Goal: Task Accomplishment & Management: Manage account settings

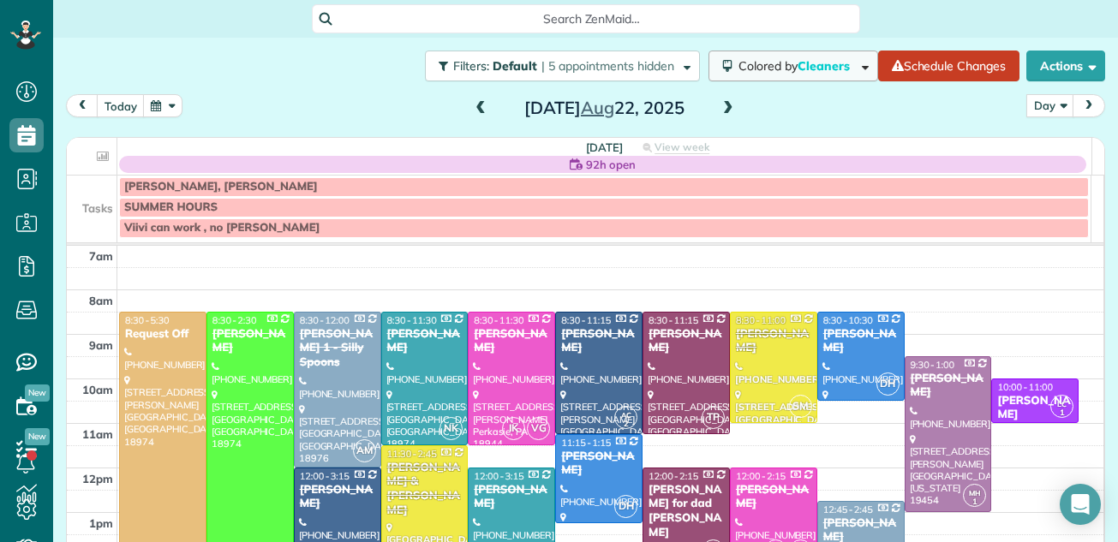
scroll to position [8, 8]
click at [719, 110] on span at bounding box center [728, 108] width 19 height 15
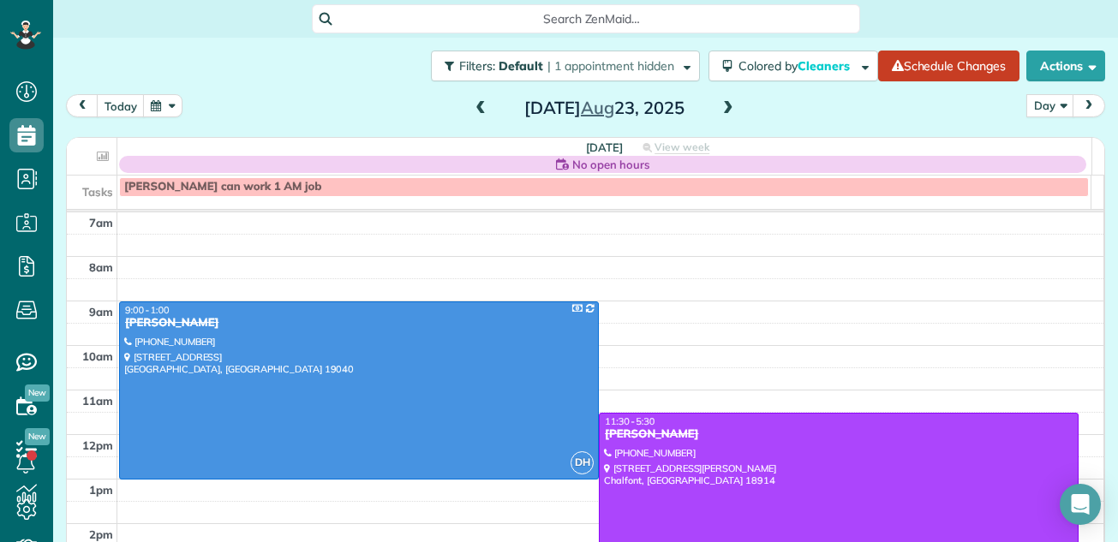
click at [478, 106] on span at bounding box center [480, 108] width 19 height 15
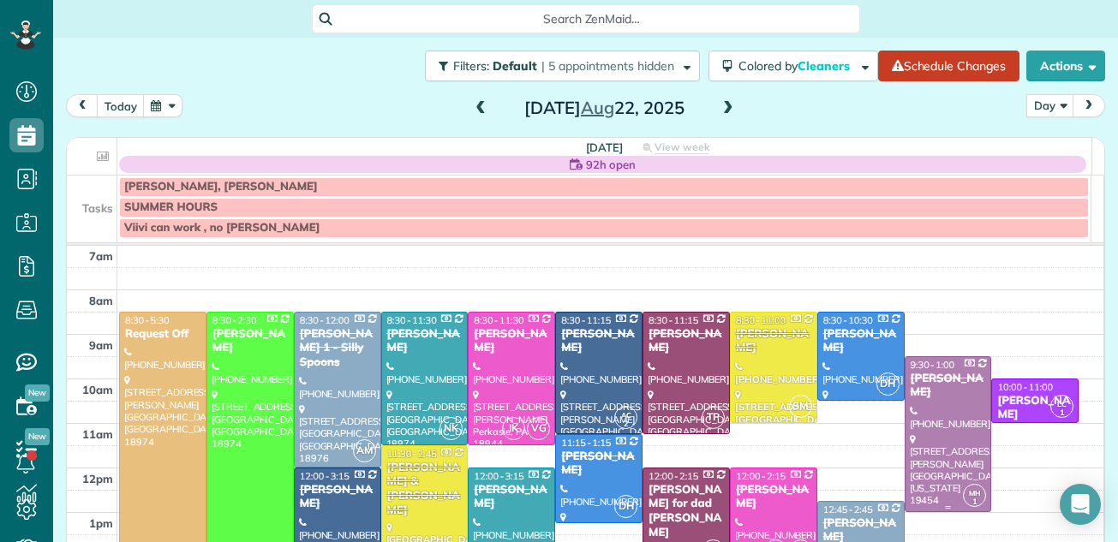
click at [906, 452] on div at bounding box center [949, 434] width 86 height 154
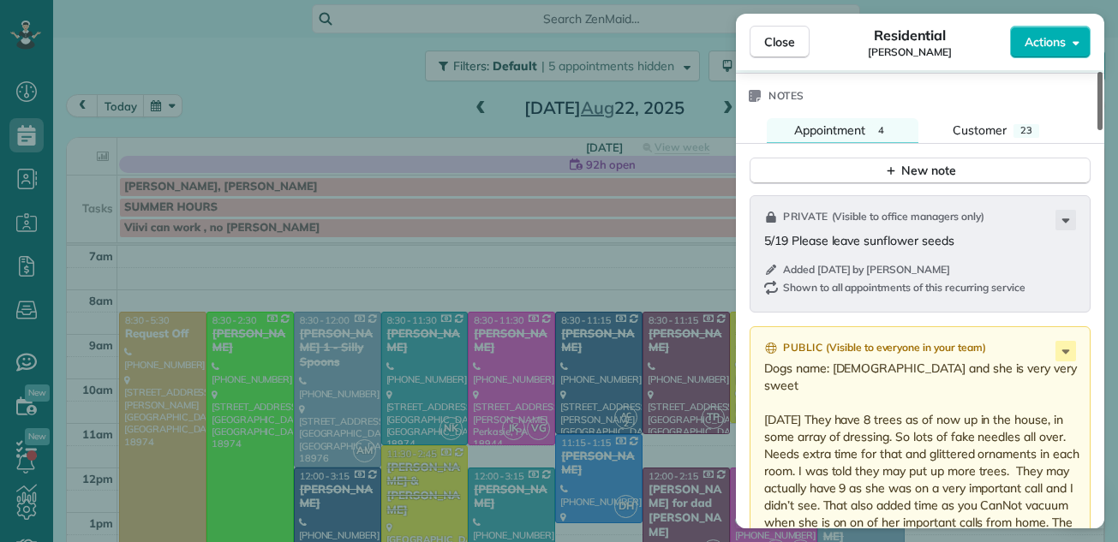
scroll to position [1932, 0]
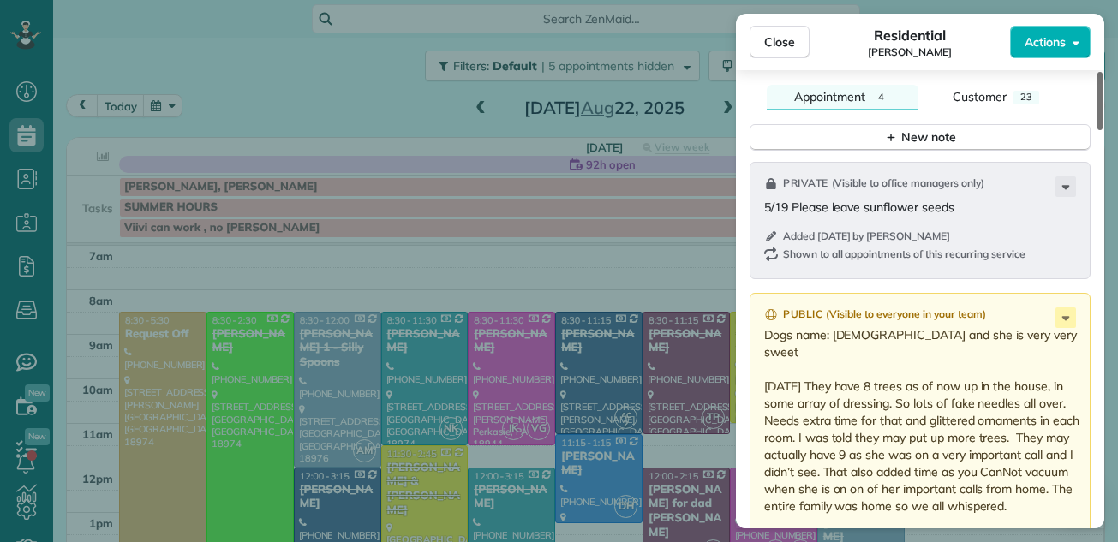
drag, startPoint x: 1099, startPoint y: 115, endPoint x: 1063, endPoint y: 359, distance: 246.8
click at [1098, 130] on div at bounding box center [1100, 101] width 5 height 58
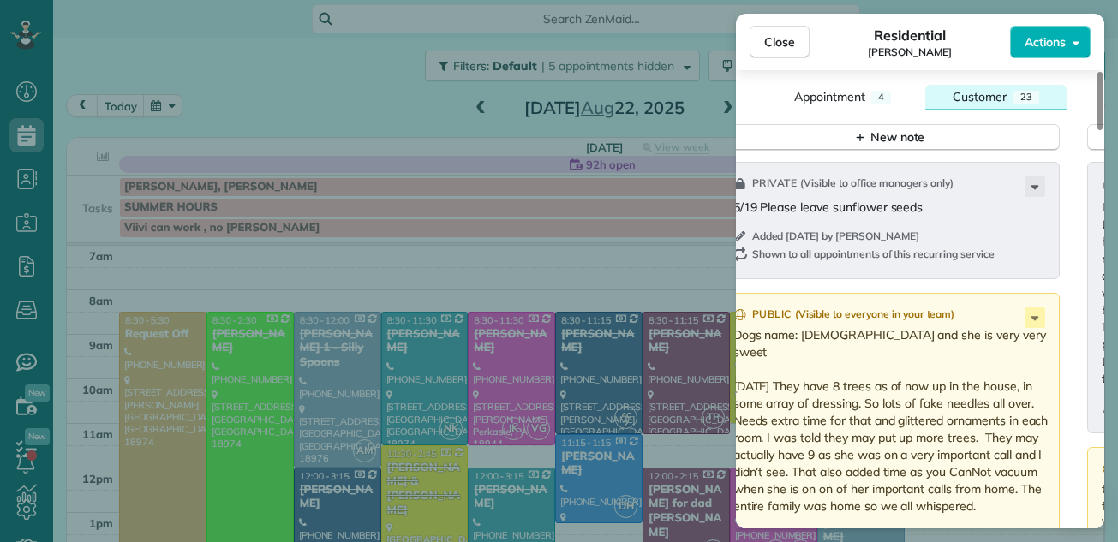
click at [980, 88] on div "Customer" at bounding box center [980, 96] width 54 height 17
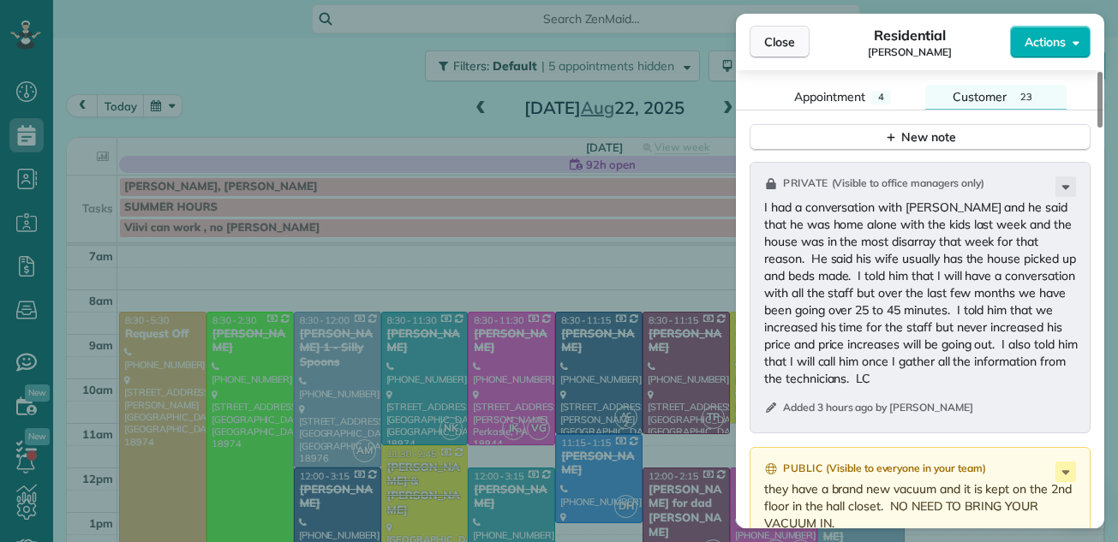
click at [769, 33] on button "Close" at bounding box center [780, 42] width 60 height 33
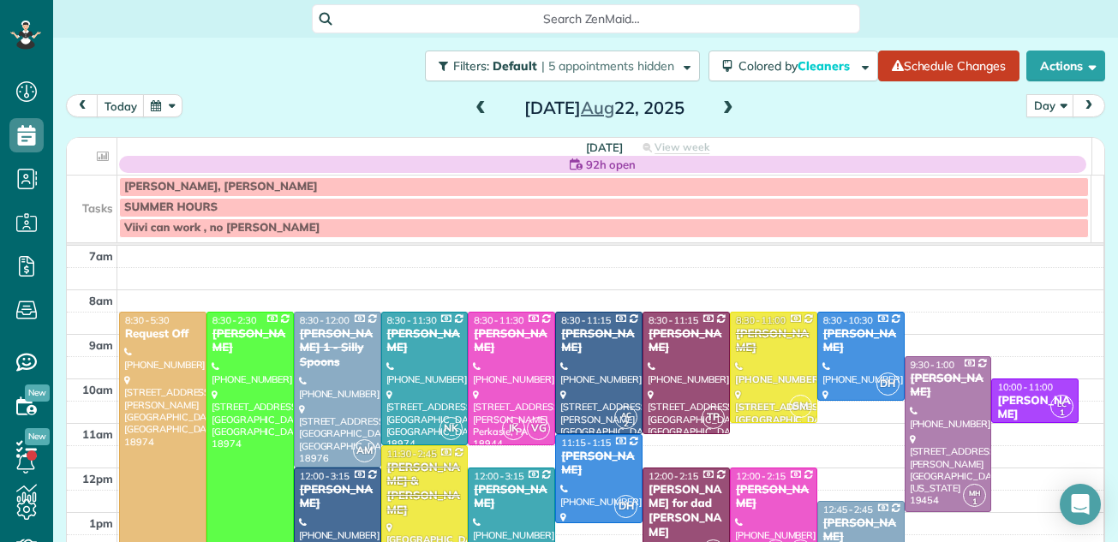
click at [723, 111] on span at bounding box center [728, 108] width 19 height 15
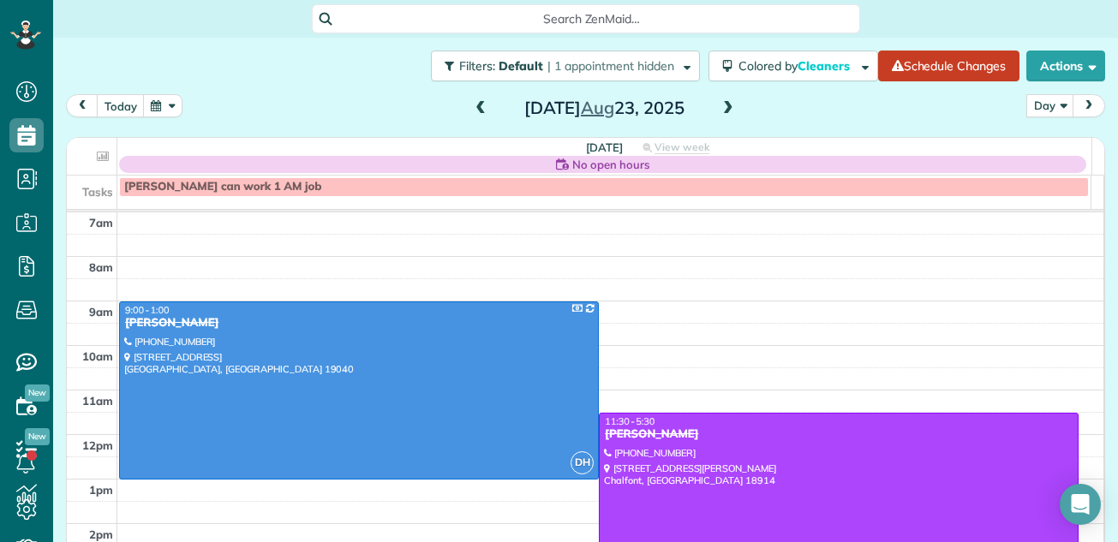
click at [724, 108] on span at bounding box center [728, 108] width 19 height 15
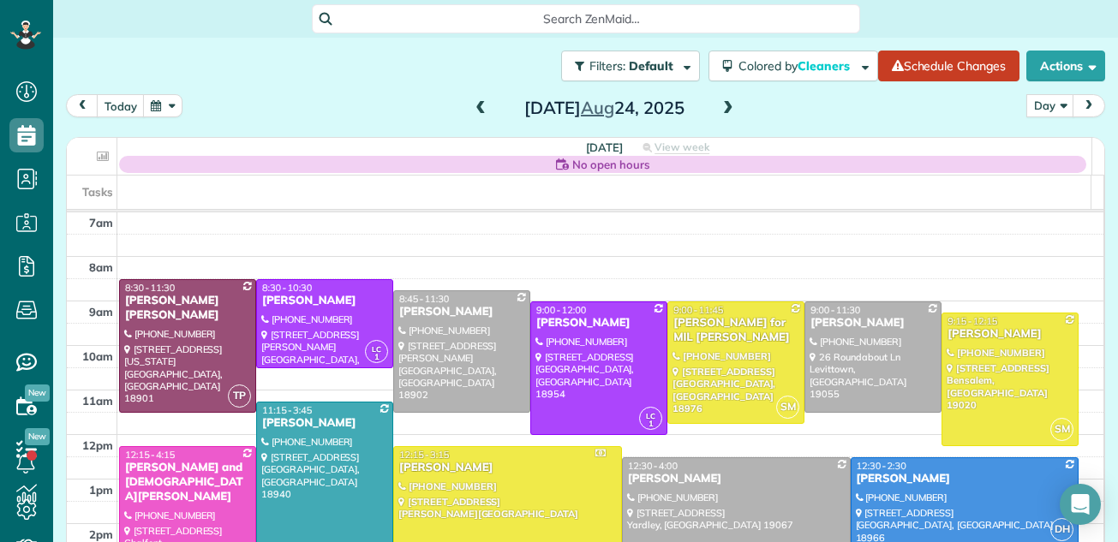
click at [724, 108] on span at bounding box center [728, 108] width 19 height 15
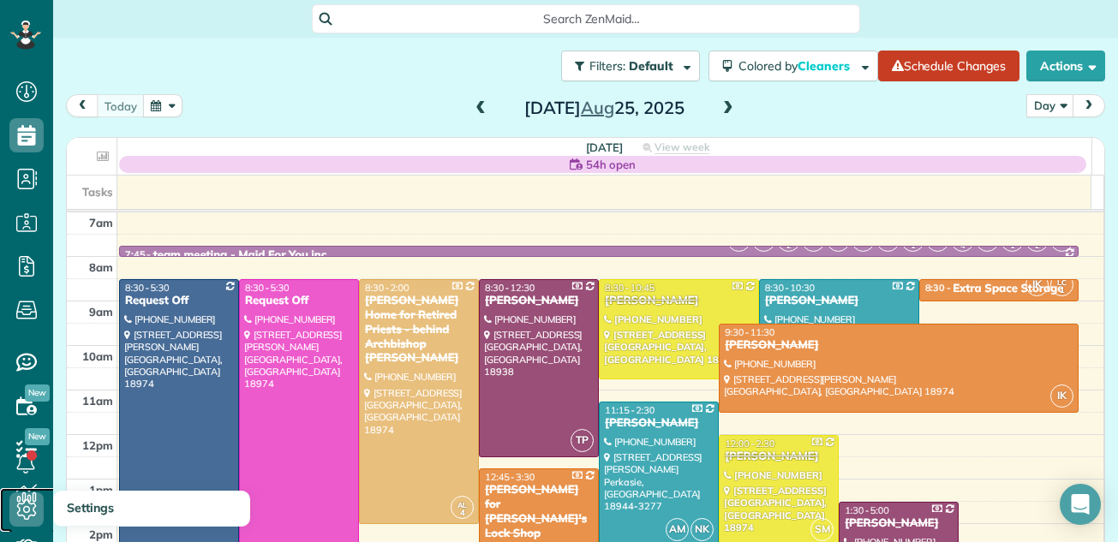
click at [30, 498] on icon at bounding box center [26, 510] width 34 height 34
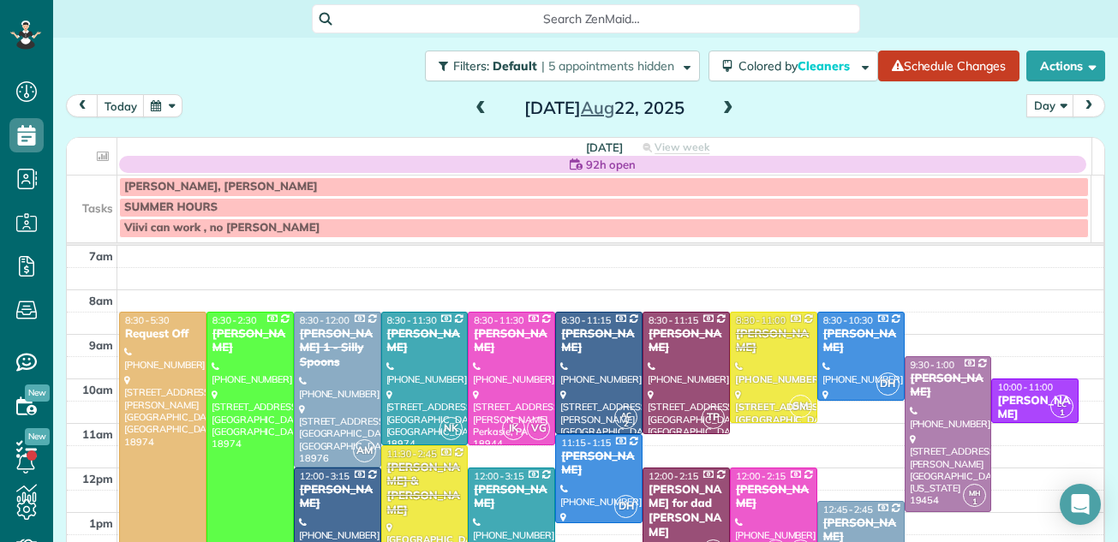
scroll to position [166, 0]
click at [719, 111] on span at bounding box center [728, 108] width 19 height 15
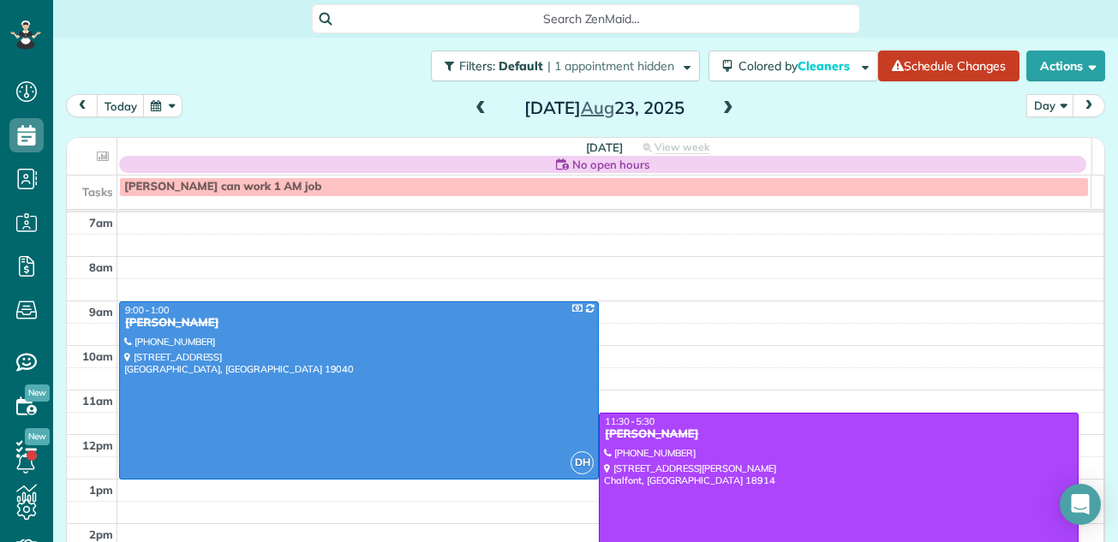
click at [719, 111] on span at bounding box center [728, 108] width 19 height 15
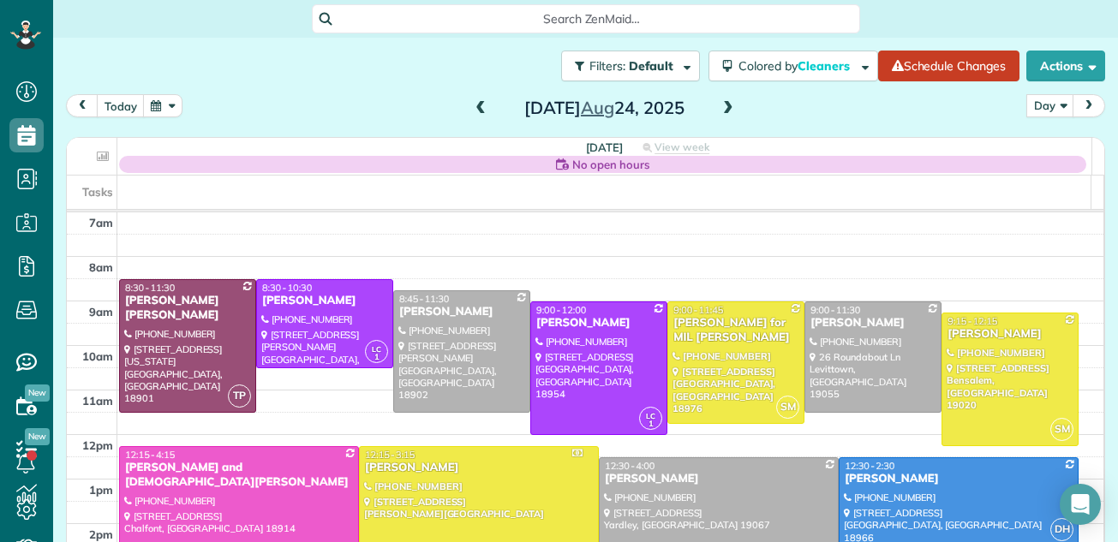
click at [719, 111] on span at bounding box center [728, 108] width 19 height 15
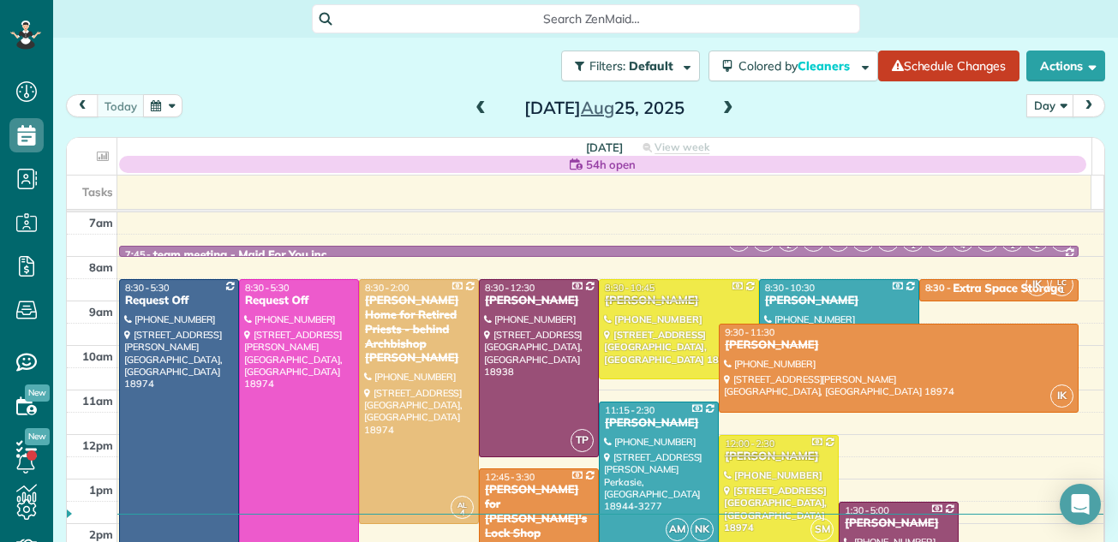
click at [719, 111] on span at bounding box center [728, 108] width 19 height 15
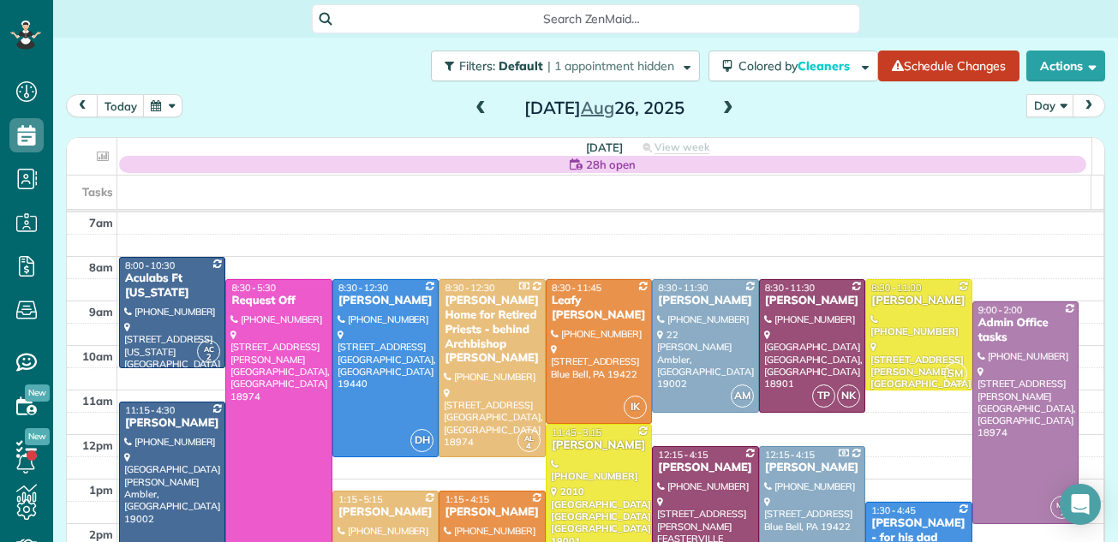
click at [719, 111] on span at bounding box center [728, 108] width 19 height 15
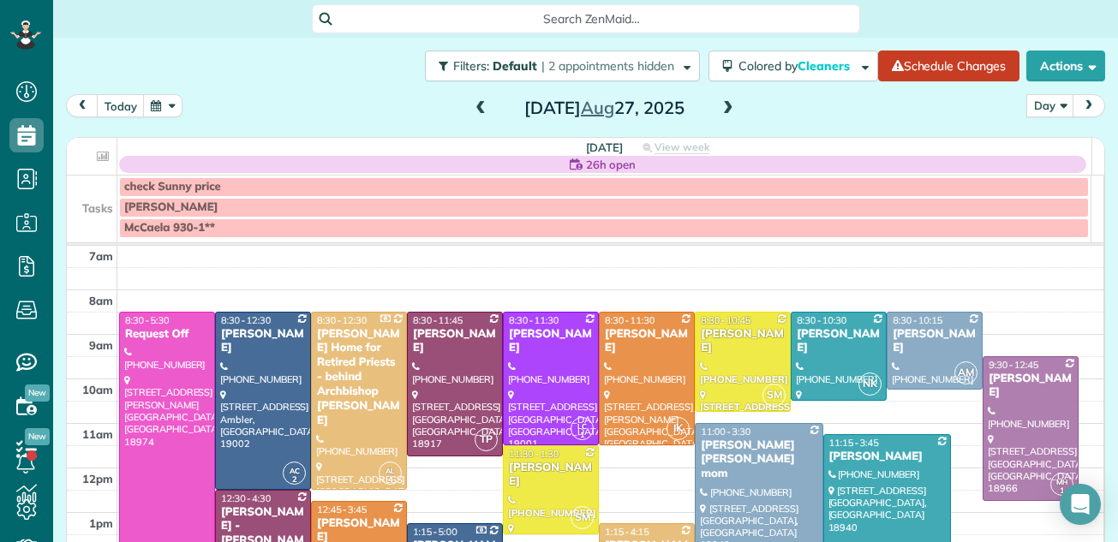
click at [879, 490] on div at bounding box center [887, 534] width 126 height 199
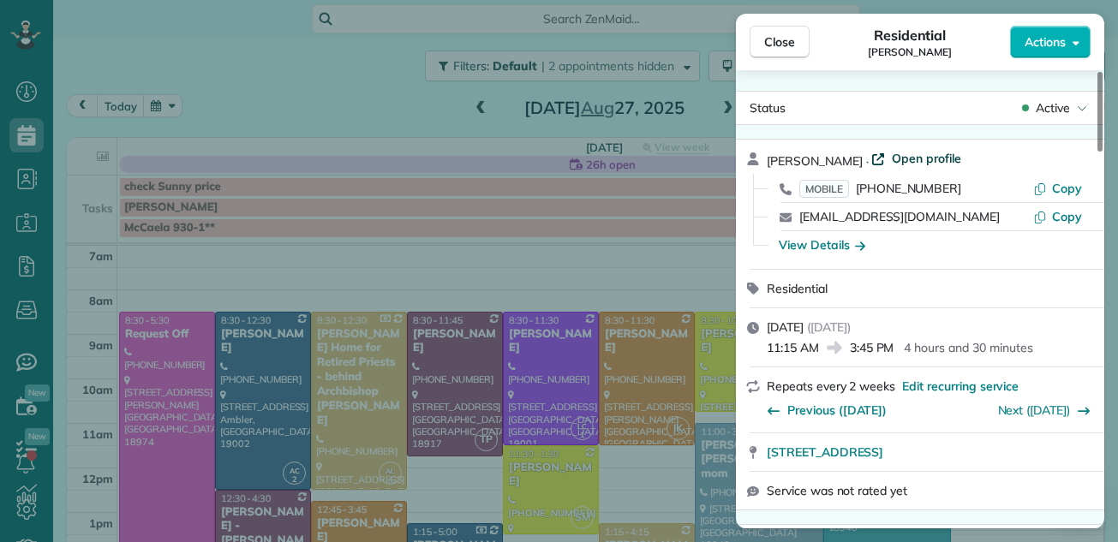
click at [913, 159] on span "Open profile" at bounding box center [926, 158] width 69 height 17
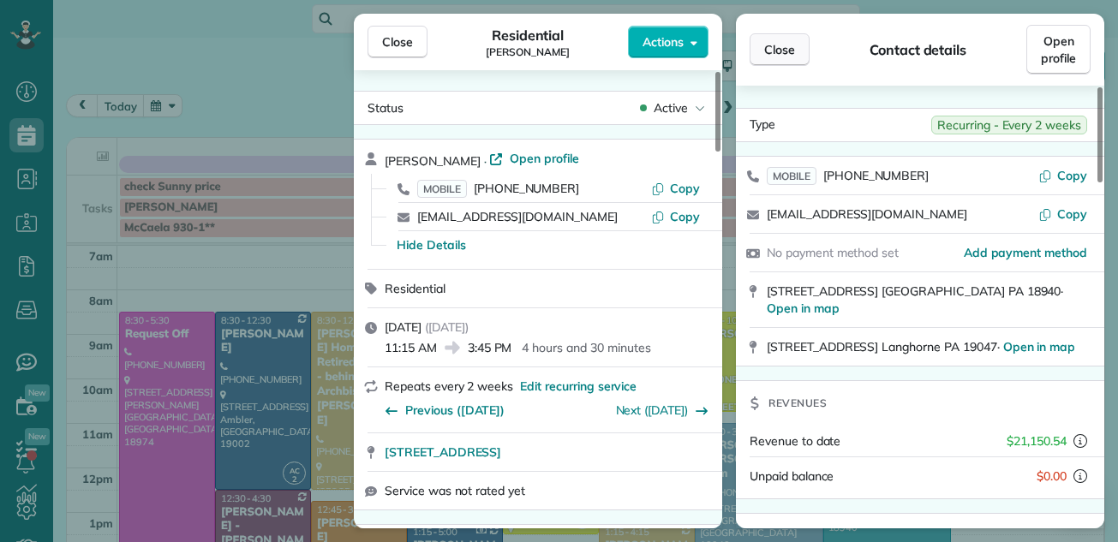
click at [787, 49] on span "Close" at bounding box center [779, 49] width 31 height 17
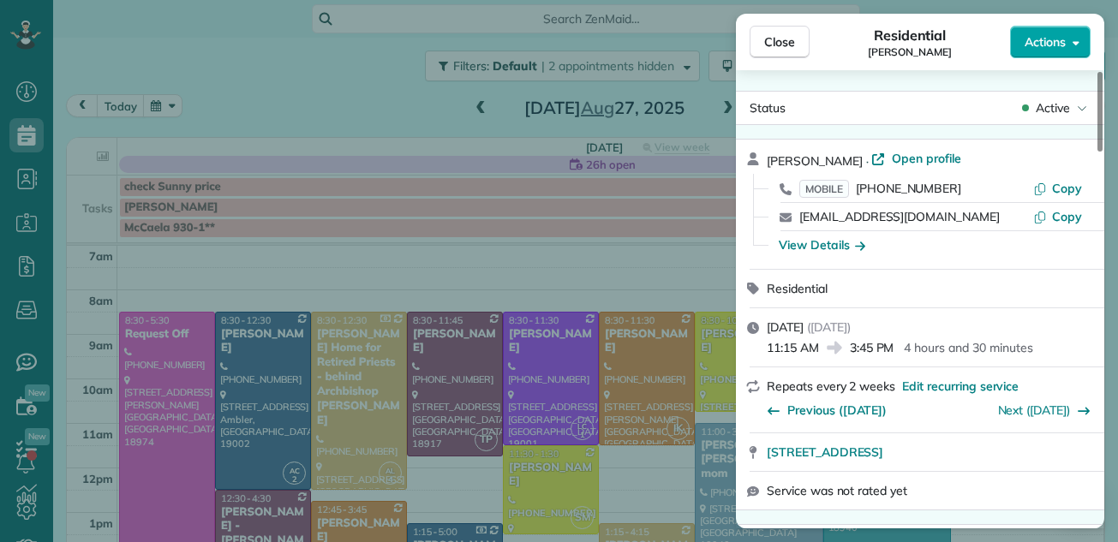
click at [1048, 40] on span "Actions" at bounding box center [1045, 41] width 41 height 17
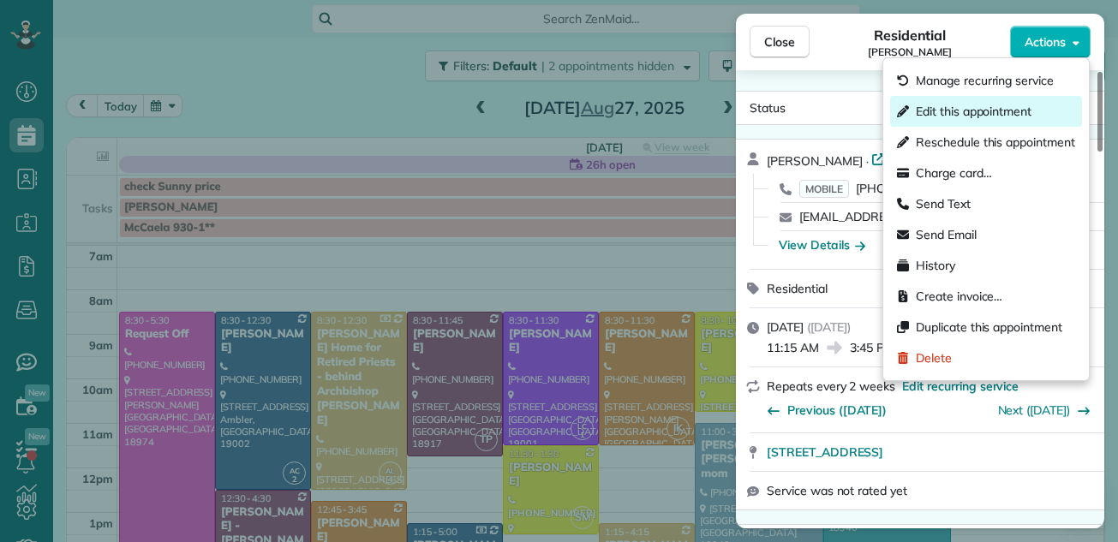
click at [995, 111] on span "Edit this appointment" at bounding box center [974, 111] width 116 height 17
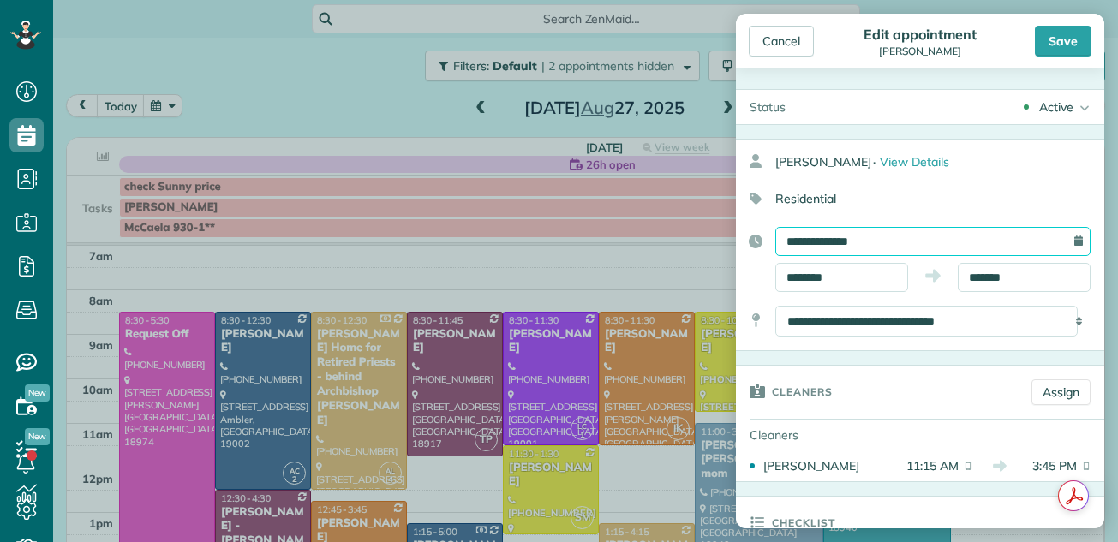
click at [890, 236] on input "**********" at bounding box center [932, 241] width 315 height 29
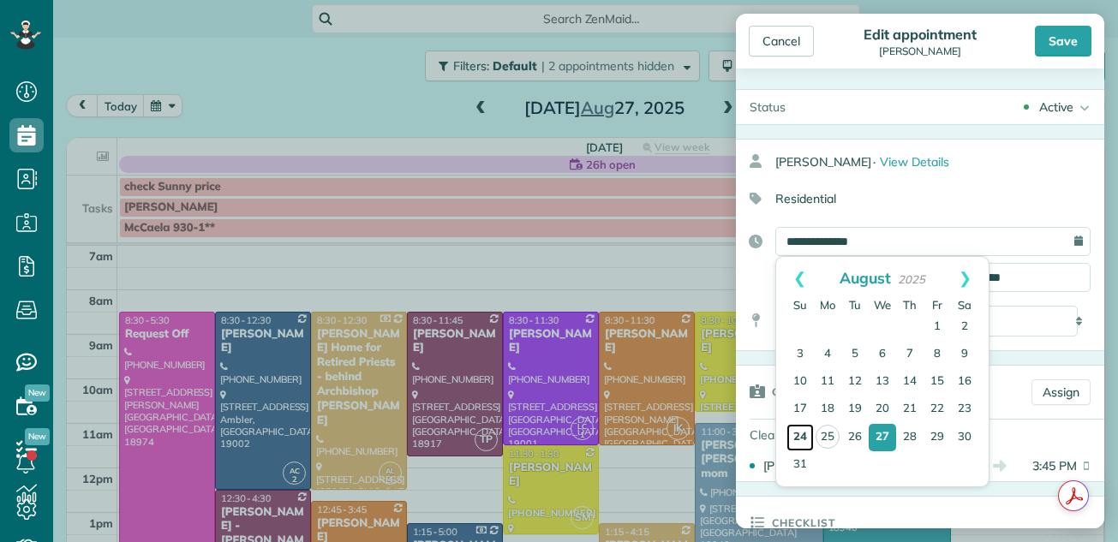
click at [796, 439] on link "24" at bounding box center [800, 437] width 27 height 27
type input "**********"
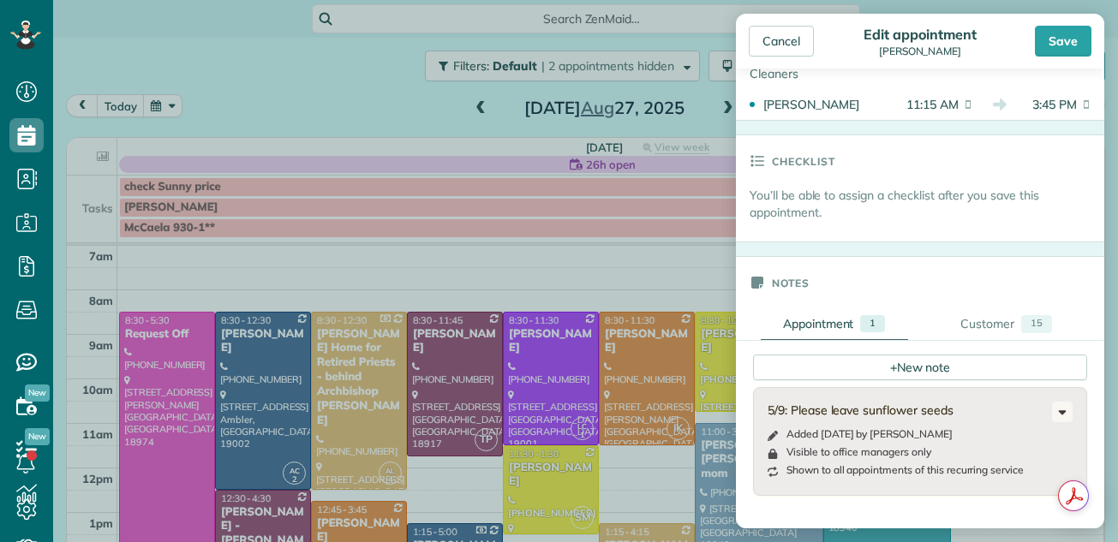
scroll to position [447, 0]
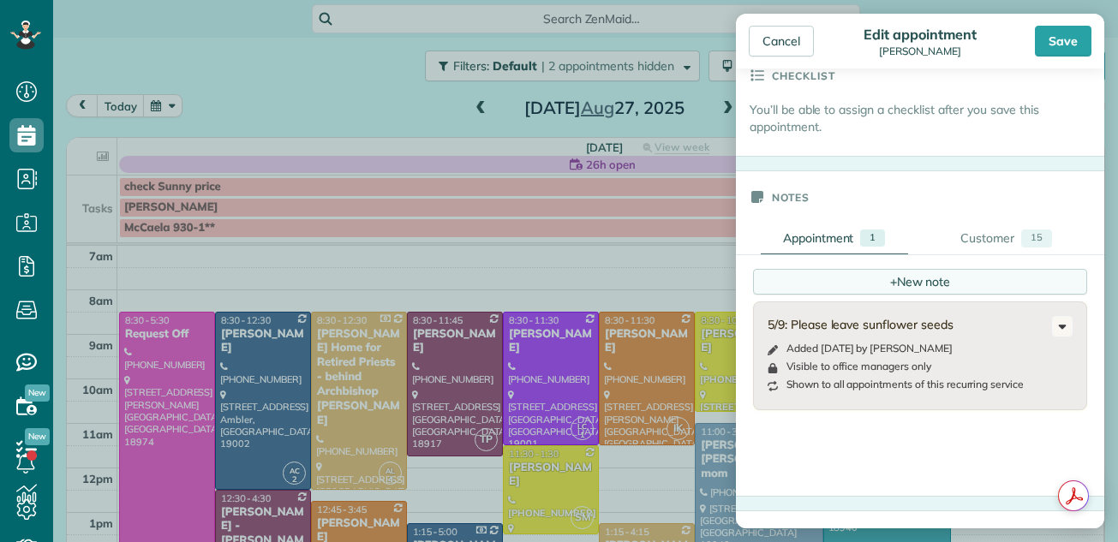
click at [919, 279] on div "+ New note" at bounding box center [920, 282] width 334 height 26
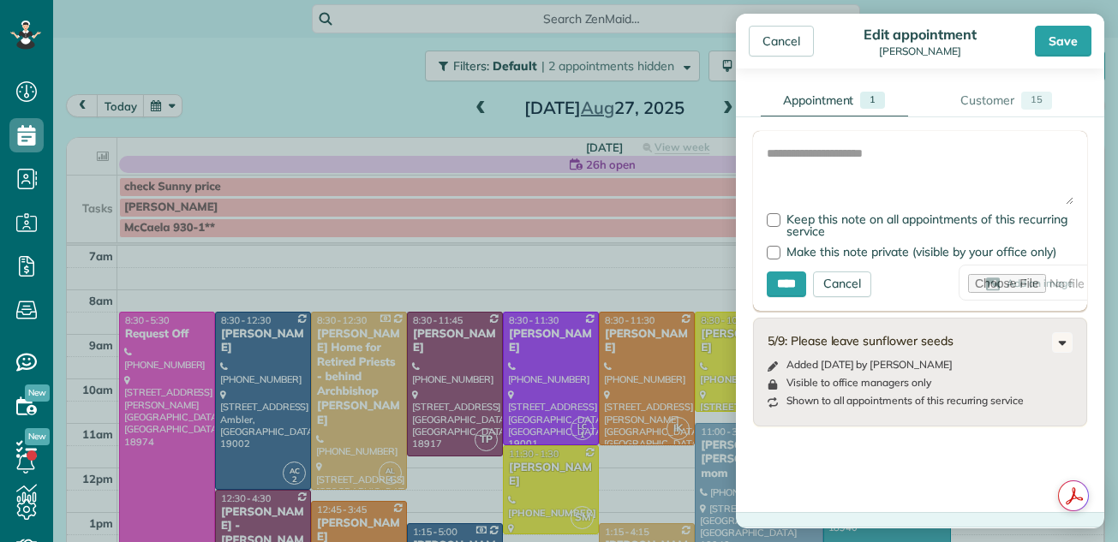
scroll to position [575, 0]
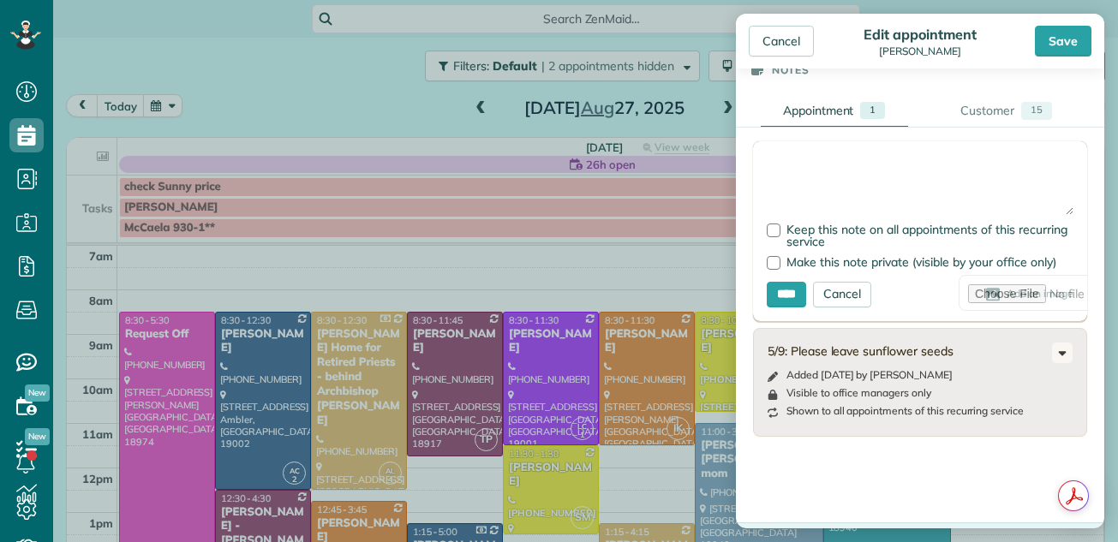
click at [786, 162] on textarea at bounding box center [920, 185] width 307 height 60
click at [771, 261] on div at bounding box center [774, 263] width 14 height 14
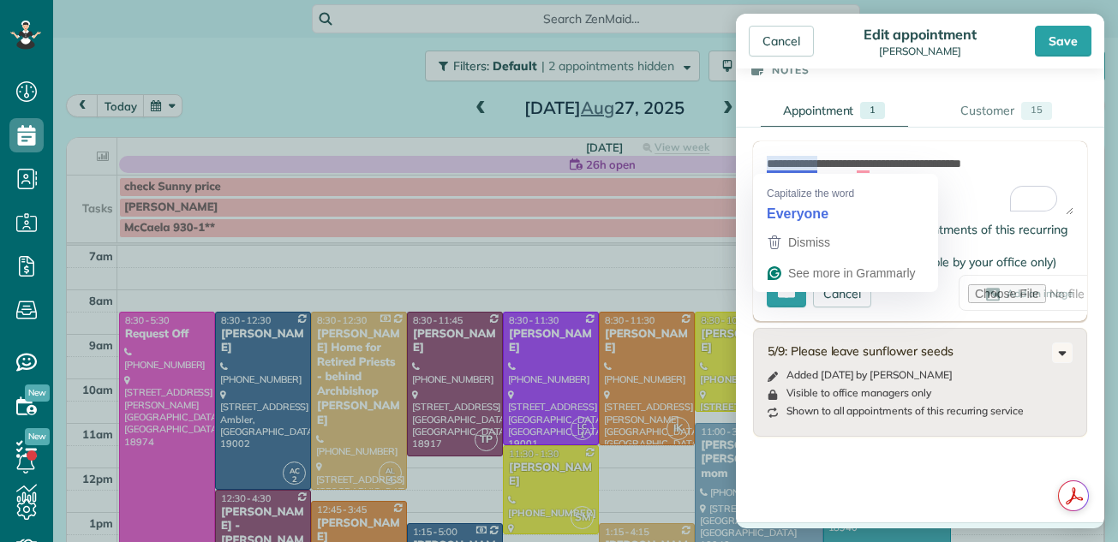
click at [767, 160] on textarea "**********" at bounding box center [920, 185] width 307 height 60
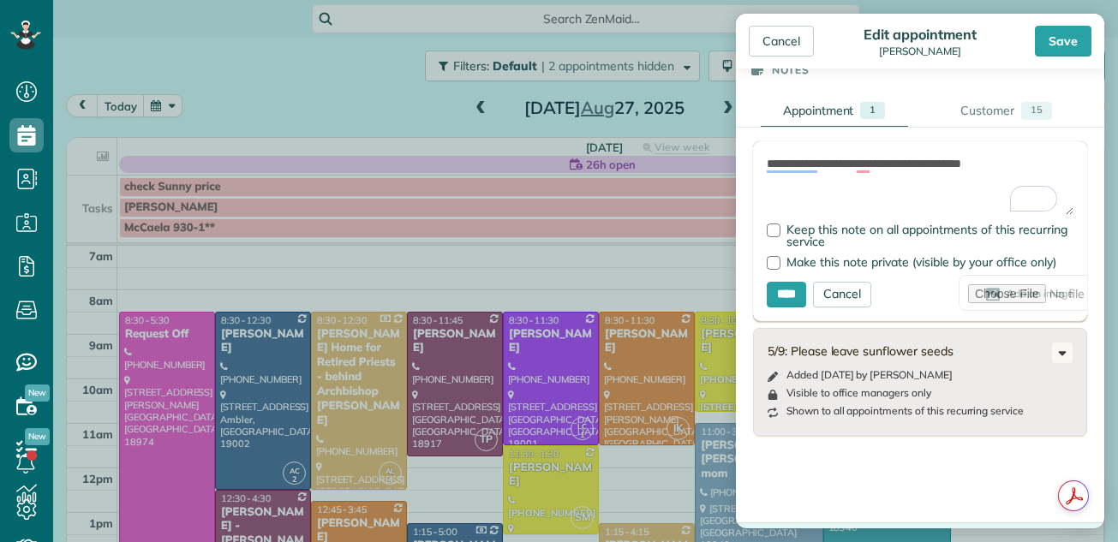
click at [990, 164] on textarea "**********" at bounding box center [920, 185] width 307 height 60
click at [986, 164] on textarea "**********" at bounding box center [920, 185] width 307 height 60
click at [981, 160] on textarea "**********" at bounding box center [920, 185] width 307 height 60
type textarea "**********"
click at [1058, 43] on div "Save" at bounding box center [1063, 41] width 57 height 31
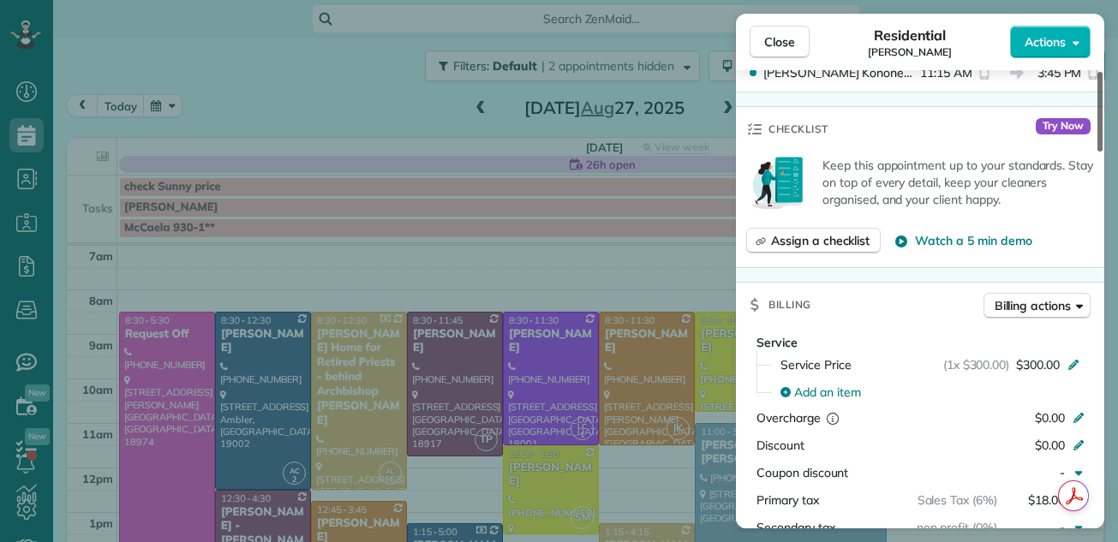
scroll to position [607, 0]
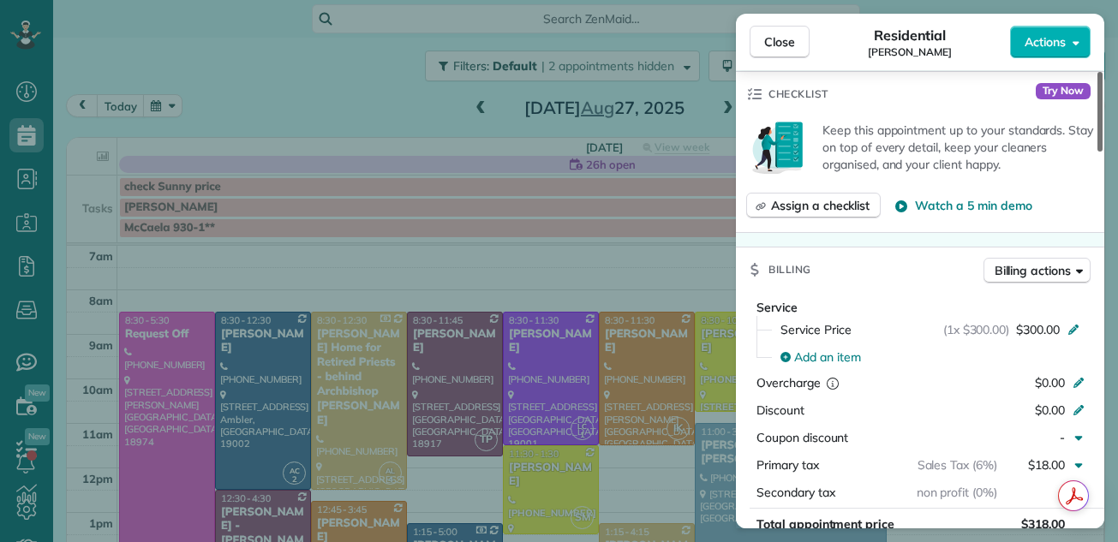
drag, startPoint x: 1103, startPoint y: 104, endPoint x: 1098, endPoint y: 209, distance: 105.5
click at [1098, 152] on div at bounding box center [1100, 112] width 5 height 80
click at [784, 40] on span "Close" at bounding box center [779, 41] width 31 height 17
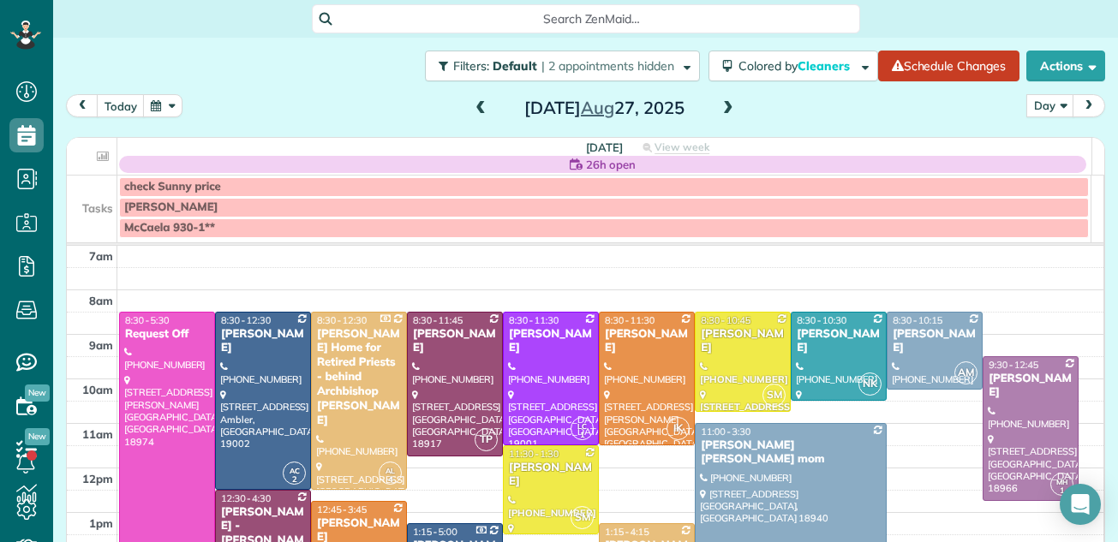
click at [472, 110] on span at bounding box center [480, 108] width 19 height 15
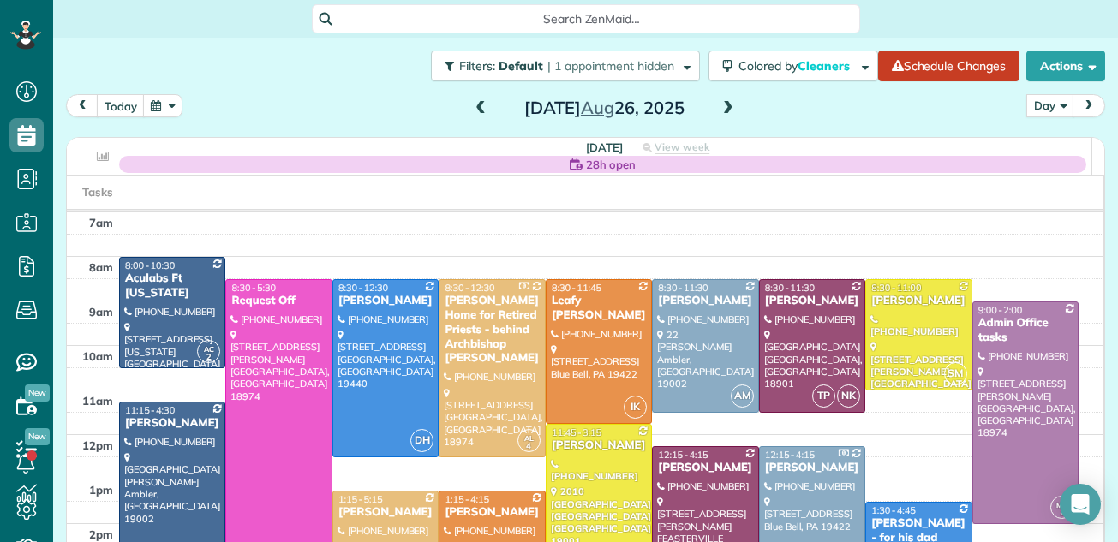
click at [472, 110] on span at bounding box center [480, 108] width 19 height 15
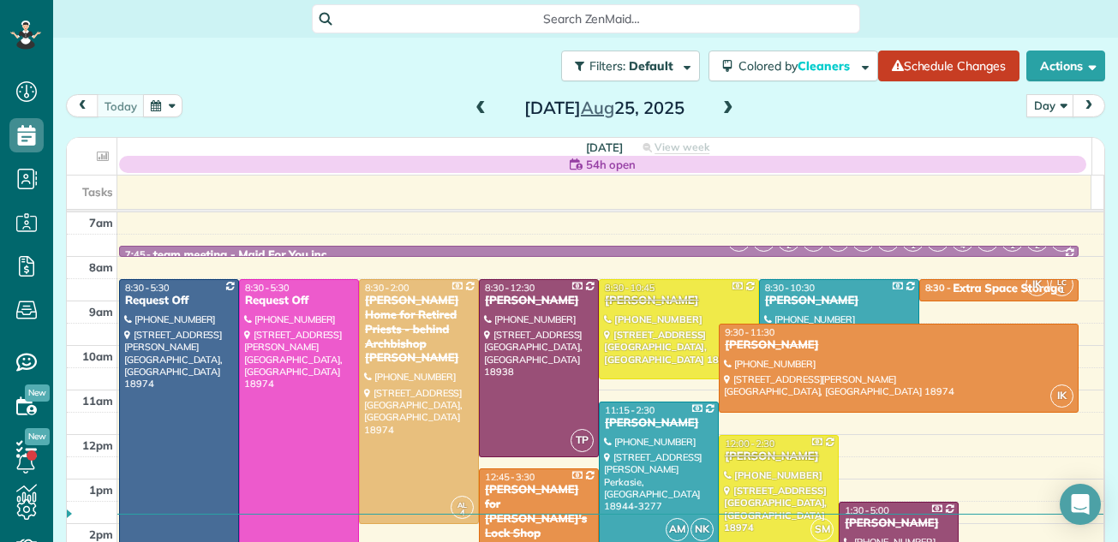
click at [472, 110] on span at bounding box center [480, 108] width 19 height 15
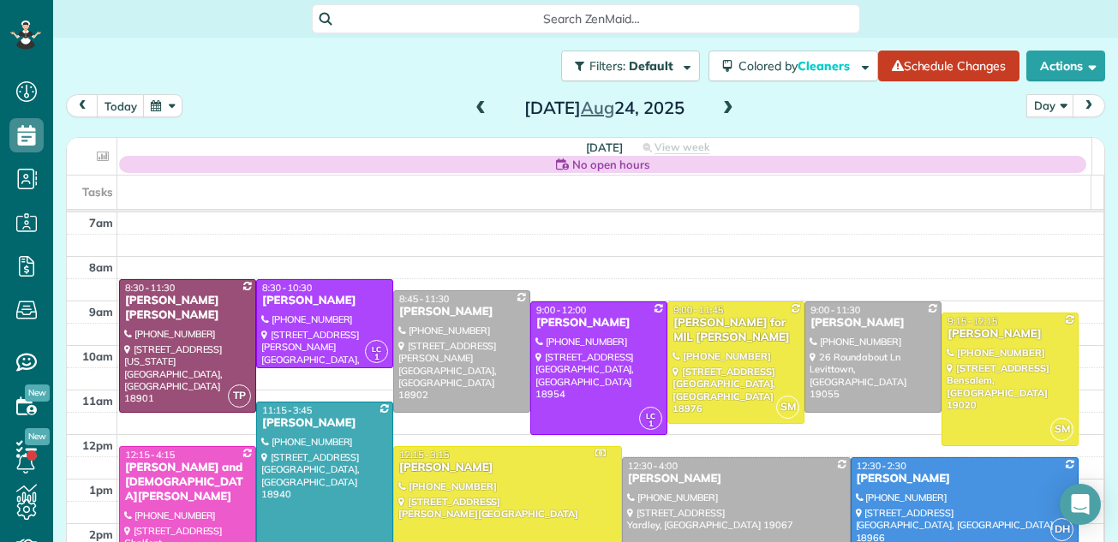
click at [720, 108] on span at bounding box center [728, 108] width 19 height 15
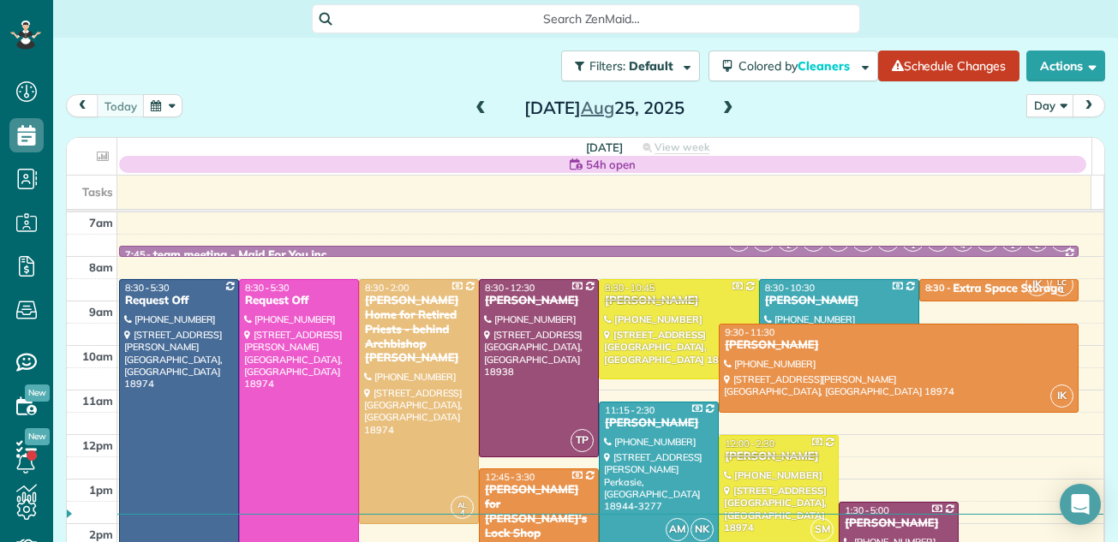
click at [720, 108] on span at bounding box center [728, 108] width 19 height 15
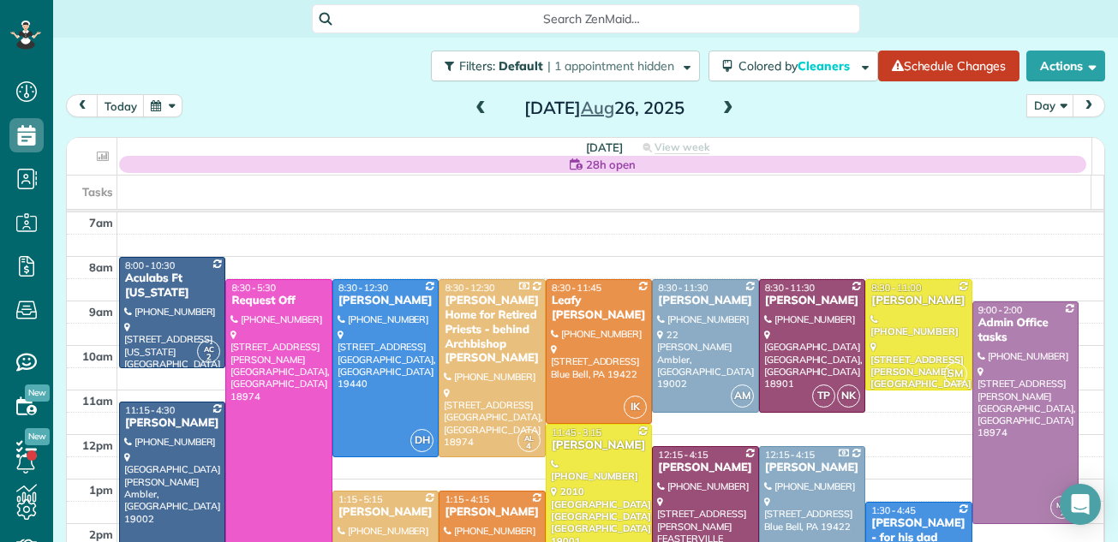
click at [720, 108] on span at bounding box center [728, 108] width 19 height 15
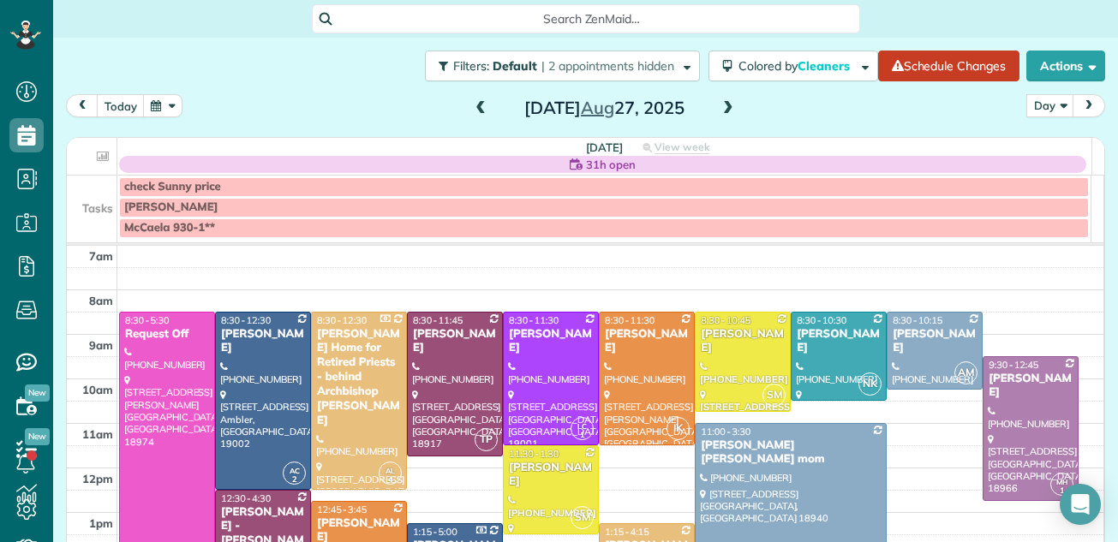
click at [475, 112] on span at bounding box center [480, 108] width 19 height 15
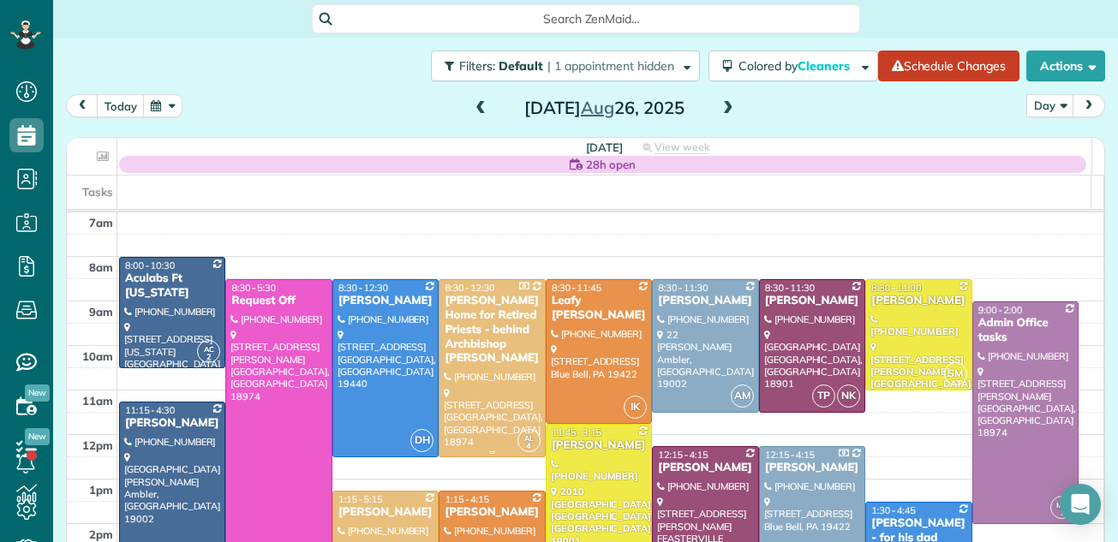
click at [464, 341] on div "Regina Coeli Home for Retired Priests - behind Archbishop Wood" at bounding box center [492, 330] width 96 height 72
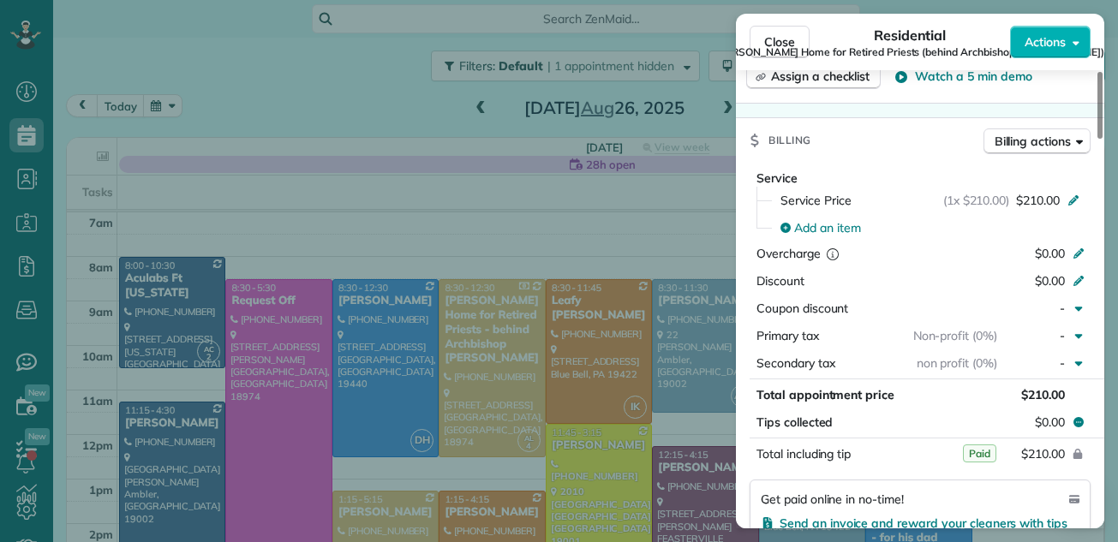
drag, startPoint x: 1100, startPoint y: 117, endPoint x: 1117, endPoint y: 279, distance: 162.8
click at [1103, 139] on div at bounding box center [1100, 105] width 5 height 67
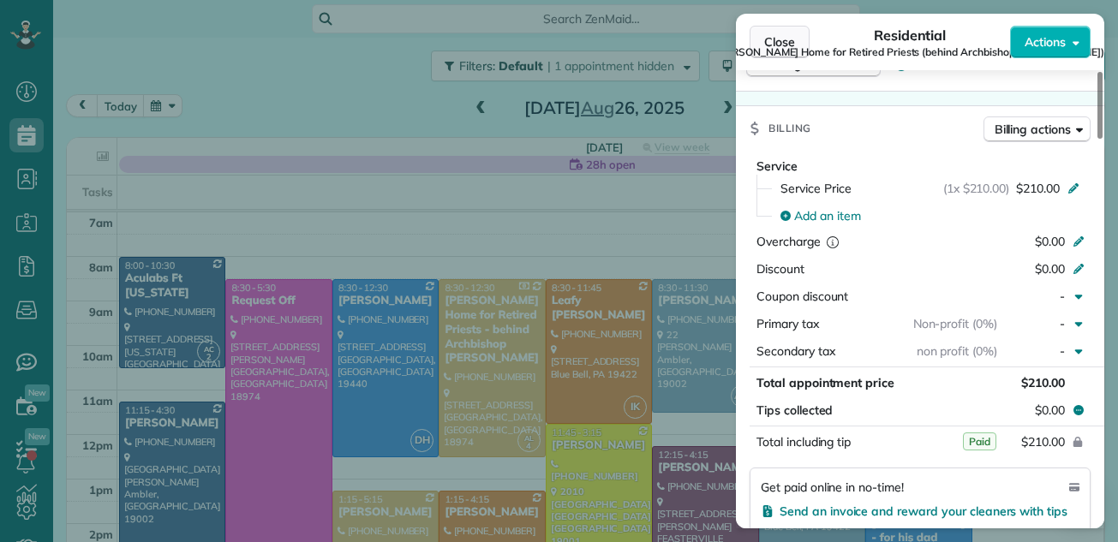
click at [791, 33] on span "Close" at bounding box center [779, 41] width 31 height 17
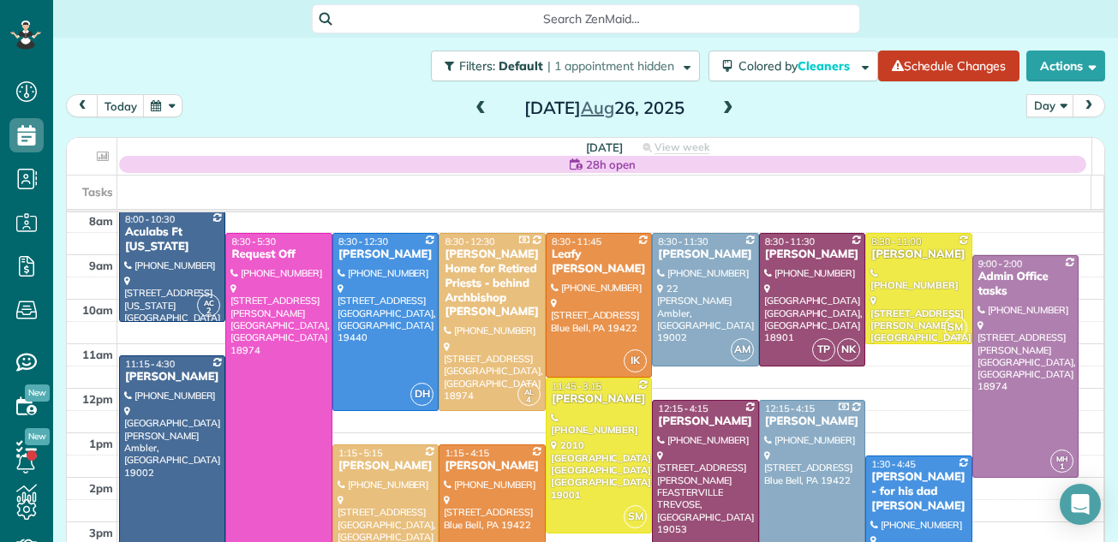
scroll to position [15, 0]
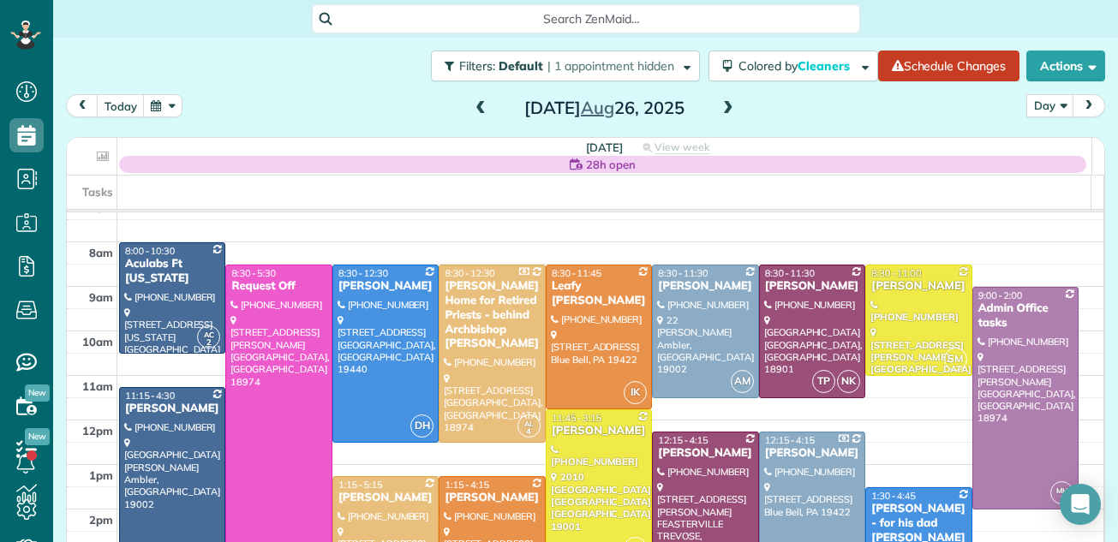
click at [720, 106] on span at bounding box center [728, 108] width 19 height 15
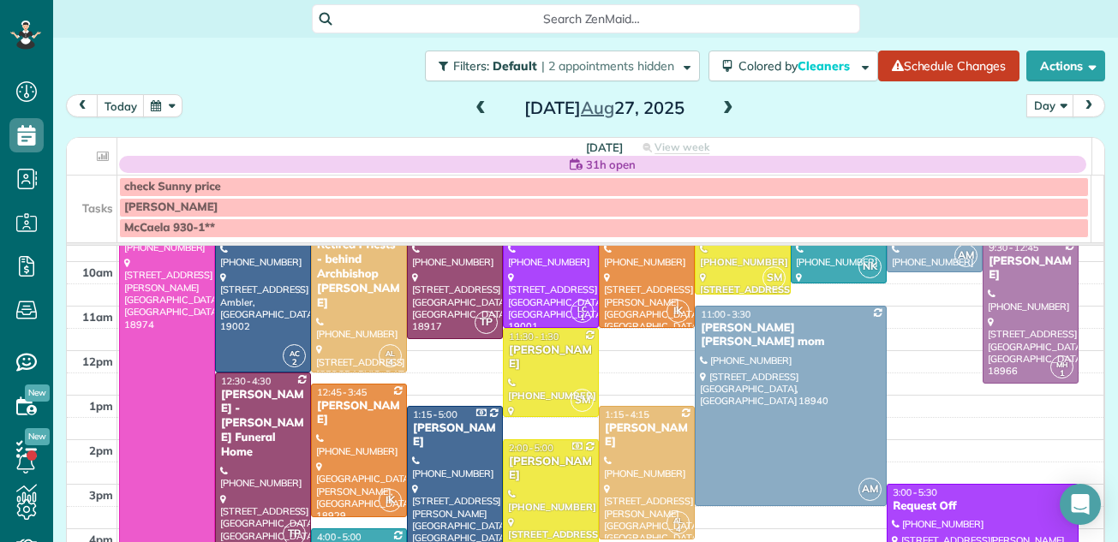
scroll to position [47, 0]
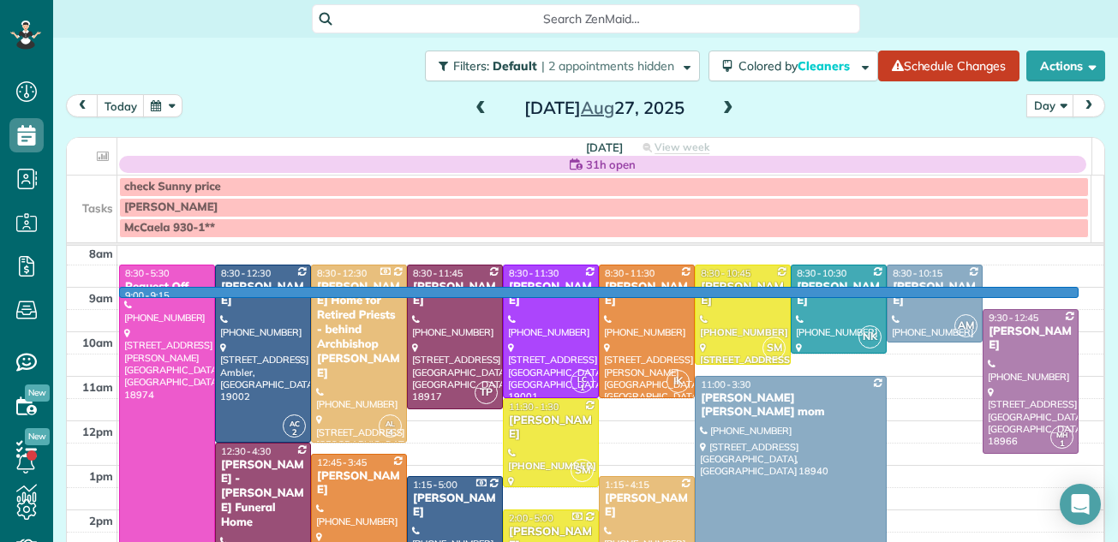
click at [1048, 294] on div "7am 8am 9am 10am 11am 12pm 1pm 2pm 3pm 4pm 5pm 6pm 7pm 8pm 9:00 - 9:15 VG 8:30 …" at bounding box center [585, 510] width 1037 height 623
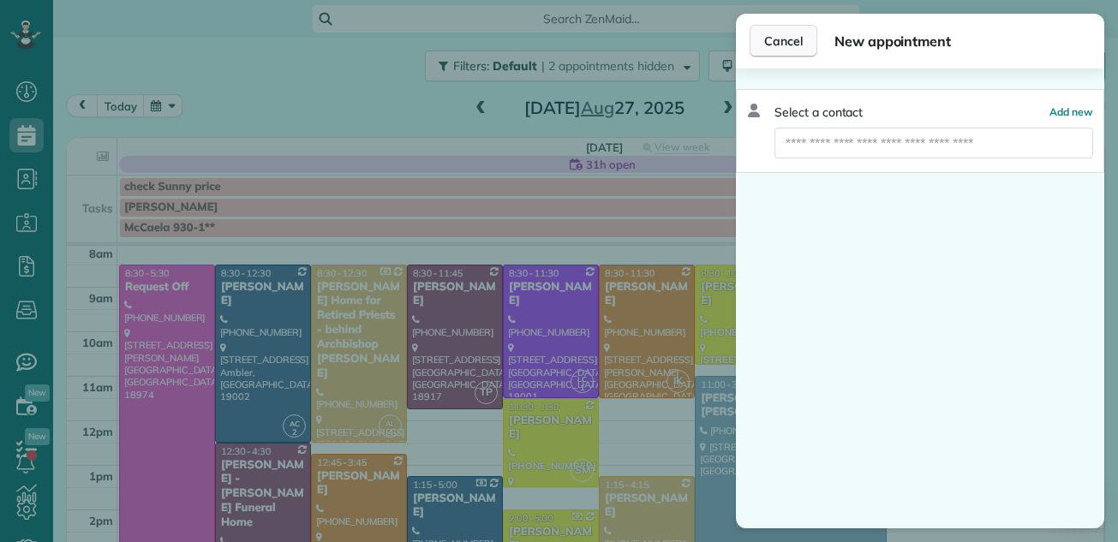
click at [780, 37] on span "Cancel" at bounding box center [783, 41] width 39 height 17
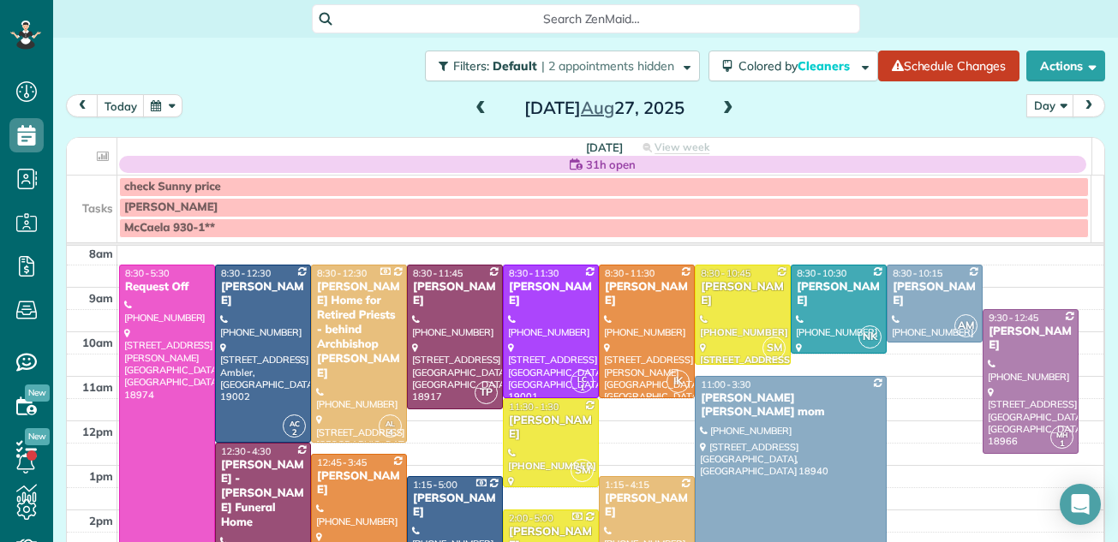
click at [471, 107] on span at bounding box center [480, 108] width 19 height 15
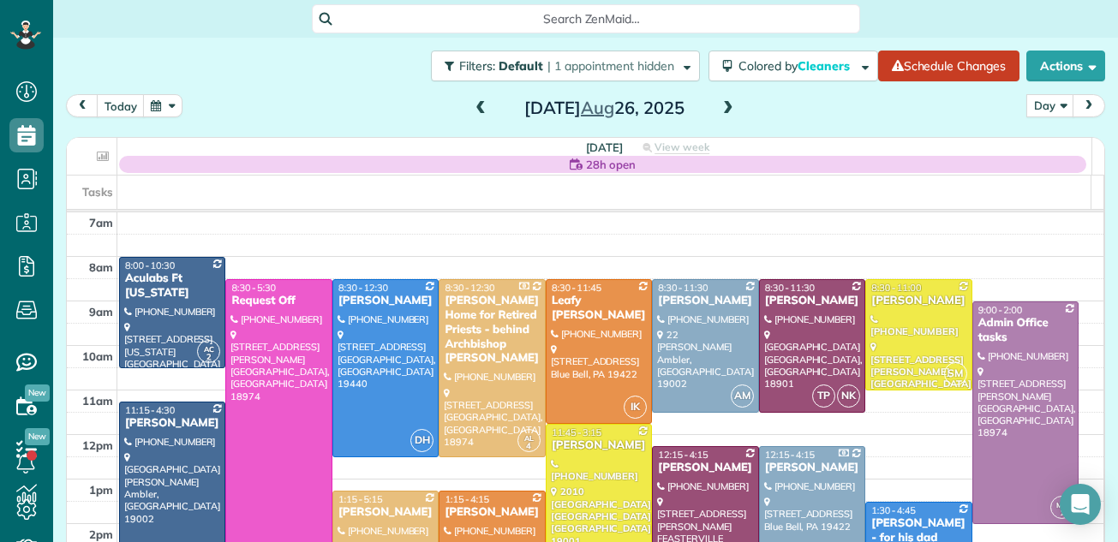
click at [471, 107] on span at bounding box center [480, 108] width 19 height 15
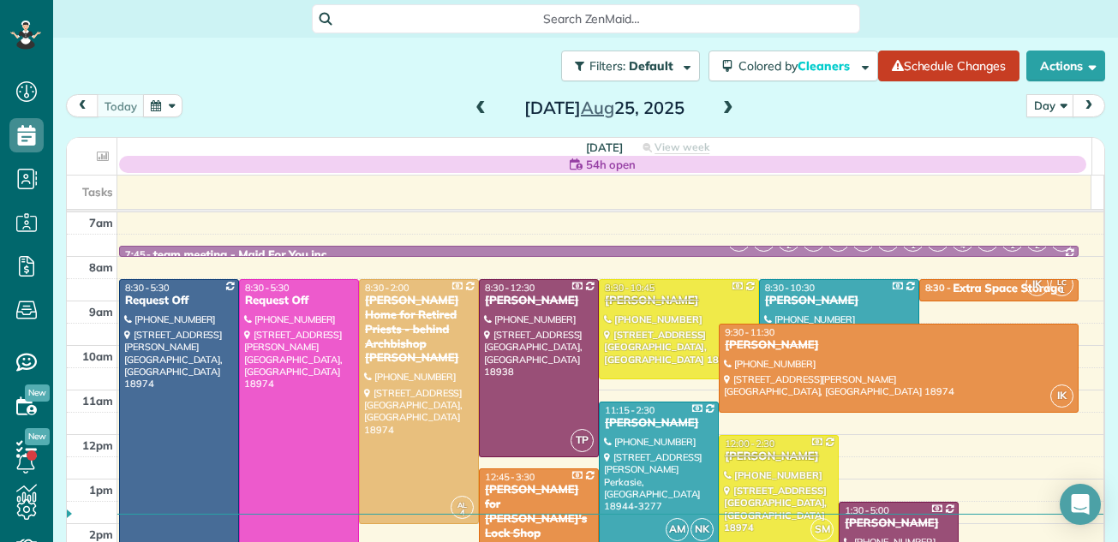
click at [474, 106] on span at bounding box center [480, 108] width 19 height 15
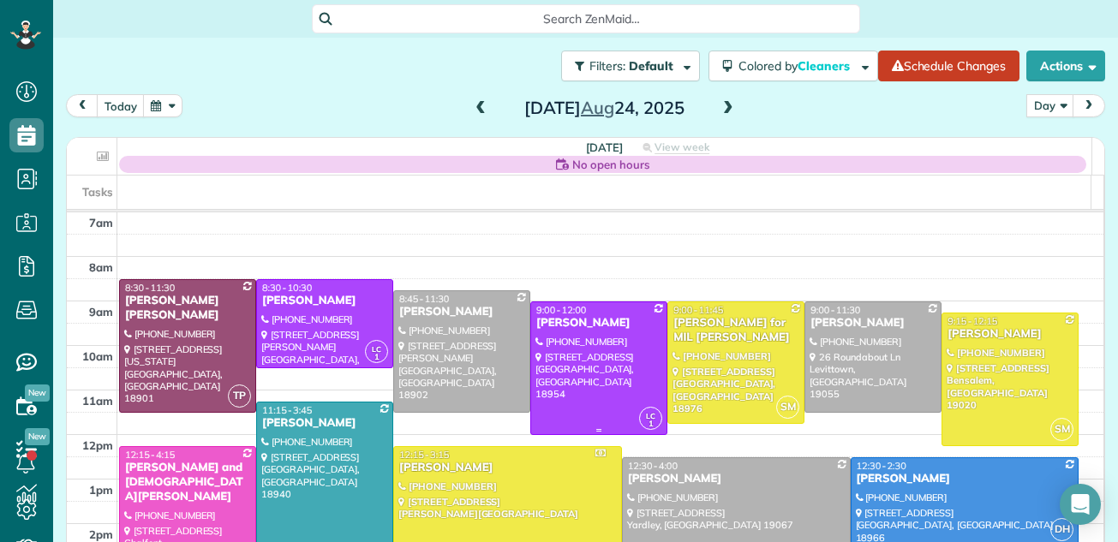
click at [573, 392] on div at bounding box center [598, 368] width 135 height 132
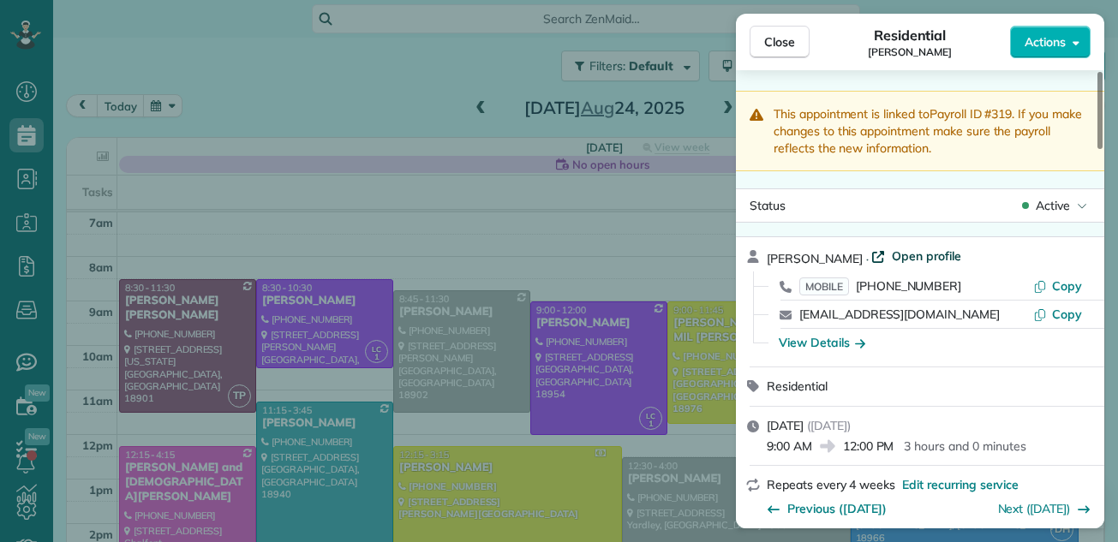
click at [907, 255] on span "Open profile" at bounding box center [926, 256] width 69 height 17
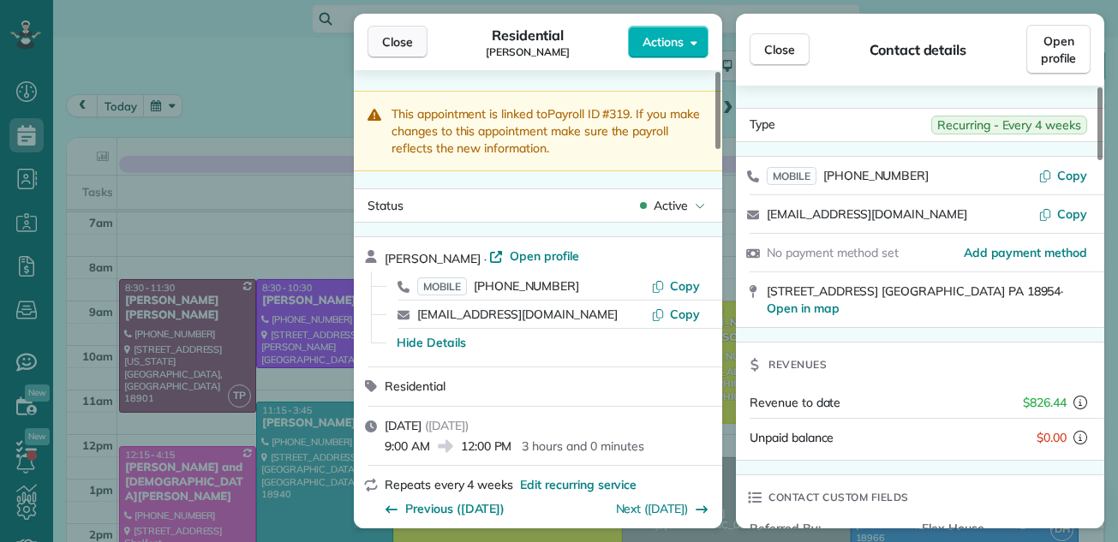
click at [398, 40] on span "Close" at bounding box center [397, 41] width 31 height 17
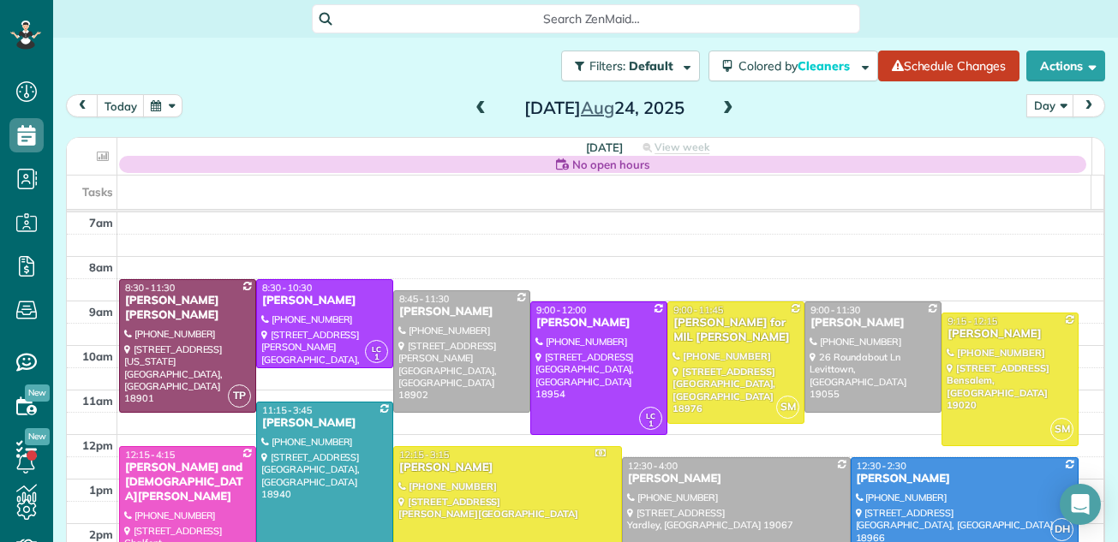
click at [720, 110] on span at bounding box center [728, 108] width 19 height 15
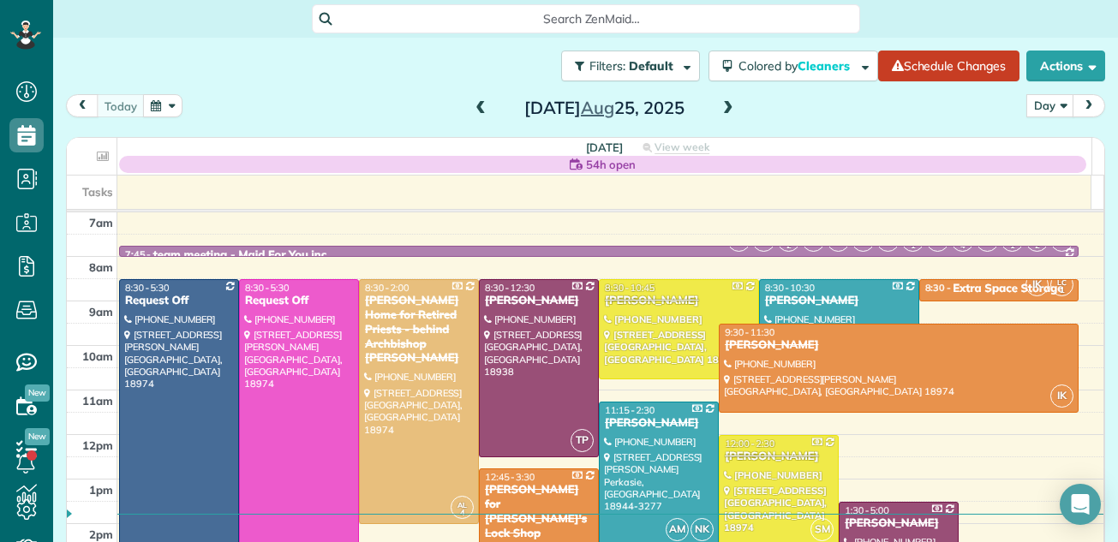
click at [720, 110] on span at bounding box center [728, 108] width 19 height 15
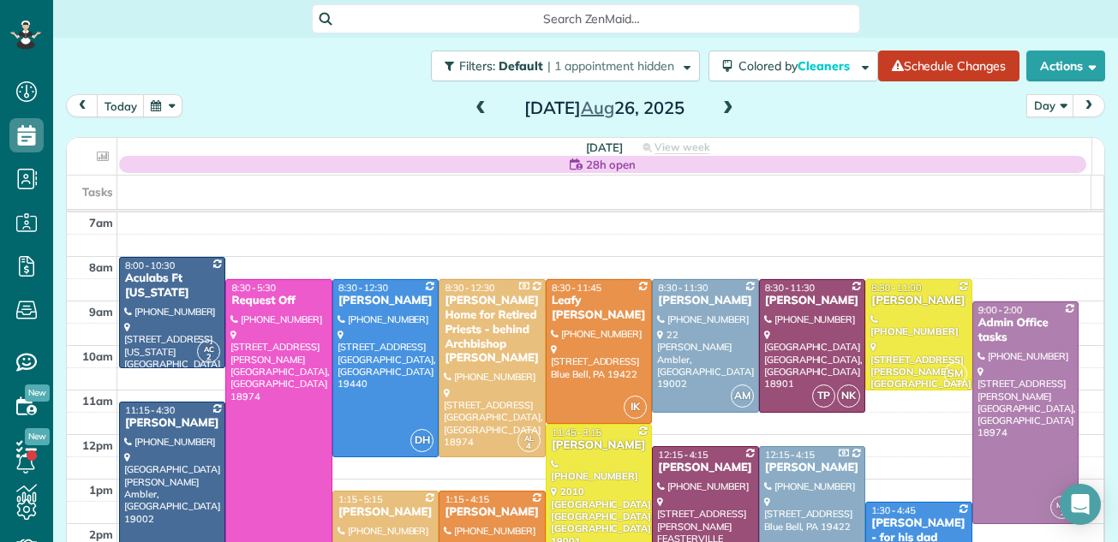
click at [720, 110] on span at bounding box center [728, 108] width 19 height 15
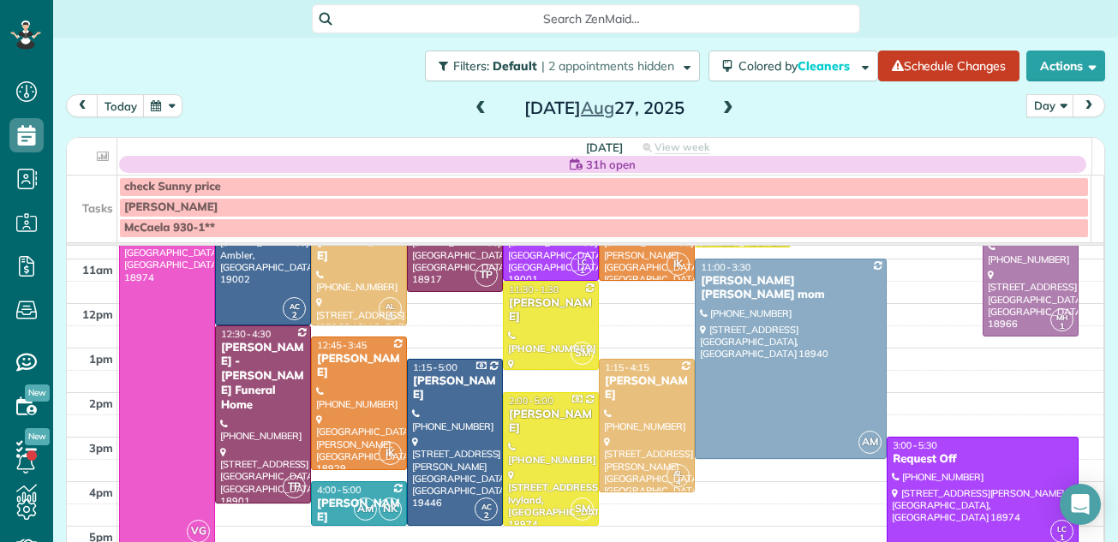
scroll to position [166, 0]
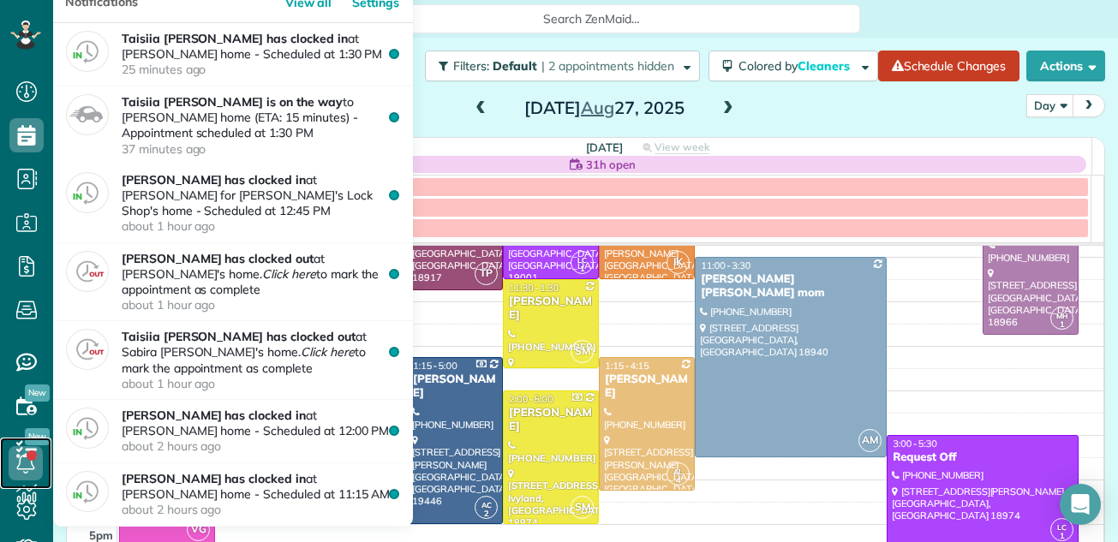
click at [21, 488] on link at bounding box center [25, 463] width 51 height 51
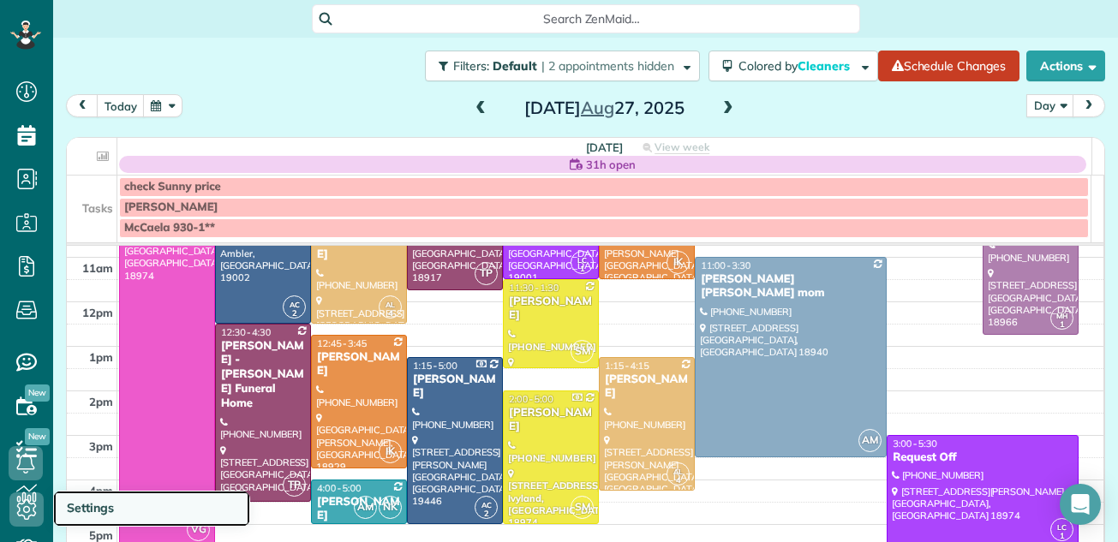
click at [76, 507] on span "Settings" at bounding box center [90, 507] width 47 height 15
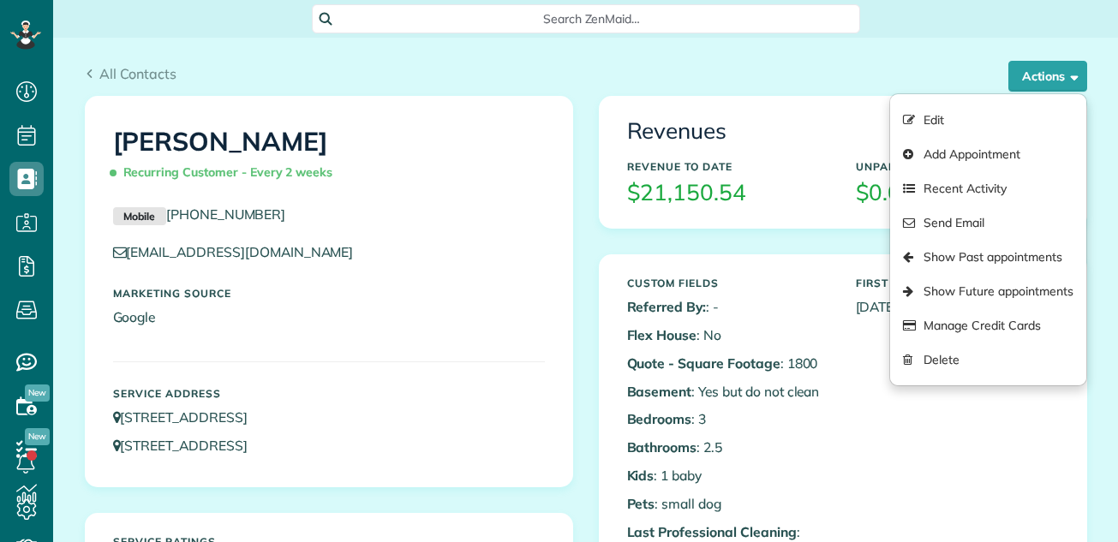
click at [892, 63] on div "All Contacts Actions Edit Add Appointment Recent Activity Send Email Show Past …" at bounding box center [586, 67] width 1028 height 58
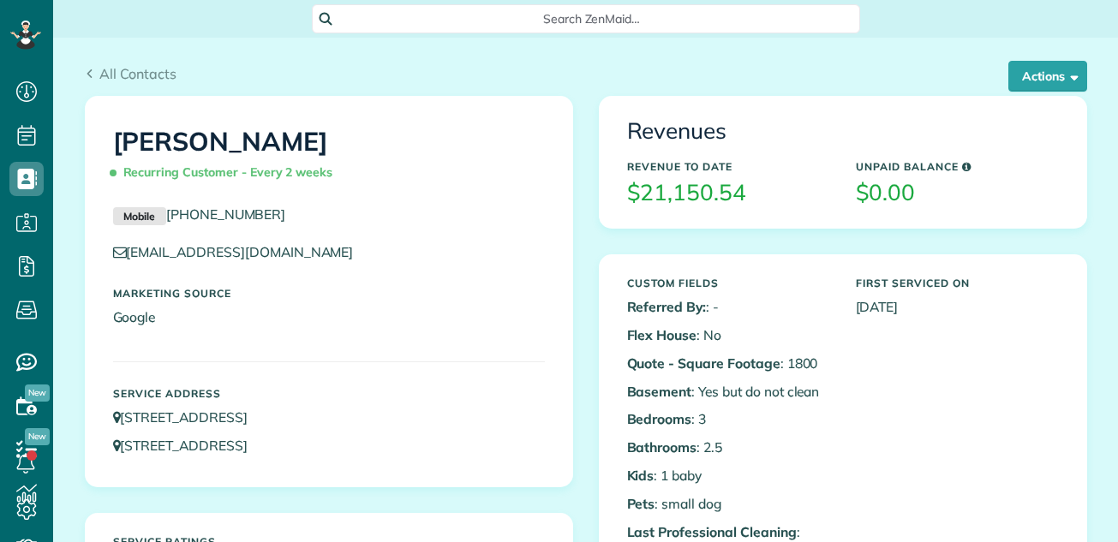
scroll to position [8, 8]
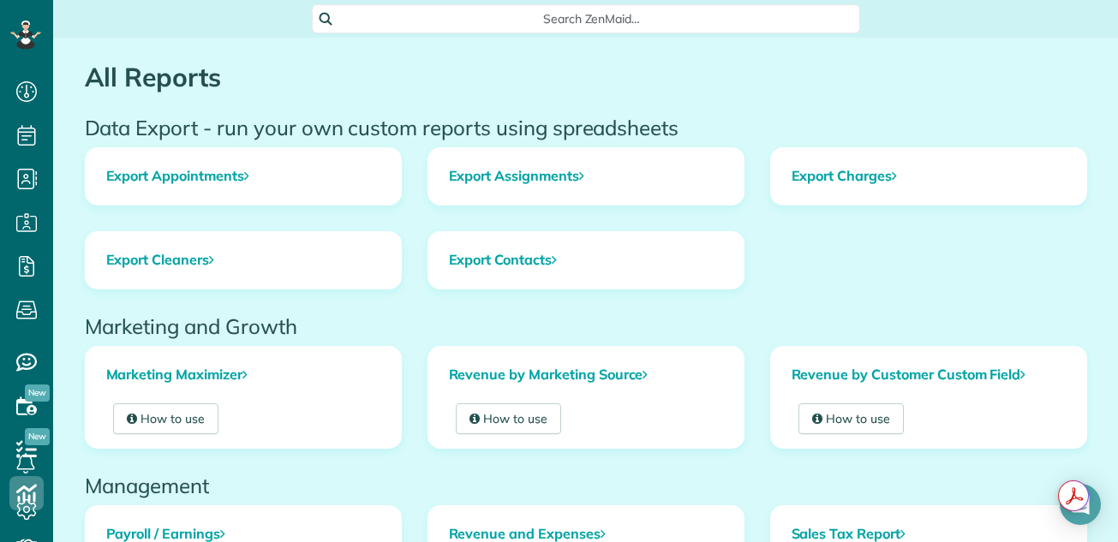
scroll to position [6, 0]
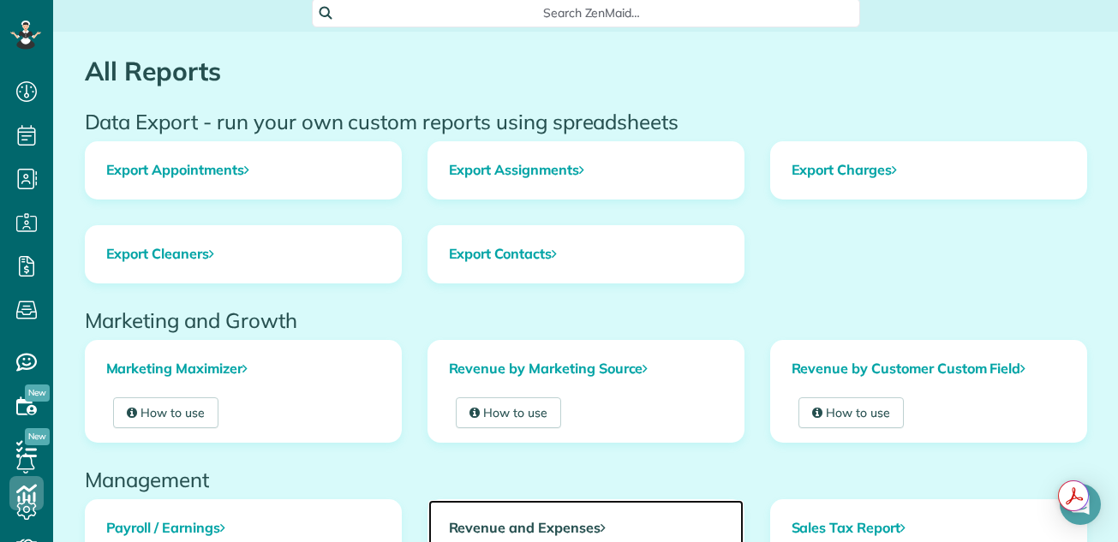
click at [536, 528] on link "Revenue and Expenses" at bounding box center [585, 528] width 315 height 57
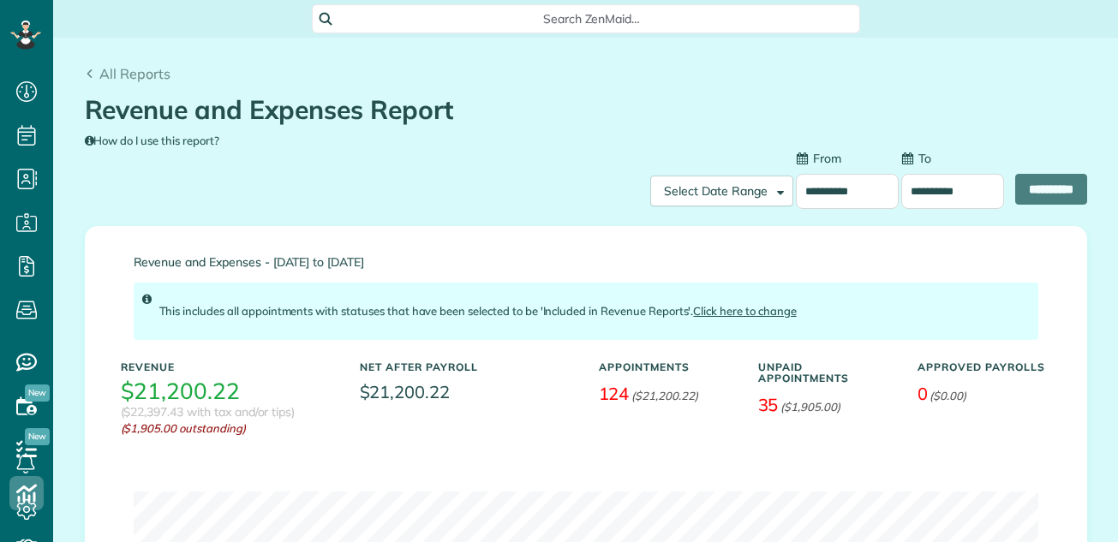
scroll to position [8, 8]
click at [797, 189] on input "**********" at bounding box center [847, 191] width 103 height 35
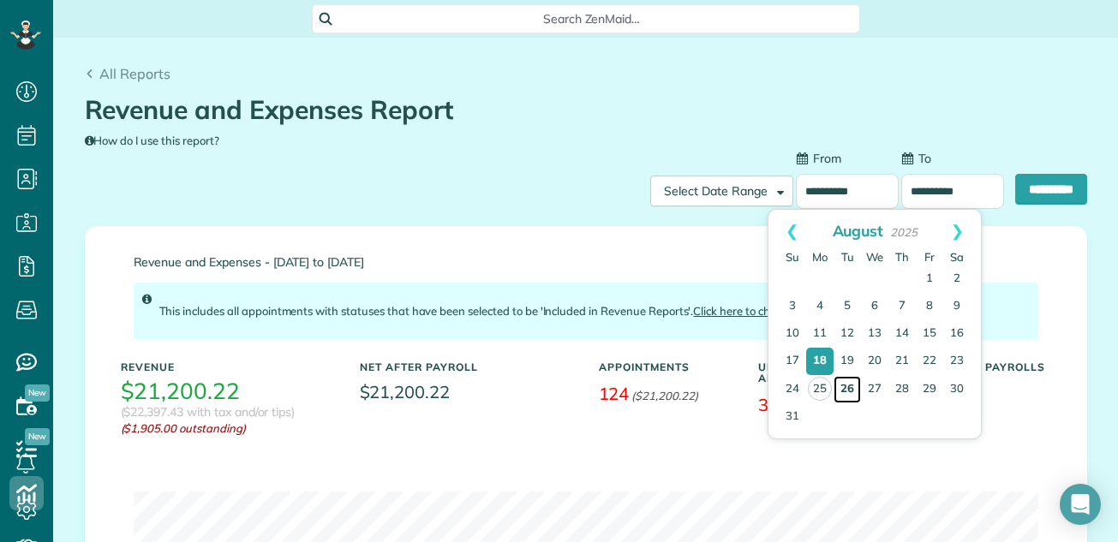
click at [847, 390] on link "26" at bounding box center [847, 389] width 27 height 27
type input "**********"
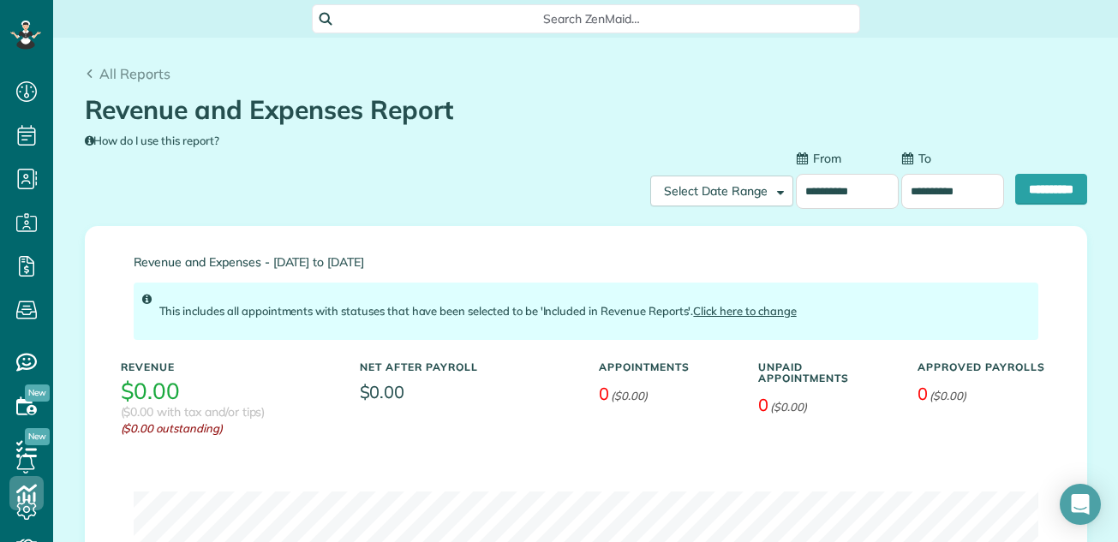
click at [923, 187] on input "**********" at bounding box center [952, 191] width 103 height 35
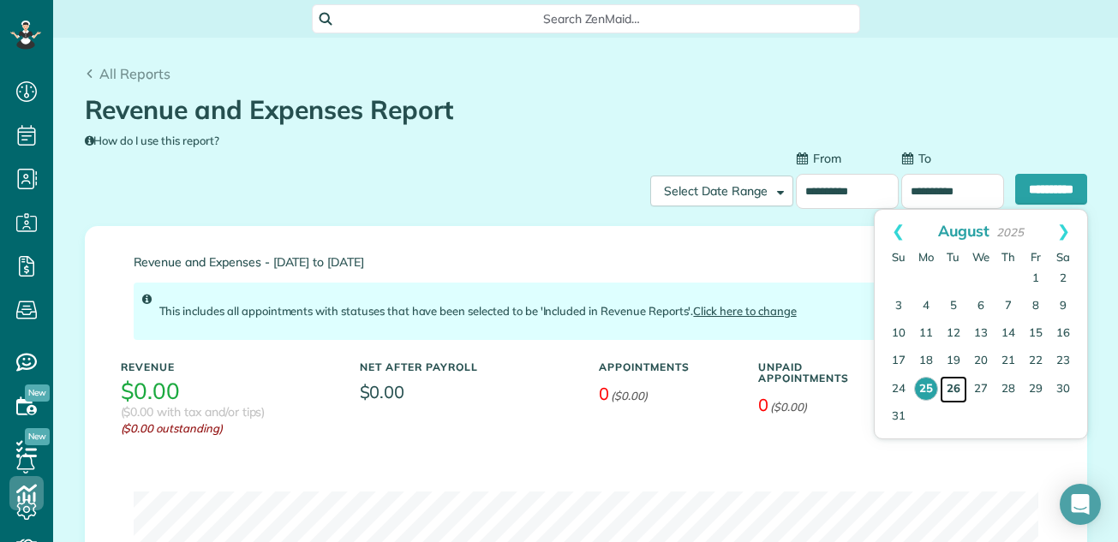
click at [950, 386] on link "26" at bounding box center [953, 389] width 27 height 27
type input "**********"
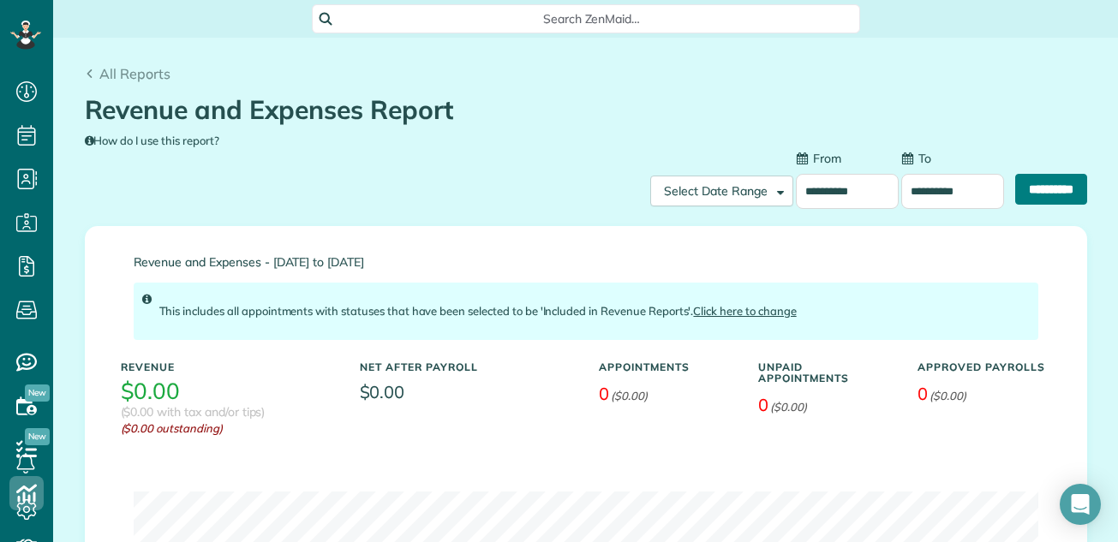
click at [1019, 185] on input "**********" at bounding box center [1051, 189] width 72 height 31
click at [832, 191] on input "**********" at bounding box center [847, 191] width 103 height 35
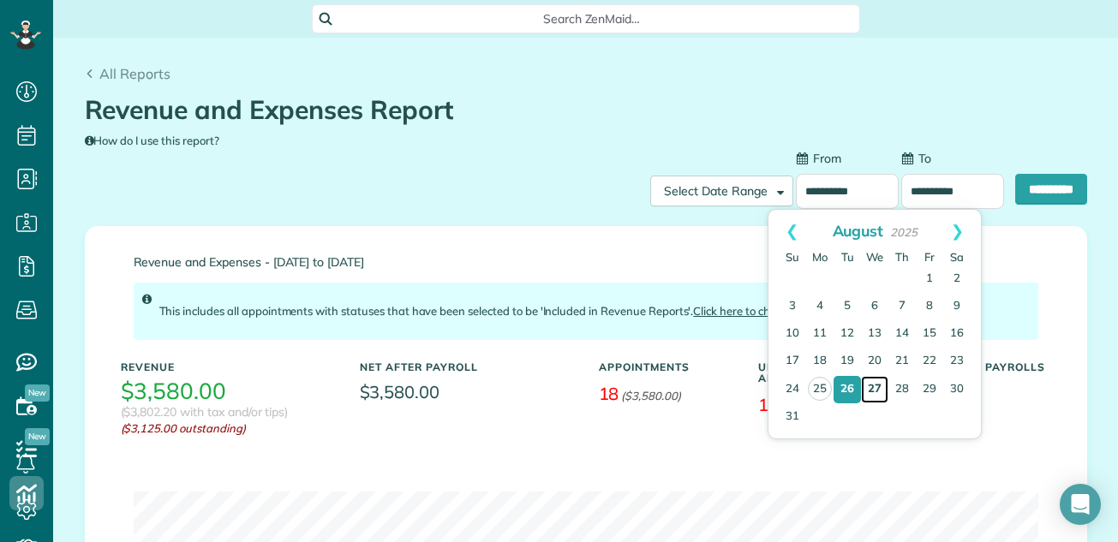
click at [869, 390] on link "27" at bounding box center [874, 389] width 27 height 27
type input "**********"
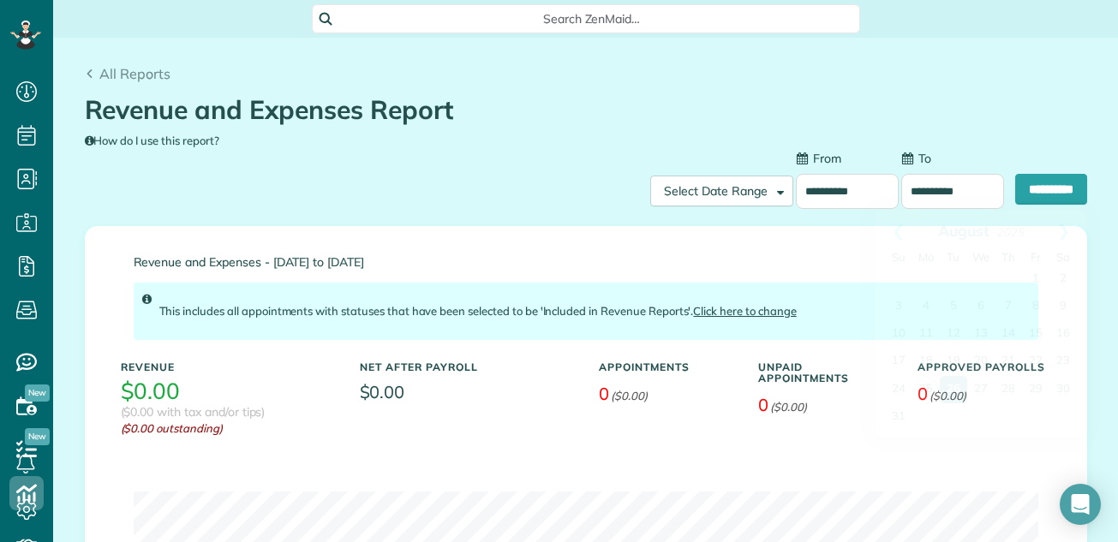
click at [946, 194] on input "**********" at bounding box center [952, 191] width 103 height 35
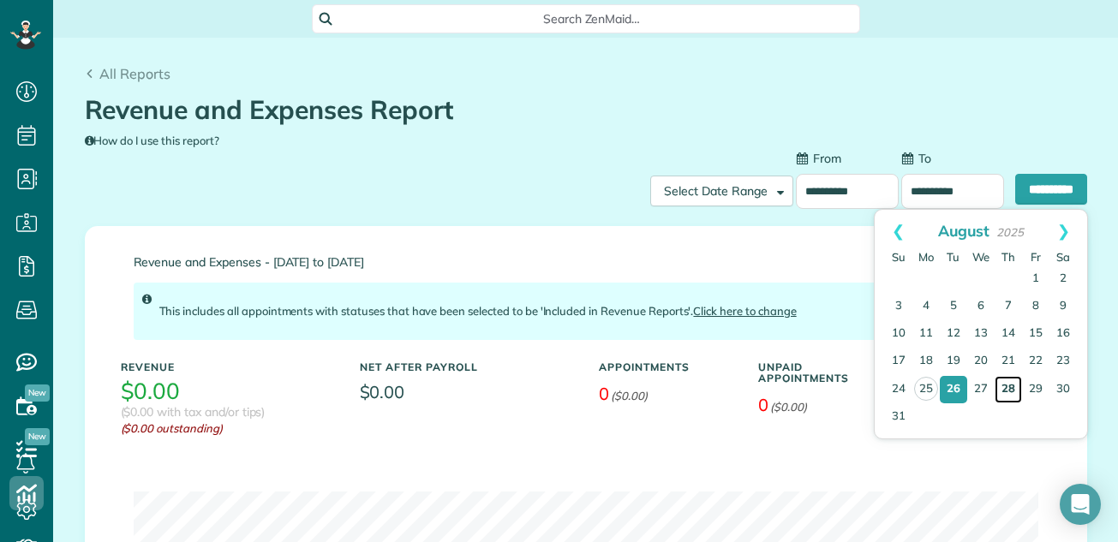
click at [1004, 385] on link "28" at bounding box center [1008, 389] width 27 height 27
type input "**********"
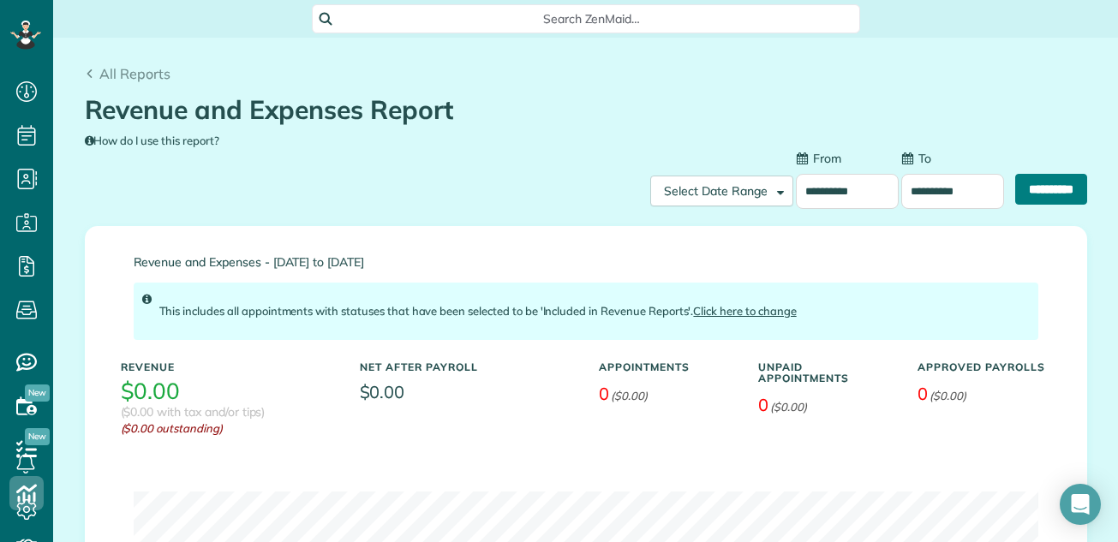
click at [1046, 185] on input "**********" at bounding box center [1051, 189] width 72 height 31
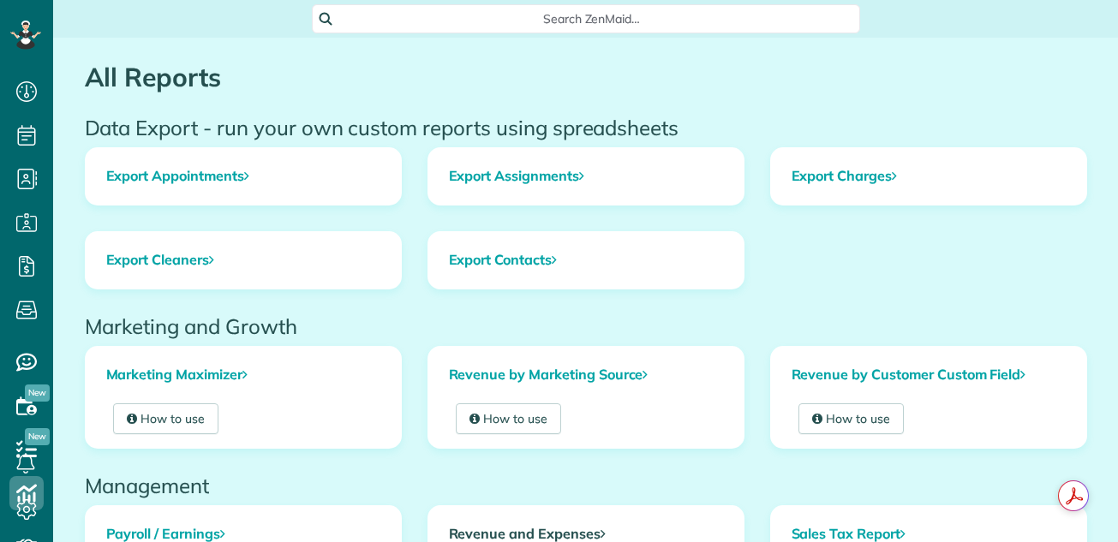
scroll to position [8, 8]
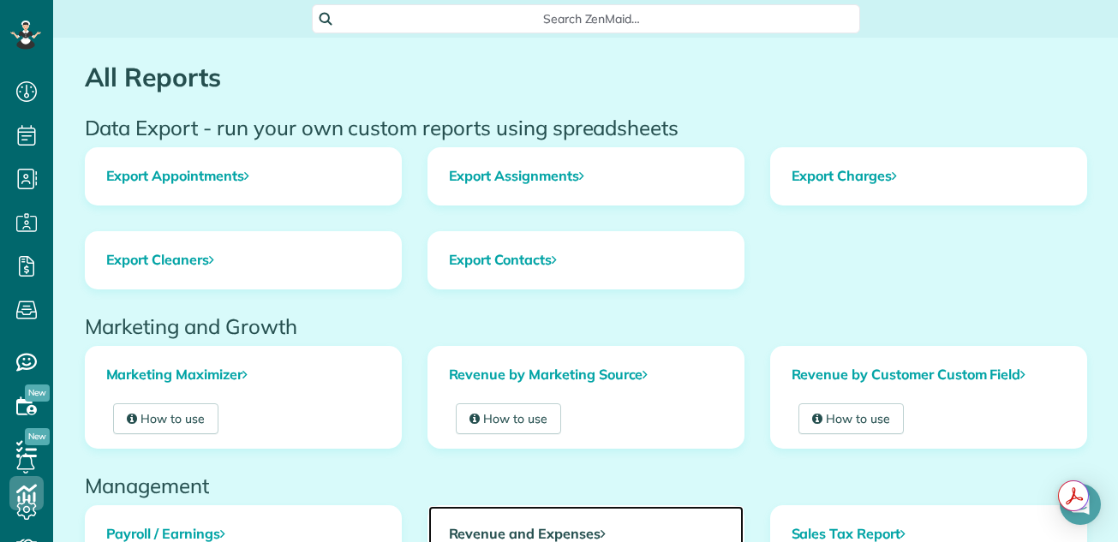
click at [476, 526] on link "Revenue and Expenses" at bounding box center [585, 534] width 315 height 57
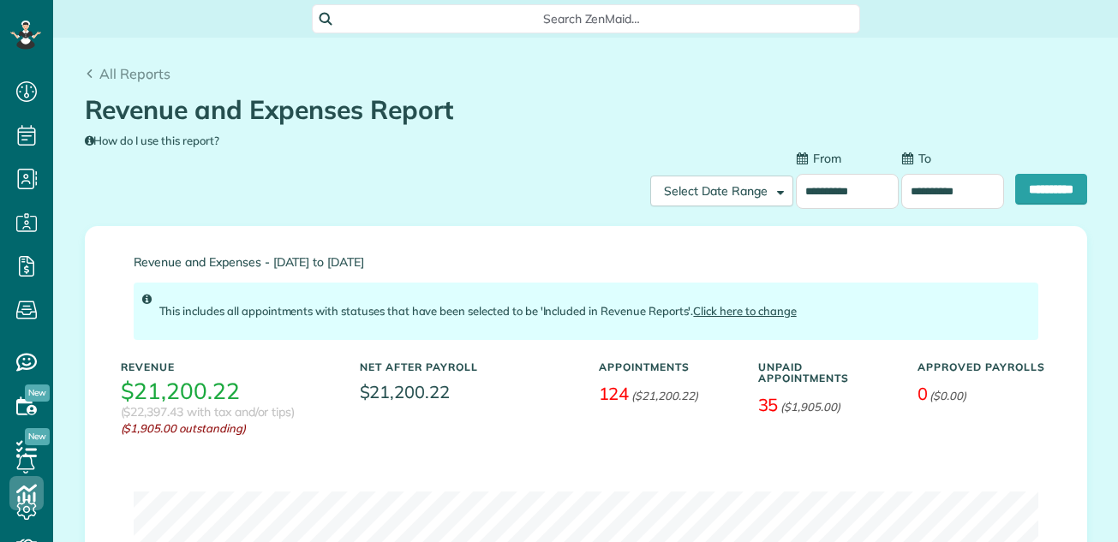
scroll to position [8, 8]
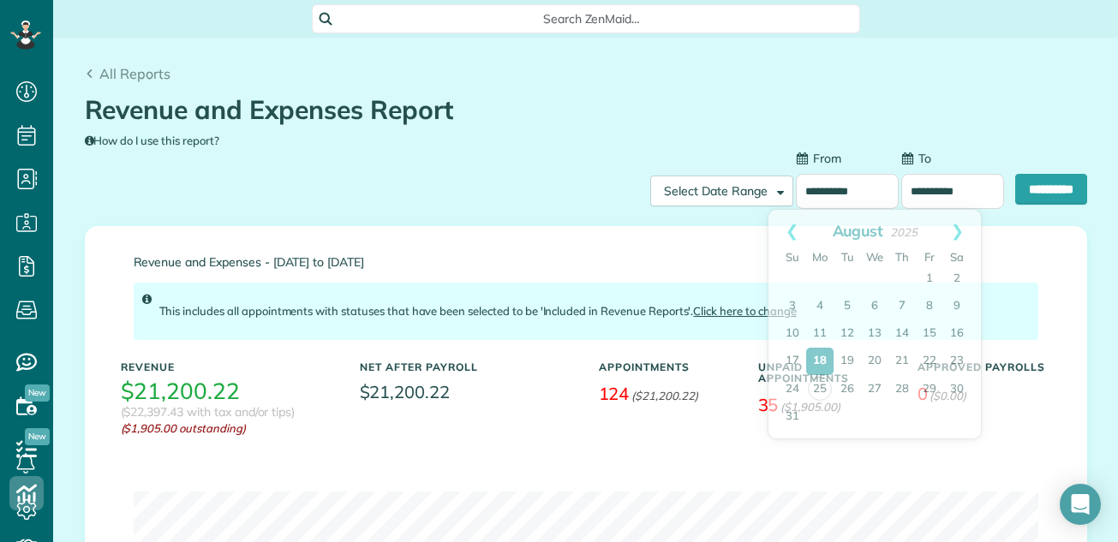
click at [810, 195] on input "**********" at bounding box center [847, 191] width 103 height 35
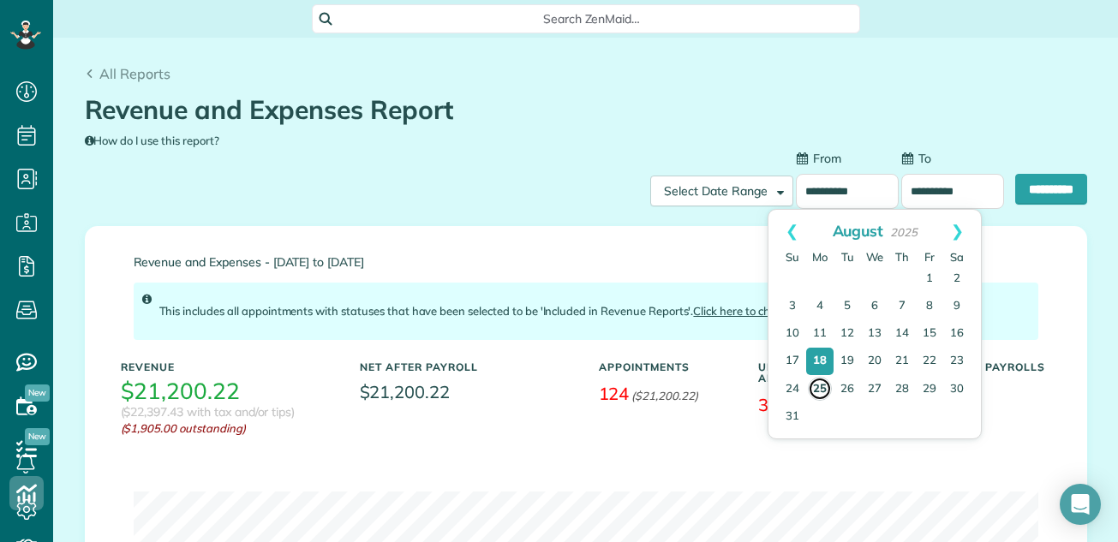
click at [817, 386] on link "25" at bounding box center [820, 389] width 24 height 24
type input "**********"
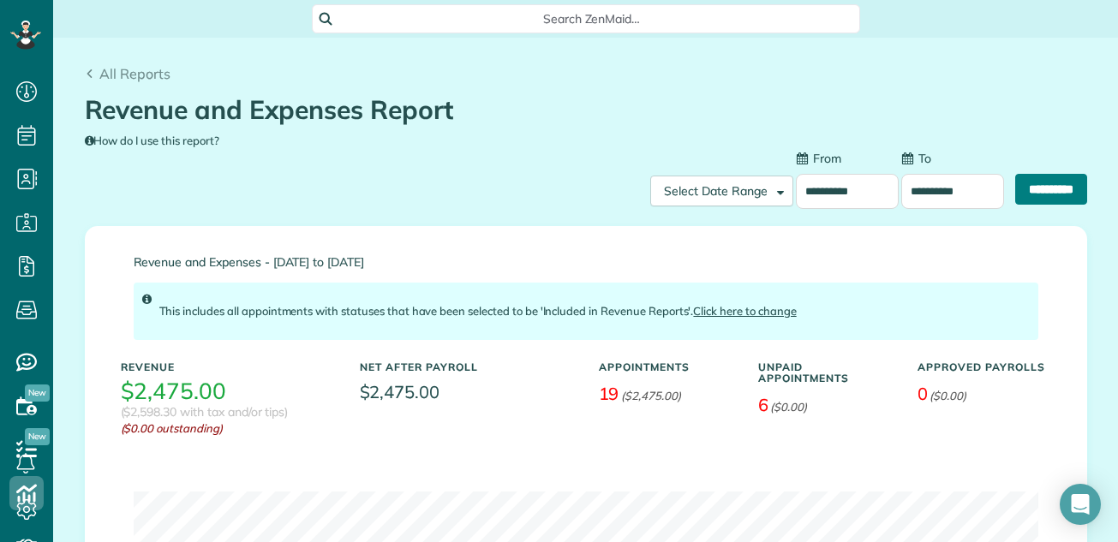
click at [1021, 189] on input "**********" at bounding box center [1051, 189] width 72 height 31
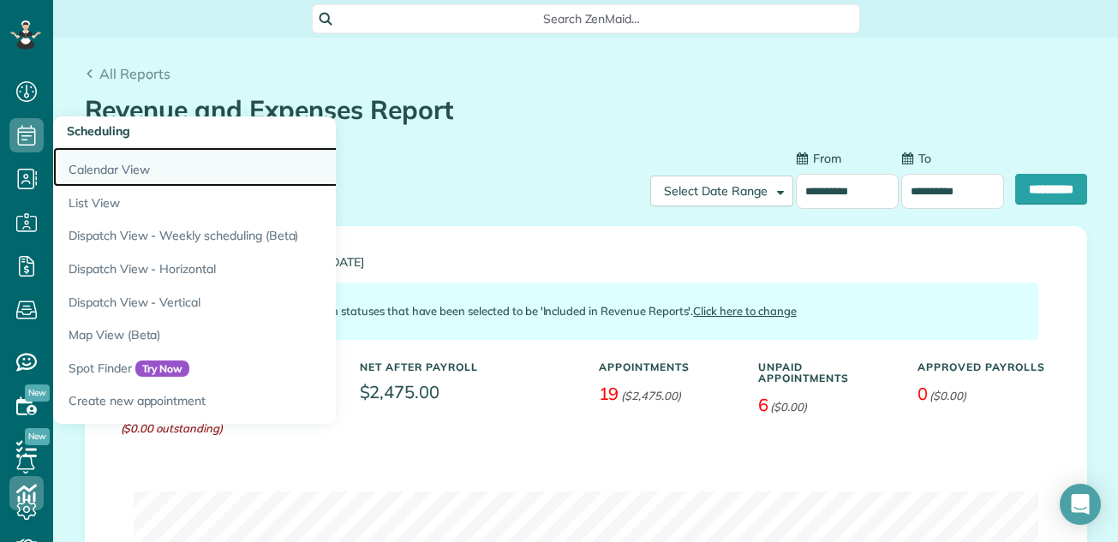
click at [82, 166] on link "Calendar View" at bounding box center [267, 166] width 428 height 39
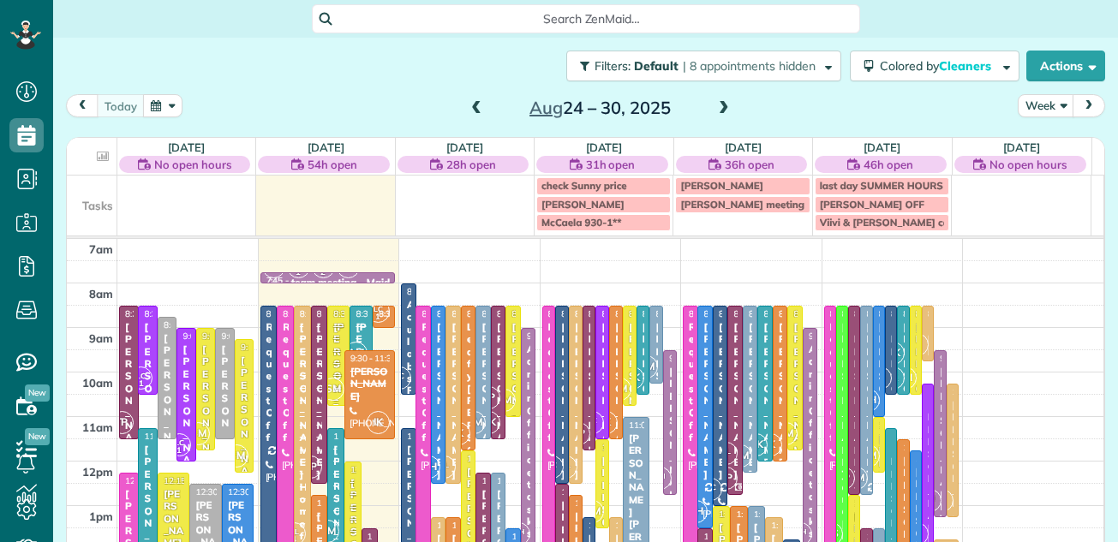
scroll to position [8, 8]
click at [717, 105] on span at bounding box center [724, 108] width 19 height 15
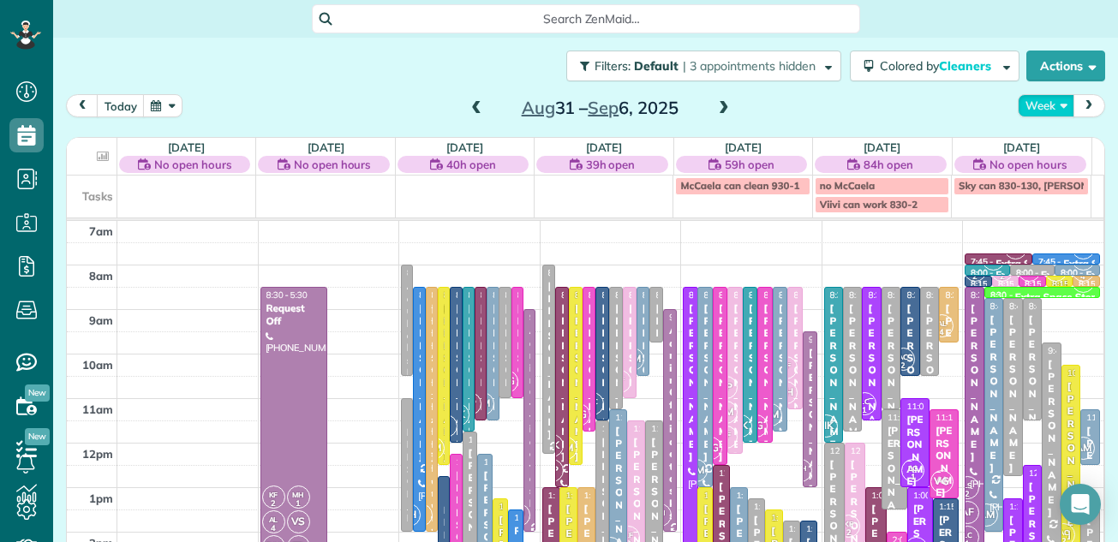
click at [1026, 105] on button "Week" at bounding box center [1046, 105] width 57 height 23
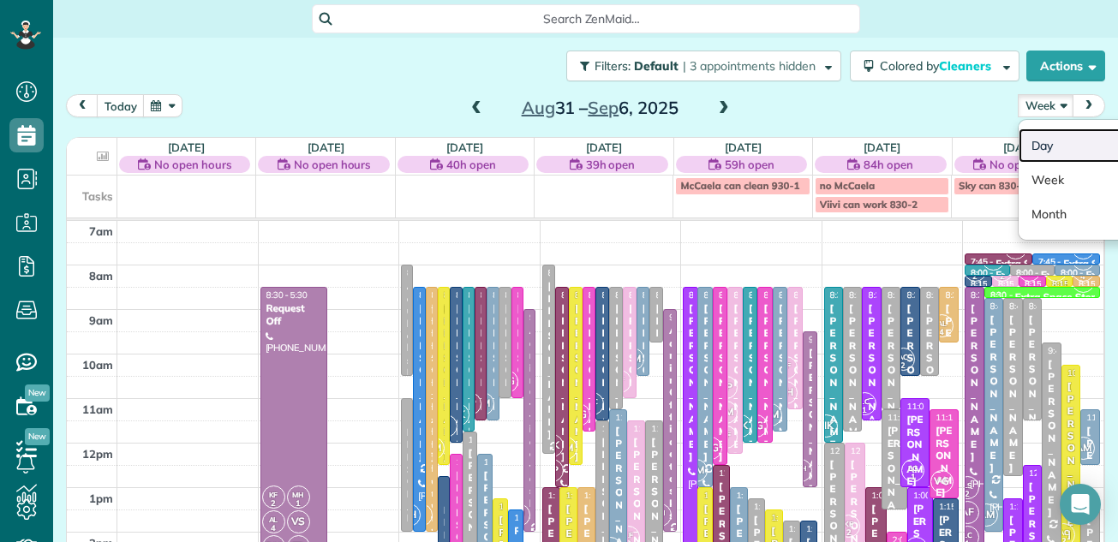
click at [1029, 141] on link "Day" at bounding box center [1086, 146] width 135 height 34
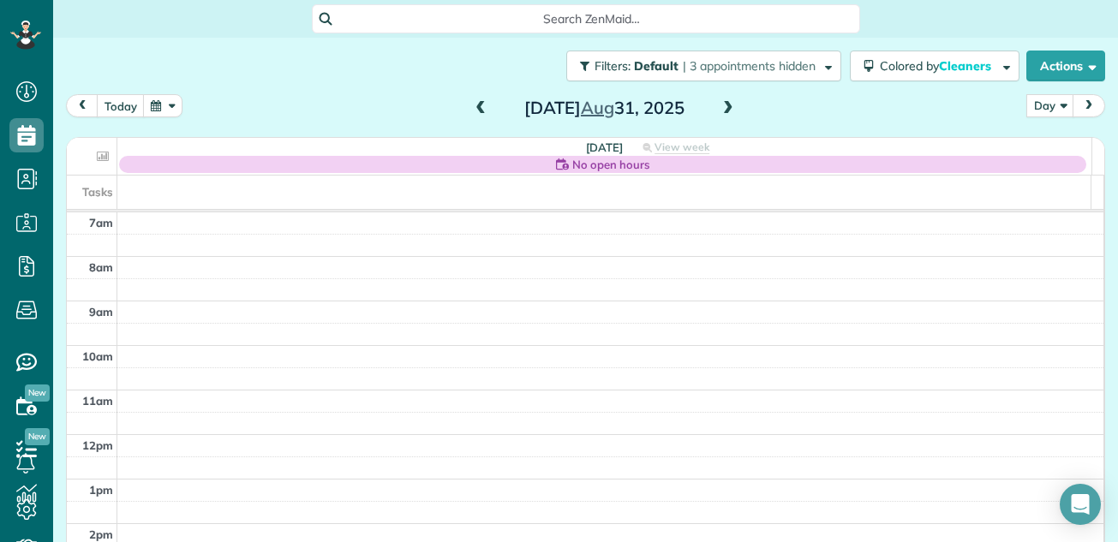
click at [720, 104] on span at bounding box center [728, 108] width 19 height 15
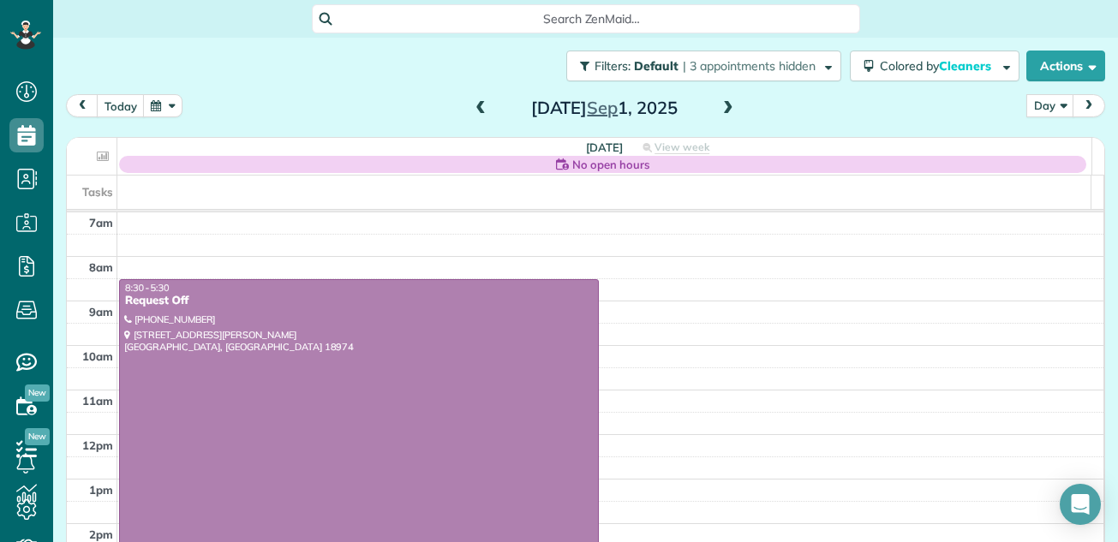
click at [720, 104] on span at bounding box center [728, 108] width 19 height 15
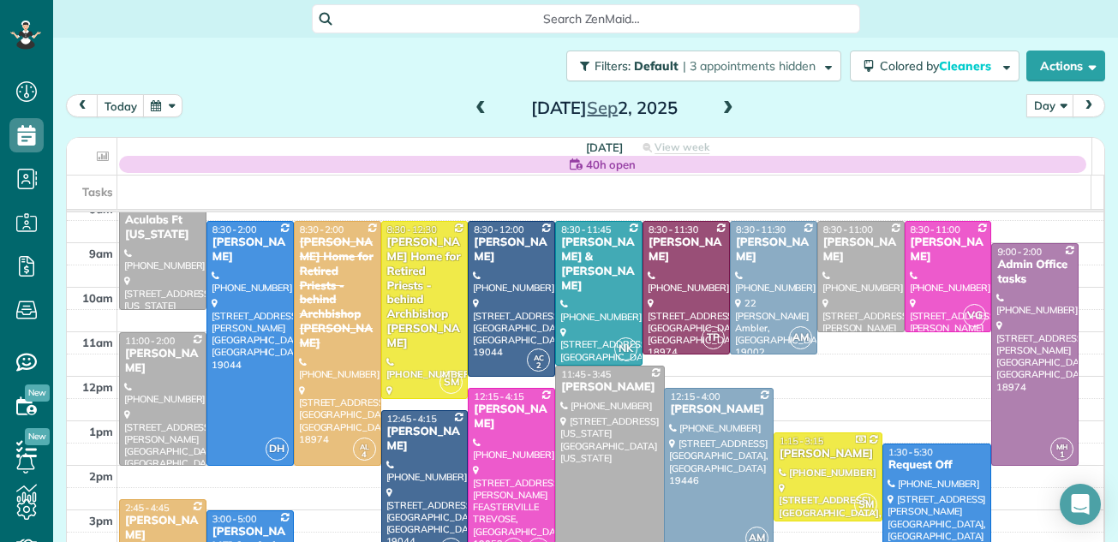
scroll to position [37, 0]
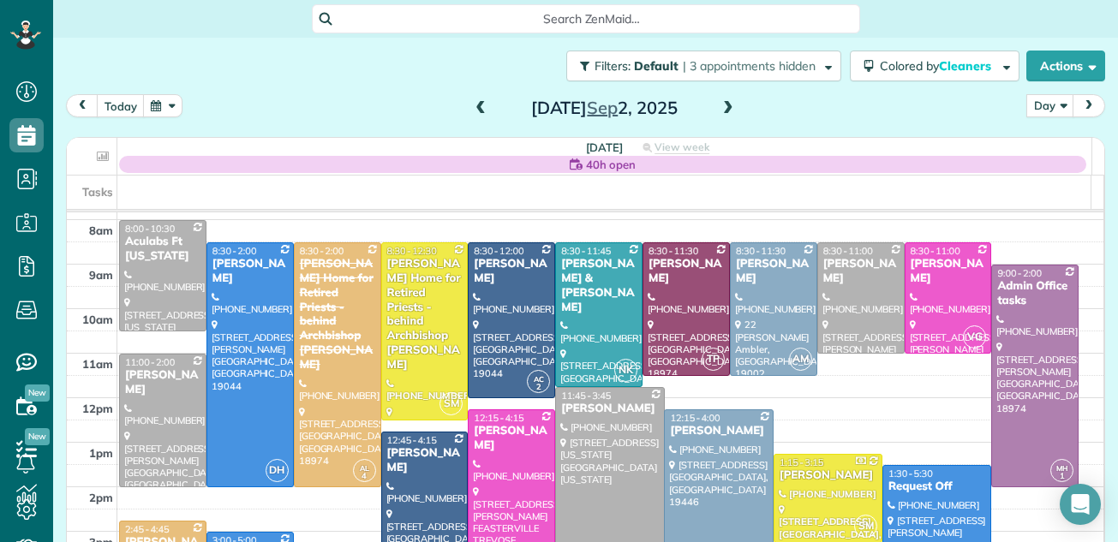
click at [1092, 267] on div "Tuesday 40h open View week $4,130.00 62 Man Hours 21 Appointments 3% Paid 81% A…" at bounding box center [585, 351] width 1039 height 428
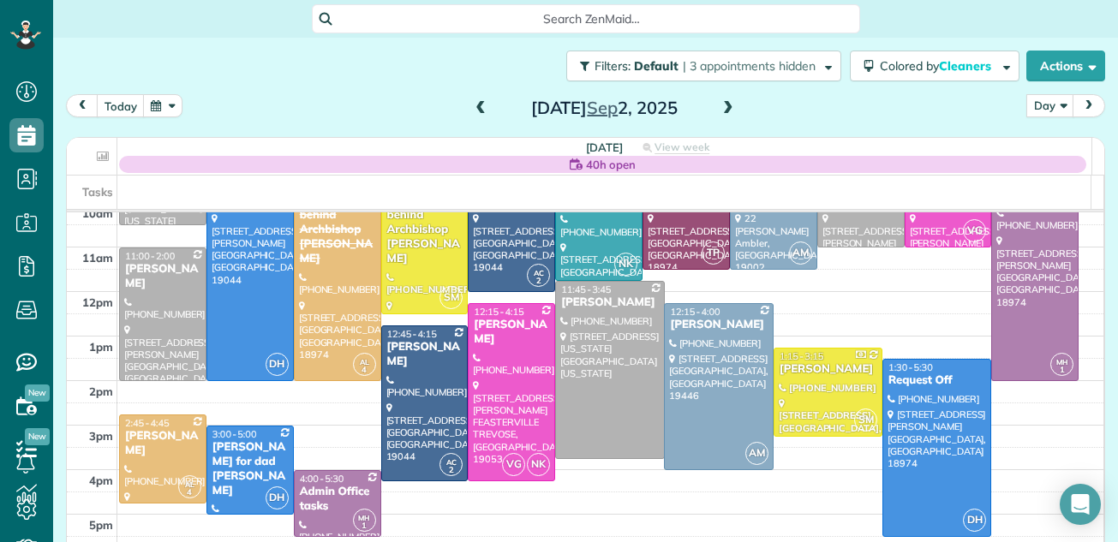
scroll to position [103, 0]
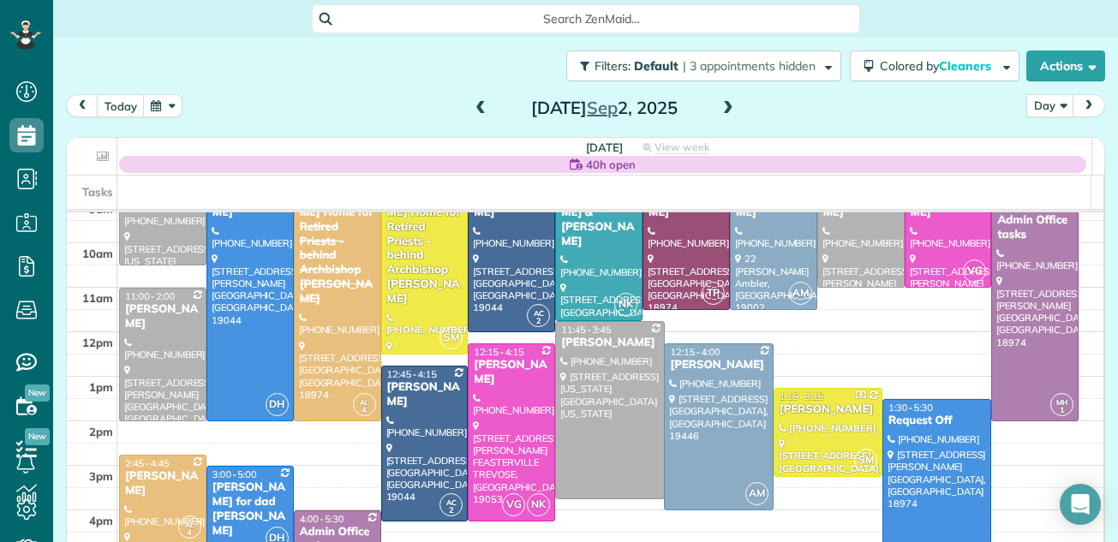
click at [719, 104] on span at bounding box center [728, 108] width 19 height 15
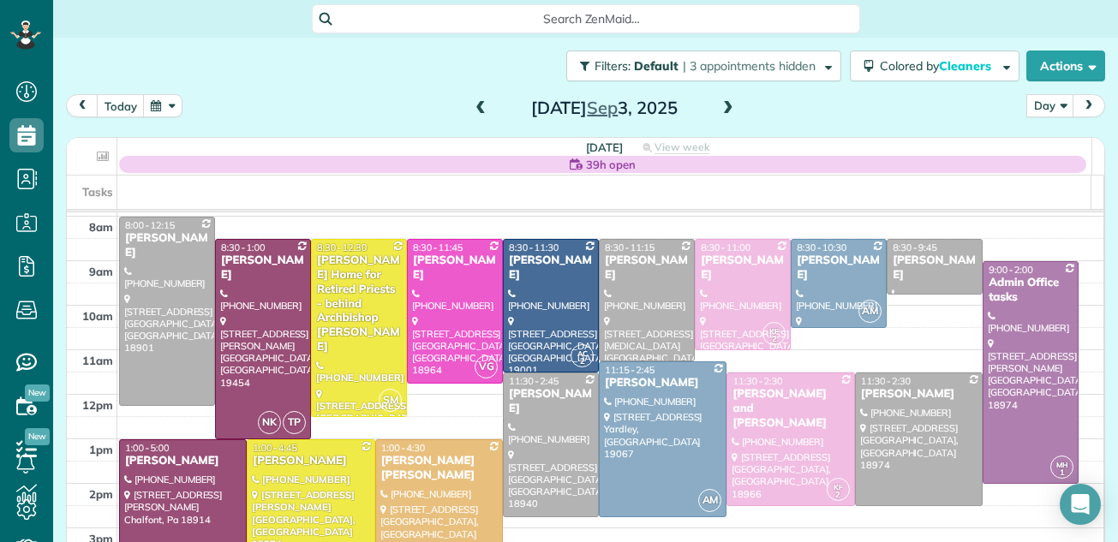
scroll to position [20, 0]
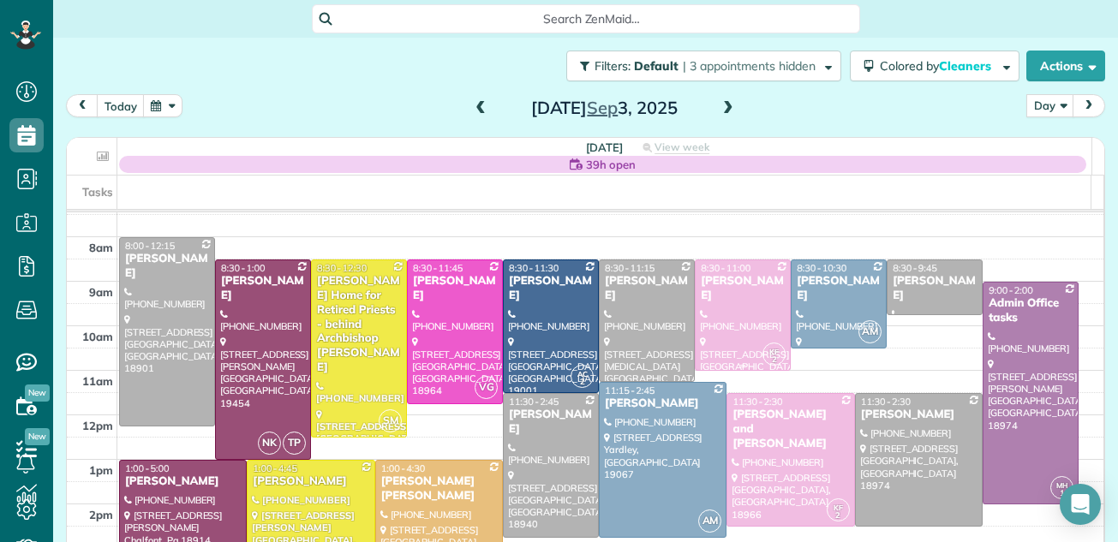
click at [740, 296] on div at bounding box center [743, 315] width 94 height 110
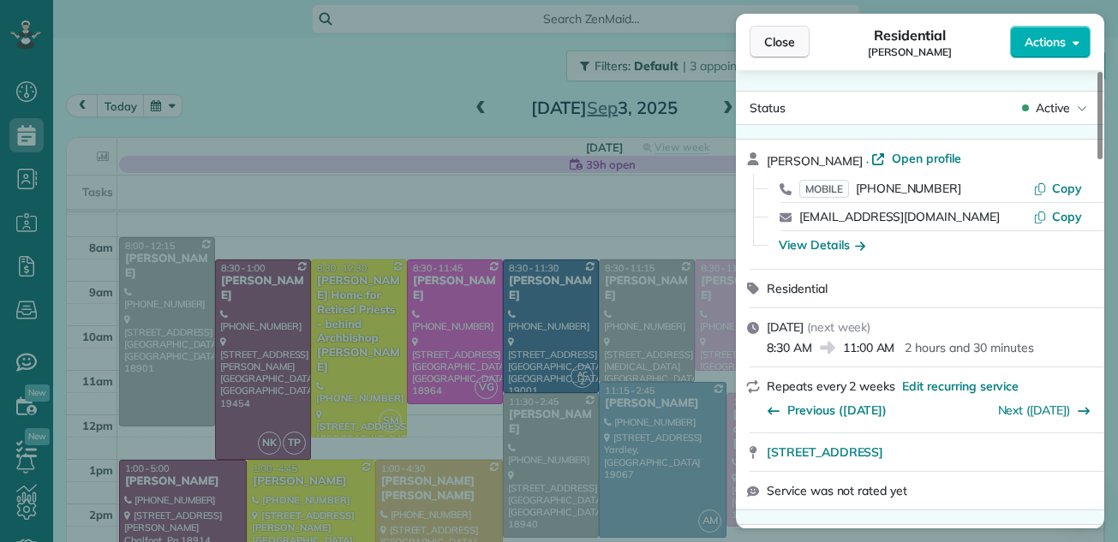
click at [790, 39] on span "Close" at bounding box center [779, 41] width 31 height 17
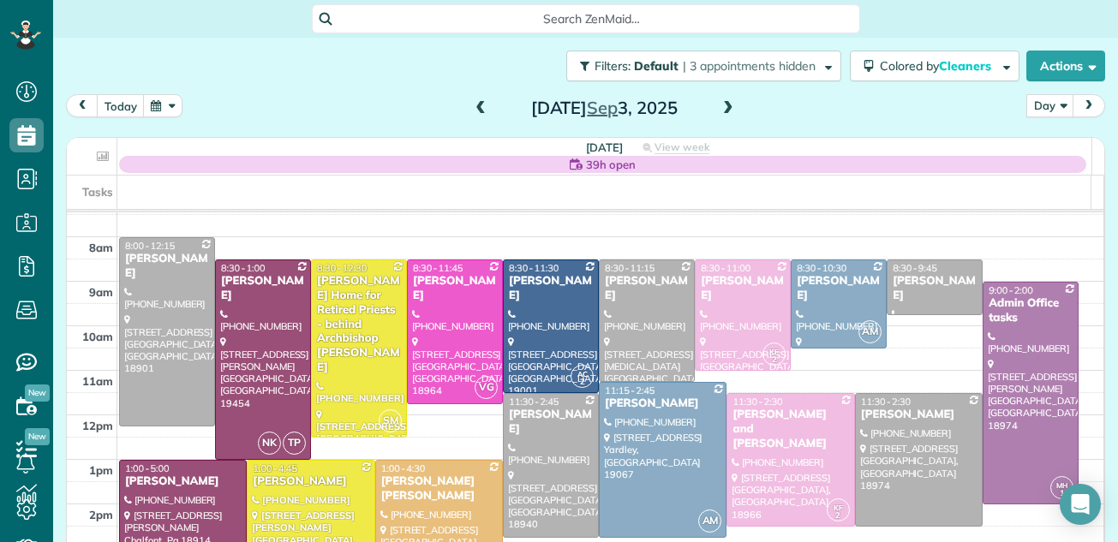
click at [721, 105] on span at bounding box center [728, 108] width 19 height 15
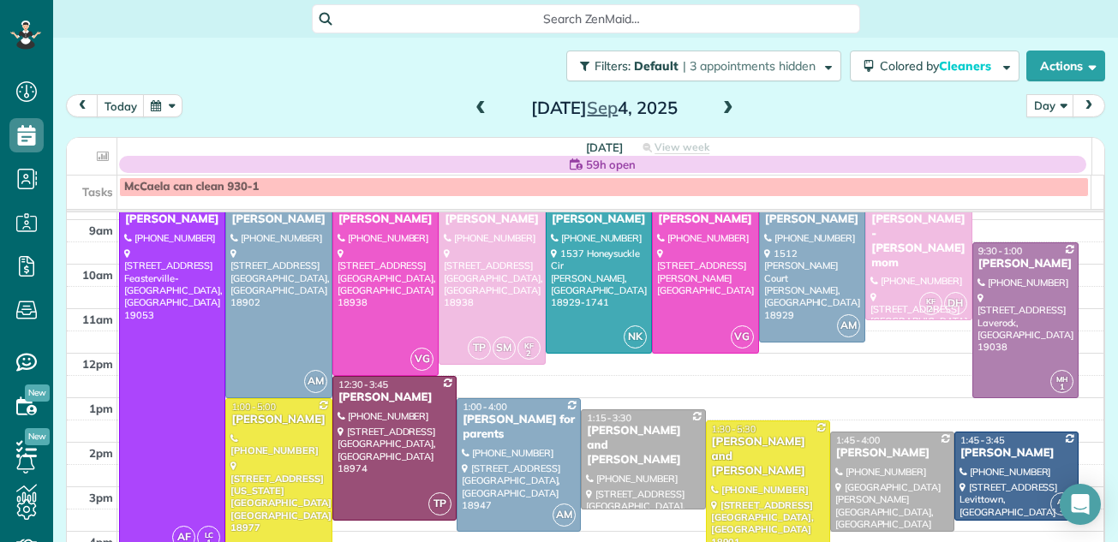
scroll to position [90, 0]
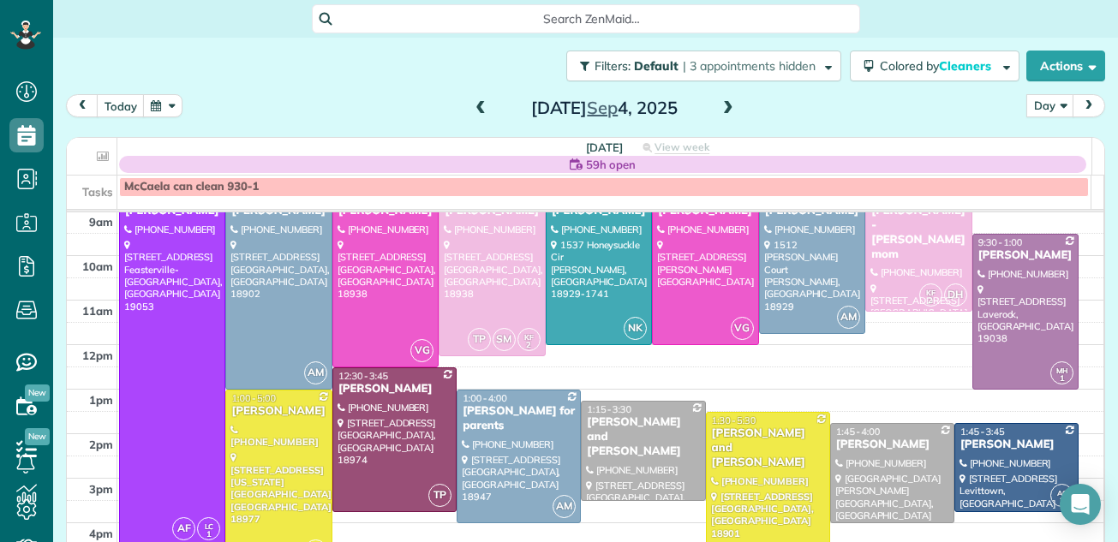
click at [299, 484] on div at bounding box center [278, 479] width 105 height 177
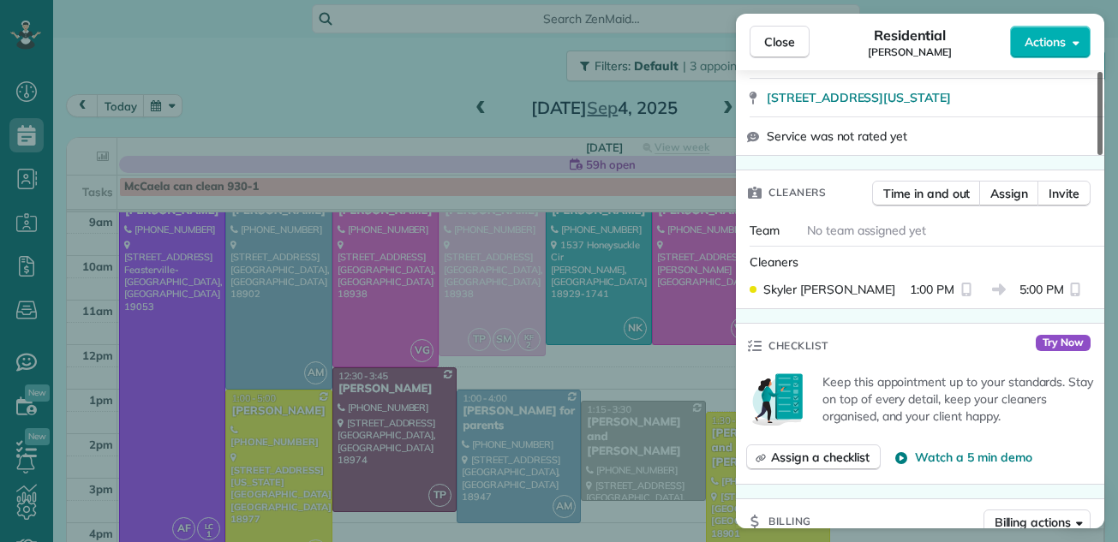
drag, startPoint x: 1097, startPoint y: 101, endPoint x: 1096, endPoint y: 192, distance: 90.8
click at [1098, 155] on div at bounding box center [1100, 113] width 5 height 83
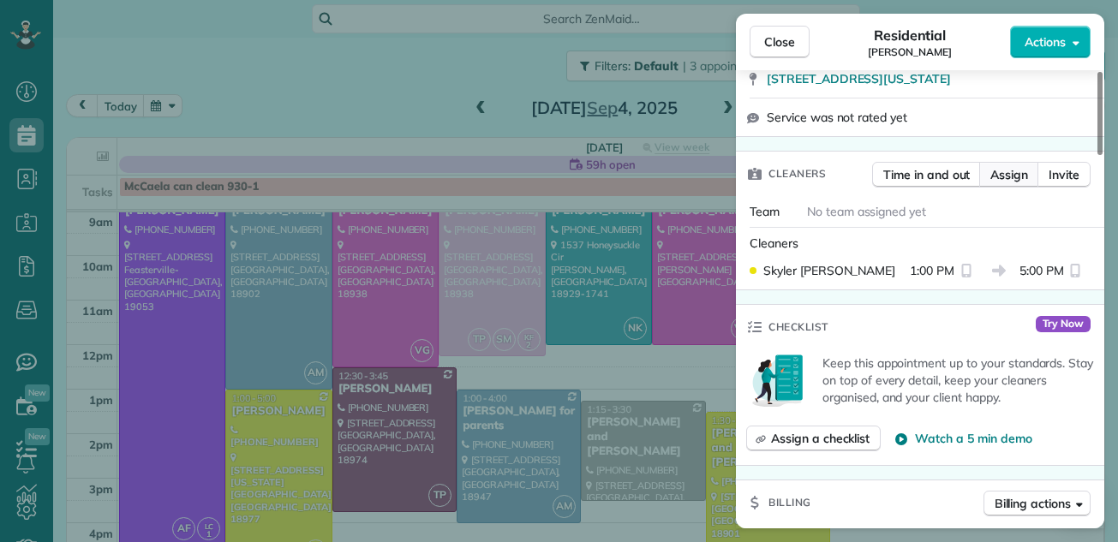
click at [1013, 171] on span "Assign" at bounding box center [1009, 174] width 38 height 17
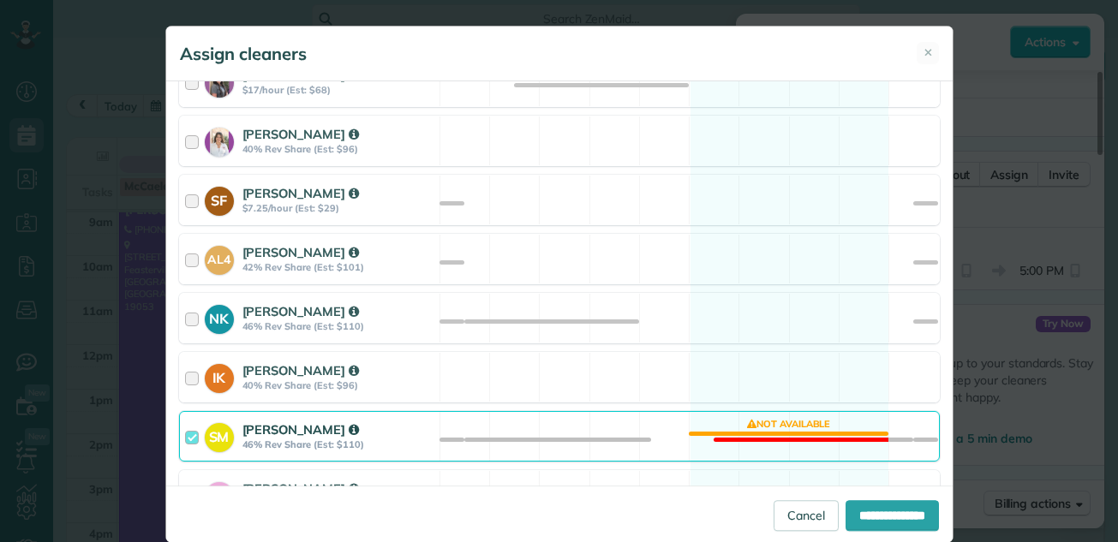
scroll to position [731, 0]
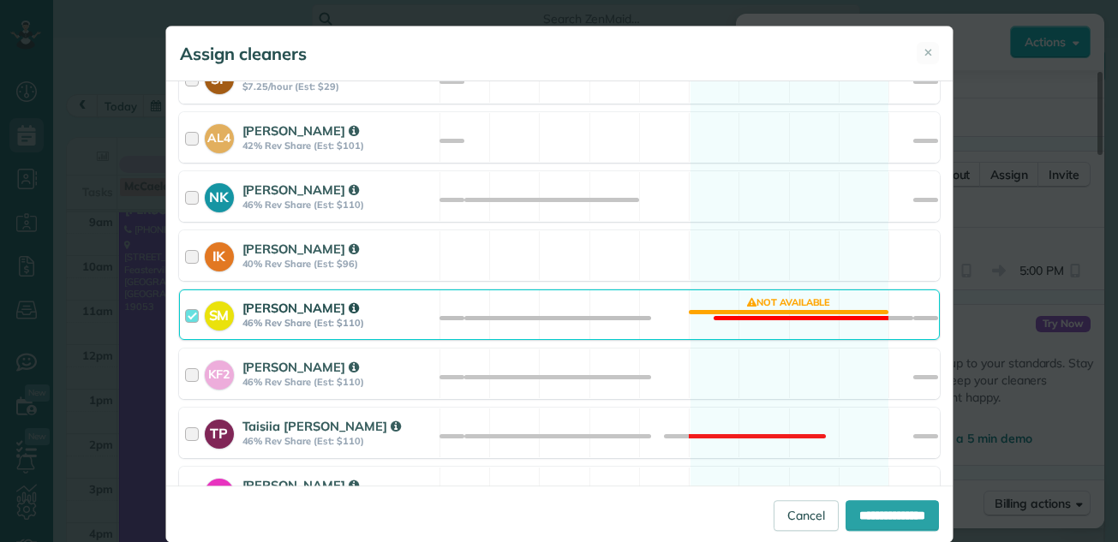
click at [186, 319] on div at bounding box center [195, 315] width 20 height 32
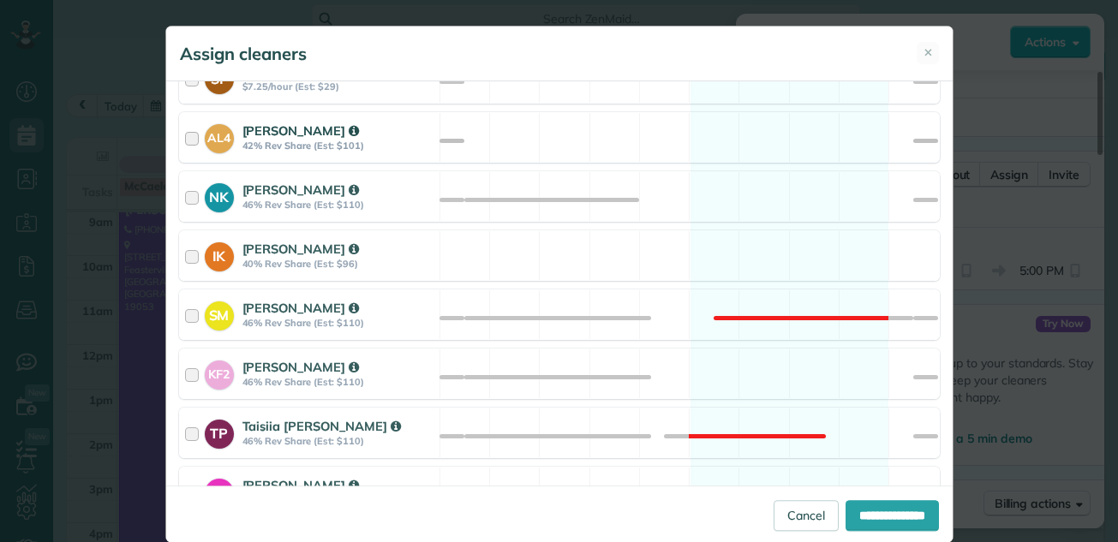
click at [186, 137] on div at bounding box center [195, 138] width 20 height 32
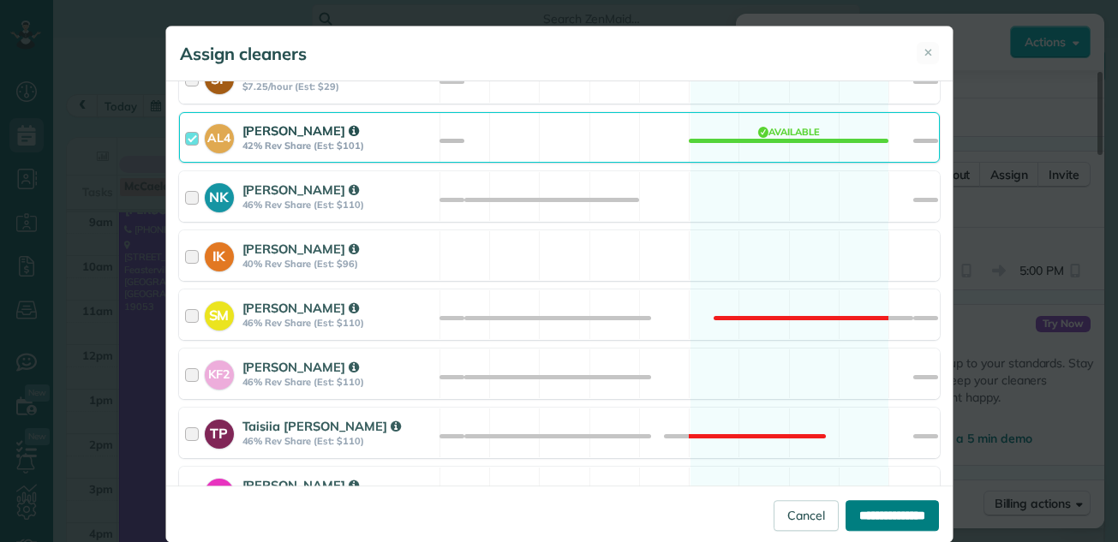
click at [899, 514] on input "**********" at bounding box center [892, 515] width 93 height 31
type input "**********"
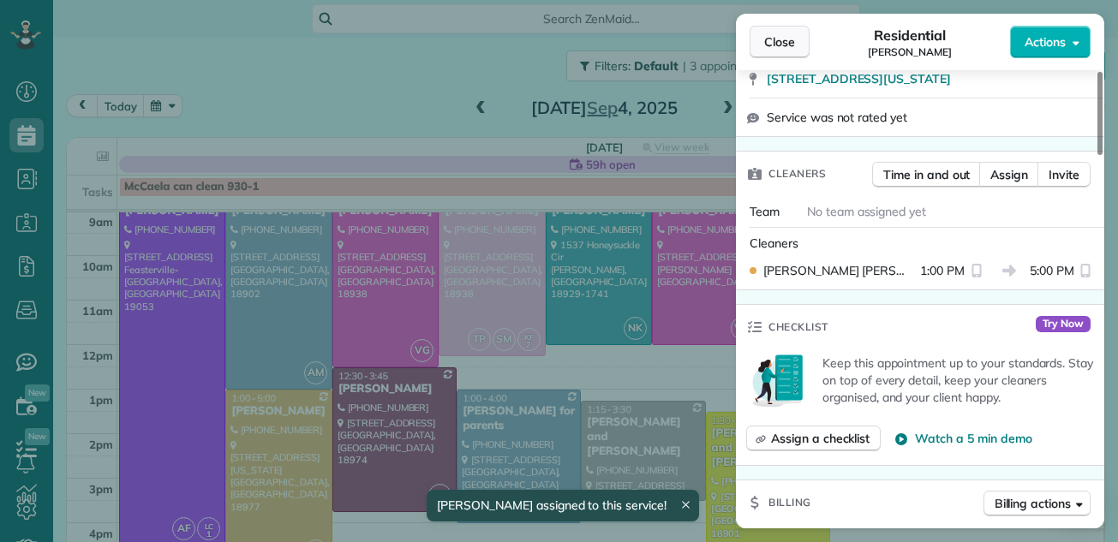
click at [783, 39] on span "Close" at bounding box center [779, 41] width 31 height 17
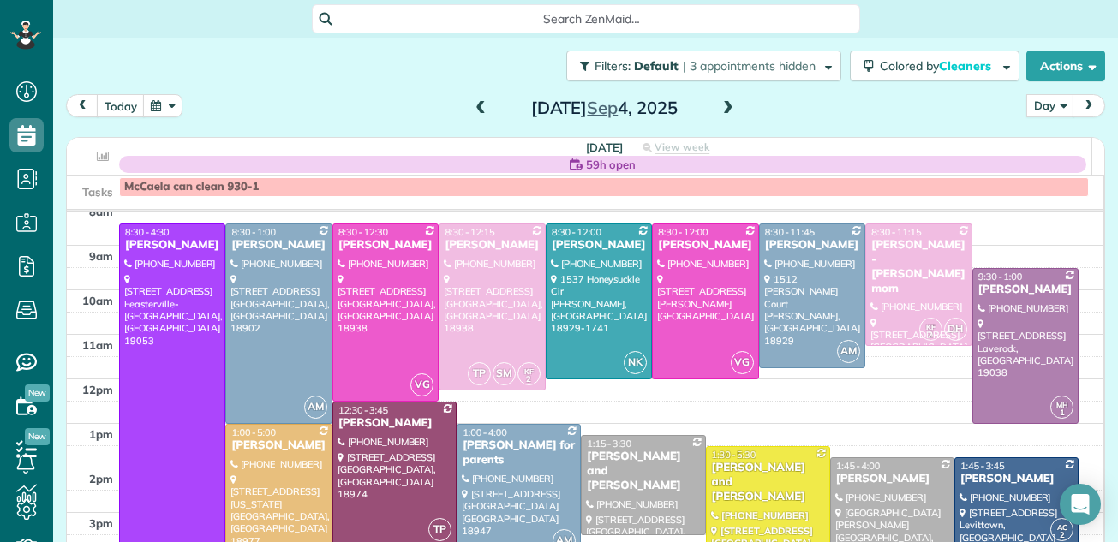
scroll to position [33, 0]
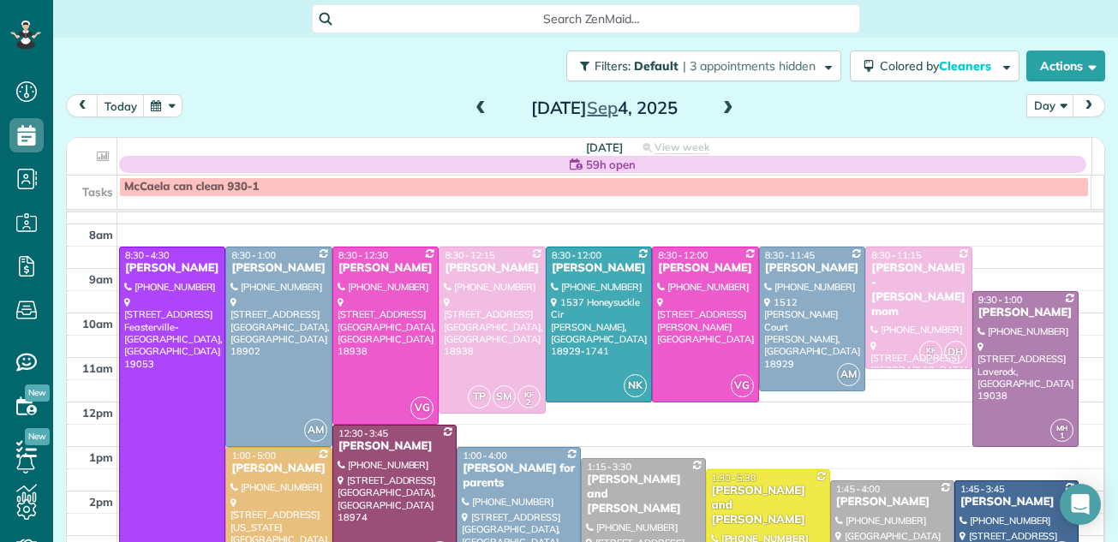
click at [186, 407] on div at bounding box center [172, 425] width 105 height 355
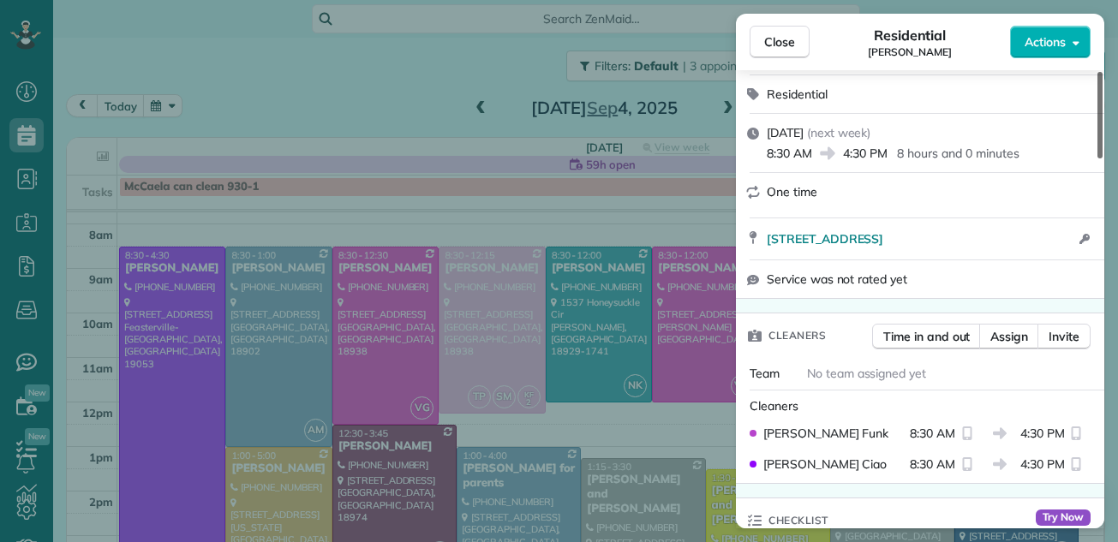
drag, startPoint x: 1098, startPoint y: 128, endPoint x: 1095, endPoint y: 175, distance: 47.3
click at [1098, 159] on div at bounding box center [1100, 115] width 5 height 87
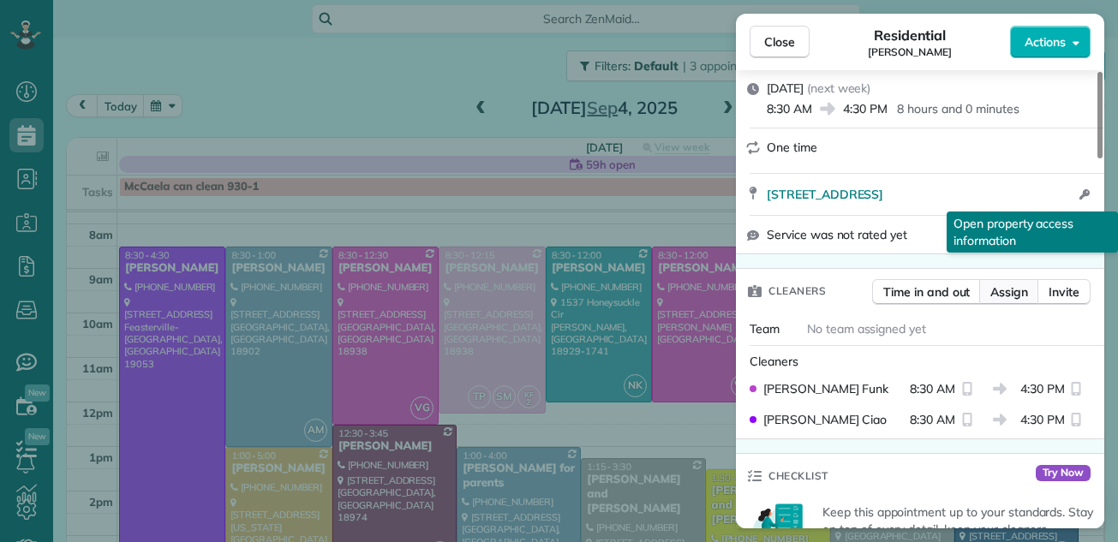
click at [1006, 288] on span "Assign" at bounding box center [1009, 292] width 38 height 17
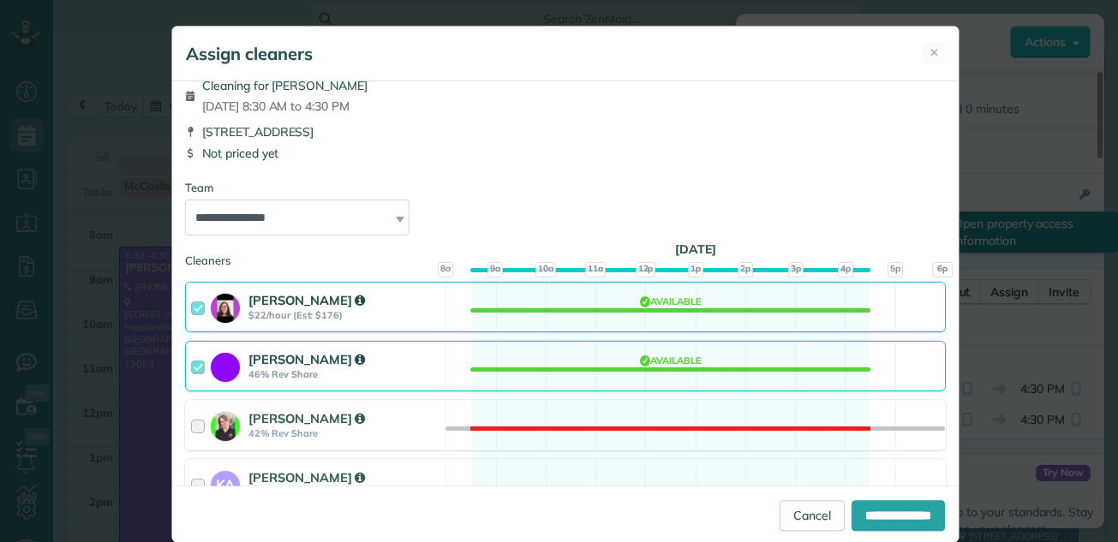
scroll to position [0, 0]
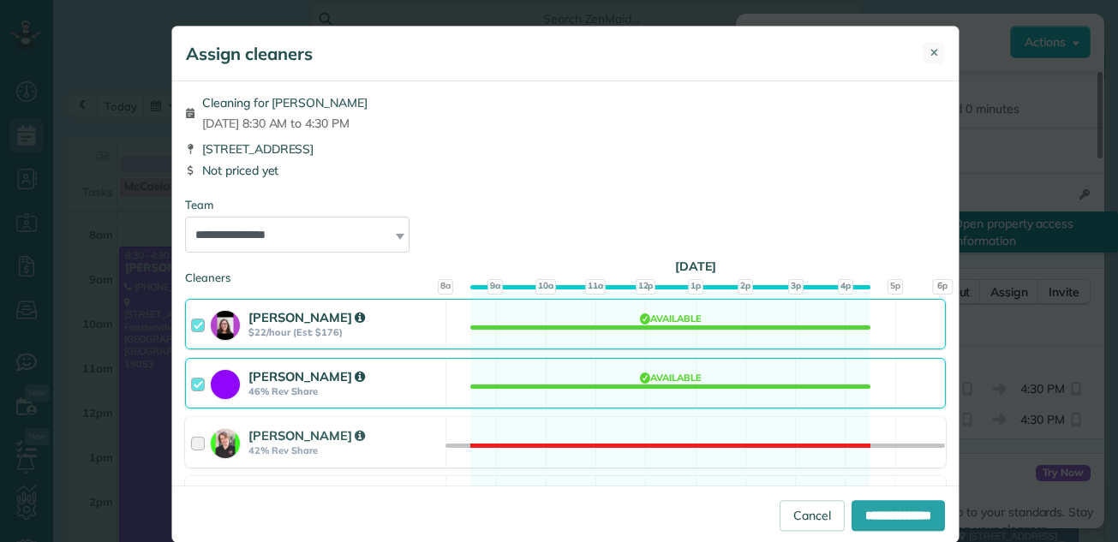
click at [930, 50] on span "✕" at bounding box center [934, 53] width 9 height 16
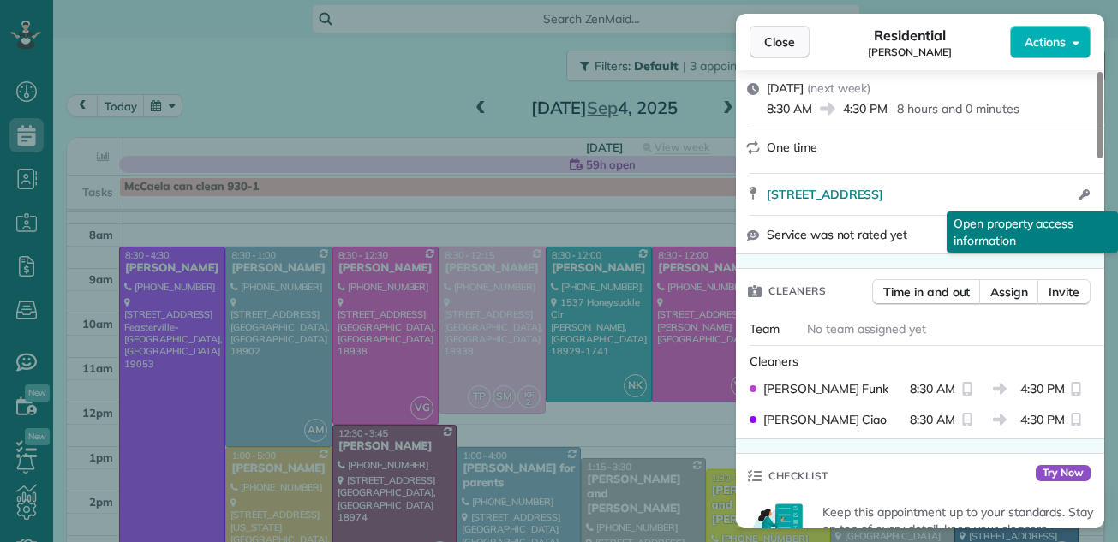
click at [776, 37] on span "Close" at bounding box center [779, 41] width 31 height 17
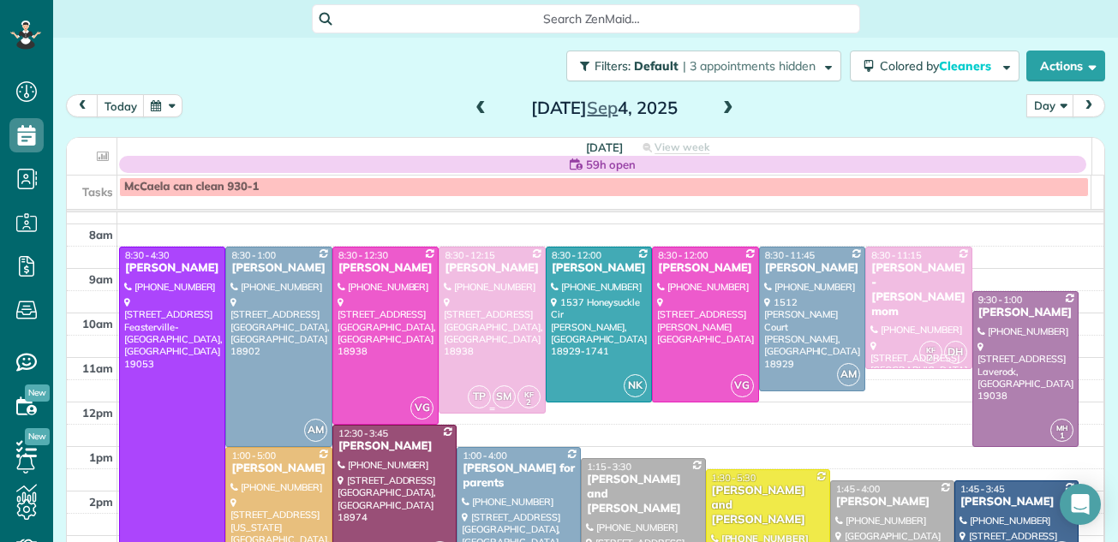
click at [480, 350] on div at bounding box center [492, 330] width 105 height 165
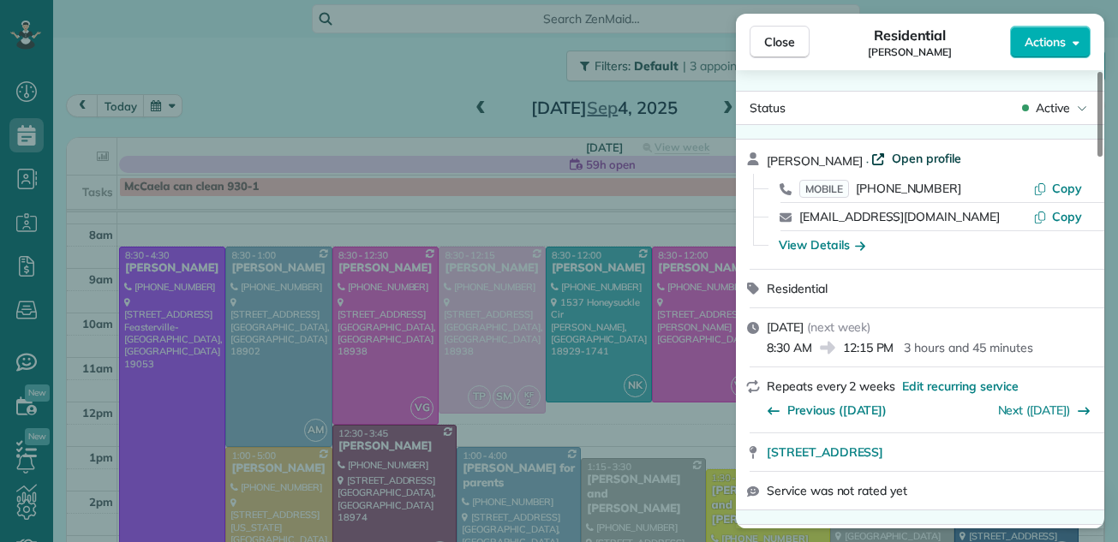
click at [892, 161] on span "Open profile" at bounding box center [926, 158] width 69 height 17
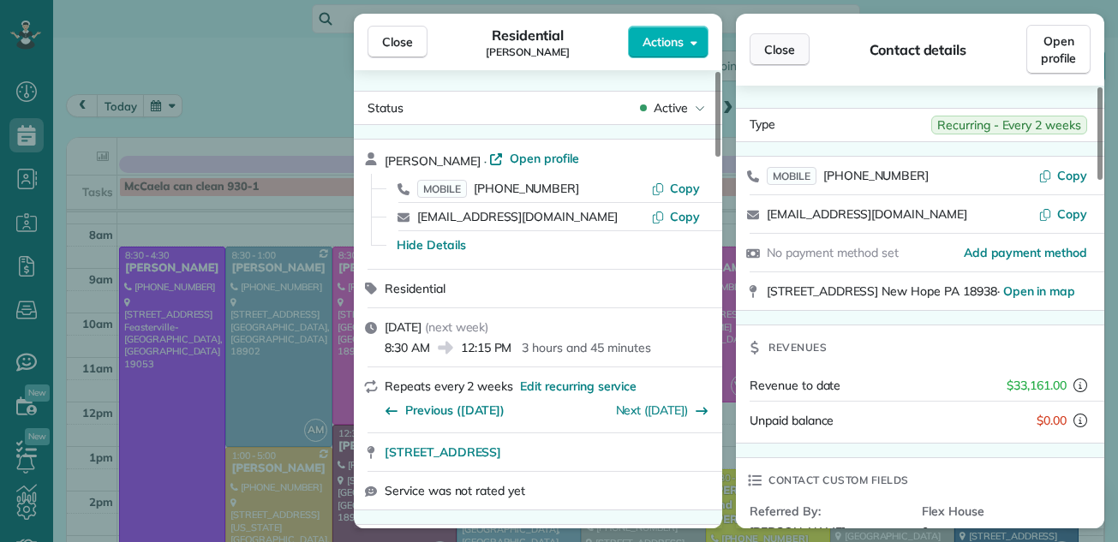
click at [775, 48] on span "Close" at bounding box center [779, 49] width 31 height 17
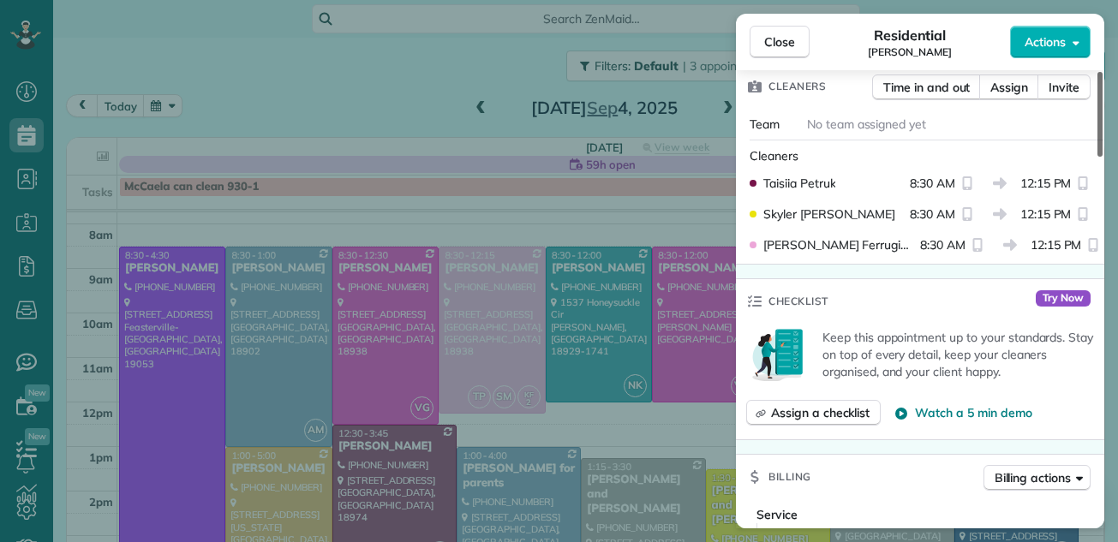
scroll to position [506, 0]
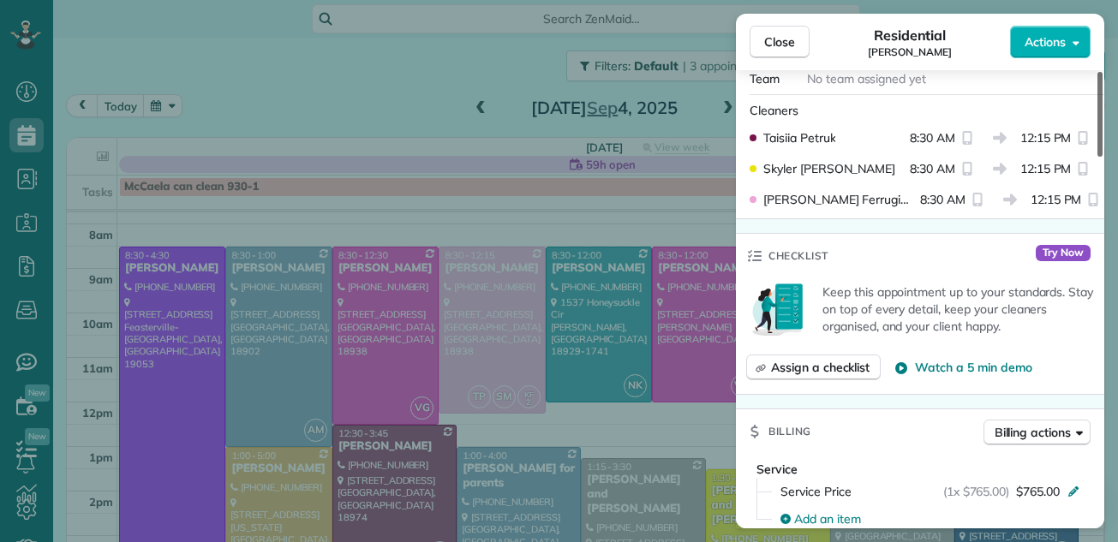
drag, startPoint x: 1100, startPoint y: 83, endPoint x: 1089, endPoint y: 177, distance: 94.9
click at [1098, 157] on div at bounding box center [1100, 114] width 5 height 85
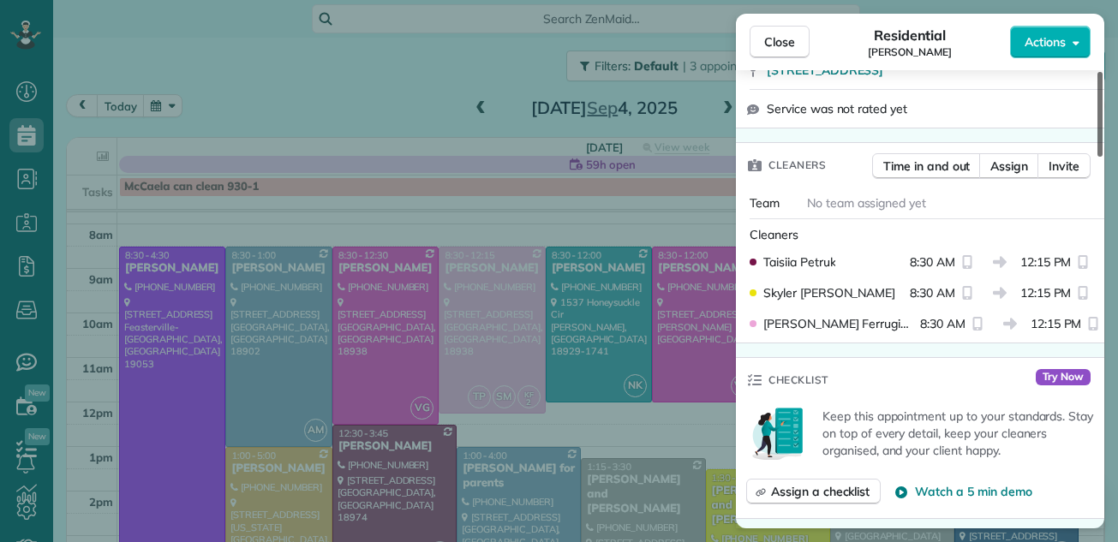
scroll to position [313, 0]
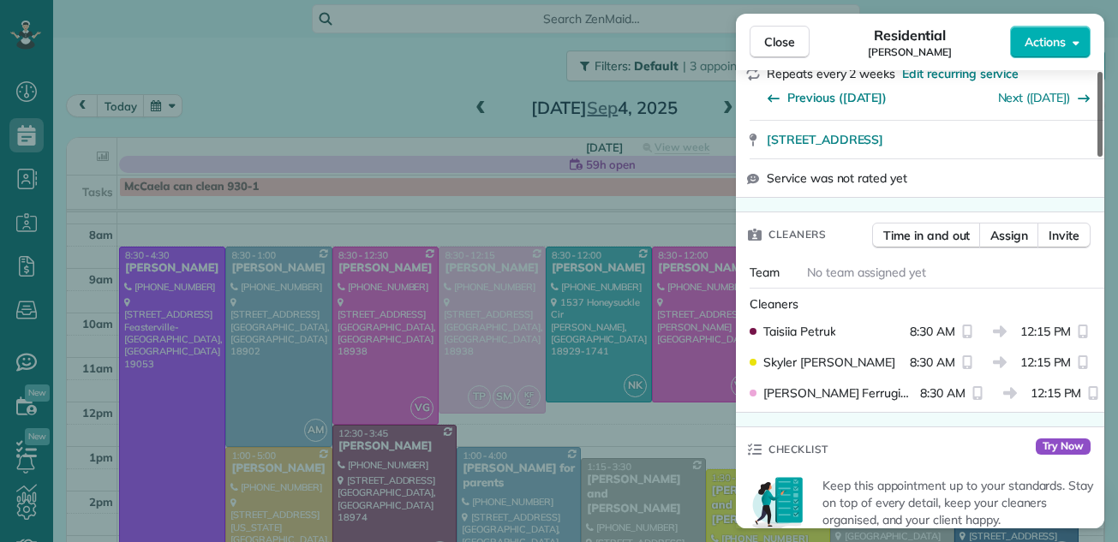
drag, startPoint x: 1097, startPoint y: 187, endPoint x: 1098, endPoint y: 151, distance: 36.0
click at [1098, 151] on div at bounding box center [1100, 114] width 5 height 85
click at [1020, 224] on button "Assign" at bounding box center [1009, 236] width 60 height 26
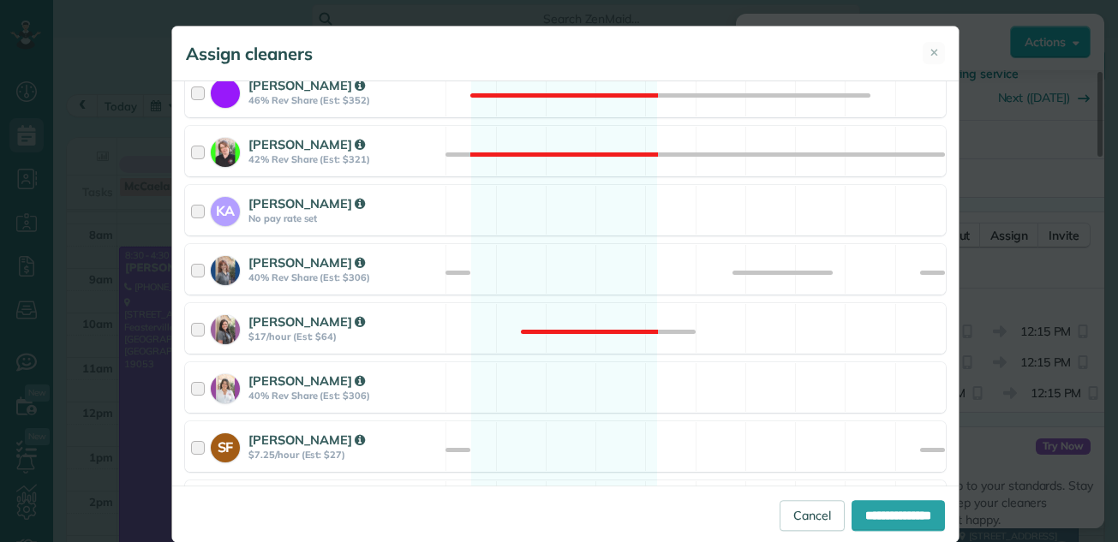
scroll to position [416, 0]
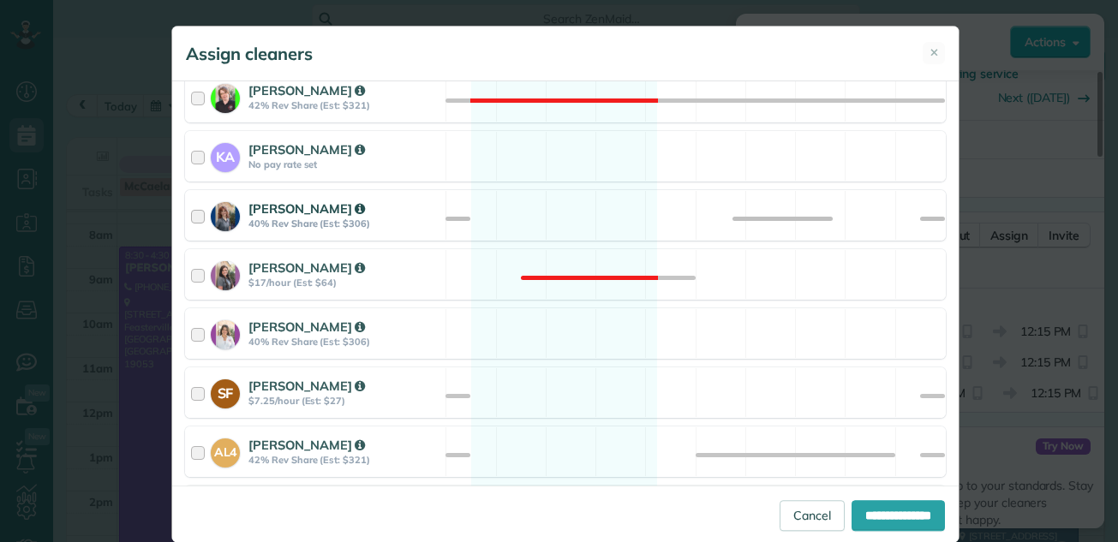
click at [194, 215] on div at bounding box center [201, 216] width 20 height 32
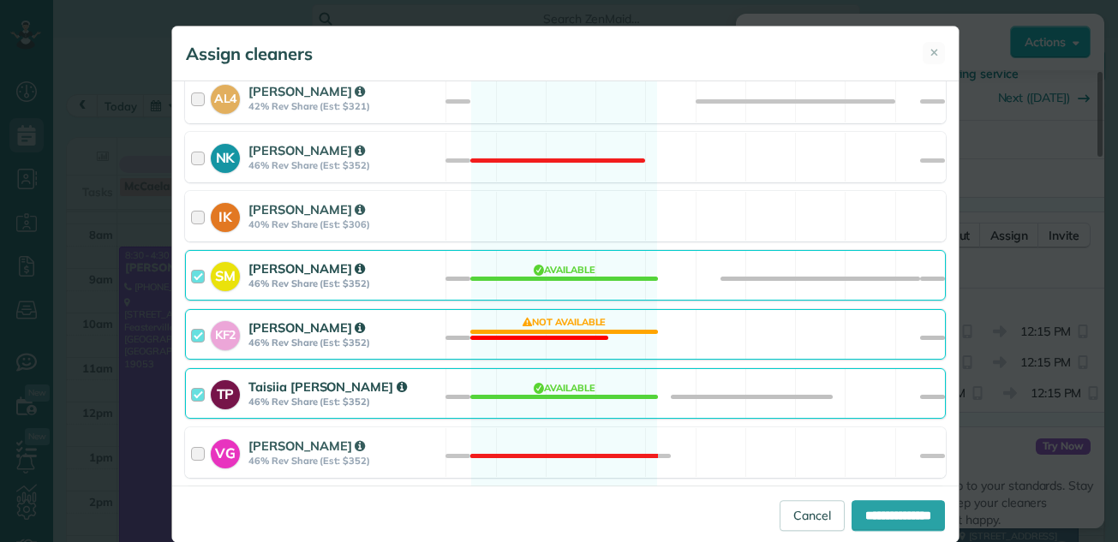
scroll to position [825, 0]
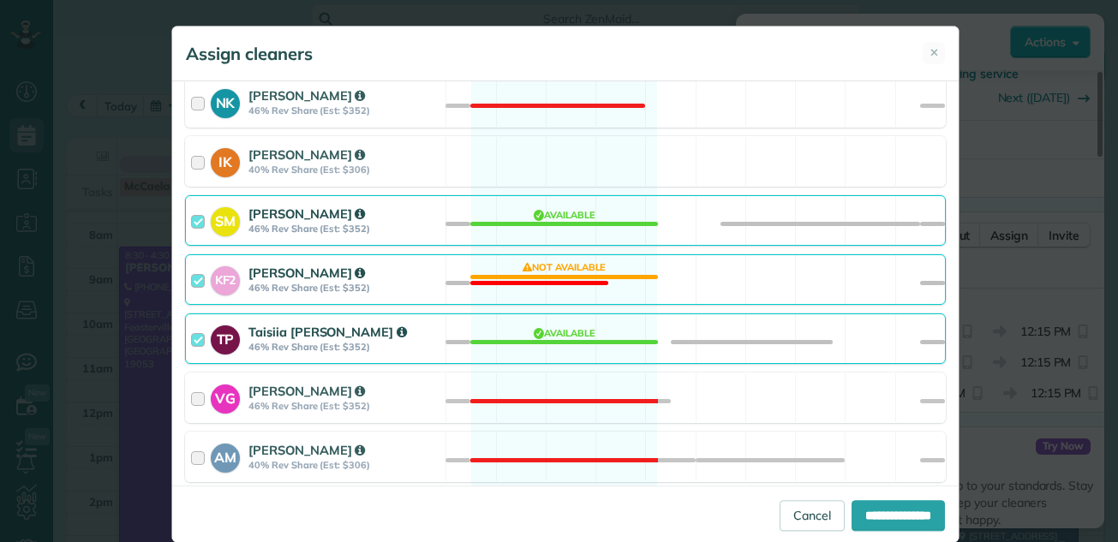
click at [195, 273] on div at bounding box center [201, 280] width 20 height 32
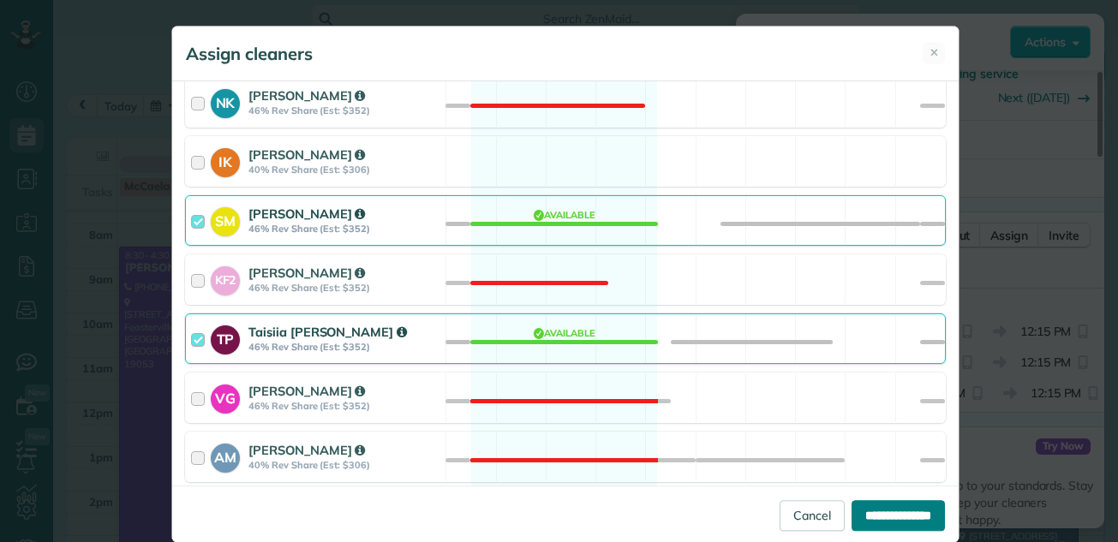
click at [894, 512] on input "**********" at bounding box center [898, 515] width 93 height 31
type input "**********"
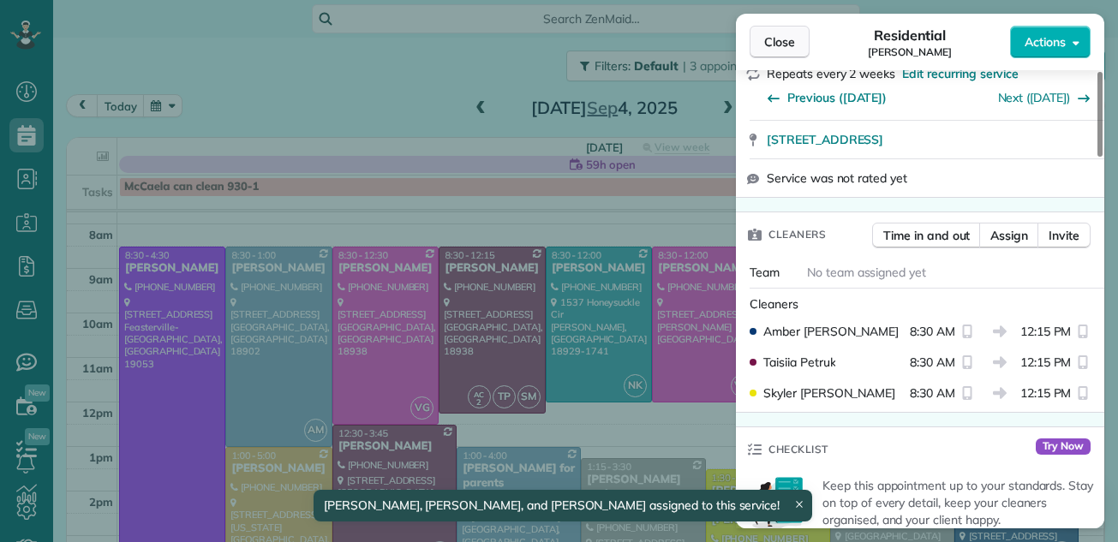
click at [793, 34] on span "Close" at bounding box center [779, 41] width 31 height 17
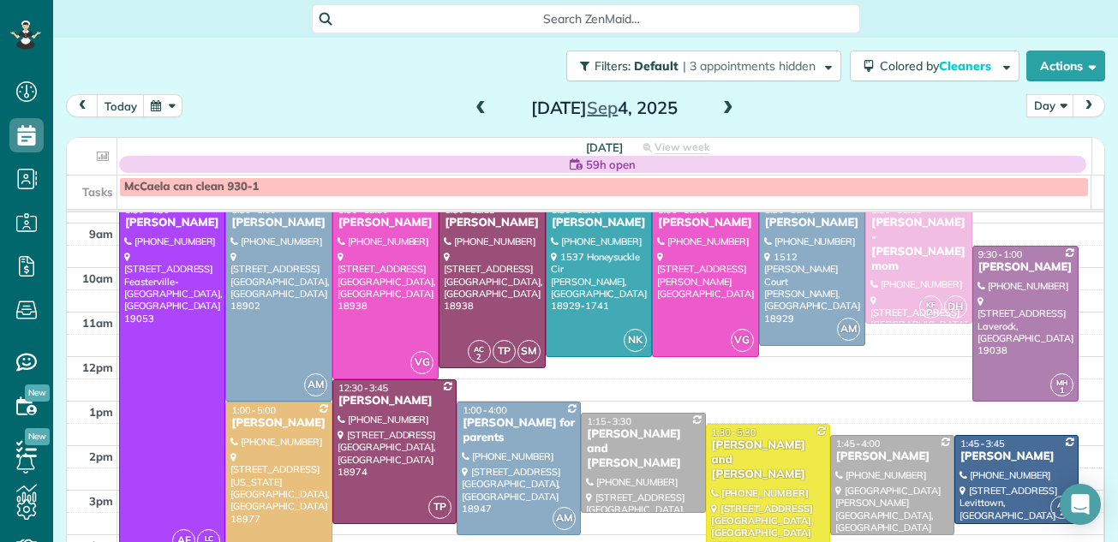
scroll to position [54, 0]
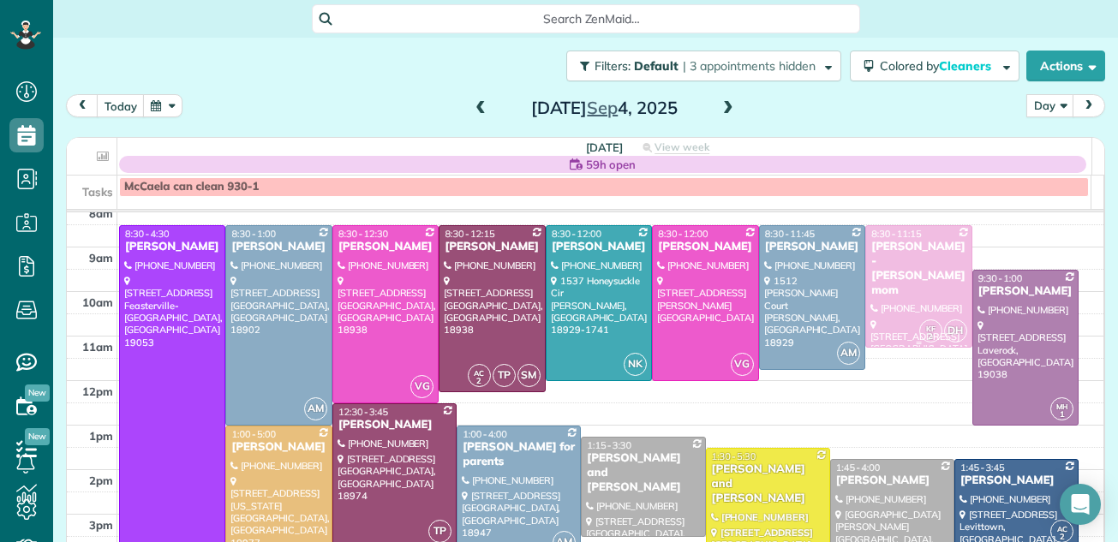
click at [901, 307] on div at bounding box center [918, 286] width 105 height 121
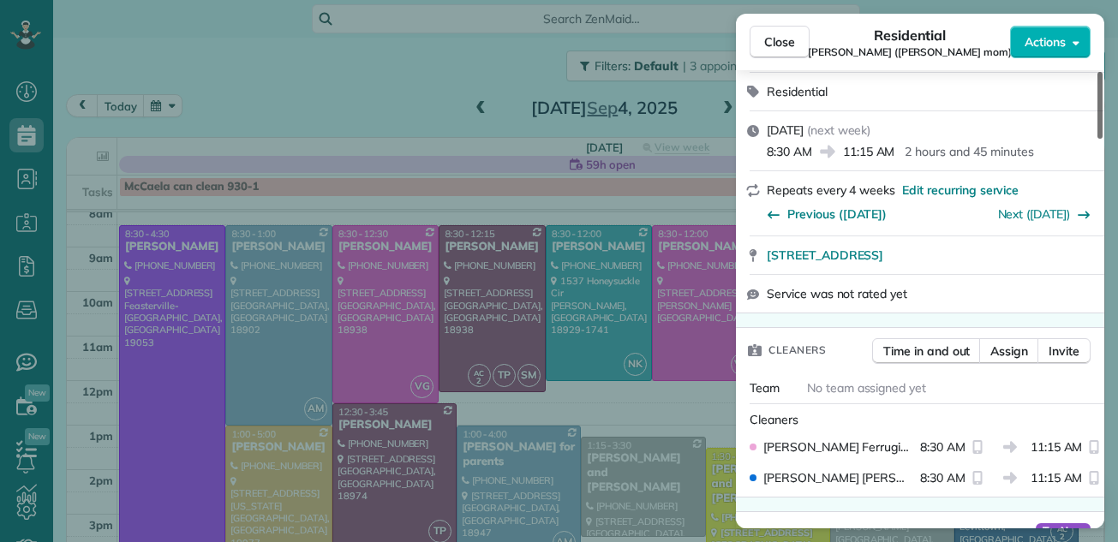
scroll to position [296, 0]
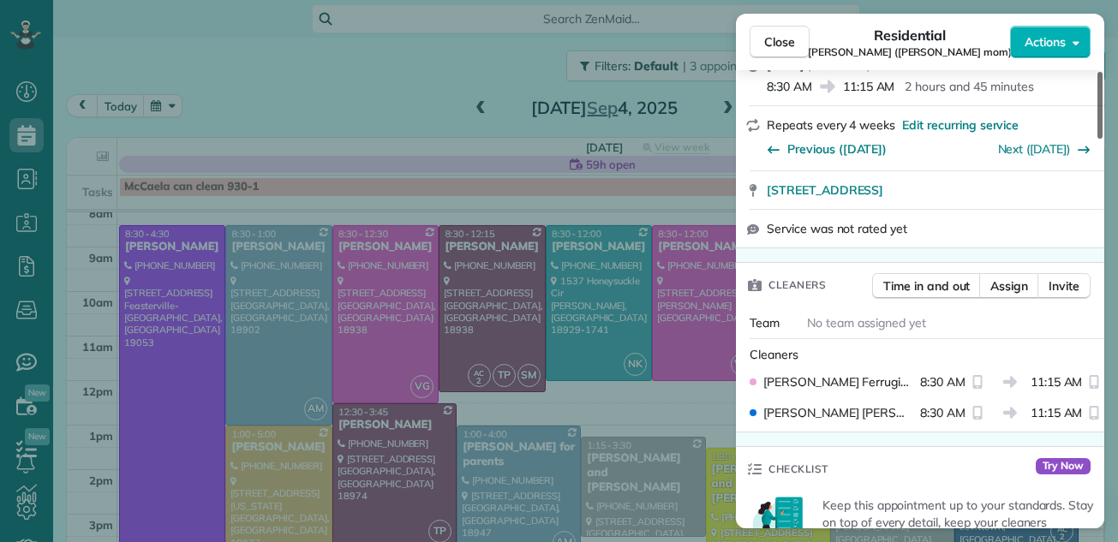
drag, startPoint x: 1099, startPoint y: 93, endPoint x: 1101, endPoint y: 136, distance: 42.9
click at [1101, 136] on div at bounding box center [1100, 105] width 5 height 67
click at [1006, 278] on span "Assign" at bounding box center [1009, 286] width 38 height 17
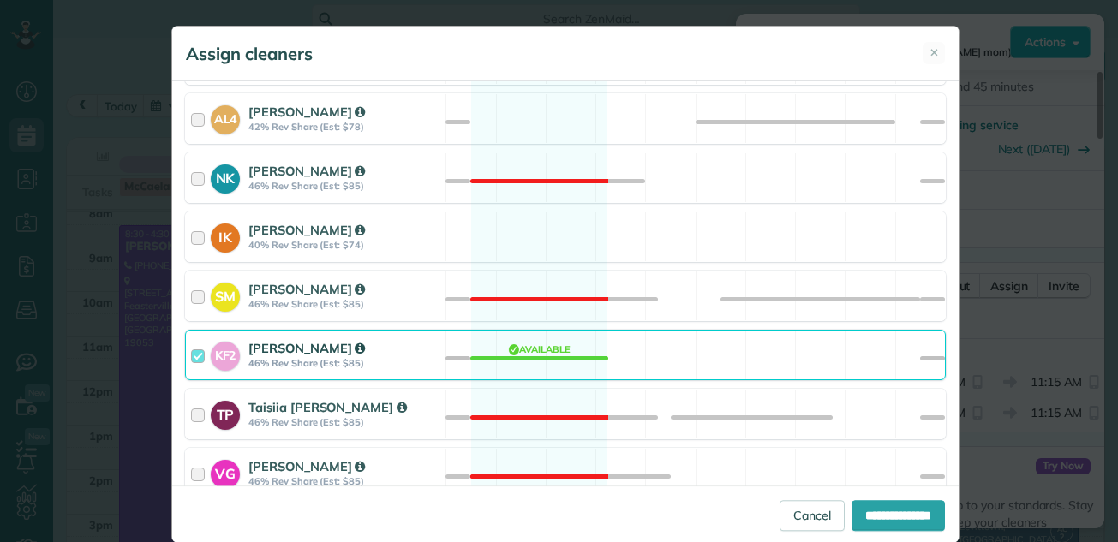
scroll to position [759, 0]
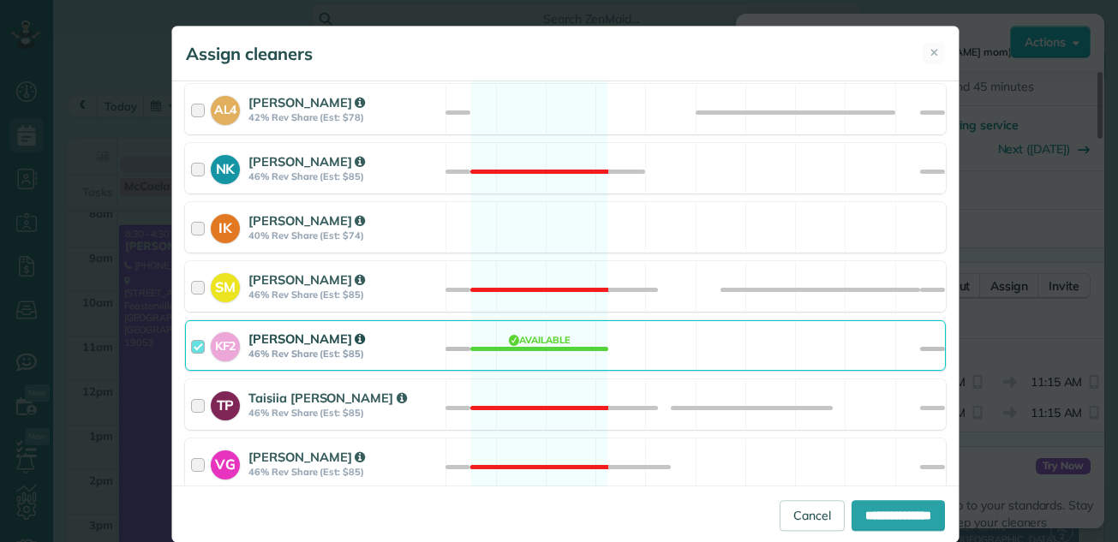
click at [191, 344] on div at bounding box center [201, 346] width 20 height 32
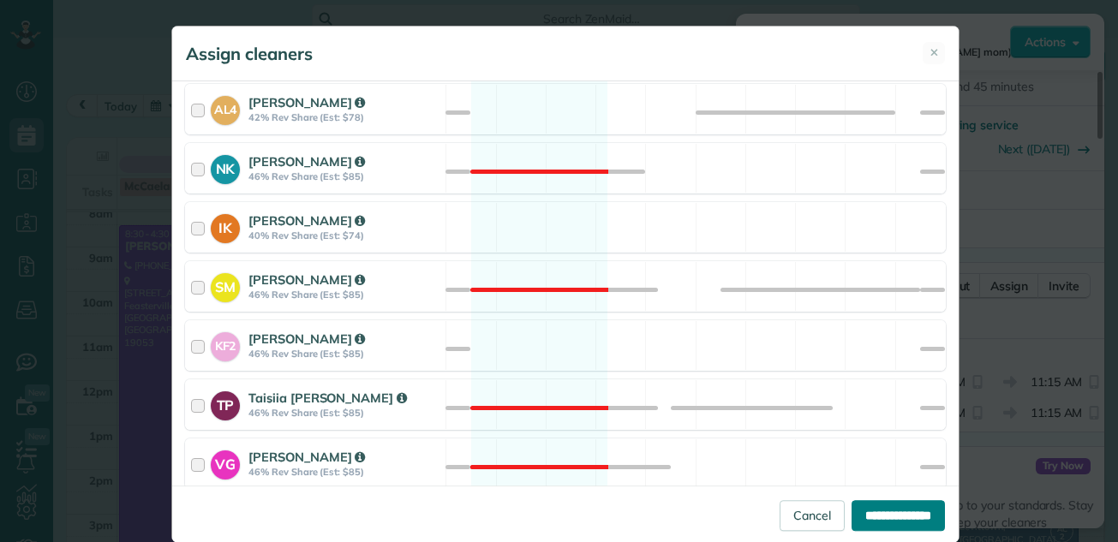
click at [852, 504] on input "**********" at bounding box center [898, 515] width 93 height 31
type input "**********"
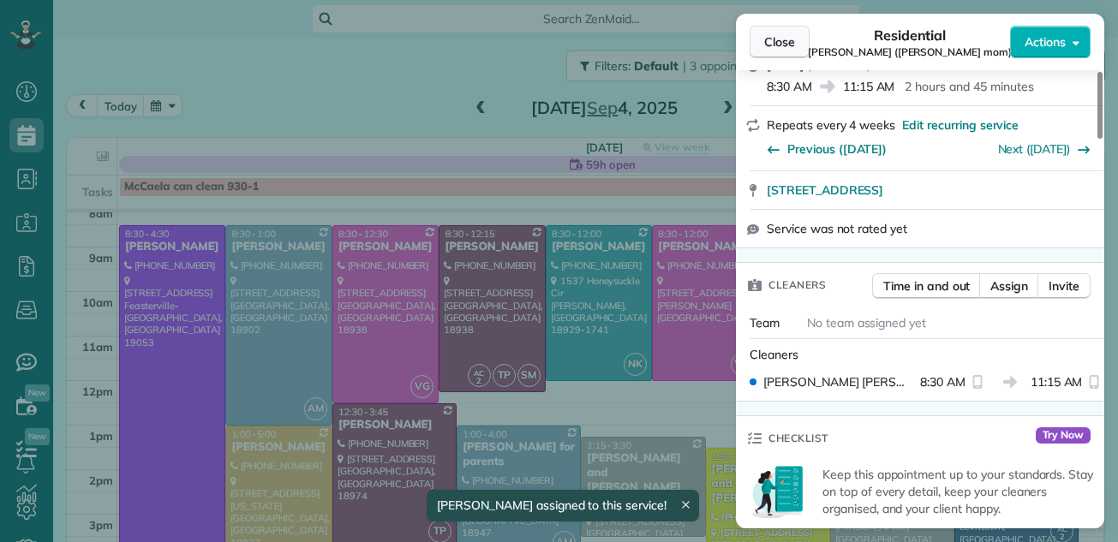
click at [783, 39] on span "Close" at bounding box center [779, 41] width 31 height 17
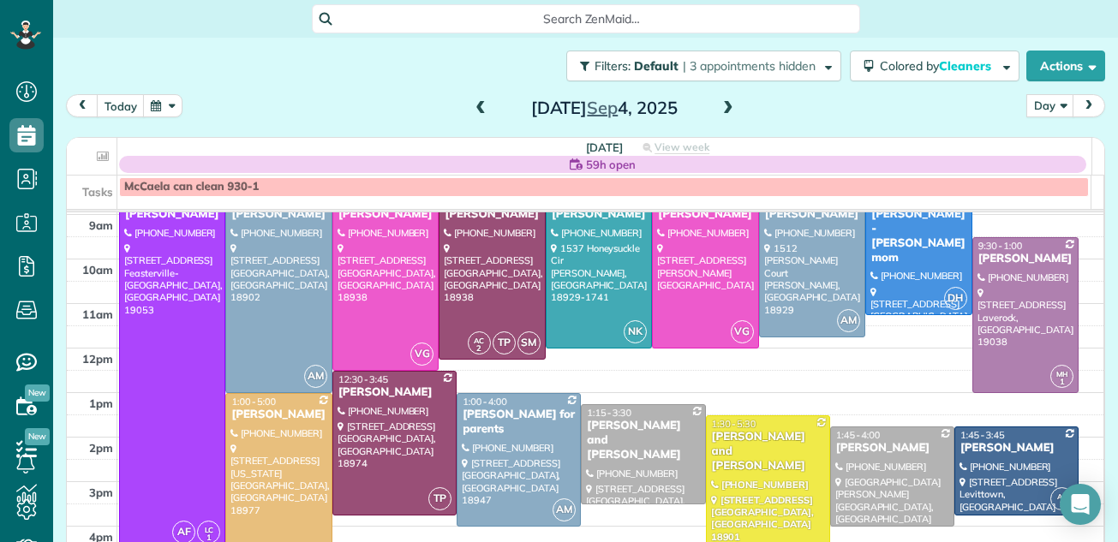
scroll to position [52, 0]
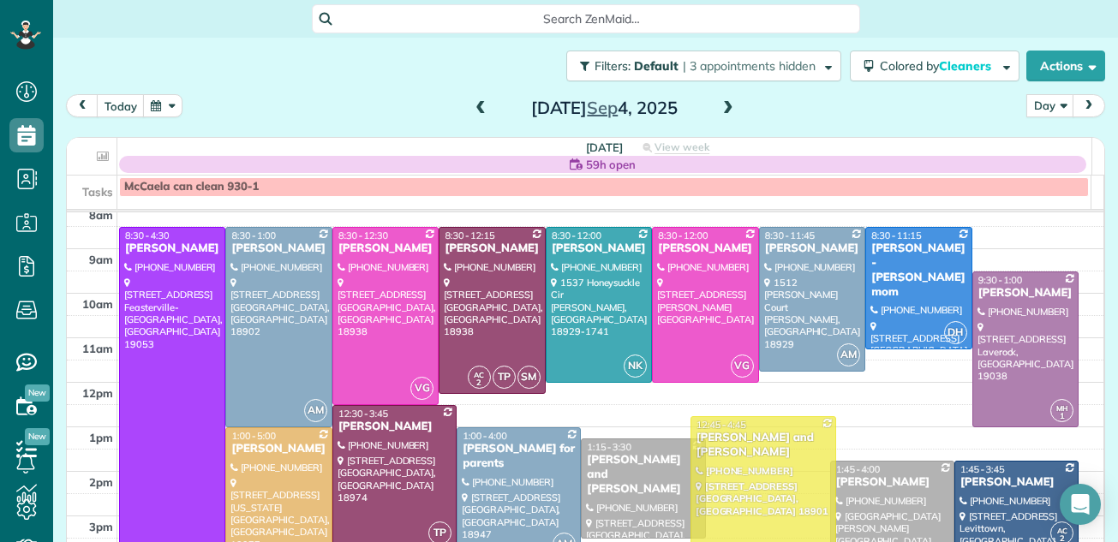
drag, startPoint x: 787, startPoint y: 480, endPoint x: 781, endPoint y: 451, distance: 29.9
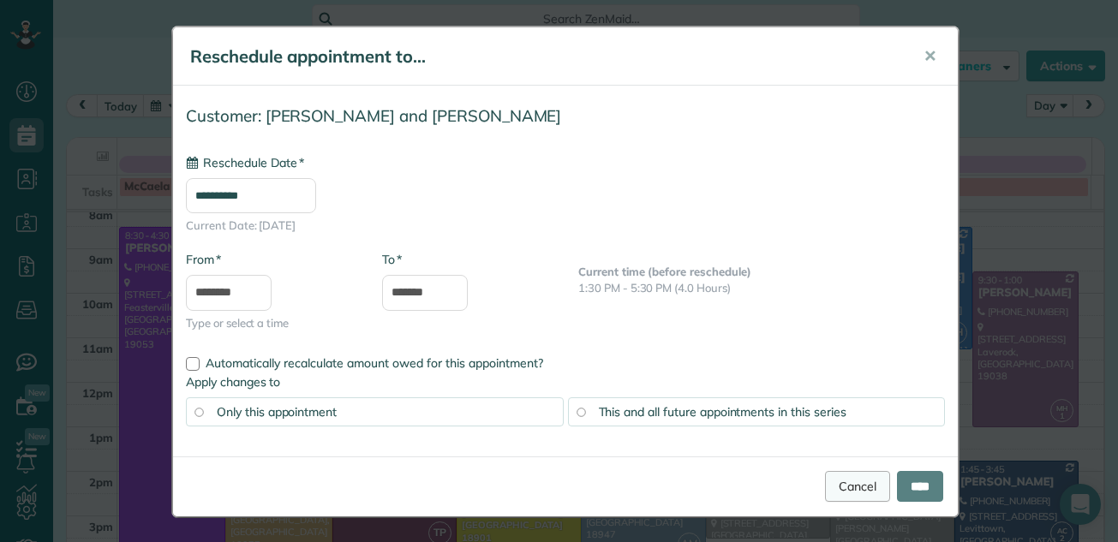
type input "**********"
click at [898, 475] on input "****" at bounding box center [920, 486] width 46 height 31
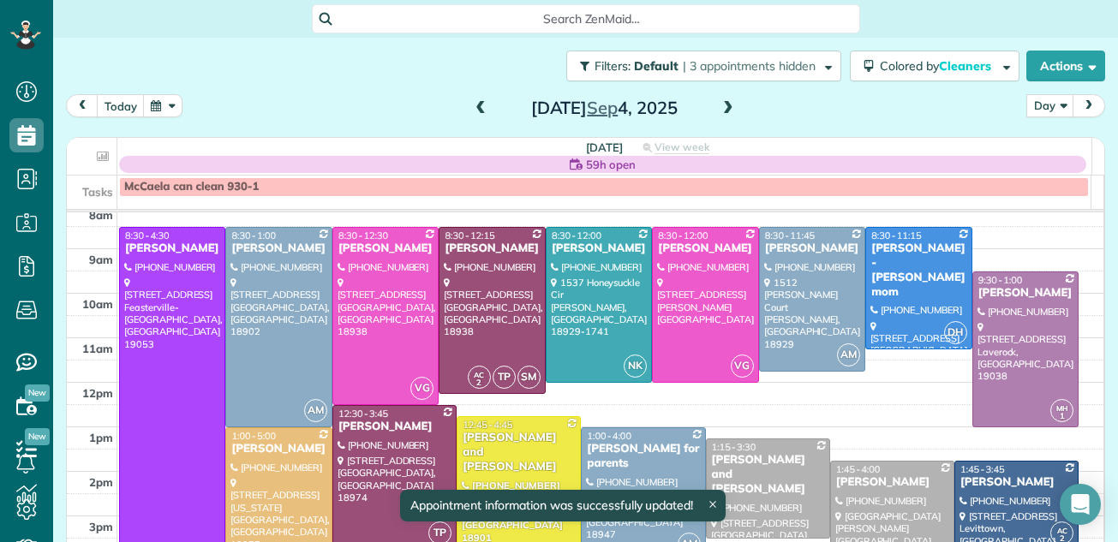
click at [512, 458] on div "Lauren and Bill Beaulieu" at bounding box center [519, 453] width 114 height 44
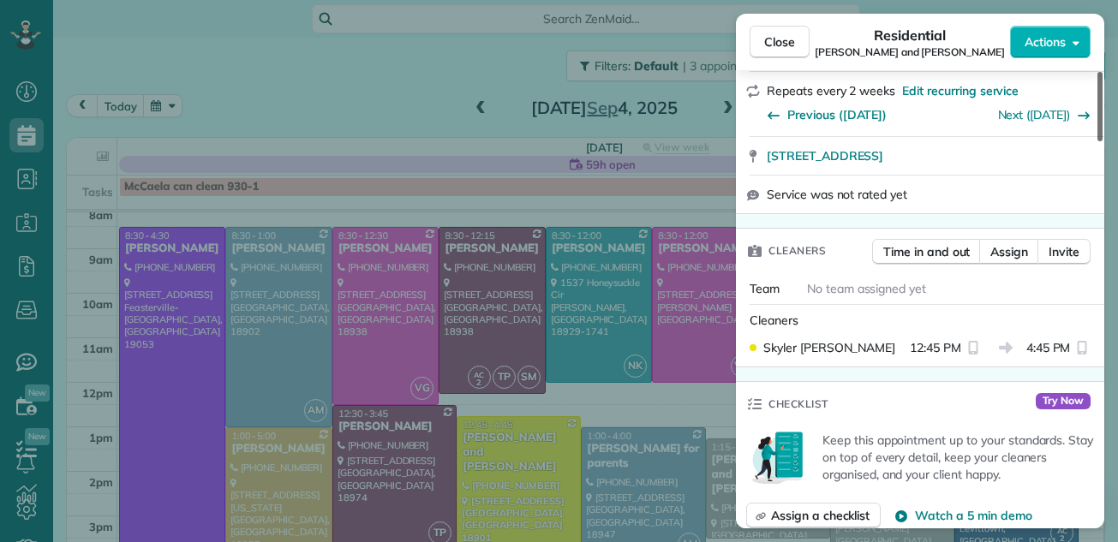
drag, startPoint x: 1099, startPoint y: 87, endPoint x: 1099, endPoint y: 146, distance: 58.3
click at [1099, 141] on div at bounding box center [1100, 106] width 5 height 69
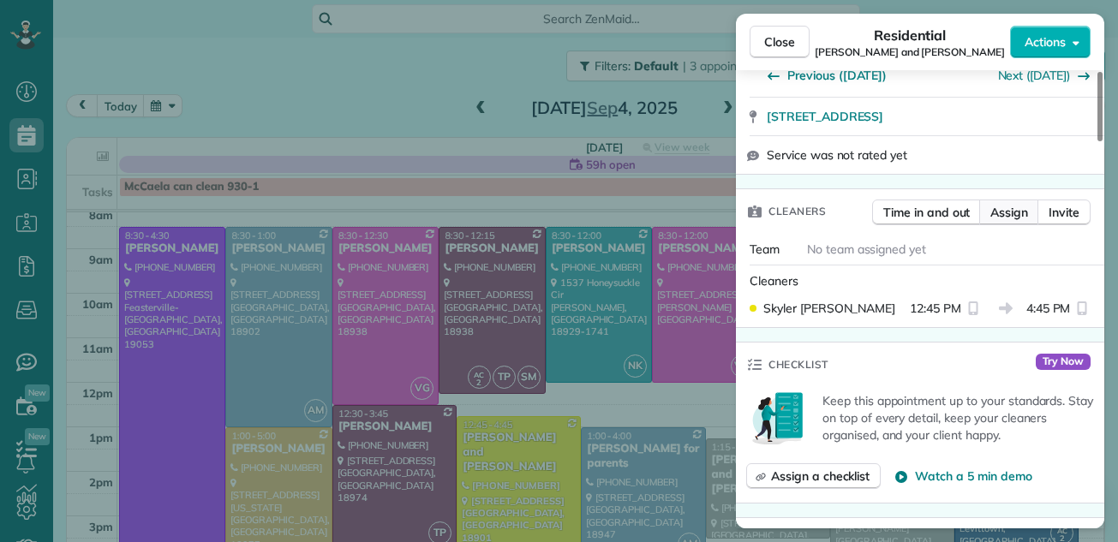
click at [1008, 215] on span "Assign" at bounding box center [1009, 212] width 38 height 17
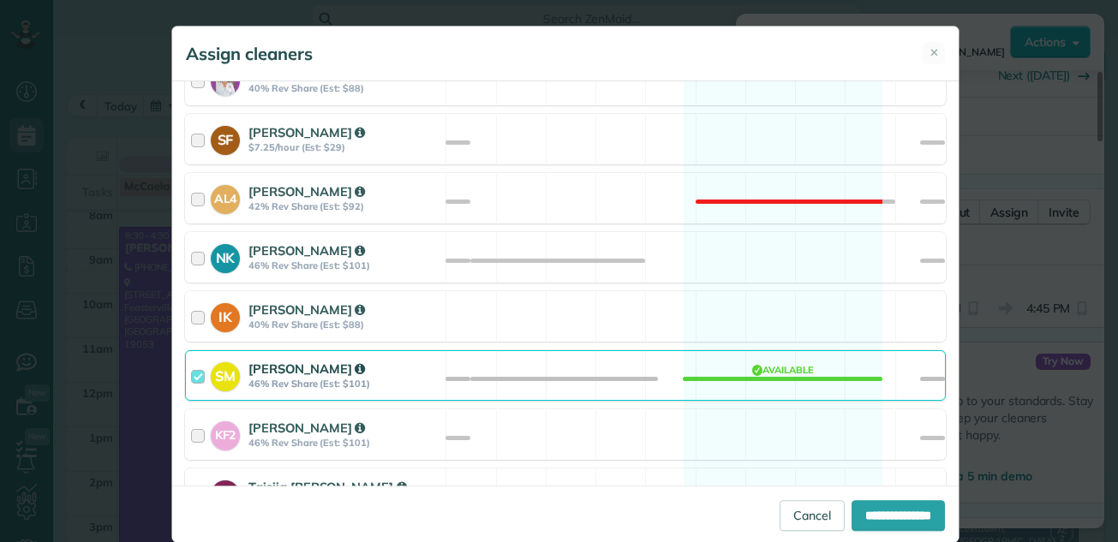
scroll to position [711, 0]
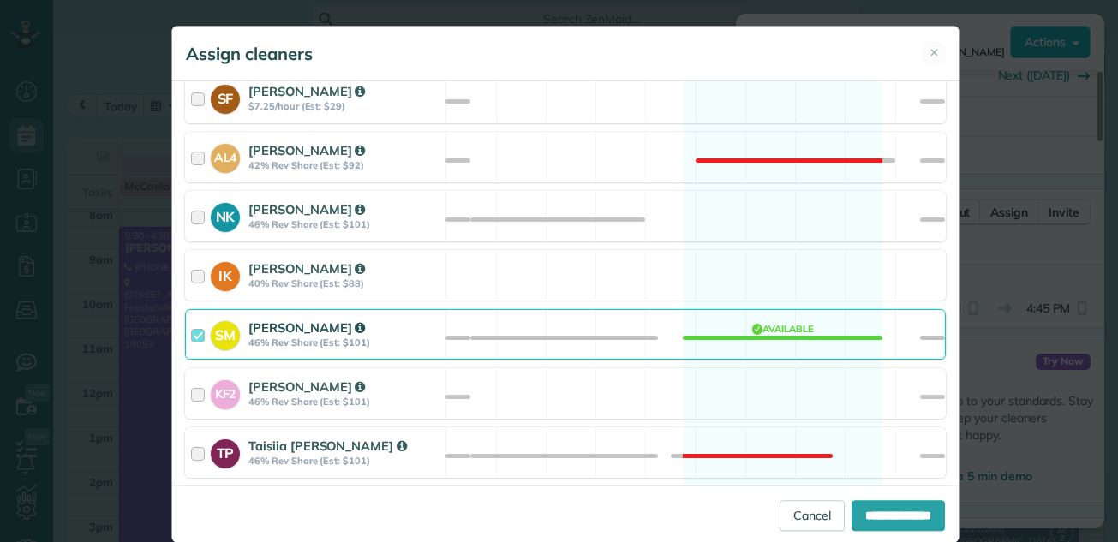
click at [191, 326] on div at bounding box center [201, 335] width 20 height 32
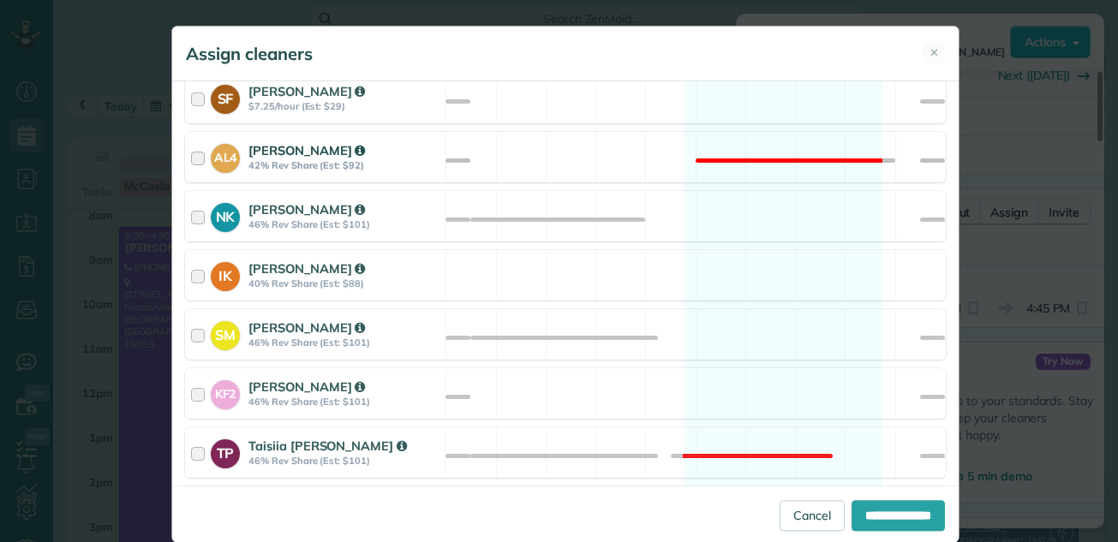
click at [194, 155] on div at bounding box center [201, 157] width 20 height 32
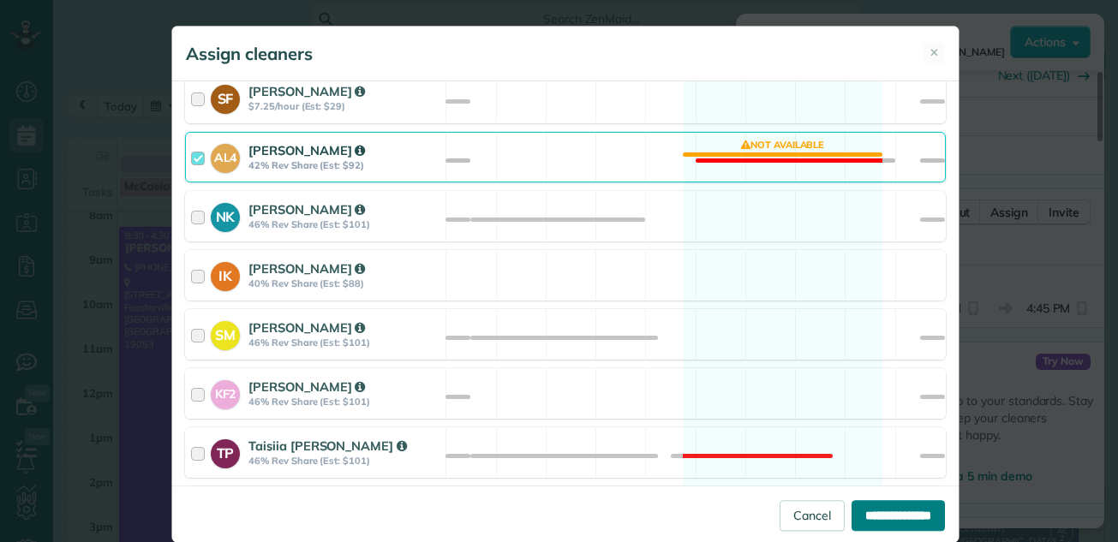
click at [883, 502] on input "**********" at bounding box center [898, 515] width 93 height 31
type input "**********"
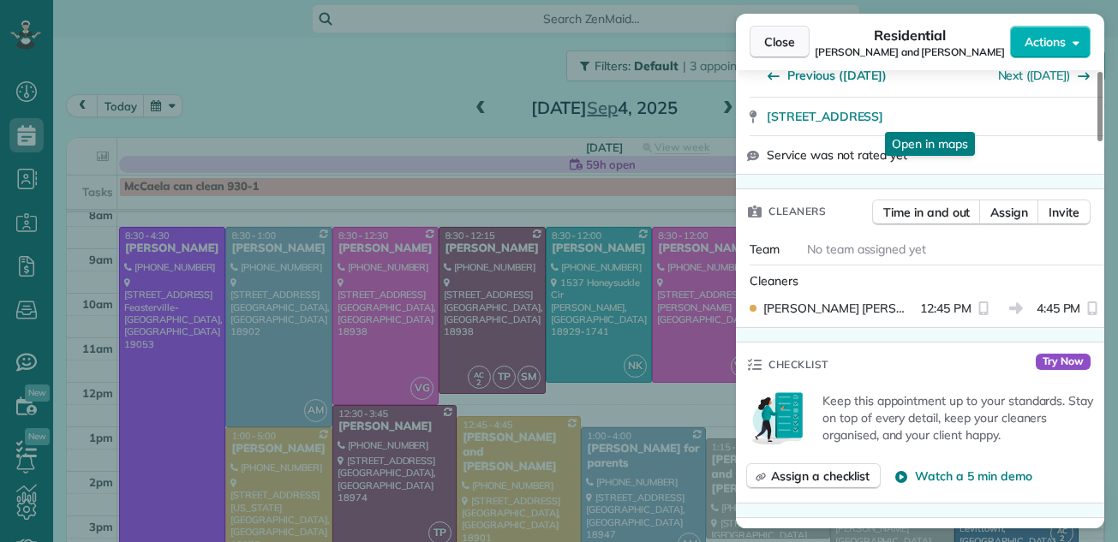
click at [777, 36] on span "Close" at bounding box center [779, 41] width 31 height 17
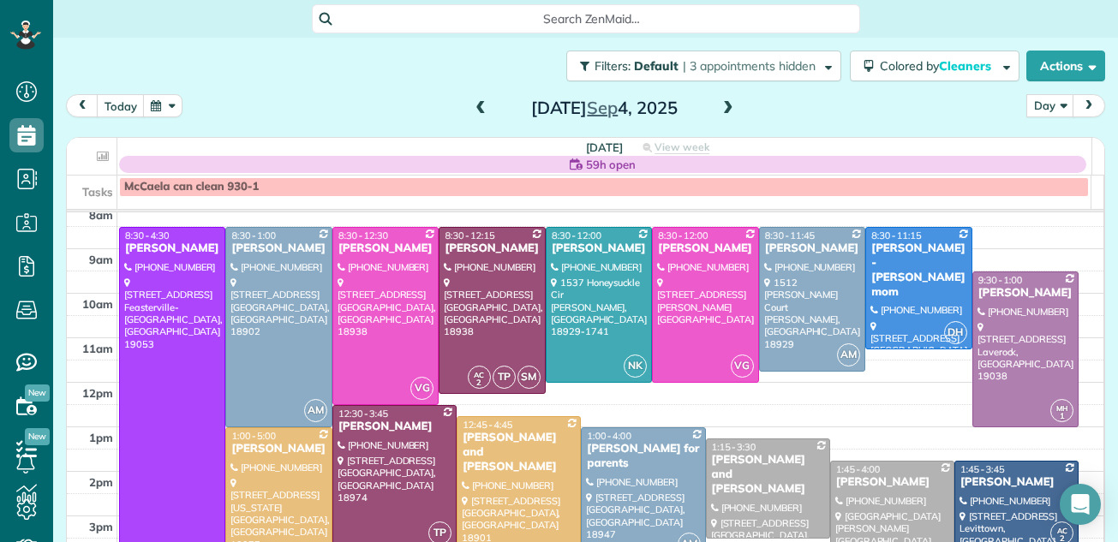
click at [552, 434] on div "Lauren and Bill Beaulieu" at bounding box center [519, 453] width 114 height 44
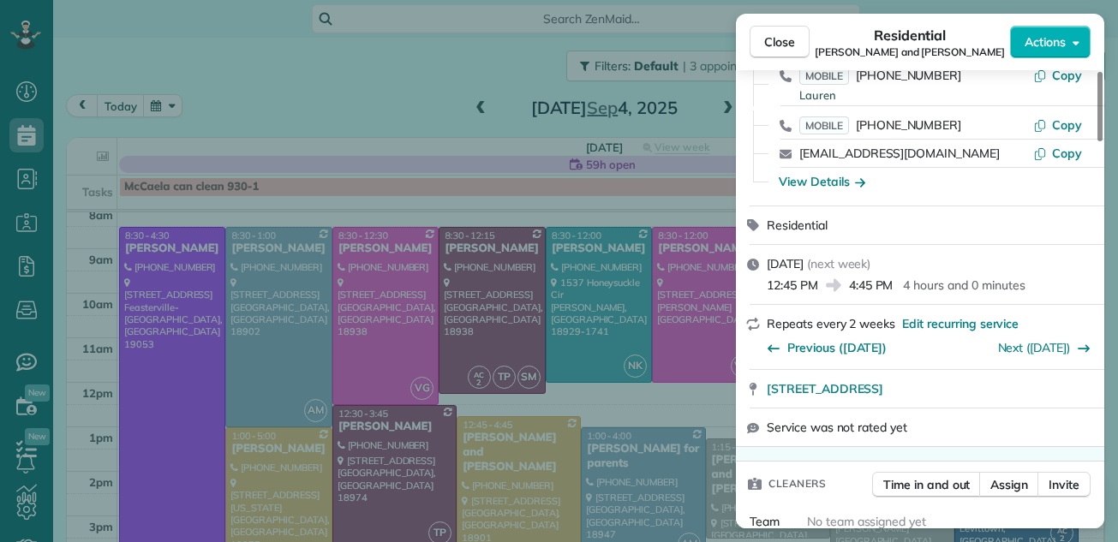
drag, startPoint x: 1100, startPoint y: 119, endPoint x: 1092, endPoint y: 164, distance: 45.4
click at [1098, 141] on div at bounding box center [1100, 106] width 5 height 69
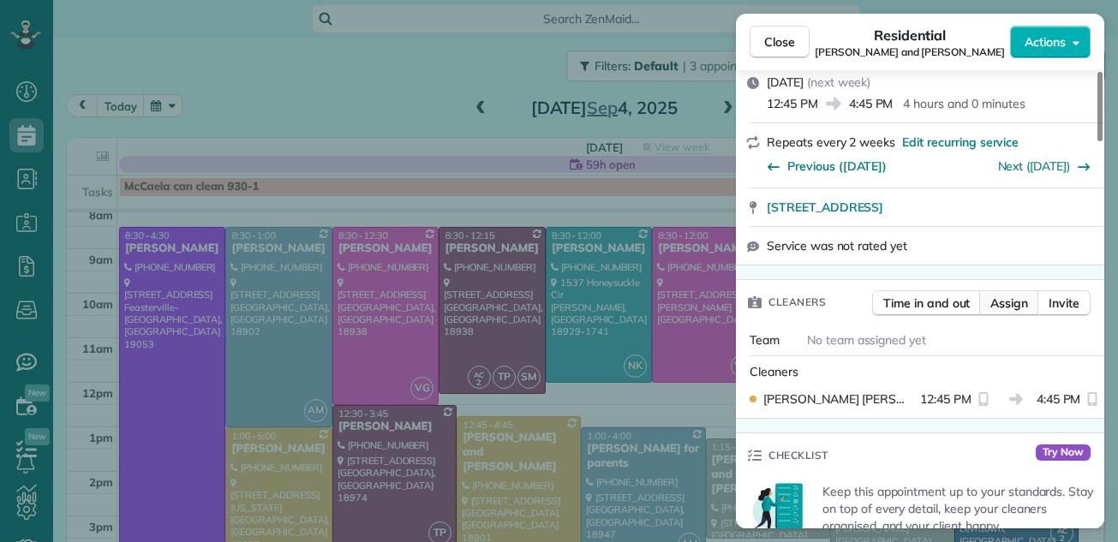
drag, startPoint x: 1092, startPoint y: 164, endPoint x: 1007, endPoint y: 296, distance: 156.9
click at [1007, 296] on span "Assign" at bounding box center [1009, 303] width 38 height 17
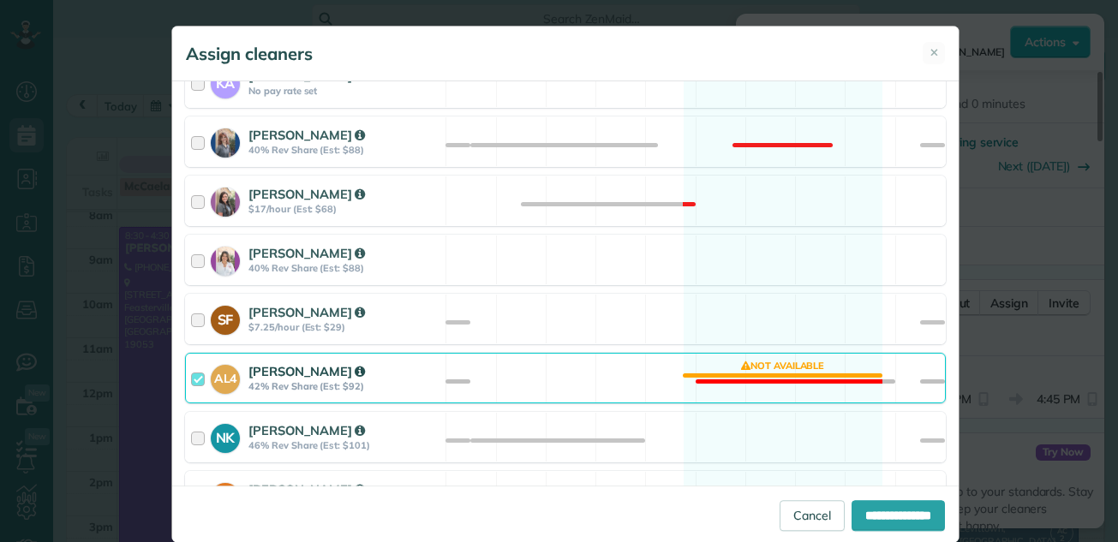
scroll to position [532, 0]
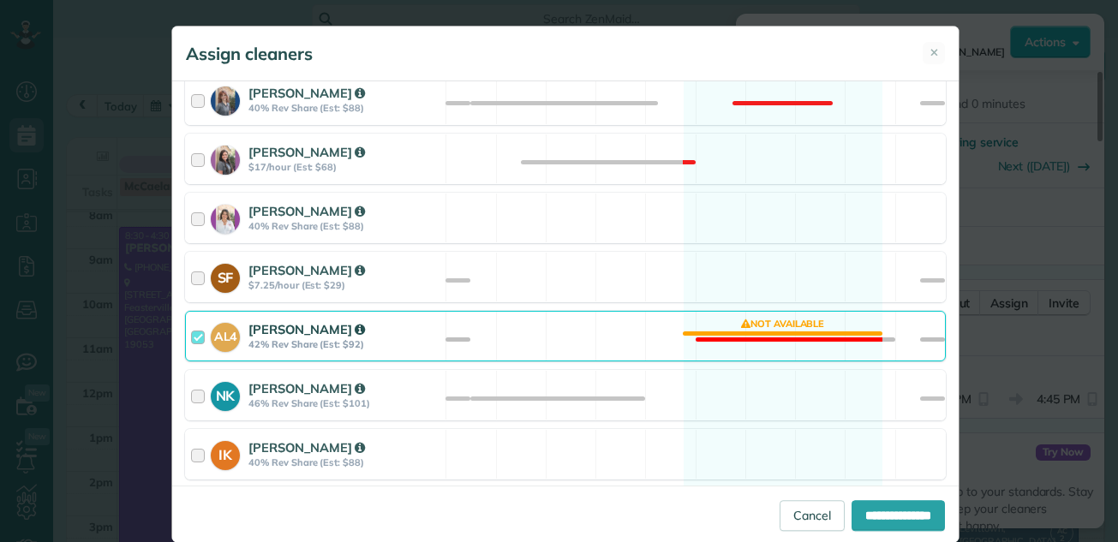
click at [191, 337] on div at bounding box center [201, 336] width 20 height 32
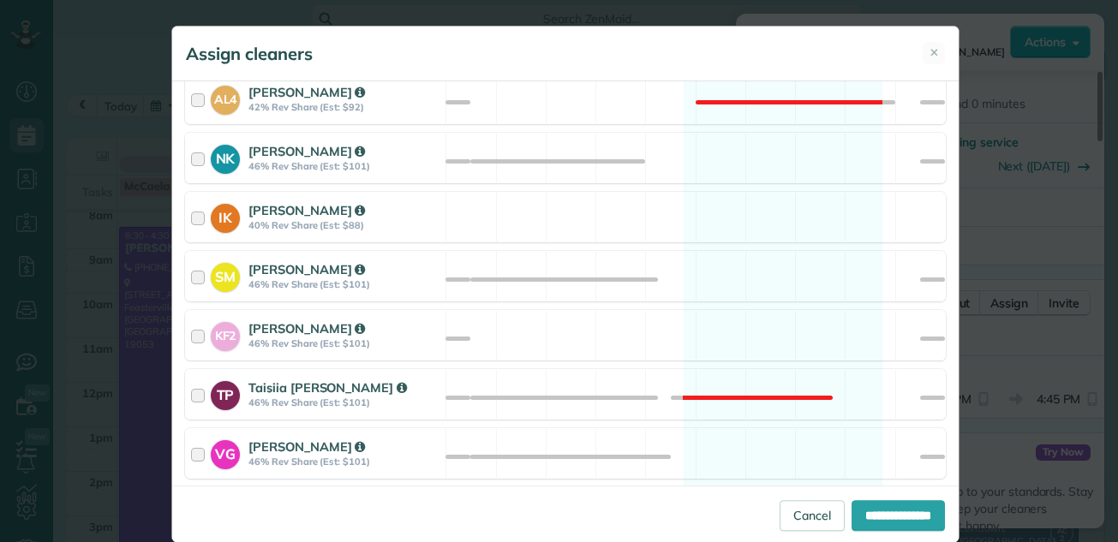
scroll to position [878, 0]
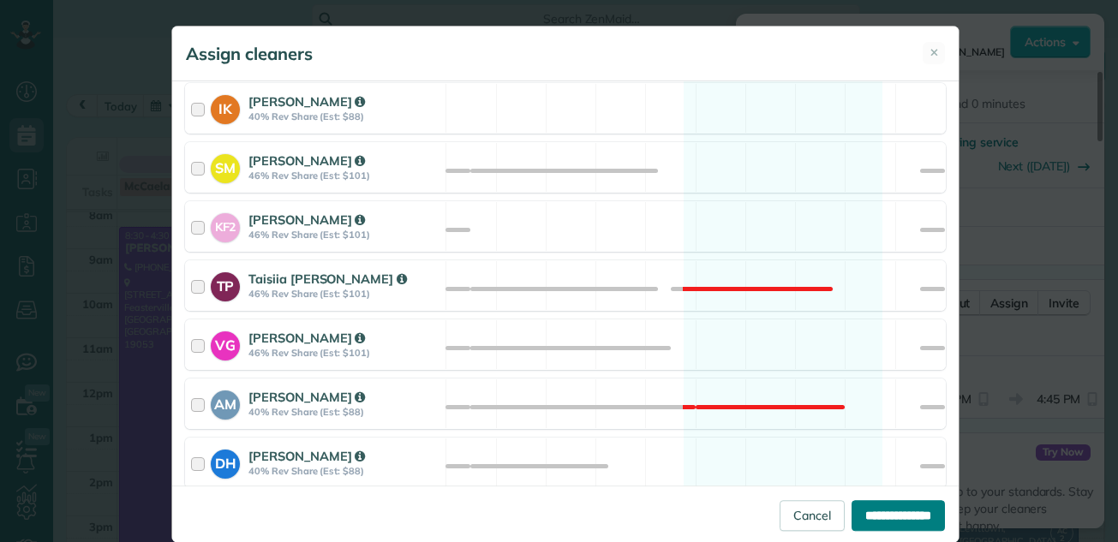
click at [852, 508] on input "**********" at bounding box center [898, 515] width 93 height 31
type input "**********"
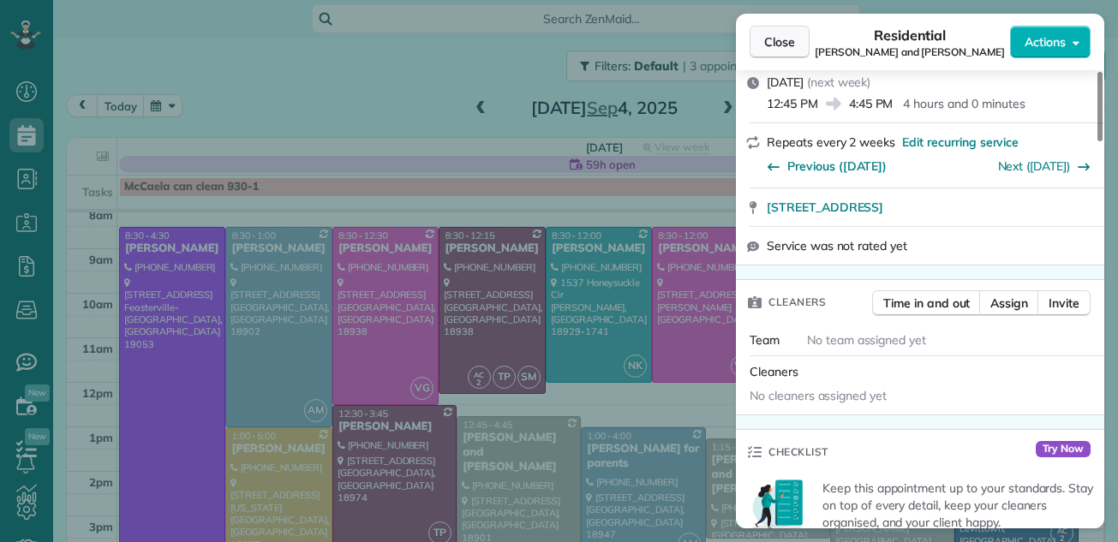
click at [783, 38] on span "Close" at bounding box center [779, 41] width 31 height 17
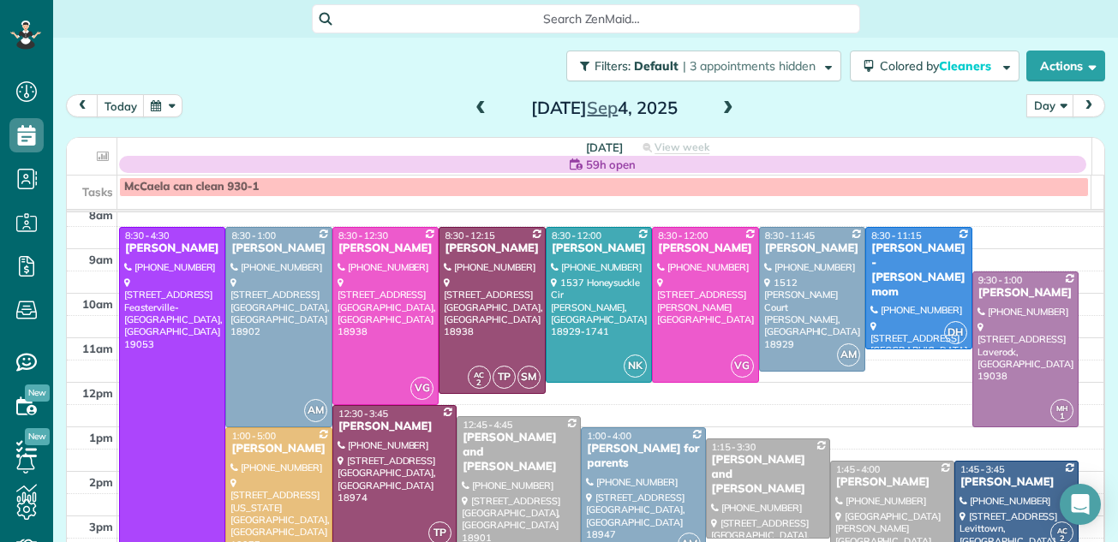
click at [471, 108] on span at bounding box center [480, 108] width 19 height 15
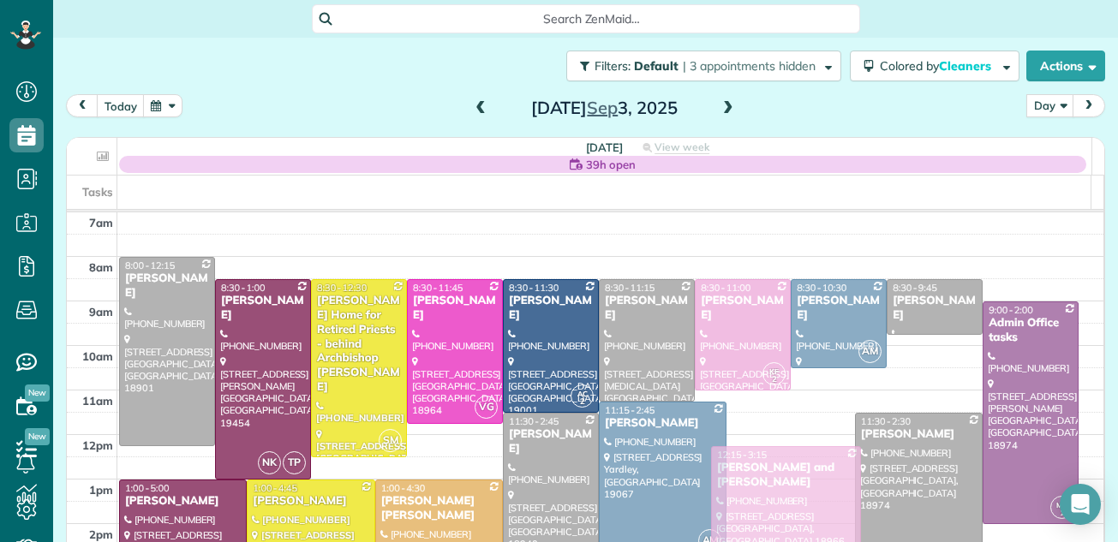
drag, startPoint x: 751, startPoint y: 434, endPoint x: 754, endPoint y: 455, distance: 21.7
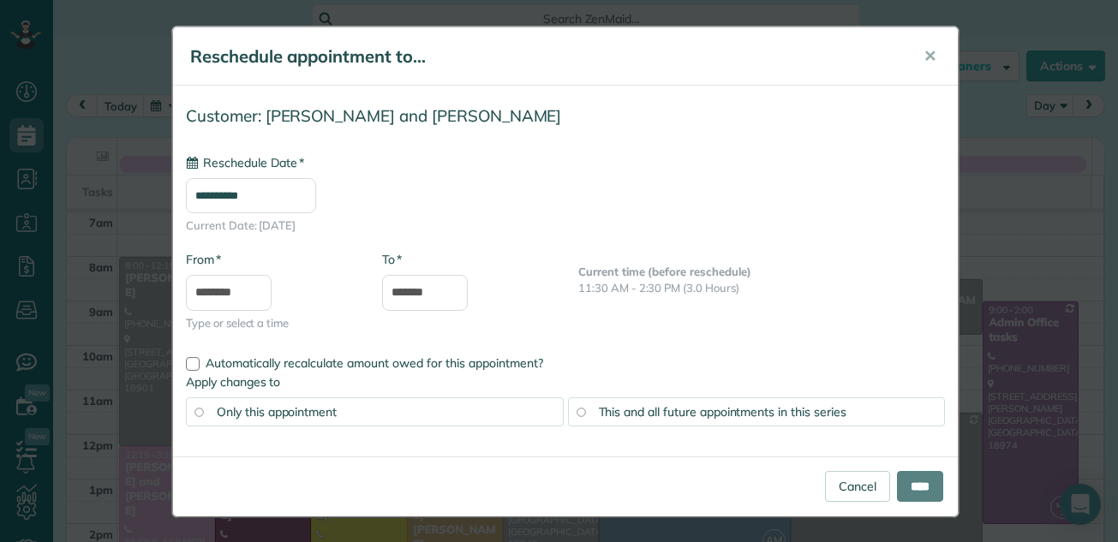
type input "**********"
click at [831, 475] on link "Cancel" at bounding box center [857, 486] width 65 height 31
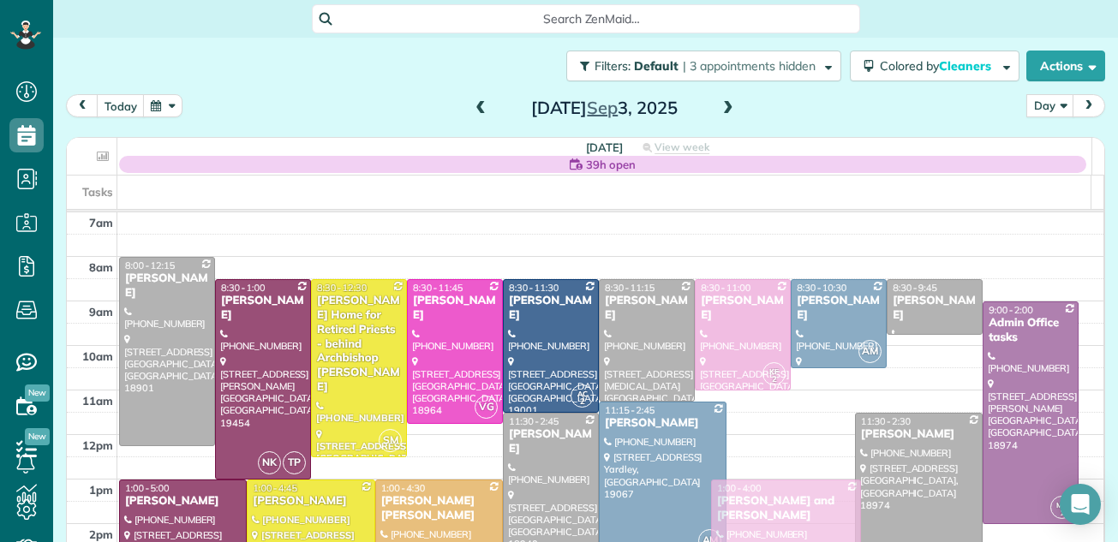
drag, startPoint x: 784, startPoint y: 464, endPoint x: 801, endPoint y: 529, distance: 67.3
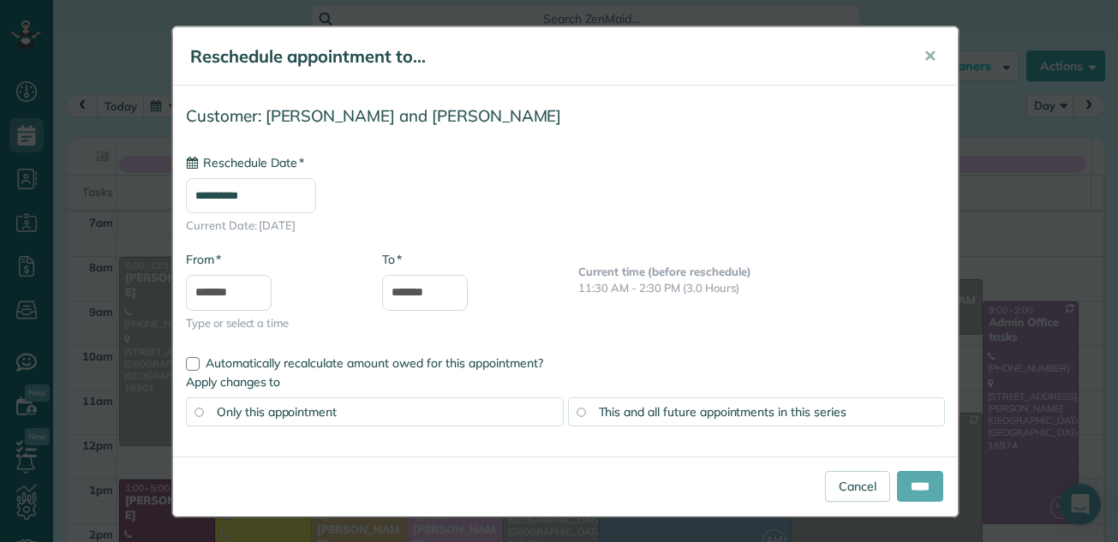
type input "**********"
click at [918, 490] on input "****" at bounding box center [920, 486] width 46 height 31
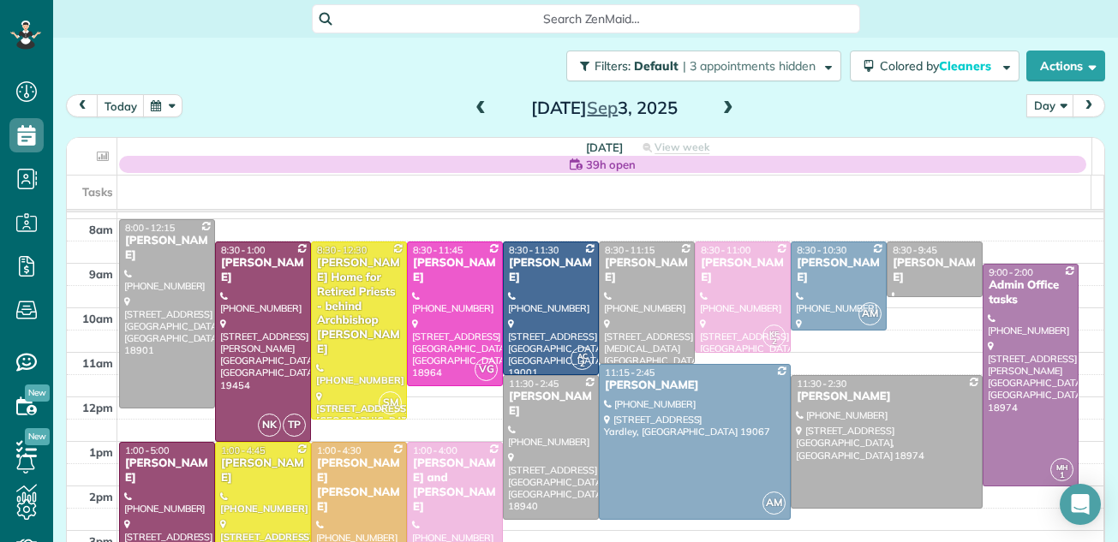
scroll to position [36, 0]
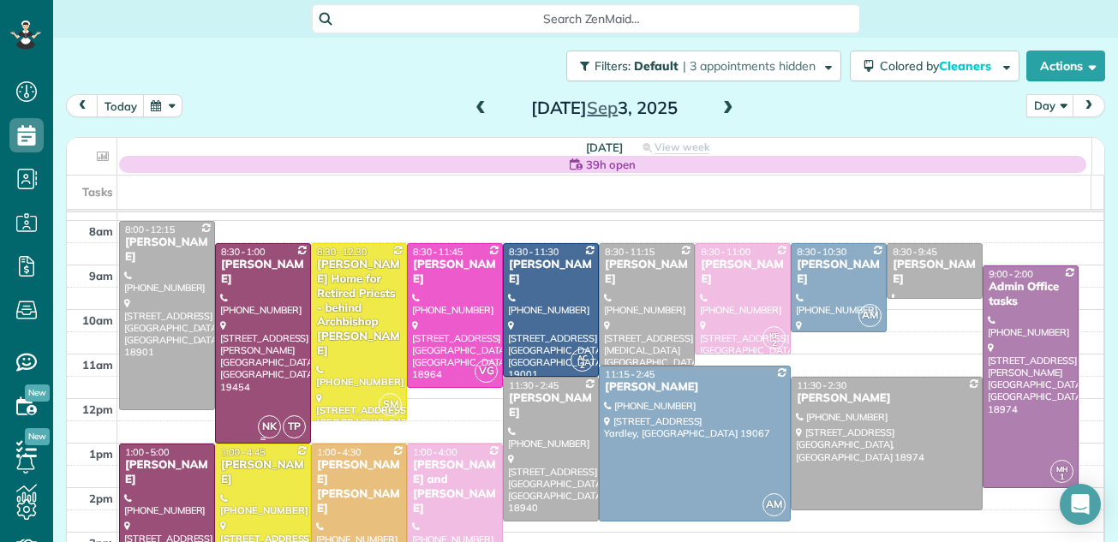
click at [252, 317] on div at bounding box center [263, 343] width 94 height 199
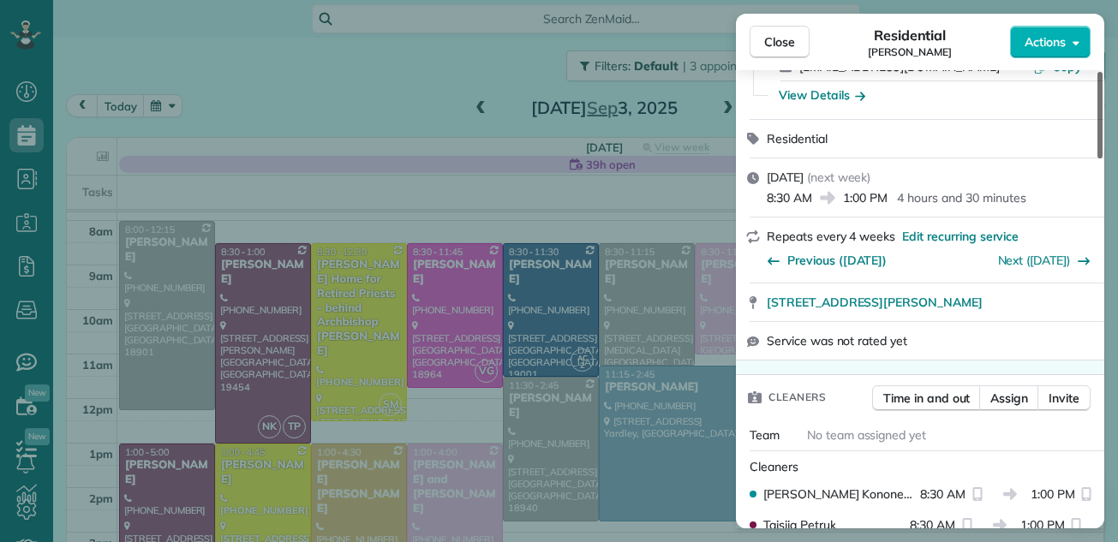
scroll to position [255, 0]
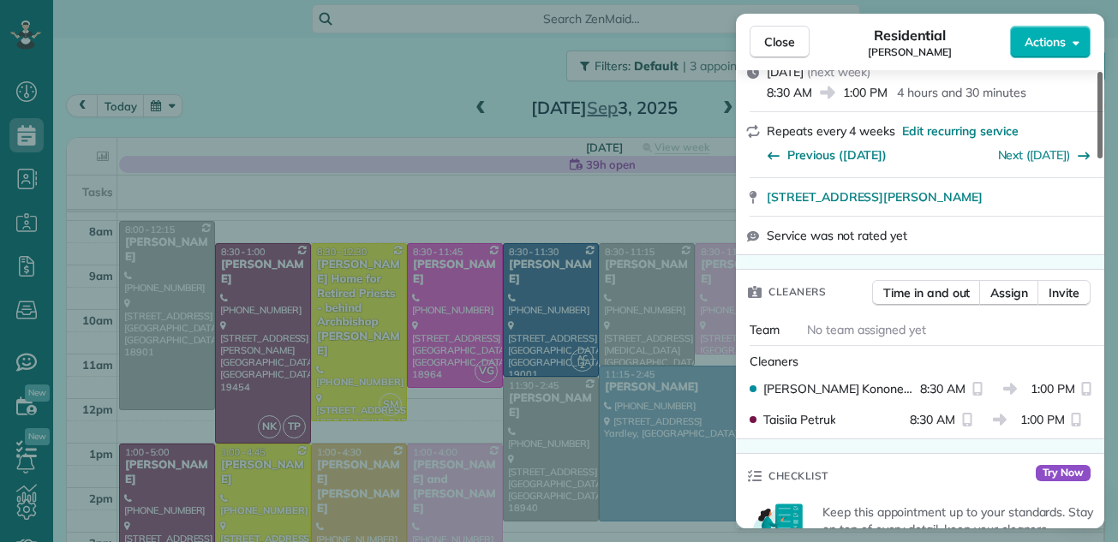
drag, startPoint x: 1100, startPoint y: 112, endPoint x: 1086, endPoint y: 160, distance: 50.1
click at [1098, 159] on div at bounding box center [1100, 115] width 5 height 87
click at [1016, 291] on span "Assign" at bounding box center [1009, 292] width 38 height 17
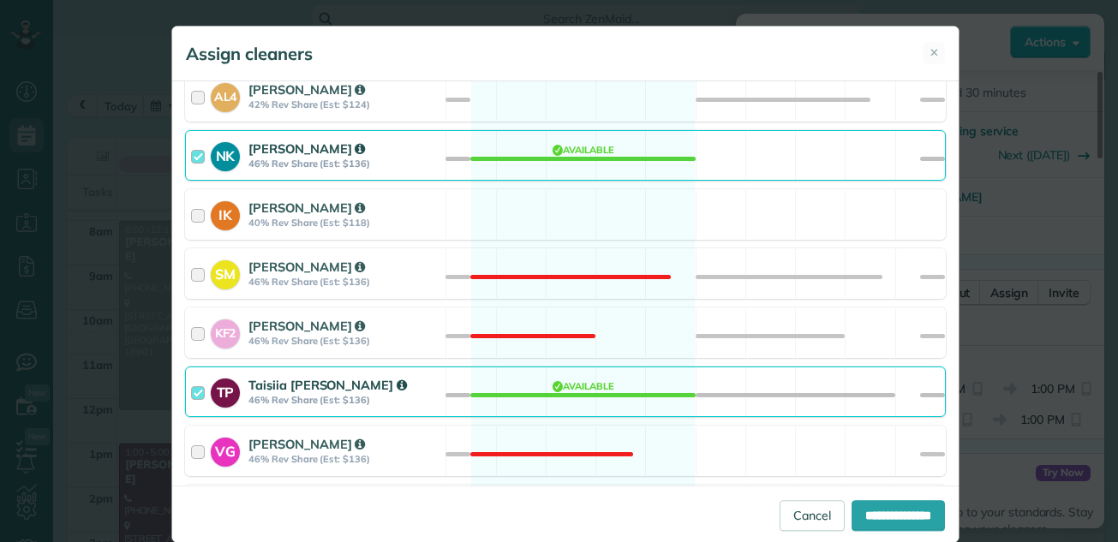
scroll to position [779, 0]
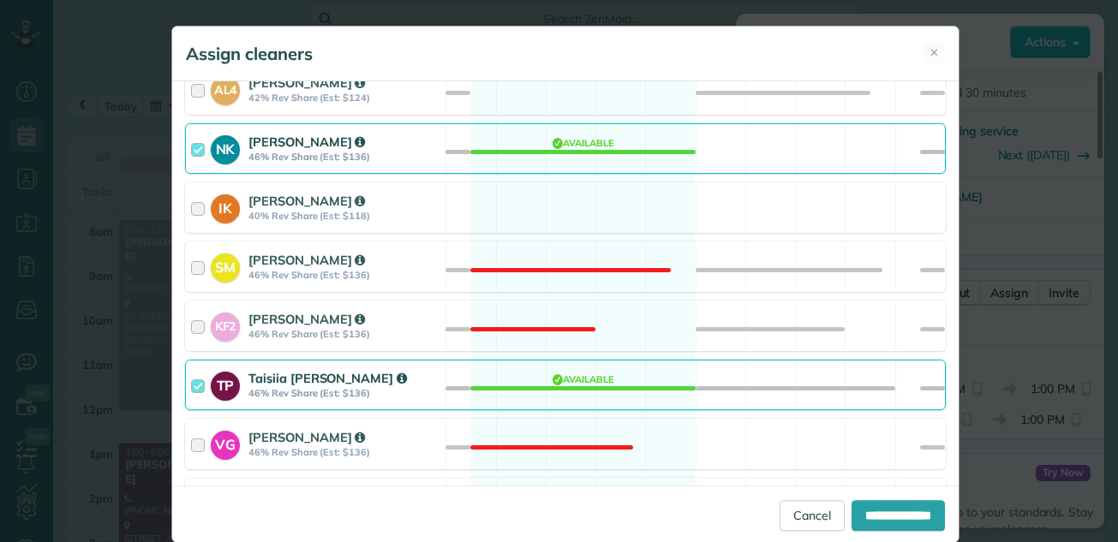
click at [191, 386] on div at bounding box center [201, 385] width 20 height 32
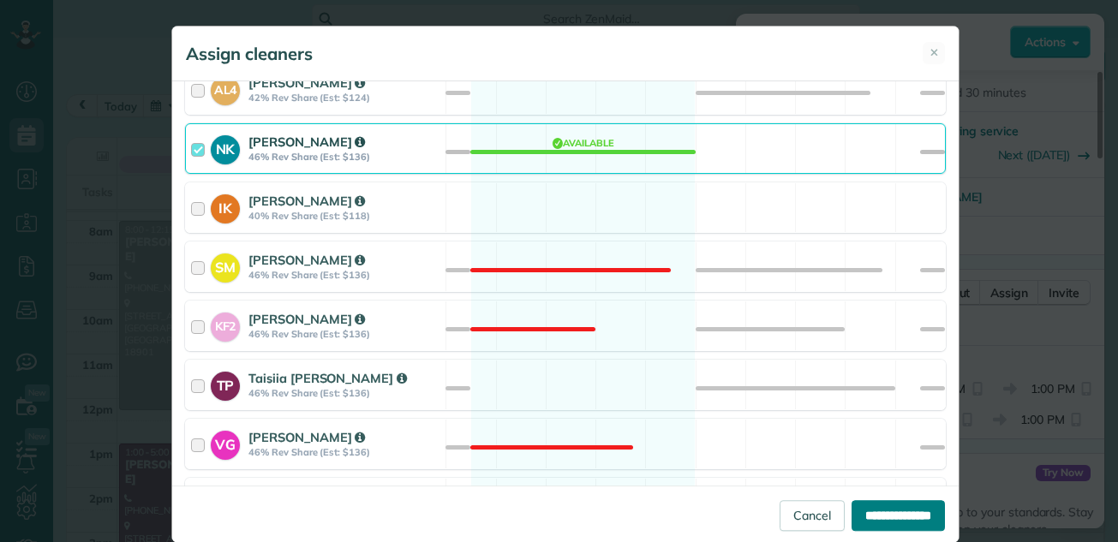
click at [858, 512] on input "**********" at bounding box center [898, 515] width 93 height 31
type input "**********"
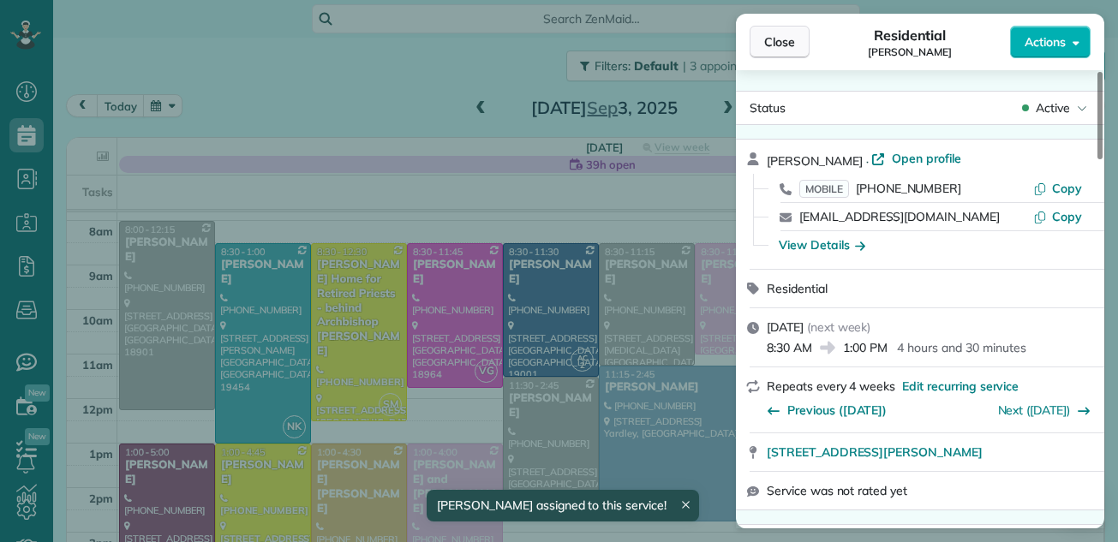
click at [786, 33] on button "Close" at bounding box center [780, 42] width 60 height 33
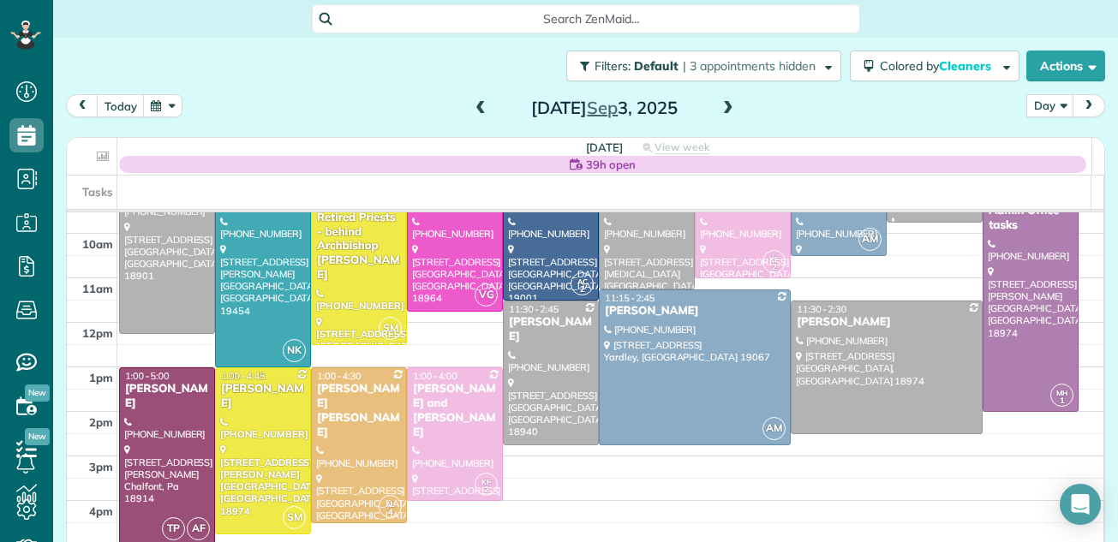
scroll to position [151, 0]
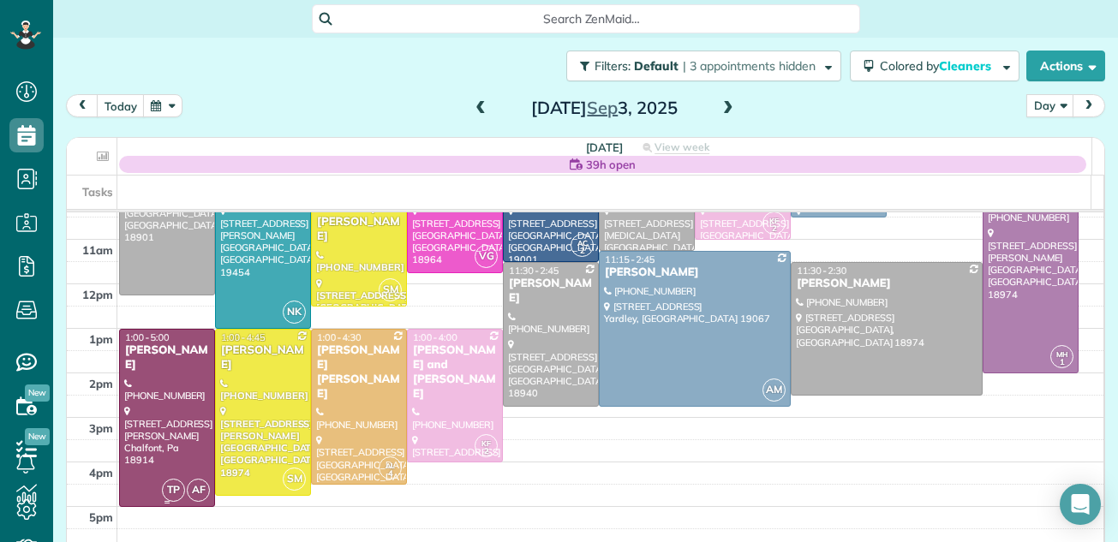
click at [159, 386] on div at bounding box center [167, 418] width 94 height 177
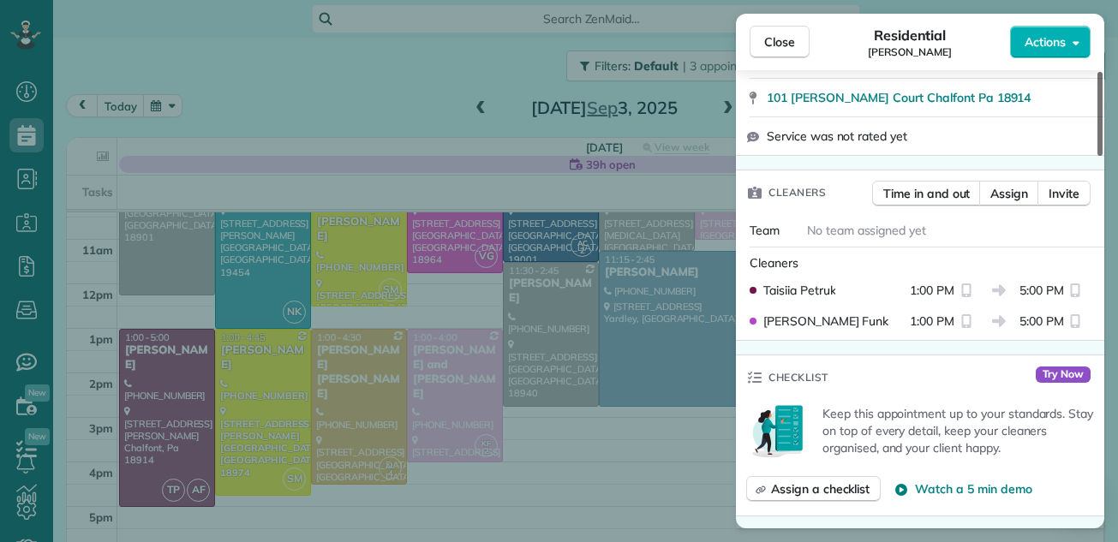
scroll to position [362, 0]
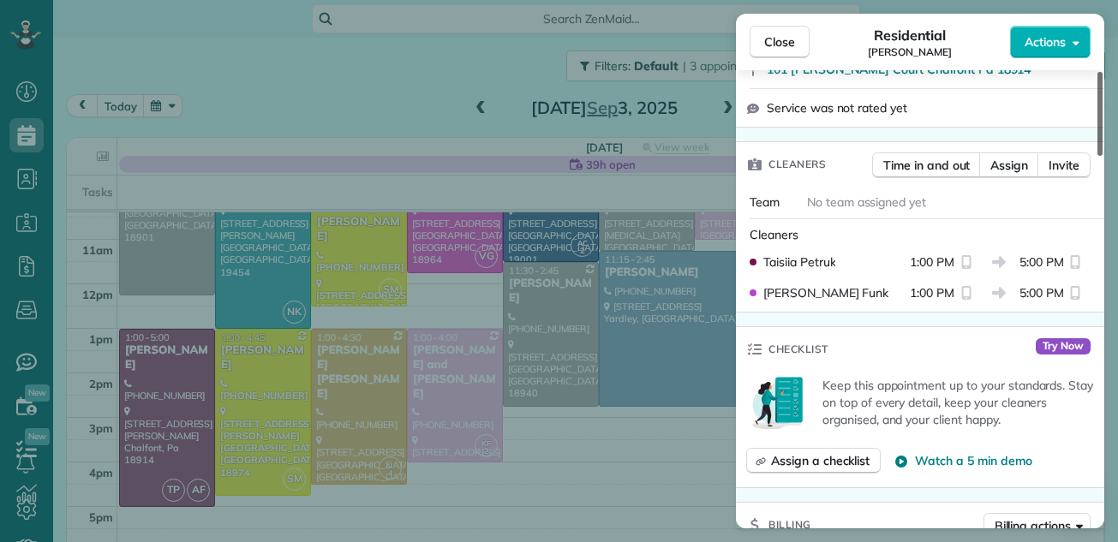
drag, startPoint x: 1100, startPoint y: 138, endPoint x: 1095, endPoint y: 204, distance: 66.2
click at [1098, 156] on div at bounding box center [1100, 114] width 5 height 84
click at [1012, 161] on span "Assign" at bounding box center [1009, 165] width 38 height 17
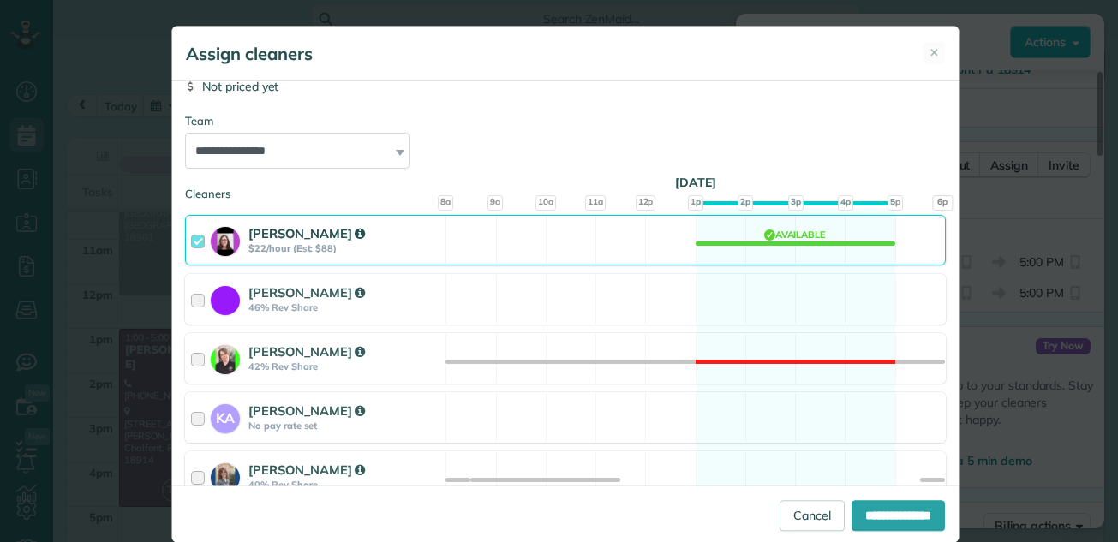
scroll to position [120, 0]
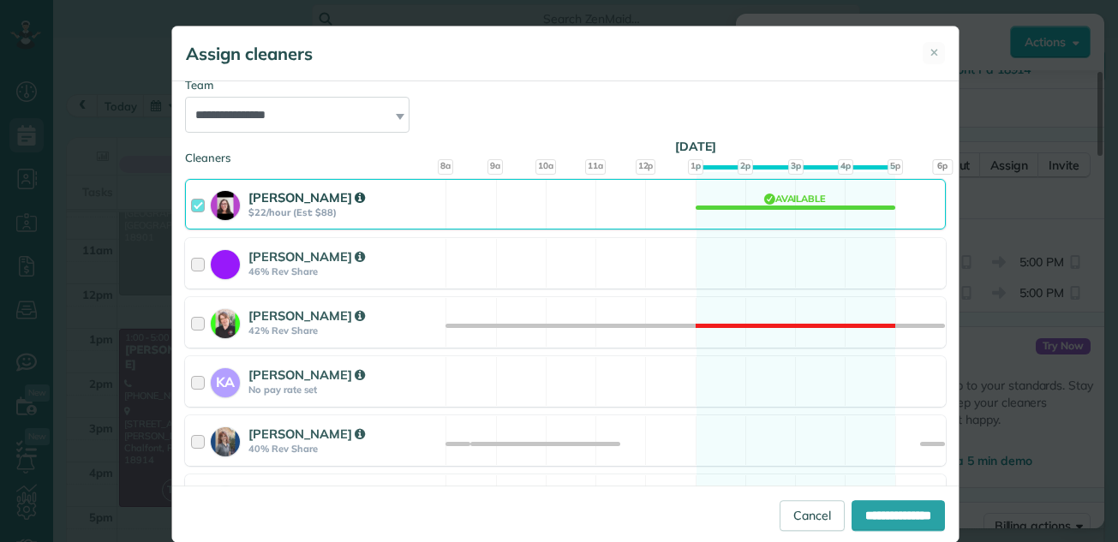
click at [193, 200] on div at bounding box center [201, 205] width 20 height 32
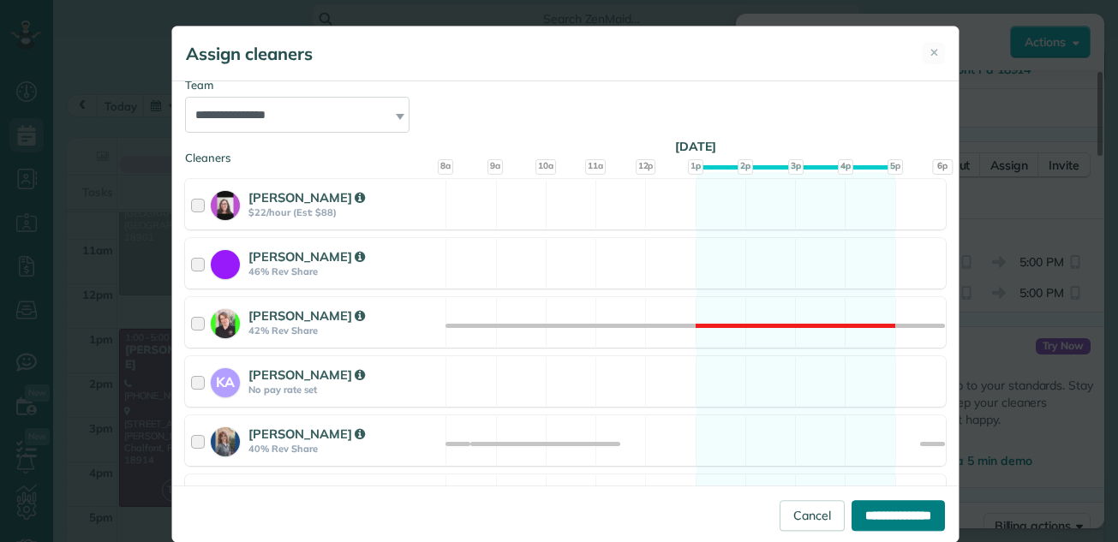
click at [894, 517] on input "**********" at bounding box center [898, 515] width 93 height 31
type input "**********"
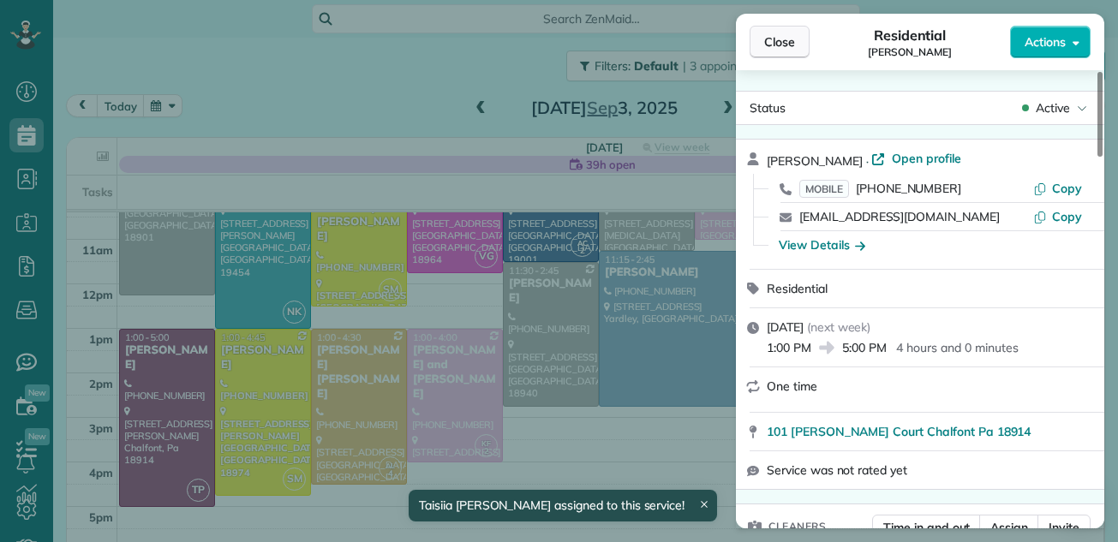
click at [772, 36] on span "Close" at bounding box center [779, 41] width 31 height 17
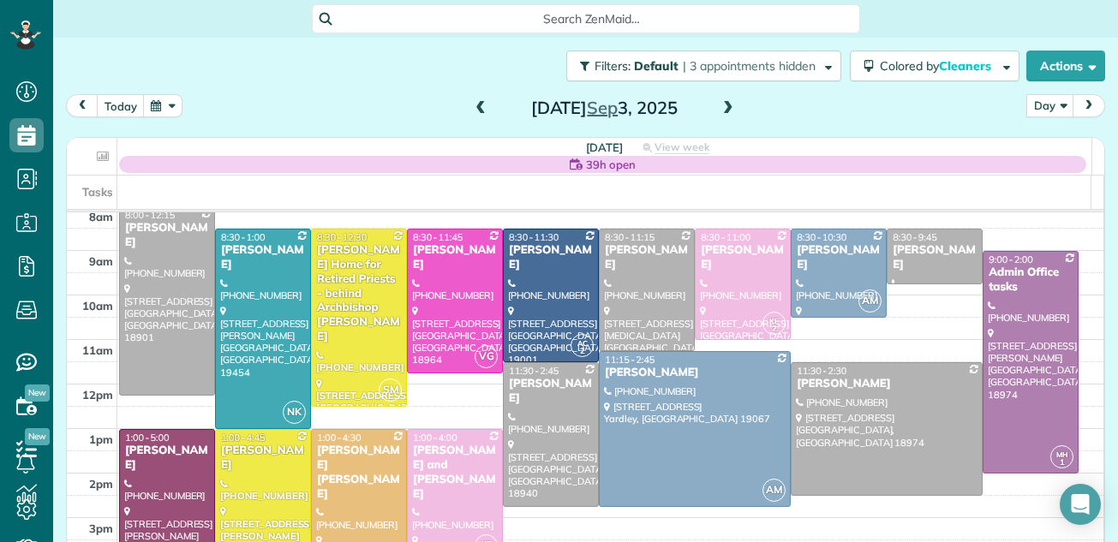
scroll to position [48, 0]
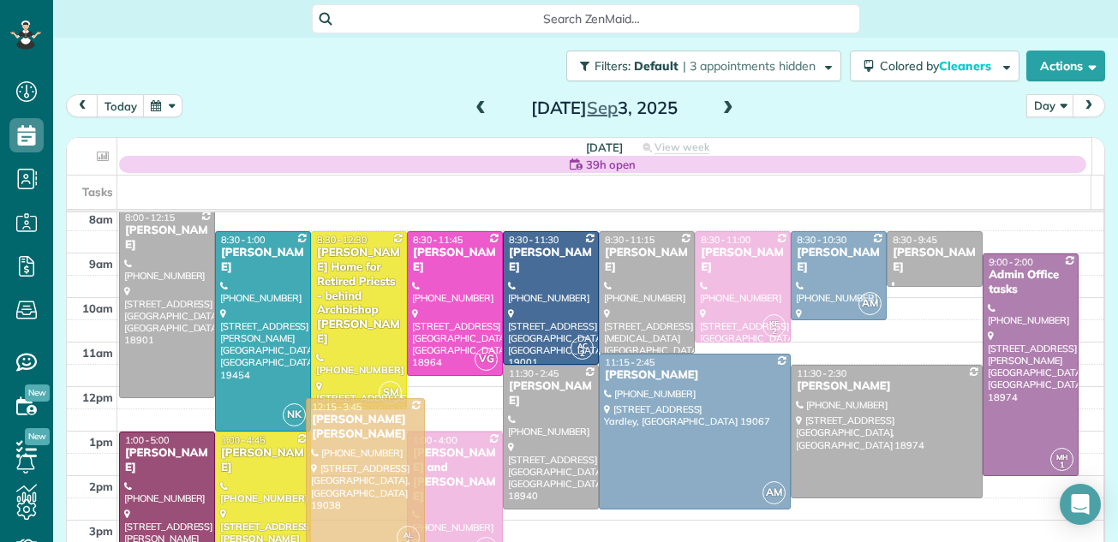
drag, startPoint x: 367, startPoint y: 437, endPoint x: 362, endPoint y: 403, distance: 34.7
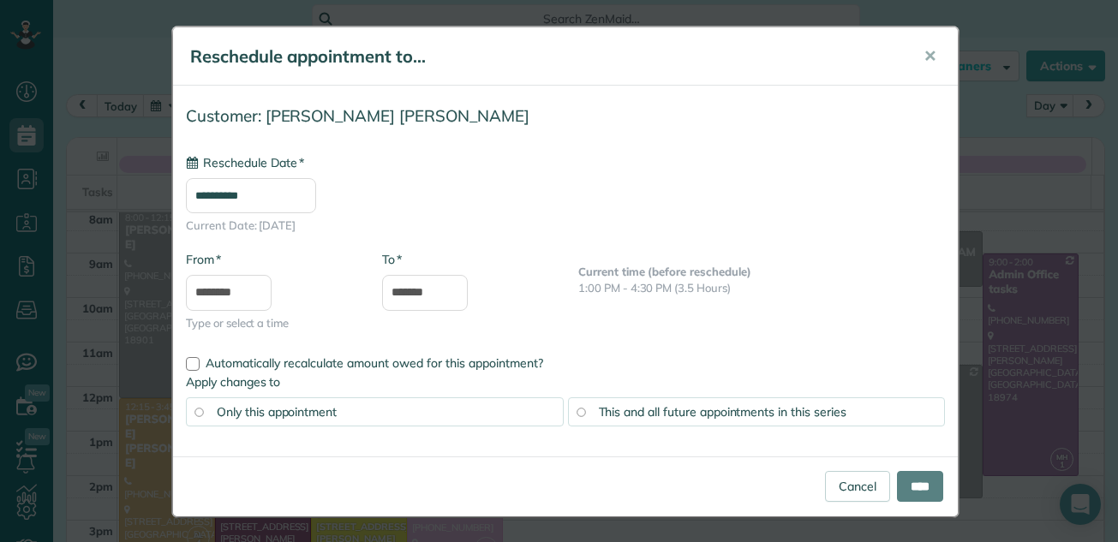
type input "**********"
click at [900, 476] on input "****" at bounding box center [920, 486] width 46 height 31
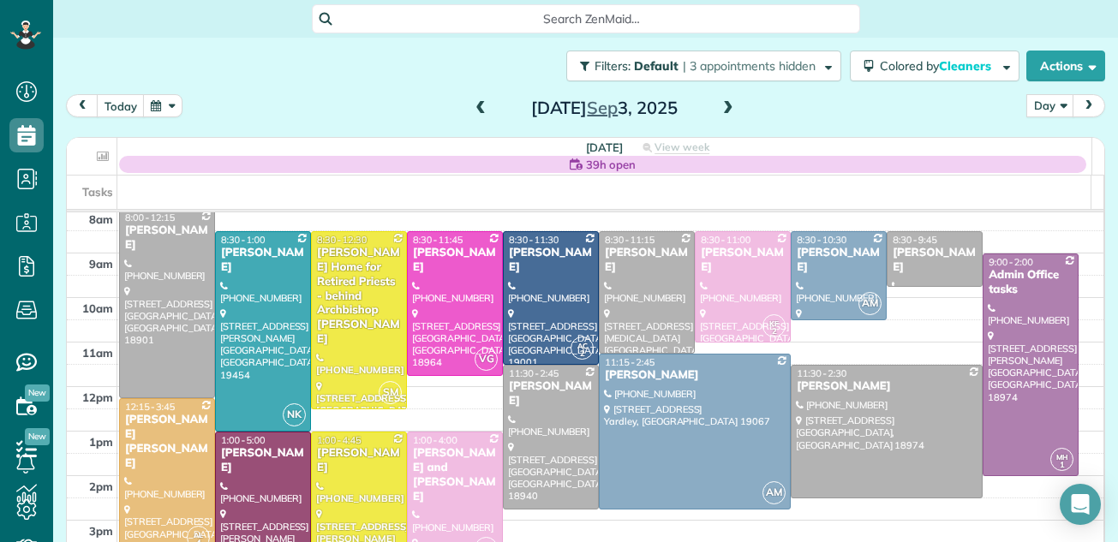
click at [177, 434] on div "Mary Kate Radomski" at bounding box center [167, 442] width 86 height 58
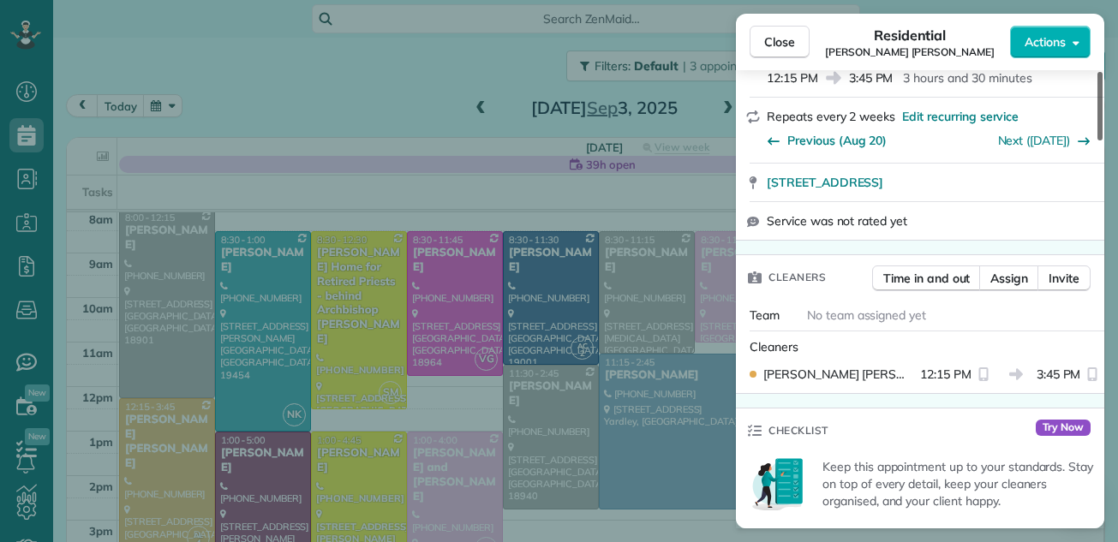
scroll to position [276, 0]
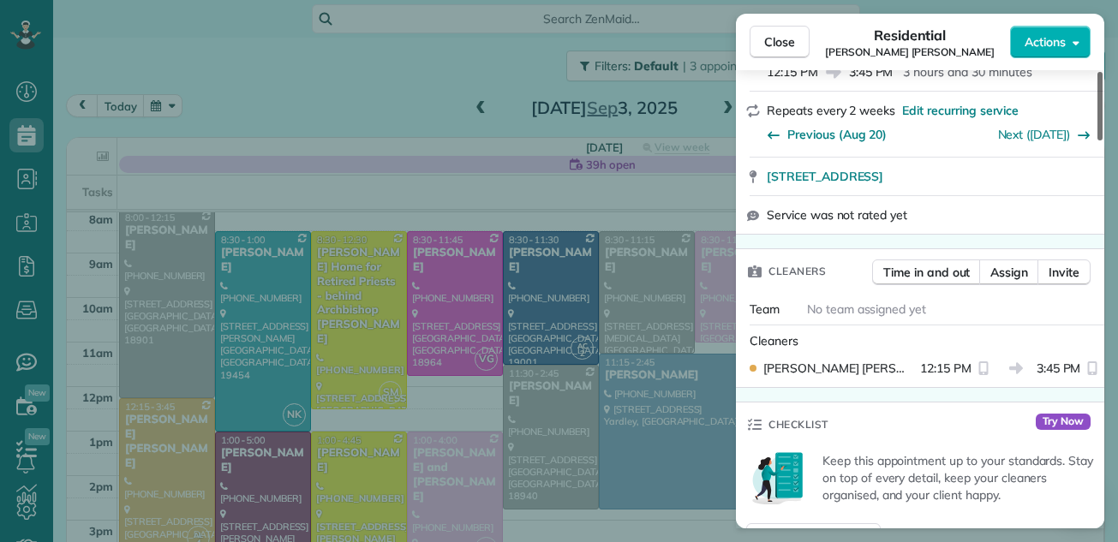
drag, startPoint x: 1101, startPoint y: 103, endPoint x: 1089, endPoint y: 144, distance: 42.8
click at [1098, 141] on div at bounding box center [1100, 106] width 5 height 69
click at [782, 37] on span "Close" at bounding box center [779, 41] width 31 height 17
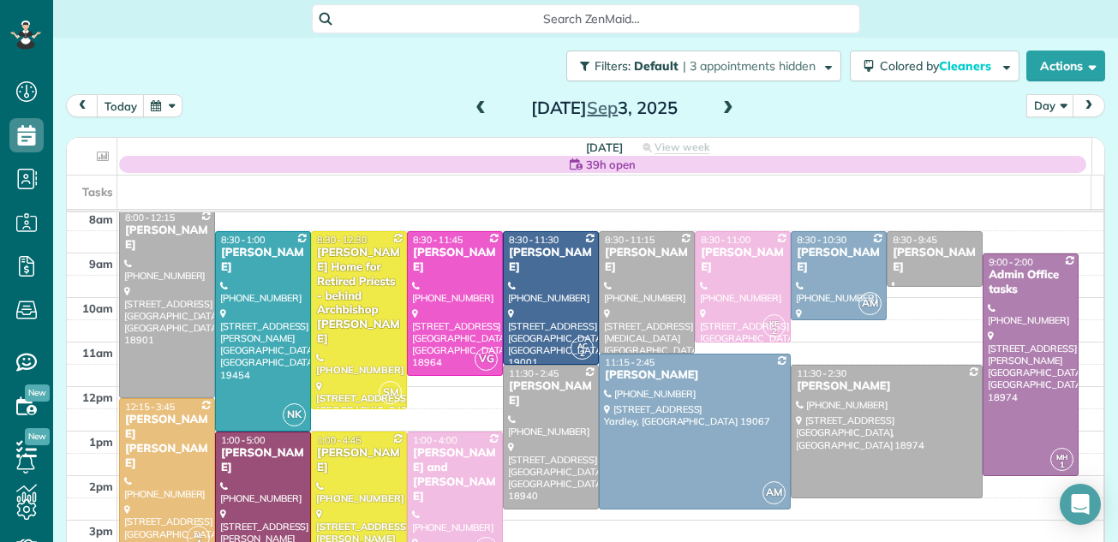
click at [169, 422] on div "Mary Kate Radomski" at bounding box center [167, 442] width 86 height 58
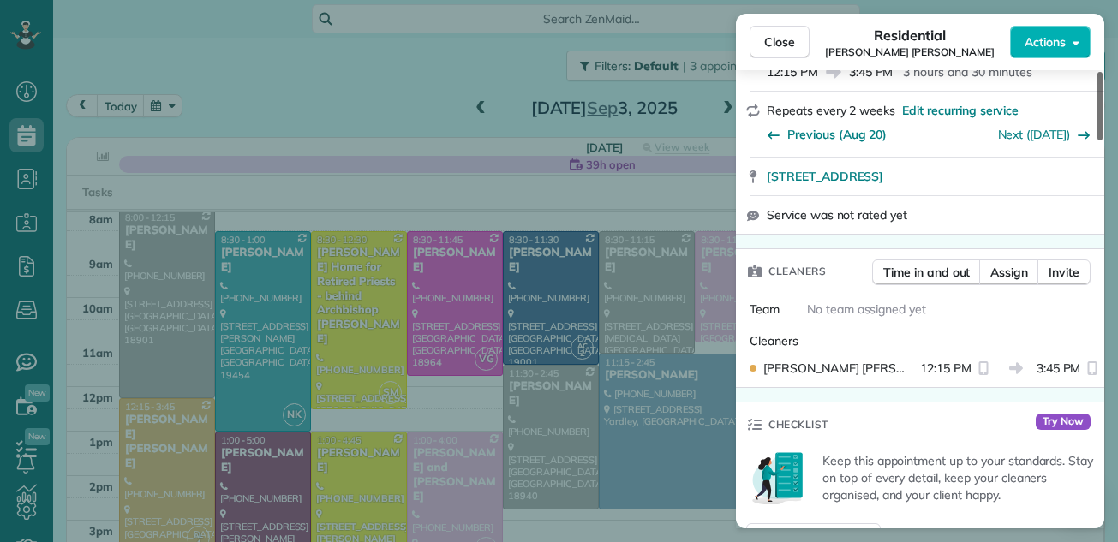
drag, startPoint x: 1100, startPoint y: 109, endPoint x: 1093, endPoint y: 153, distance: 45.1
click at [1098, 141] on div at bounding box center [1100, 106] width 5 height 69
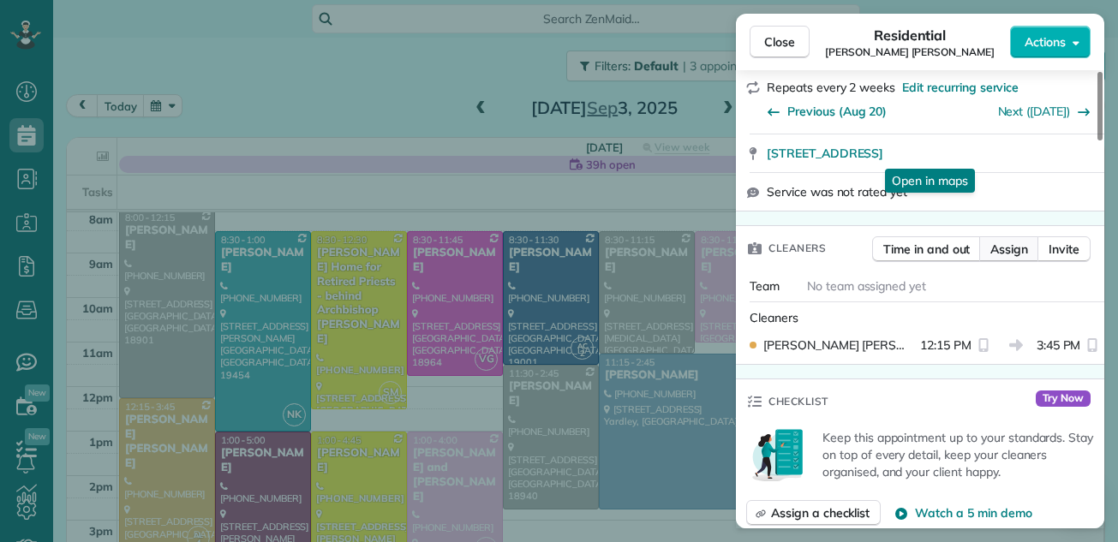
click at [1016, 243] on span "Assign" at bounding box center [1009, 249] width 38 height 17
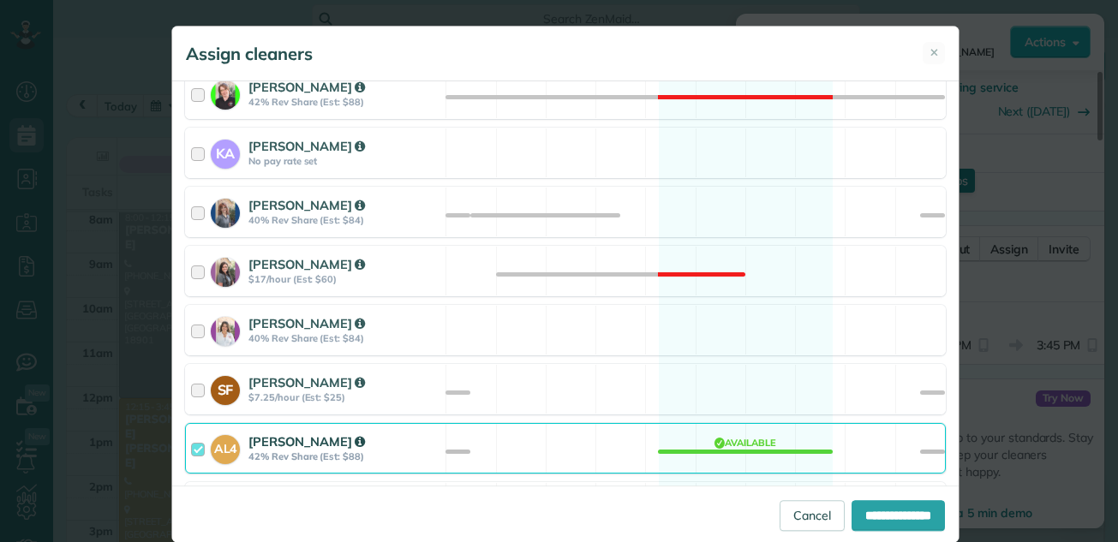
scroll to position [497, 0]
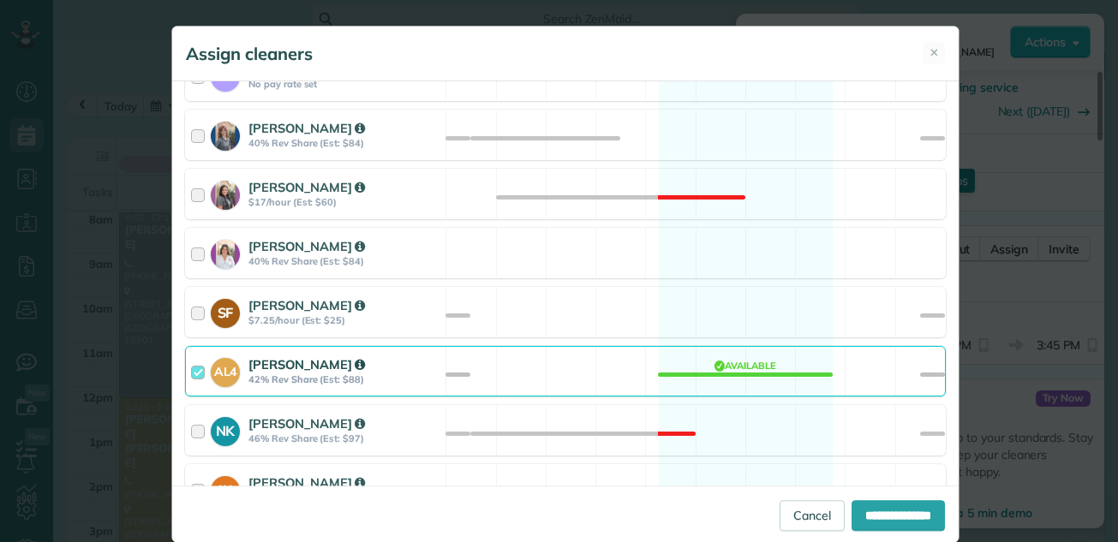
click at [191, 370] on div at bounding box center [201, 372] width 20 height 32
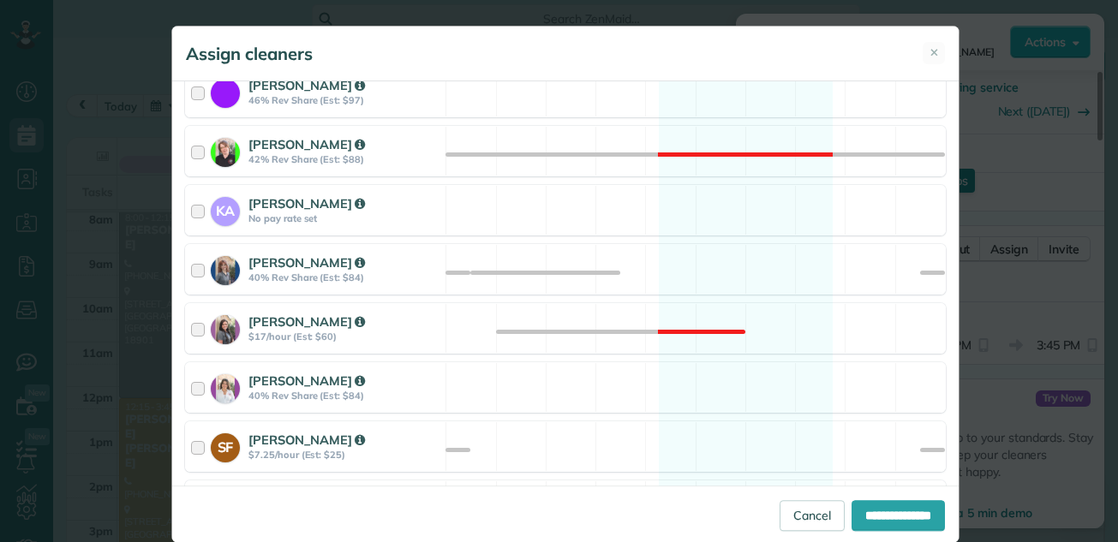
scroll to position [352, 0]
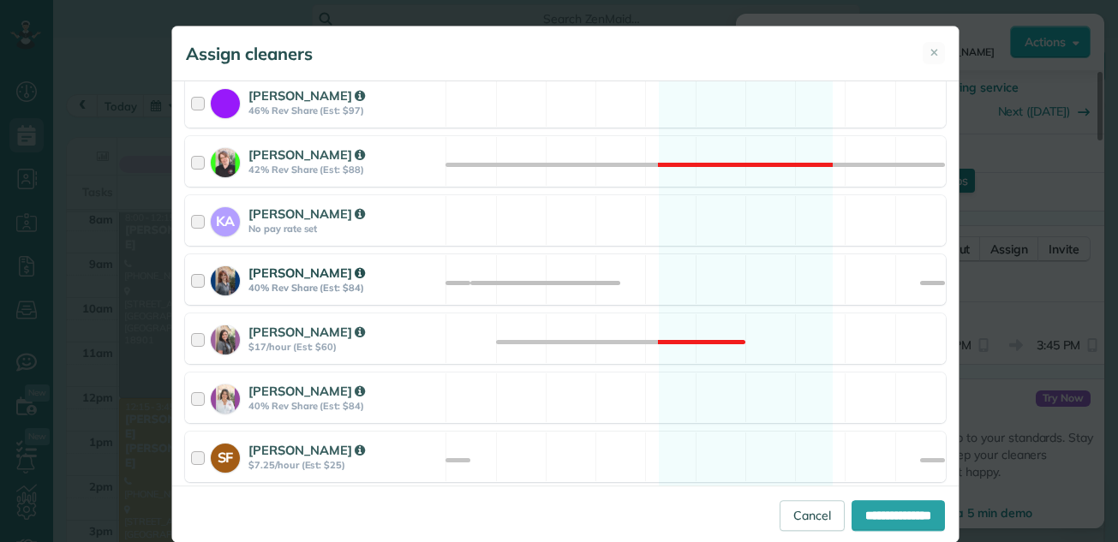
click at [192, 280] on div at bounding box center [201, 280] width 20 height 32
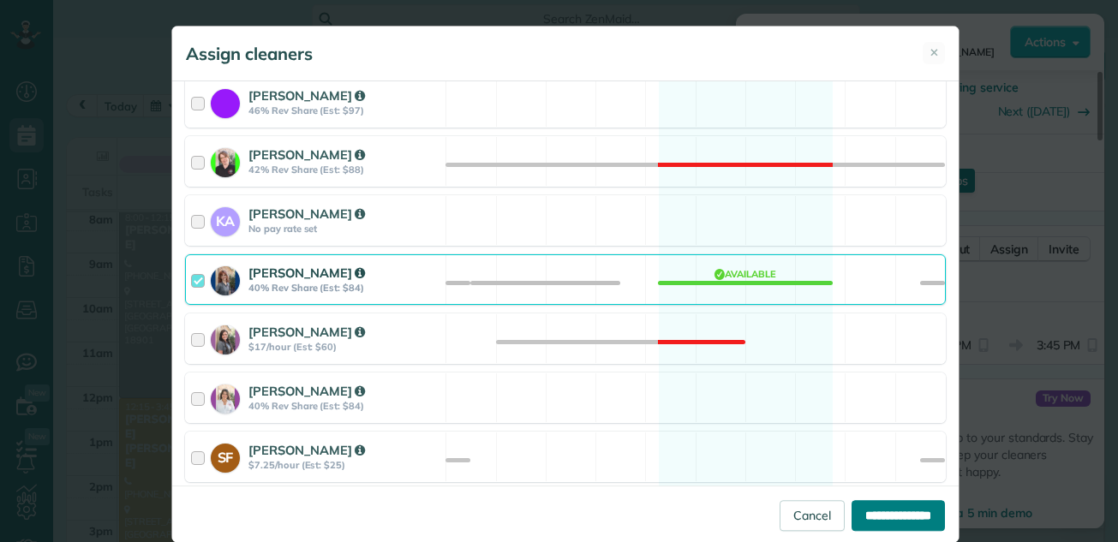
click at [889, 512] on input "**********" at bounding box center [898, 515] width 93 height 31
type input "**********"
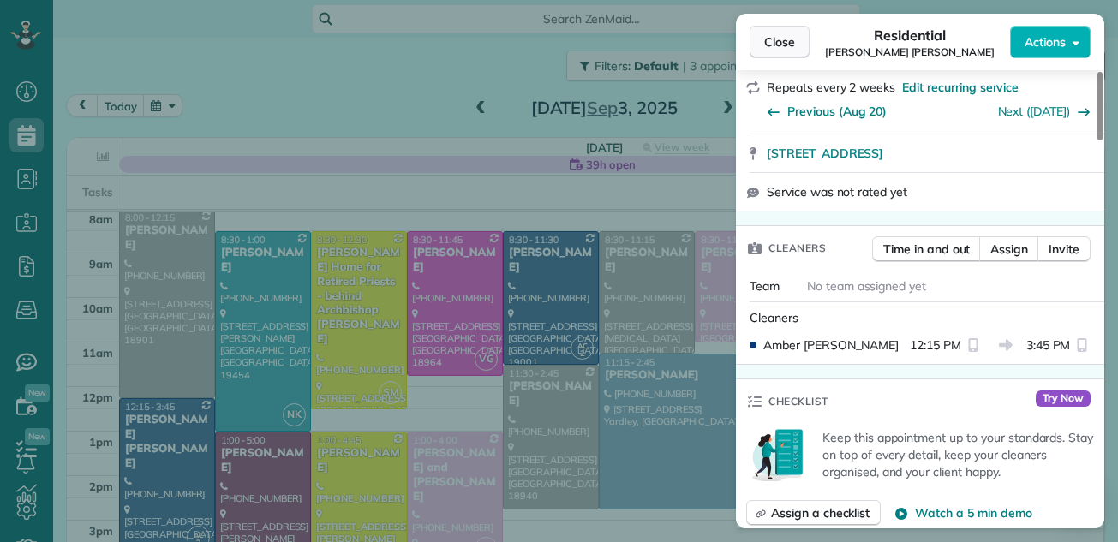
click at [784, 39] on span "Close" at bounding box center [779, 41] width 31 height 17
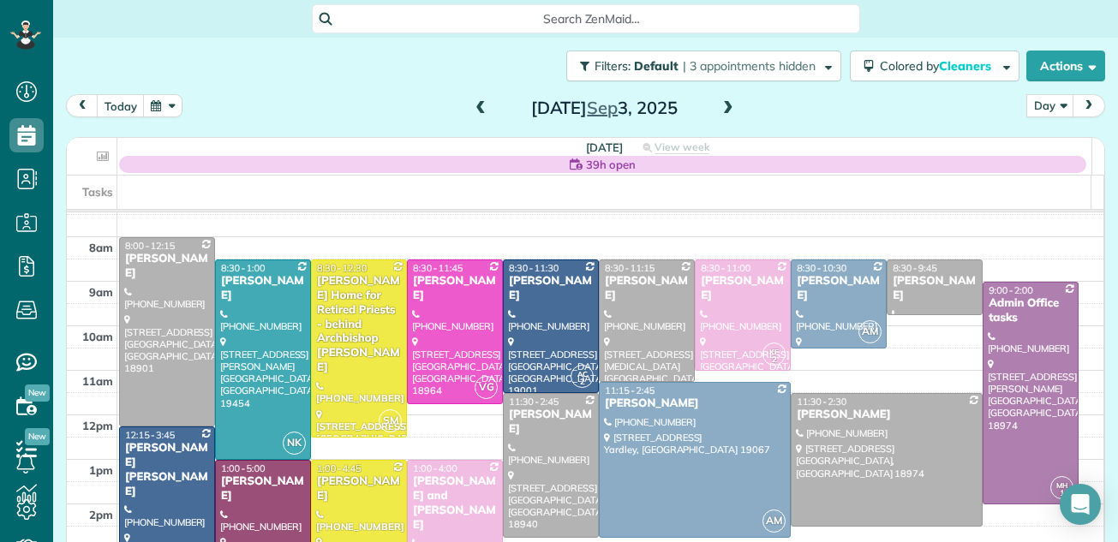
scroll to position [18, 0]
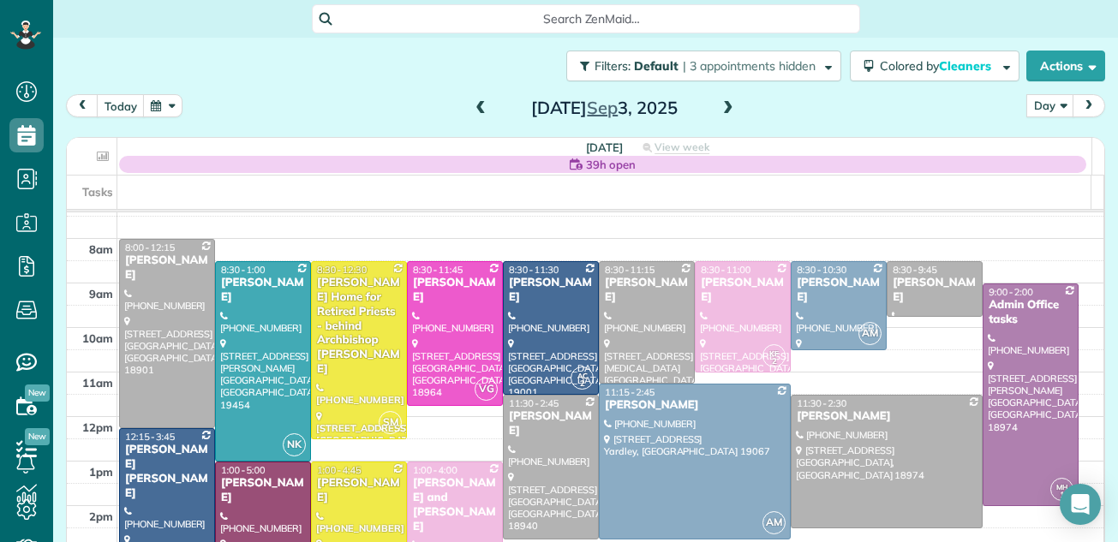
click at [1063, 265] on td at bounding box center [610, 272] width 987 height 22
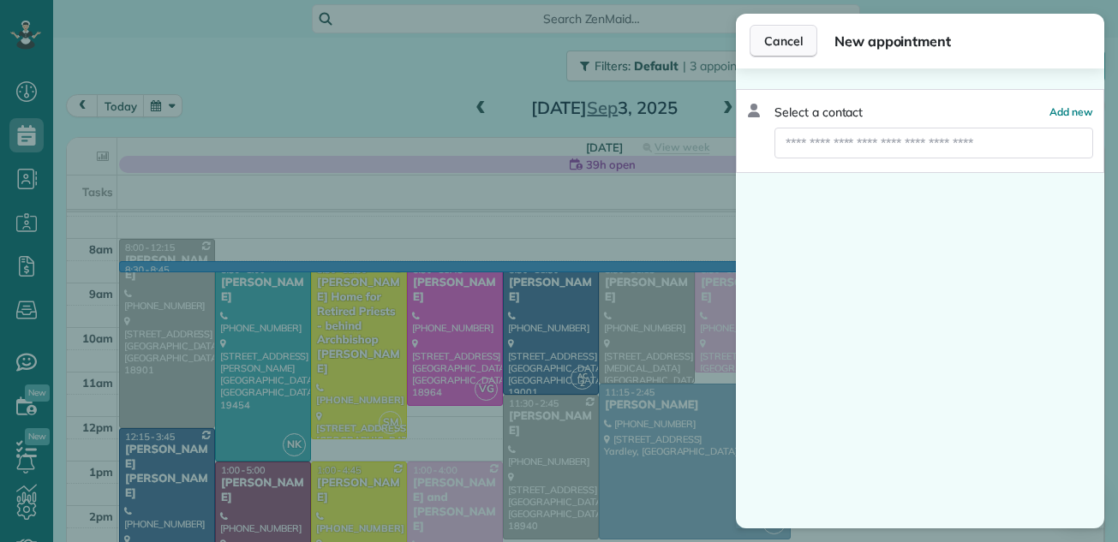
click at [795, 43] on span "Cancel" at bounding box center [783, 41] width 39 height 17
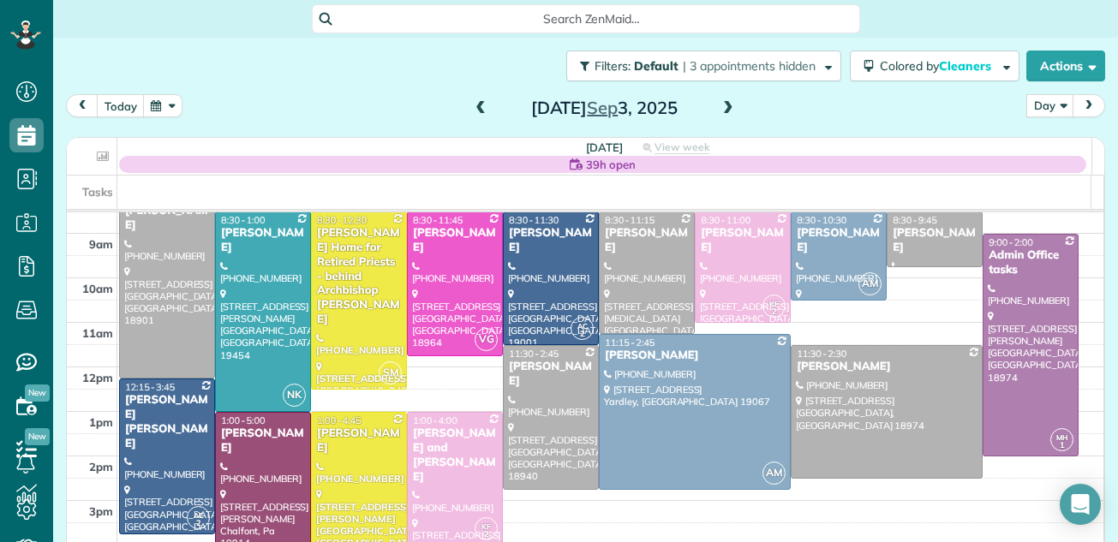
scroll to position [69, 0]
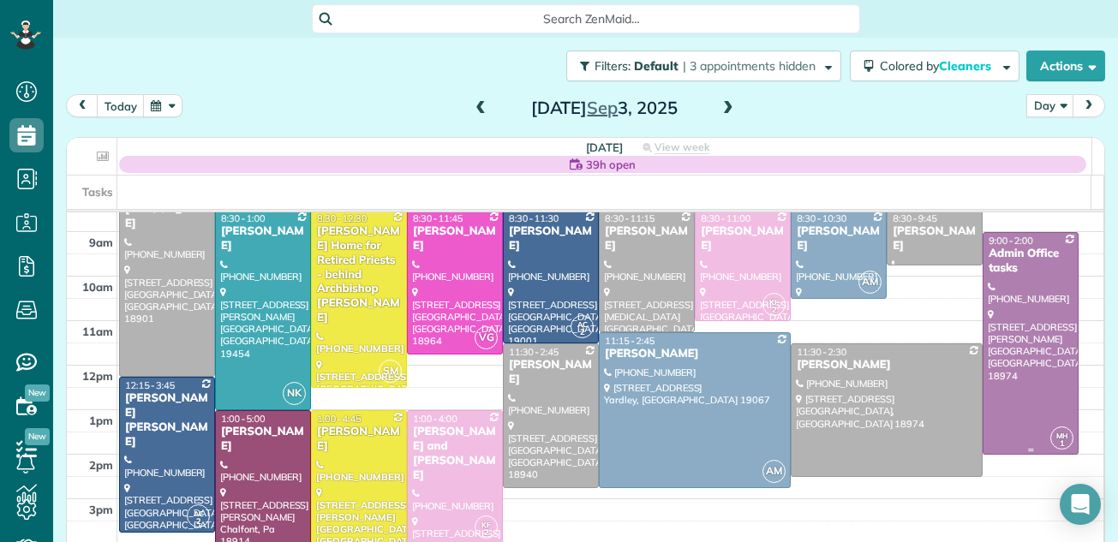
click at [1038, 279] on div at bounding box center [1031, 343] width 94 height 221
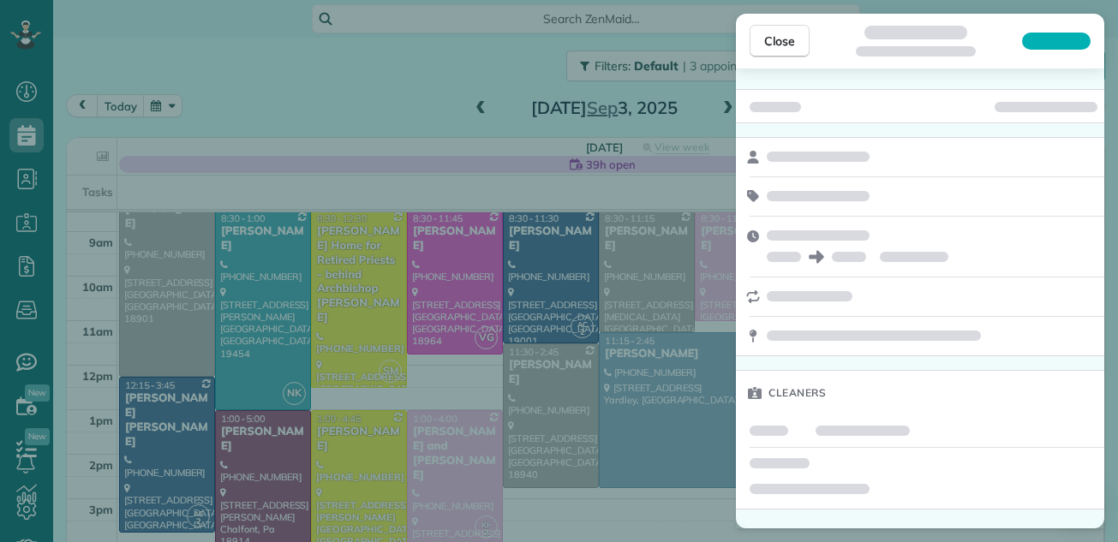
click at [1038, 279] on div at bounding box center [920, 297] width 368 height 39
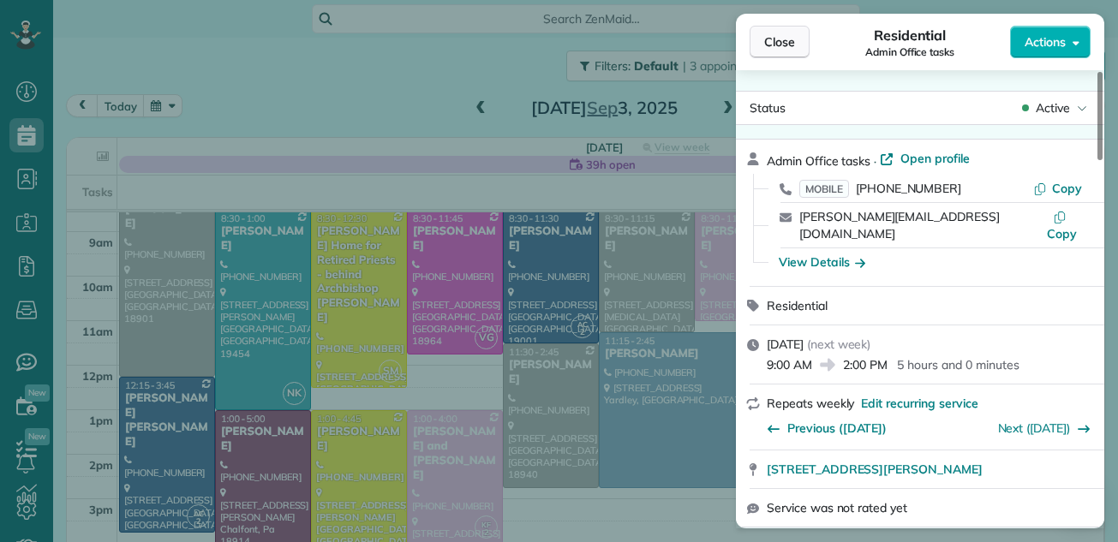
click at [774, 39] on span "Close" at bounding box center [779, 41] width 31 height 17
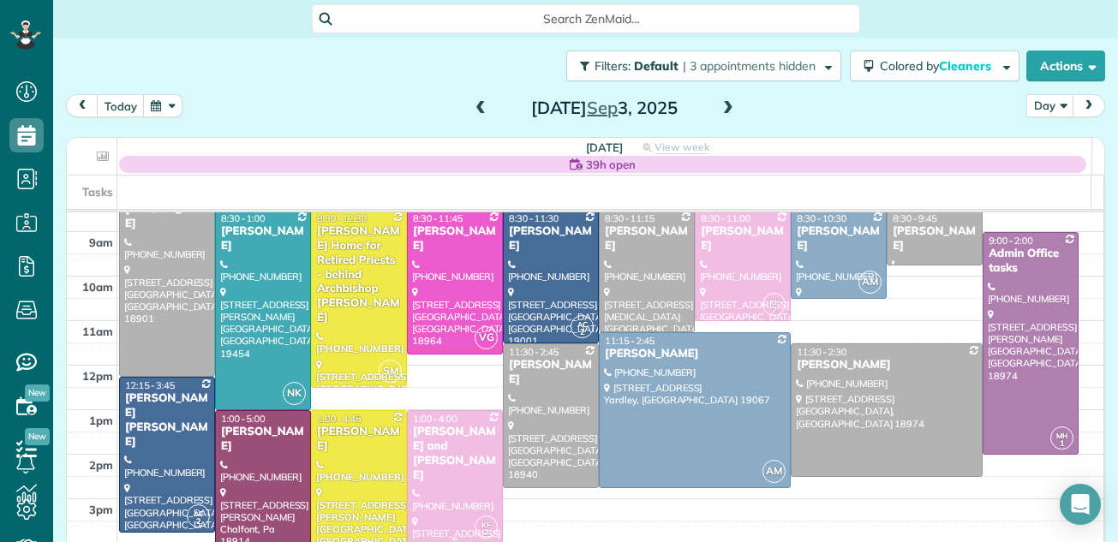
click at [431, 458] on div "Marilyn and Nelson Snyderman" at bounding box center [455, 454] width 86 height 58
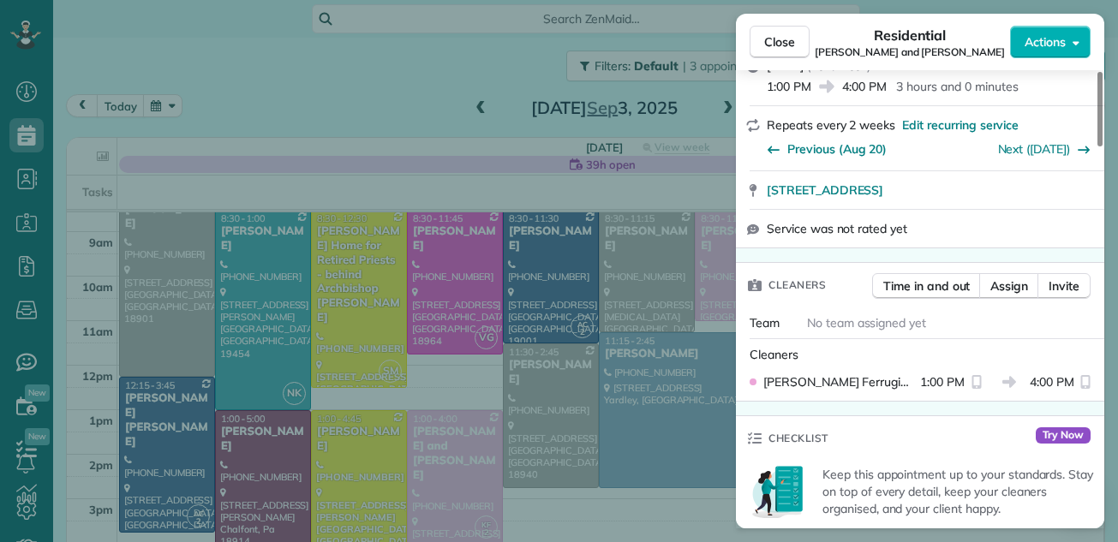
drag, startPoint x: 1098, startPoint y: 134, endPoint x: 1087, endPoint y: 197, distance: 64.4
click at [1098, 147] on div at bounding box center [1100, 109] width 5 height 75
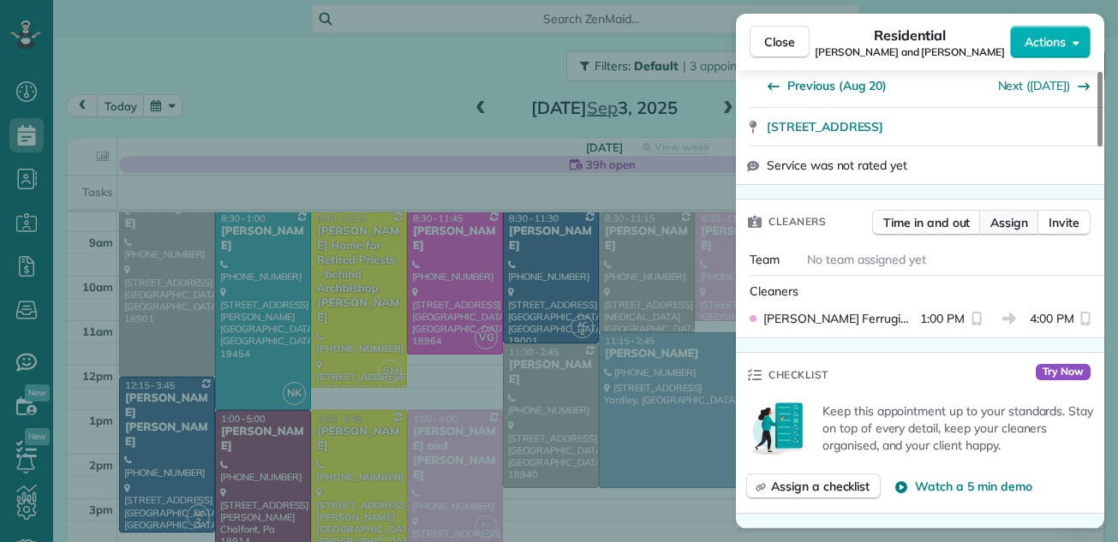
click at [1002, 220] on span "Assign" at bounding box center [1009, 222] width 38 height 17
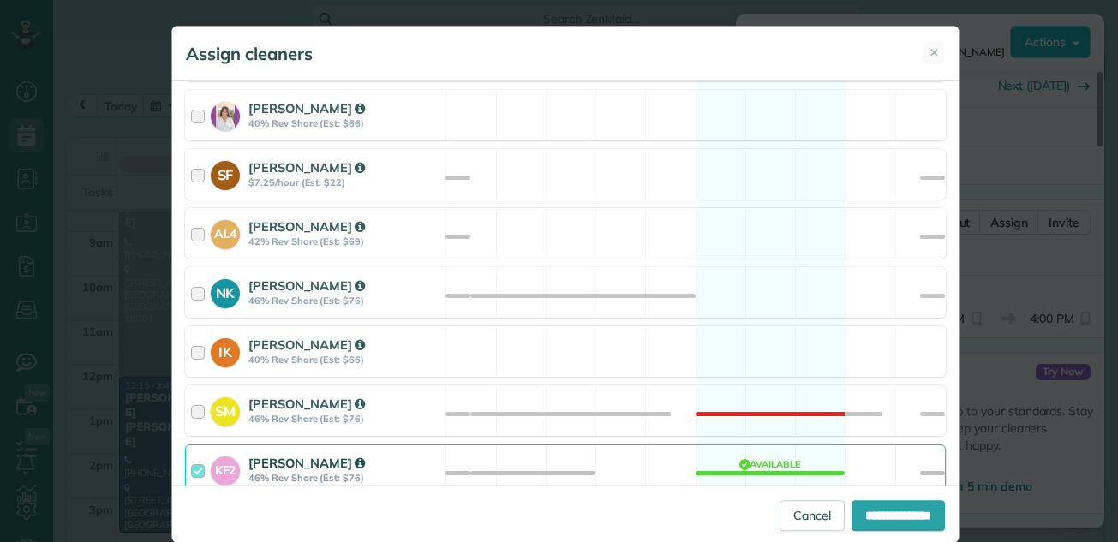
scroll to position [705, 0]
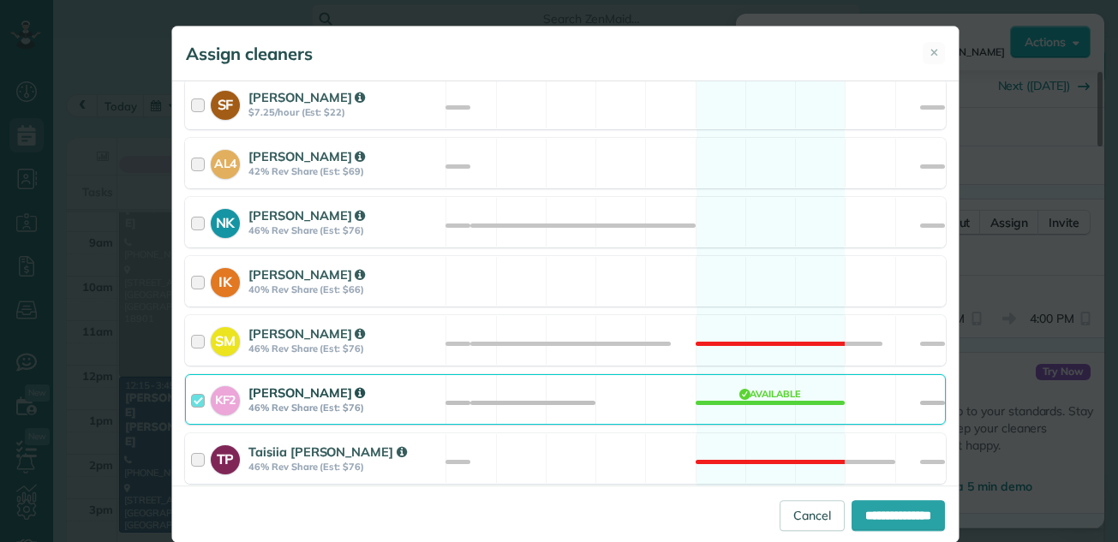
click at [193, 398] on div at bounding box center [201, 400] width 20 height 32
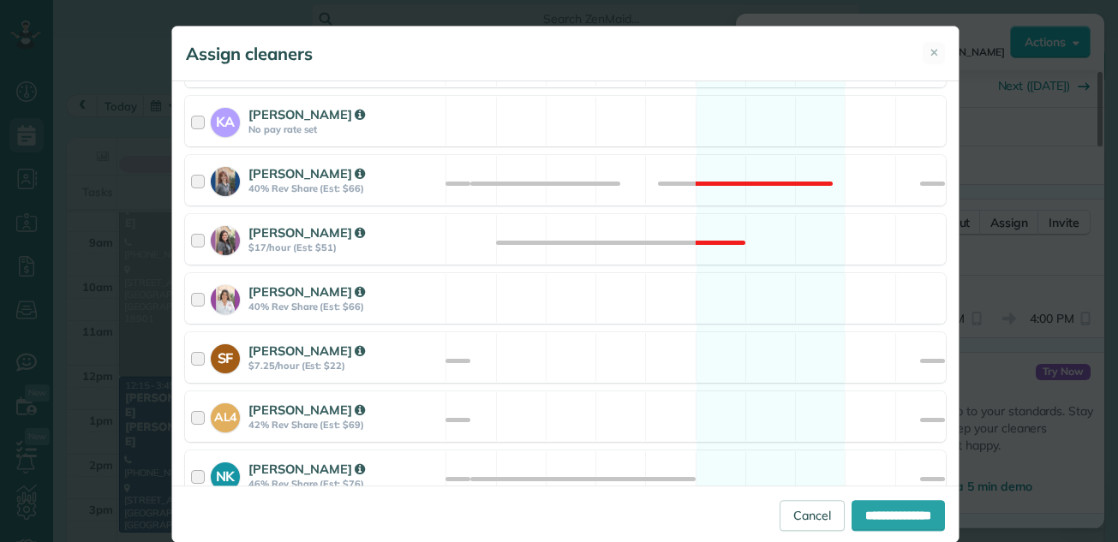
scroll to position [436, 0]
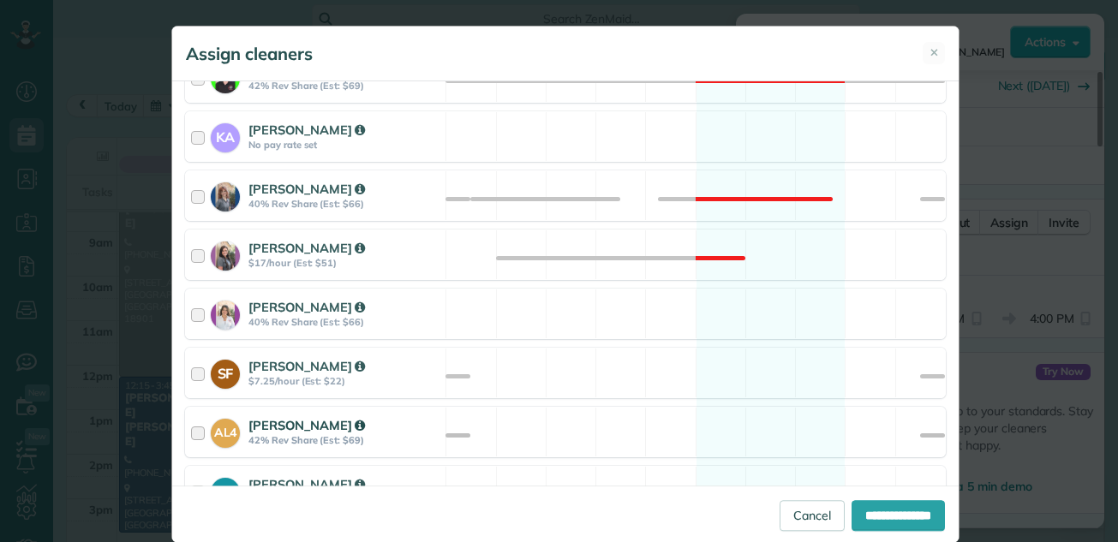
click at [192, 434] on div at bounding box center [201, 432] width 20 height 32
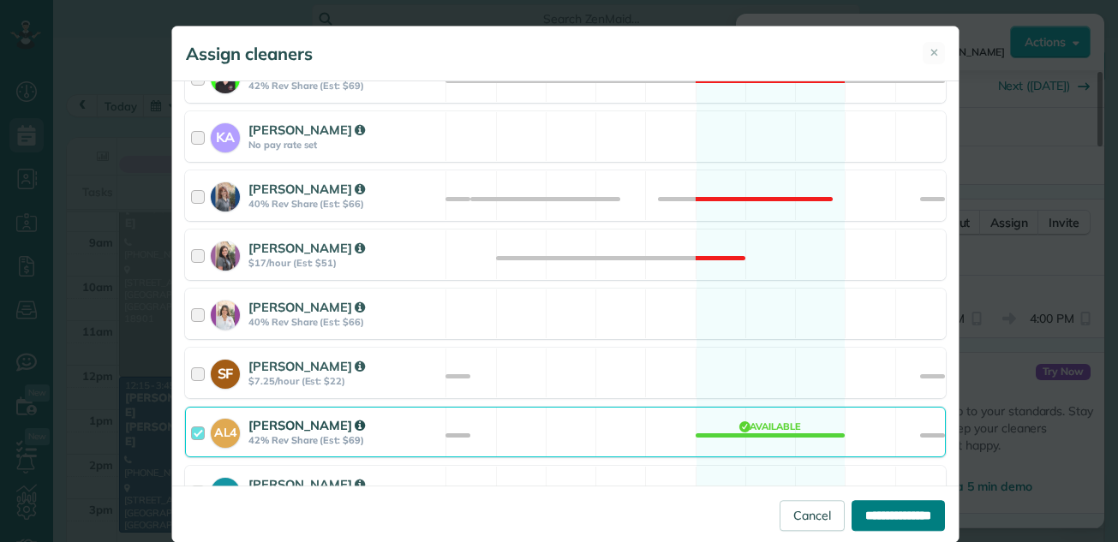
click at [887, 512] on input "**********" at bounding box center [898, 515] width 93 height 31
type input "**********"
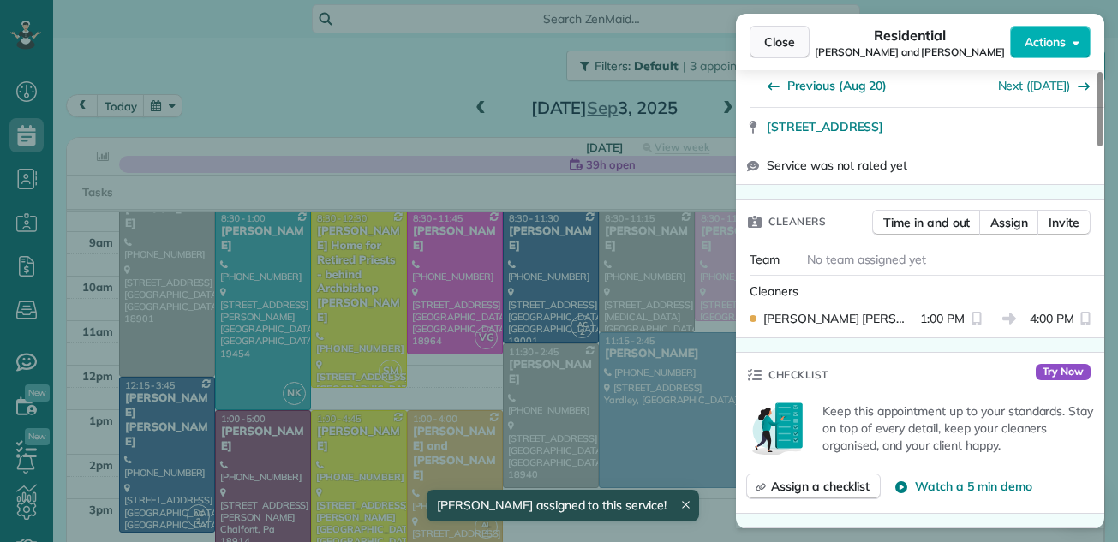
click at [786, 39] on span "Close" at bounding box center [779, 41] width 31 height 17
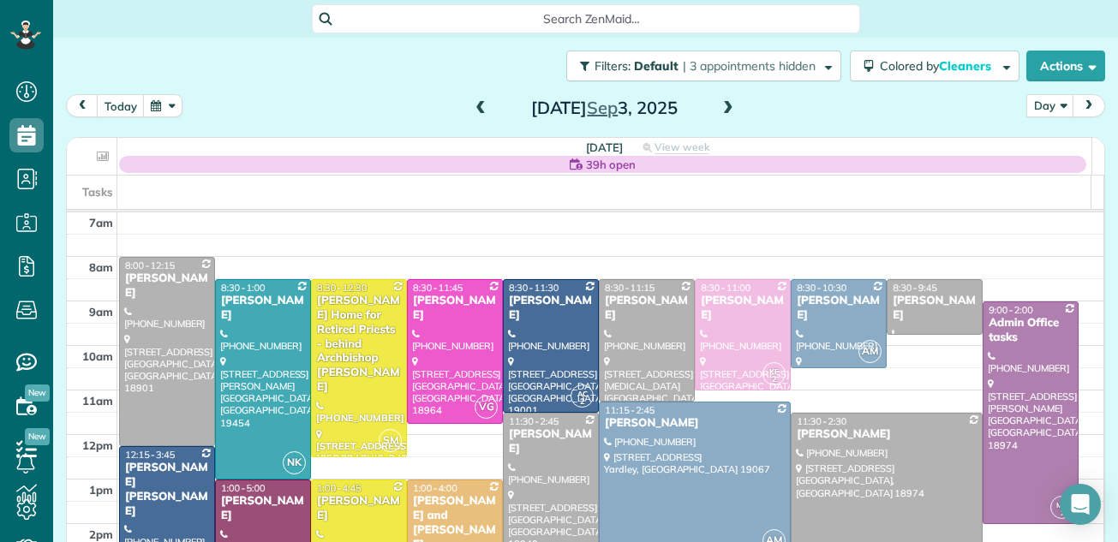
click at [607, 160] on span "39h open" at bounding box center [611, 164] width 50 height 17
click at [570, 163] on icon at bounding box center [576, 164] width 13 height 13
click at [530, 164] on div "39h open" at bounding box center [602, 164] width 967 height 17
click at [601, 164] on span "39h open" at bounding box center [611, 164] width 50 height 17
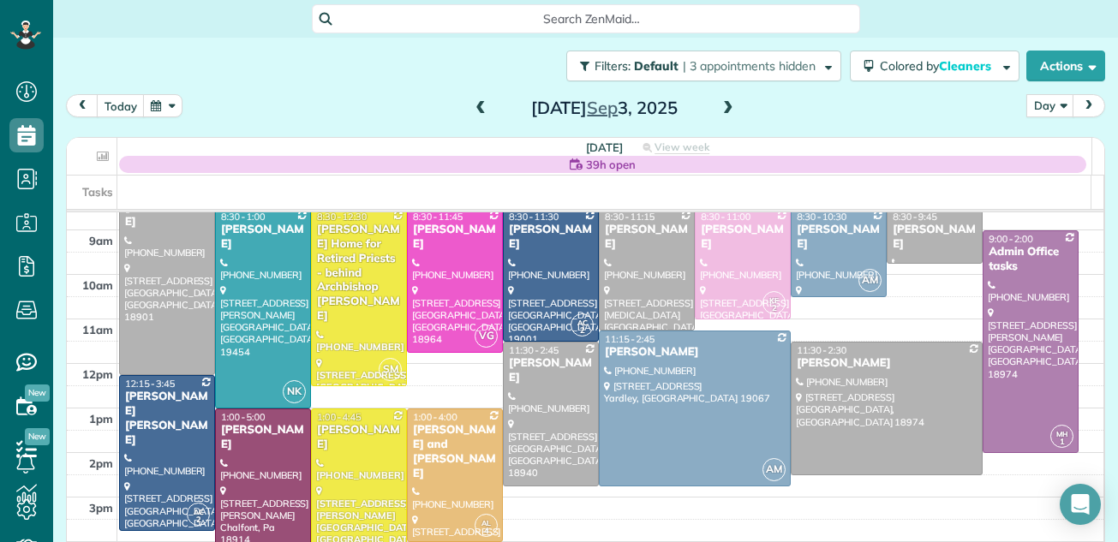
scroll to position [35, 0]
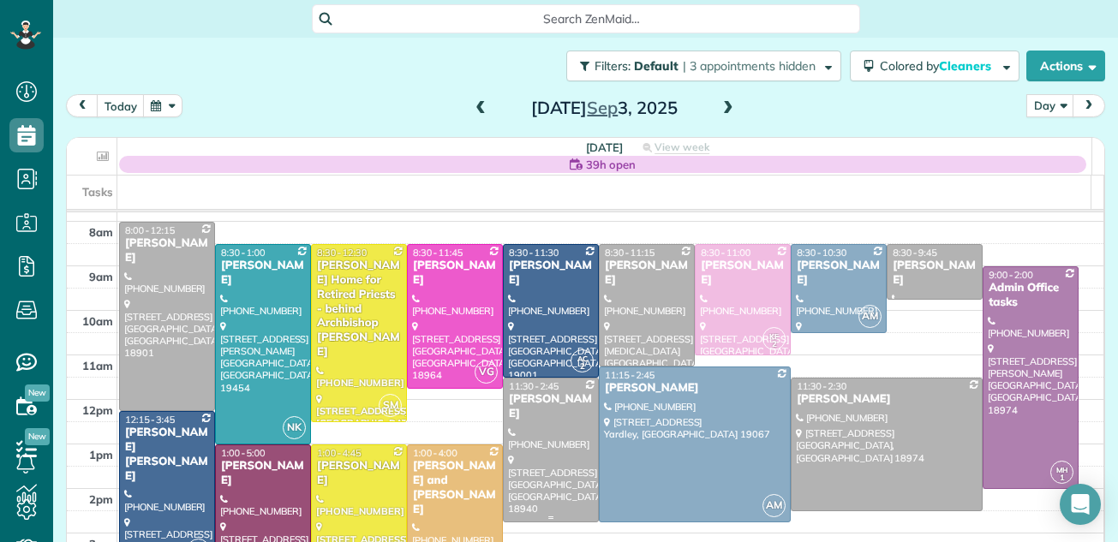
click at [524, 458] on div at bounding box center [551, 450] width 94 height 143
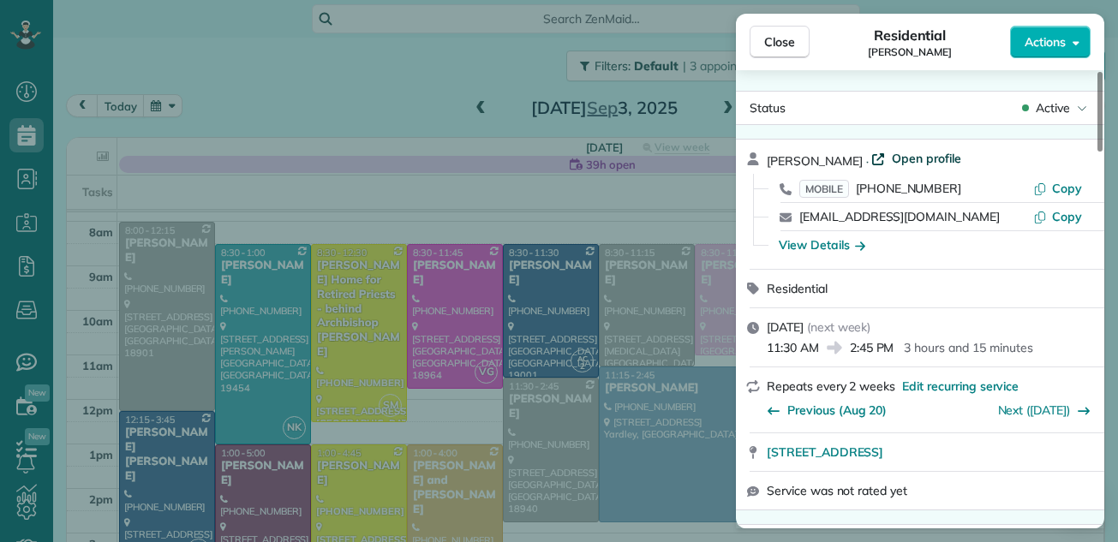
click at [949, 159] on span "Open profile" at bounding box center [926, 158] width 69 height 17
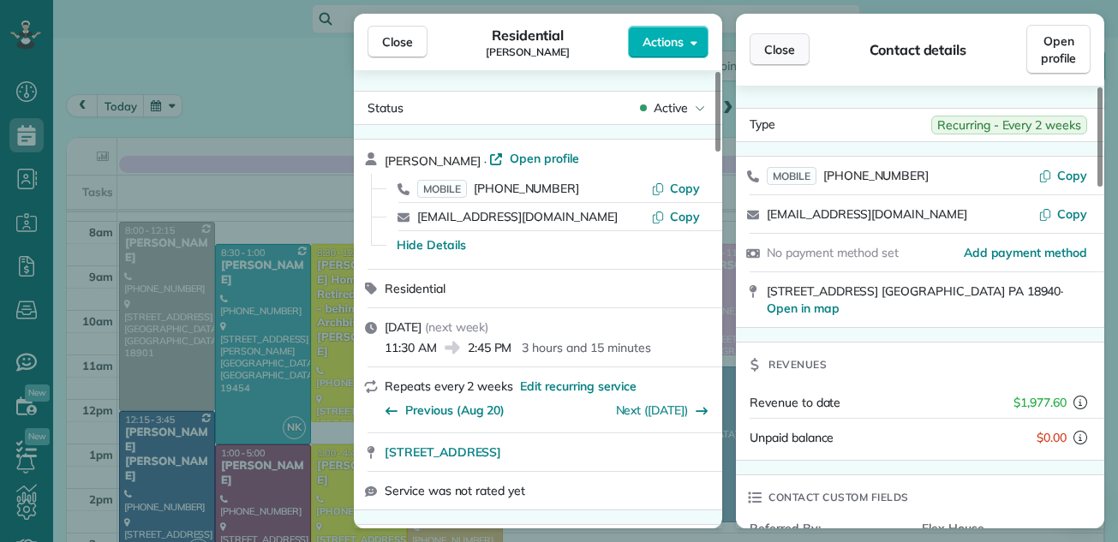
click at [775, 40] on button "Close" at bounding box center [780, 49] width 60 height 33
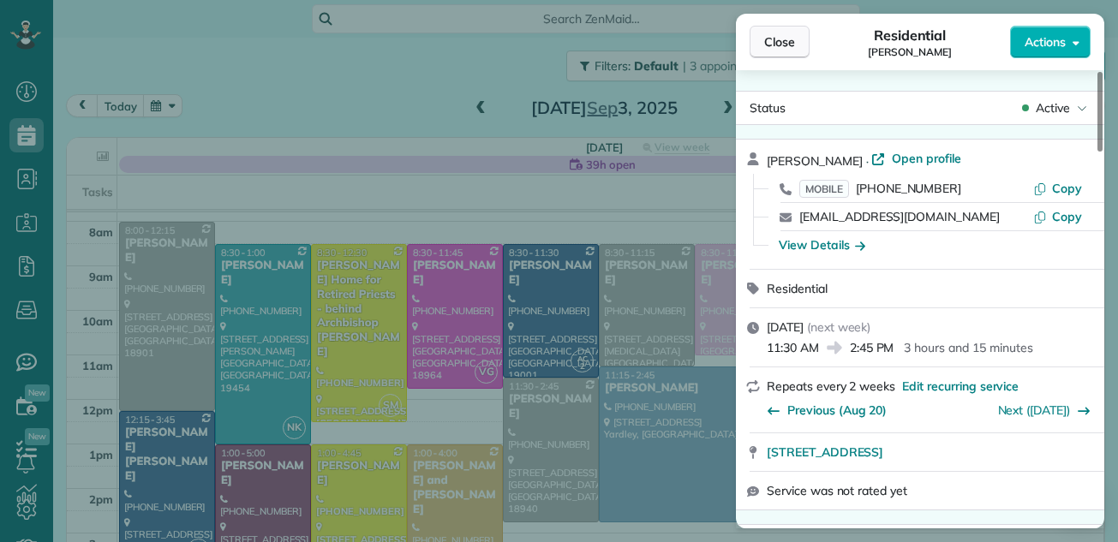
click at [781, 38] on span "Close" at bounding box center [779, 41] width 31 height 17
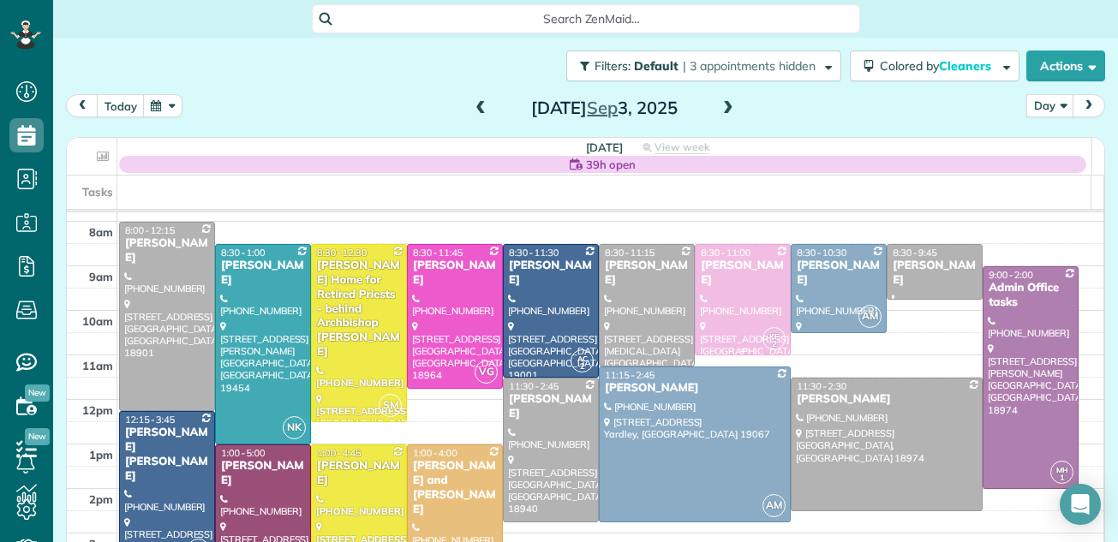
click at [726, 265] on div "Sloane Speer" at bounding box center [743, 273] width 86 height 29
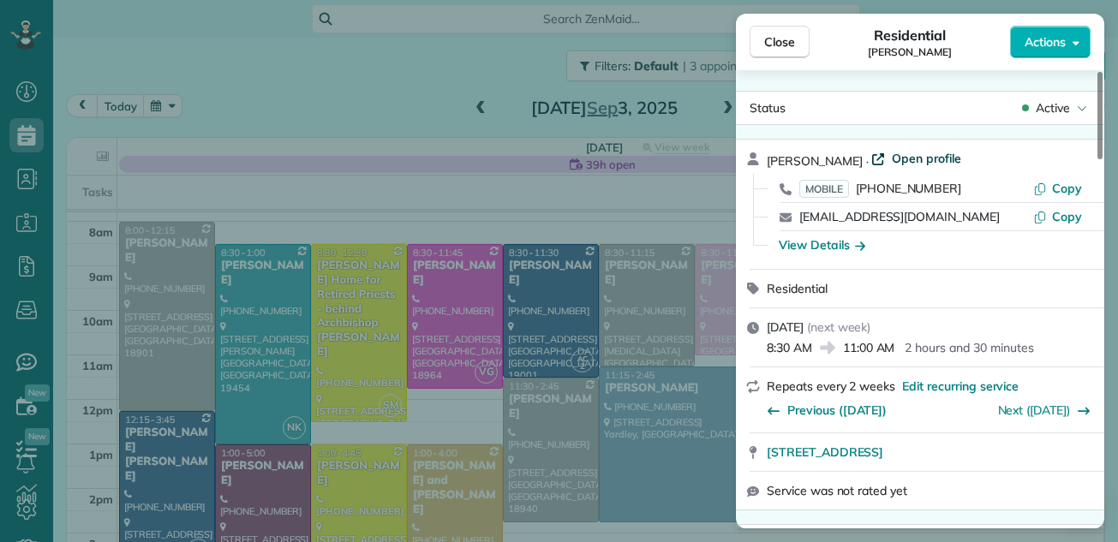
click at [907, 162] on span "Open profile" at bounding box center [926, 158] width 69 height 17
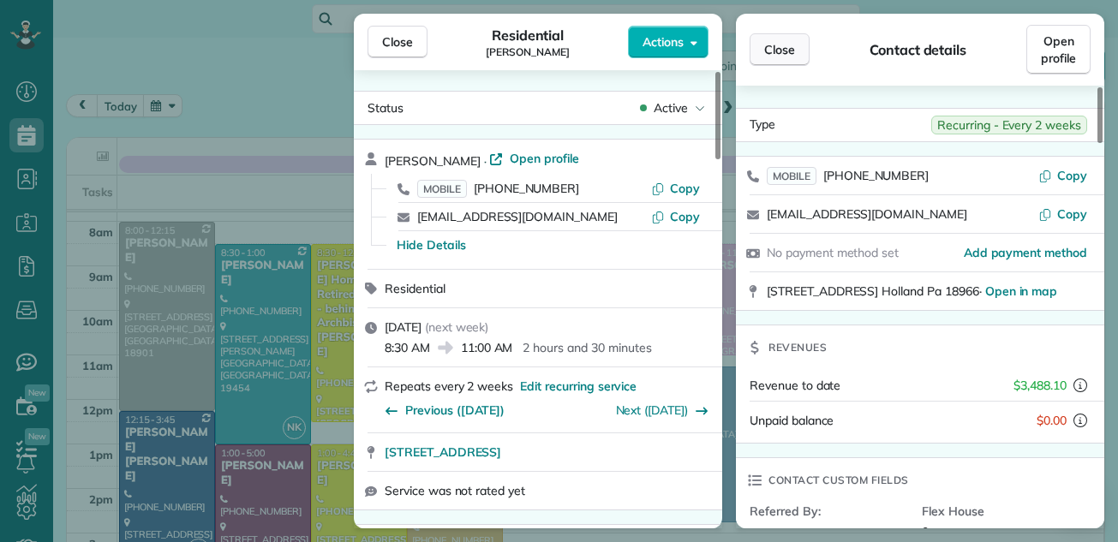
click at [769, 47] on span "Close" at bounding box center [779, 49] width 31 height 17
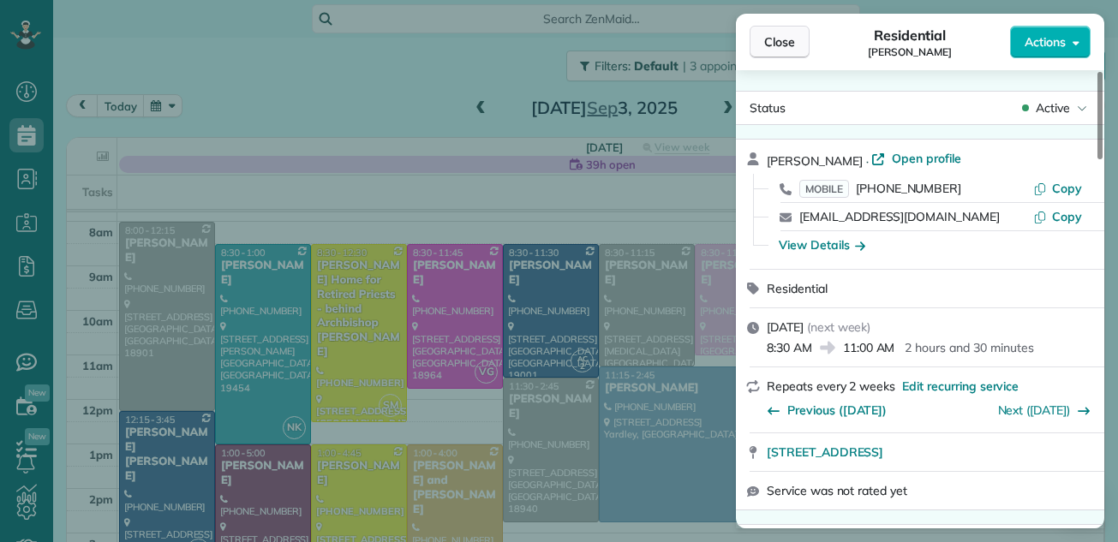
click at [769, 32] on button "Close" at bounding box center [780, 42] width 60 height 33
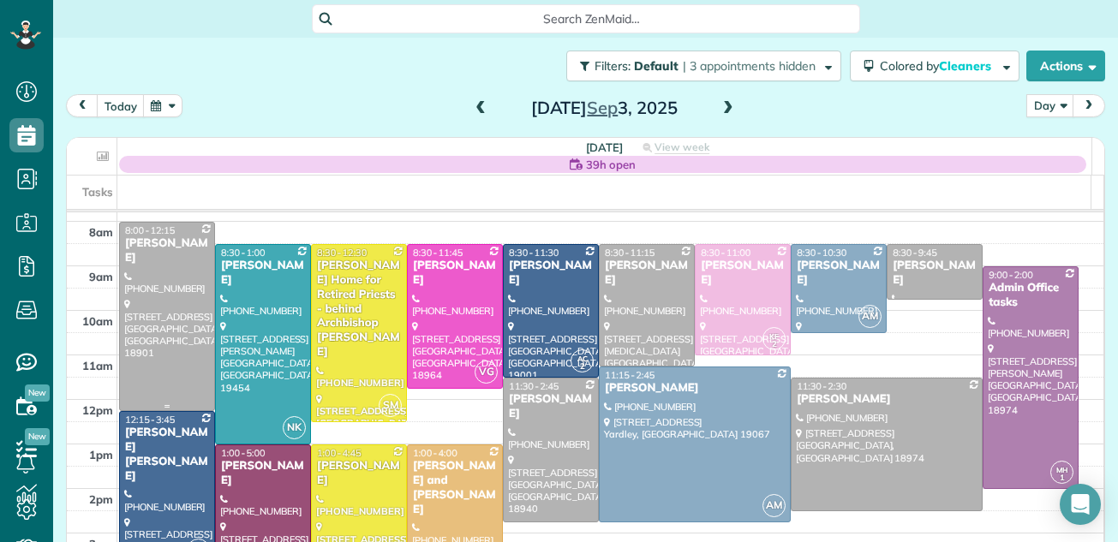
click at [165, 328] on div at bounding box center [167, 317] width 94 height 188
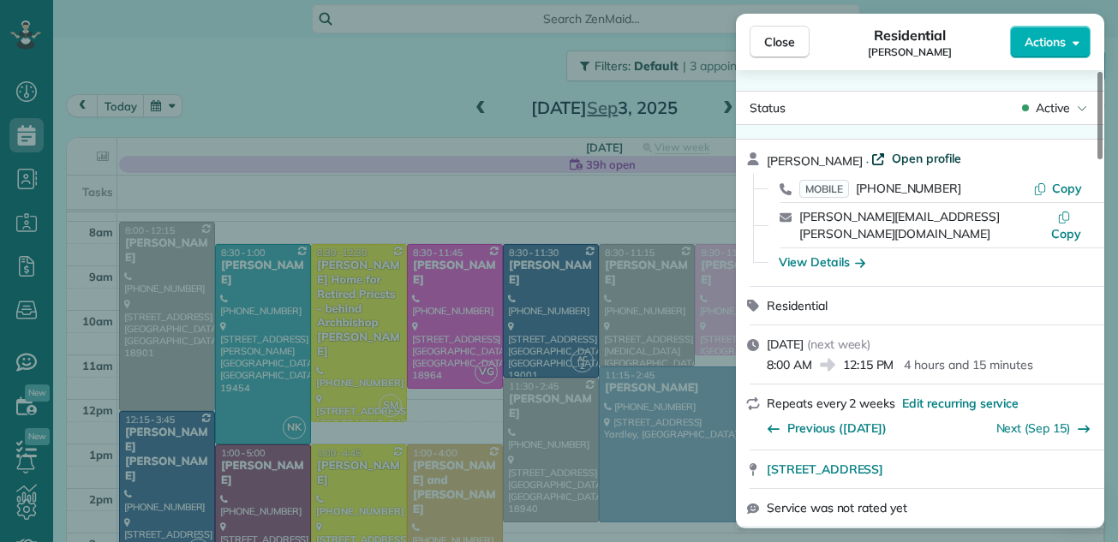
click at [900, 156] on span "Open profile" at bounding box center [926, 158] width 69 height 17
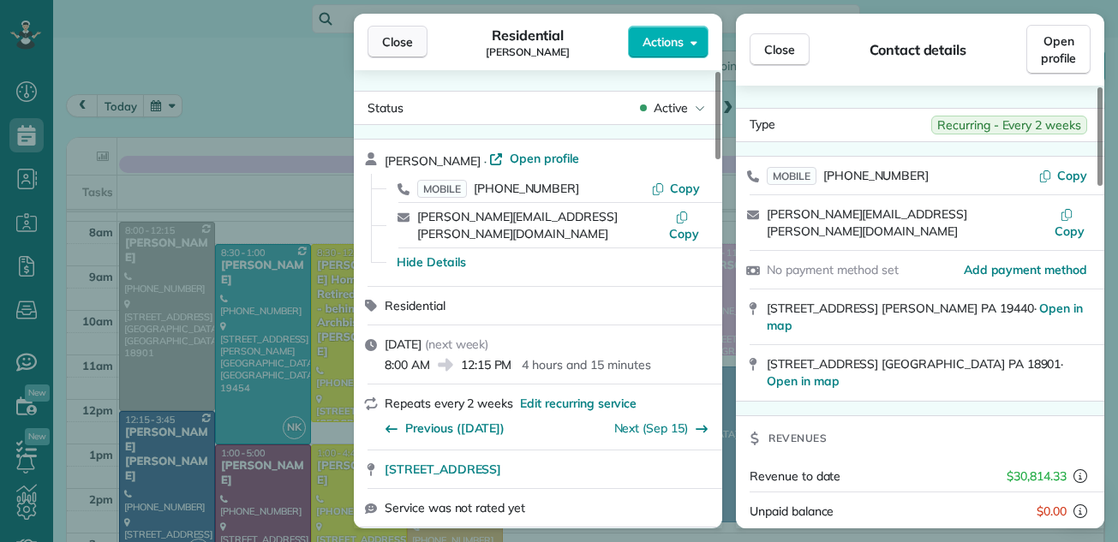
click at [405, 41] on span "Close" at bounding box center [397, 41] width 31 height 17
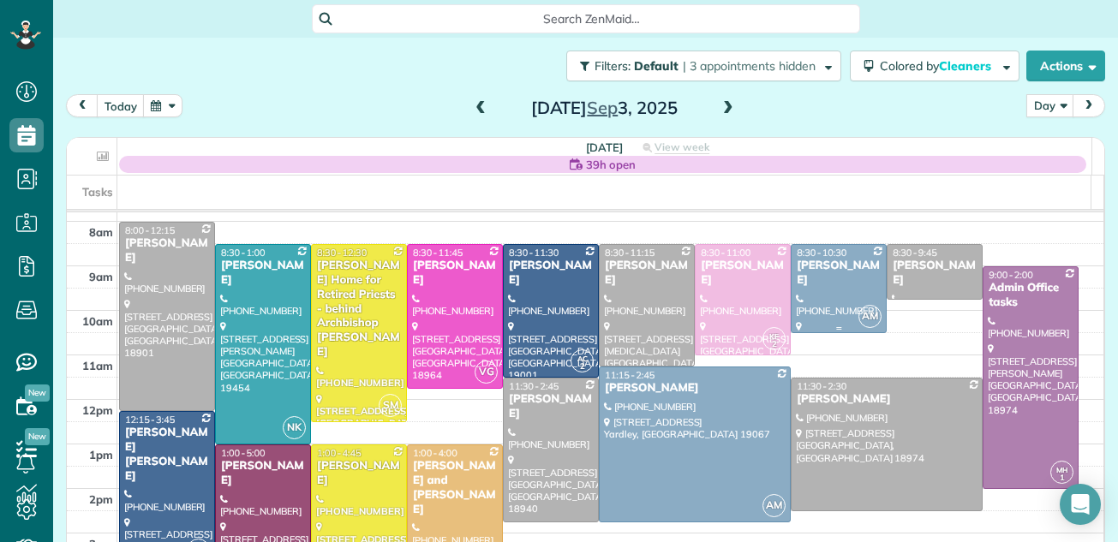
click at [819, 272] on div "Barbara Baldwin" at bounding box center [839, 273] width 86 height 29
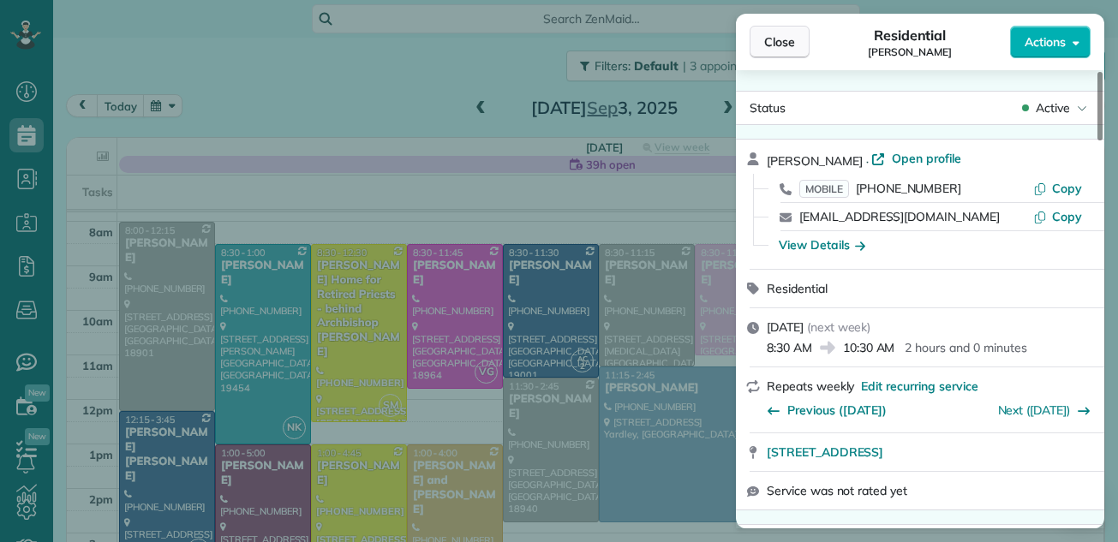
click at [784, 41] on span "Close" at bounding box center [779, 41] width 31 height 17
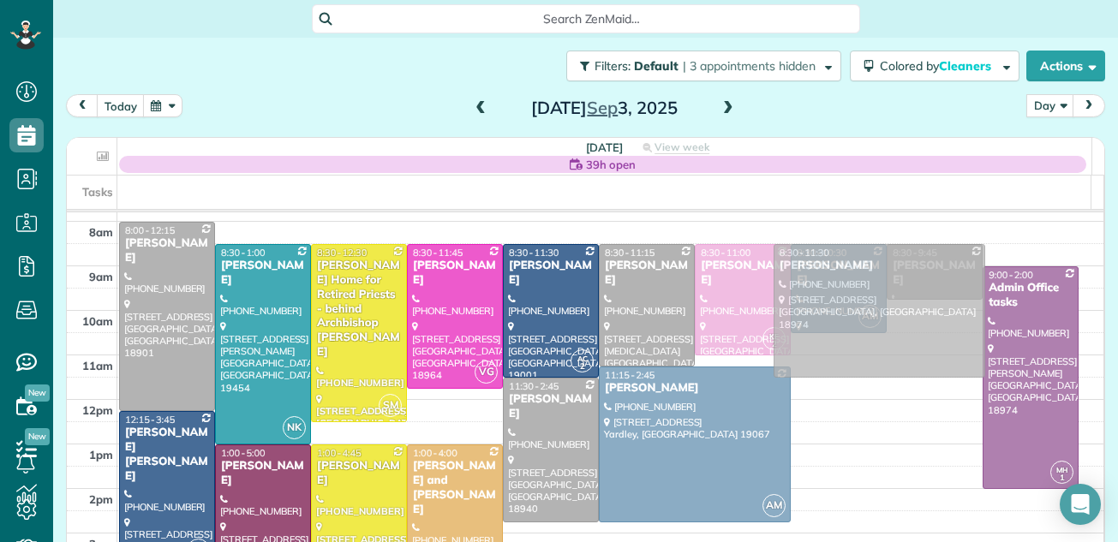
drag, startPoint x: 870, startPoint y: 418, endPoint x: 853, endPoint y: 283, distance: 136.5
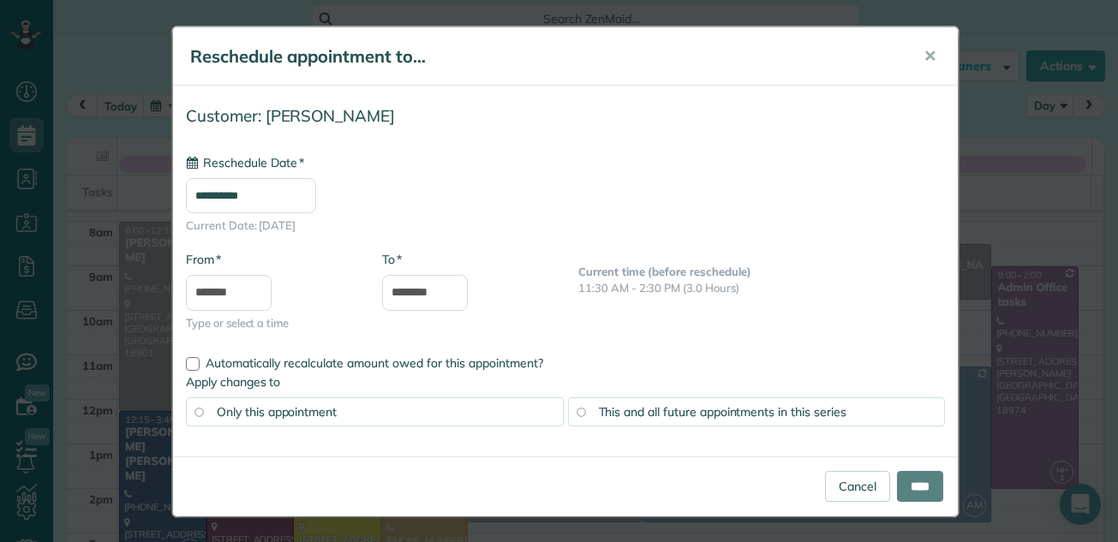
type input "**********"
click at [913, 483] on input "****" at bounding box center [920, 486] width 46 height 31
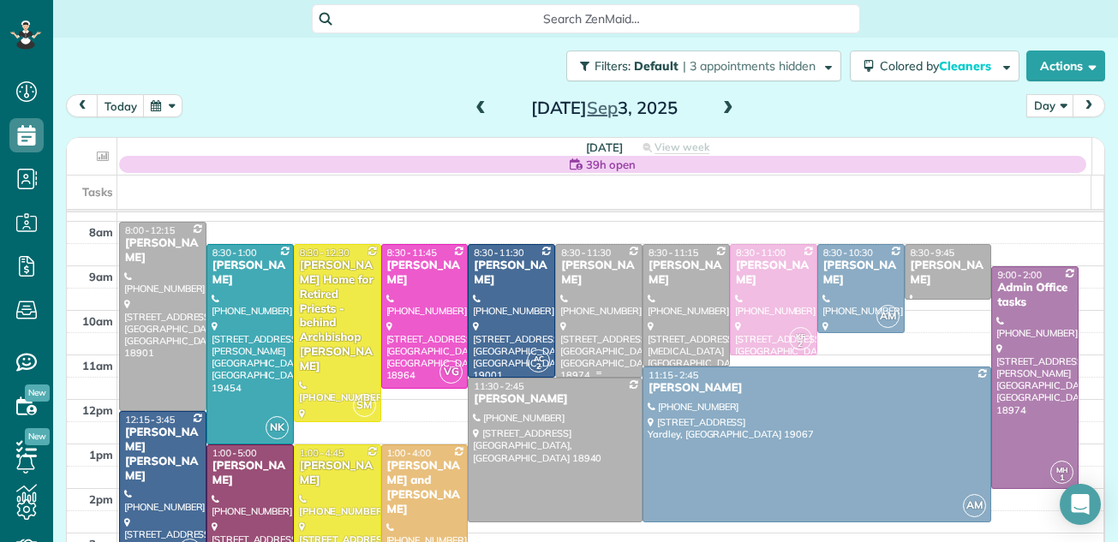
click at [582, 318] on div at bounding box center [599, 311] width 86 height 132
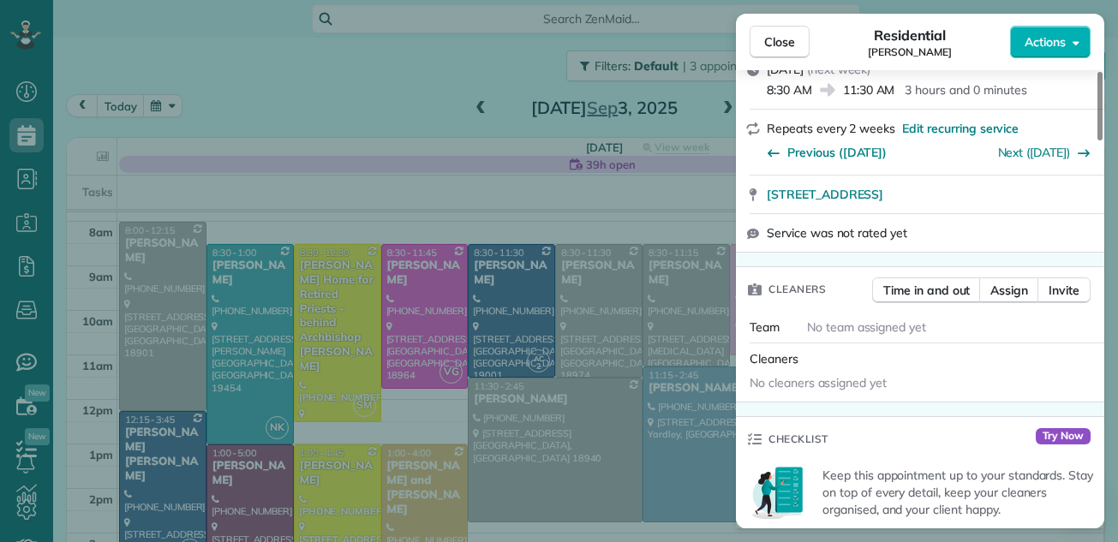
scroll to position [350, 0]
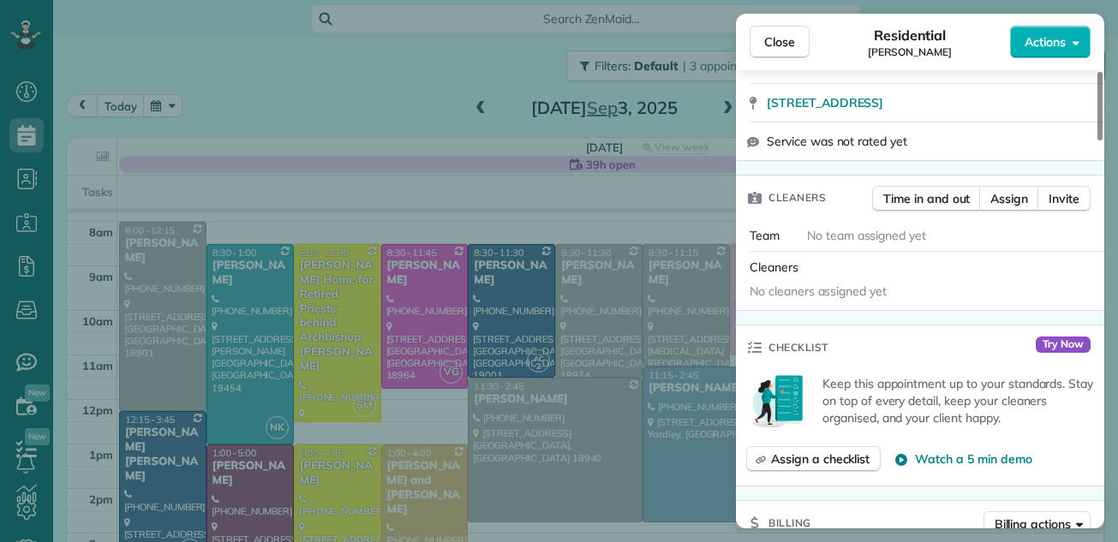
drag, startPoint x: 1099, startPoint y: 119, endPoint x: 1092, endPoint y: 171, distance: 52.8
click at [1098, 141] on div at bounding box center [1100, 106] width 5 height 69
click at [1013, 197] on span "Assign" at bounding box center [1009, 198] width 38 height 17
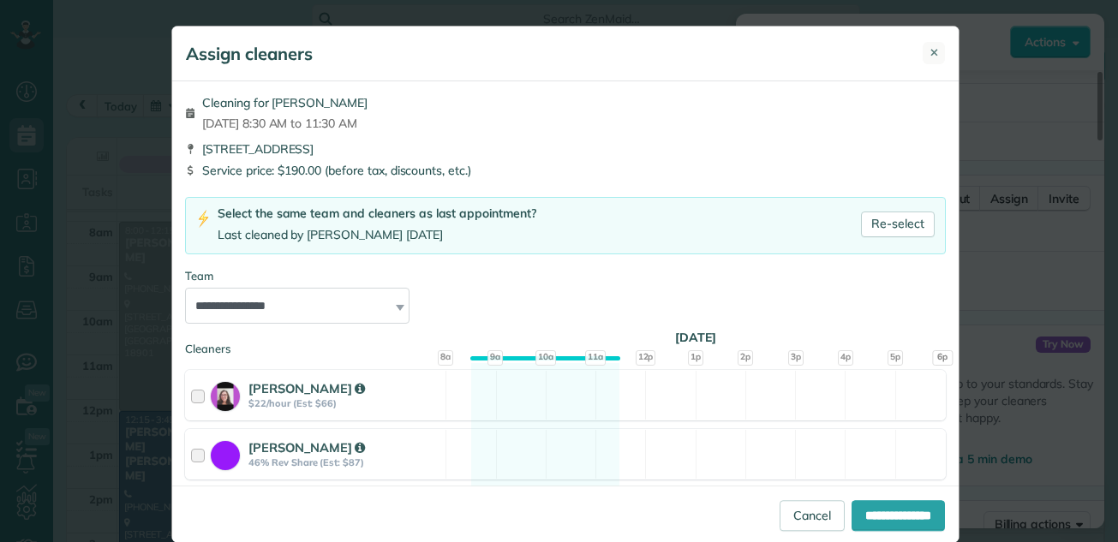
click at [923, 51] on button "✕" at bounding box center [934, 53] width 22 height 22
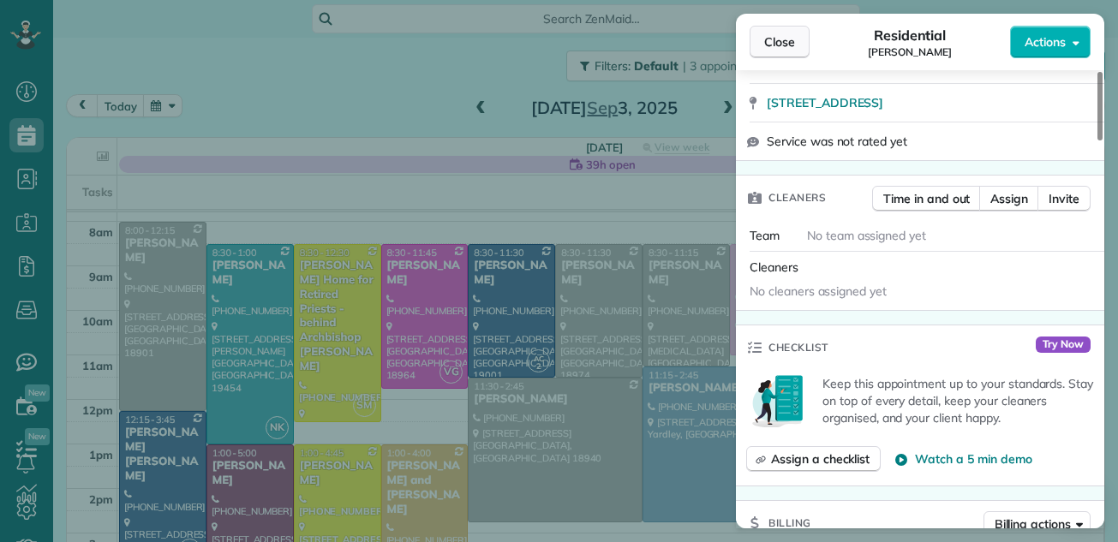
click at [783, 39] on span "Close" at bounding box center [779, 41] width 31 height 17
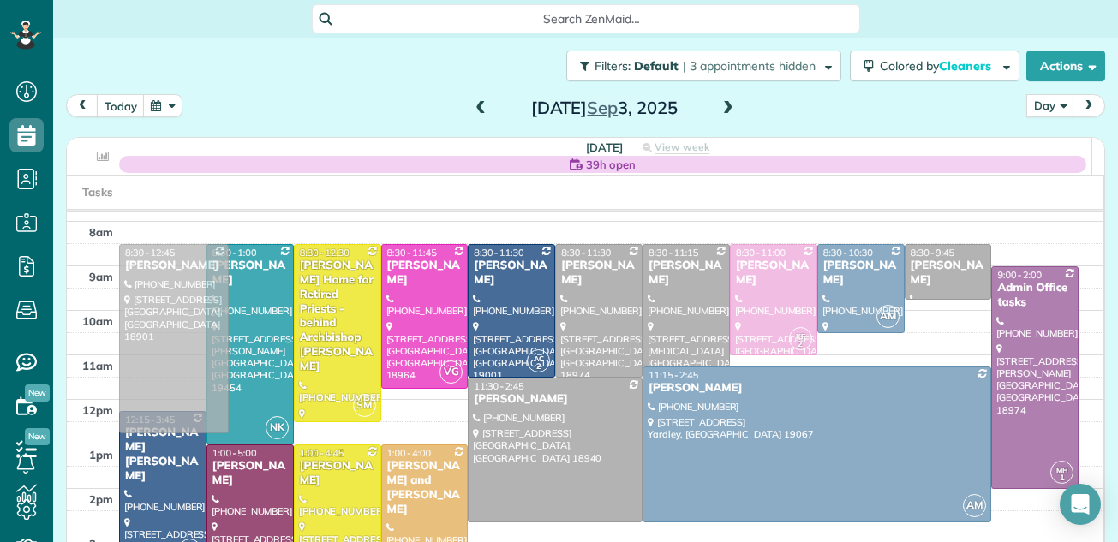
drag, startPoint x: 175, startPoint y: 256, endPoint x: 169, endPoint y: 284, distance: 28.1
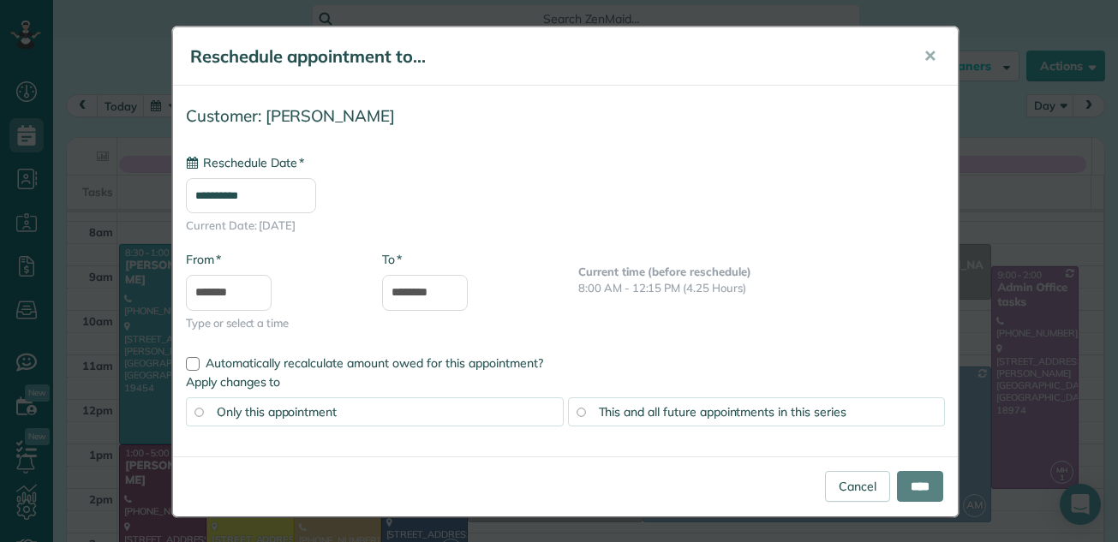
type input "**********"
click at [914, 485] on input "****" at bounding box center [920, 486] width 46 height 31
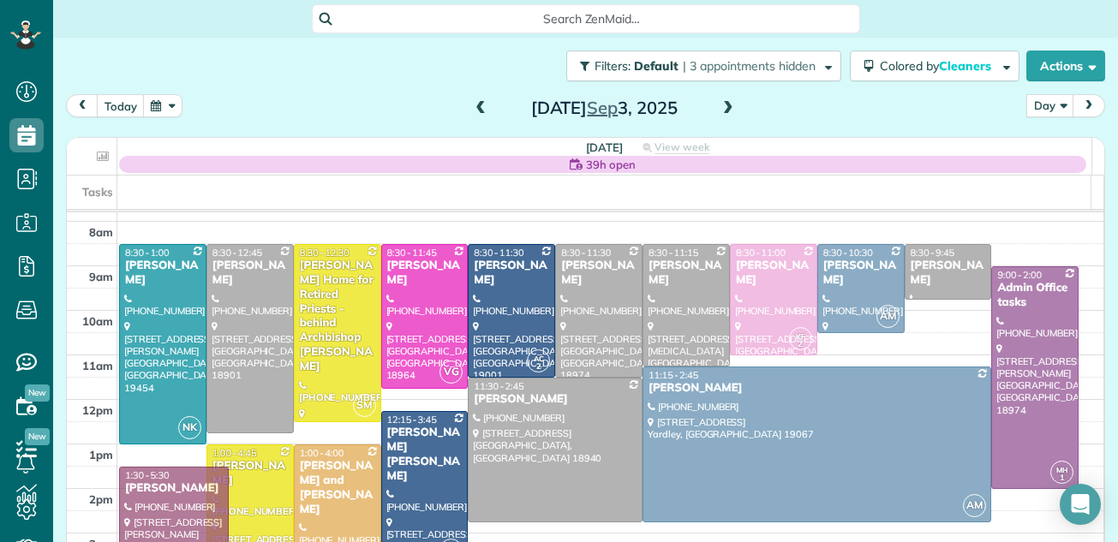
drag, startPoint x: 160, startPoint y: 508, endPoint x: 160, endPoint y: 526, distance: 18.0
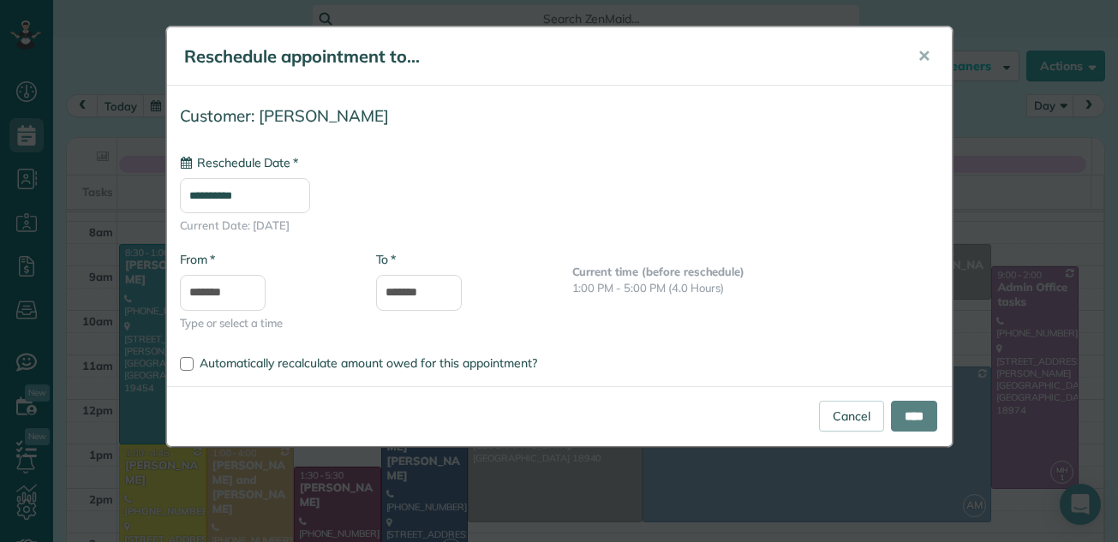
type input "**********"
click at [918, 419] on input "****" at bounding box center [914, 416] width 46 height 31
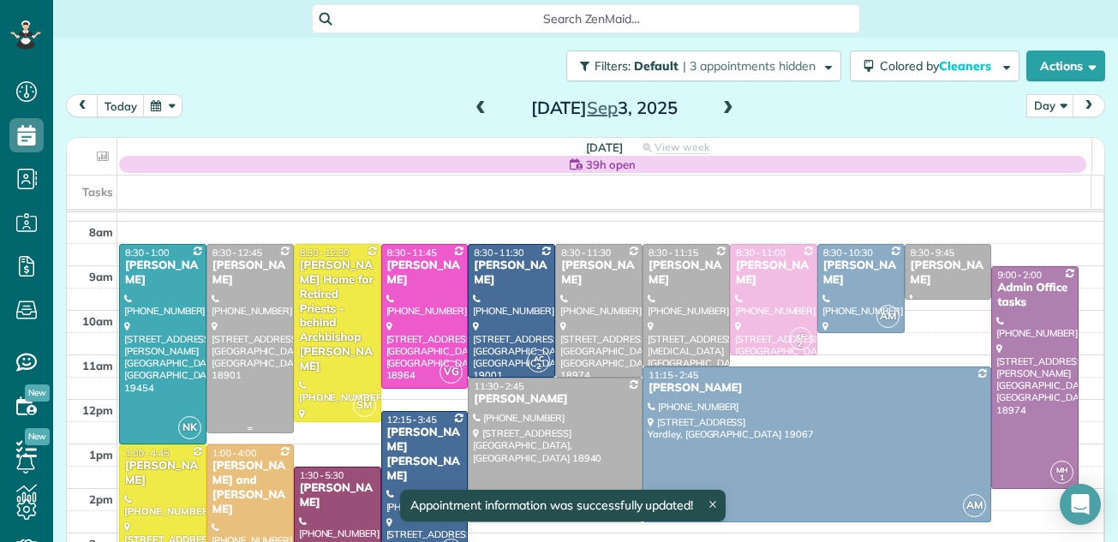
click at [218, 375] on div at bounding box center [250, 339] width 86 height 188
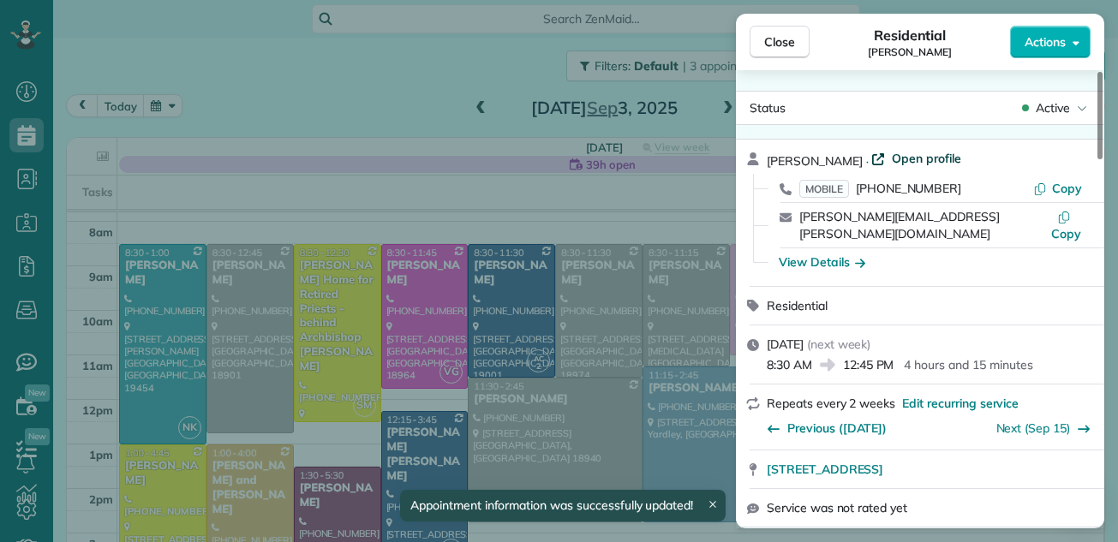
click at [925, 154] on span "Open profile" at bounding box center [926, 158] width 69 height 17
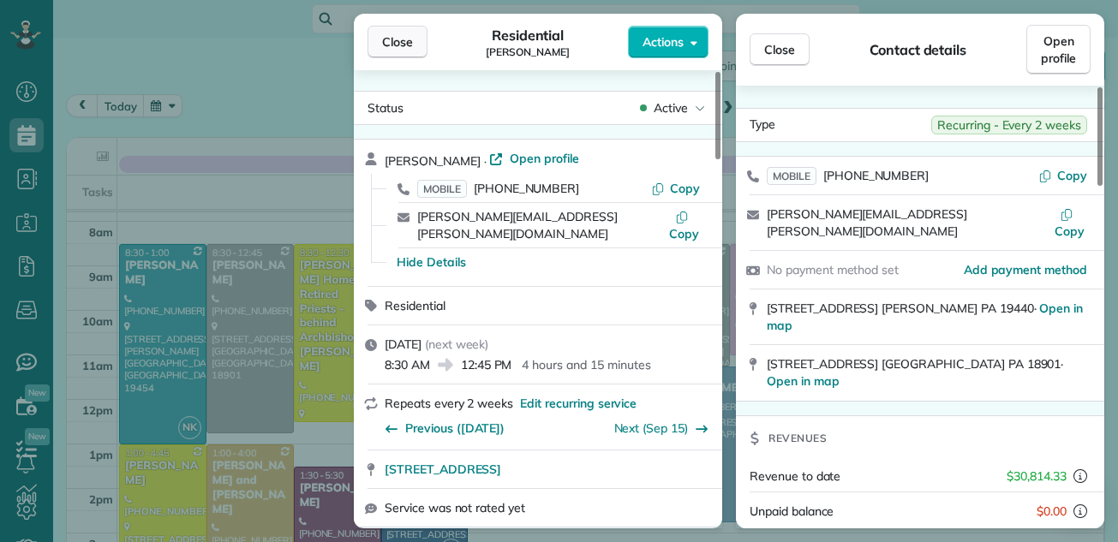
click at [379, 43] on button "Close" at bounding box center [398, 42] width 60 height 33
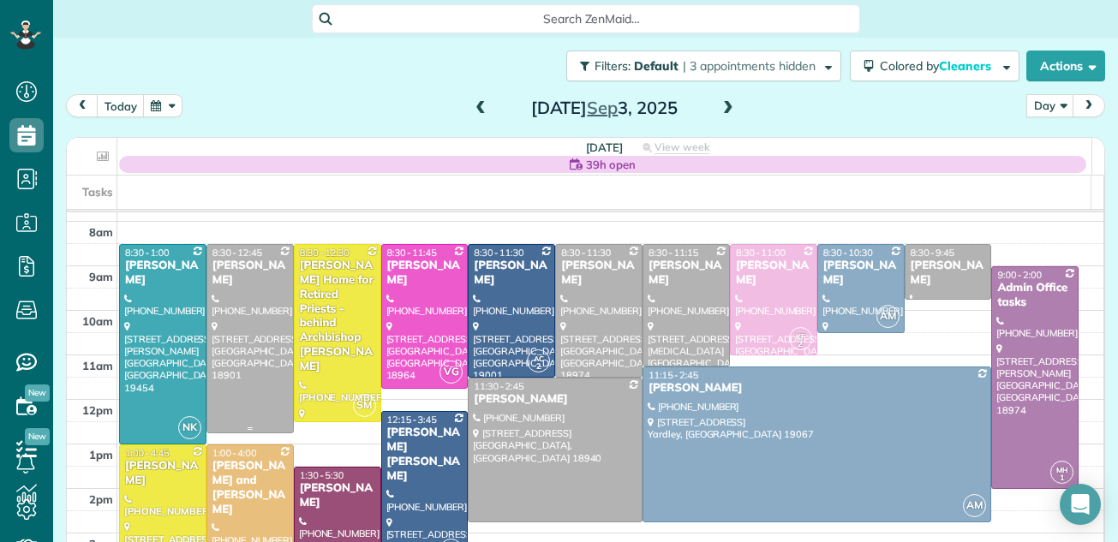
click at [249, 300] on div at bounding box center [250, 339] width 86 height 188
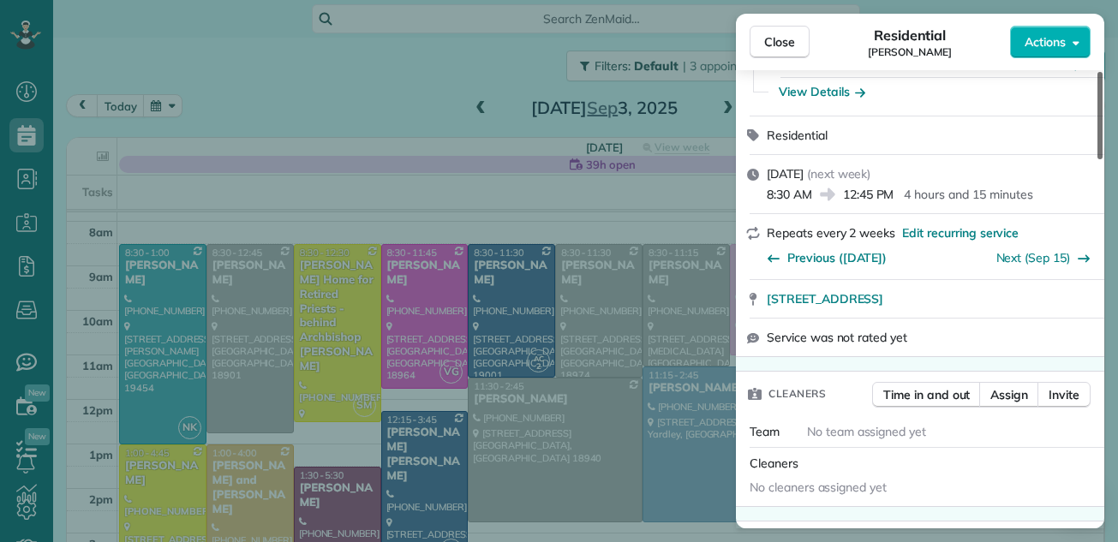
scroll to position [215, 0]
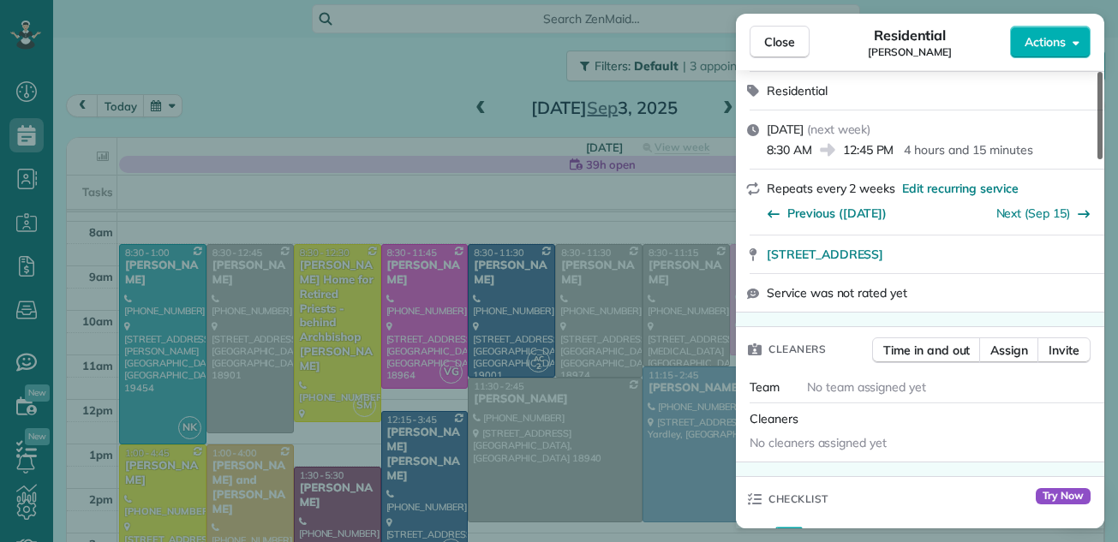
drag, startPoint x: 1100, startPoint y: 90, endPoint x: 1088, endPoint y: 131, distance: 42.8
click at [1098, 131] on div at bounding box center [1100, 115] width 5 height 87
drag, startPoint x: 1088, startPoint y: 131, endPoint x: 1052, endPoint y: 242, distance: 117.1
click at [1052, 242] on div "Michael Jarossy · Open profile MOBILE (215) 262-5586 Copy michael@jarossy.com C…" at bounding box center [920, 118] width 368 height 389
click at [1020, 342] on span "Assign" at bounding box center [1009, 350] width 38 height 17
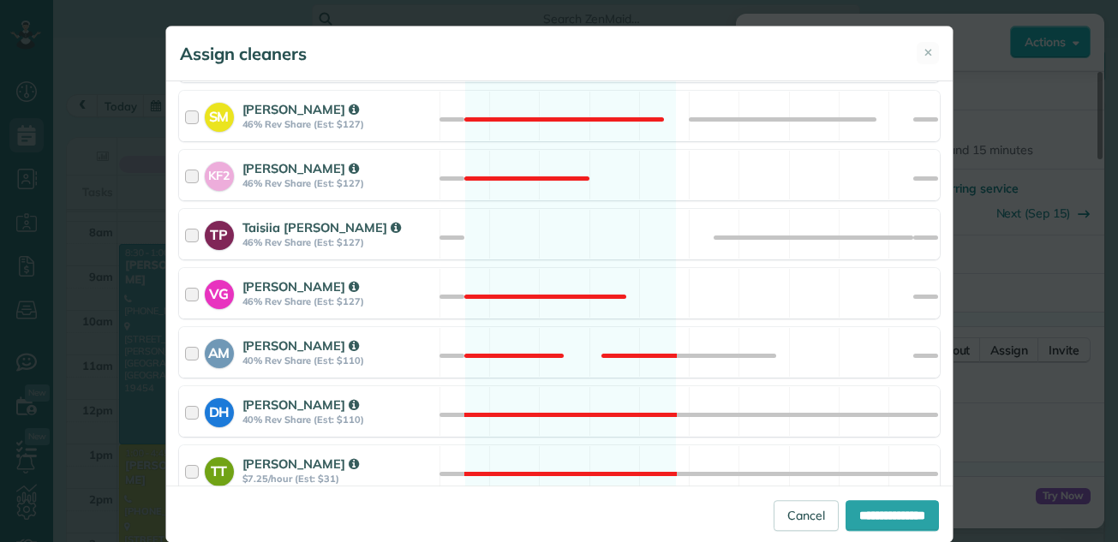
scroll to position [936, 0]
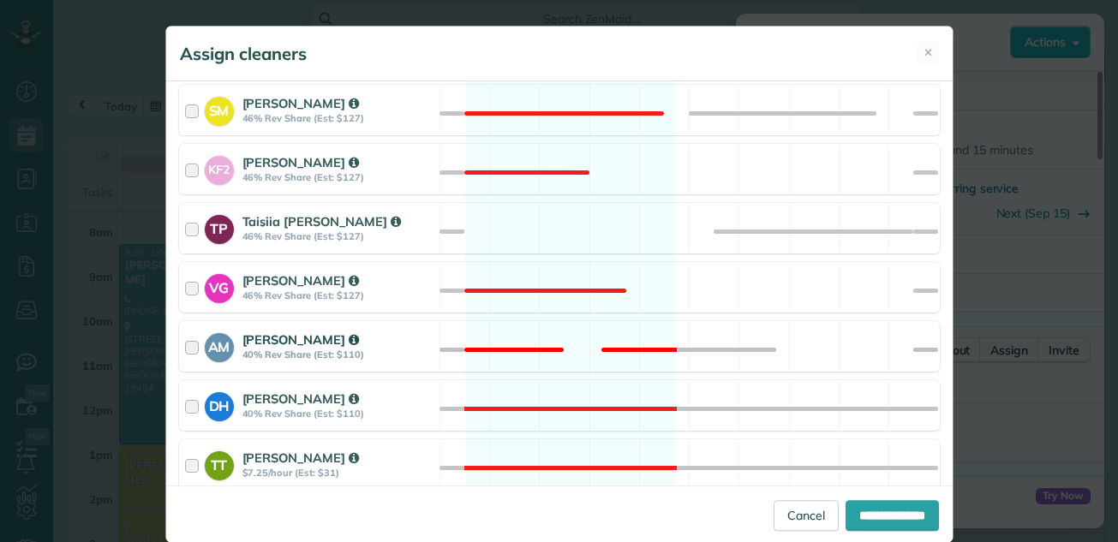
click at [185, 349] on div at bounding box center [195, 347] width 20 height 32
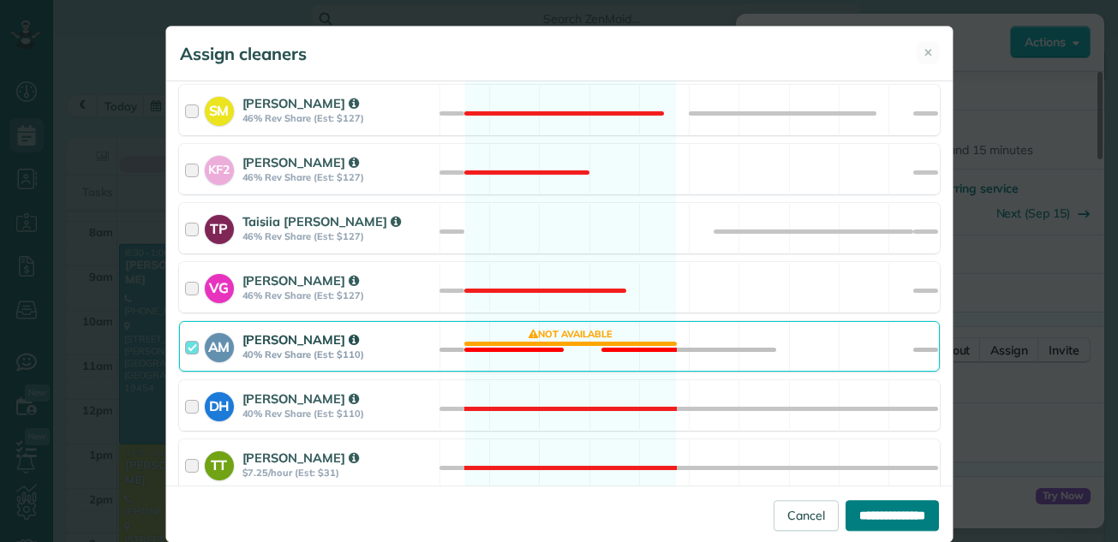
click at [893, 518] on input "**********" at bounding box center [892, 515] width 93 height 31
type input "**********"
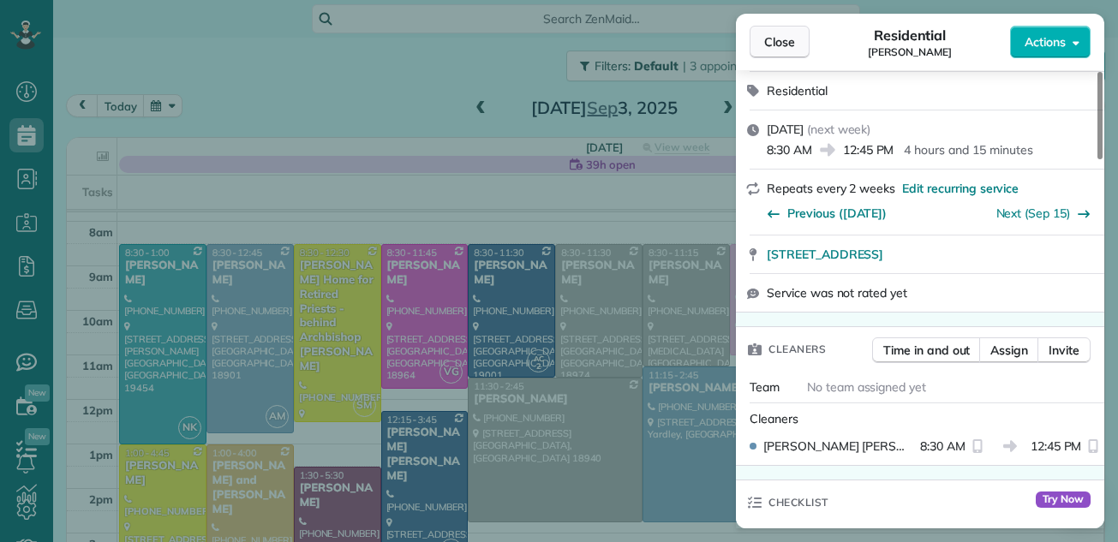
click at [770, 44] on span "Close" at bounding box center [779, 41] width 31 height 17
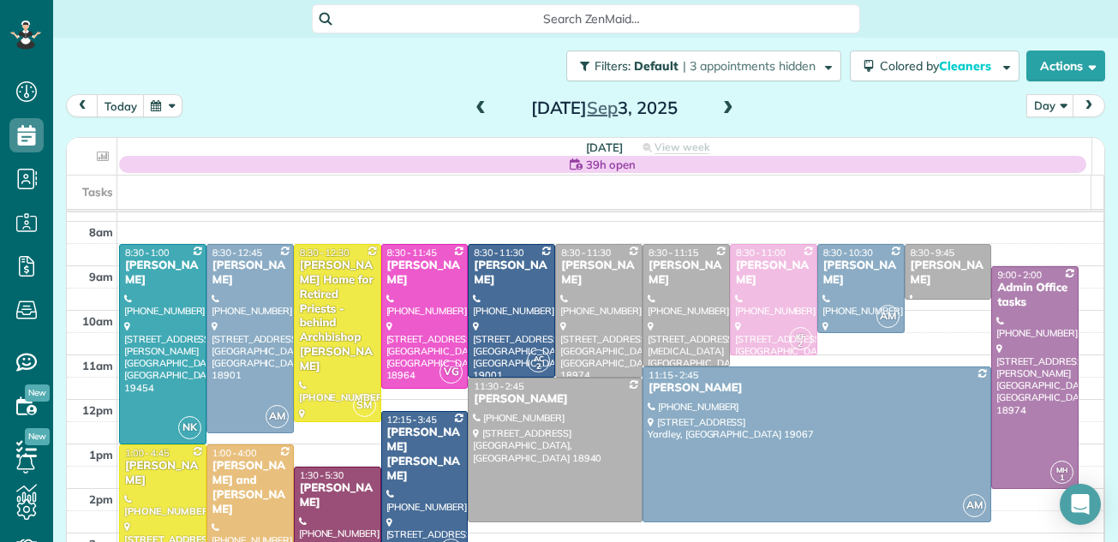
click at [722, 111] on span at bounding box center [728, 108] width 19 height 15
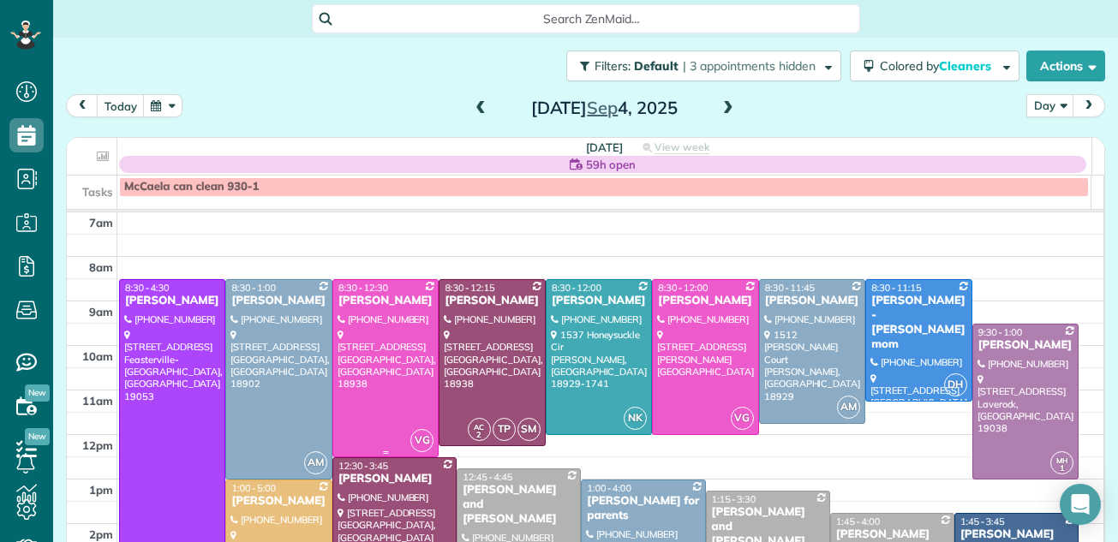
click at [384, 315] on div at bounding box center [385, 368] width 105 height 177
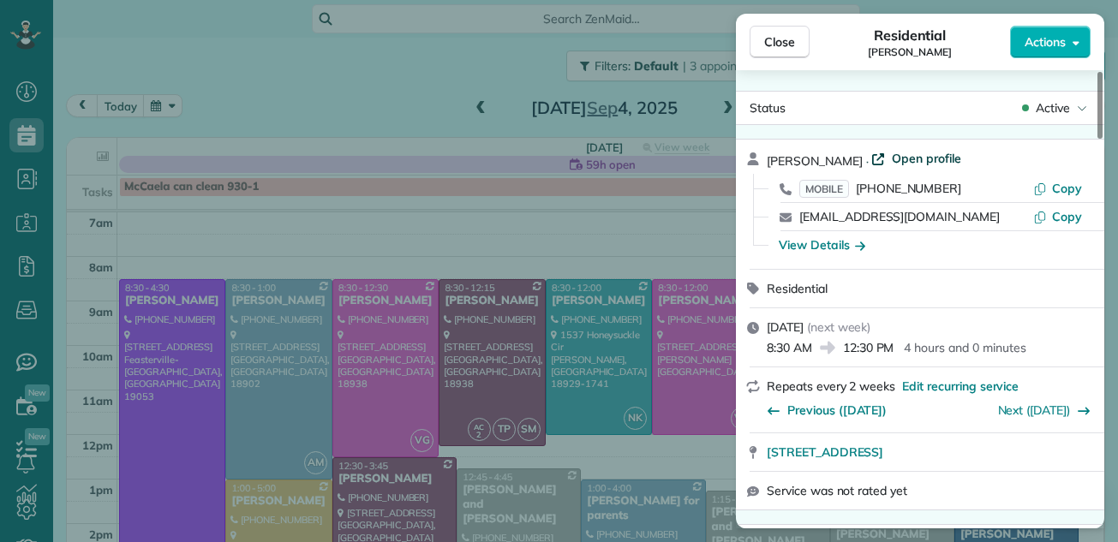
click at [892, 155] on span "Open profile" at bounding box center [926, 158] width 69 height 17
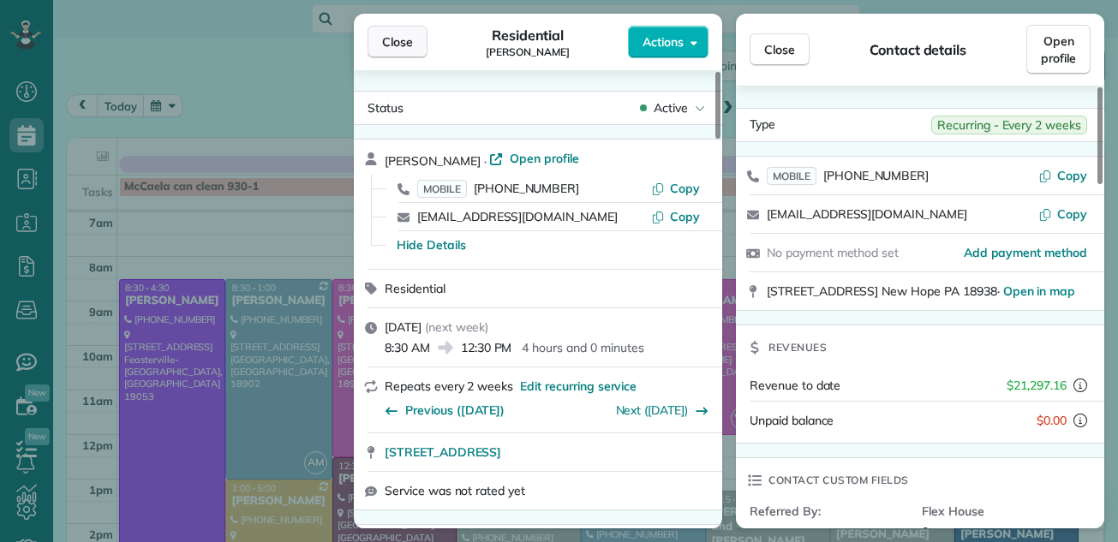
click at [384, 39] on span "Close" at bounding box center [397, 41] width 31 height 17
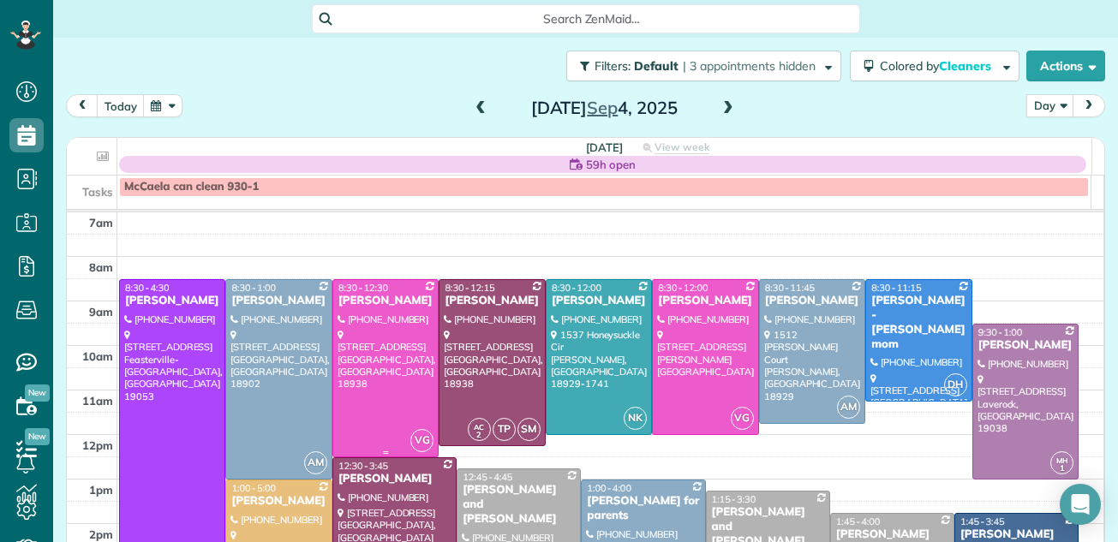
click at [395, 350] on div at bounding box center [385, 368] width 105 height 177
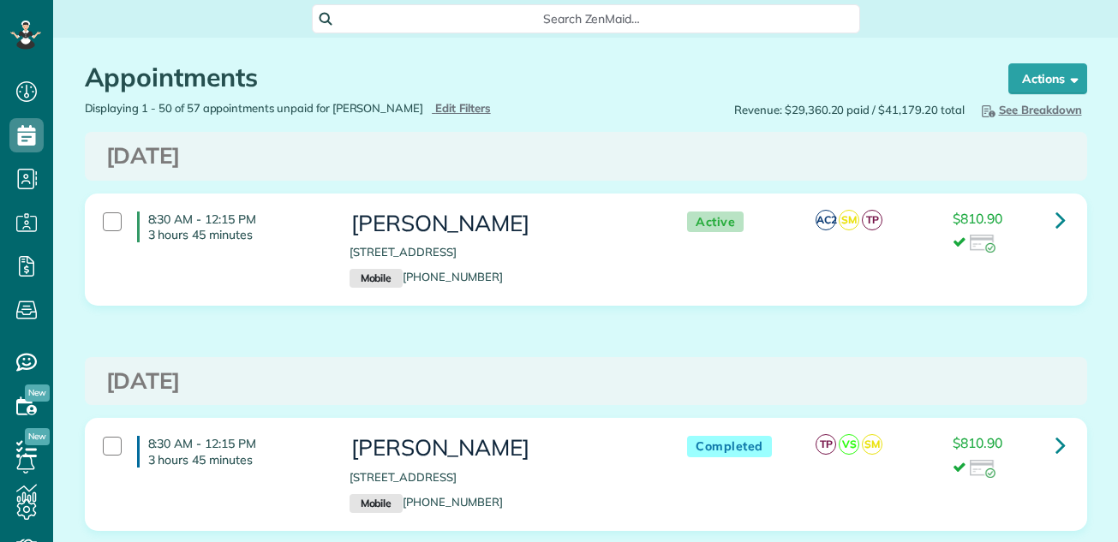
scroll to position [8, 8]
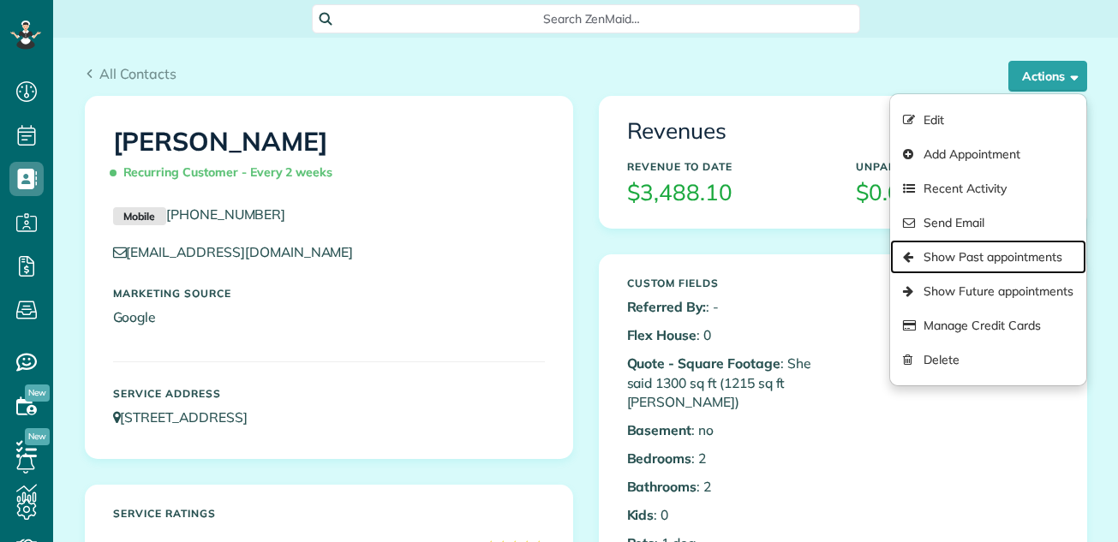
click at [981, 246] on link "Show Past appointments" at bounding box center [987, 257] width 195 height 34
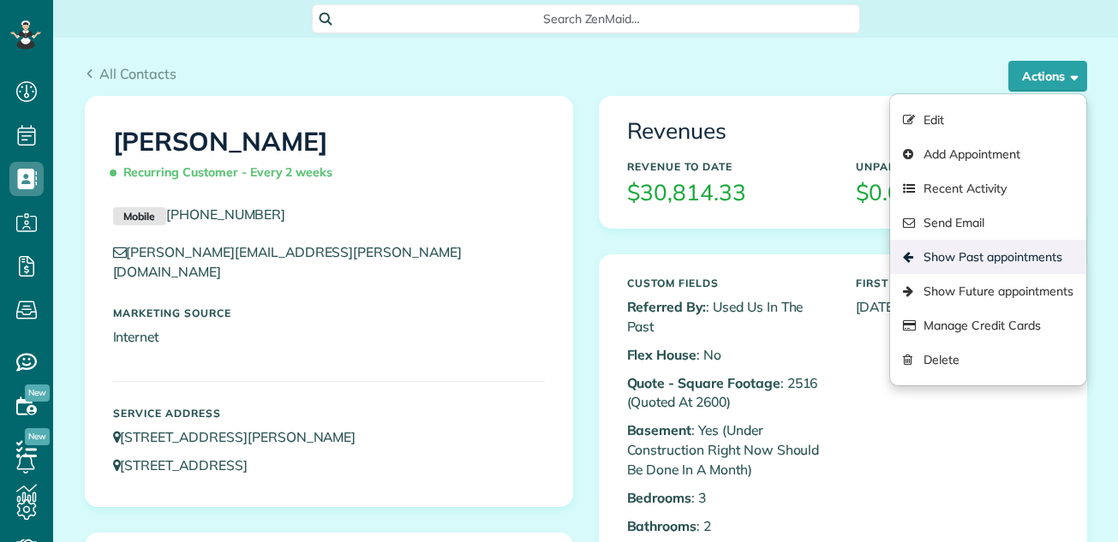
scroll to position [8, 8]
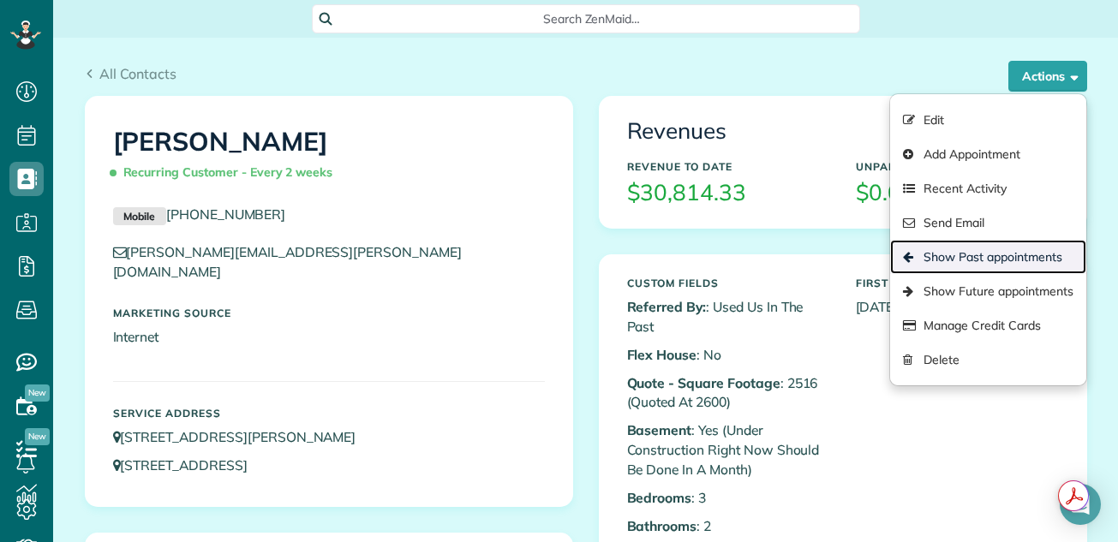
click at [985, 247] on link "Show Past appointments" at bounding box center [987, 257] width 195 height 34
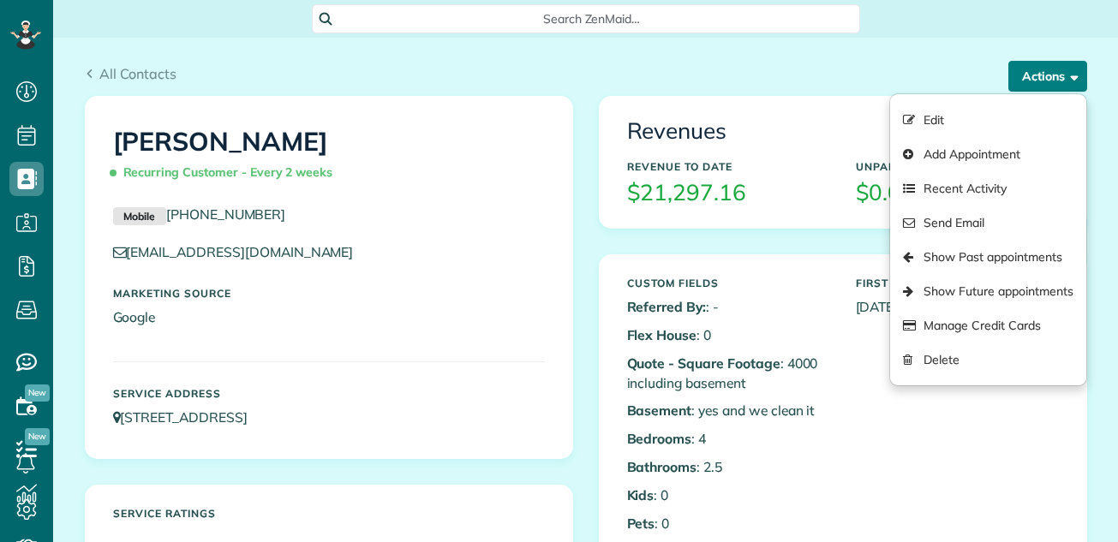
scroll to position [8, 8]
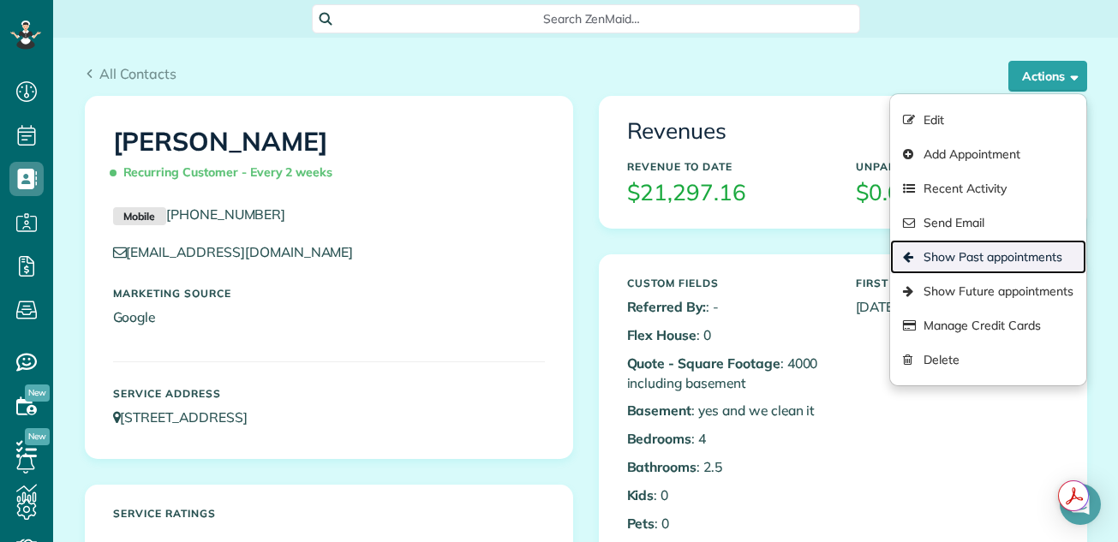
click at [944, 254] on link "Show Past appointments" at bounding box center [987, 257] width 195 height 34
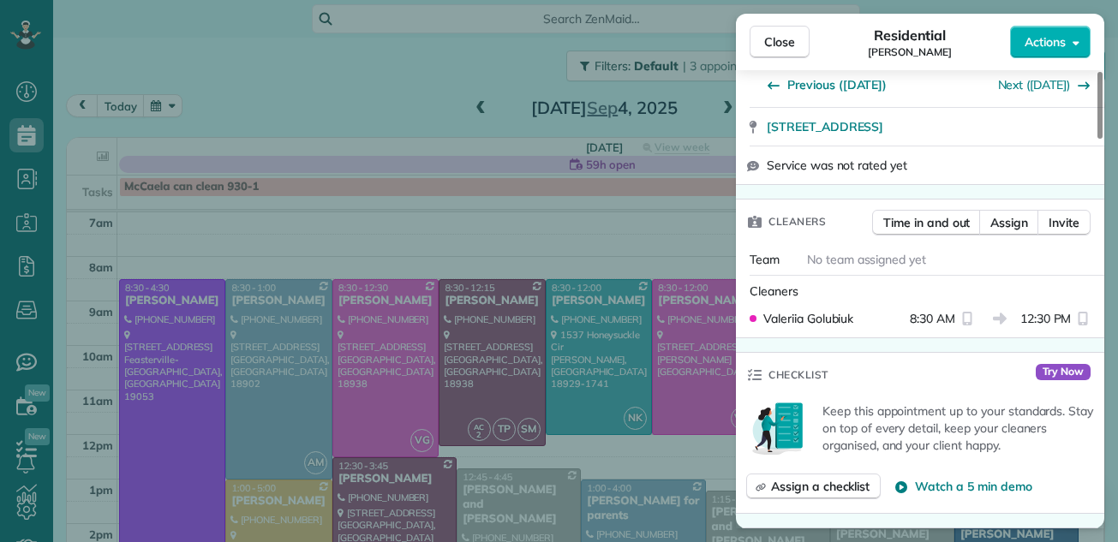
scroll to position [379, 0]
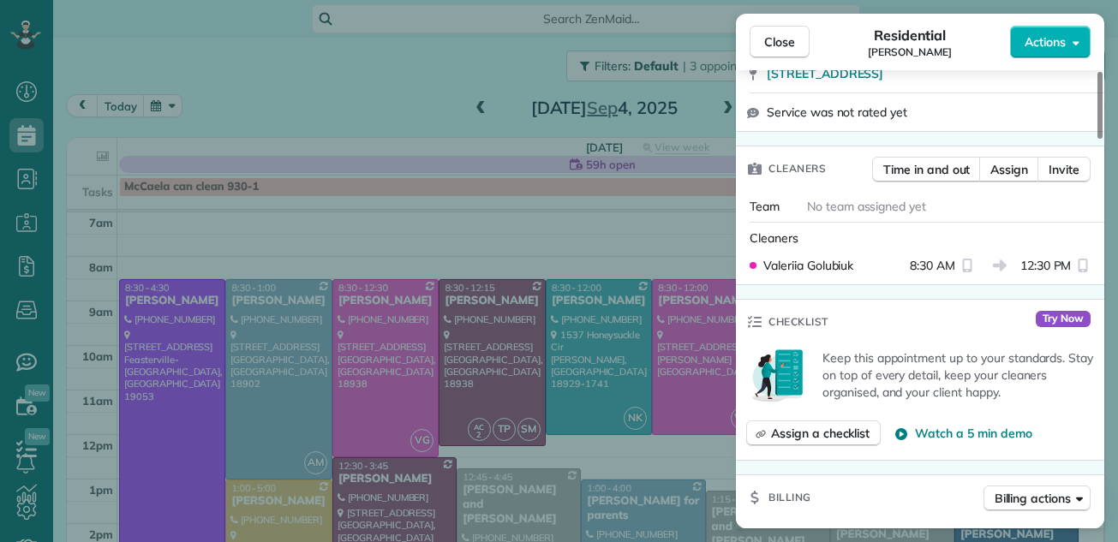
drag, startPoint x: 1101, startPoint y: 84, endPoint x: 1087, endPoint y: 139, distance: 56.5
click at [1098, 139] on div at bounding box center [1100, 105] width 5 height 67
click at [1014, 167] on span "Assign" at bounding box center [1009, 169] width 38 height 17
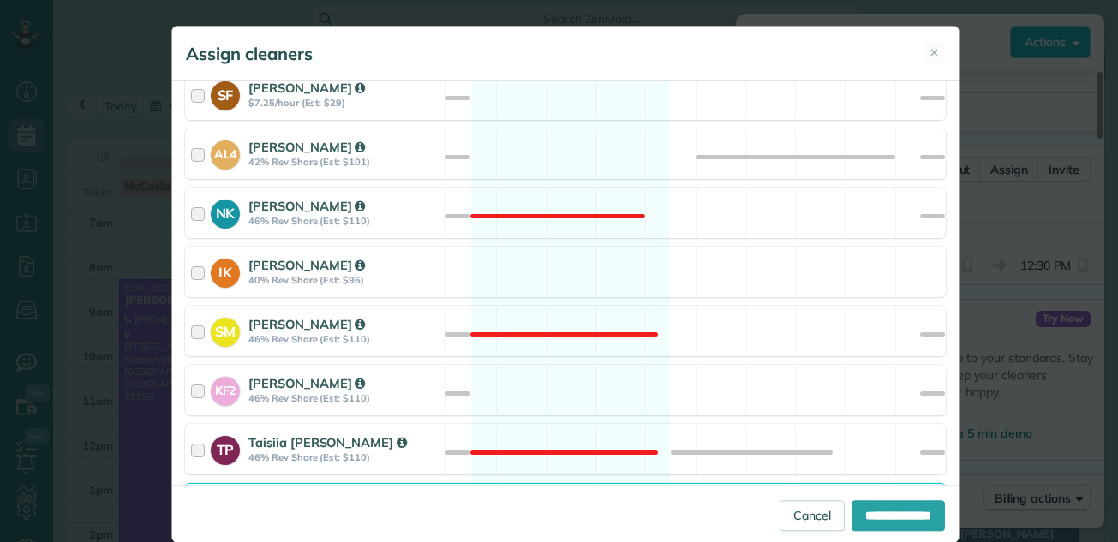
scroll to position [724, 0]
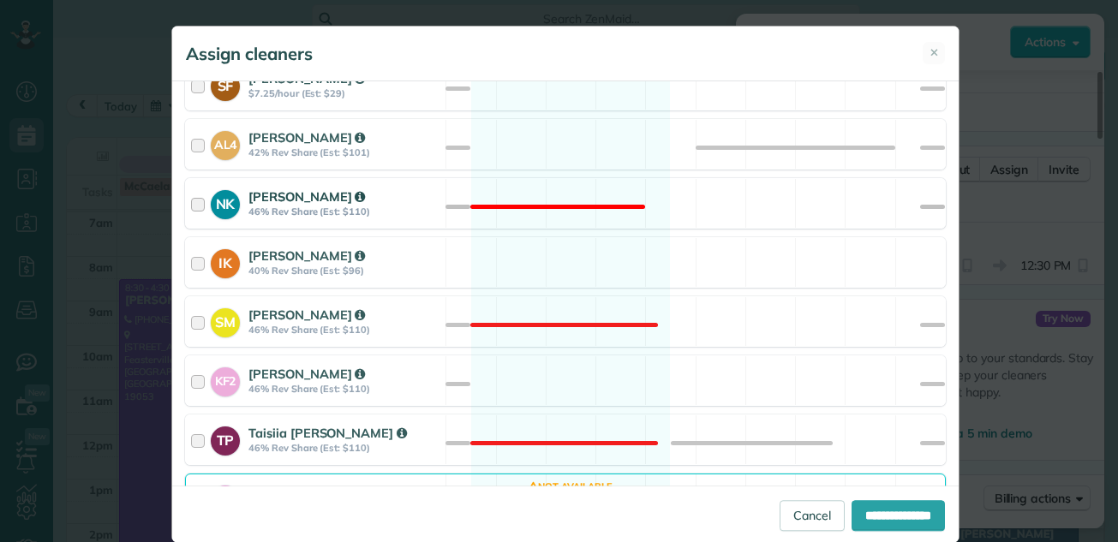
click at [195, 202] on div at bounding box center [201, 204] width 20 height 32
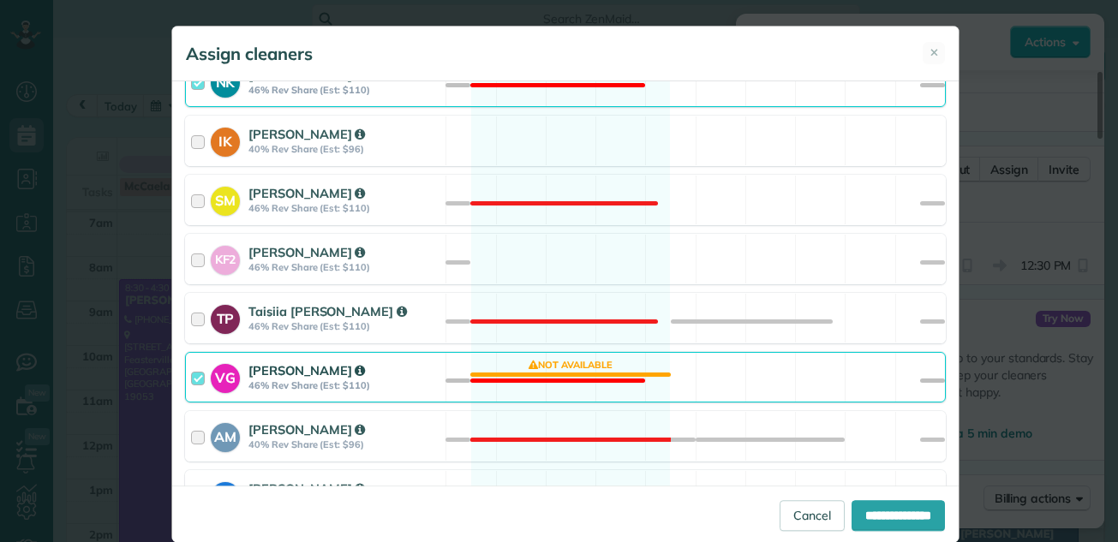
scroll to position [865, 0]
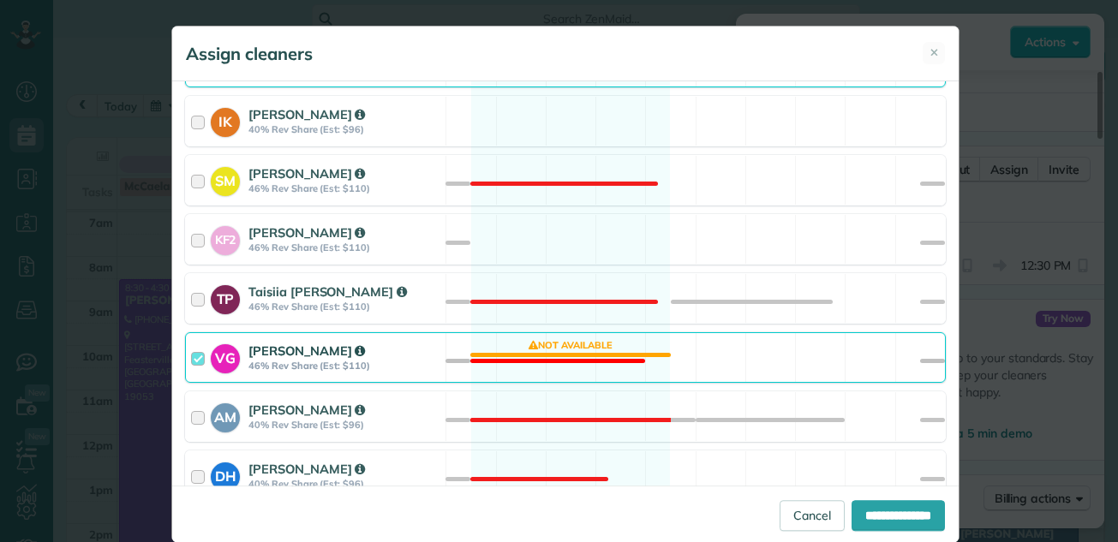
click at [193, 359] on div at bounding box center [201, 358] width 20 height 32
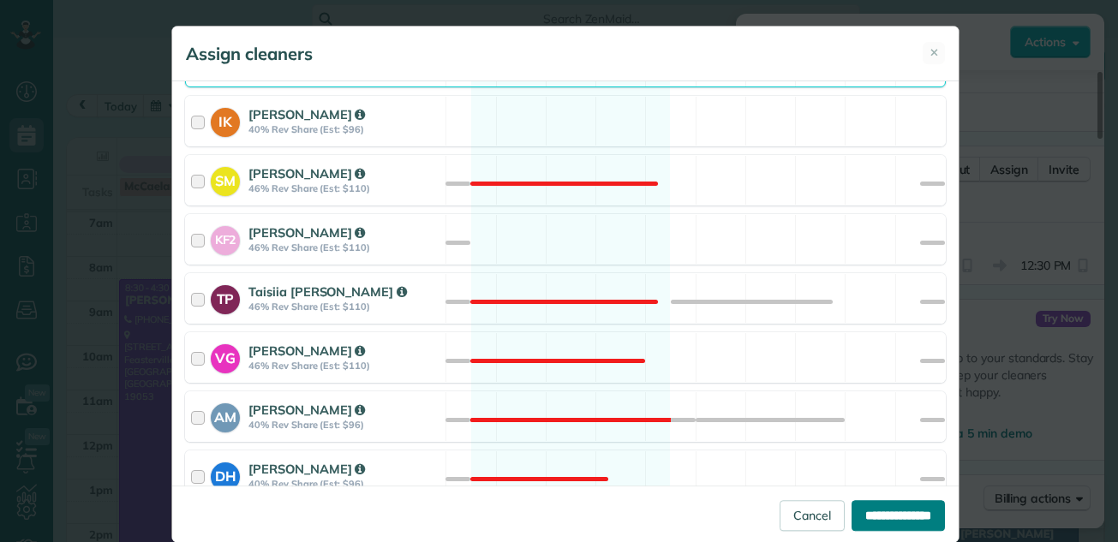
click at [852, 512] on input "**********" at bounding box center [898, 515] width 93 height 31
type input "**********"
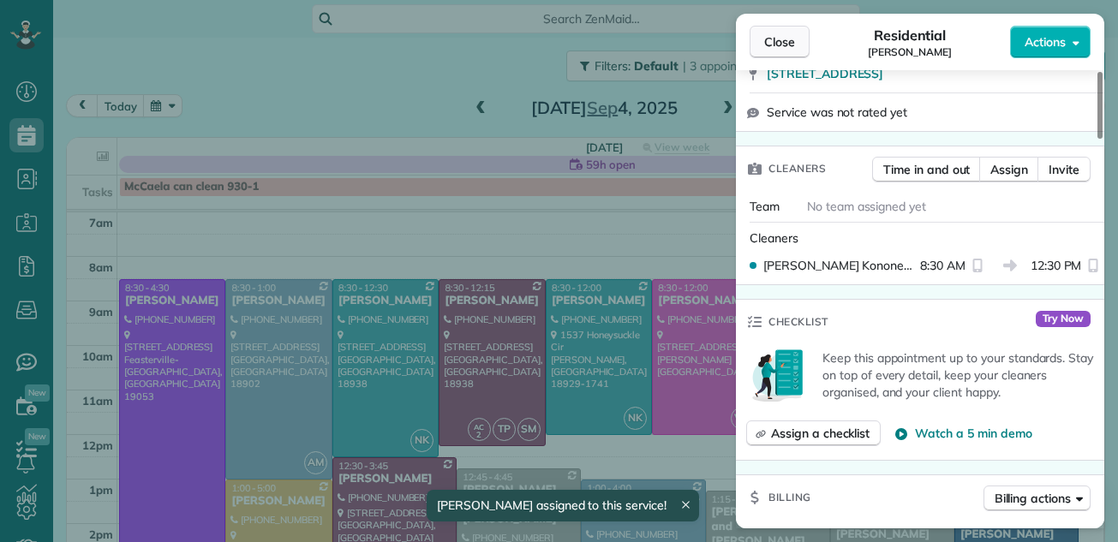
click at [773, 41] on span "Close" at bounding box center [779, 41] width 31 height 17
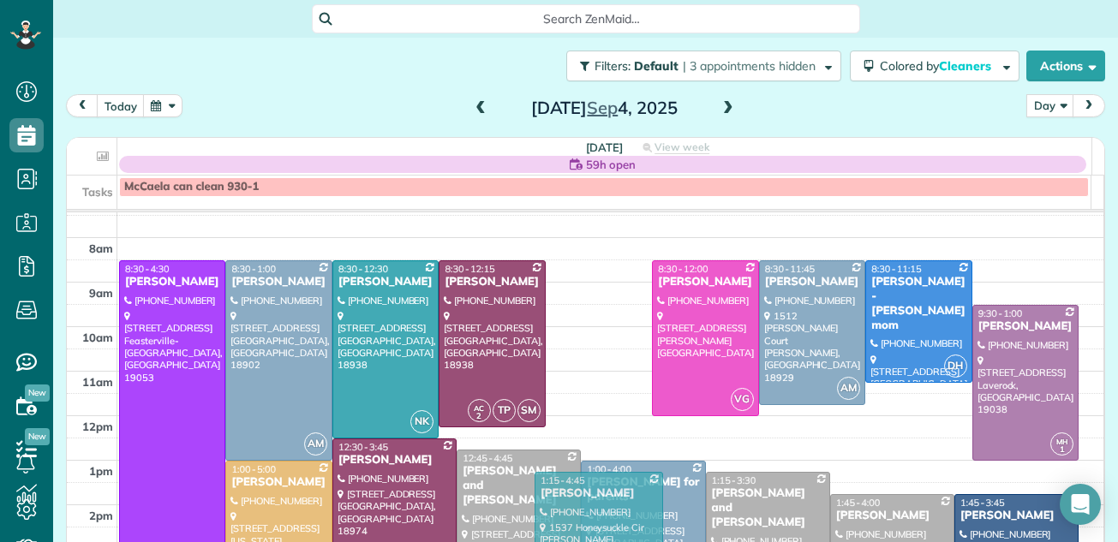
drag, startPoint x: 585, startPoint y: 332, endPoint x: 595, endPoint y: 545, distance: 212.7
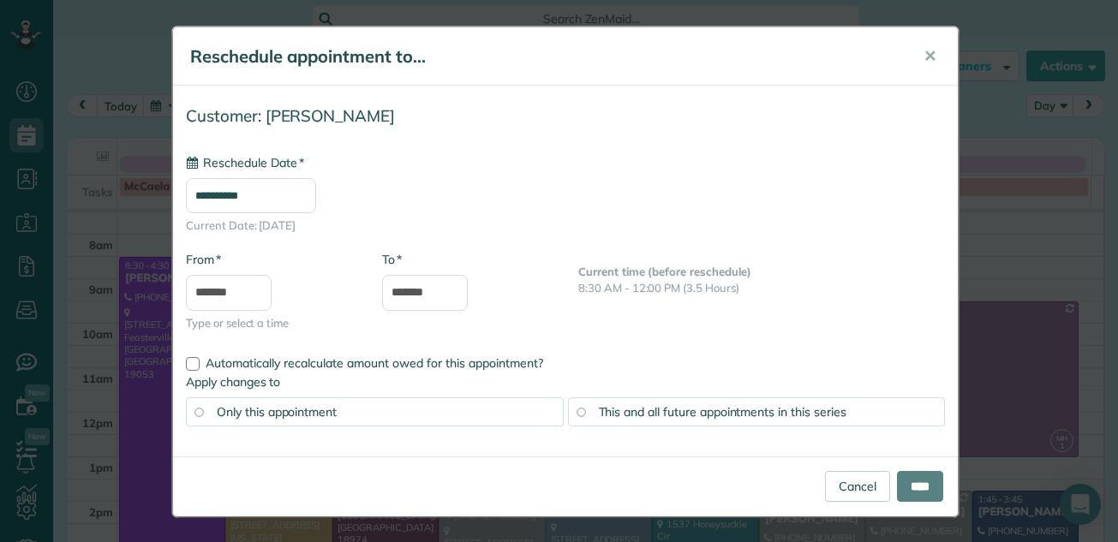
type input "**********"
click at [912, 479] on input "****" at bounding box center [920, 486] width 46 height 31
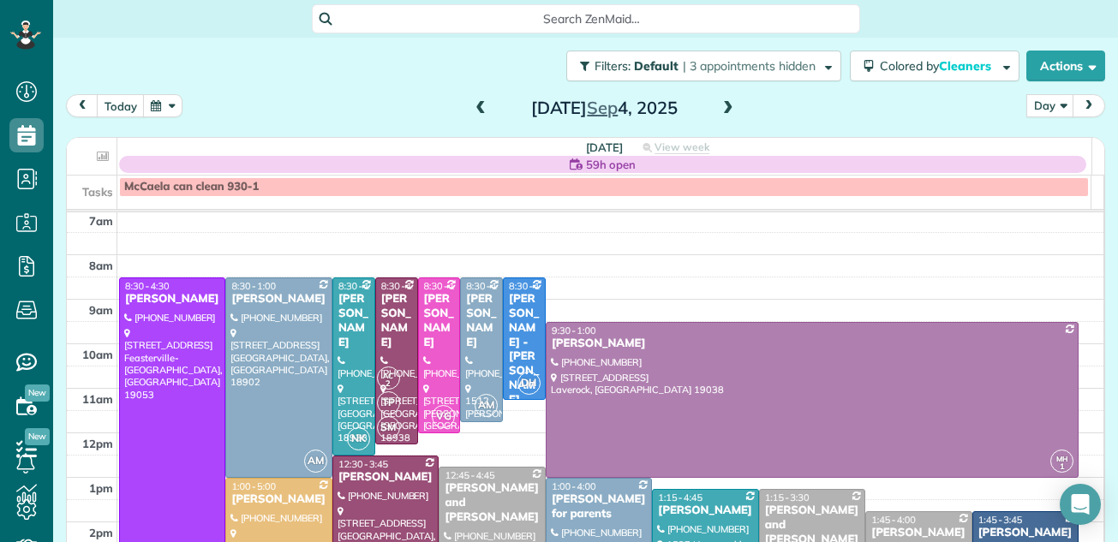
scroll to position [0, 0]
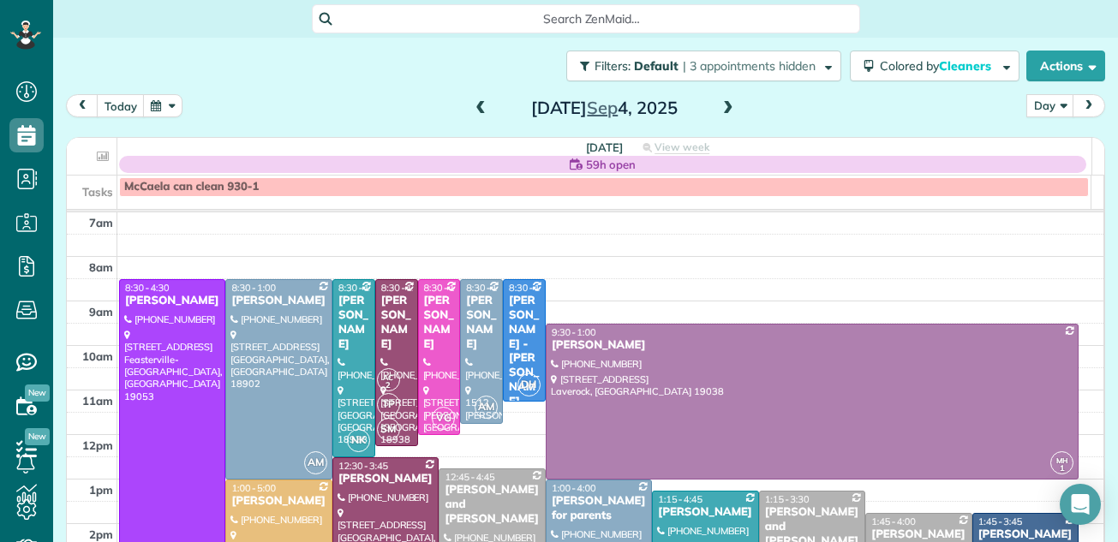
click at [719, 111] on span at bounding box center [728, 108] width 19 height 15
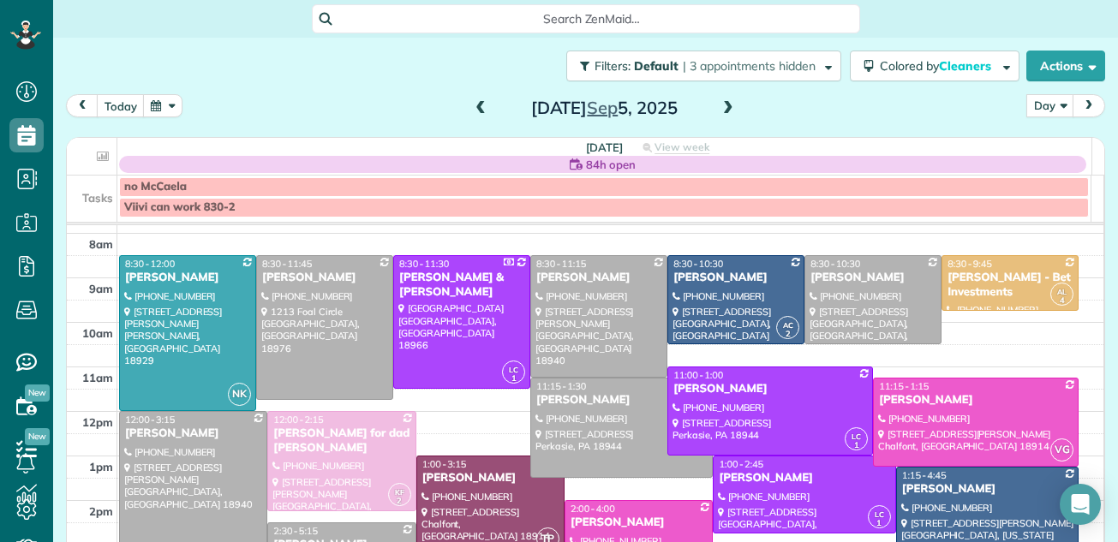
scroll to position [3, 0]
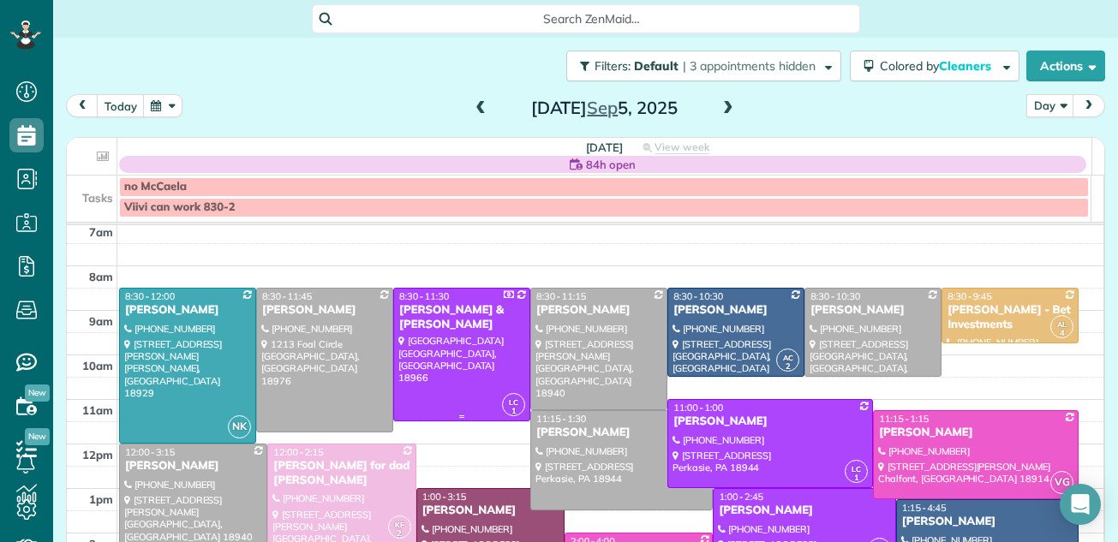
click at [419, 351] on div at bounding box center [461, 355] width 135 height 132
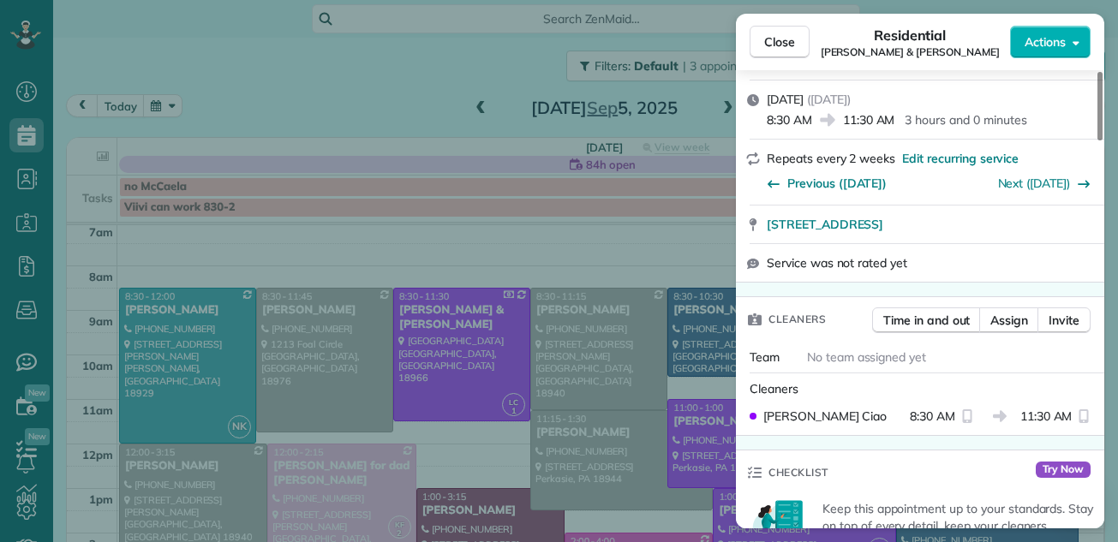
drag, startPoint x: 1098, startPoint y: 117, endPoint x: 1080, endPoint y: 166, distance: 52.9
click at [1098, 141] on div at bounding box center [1100, 106] width 5 height 69
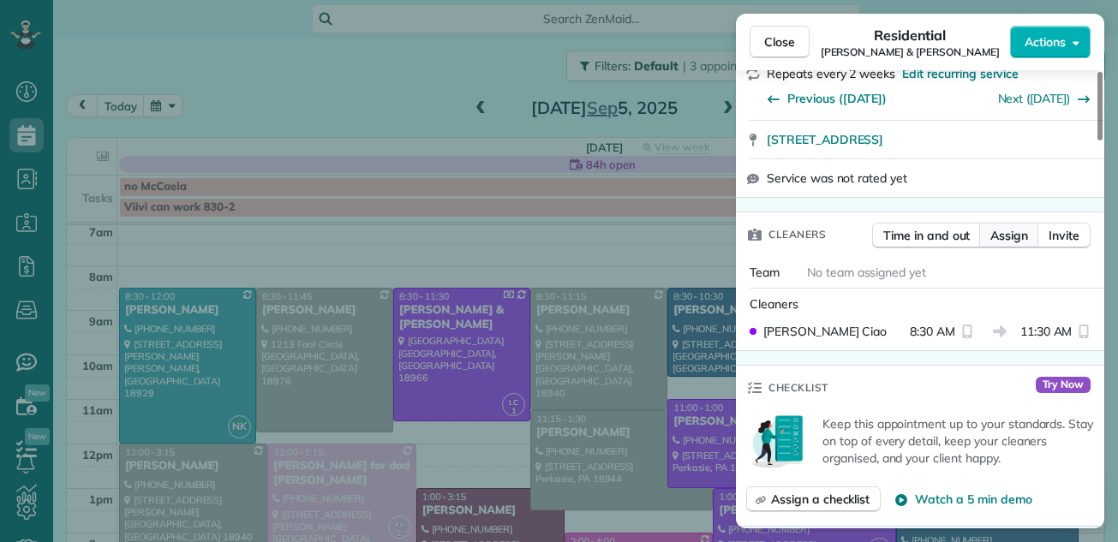
click at [1005, 227] on span "Assign" at bounding box center [1009, 235] width 38 height 17
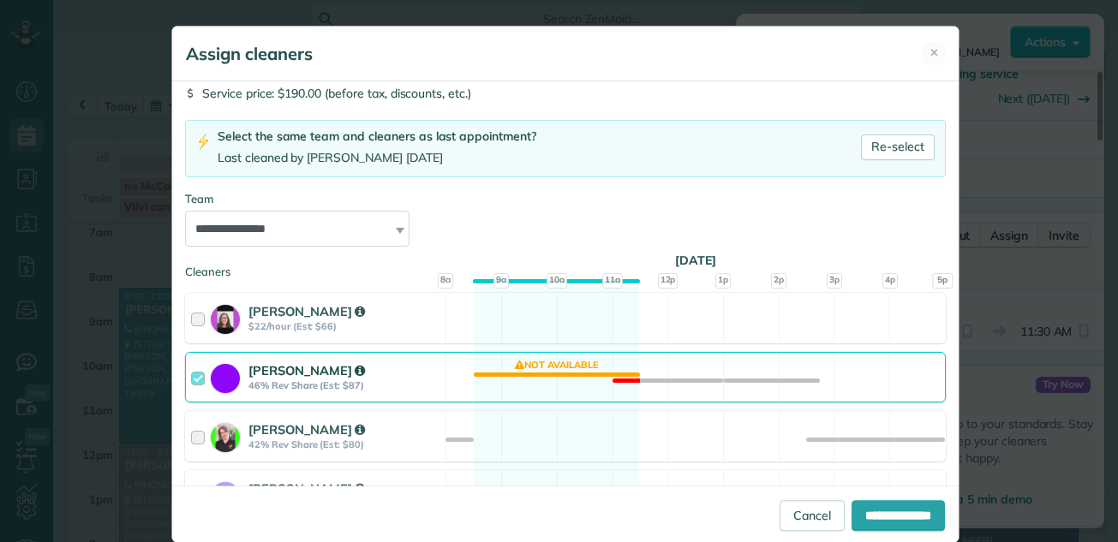
scroll to position [177, 0]
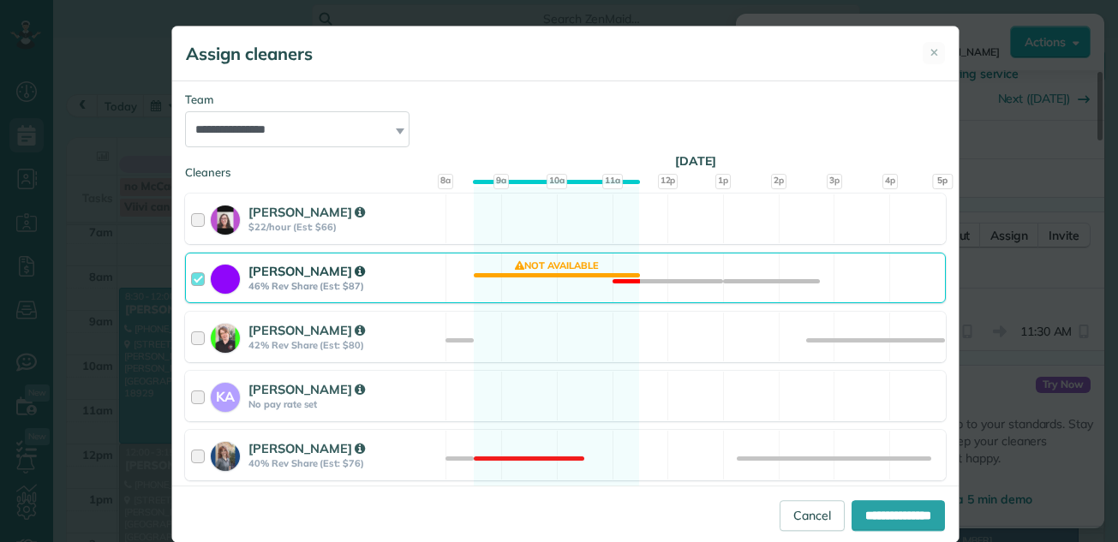
click at [195, 279] on div at bounding box center [201, 278] width 20 height 32
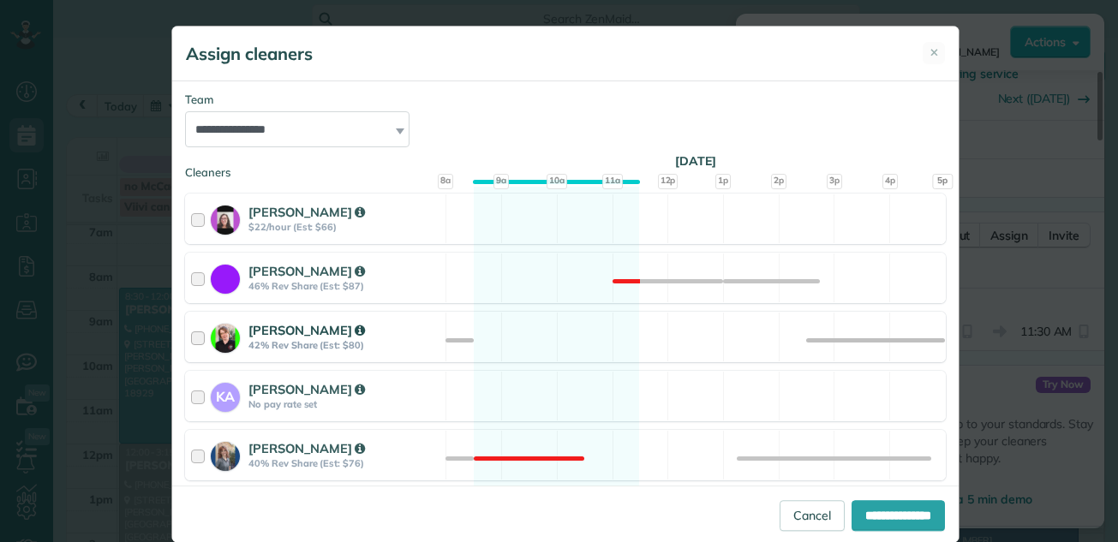
click at [191, 337] on div at bounding box center [201, 337] width 20 height 32
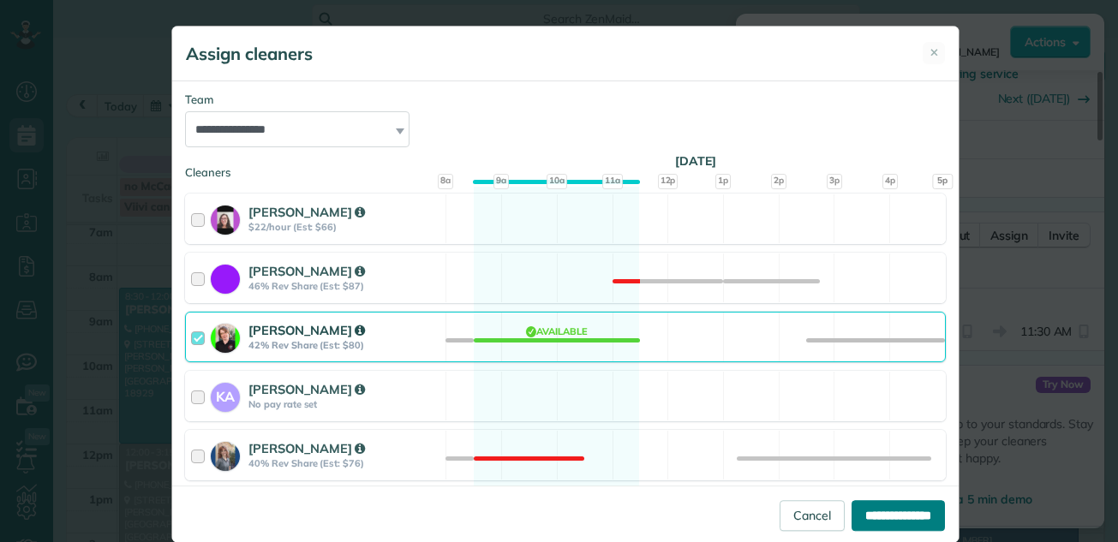
click at [852, 511] on input "**********" at bounding box center [898, 515] width 93 height 31
type input "**********"
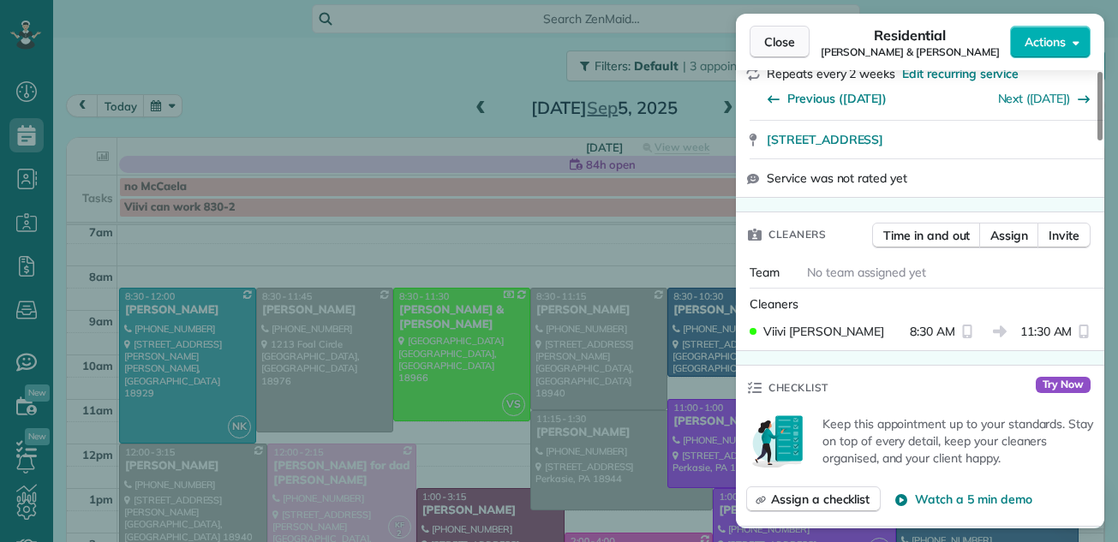
click at [791, 44] on span "Close" at bounding box center [779, 41] width 31 height 17
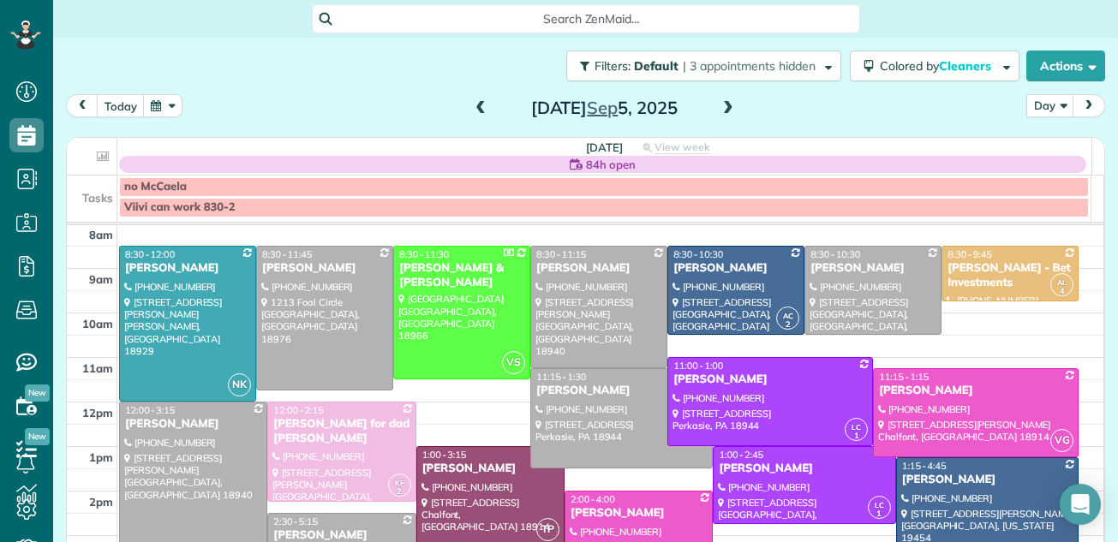
scroll to position [11, 0]
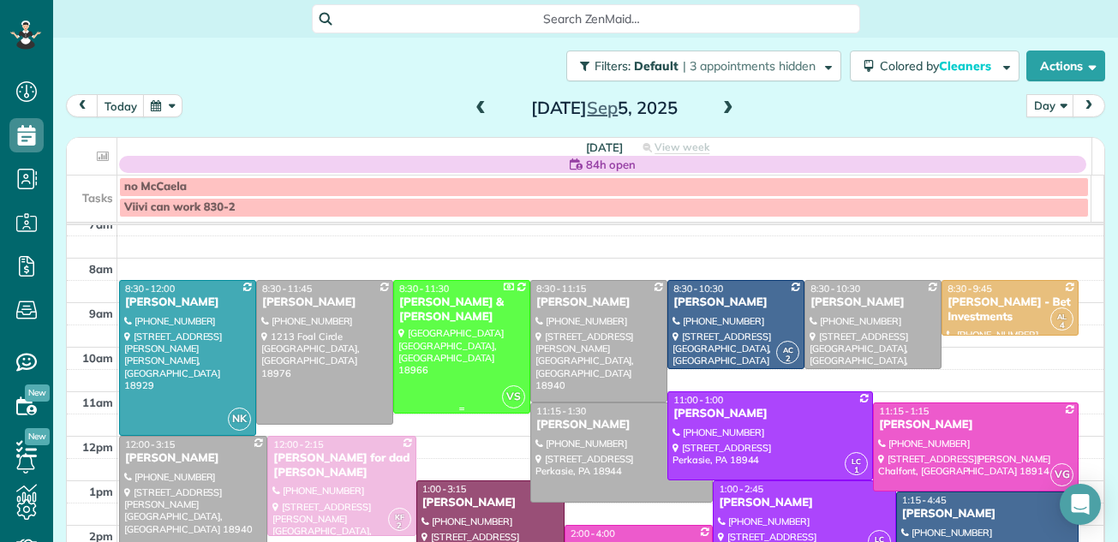
click at [493, 339] on div at bounding box center [461, 347] width 135 height 132
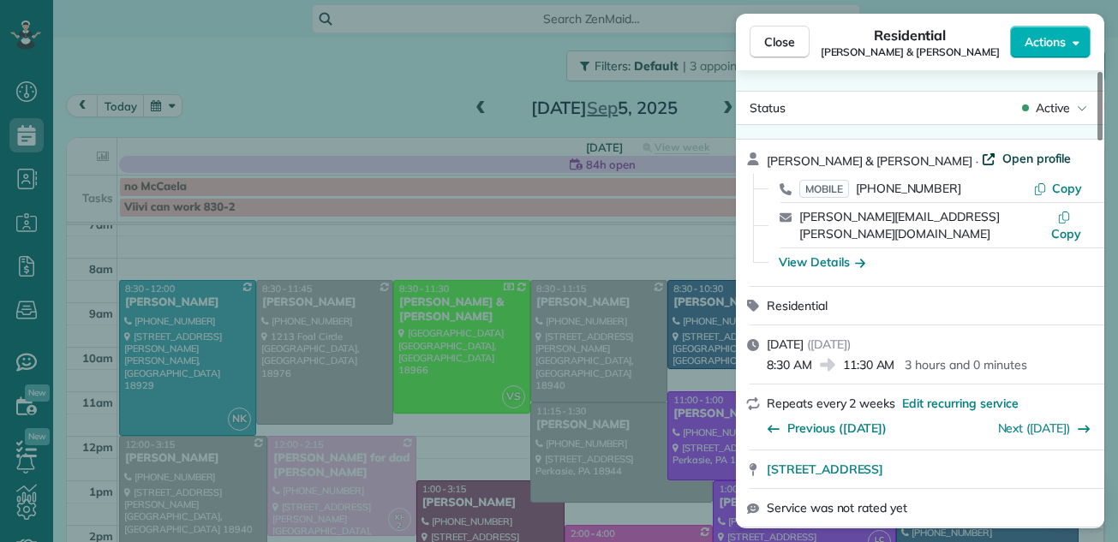
click at [1002, 157] on span "Open profile" at bounding box center [1036, 158] width 69 height 17
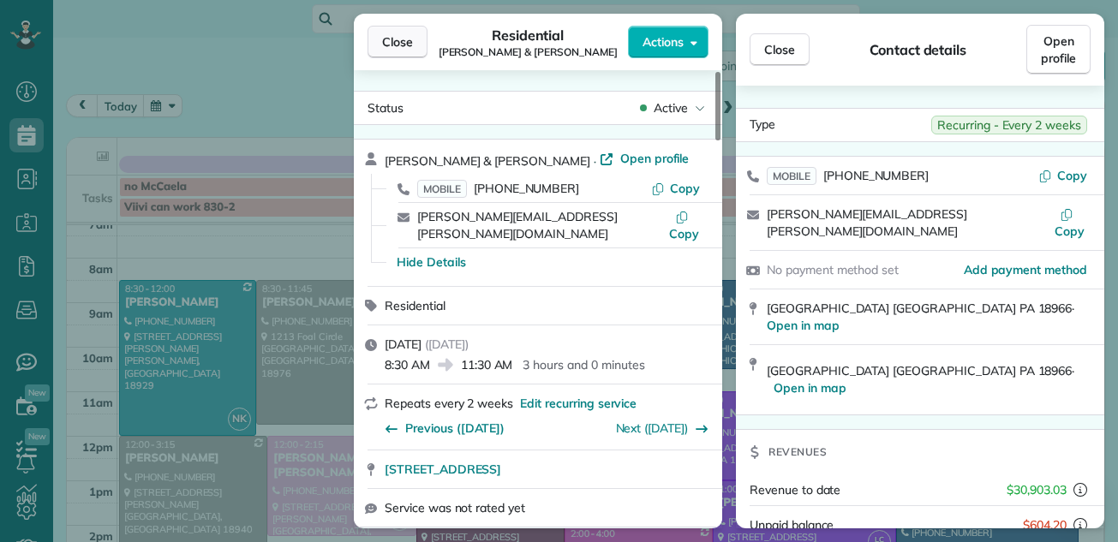
click at [399, 38] on span "Close" at bounding box center [397, 41] width 31 height 17
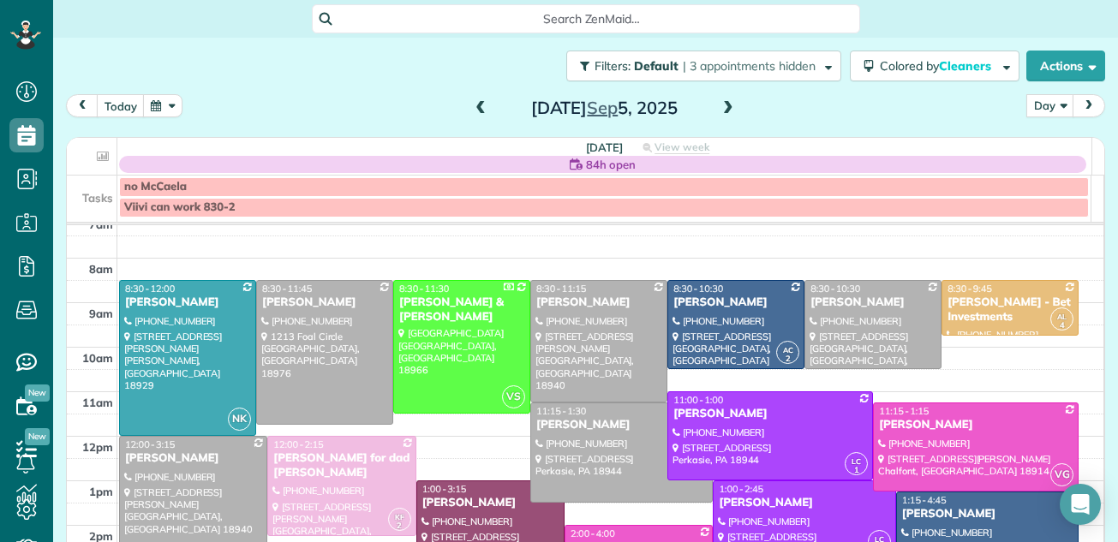
click at [474, 109] on span at bounding box center [480, 108] width 19 height 15
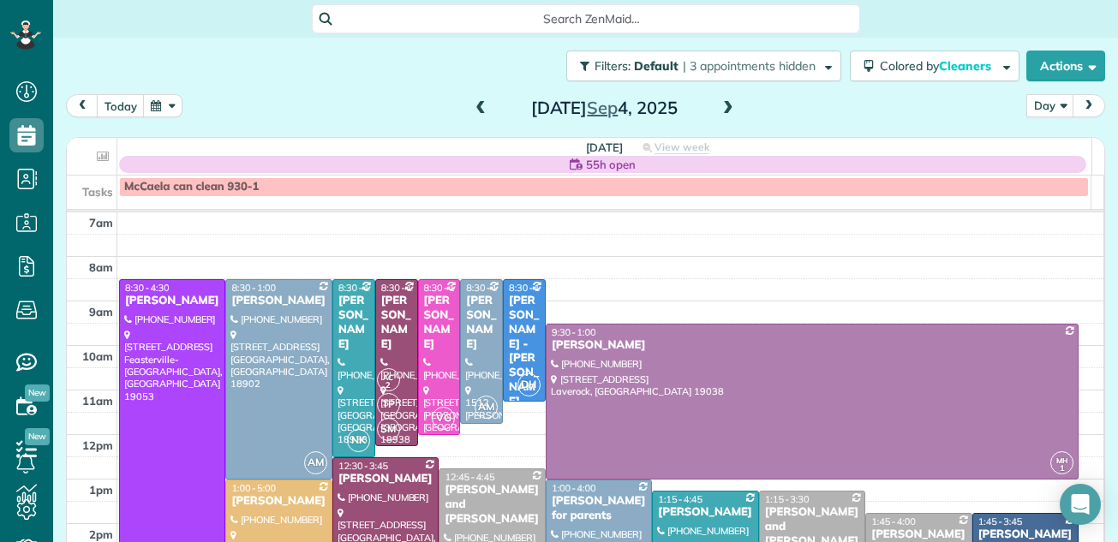
click at [474, 109] on span at bounding box center [480, 108] width 19 height 15
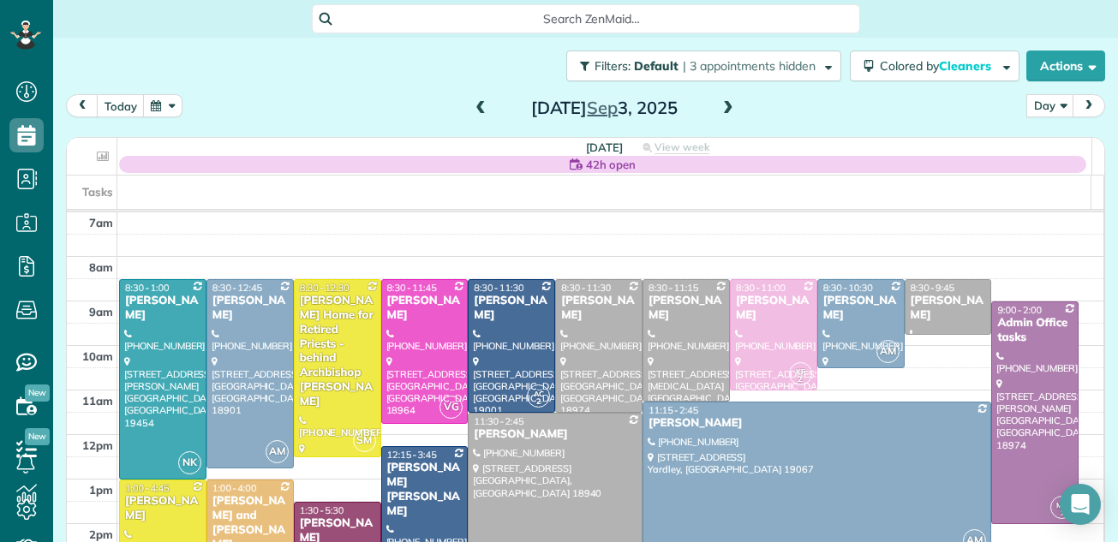
click at [719, 107] on span at bounding box center [728, 108] width 19 height 15
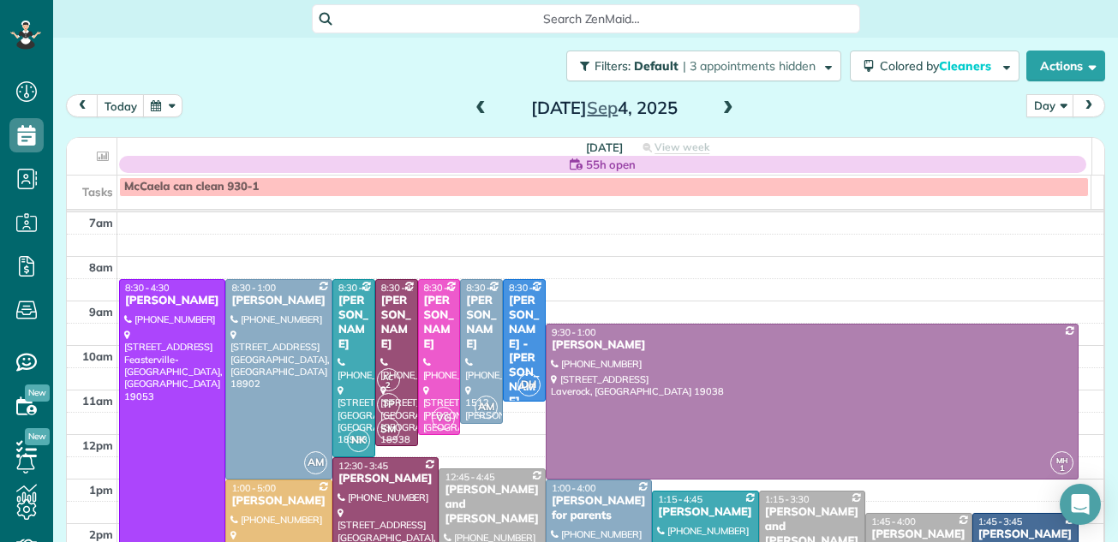
click at [471, 108] on span at bounding box center [480, 108] width 19 height 15
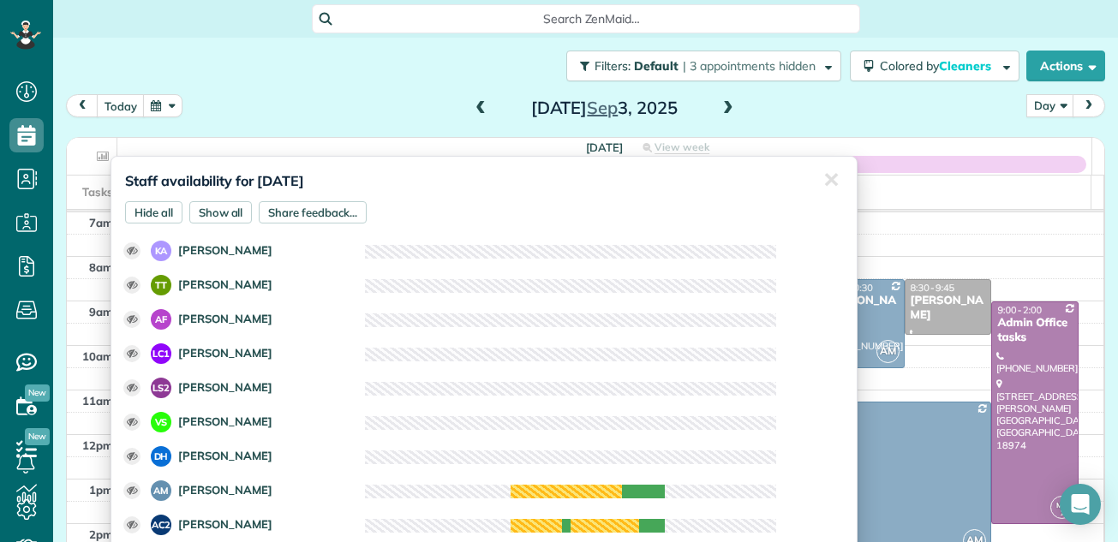
click at [610, 169] on div "Staff availability for September 3, 2025 Hide all Show all Share feedback... ✕ …" at bounding box center [484, 359] width 747 height 406
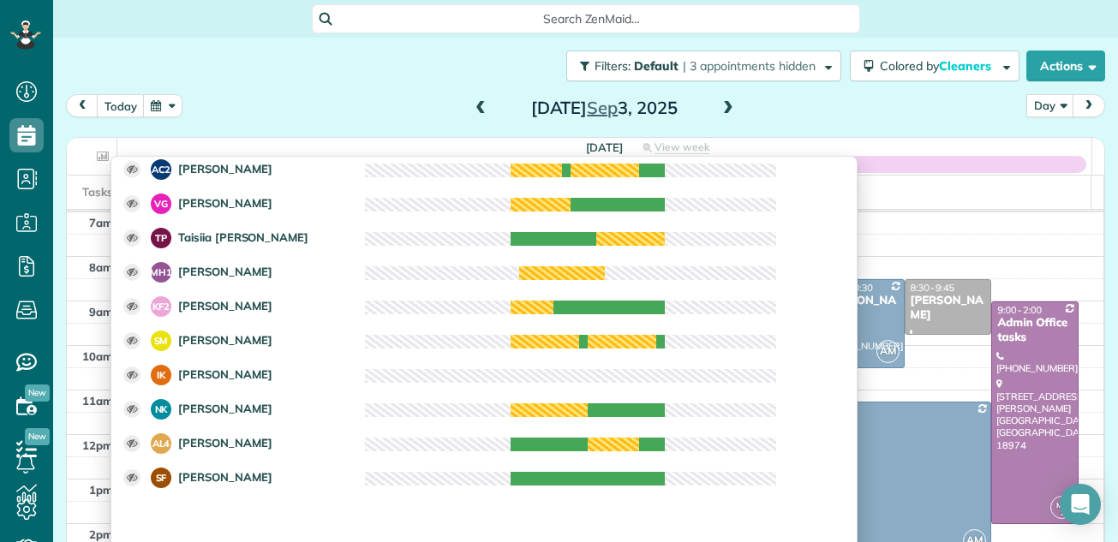
scroll to position [361, 0]
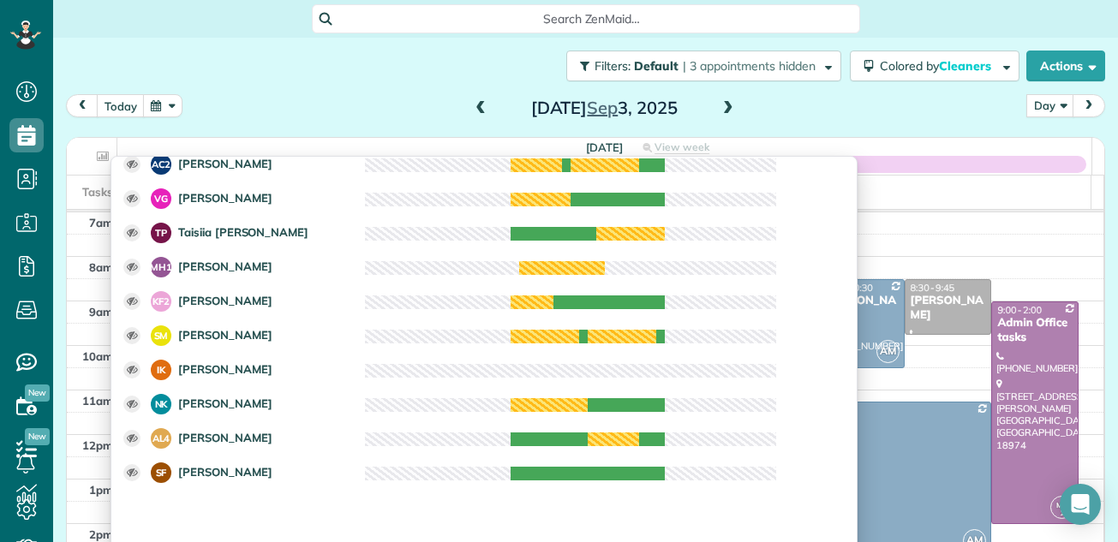
click at [816, 123] on div "today Day Day Week Month Wednesday Sep 3, 2025" at bounding box center [585, 110] width 1039 height 32
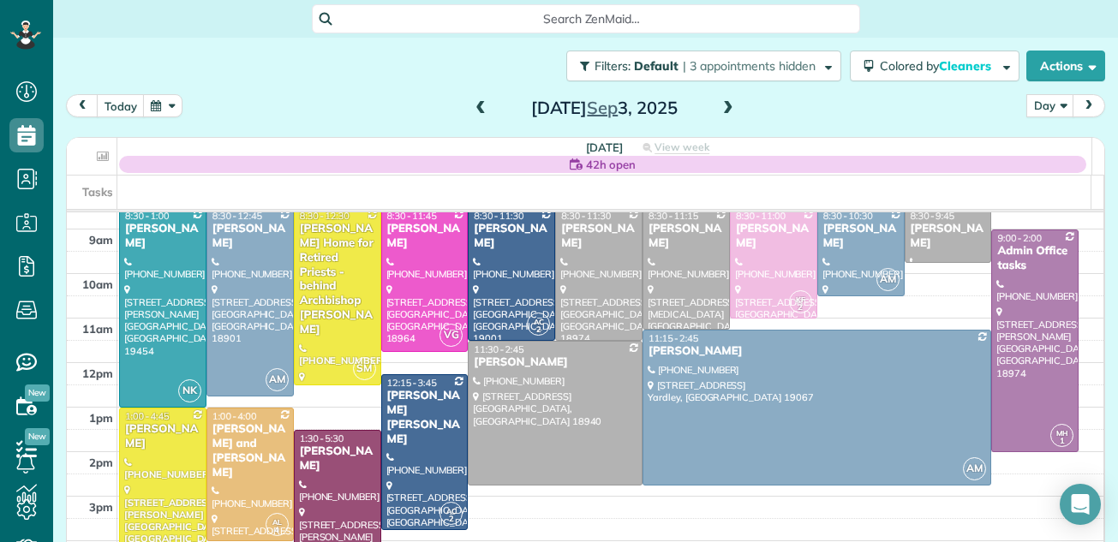
scroll to position [38, 0]
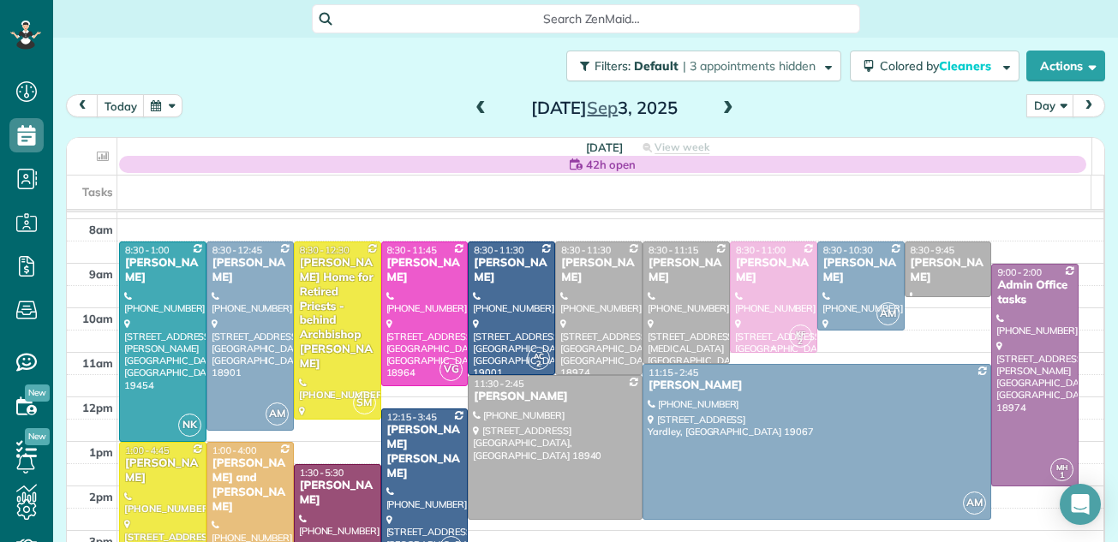
click at [731, 298] on div at bounding box center [774, 297] width 86 height 110
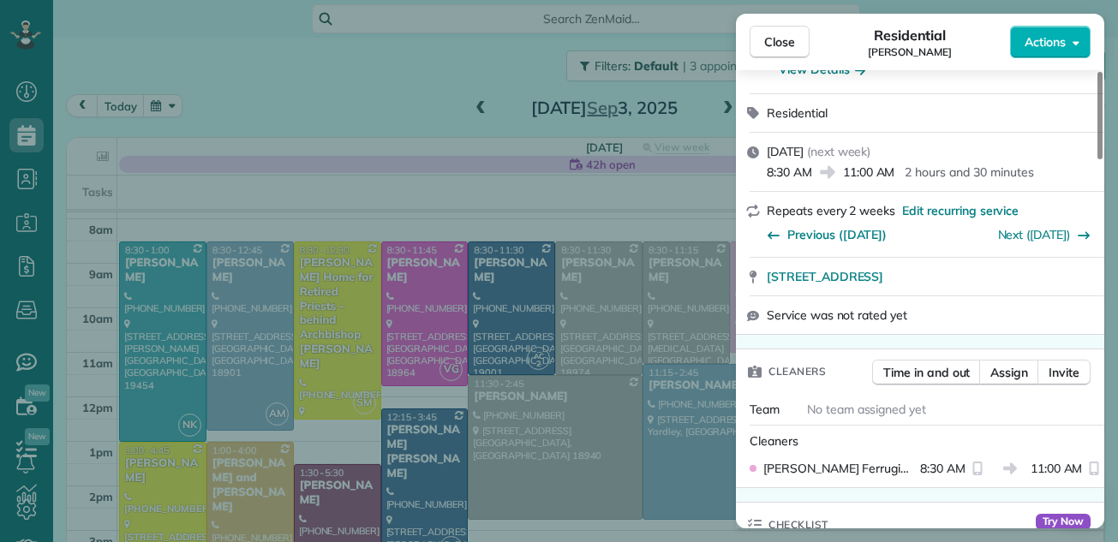
scroll to position [212, 0]
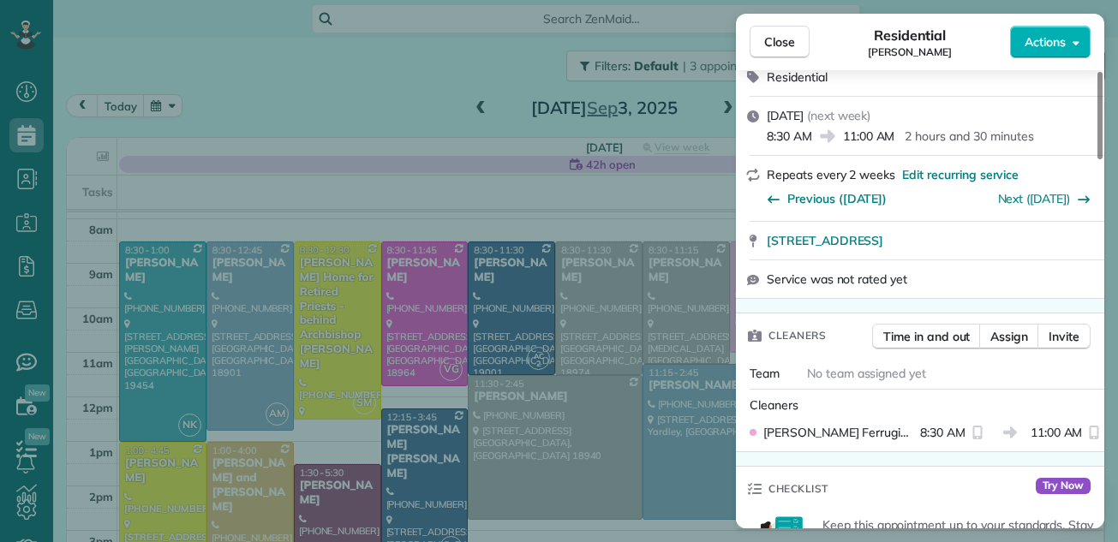
drag, startPoint x: 1101, startPoint y: 140, endPoint x: 1087, endPoint y: 180, distance: 42.5
click at [1098, 159] on div at bounding box center [1100, 115] width 5 height 87
click at [1014, 331] on span "Assign" at bounding box center [1009, 336] width 38 height 17
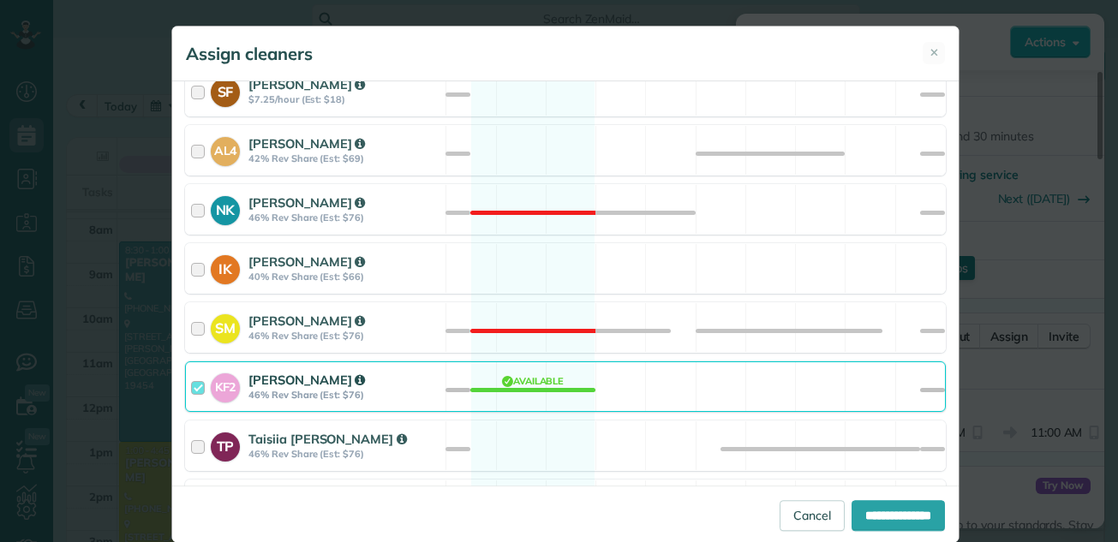
scroll to position [772, 0]
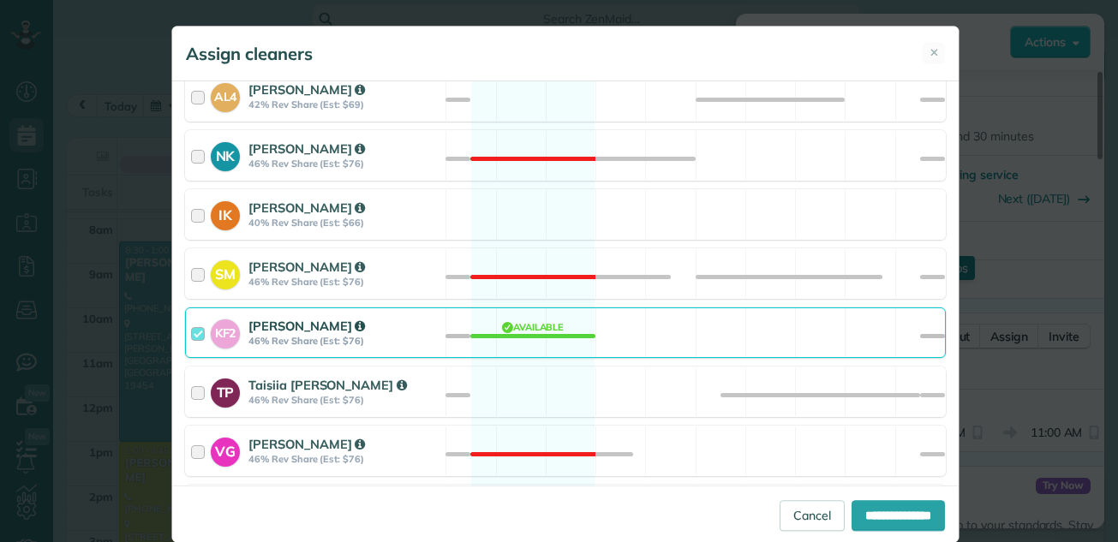
click at [191, 336] on div at bounding box center [201, 333] width 20 height 32
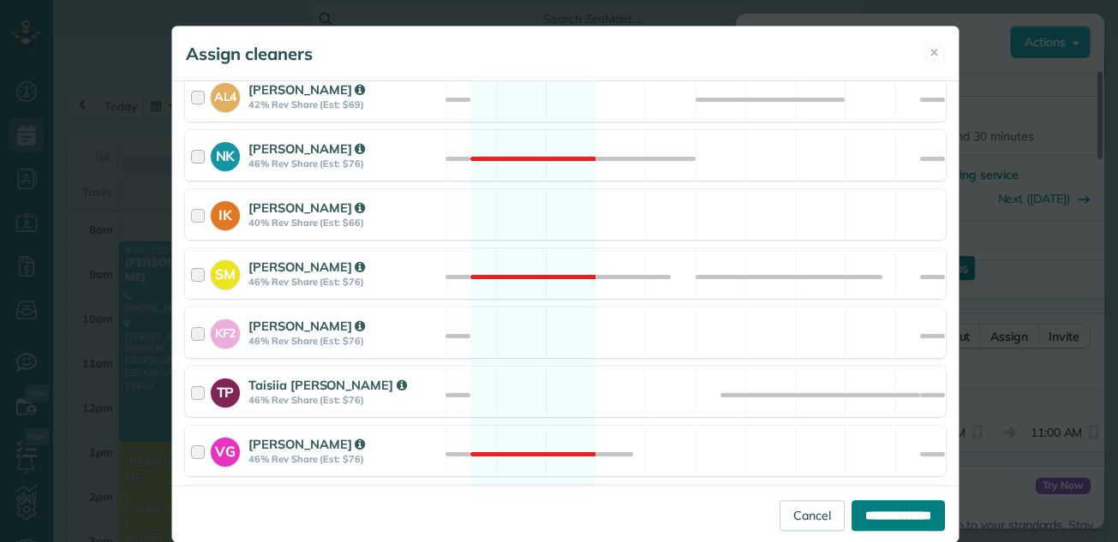
click at [869, 508] on input "**********" at bounding box center [898, 515] width 93 height 31
type input "**********"
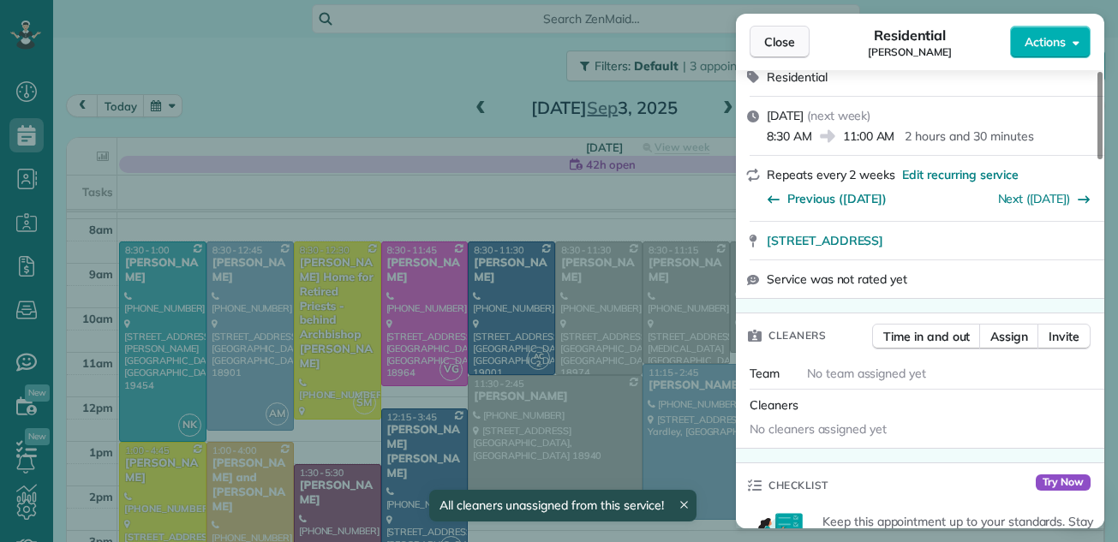
click at [792, 41] on span "Close" at bounding box center [779, 41] width 31 height 17
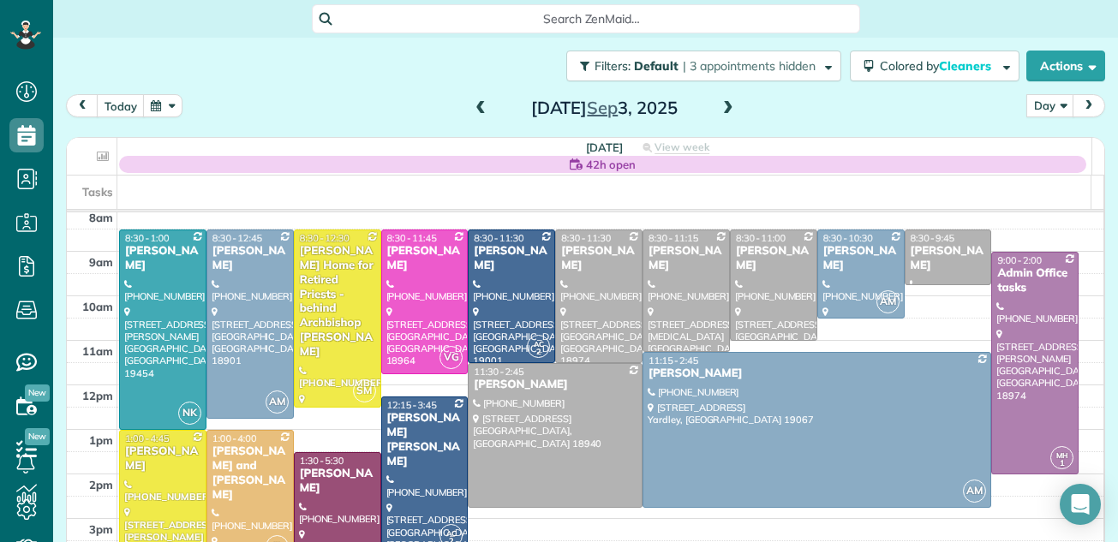
scroll to position [48, 0]
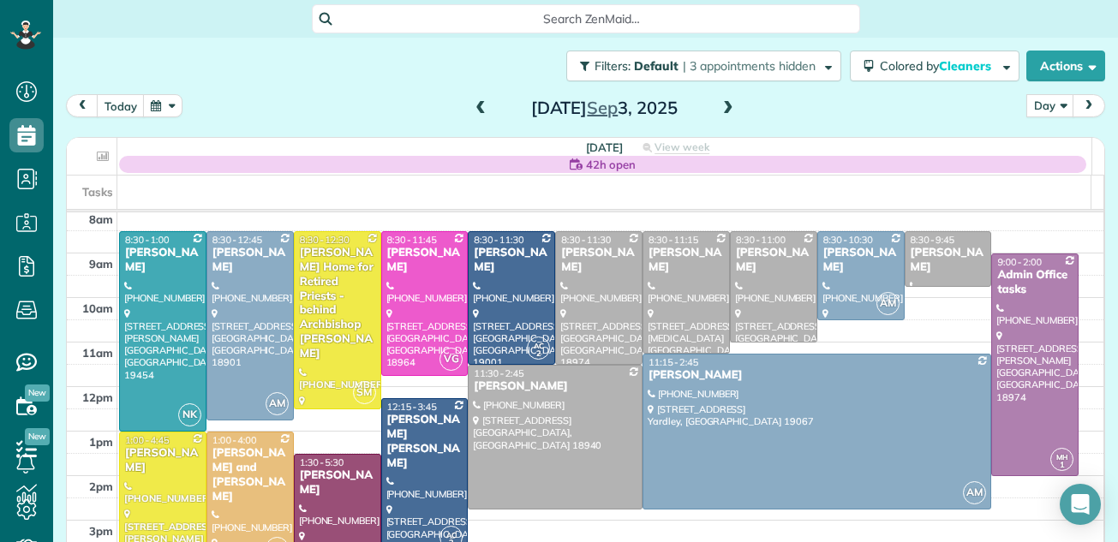
click at [475, 103] on span at bounding box center [480, 108] width 19 height 15
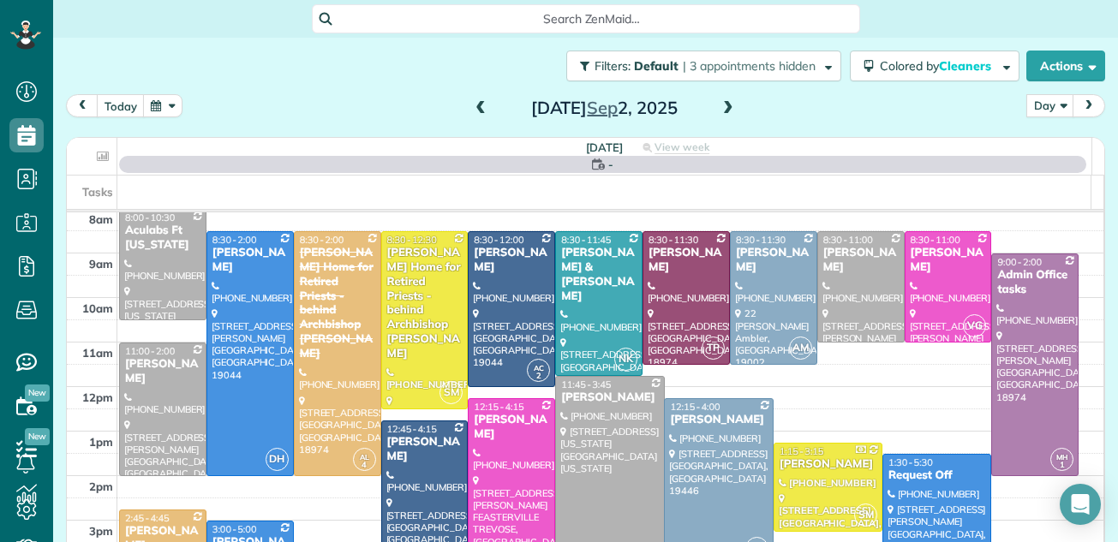
scroll to position [0, 0]
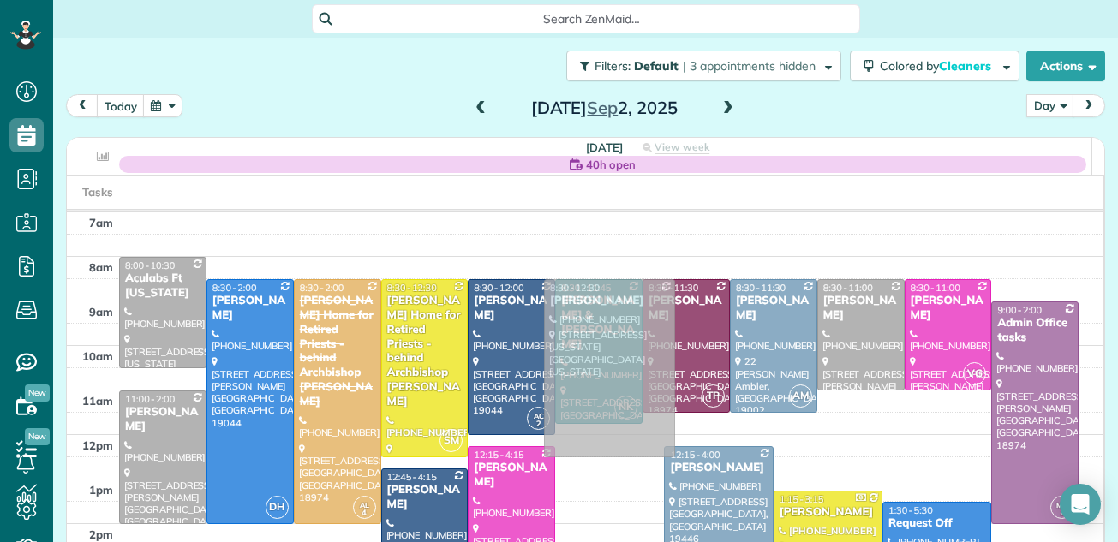
drag, startPoint x: 631, startPoint y: 477, endPoint x: 626, endPoint y: 332, distance: 145.7
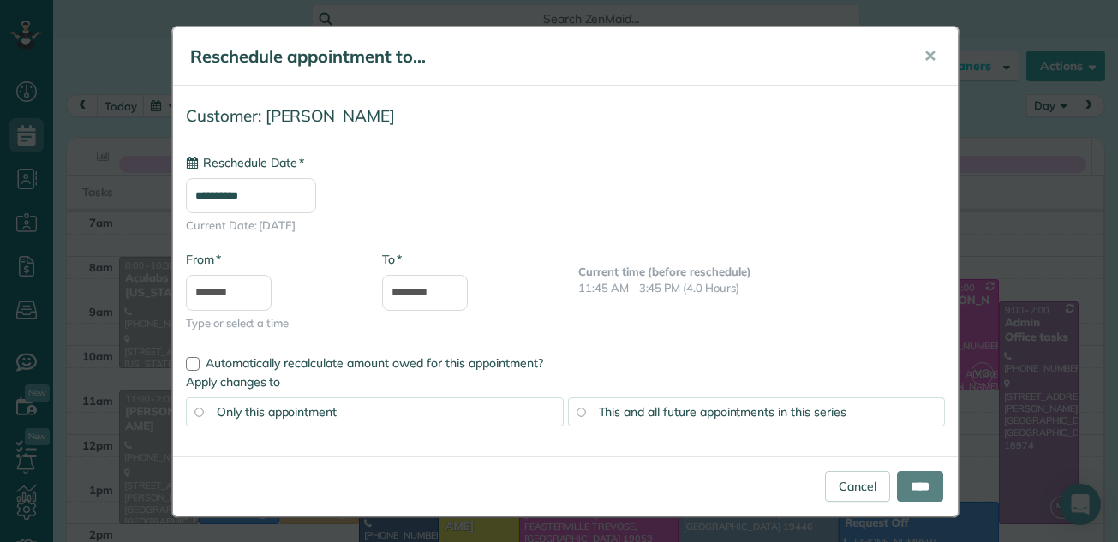
type input "**********"
click at [858, 485] on link "Cancel" at bounding box center [857, 486] width 65 height 31
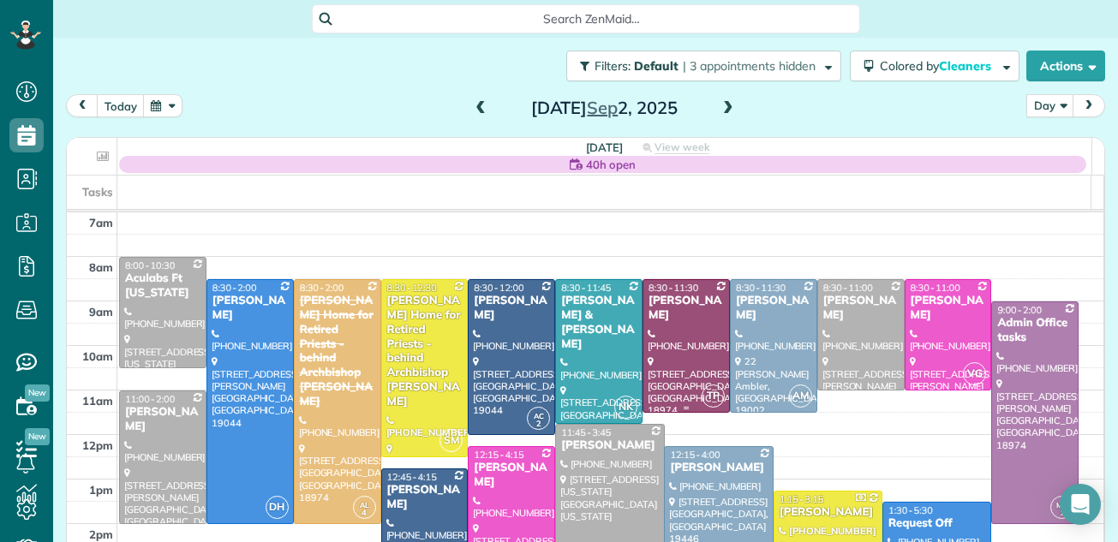
click at [650, 388] on div at bounding box center [686, 346] width 86 height 132
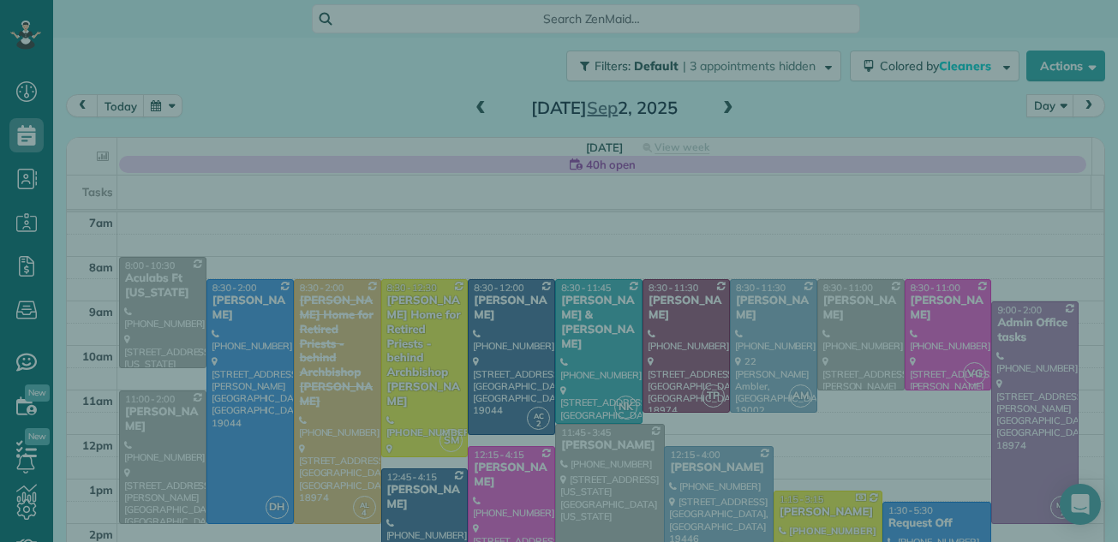
click at [649, 389] on div "Close Cleaners" at bounding box center [559, 271] width 1118 height 542
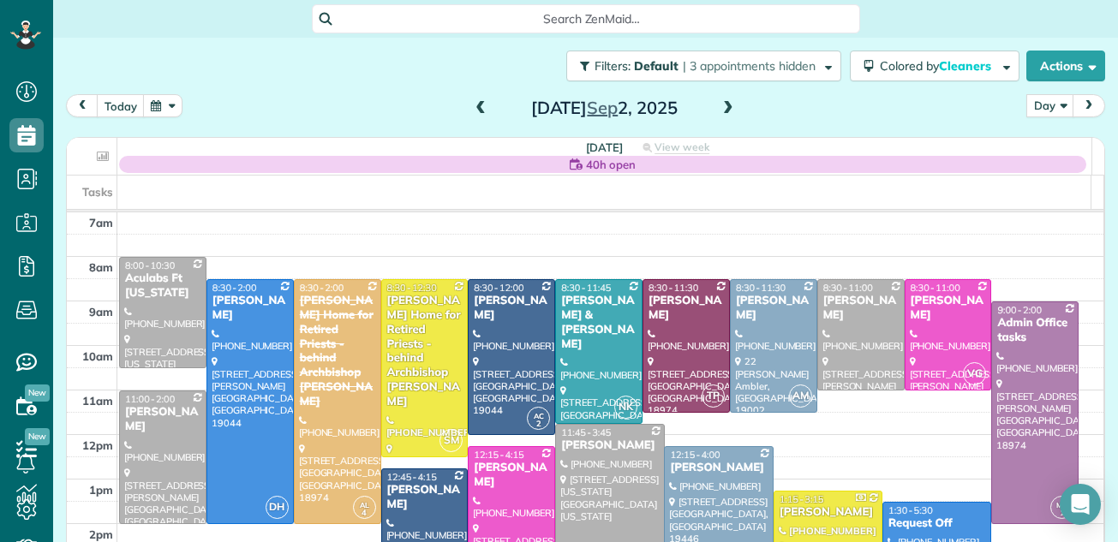
click at [721, 109] on span at bounding box center [728, 108] width 19 height 15
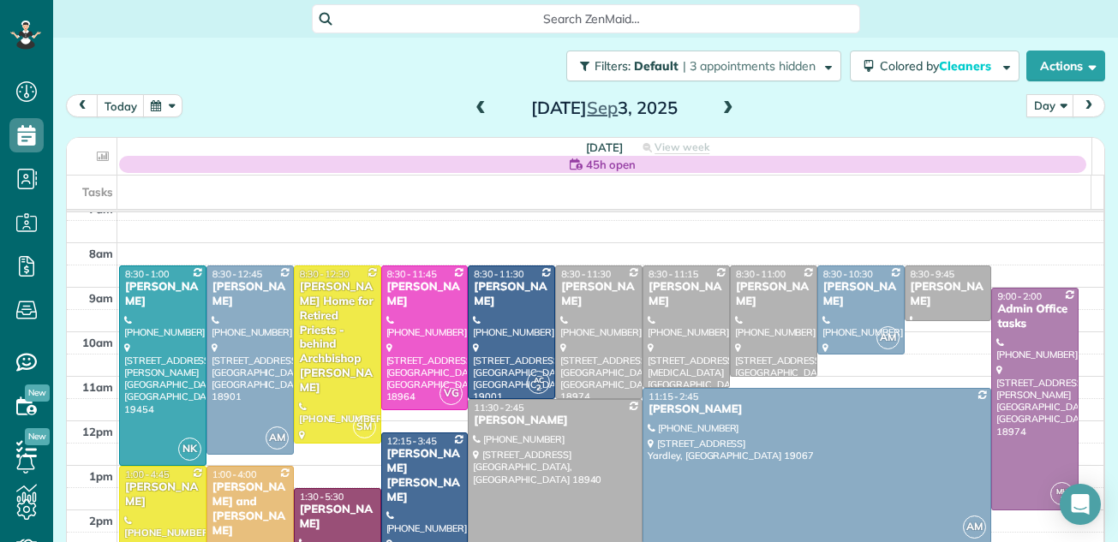
scroll to position [10, 0]
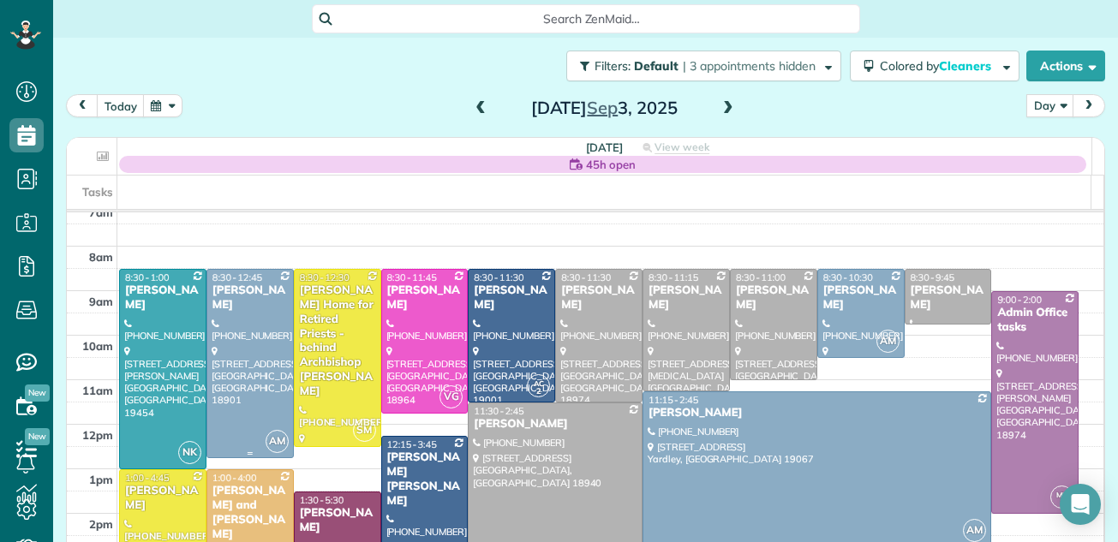
click at [252, 338] on div at bounding box center [250, 364] width 86 height 188
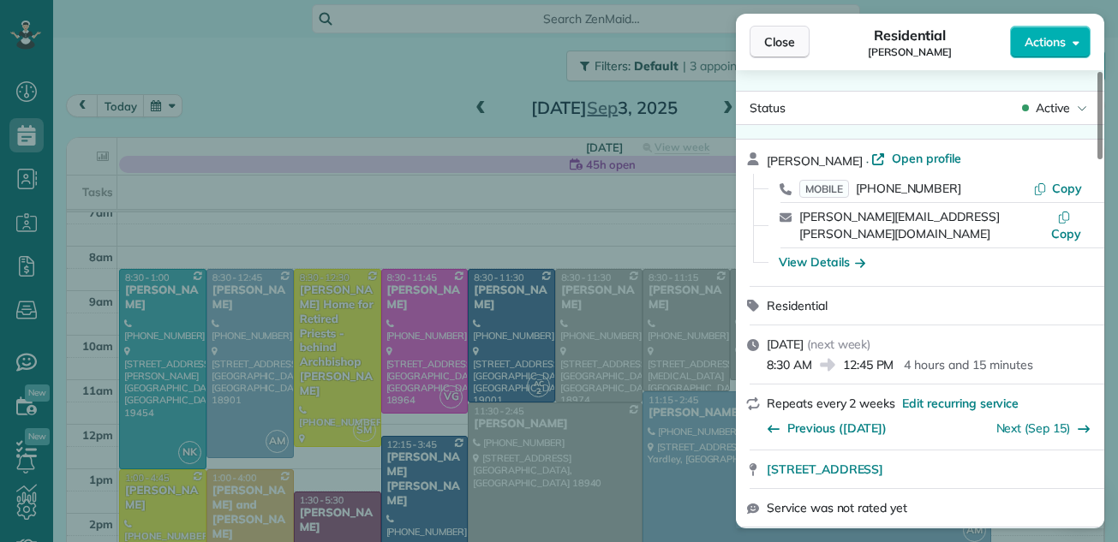
click at [786, 36] on span "Close" at bounding box center [779, 41] width 31 height 17
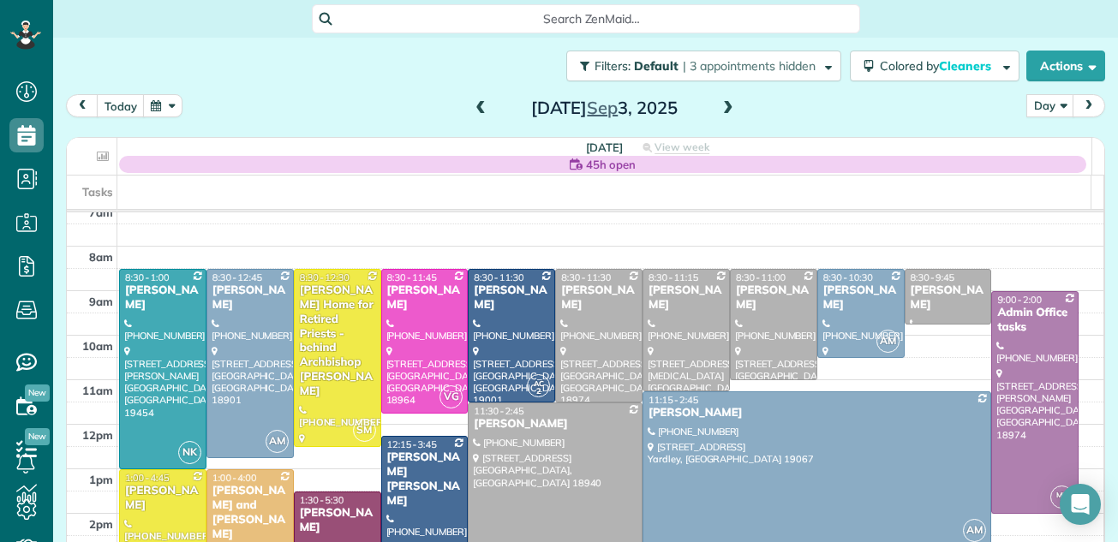
click at [719, 104] on span at bounding box center [728, 108] width 19 height 15
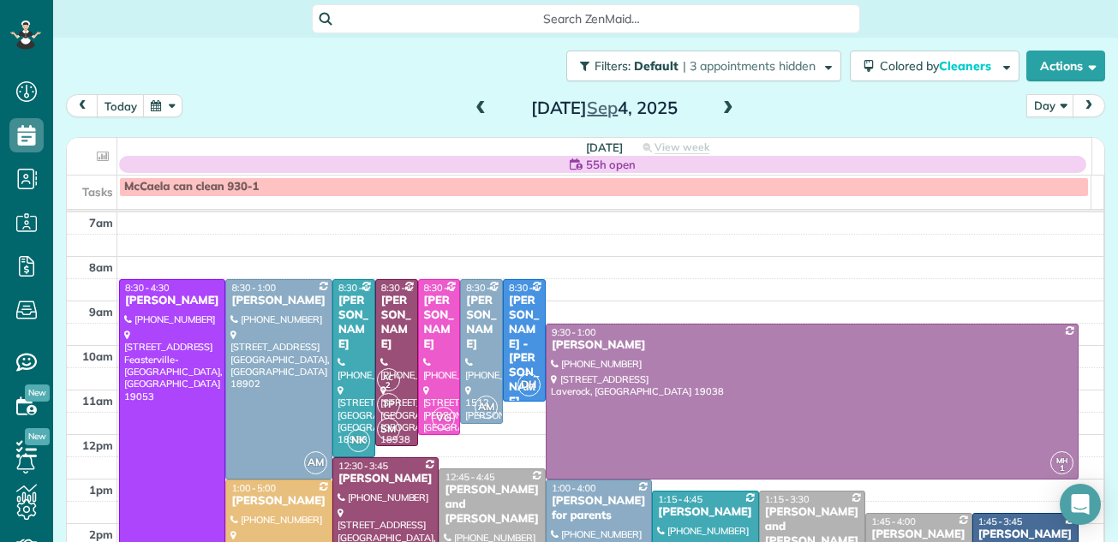
click at [719, 104] on span at bounding box center [728, 108] width 19 height 15
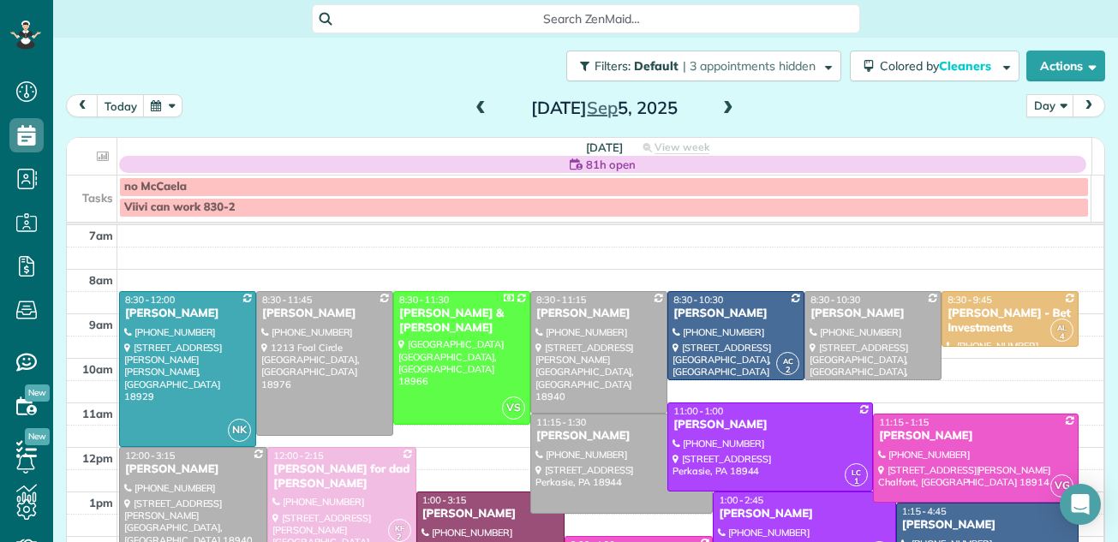
click at [722, 109] on span at bounding box center [728, 108] width 19 height 15
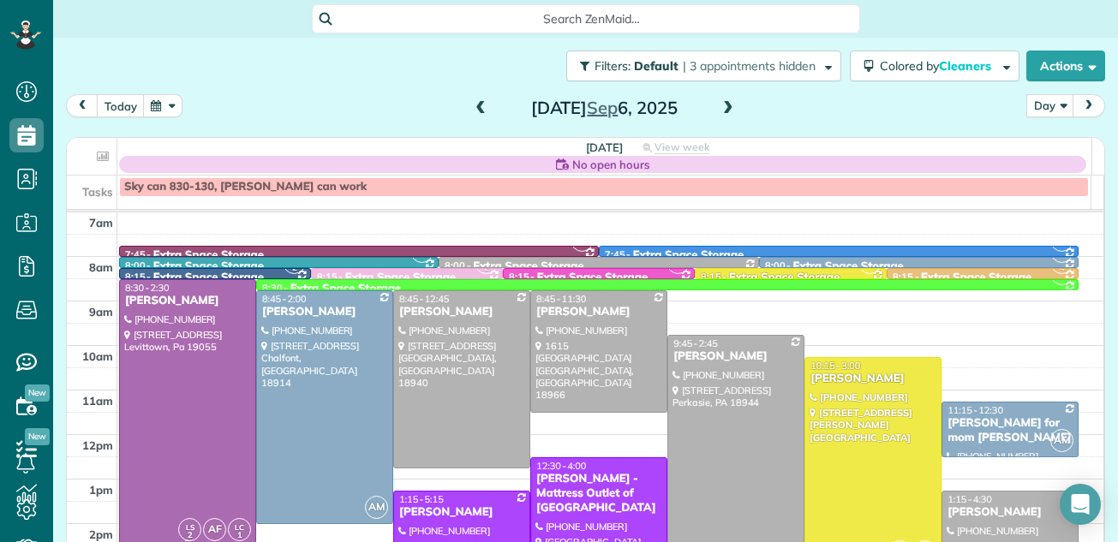
click at [192, 328] on div at bounding box center [187, 413] width 135 height 266
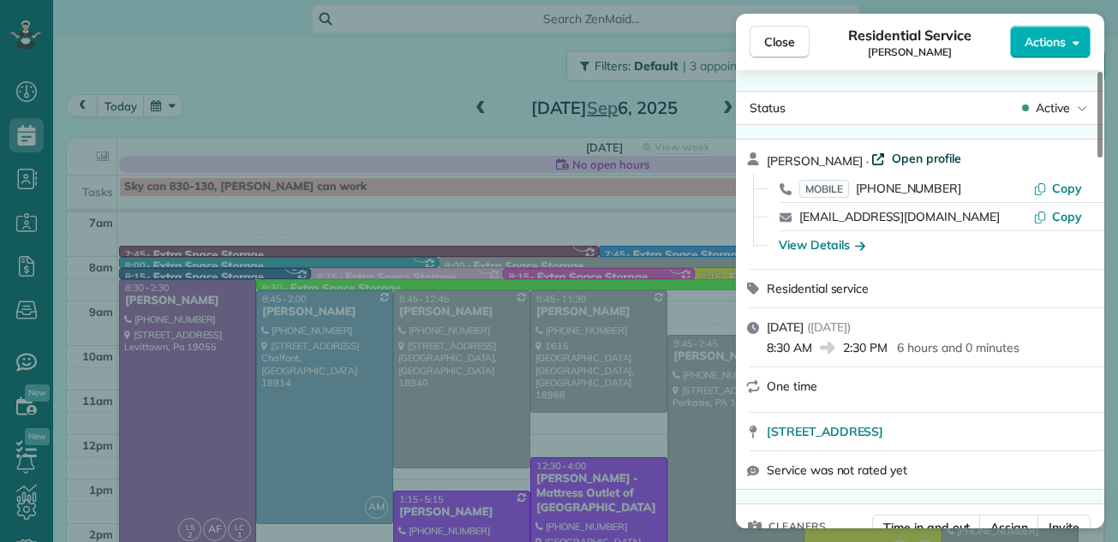
click at [907, 159] on span "Open profile" at bounding box center [926, 158] width 69 height 17
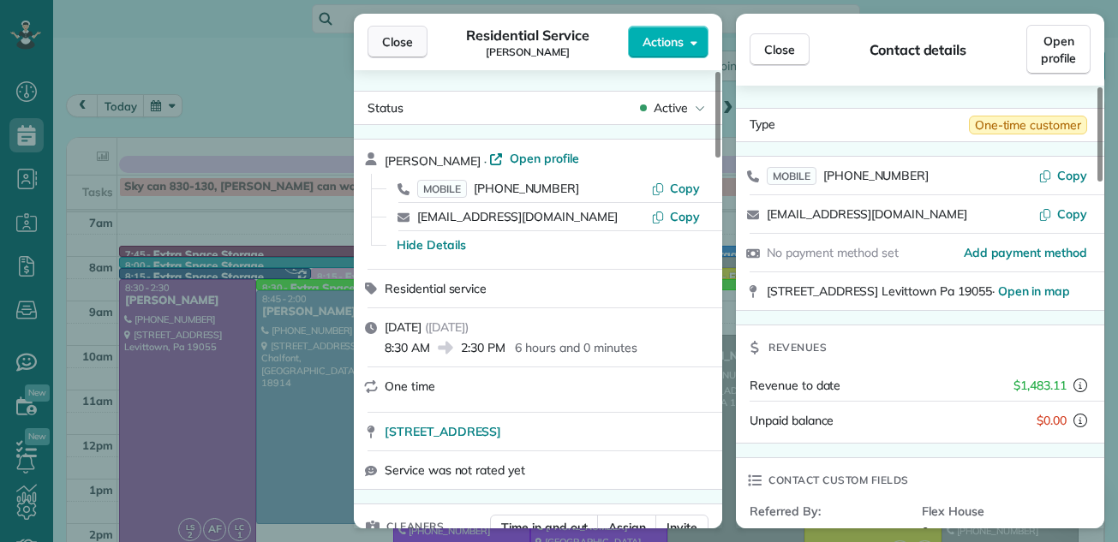
click at [403, 43] on span "Close" at bounding box center [397, 41] width 31 height 17
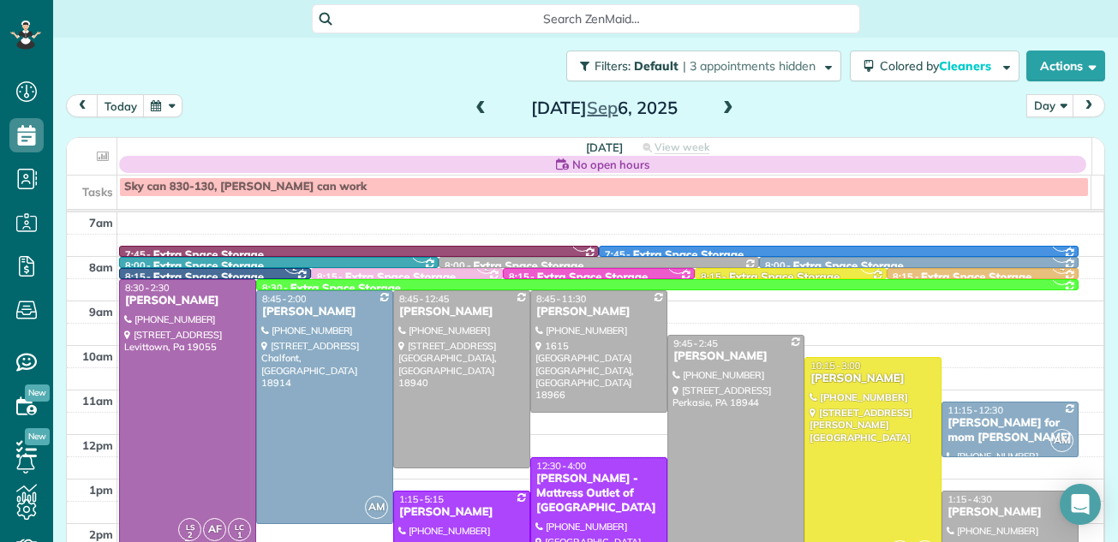
click at [165, 305] on div "Kelly Swartz" at bounding box center [187, 301] width 127 height 15
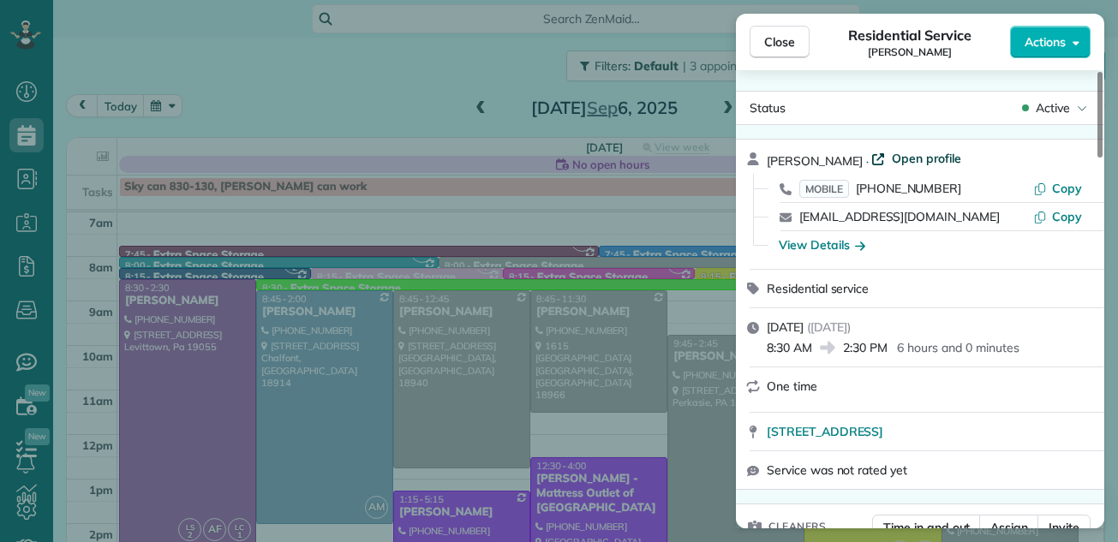
click at [903, 153] on span "Open profile" at bounding box center [926, 158] width 69 height 17
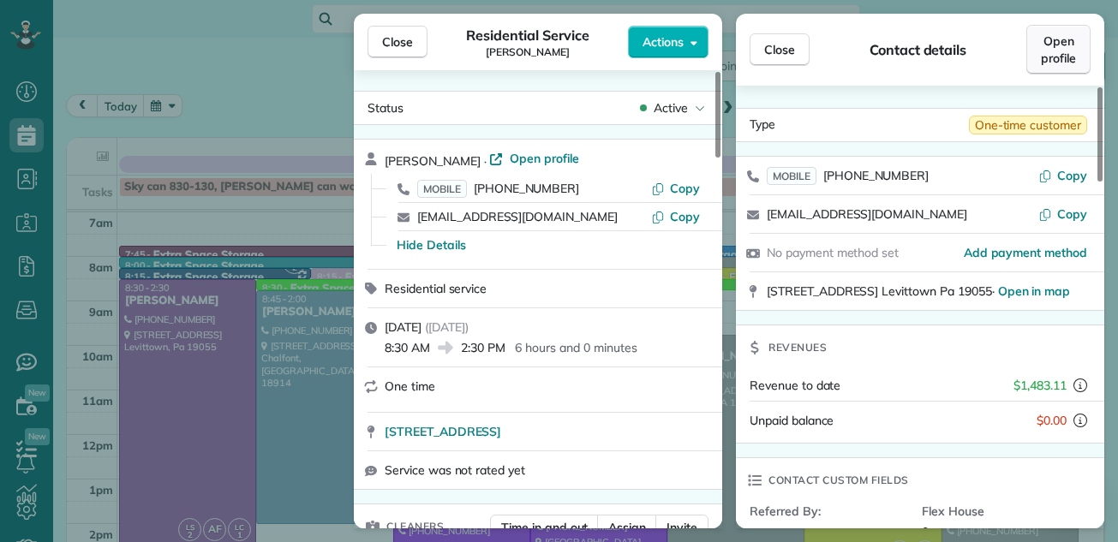
click at [1052, 46] on span "Open profile" at bounding box center [1058, 50] width 35 height 34
click at [670, 33] on span "Actions" at bounding box center [663, 41] width 41 height 17
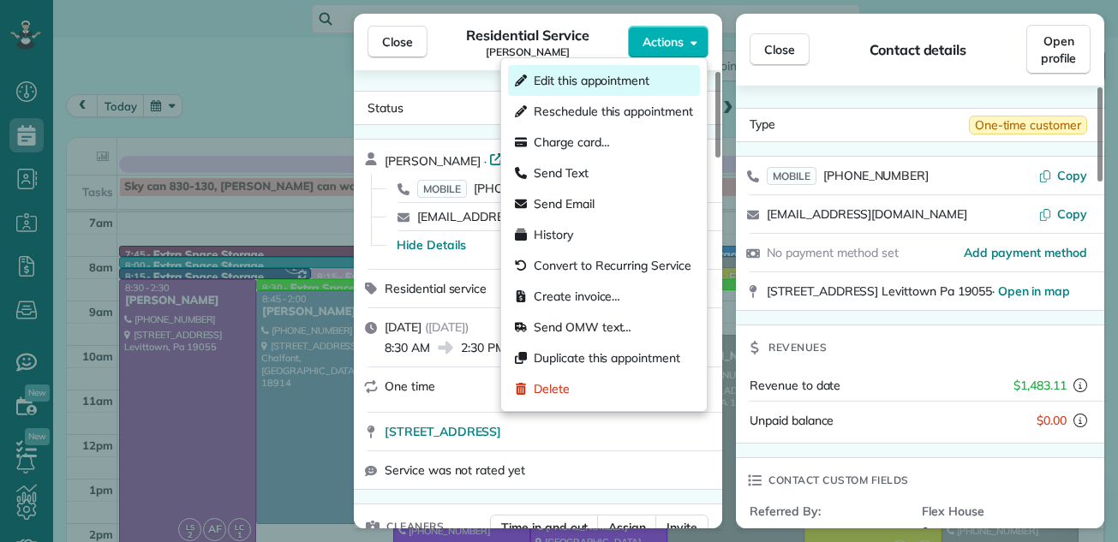
click at [637, 79] on span "Edit this appointment" at bounding box center [592, 80] width 116 height 17
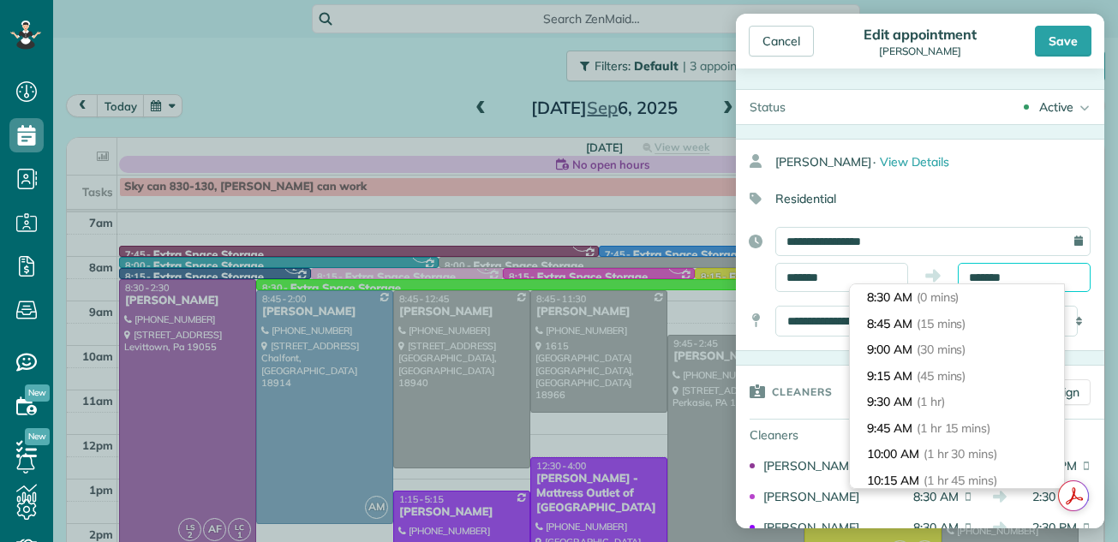
click at [986, 287] on body "Dashboard Scheduling Calendar View List View Dispatch View - Weekly scheduling …" at bounding box center [559, 271] width 1118 height 542
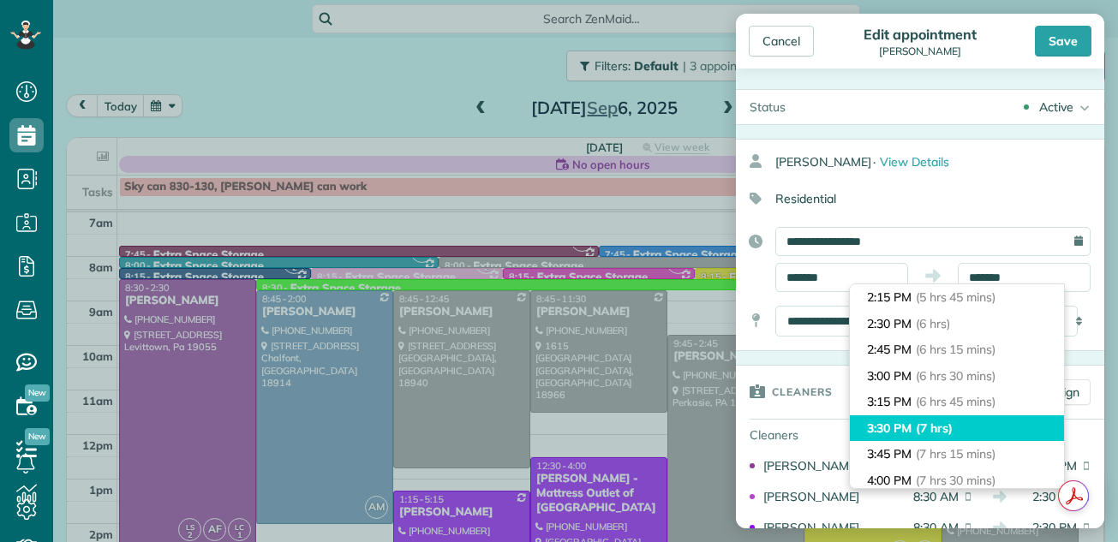
type input "*******"
click at [973, 418] on li "3:30 PM (7 hrs)" at bounding box center [957, 429] width 214 height 27
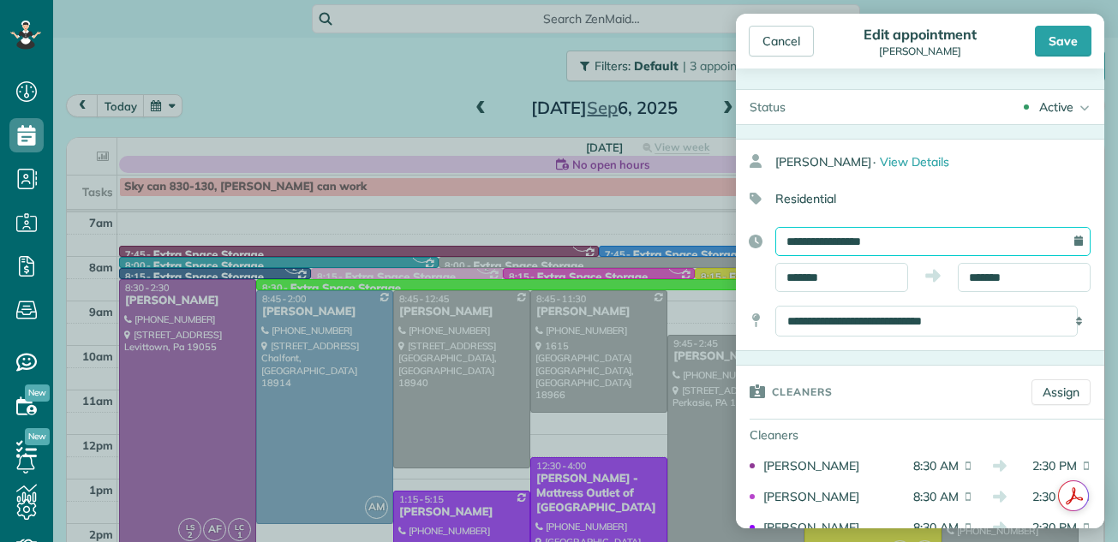
click at [928, 235] on input "**********" at bounding box center [932, 241] width 315 height 29
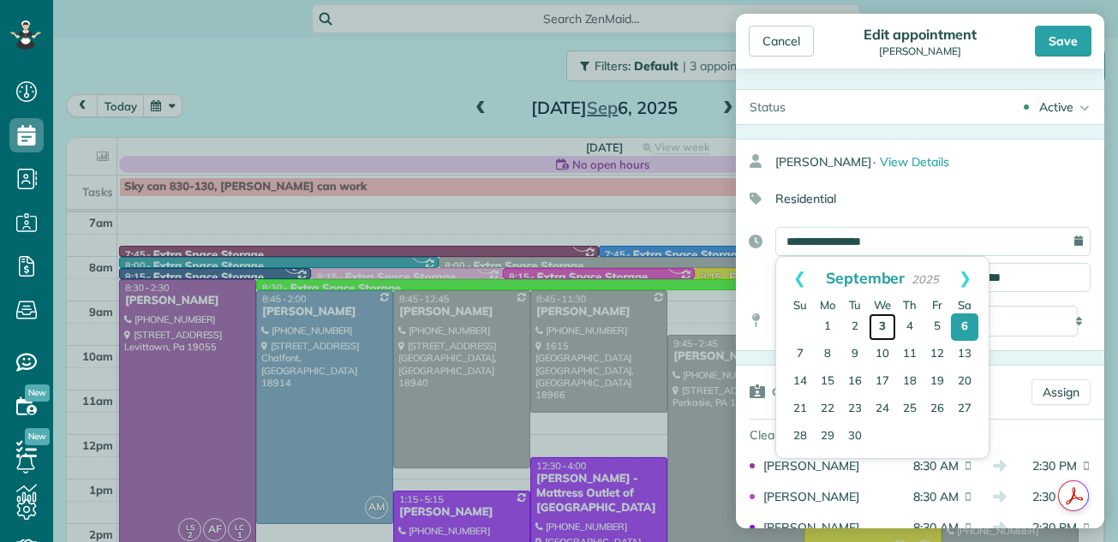
click at [883, 324] on link "3" at bounding box center [882, 327] width 27 height 27
type input "**********"
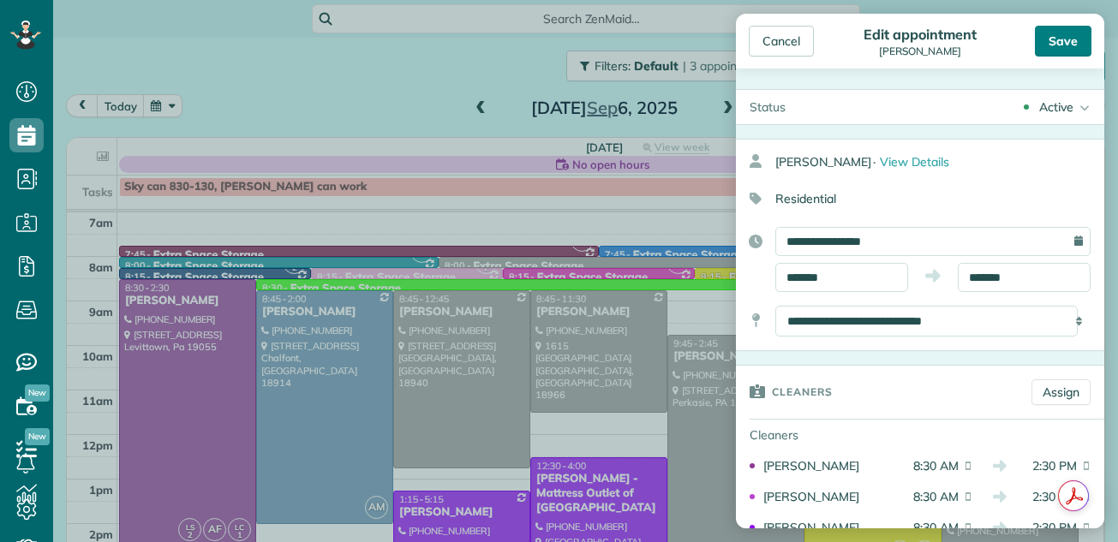
click at [1064, 31] on div "Save" at bounding box center [1063, 41] width 57 height 31
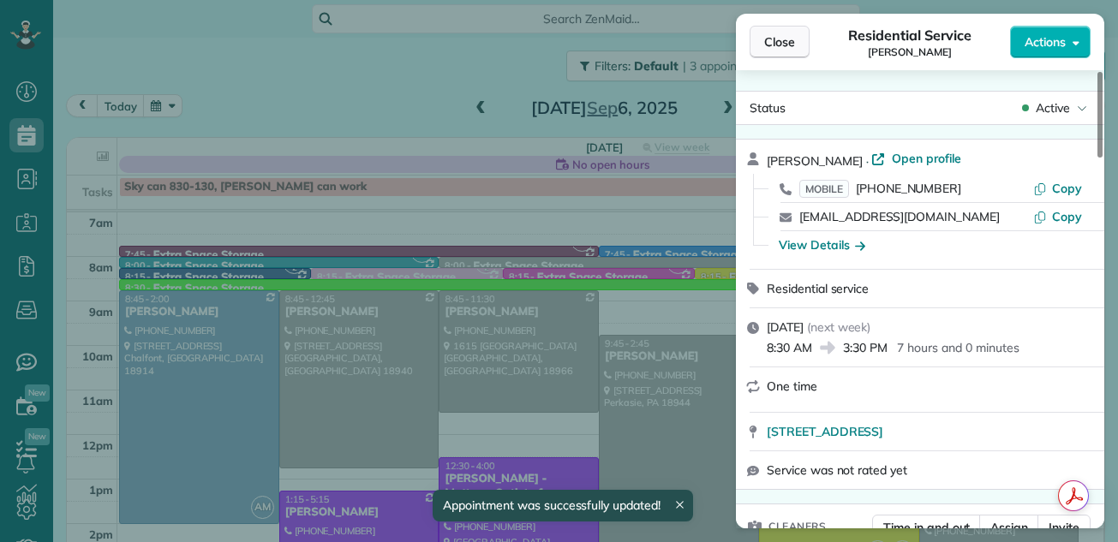
click at [779, 33] on span "Close" at bounding box center [779, 41] width 31 height 17
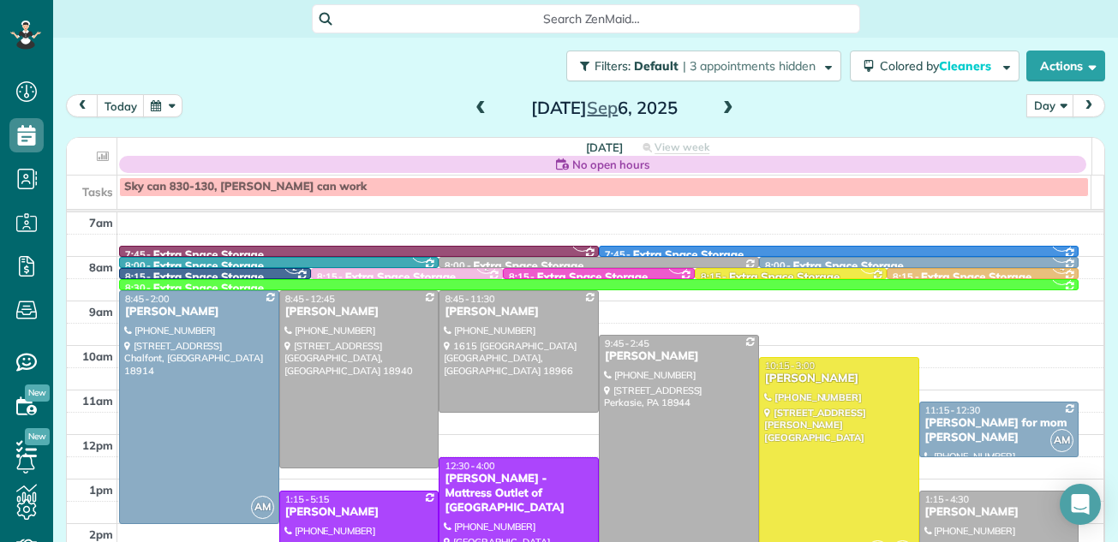
click at [475, 110] on span at bounding box center [480, 108] width 19 height 15
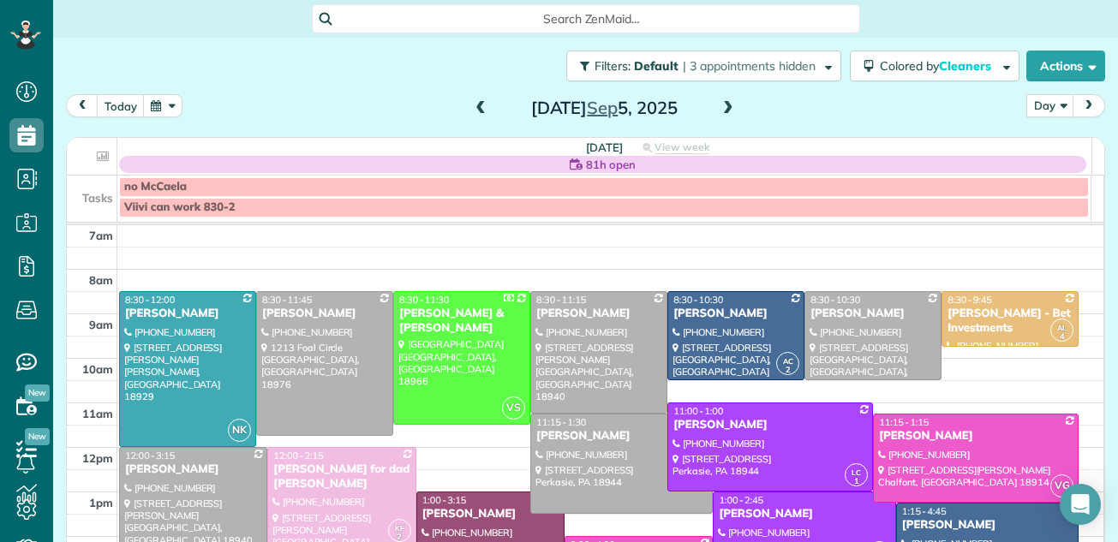
click at [475, 110] on span at bounding box center [480, 108] width 19 height 15
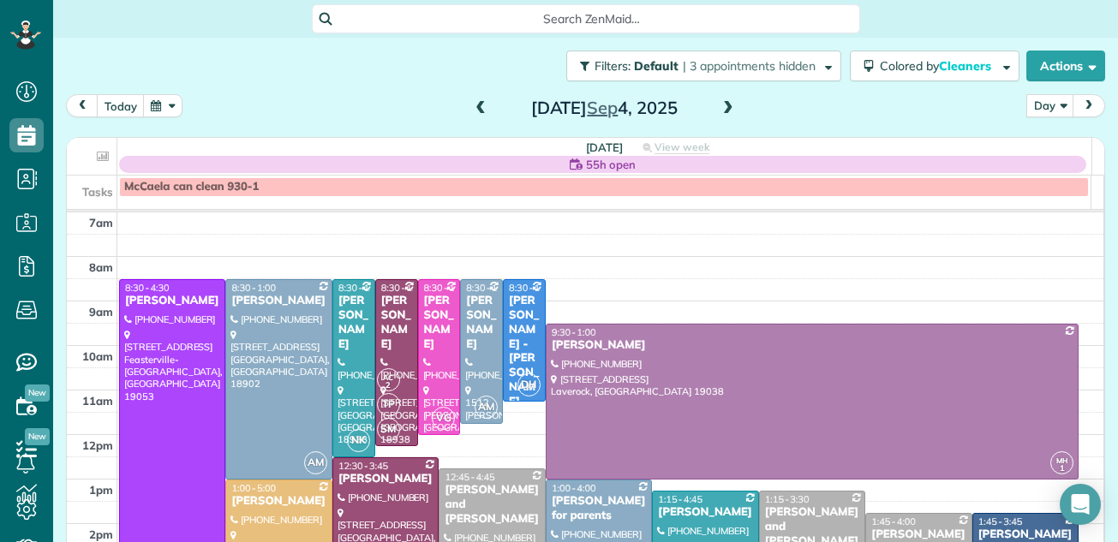
click at [475, 110] on span at bounding box center [480, 108] width 19 height 15
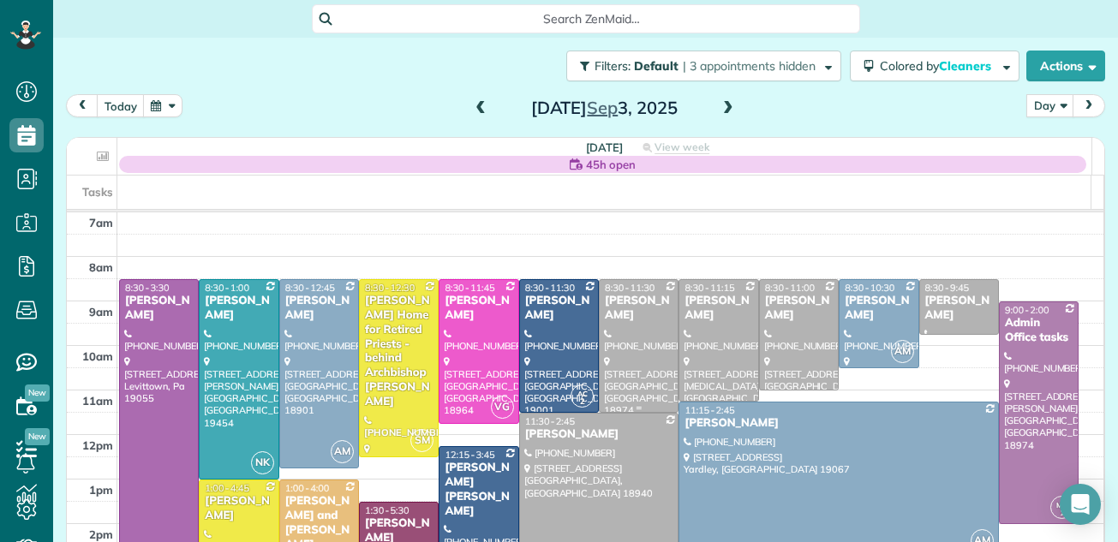
click at [602, 351] on div at bounding box center [639, 346] width 78 height 132
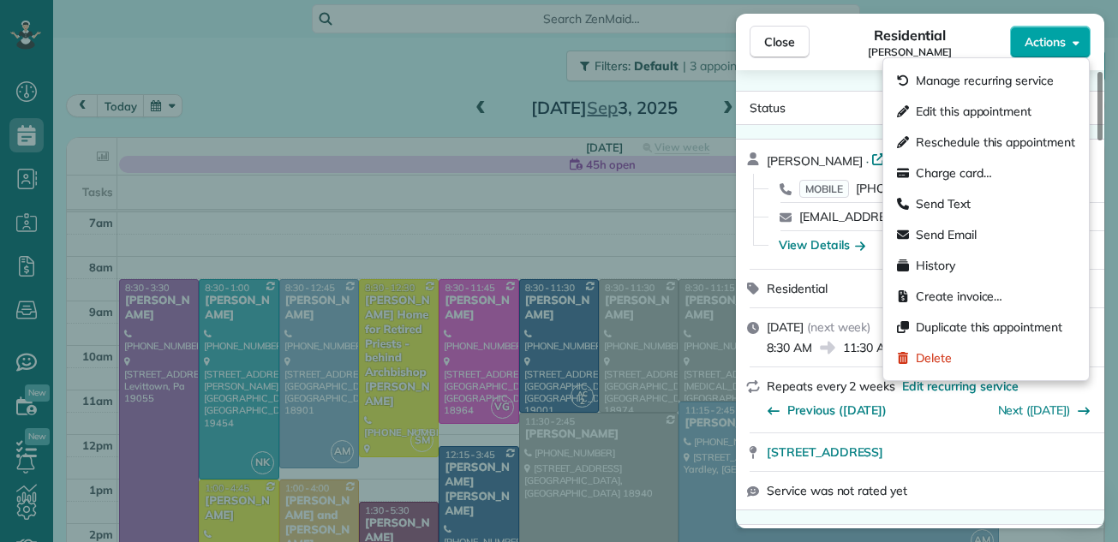
click at [1039, 42] on span "Actions" at bounding box center [1045, 41] width 41 height 17
click at [1014, 105] on span "Edit this appointment" at bounding box center [974, 111] width 116 height 17
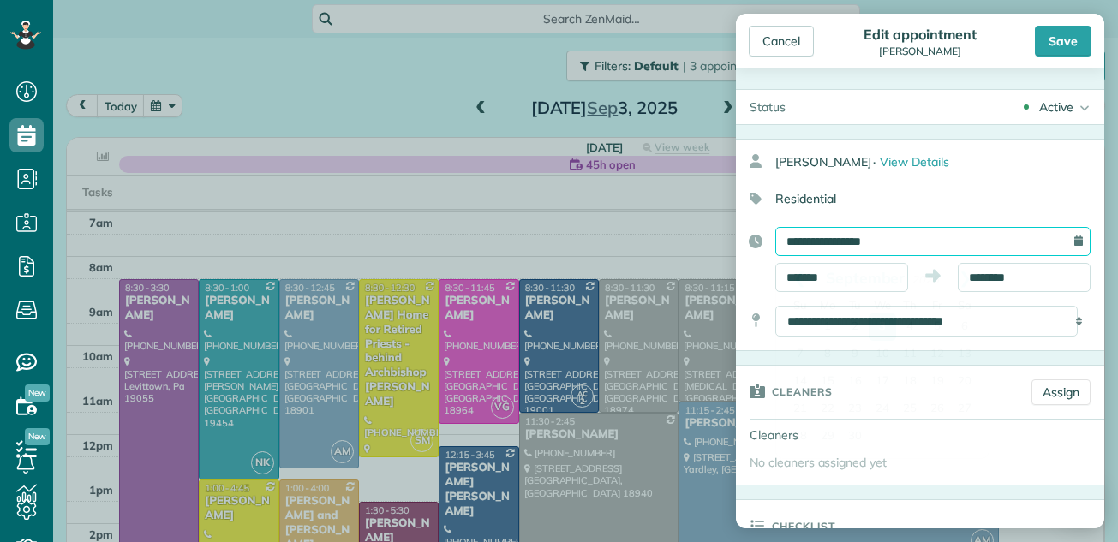
click at [944, 236] on input "**********" at bounding box center [932, 241] width 315 height 29
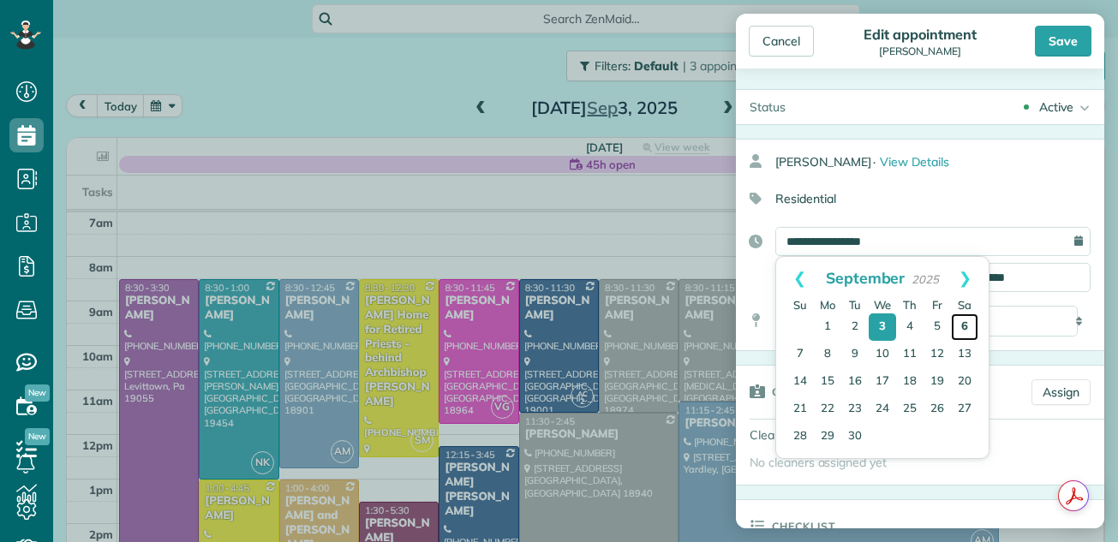
click at [964, 324] on link "6" at bounding box center [964, 327] width 27 height 27
type input "**********"
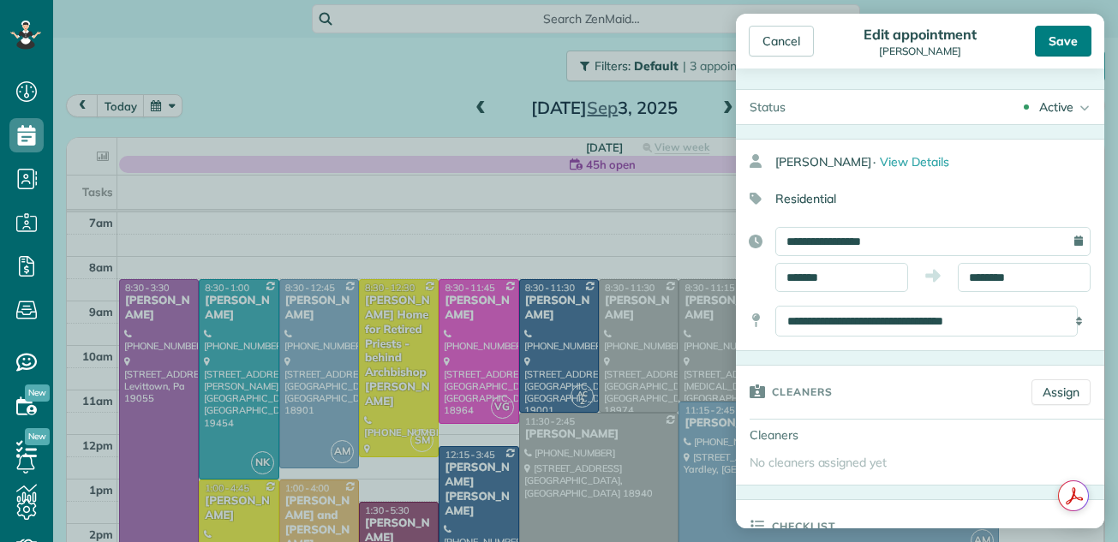
click at [1060, 39] on div "Save" at bounding box center [1063, 41] width 57 height 31
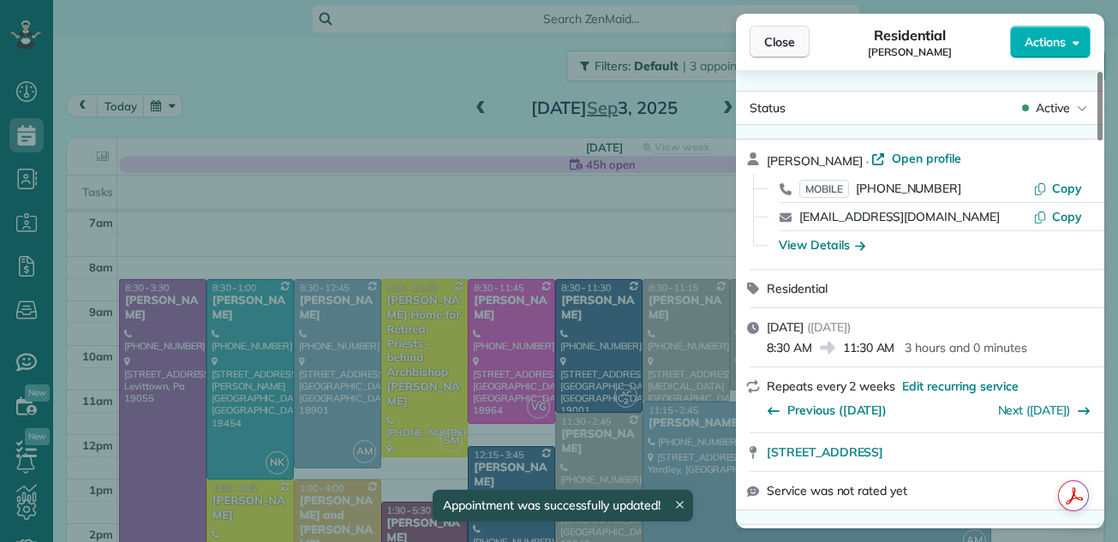
click at [775, 40] on span "Close" at bounding box center [779, 41] width 31 height 17
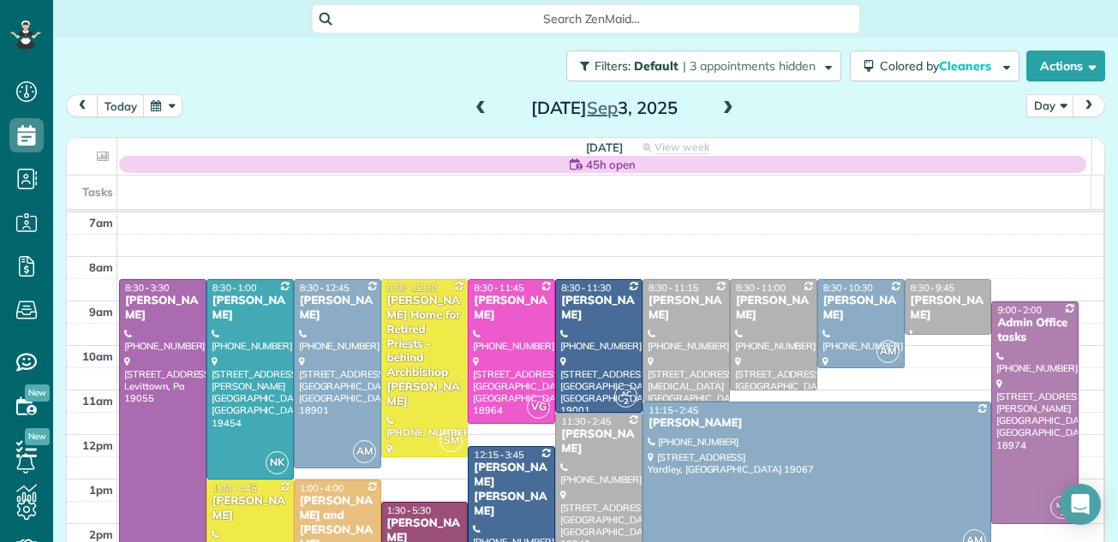
click at [476, 106] on span at bounding box center [480, 108] width 19 height 15
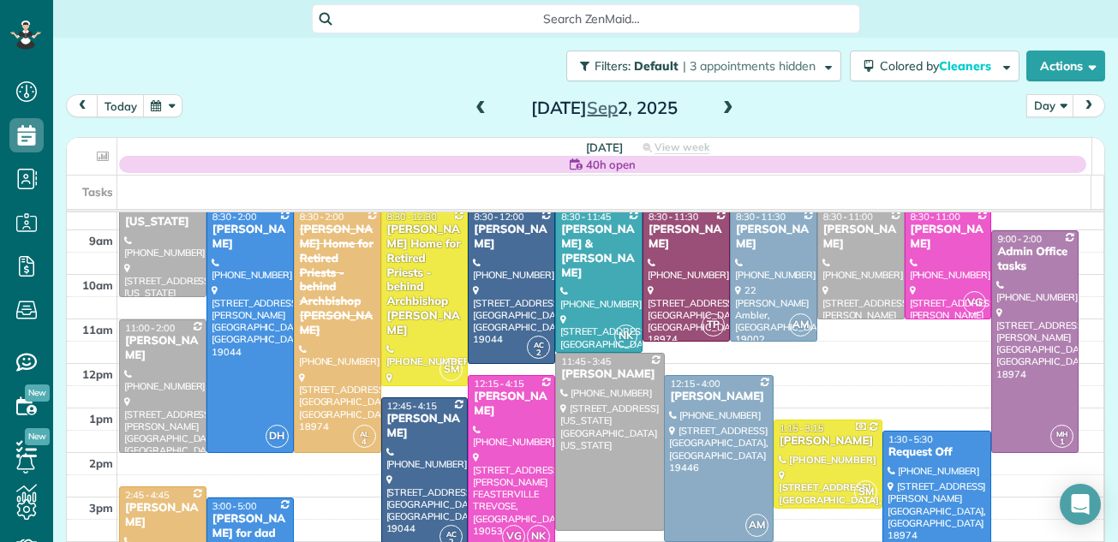
scroll to position [37, 0]
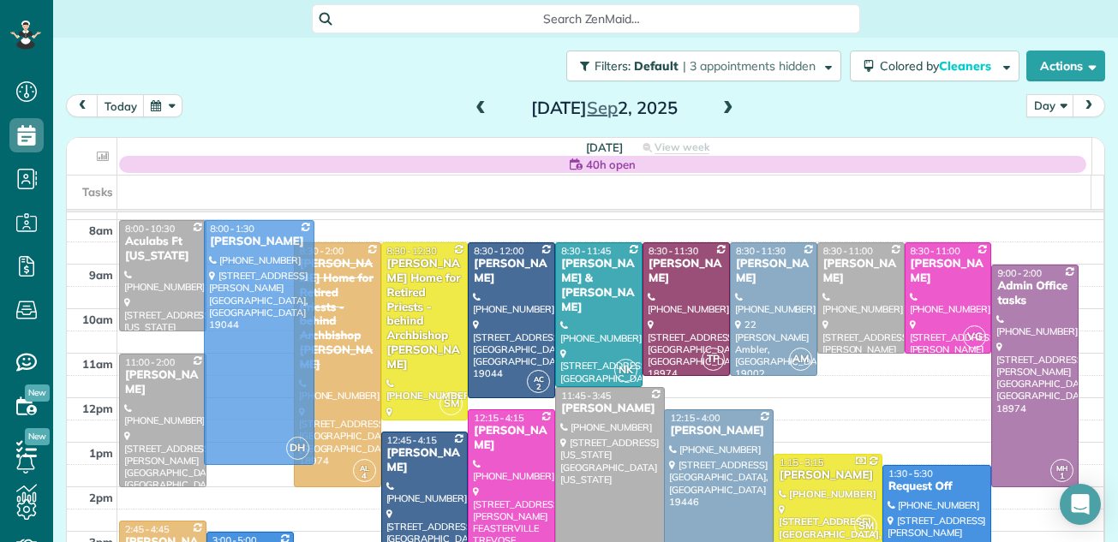
drag, startPoint x: 236, startPoint y: 278, endPoint x: 233, endPoint y: 257, distance: 20.7
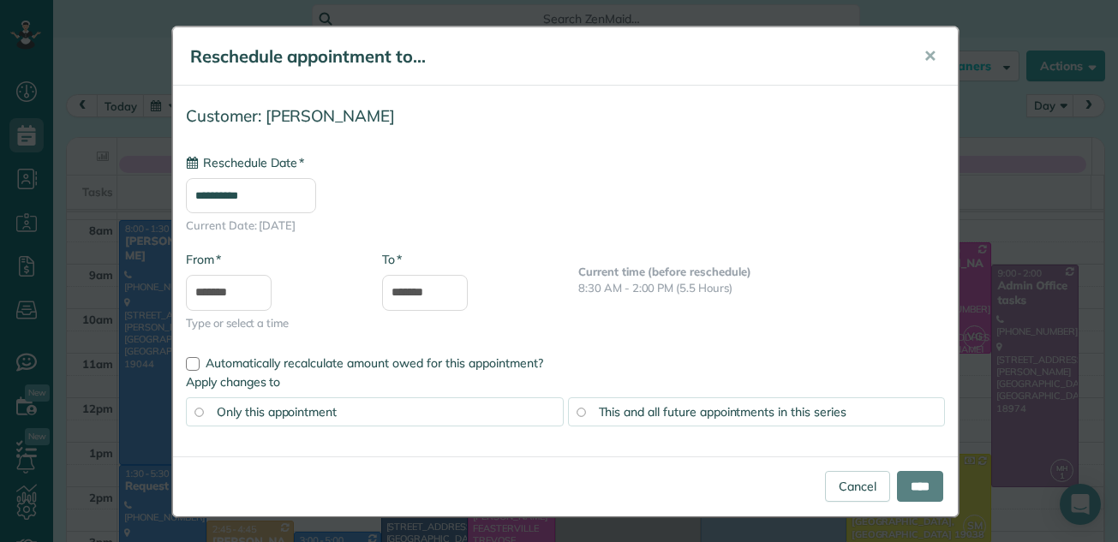
type input "**********"
click at [901, 477] on input "****" at bounding box center [920, 486] width 46 height 31
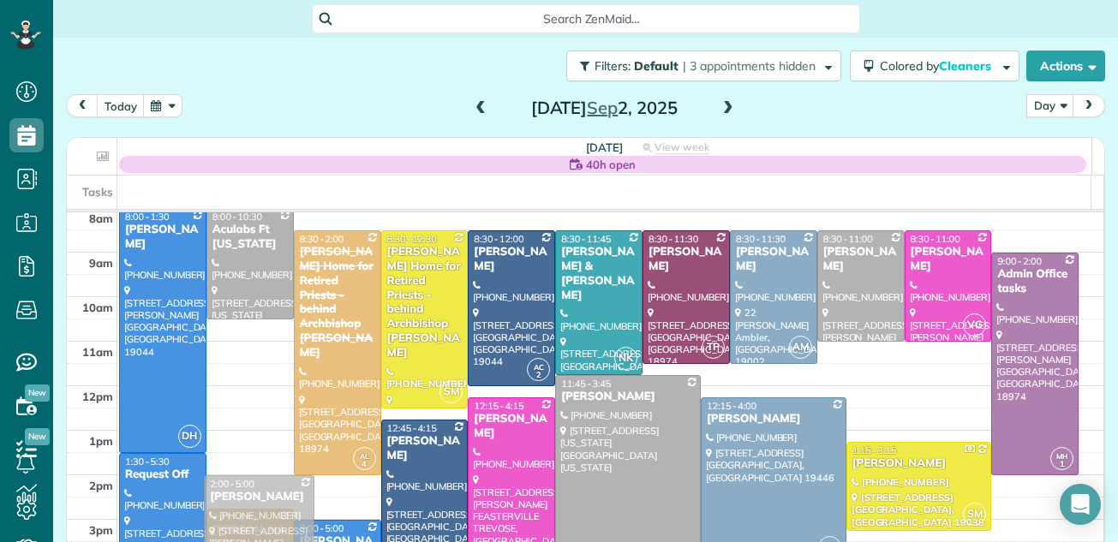
scroll to position [68, 0]
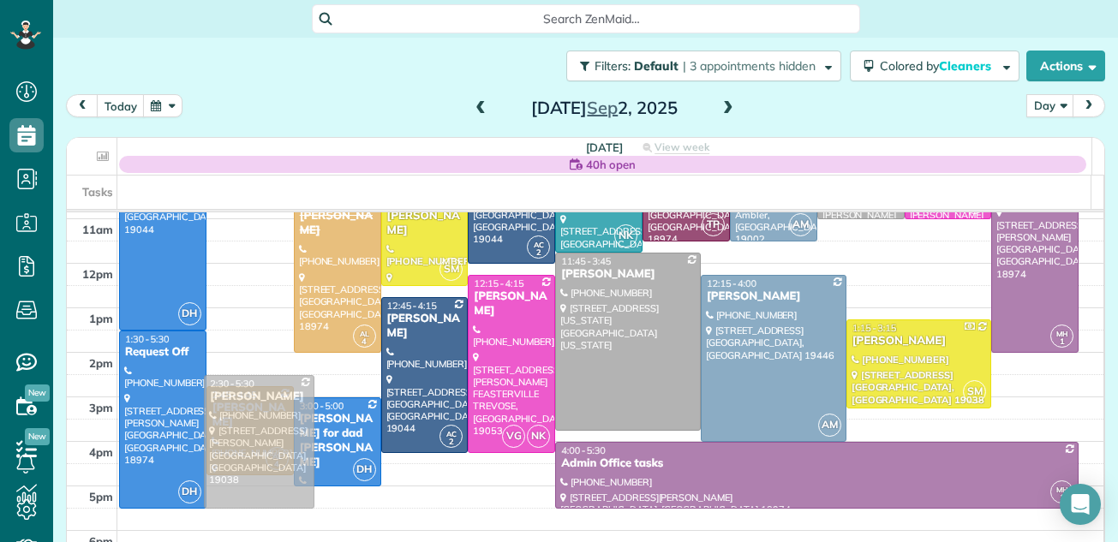
drag, startPoint x: 218, startPoint y: 404, endPoint x: 218, endPoint y: 548, distance: 143.9
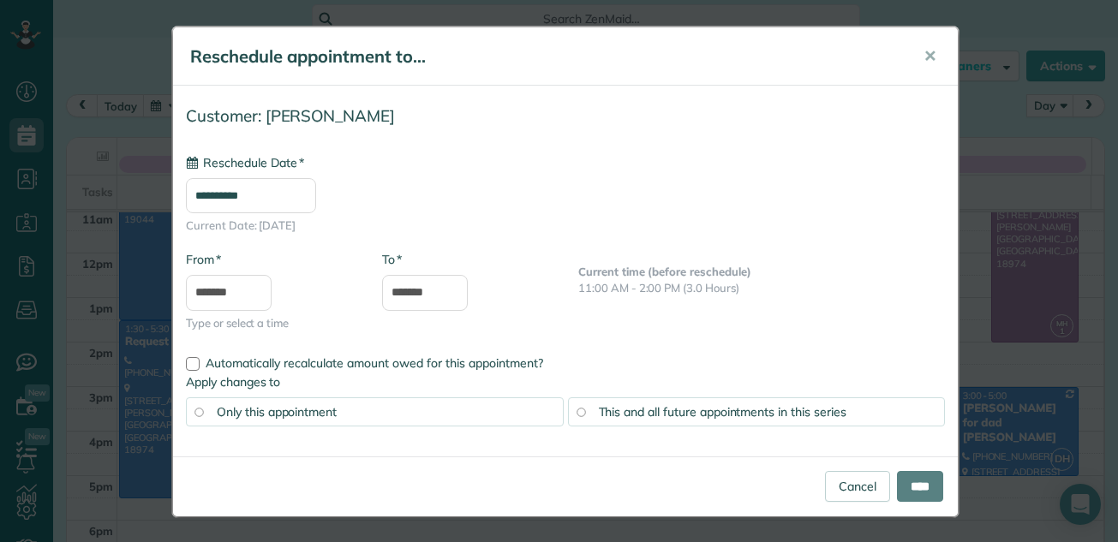
type input "**********"
click at [923, 488] on input "****" at bounding box center [920, 486] width 46 height 31
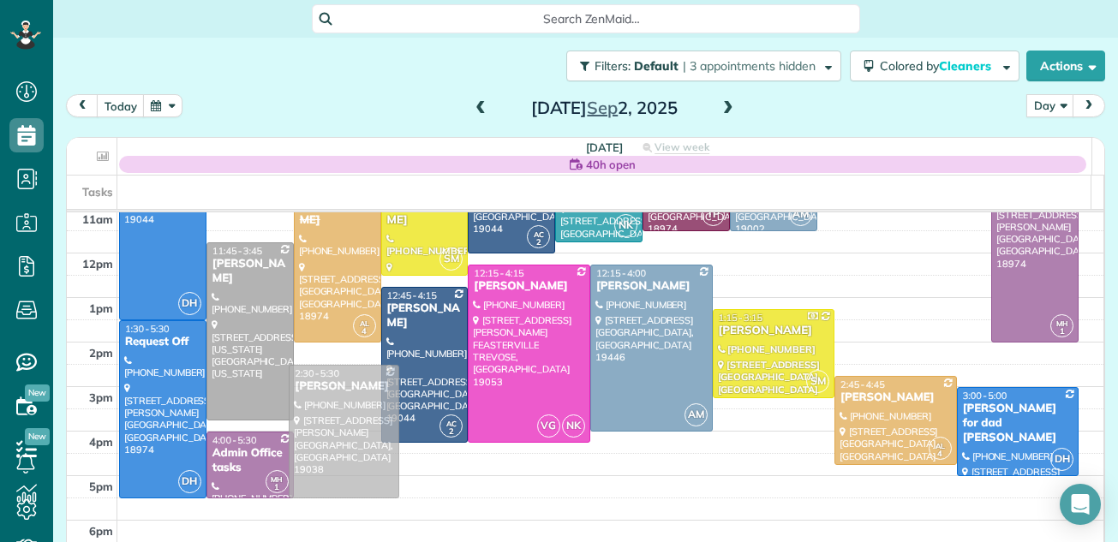
drag, startPoint x: 348, startPoint y: 397, endPoint x: 346, endPoint y: 413, distance: 16.4
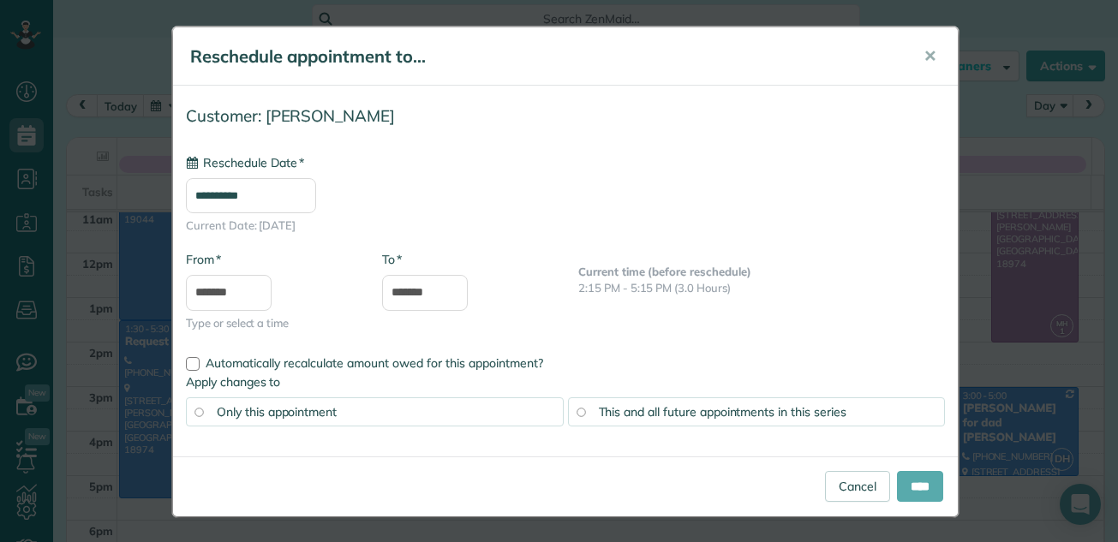
type input "**********"
click at [918, 489] on input "****" at bounding box center [920, 486] width 46 height 31
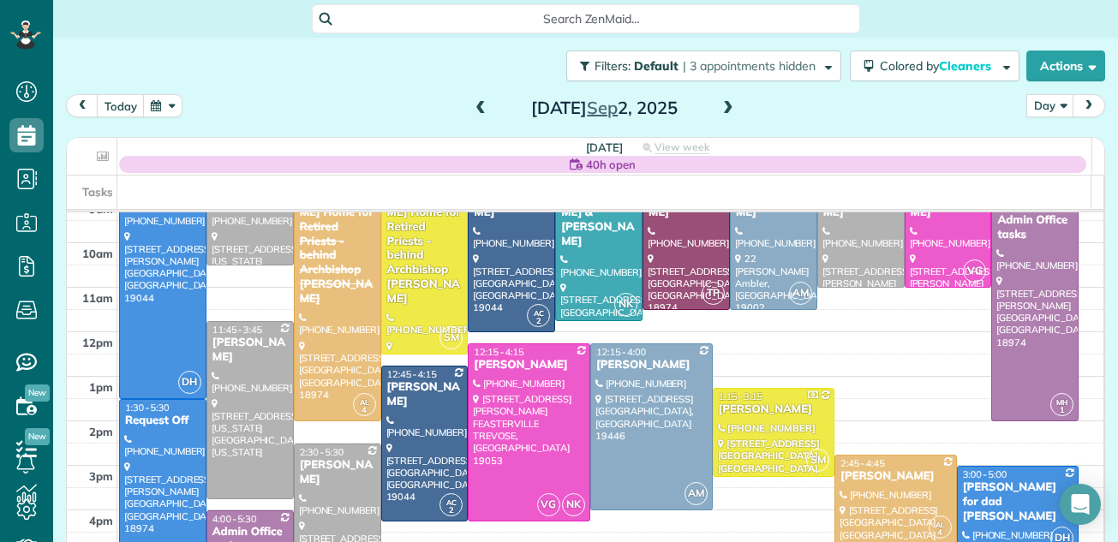
scroll to position [106, 0]
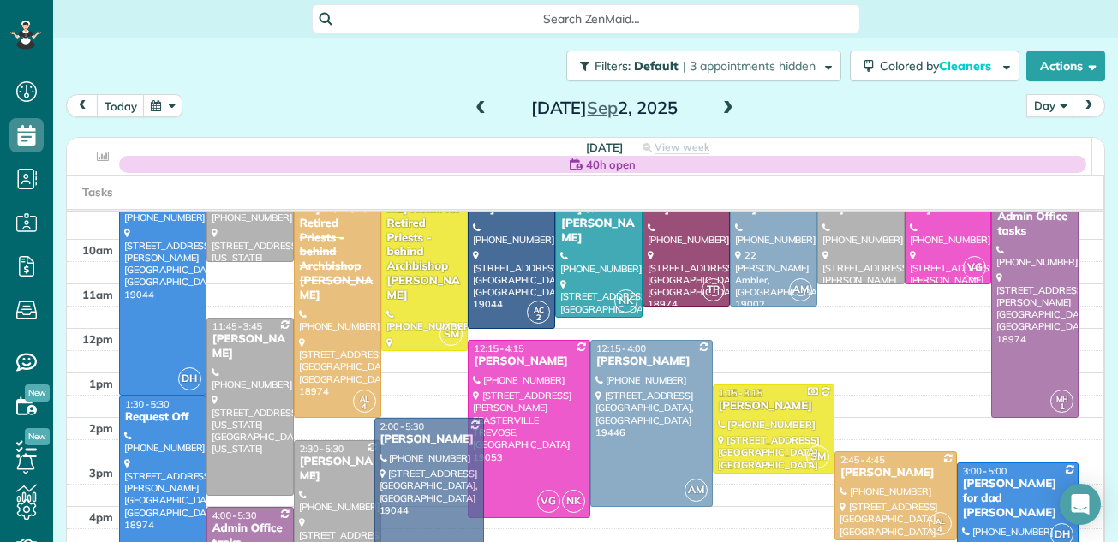
drag, startPoint x: 429, startPoint y: 393, endPoint x: 426, endPoint y: 446, distance: 53.2
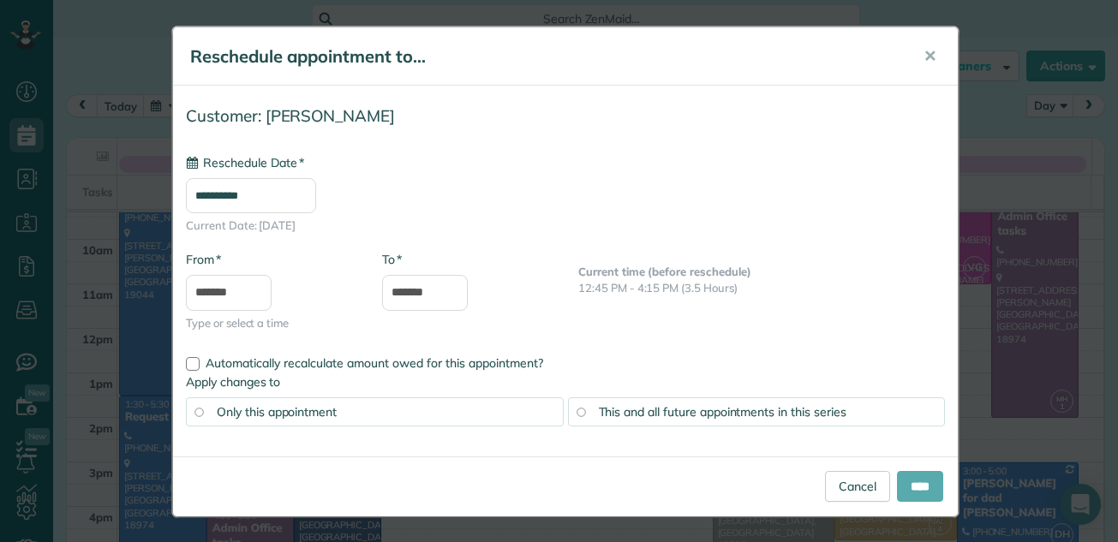
type input "**********"
click at [904, 483] on input "****" at bounding box center [920, 486] width 46 height 31
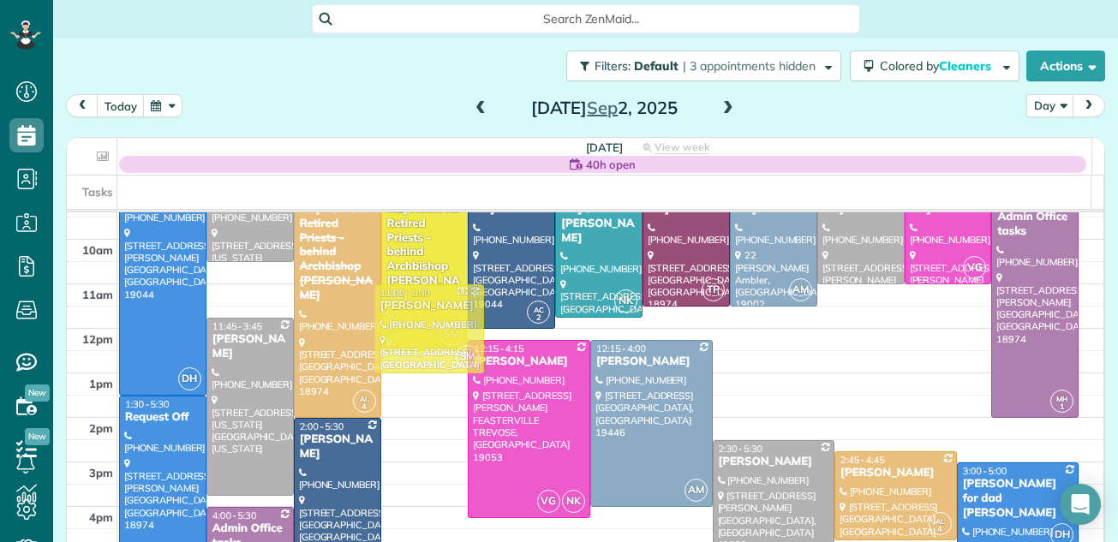
drag, startPoint x: 399, startPoint y: 418, endPoint x: 358, endPoint y: 317, distance: 109.2
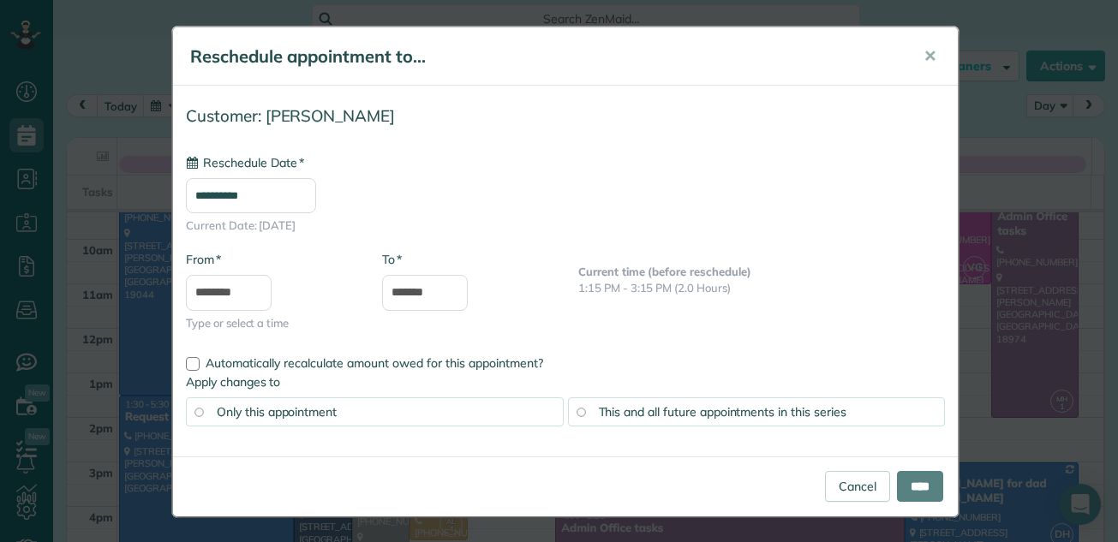
type input "**********"
click at [904, 482] on input "****" at bounding box center [920, 486] width 46 height 31
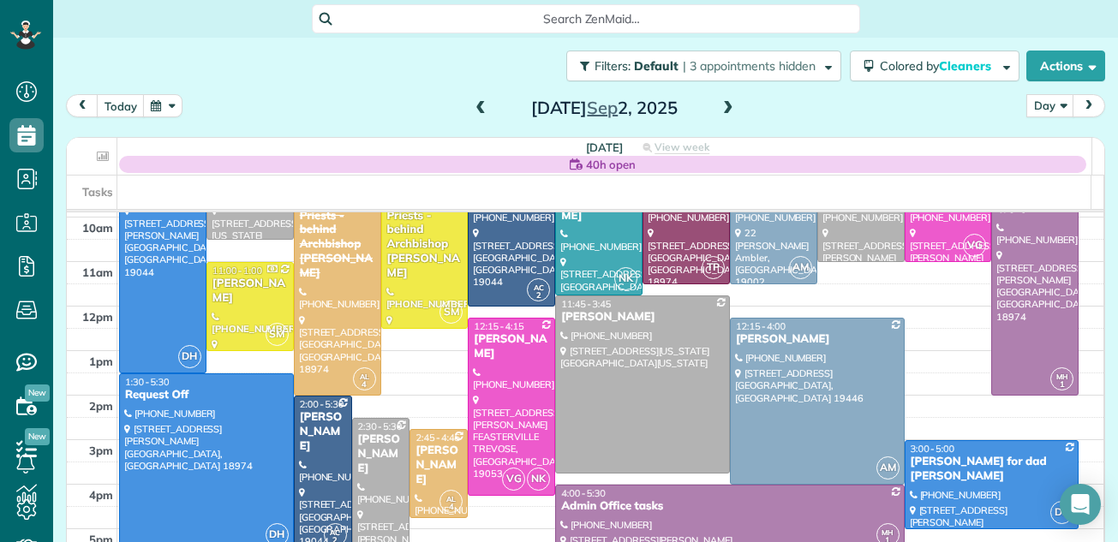
scroll to position [167, 0]
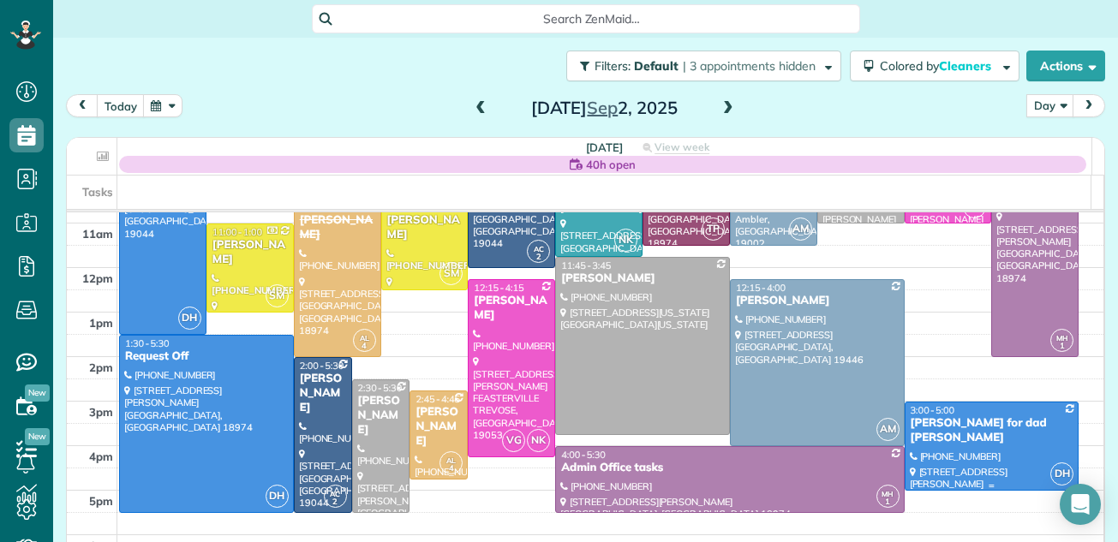
click at [949, 428] on div "Sandra Chauncey for dad Henry" at bounding box center [992, 430] width 165 height 29
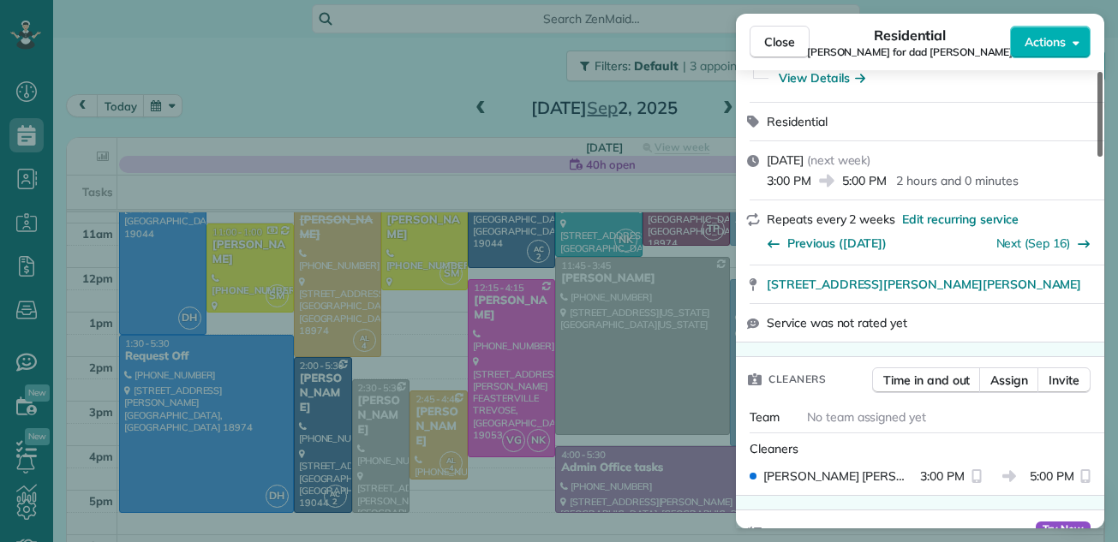
scroll to position [323, 0]
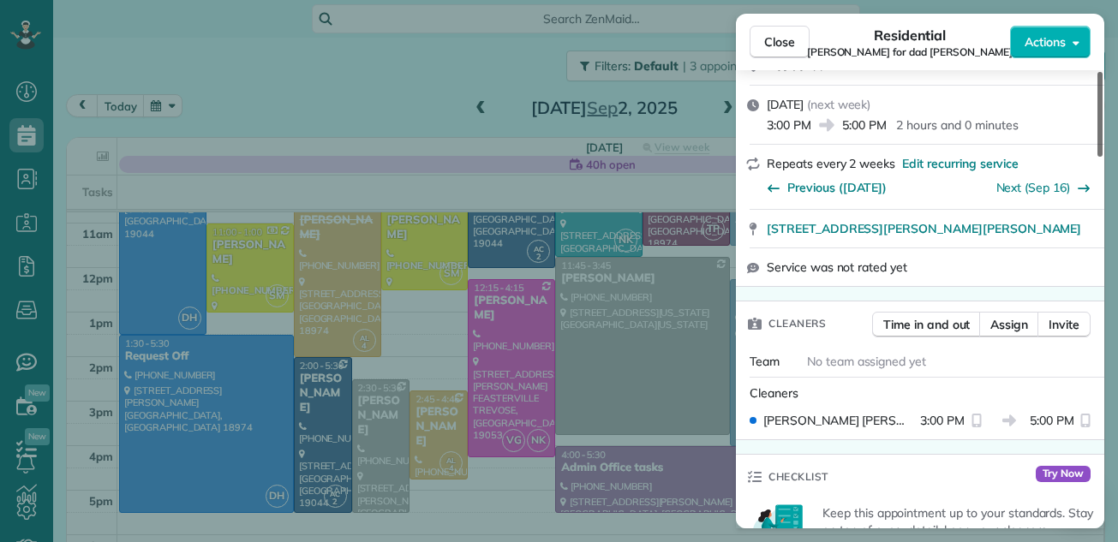
drag, startPoint x: 1098, startPoint y: 96, endPoint x: 1089, endPoint y: 156, distance: 60.6
click at [1098, 156] on div at bounding box center [1100, 114] width 5 height 85
click at [1005, 316] on span "Assign" at bounding box center [1009, 324] width 38 height 17
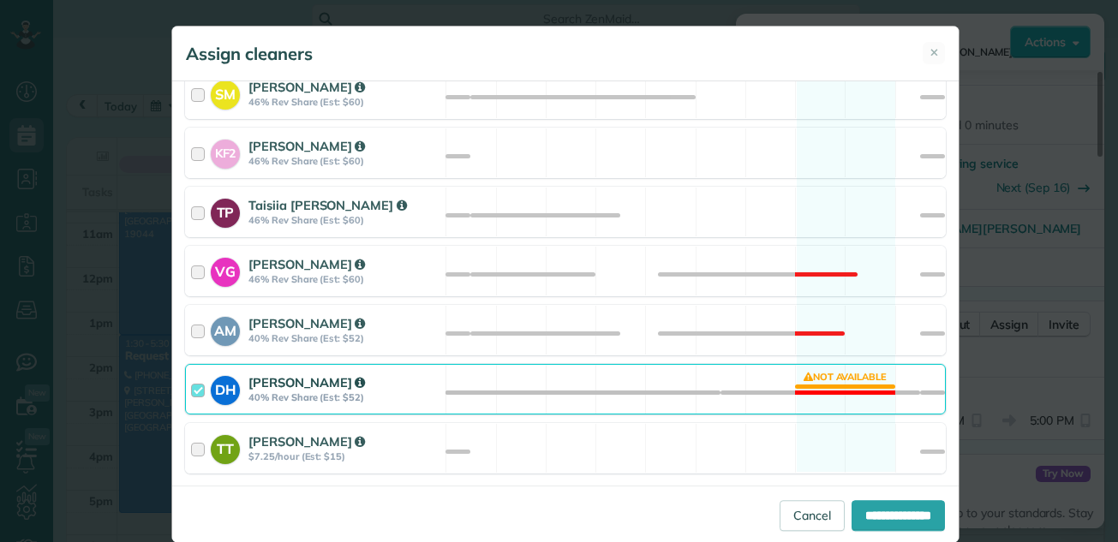
scroll to position [1000, 0]
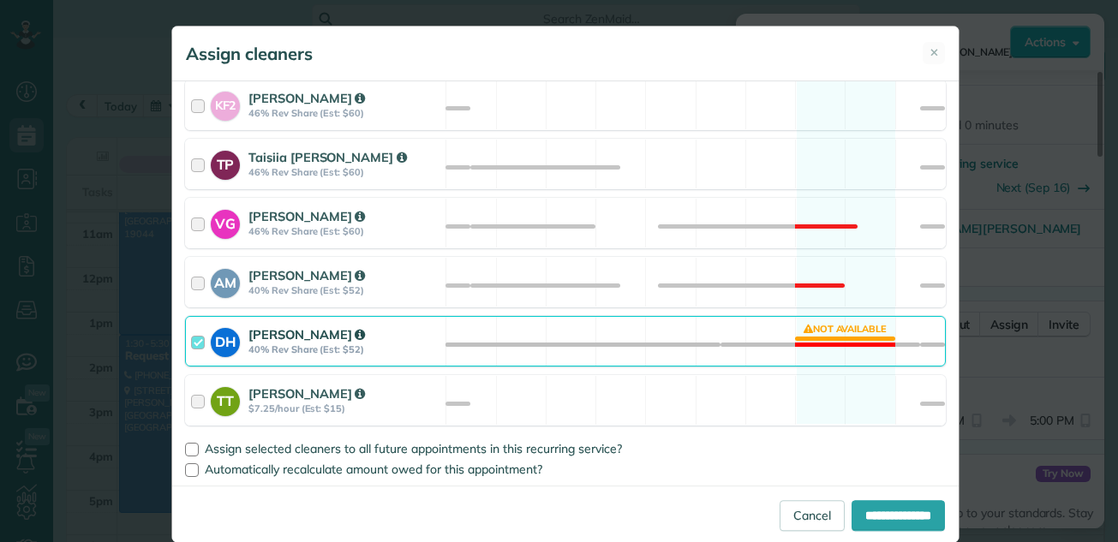
click at [192, 341] on div at bounding box center [201, 342] width 20 height 32
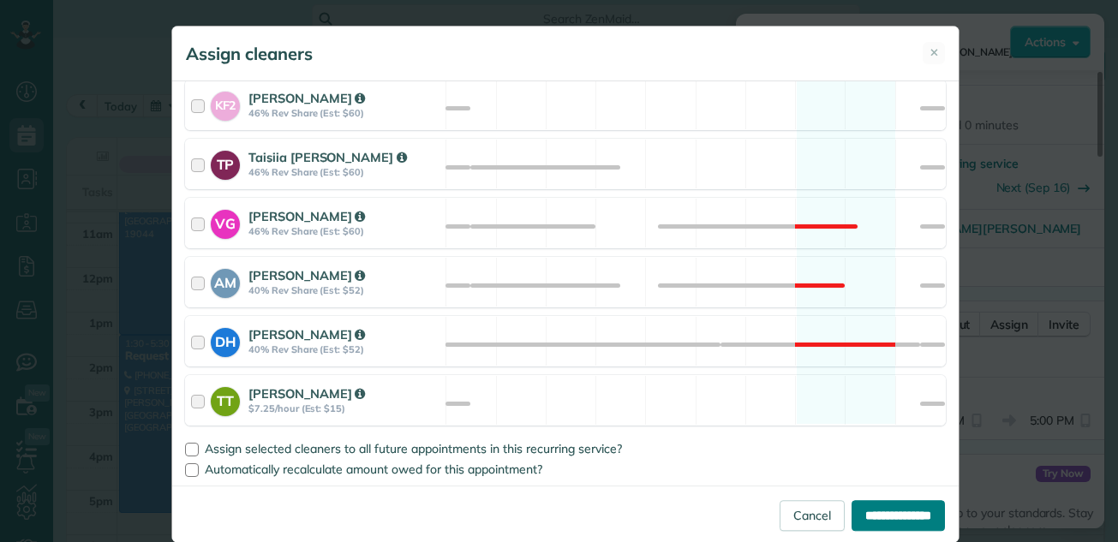
click at [865, 509] on input "**********" at bounding box center [898, 515] width 93 height 31
type input "**********"
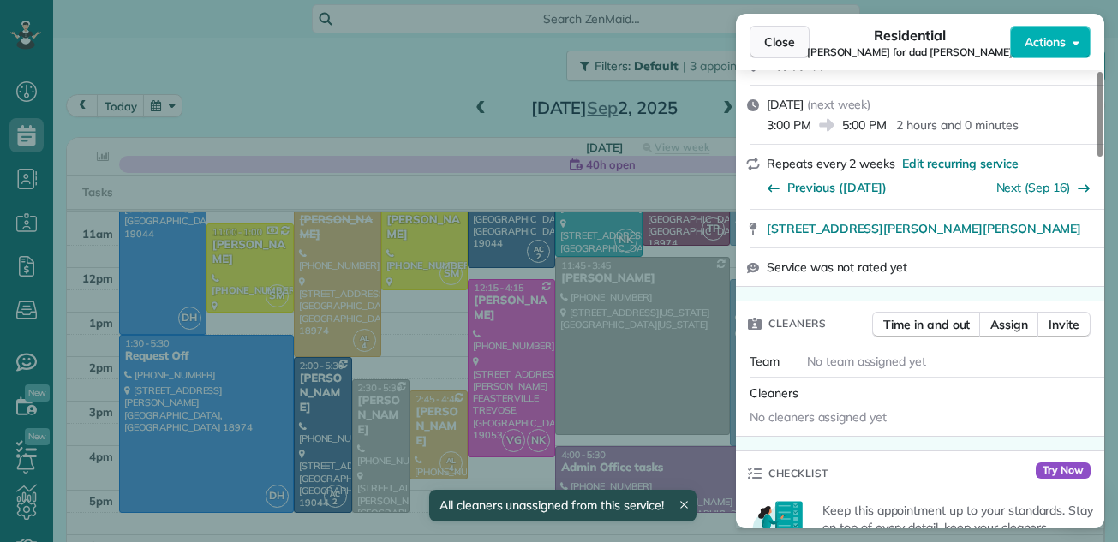
click at [776, 31] on button "Close" at bounding box center [780, 42] width 60 height 33
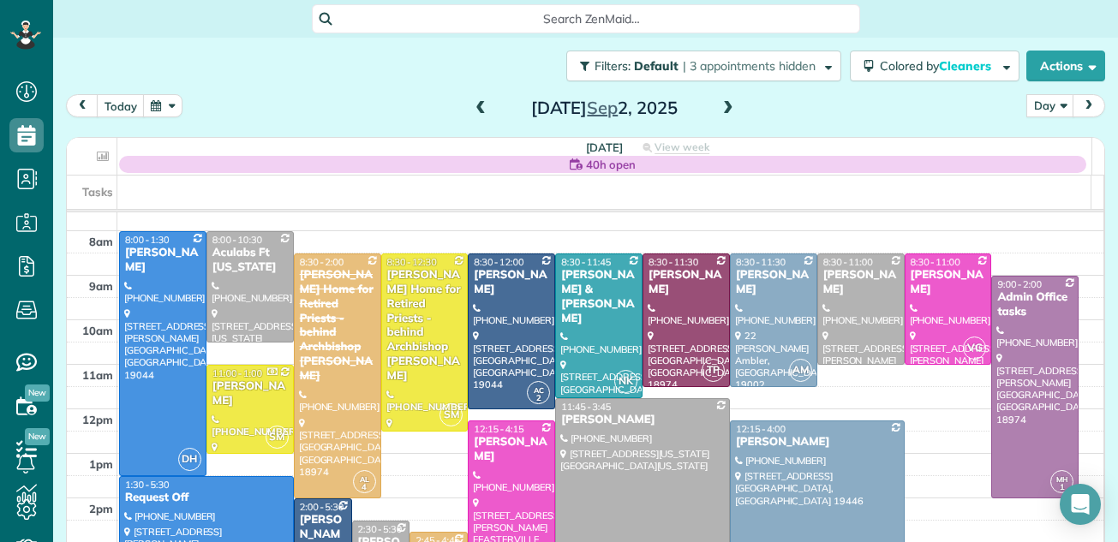
scroll to position [18, 0]
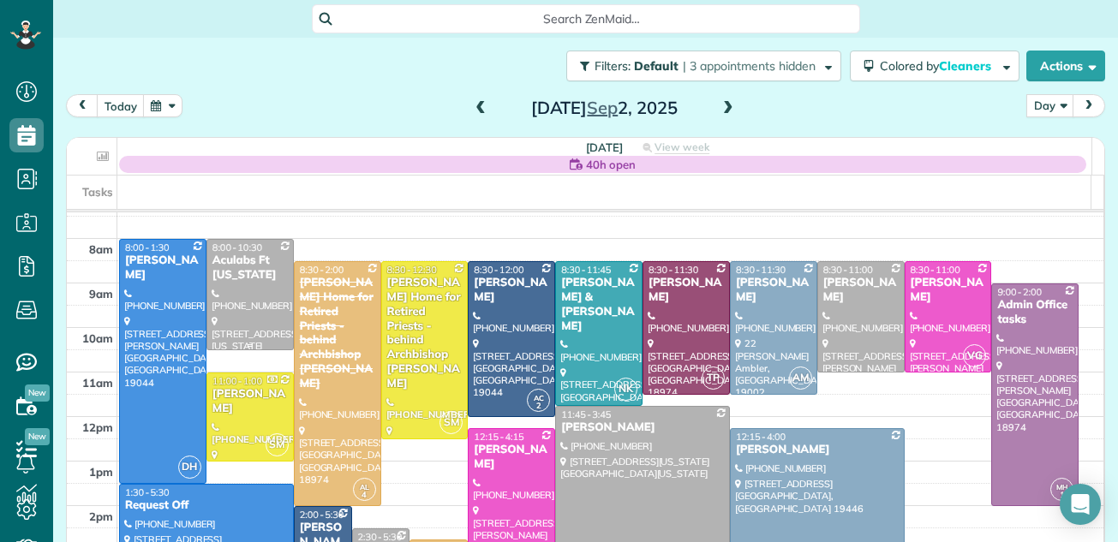
click at [245, 284] on div at bounding box center [250, 295] width 86 height 110
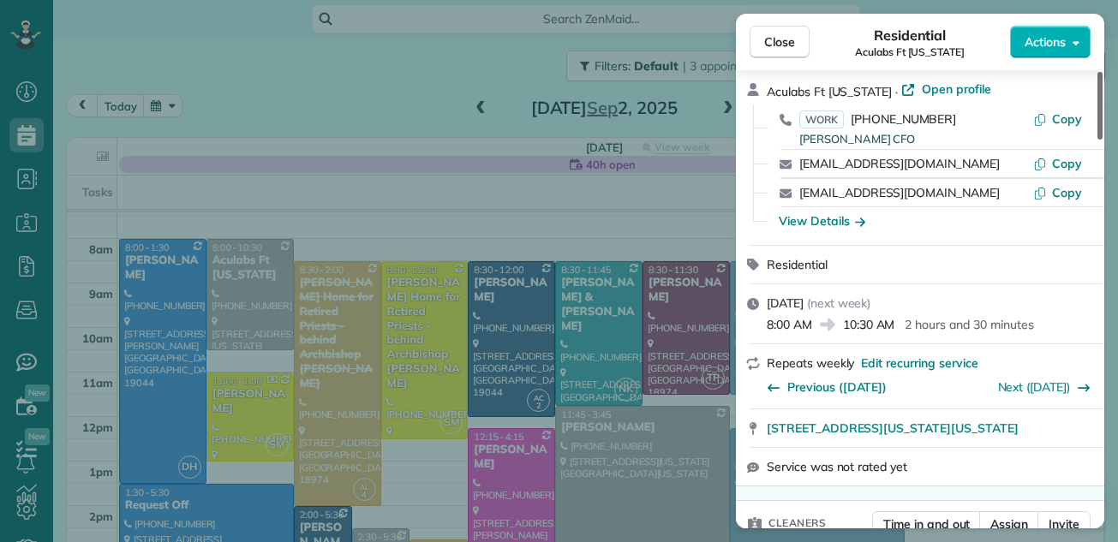
scroll to position [46, 0]
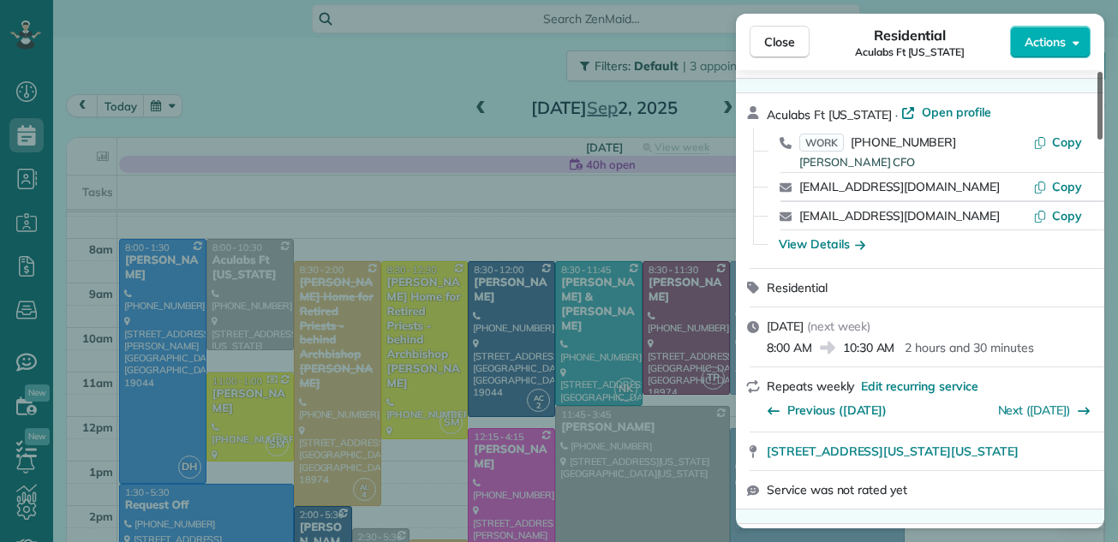
drag, startPoint x: 1101, startPoint y: 104, endPoint x: 1093, endPoint y: 111, distance: 10.3
click at [1098, 111] on div at bounding box center [1100, 106] width 5 height 68
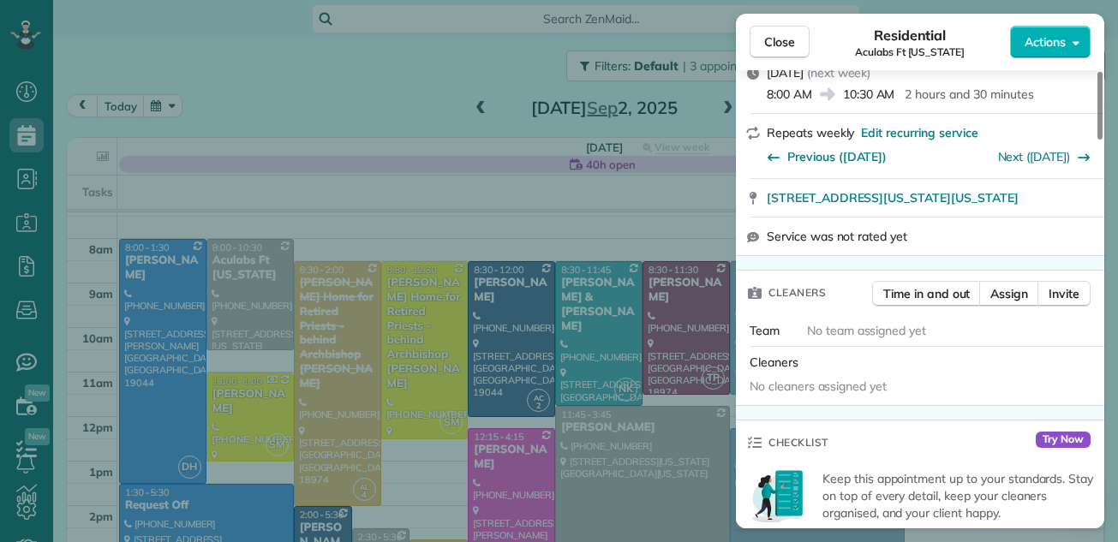
drag, startPoint x: 1098, startPoint y: 114, endPoint x: 1087, endPoint y: 164, distance: 50.9
click at [1098, 140] on div at bounding box center [1100, 106] width 5 height 68
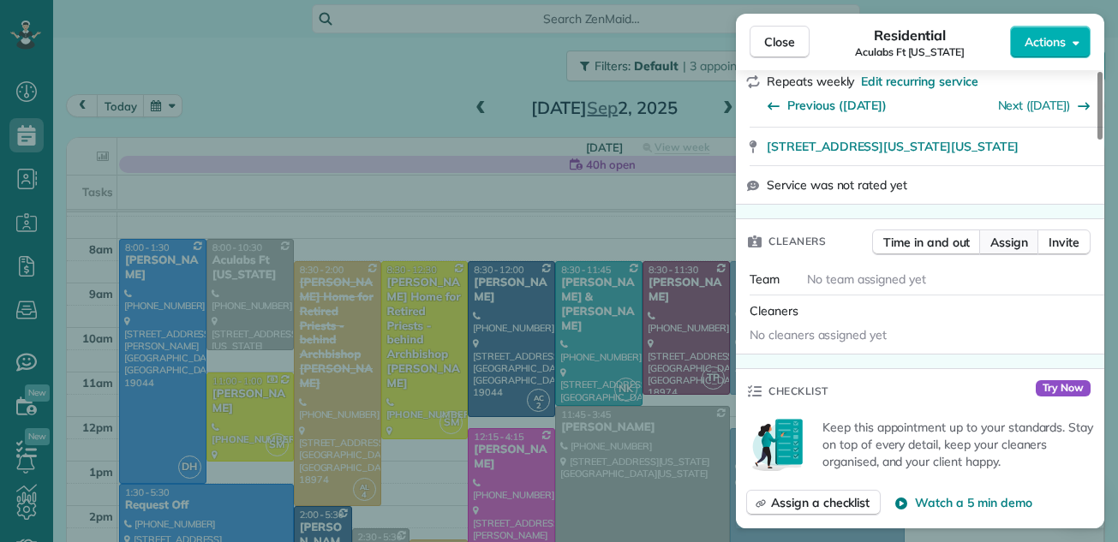
click at [997, 242] on span "Assign" at bounding box center [1009, 242] width 38 height 17
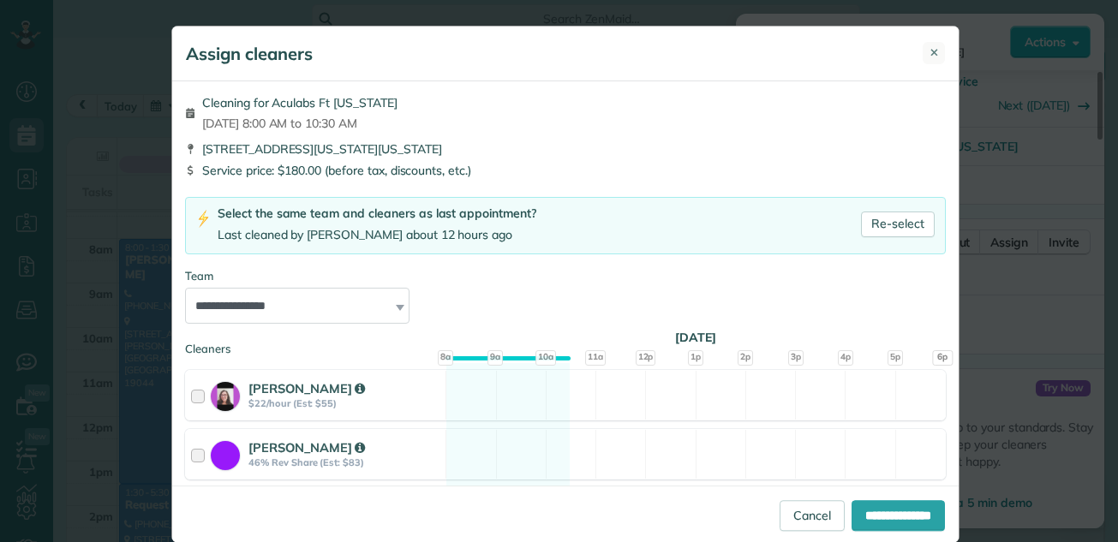
click at [930, 51] on span "✕" at bounding box center [934, 53] width 9 height 16
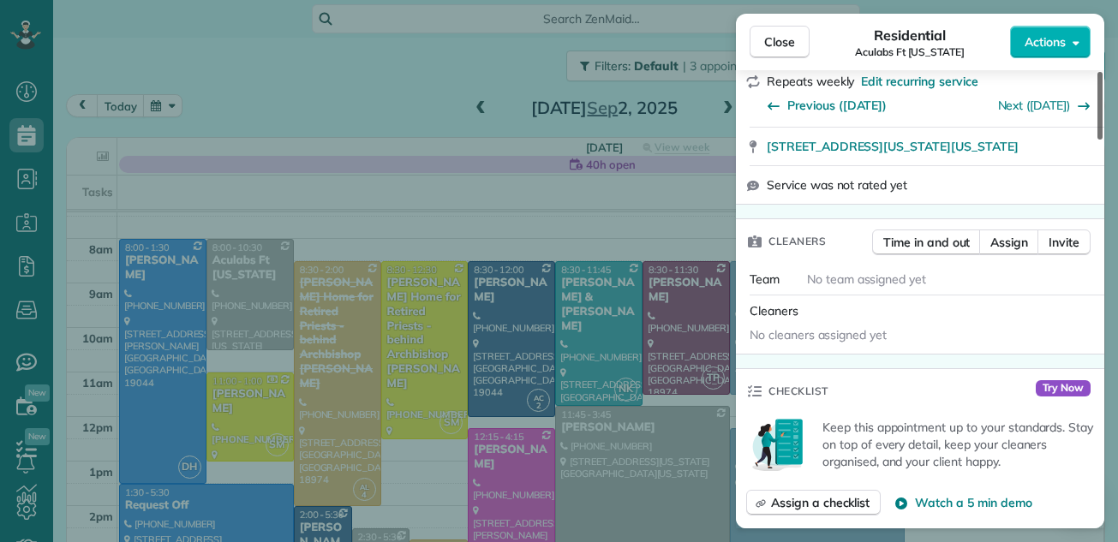
scroll to position [127, 0]
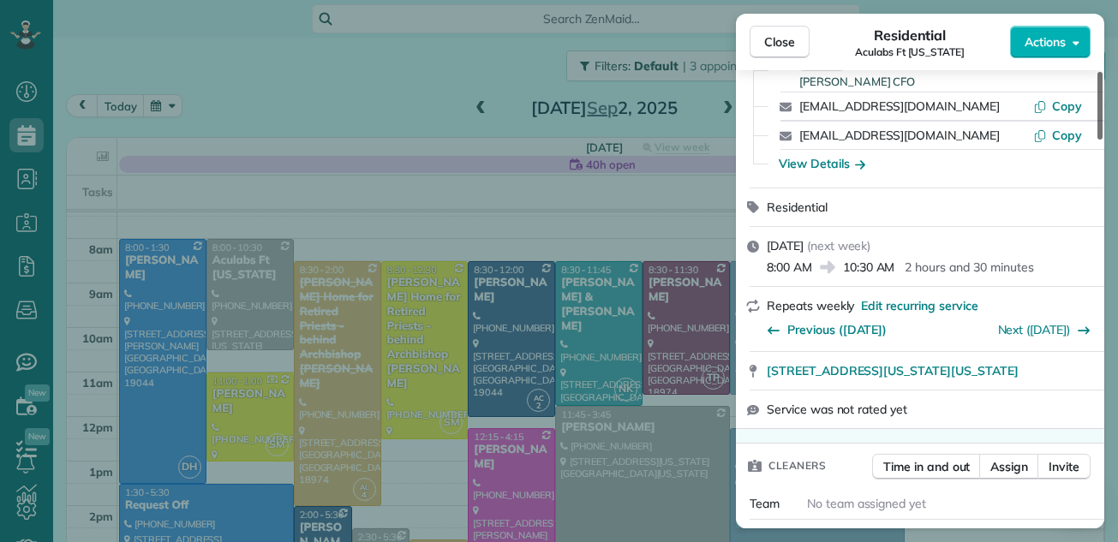
drag, startPoint x: 1102, startPoint y: 132, endPoint x: 1101, endPoint y: 99, distance: 33.4
click at [1101, 99] on div at bounding box center [1100, 106] width 5 height 68
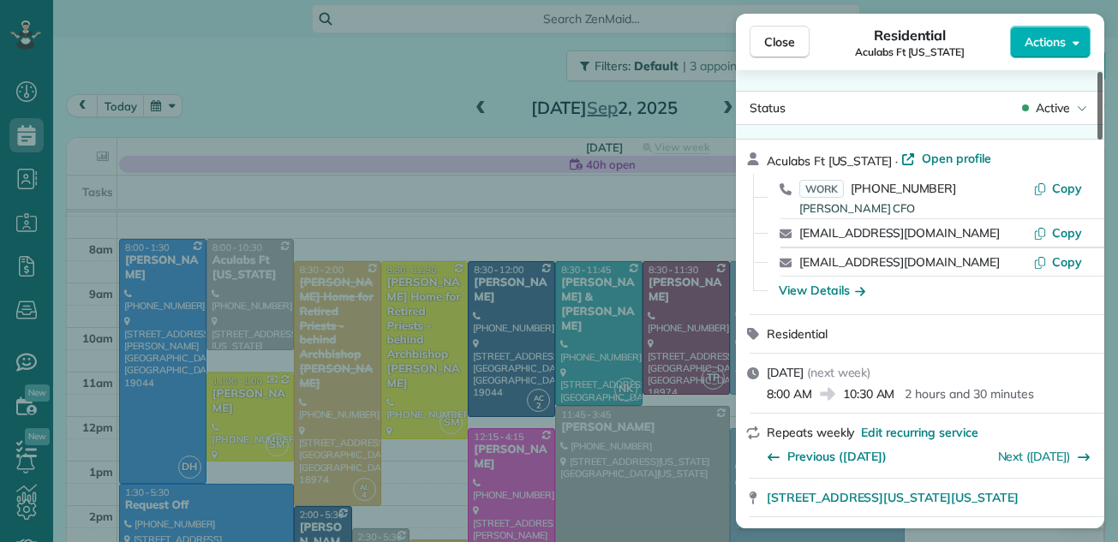
drag, startPoint x: 1099, startPoint y: 114, endPoint x: 1098, endPoint y: 80, distance: 34.3
click at [1098, 80] on div at bounding box center [1100, 106] width 5 height 68
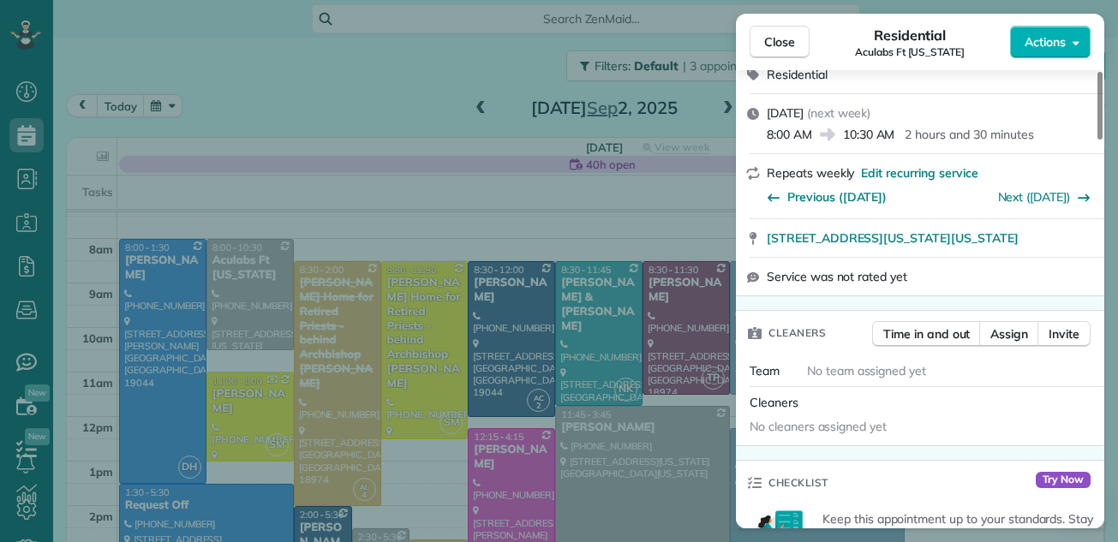
drag, startPoint x: 1098, startPoint y: 80, endPoint x: 1000, endPoint y: 123, distance: 107.4
click at [1098, 123] on div at bounding box center [1100, 106] width 5 height 68
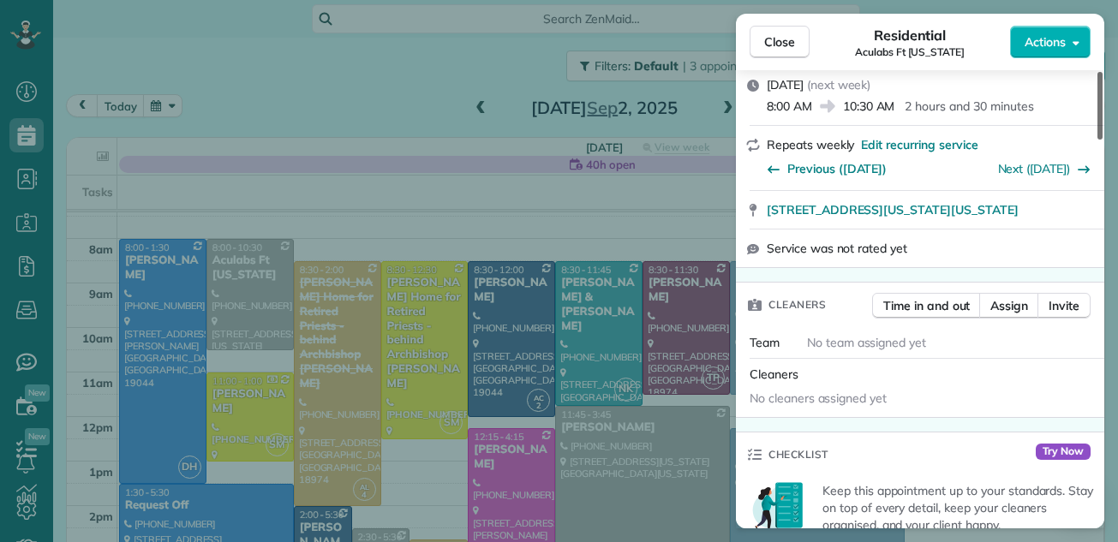
scroll to position [11, 0]
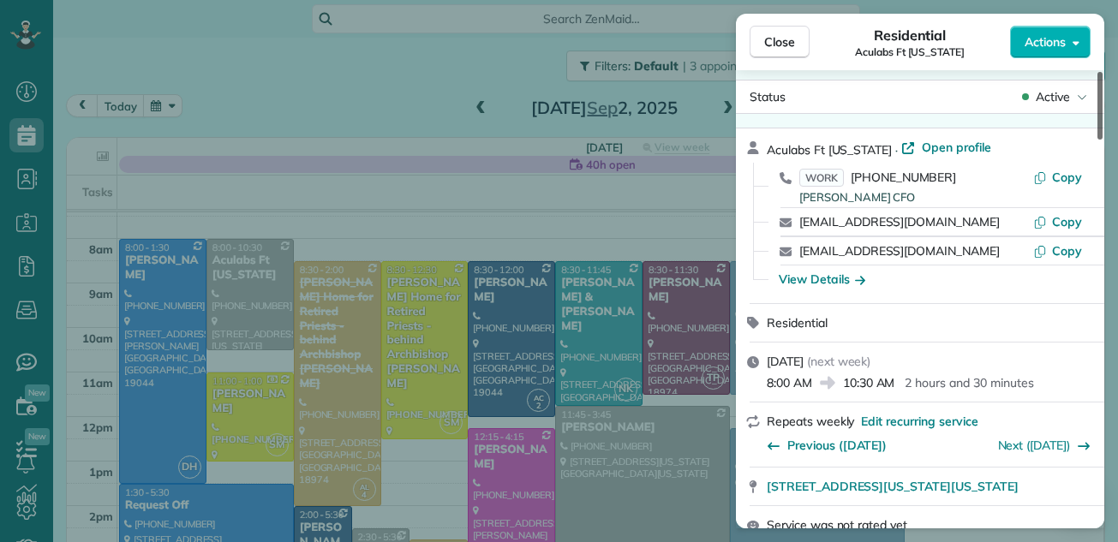
drag, startPoint x: 1099, startPoint y: 124, endPoint x: 1100, endPoint y: 83, distance: 41.1
click at [1100, 83] on div at bounding box center [1100, 106] width 5 height 68
click at [987, 141] on span "Open profile" at bounding box center [956, 147] width 69 height 17
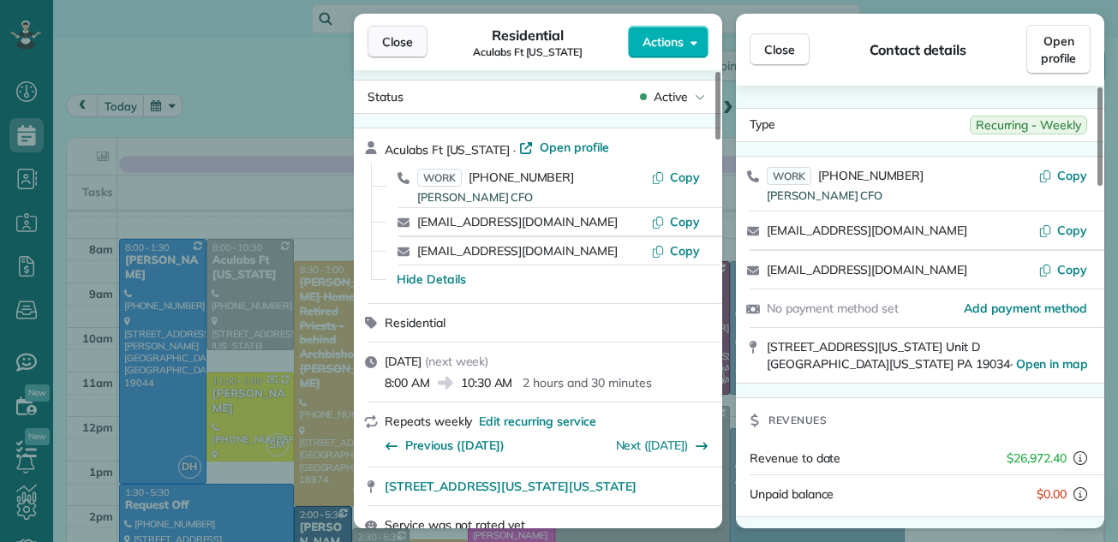
click at [400, 46] on span "Close" at bounding box center [397, 41] width 31 height 17
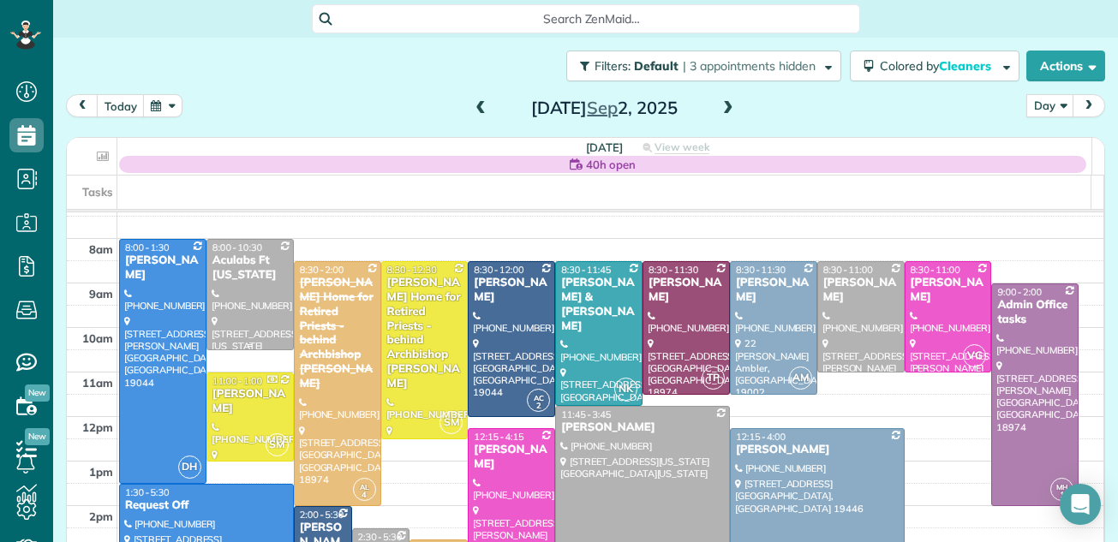
click at [224, 258] on div "Aculabs Ft Washington" at bounding box center [250, 268] width 77 height 29
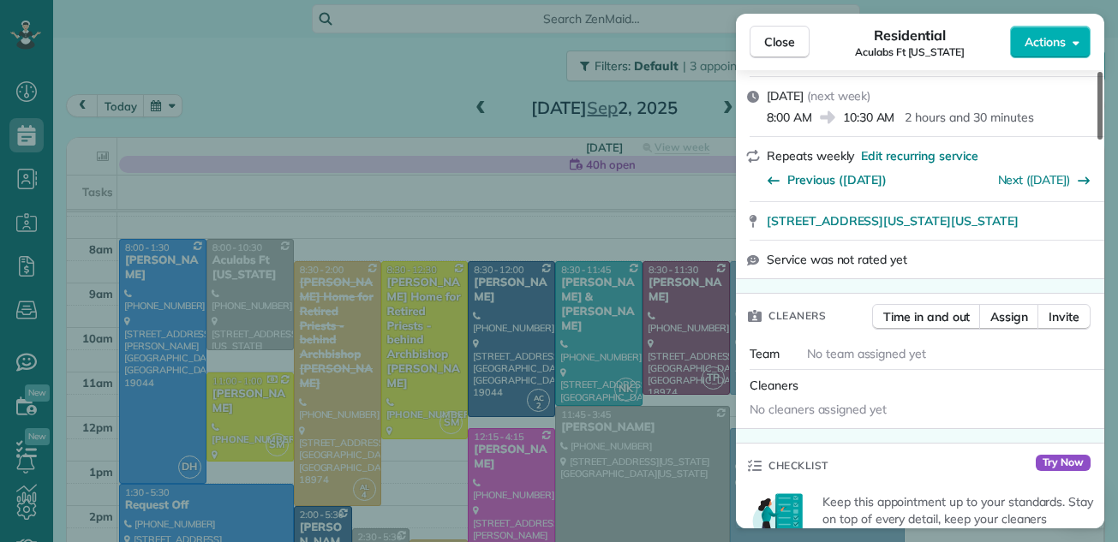
scroll to position [282, 0]
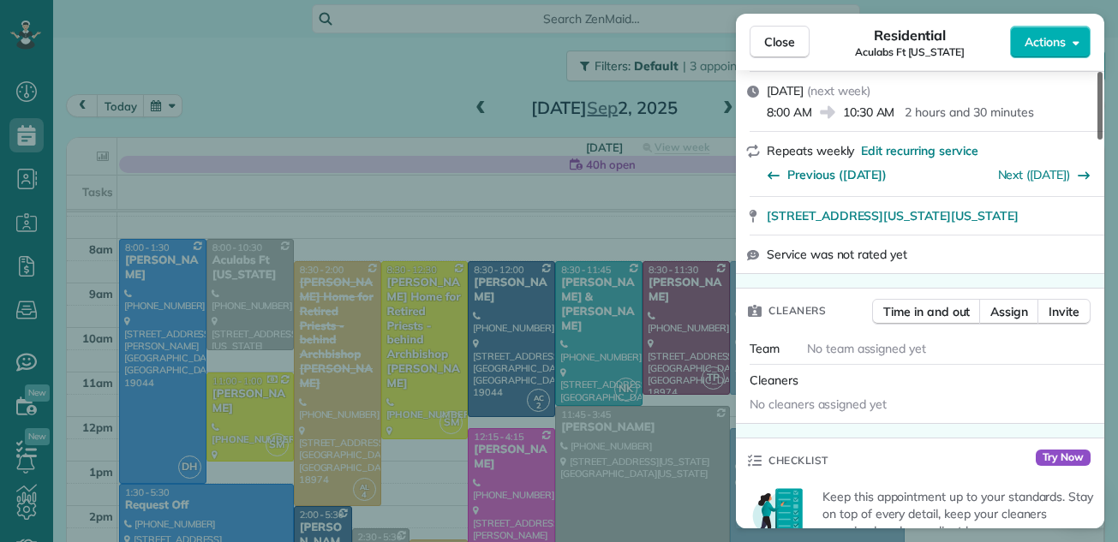
drag, startPoint x: 1100, startPoint y: 86, endPoint x: 1092, endPoint y: 128, distance: 42.9
click at [1098, 128] on div at bounding box center [1100, 106] width 5 height 68
click at [785, 38] on span "Close" at bounding box center [779, 41] width 31 height 17
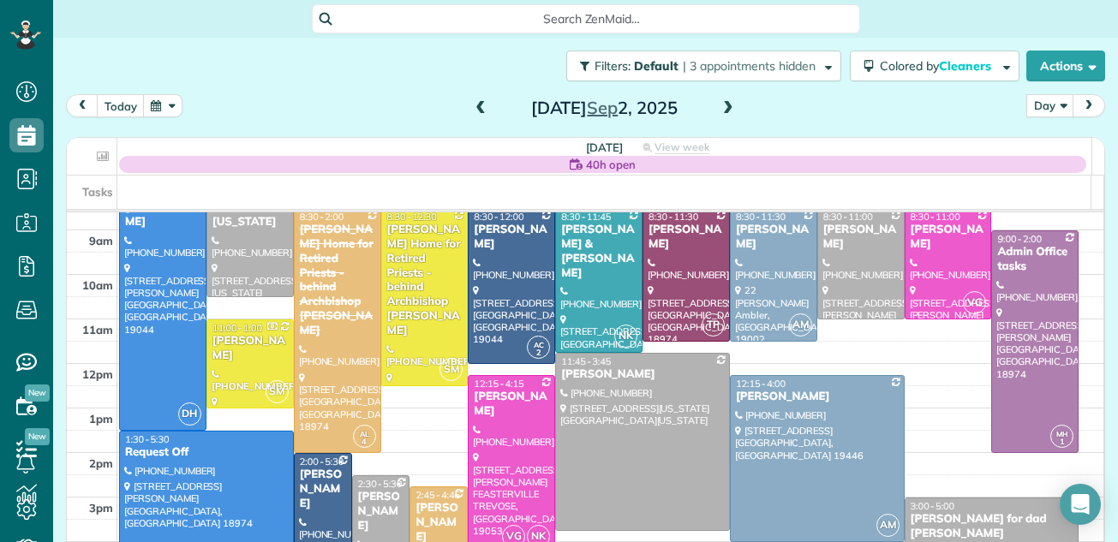
scroll to position [73, 0]
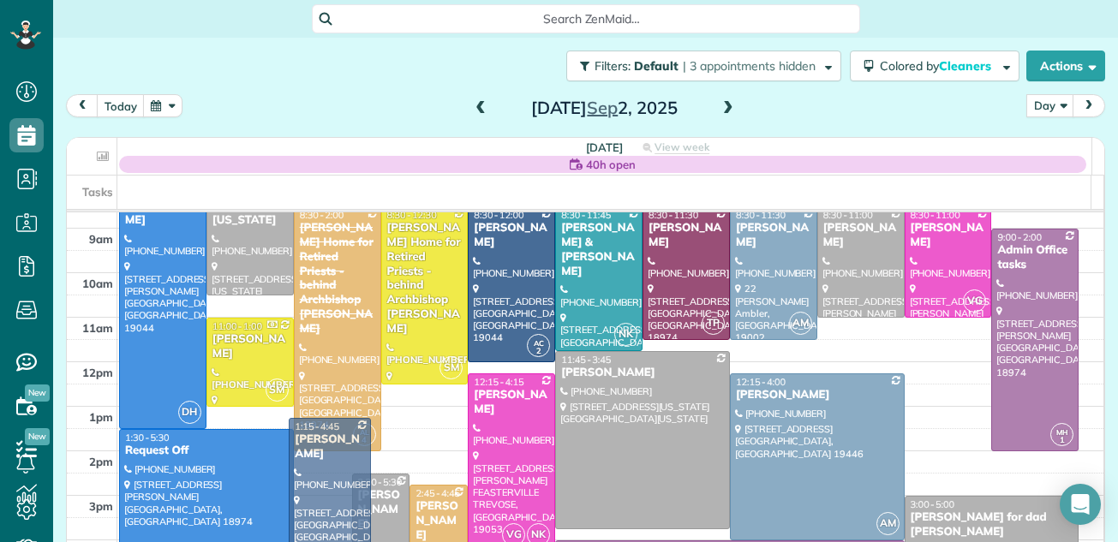
drag, startPoint x: 314, startPoint y: 468, endPoint x: 312, endPoint y: 439, distance: 29.2
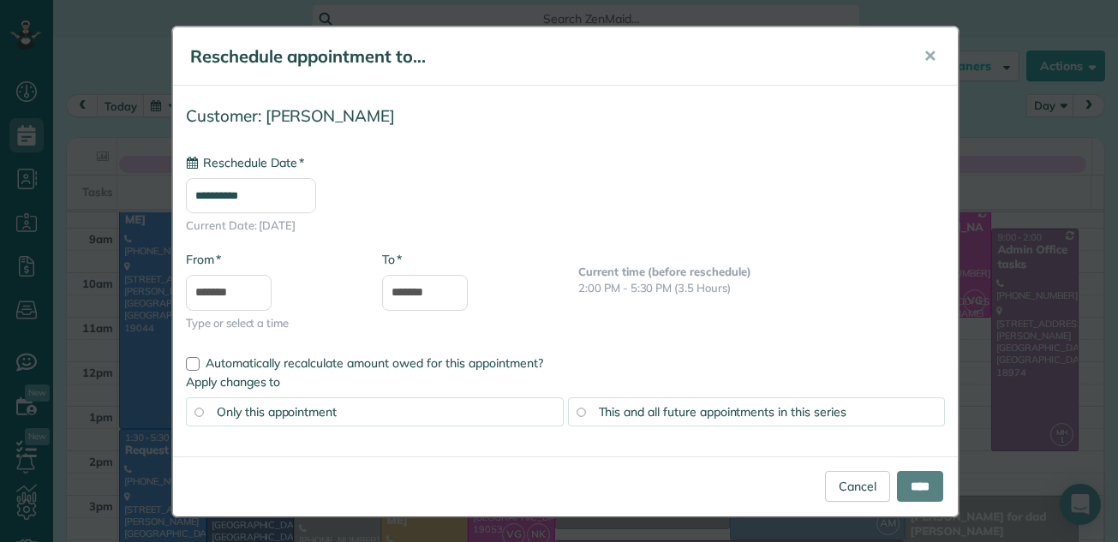
type input "**********"
click at [925, 57] on span "✕" at bounding box center [930, 56] width 13 height 20
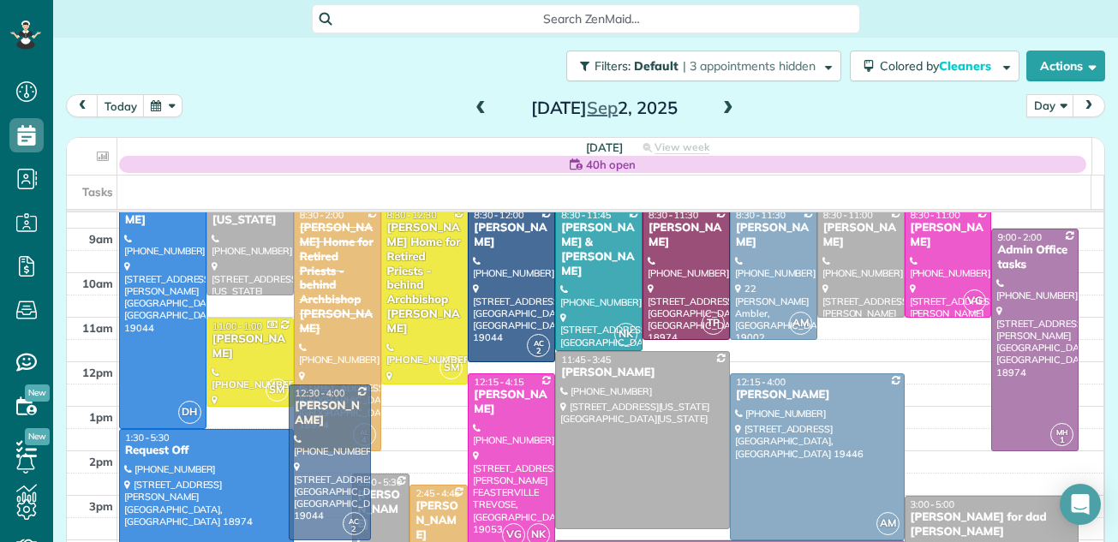
drag, startPoint x: 314, startPoint y: 472, endPoint x: 306, endPoint y: 410, distance: 62.2
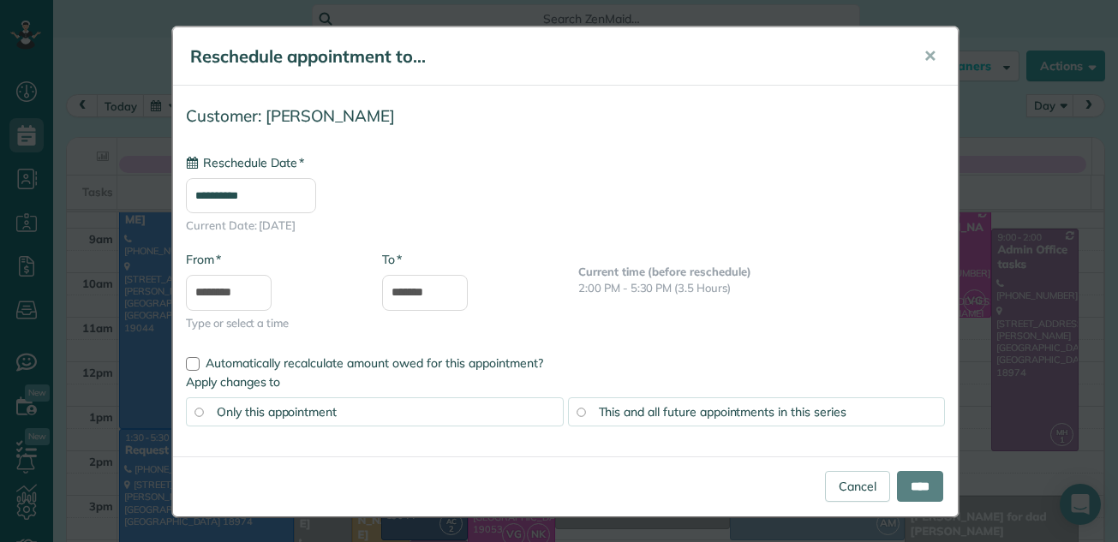
type input "**********"
click at [908, 476] on input "****" at bounding box center [920, 486] width 46 height 31
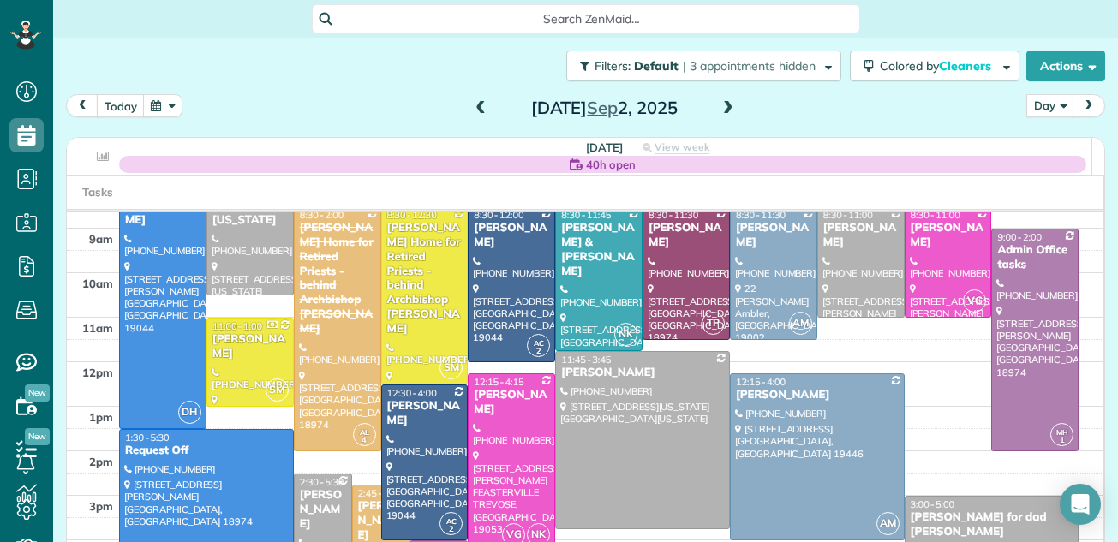
scroll to position [39, 0]
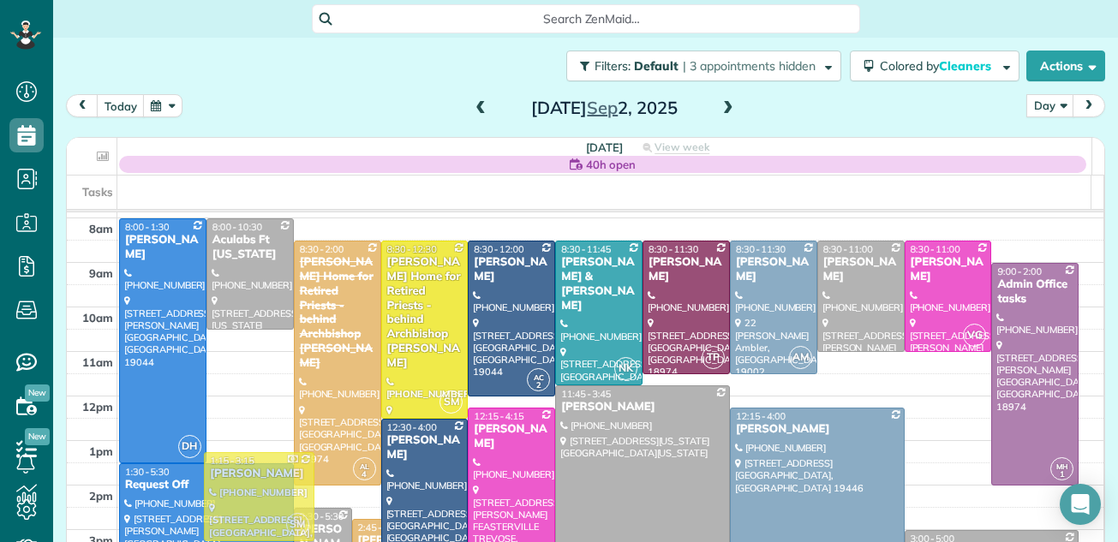
drag, startPoint x: 257, startPoint y: 392, endPoint x: 247, endPoint y: 493, distance: 100.8
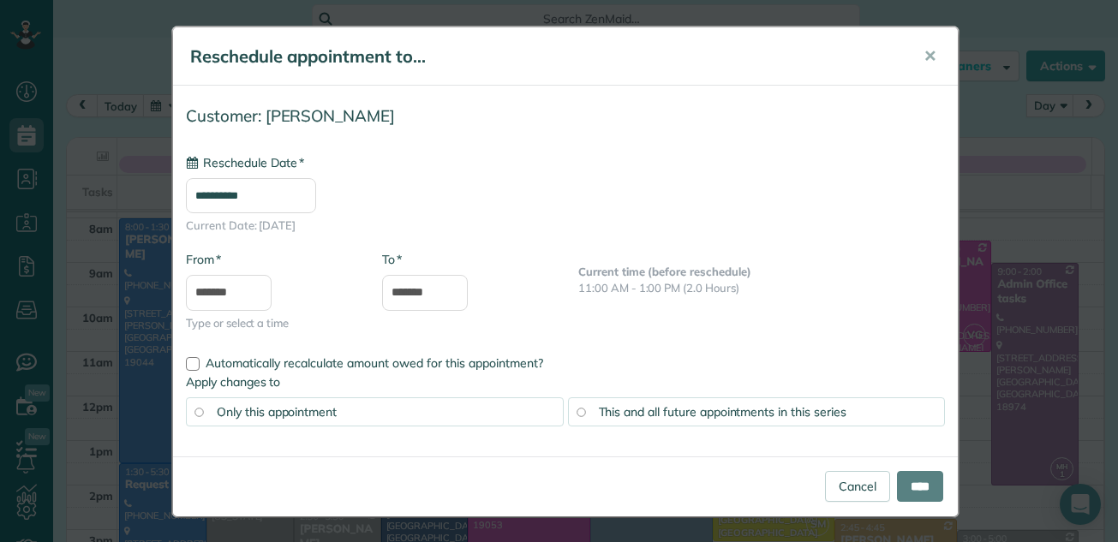
type input "**********"
click at [907, 477] on input "****" at bounding box center [920, 486] width 46 height 31
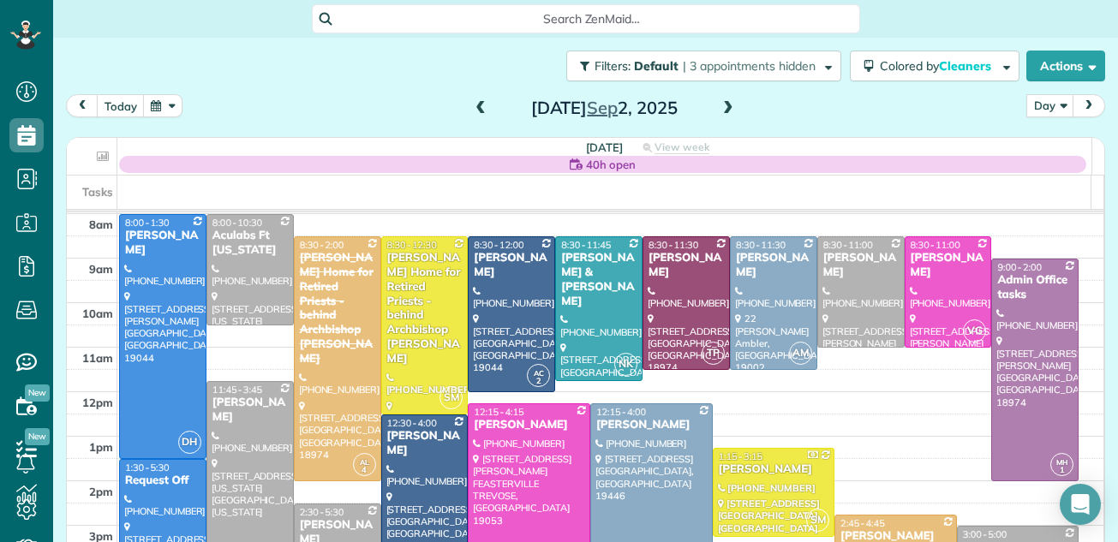
scroll to position [63, 0]
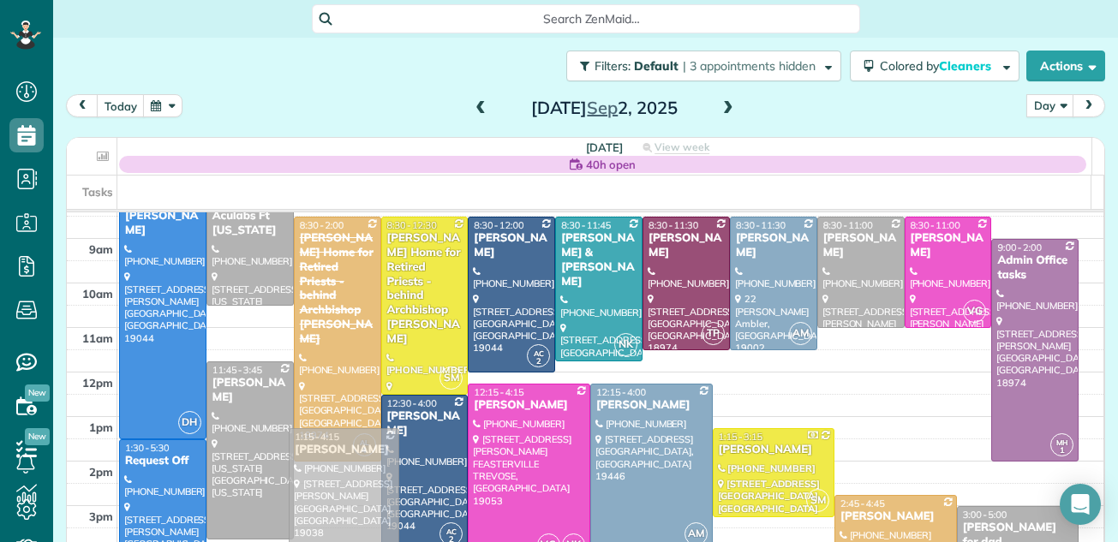
drag, startPoint x: 305, startPoint y: 511, endPoint x: 300, endPoint y: 456, distance: 55.1
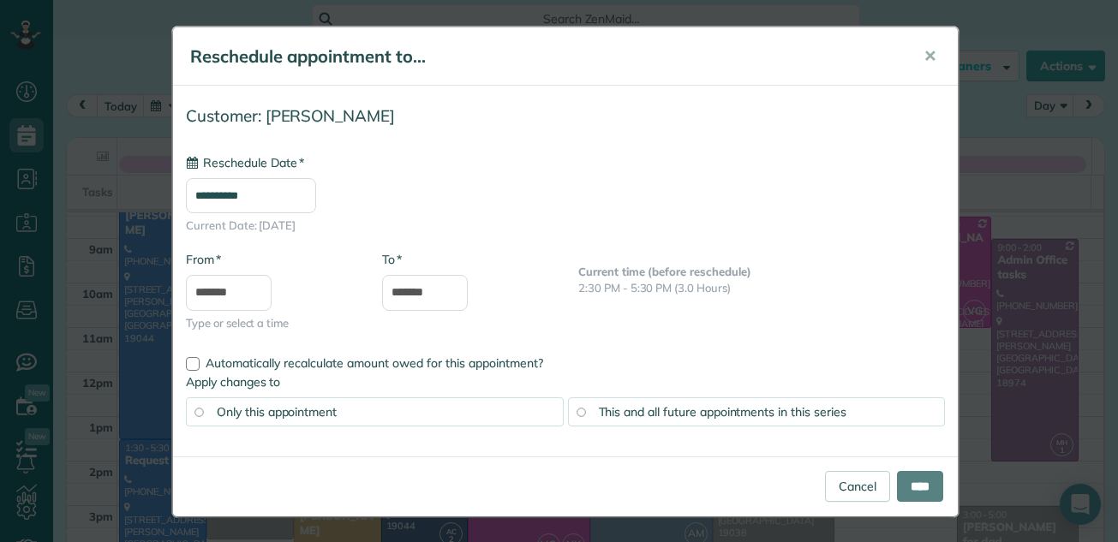
type input "**********"
click at [909, 487] on input "****" at bounding box center [920, 486] width 46 height 31
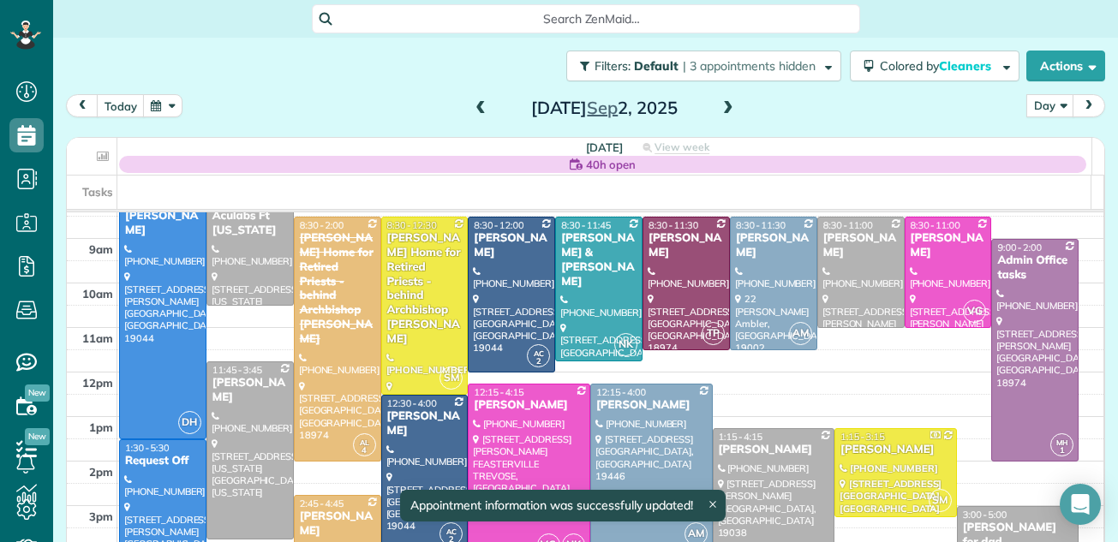
click at [727, 452] on div "Anita Smith" at bounding box center [774, 450] width 112 height 15
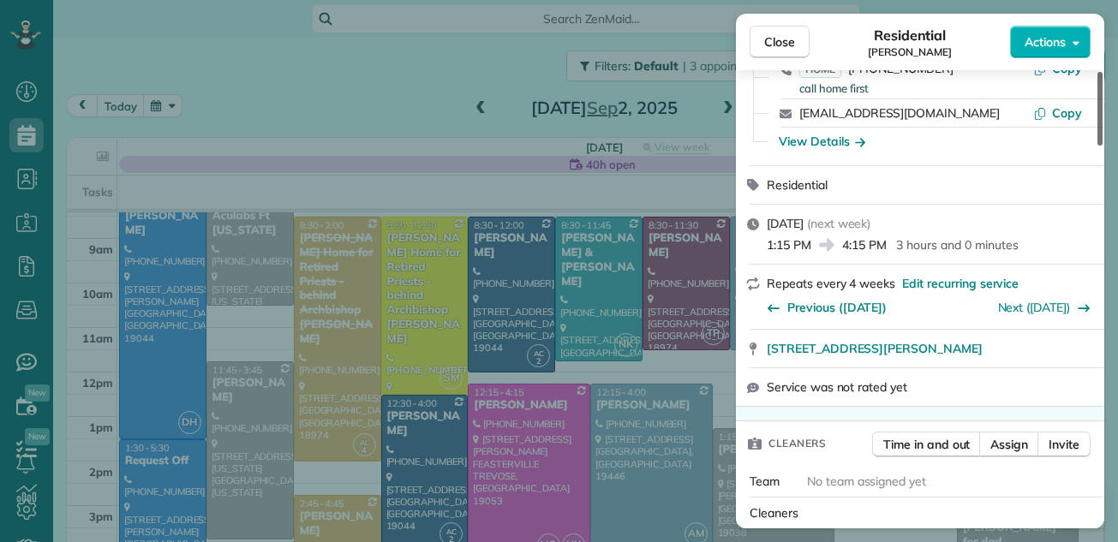
scroll to position [270, 0]
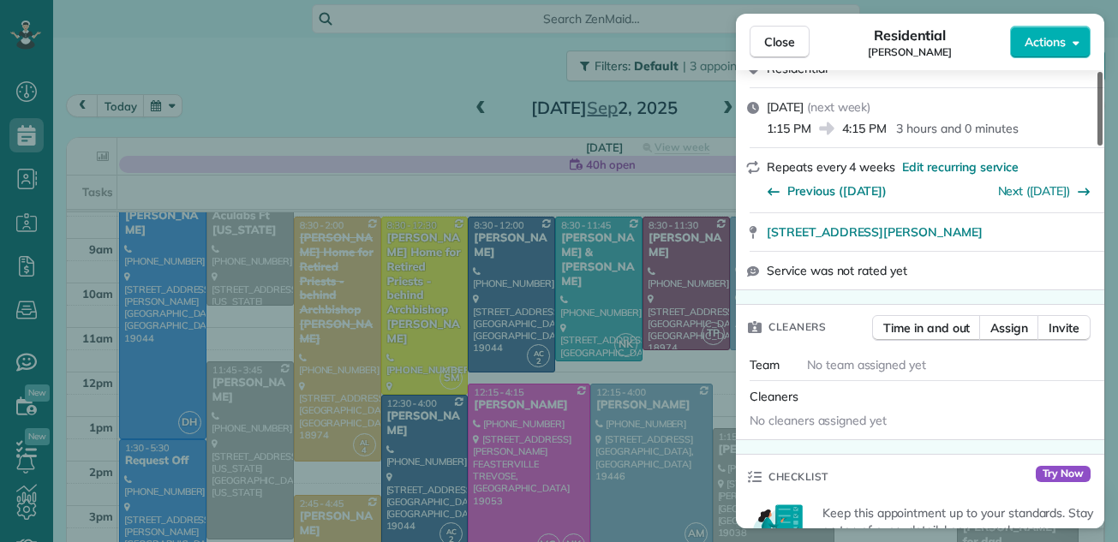
drag, startPoint x: 1098, startPoint y: 124, endPoint x: 1089, endPoint y: 168, distance: 44.7
click at [1098, 146] on div at bounding box center [1100, 109] width 5 height 74
click at [996, 325] on span "Assign" at bounding box center [1009, 328] width 38 height 17
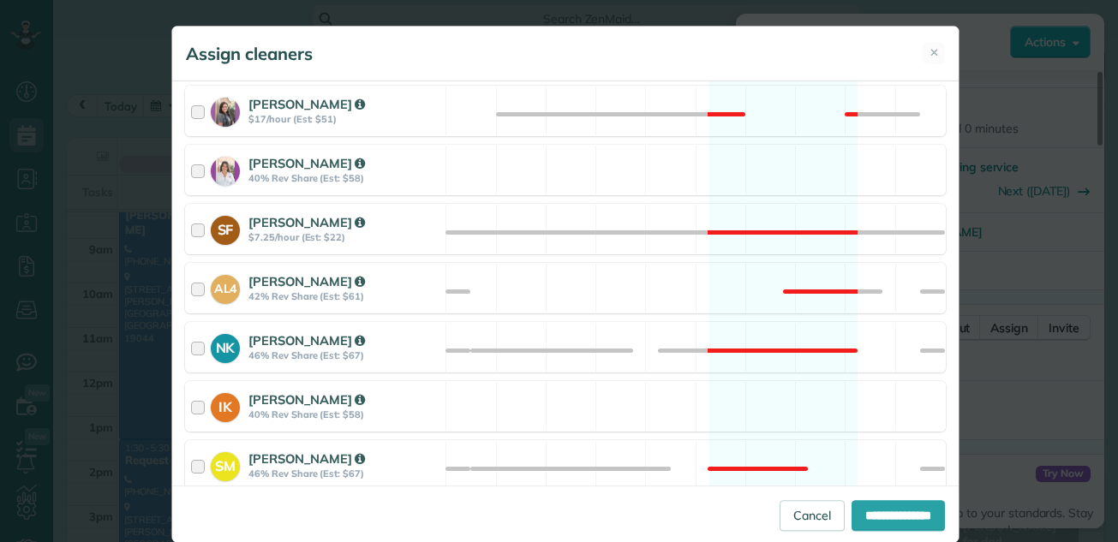
scroll to position [571, 0]
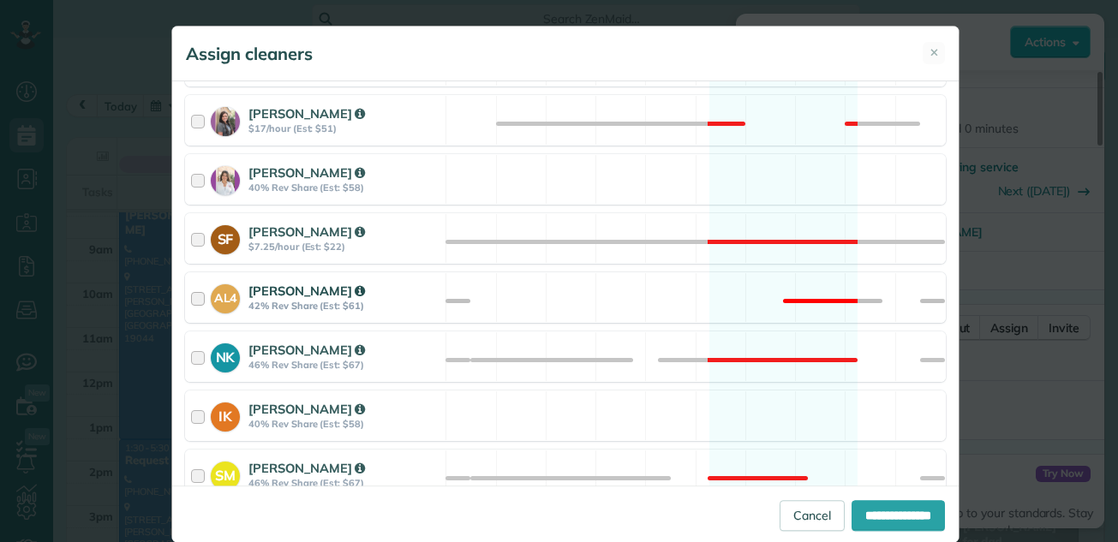
click at [191, 302] on div at bounding box center [201, 298] width 20 height 32
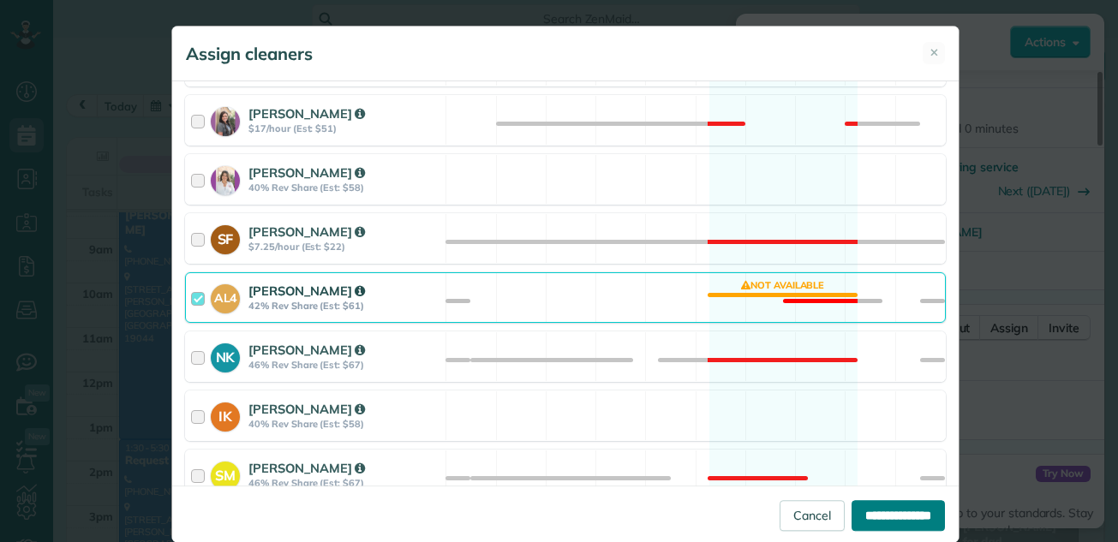
click at [887, 510] on input "**********" at bounding box center [898, 515] width 93 height 31
type input "**********"
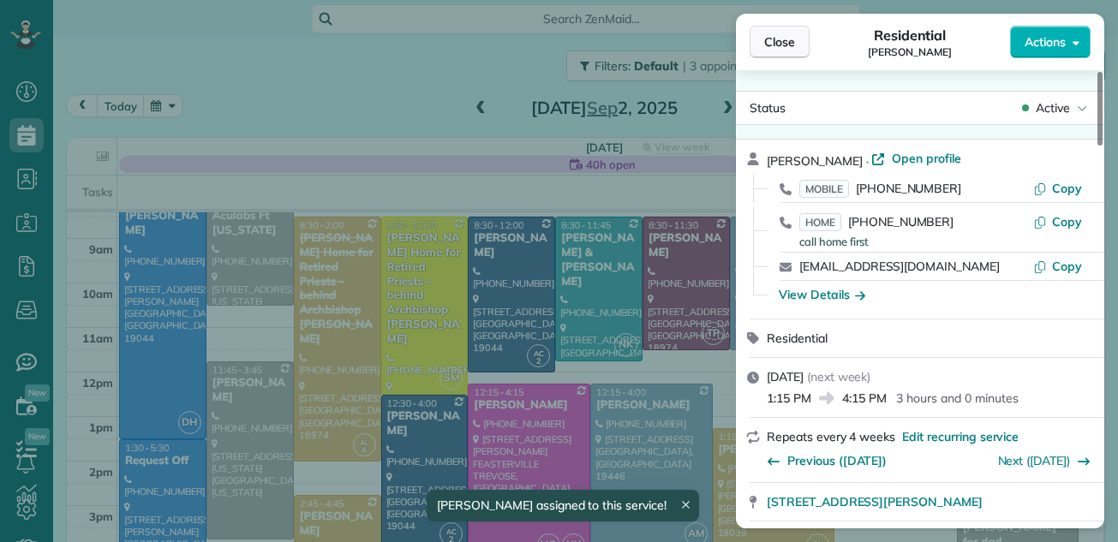
click at [786, 35] on span "Close" at bounding box center [779, 41] width 31 height 17
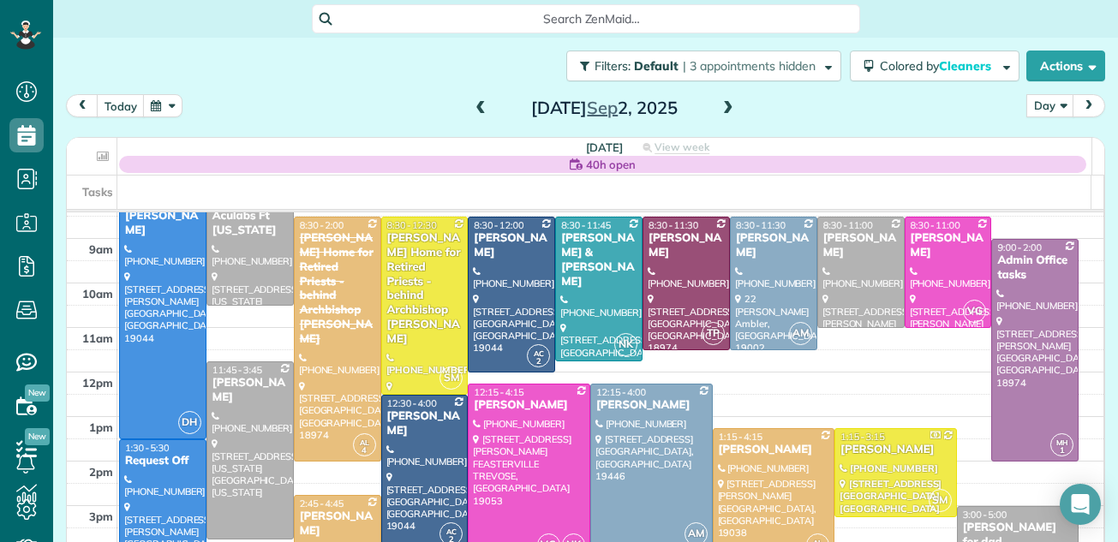
click at [348, 524] on div "Kayla Sweigart" at bounding box center [337, 524] width 77 height 29
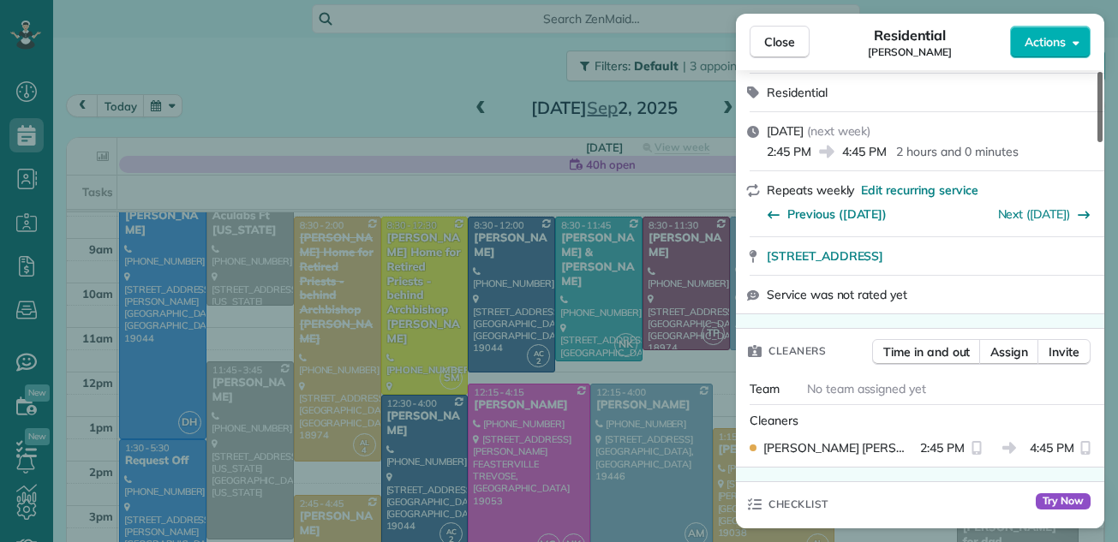
drag, startPoint x: 1101, startPoint y: 127, endPoint x: 1095, endPoint y: 165, distance: 38.2
click at [1098, 142] on div at bounding box center [1100, 107] width 5 height 70
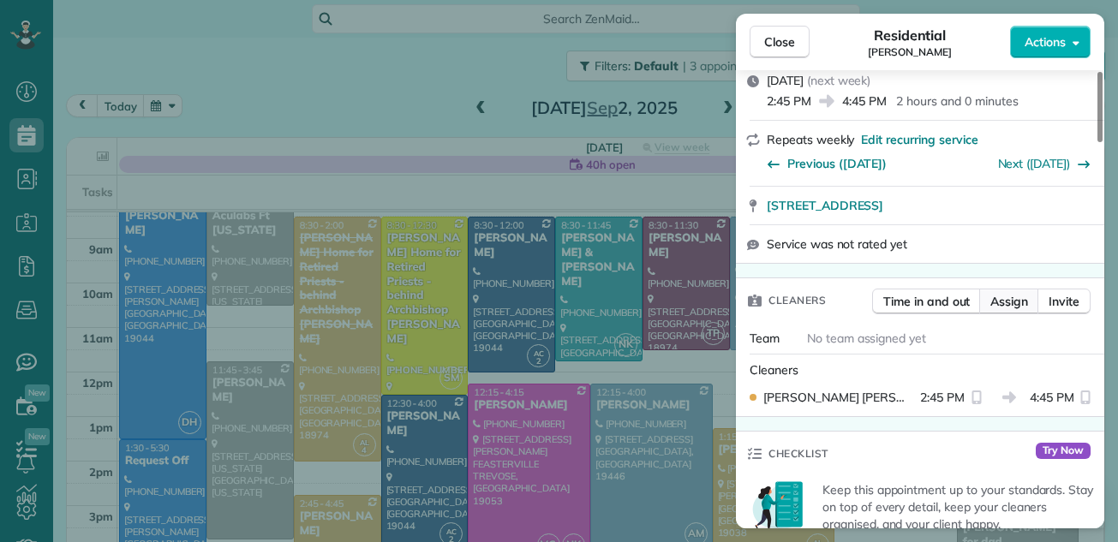
click at [1020, 301] on span "Assign" at bounding box center [1009, 301] width 38 height 17
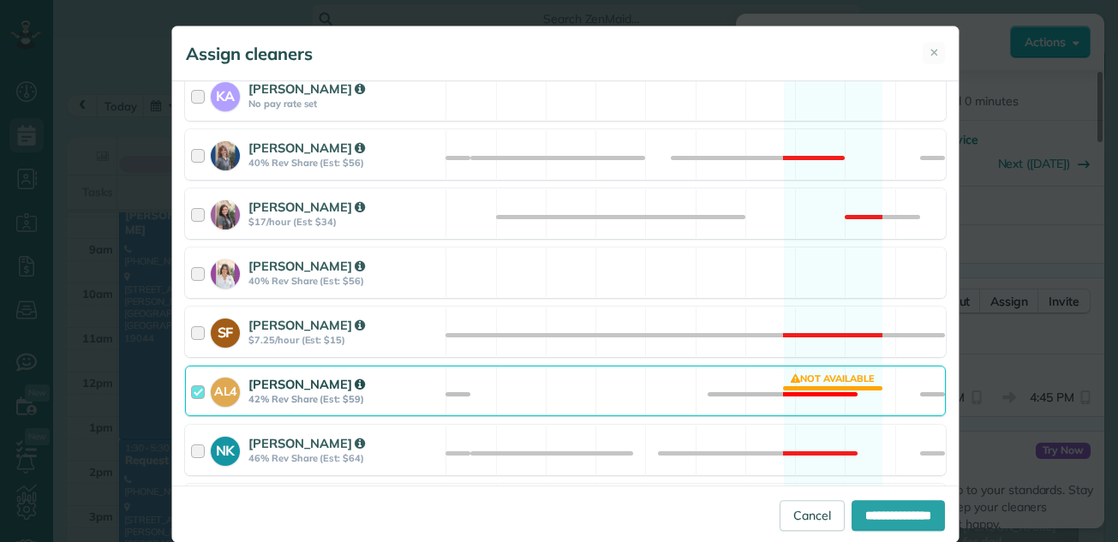
scroll to position [523, 0]
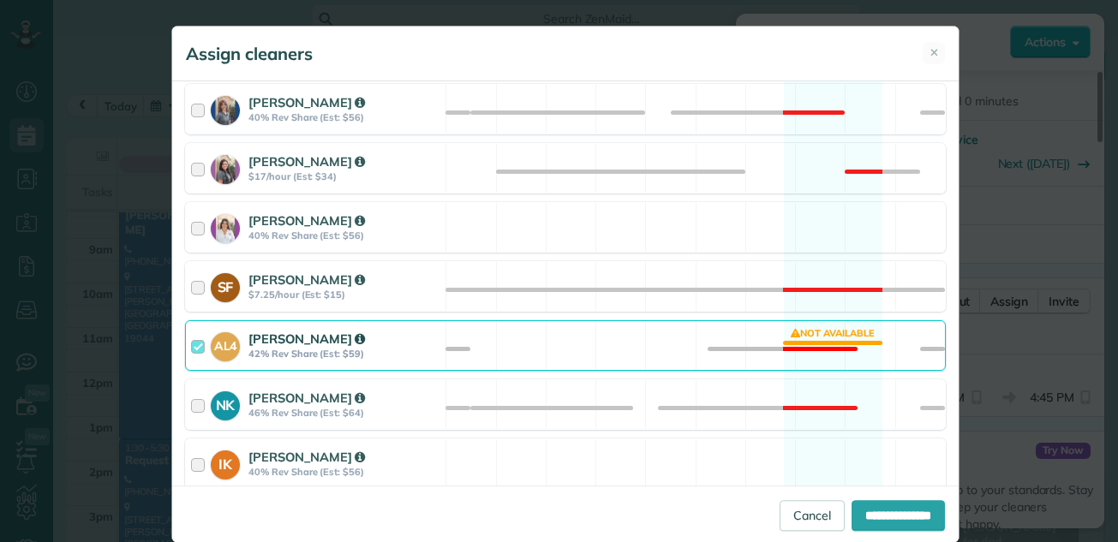
click at [191, 347] on div at bounding box center [201, 346] width 20 height 32
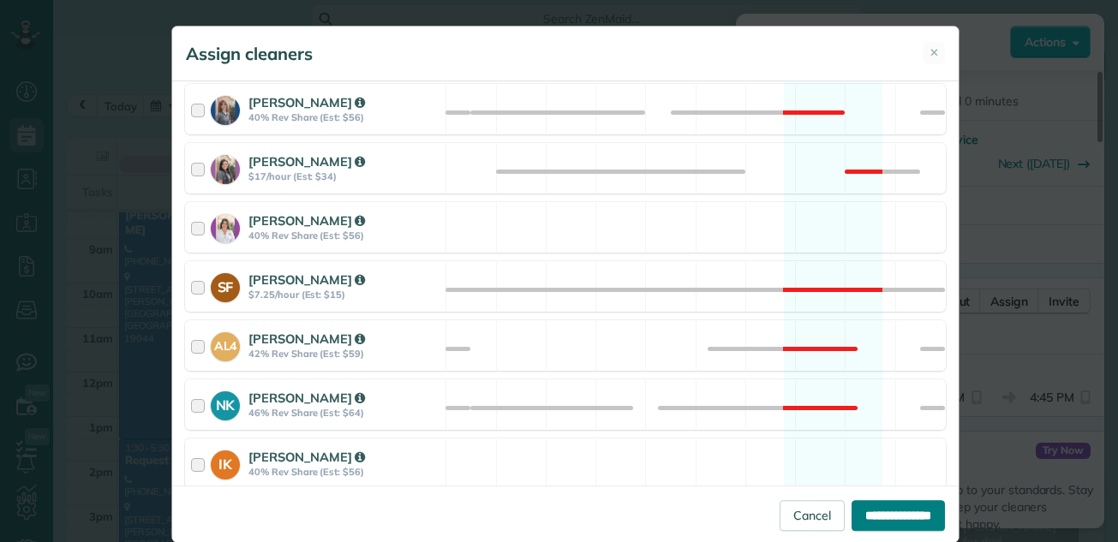
click at [907, 514] on input "**********" at bounding box center [898, 515] width 93 height 31
type input "**********"
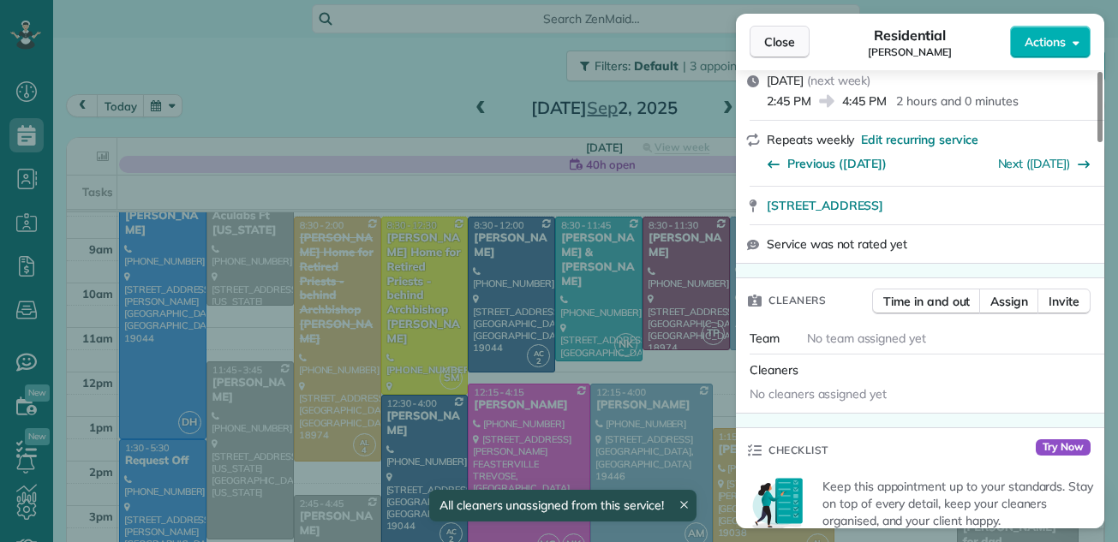
click at [786, 41] on span "Close" at bounding box center [779, 41] width 31 height 17
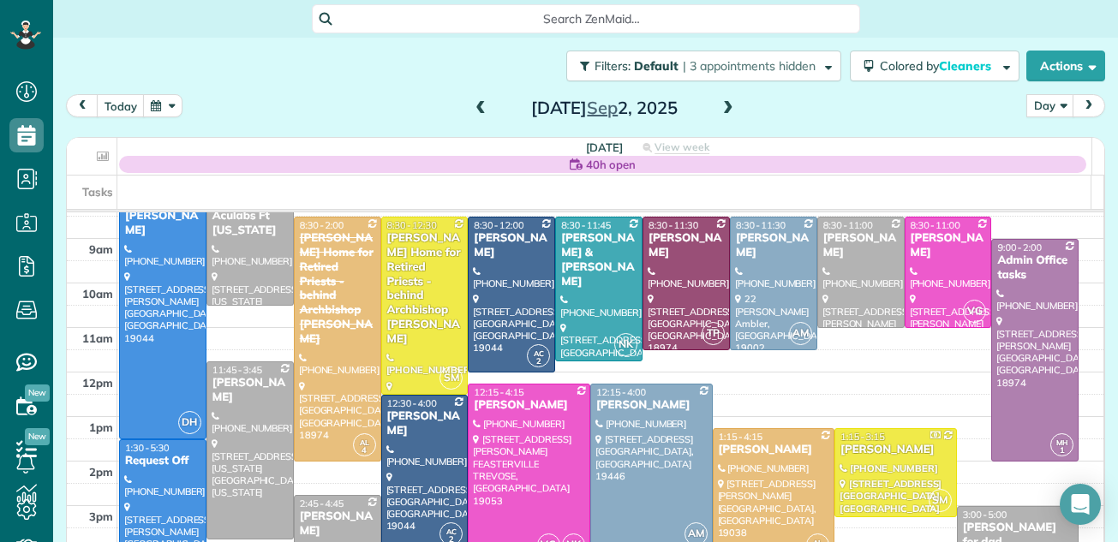
click at [769, 476] on div at bounding box center [774, 495] width 121 height 132
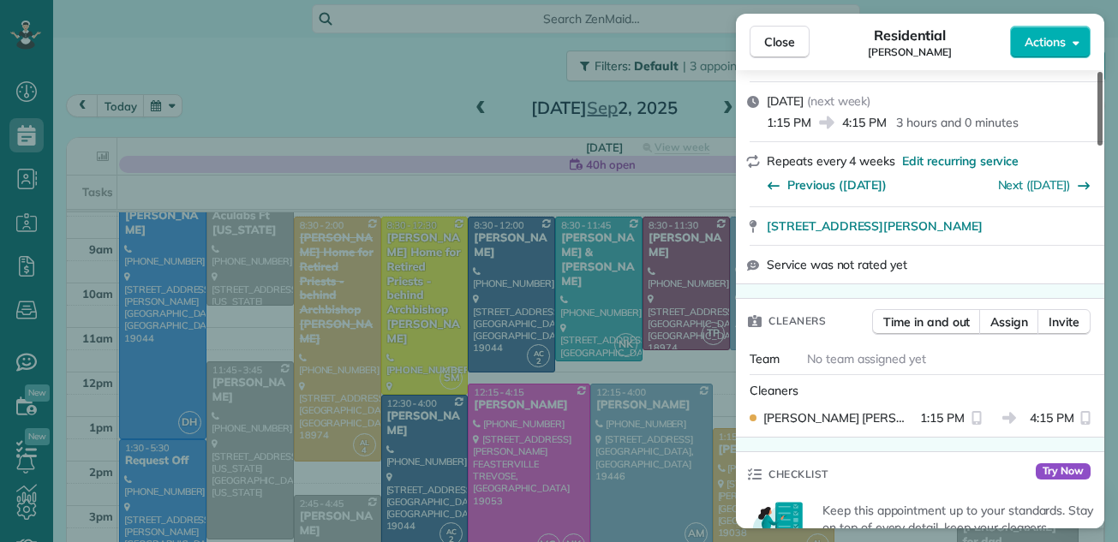
scroll to position [313, 0]
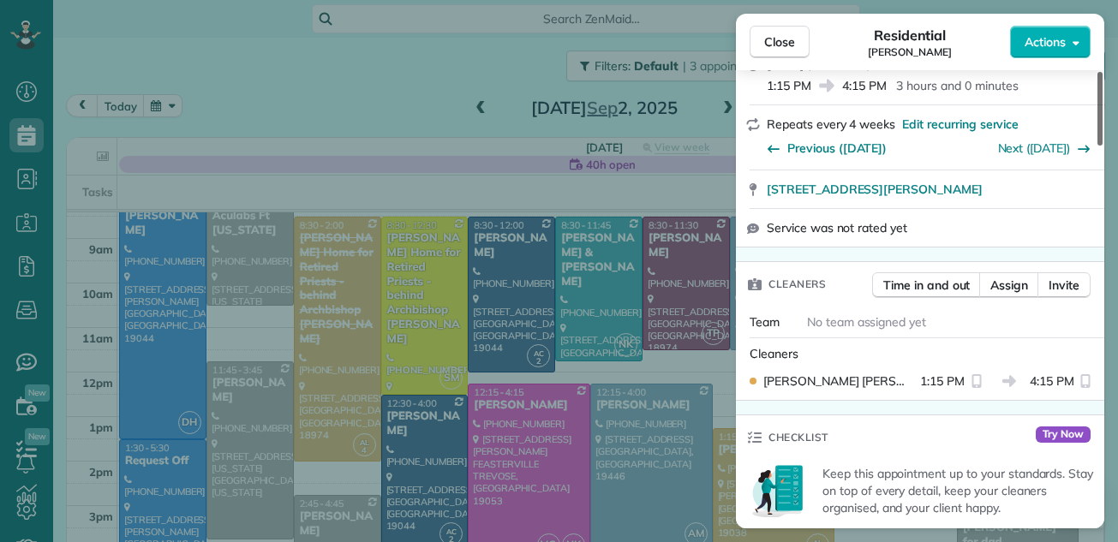
drag, startPoint x: 1100, startPoint y: 97, endPoint x: 1092, endPoint y: 147, distance: 51.3
click at [1098, 146] on div at bounding box center [1100, 109] width 5 height 74
click at [1009, 281] on span "Assign" at bounding box center [1009, 285] width 38 height 17
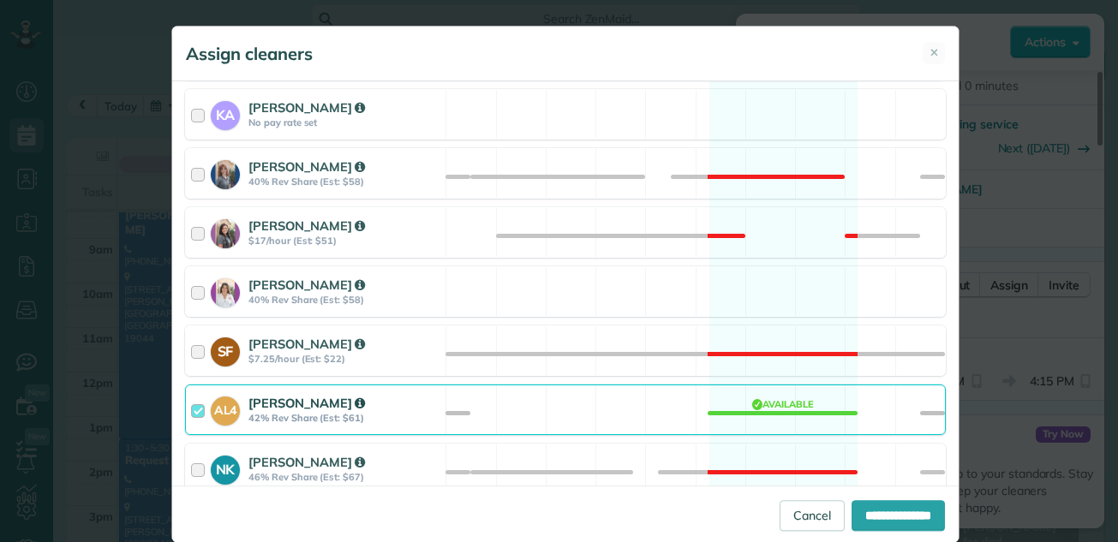
scroll to position [538, 0]
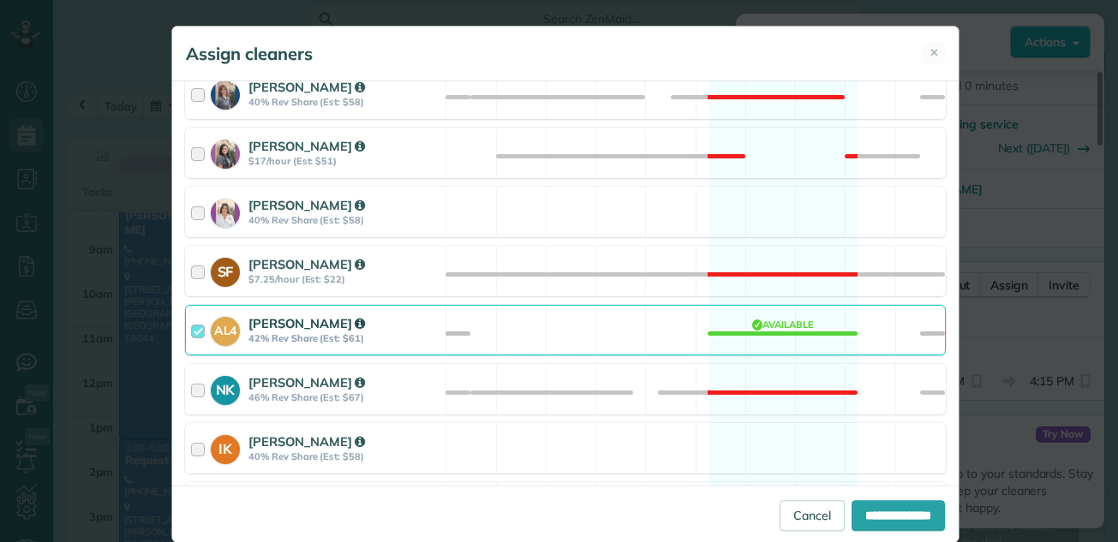
click at [191, 328] on div at bounding box center [201, 330] width 20 height 32
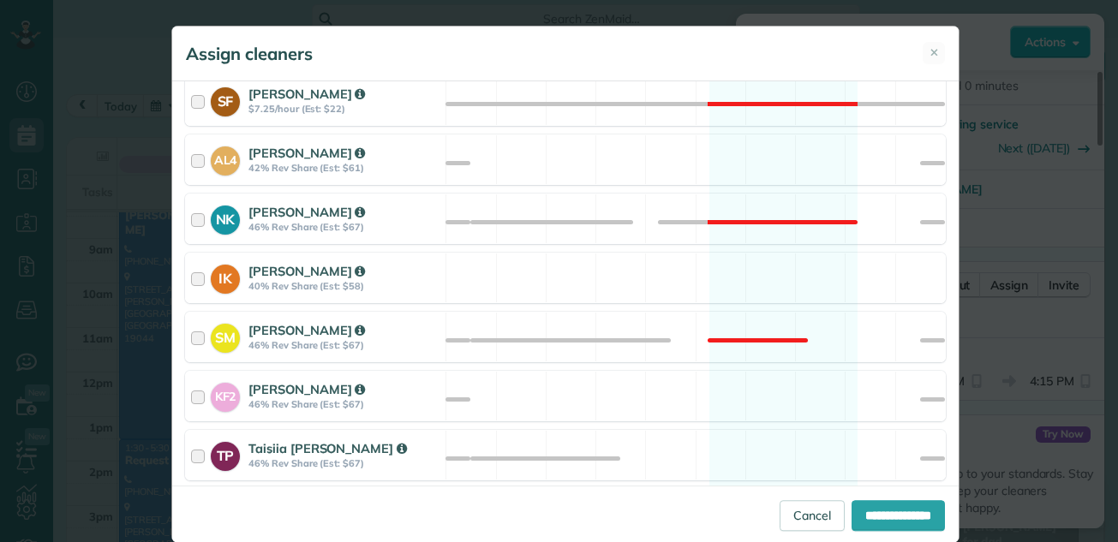
scroll to position [727, 0]
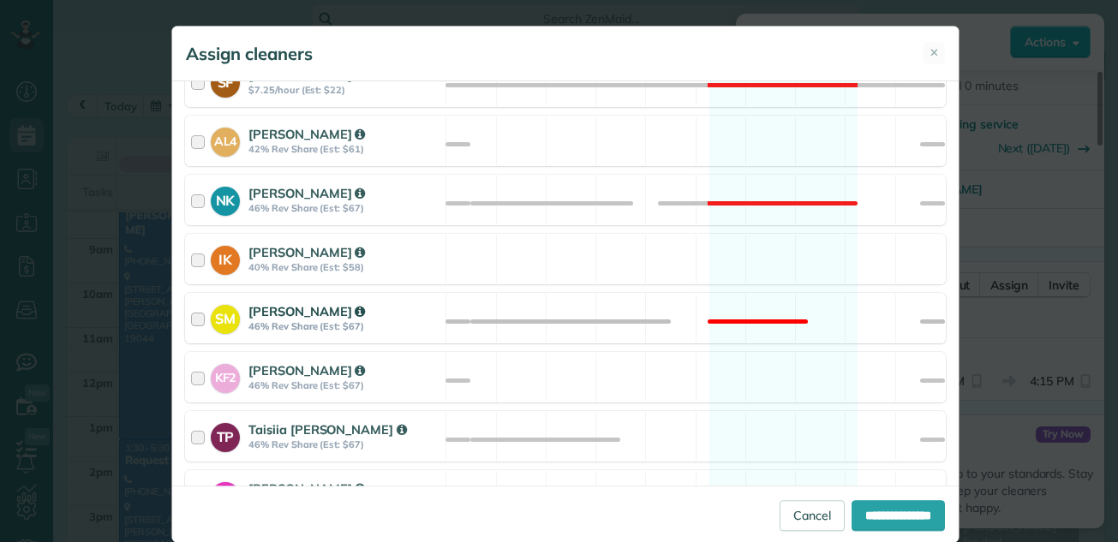
click at [191, 320] on div at bounding box center [201, 318] width 20 height 32
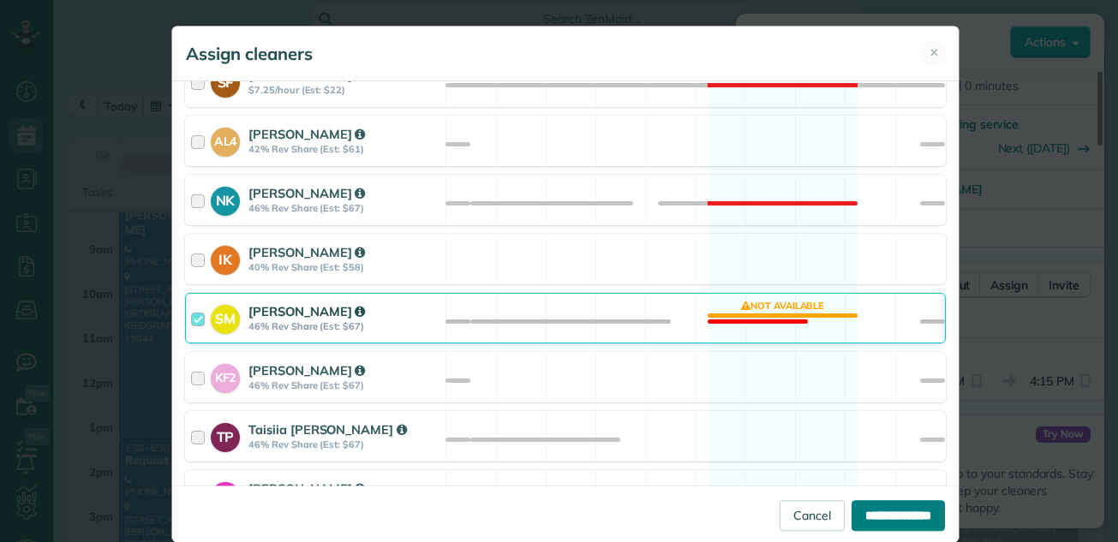
click at [888, 503] on input "**********" at bounding box center [898, 515] width 93 height 31
type input "**********"
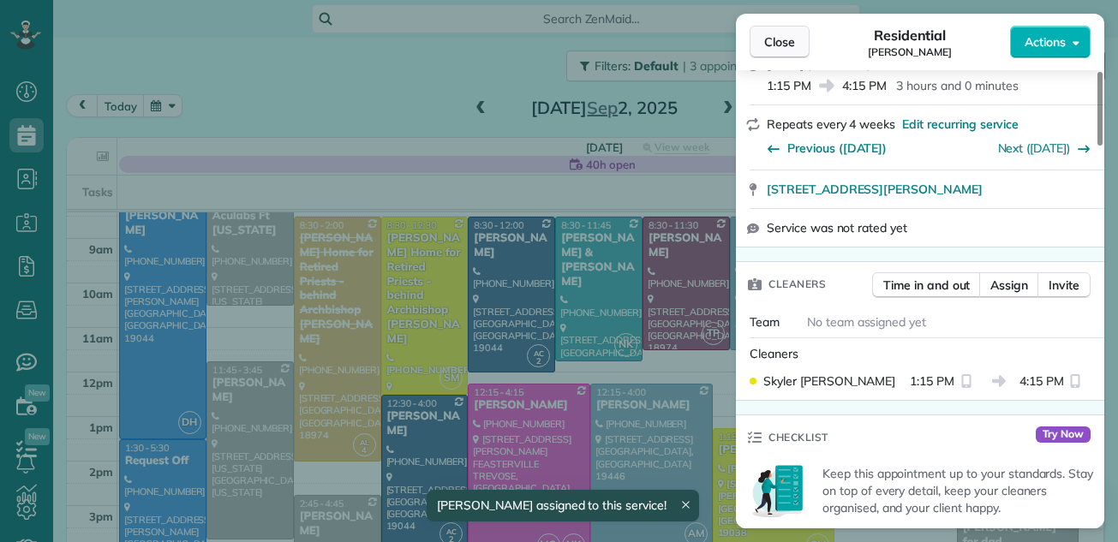
click at [771, 36] on span "Close" at bounding box center [779, 41] width 31 height 17
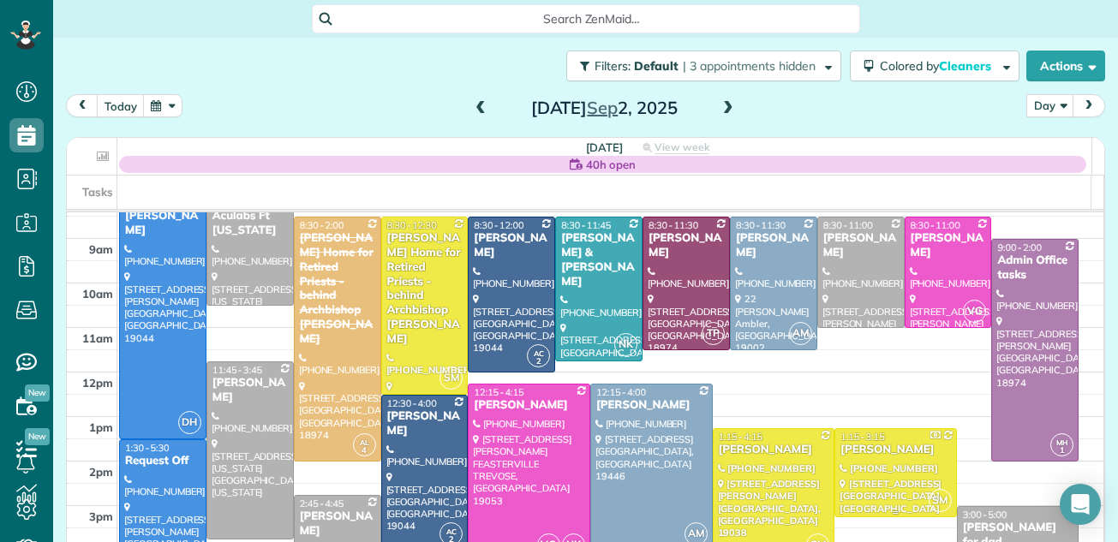
click at [895, 461] on div at bounding box center [895, 472] width 121 height 87
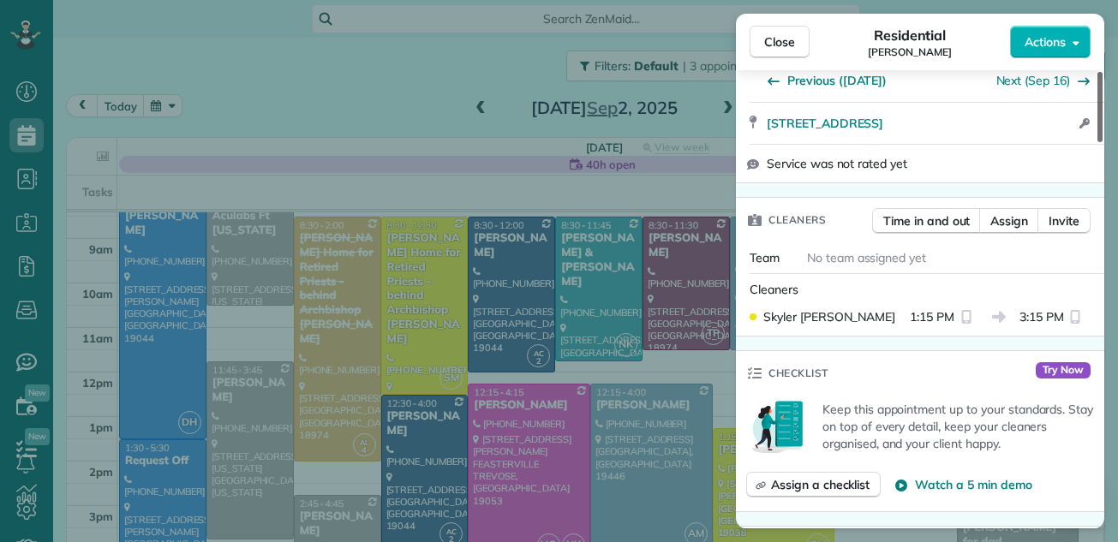
drag, startPoint x: 1100, startPoint y: 118, endPoint x: 1098, endPoint y: 184, distance: 66.0
click at [1098, 142] on div at bounding box center [1100, 107] width 5 height 70
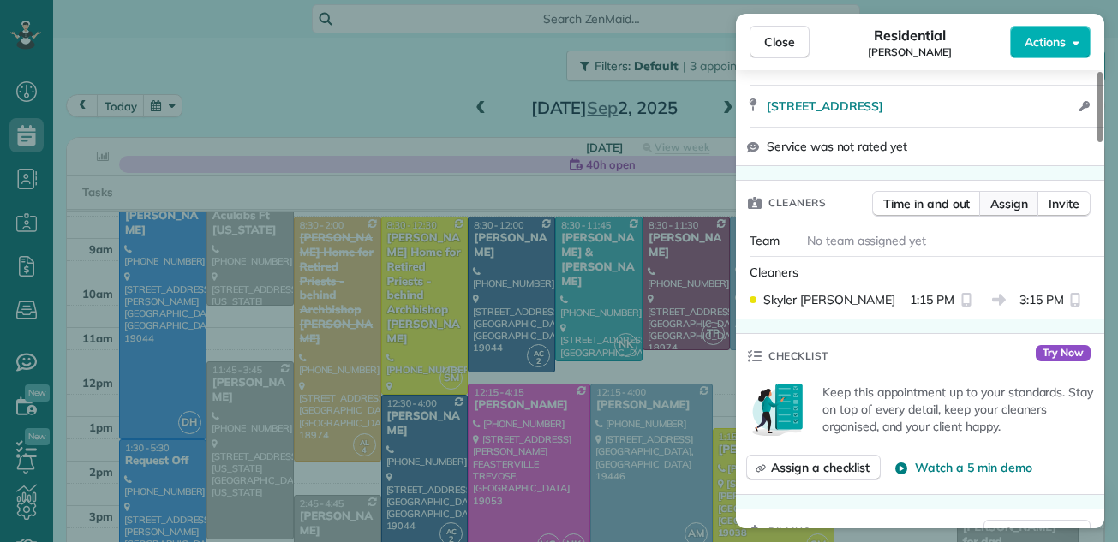
click at [1013, 195] on span "Assign" at bounding box center [1009, 203] width 38 height 17
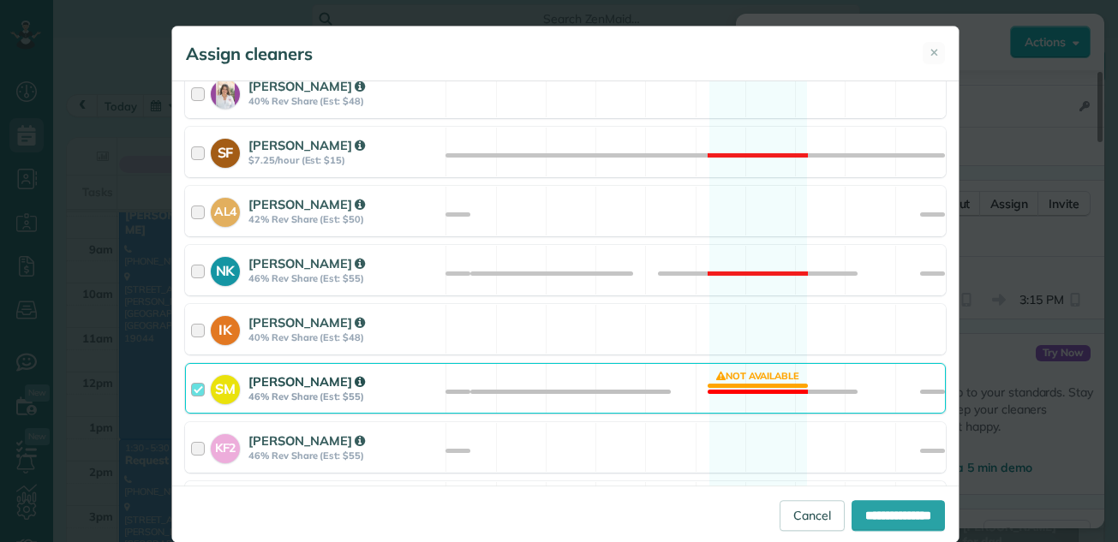
scroll to position [737, 0]
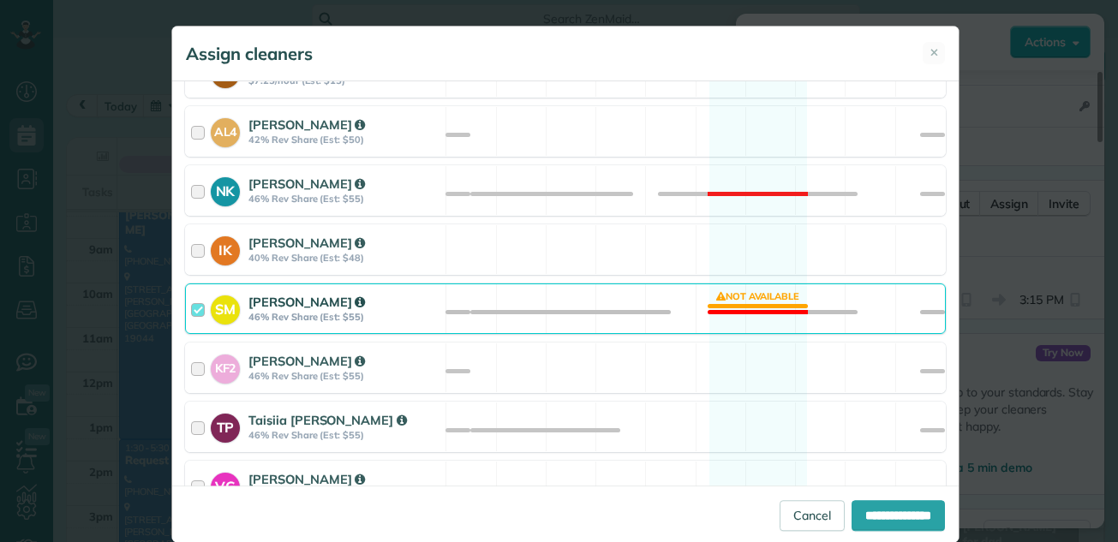
click at [193, 311] on div at bounding box center [201, 309] width 20 height 32
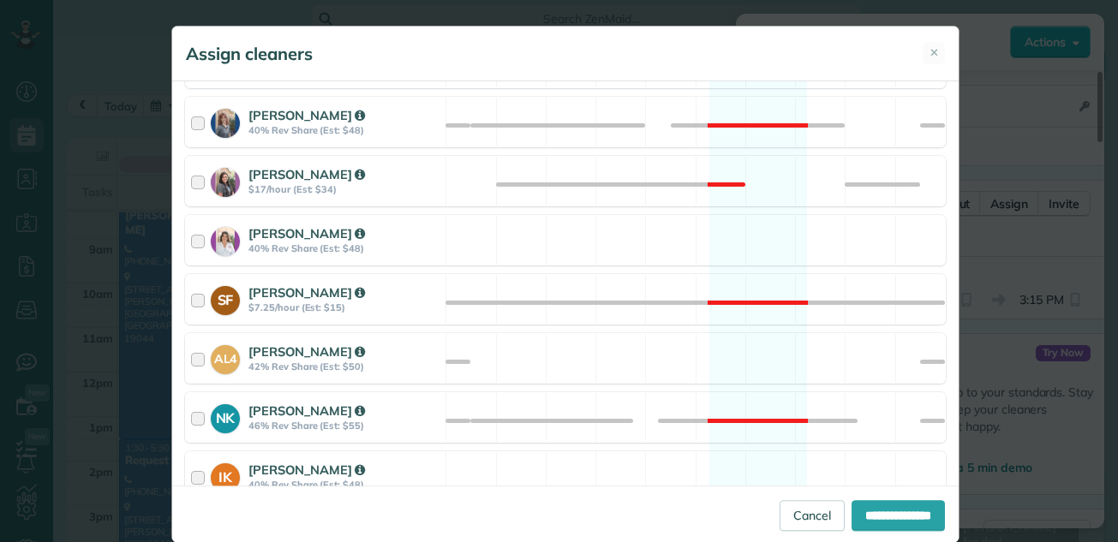
scroll to position [503, 0]
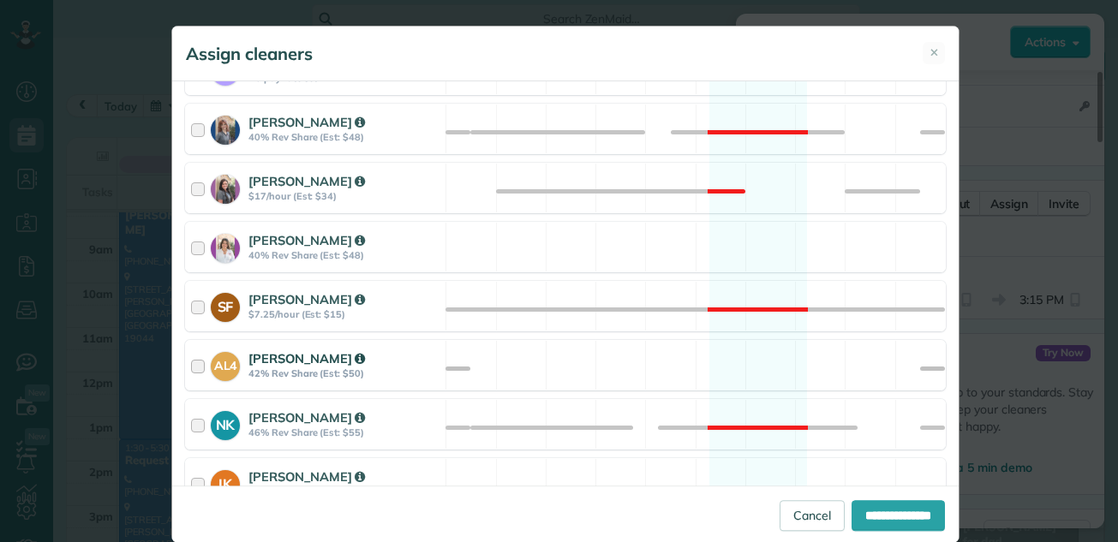
click at [191, 363] on div at bounding box center [201, 366] width 20 height 32
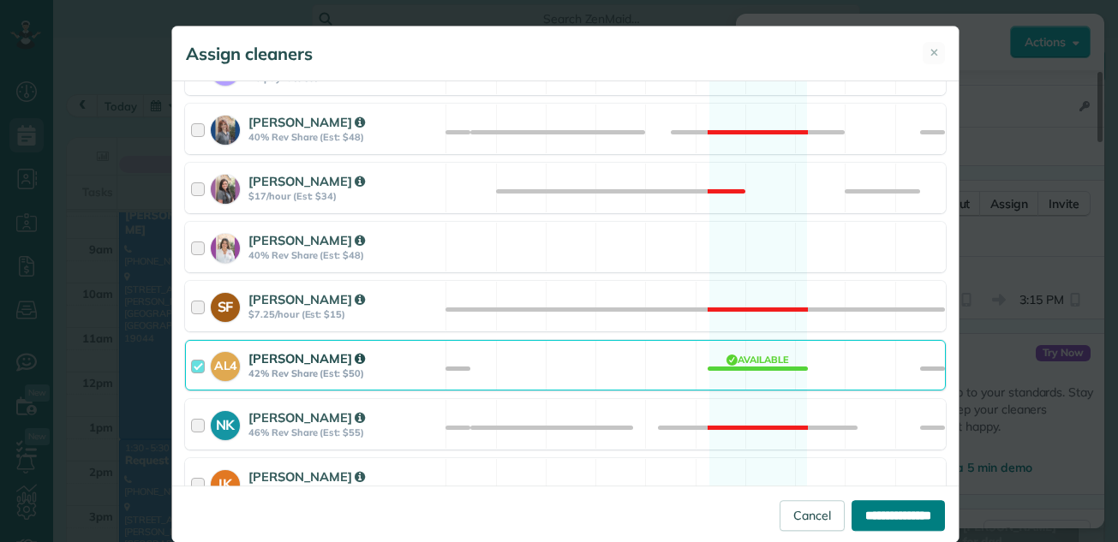
click at [864, 512] on input "**********" at bounding box center [898, 515] width 93 height 31
type input "**********"
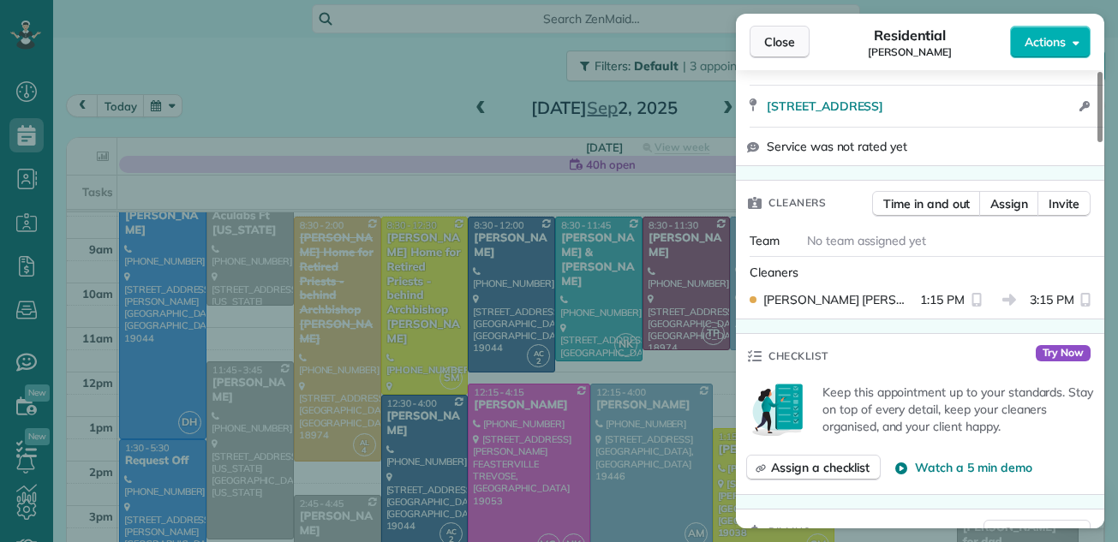
click at [780, 41] on span "Close" at bounding box center [779, 41] width 31 height 17
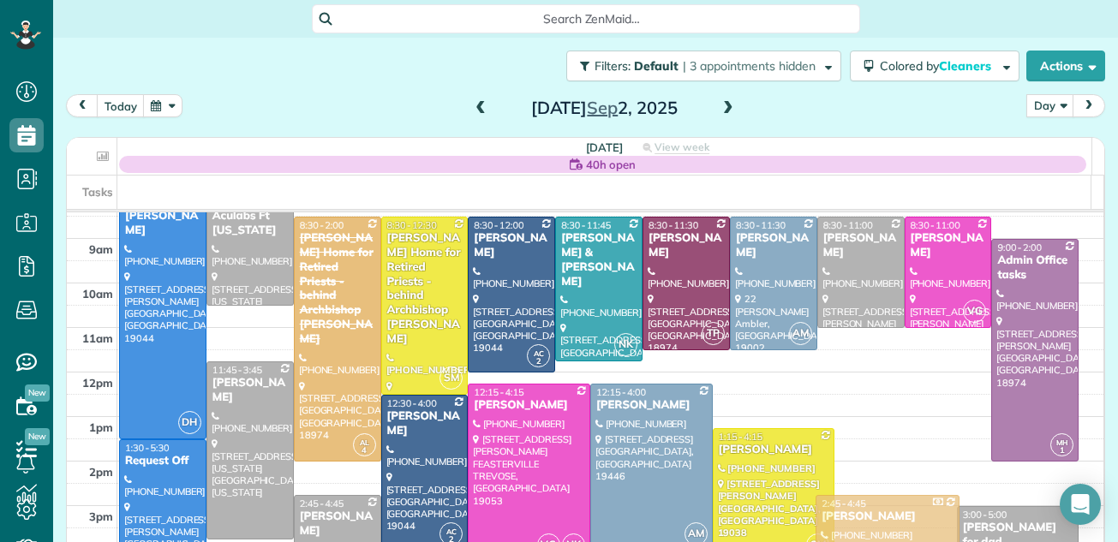
drag, startPoint x: 875, startPoint y: 468, endPoint x: 870, endPoint y: 536, distance: 67.9
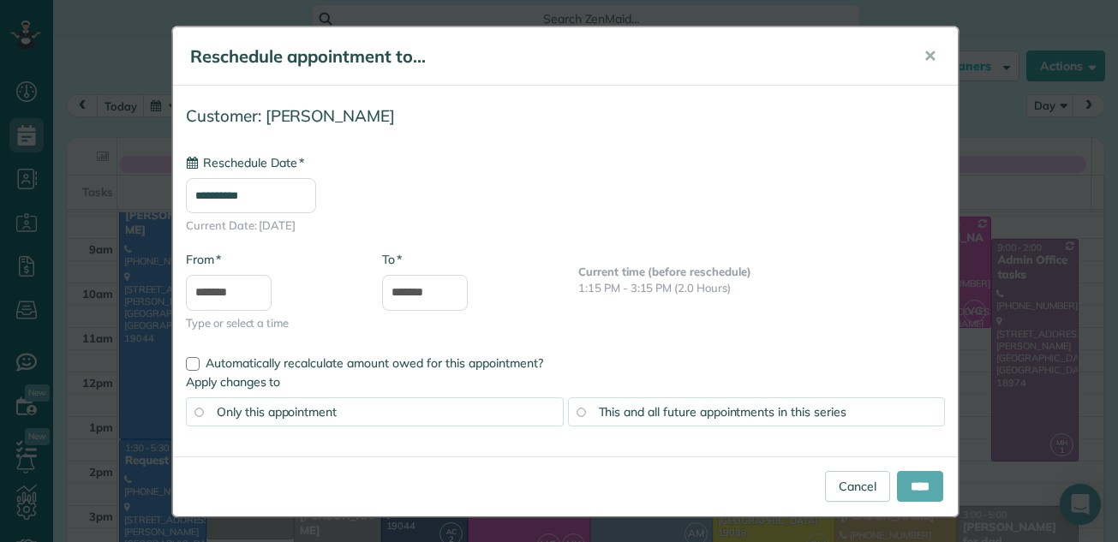
type input "**********"
click at [905, 482] on input "****" at bounding box center [920, 486] width 46 height 31
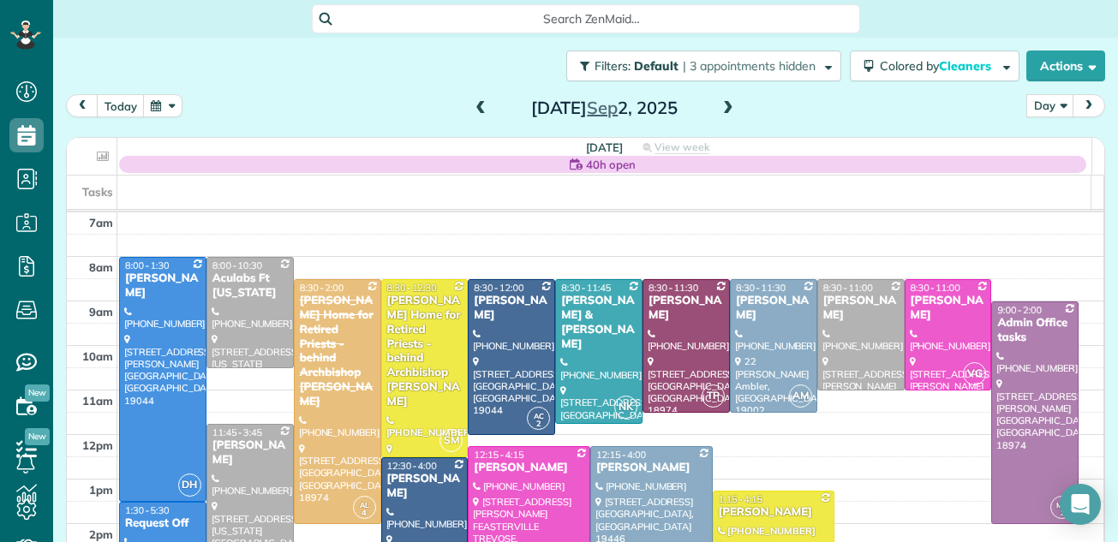
click at [240, 496] on div at bounding box center [250, 513] width 86 height 177
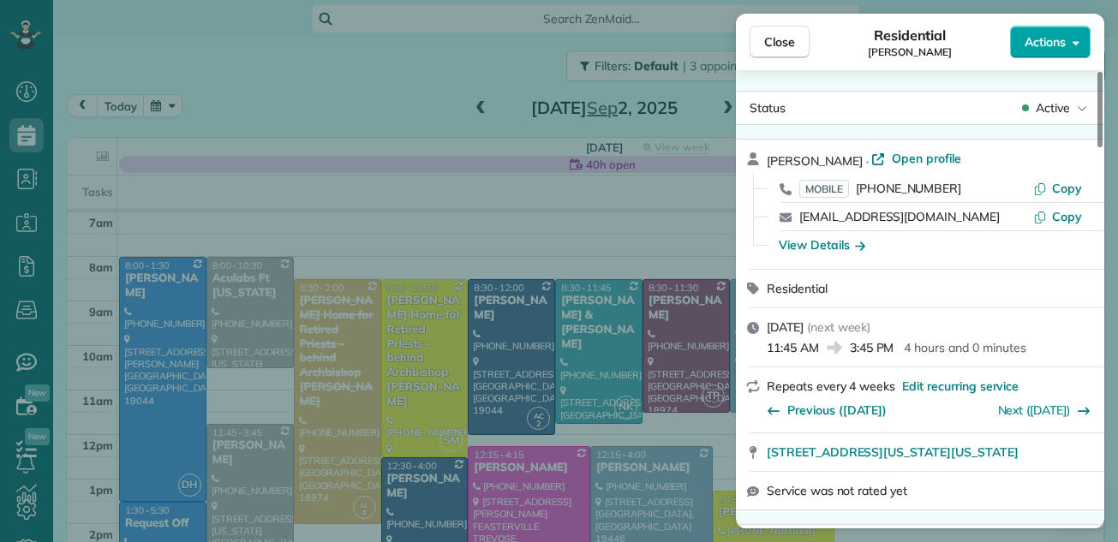
click at [1045, 42] on span "Actions" at bounding box center [1045, 41] width 41 height 17
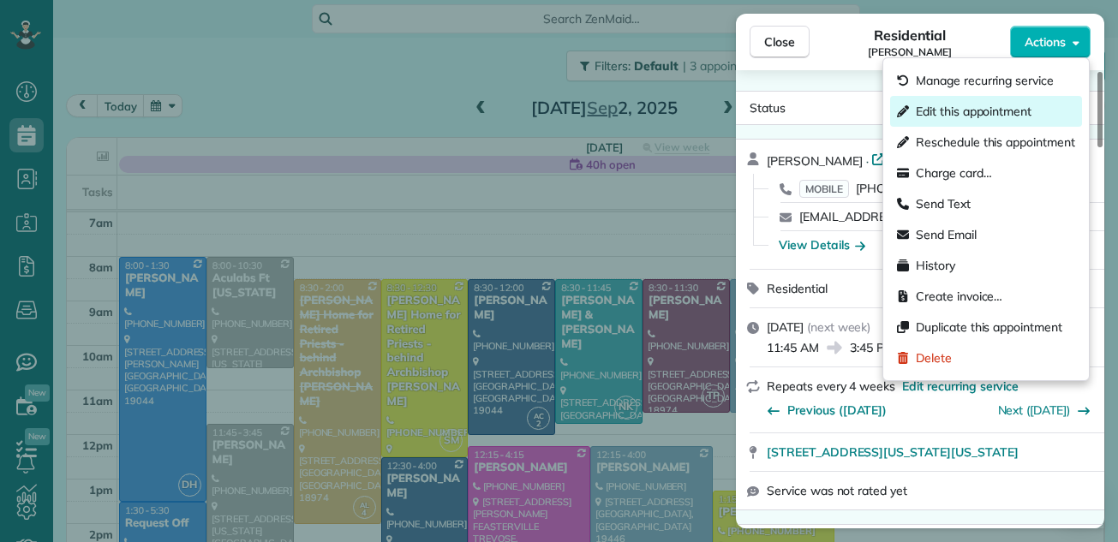
click at [1014, 108] on span "Edit this appointment" at bounding box center [974, 111] width 116 height 17
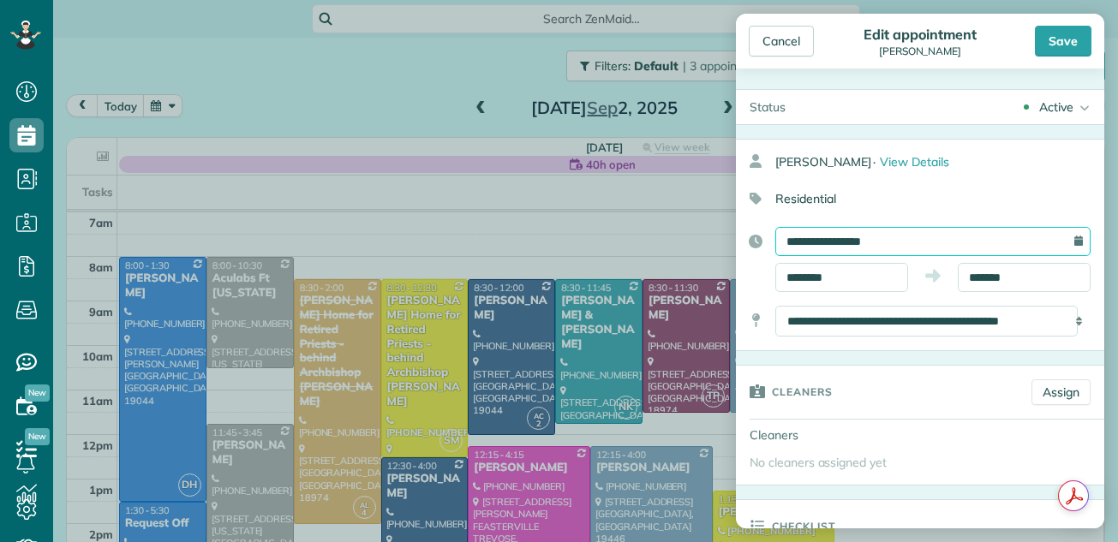
click at [992, 239] on input "**********" at bounding box center [932, 241] width 315 height 29
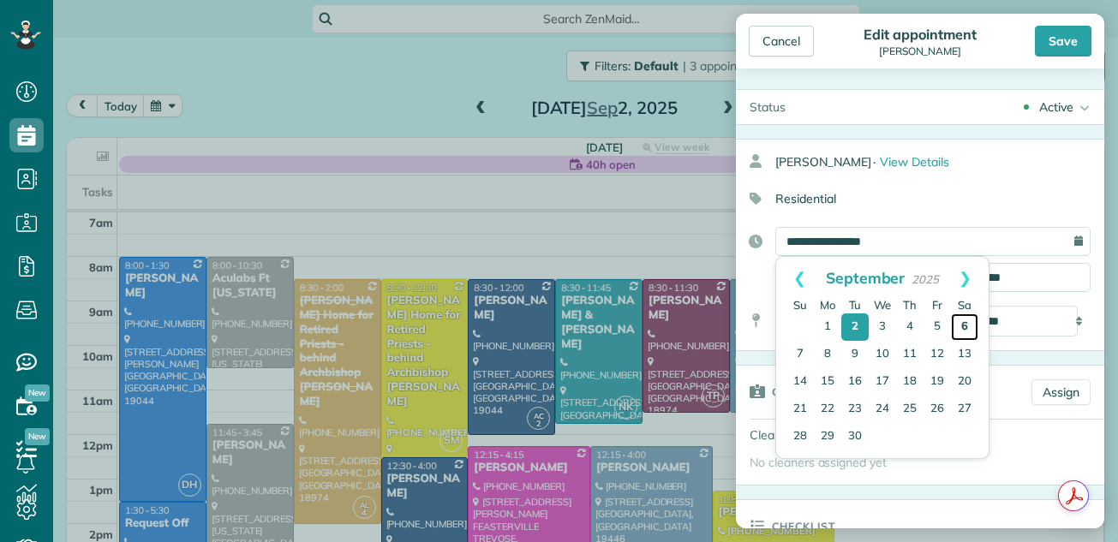
click at [966, 329] on link "6" at bounding box center [964, 327] width 27 height 27
type input "**********"
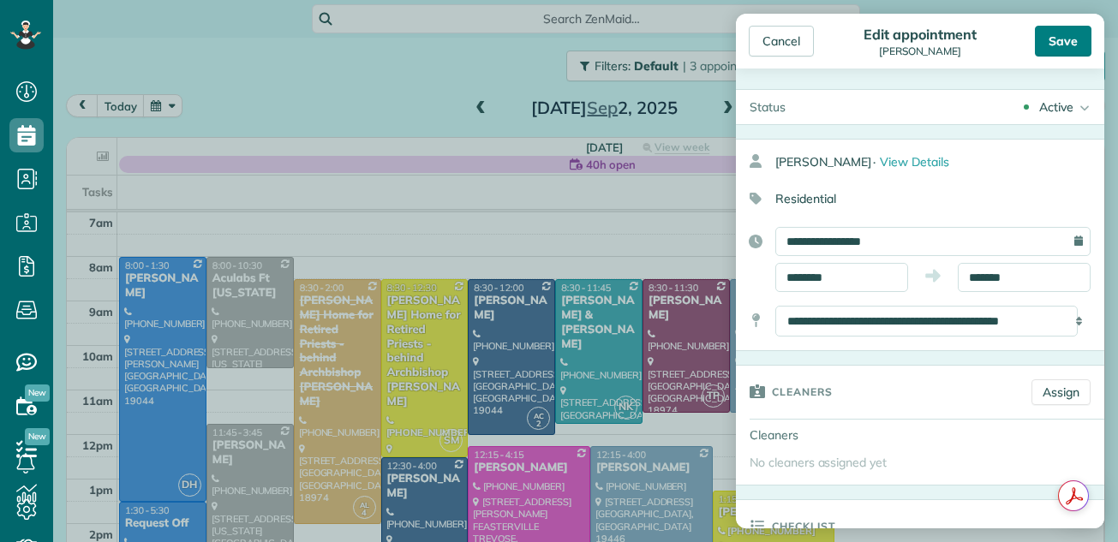
click at [1050, 39] on div "Save" at bounding box center [1063, 41] width 57 height 31
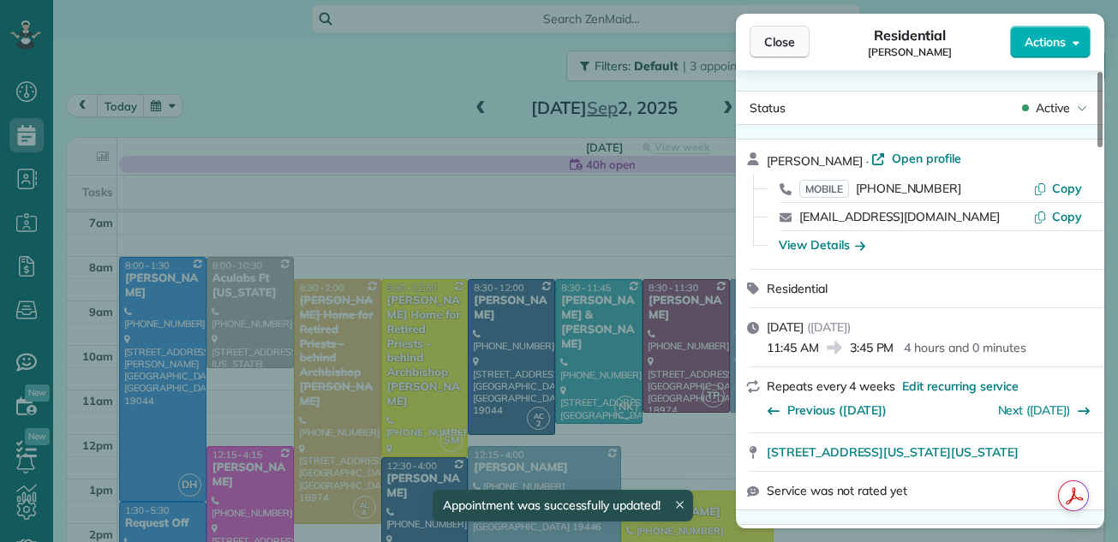
click at [775, 48] on span "Close" at bounding box center [779, 41] width 31 height 17
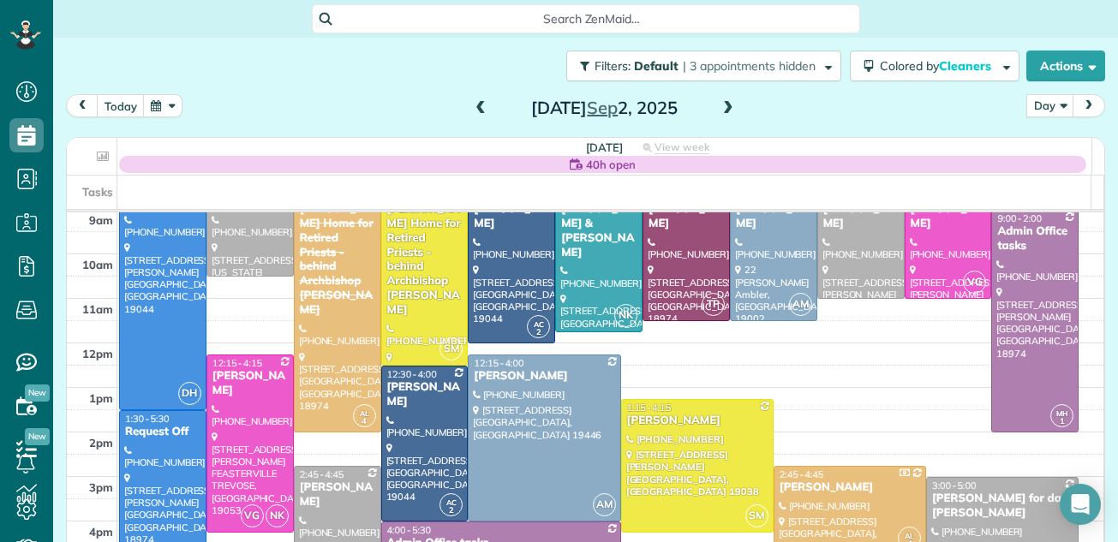
scroll to position [57, 0]
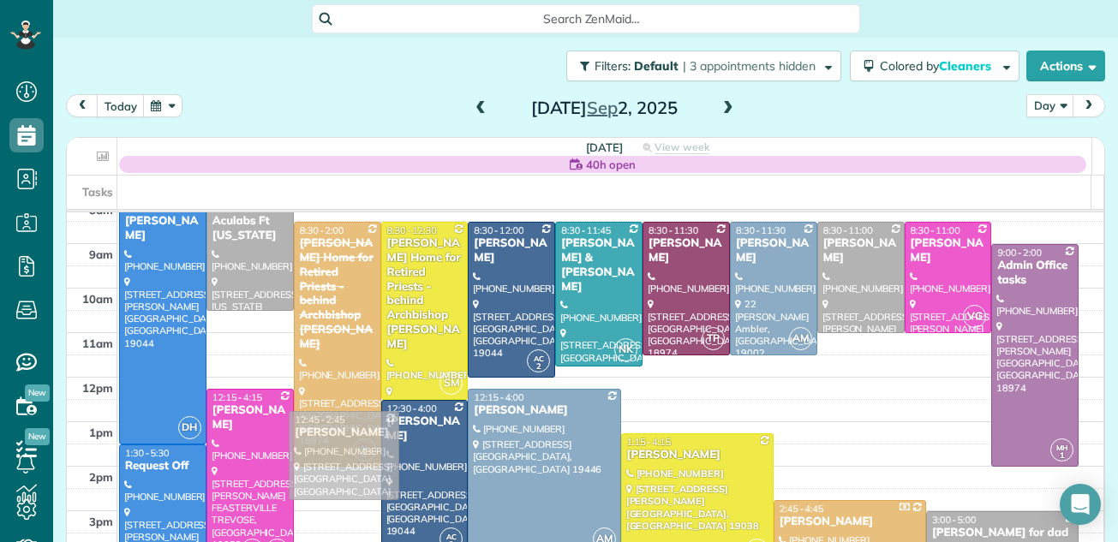
drag, startPoint x: 320, startPoint y: 505, endPoint x: 332, endPoint y: 419, distance: 86.6
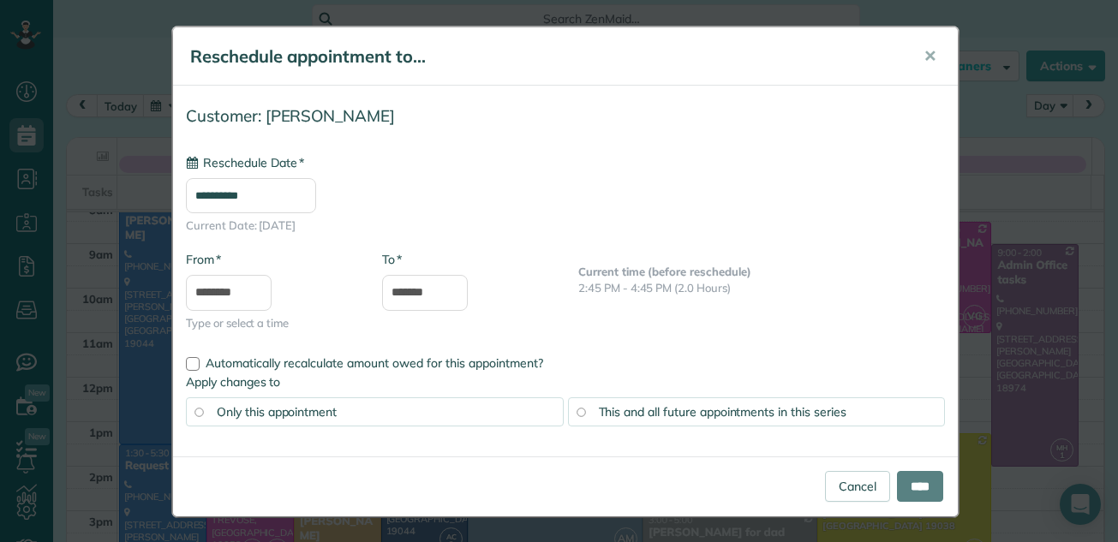
type input "**********"
click at [911, 479] on input "****" at bounding box center [920, 486] width 46 height 31
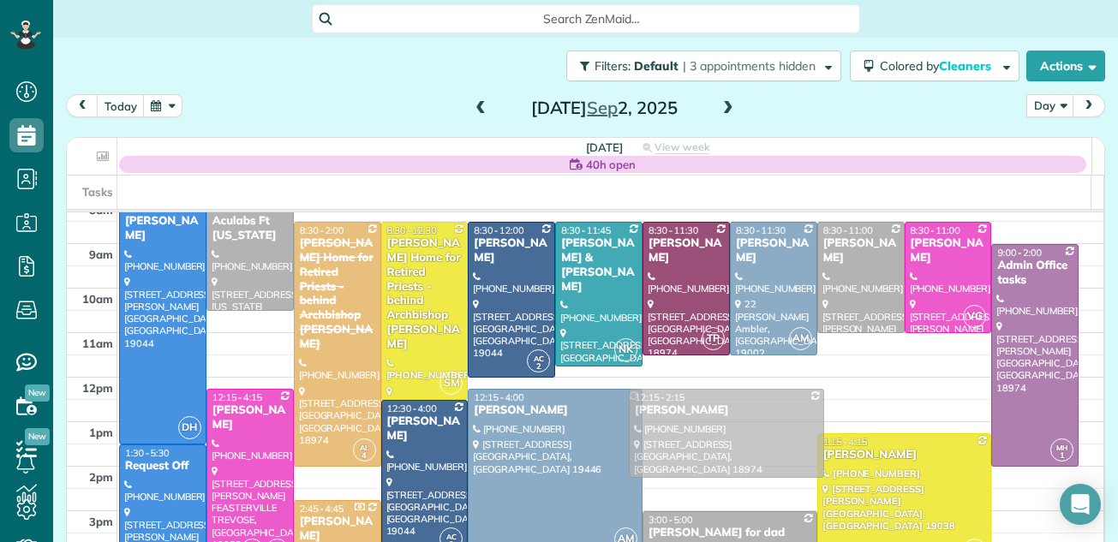
drag, startPoint x: 669, startPoint y: 419, endPoint x: 669, endPoint y: 401, distance: 18.0
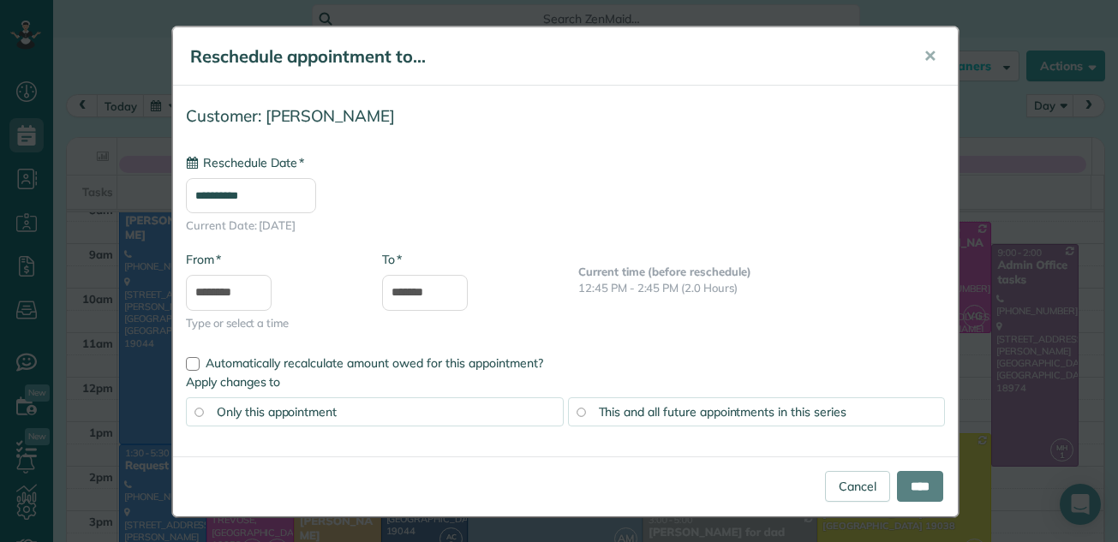
type input "**********"
click at [897, 477] on input "****" at bounding box center [920, 486] width 46 height 31
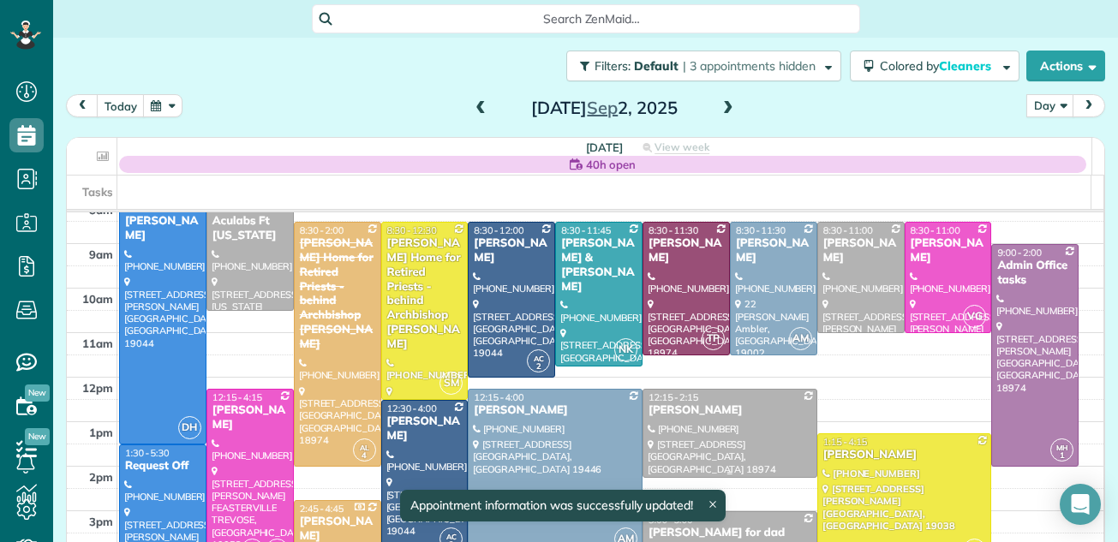
click at [707, 410] on div "Kayla Sweigart" at bounding box center [730, 411] width 165 height 15
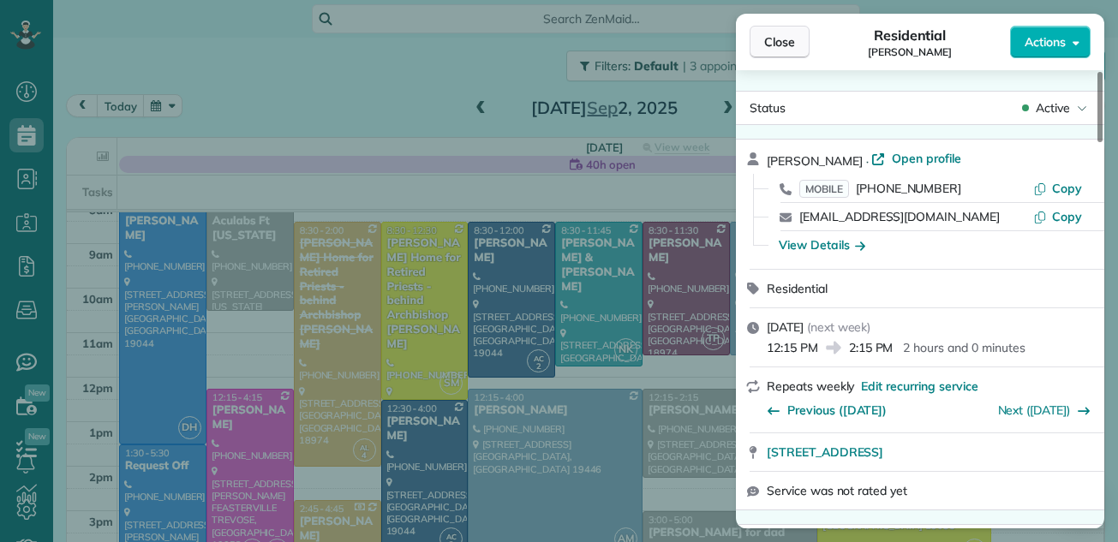
click at [766, 46] on span "Close" at bounding box center [779, 41] width 31 height 17
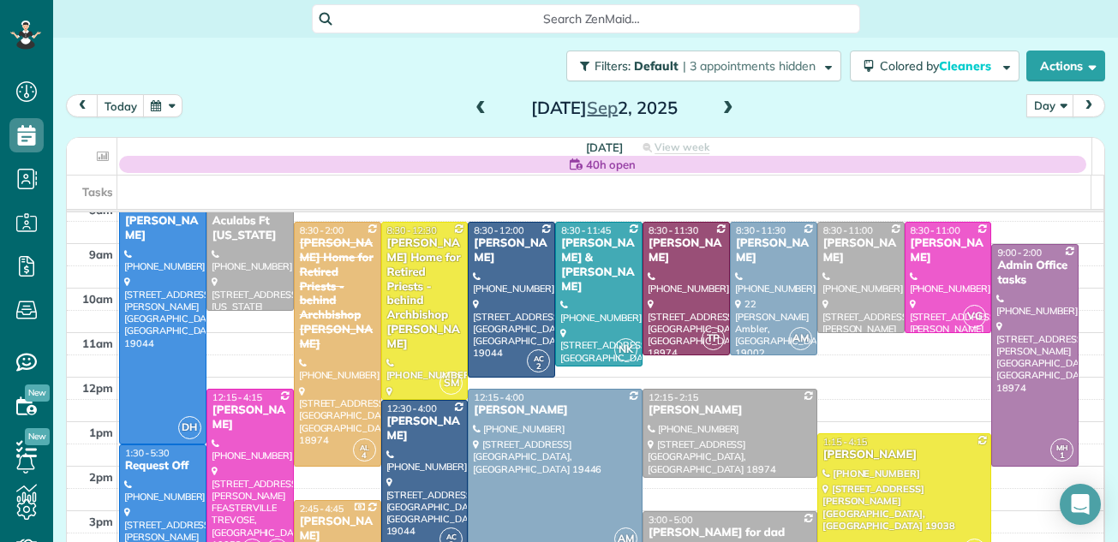
click at [719, 113] on span at bounding box center [728, 108] width 19 height 15
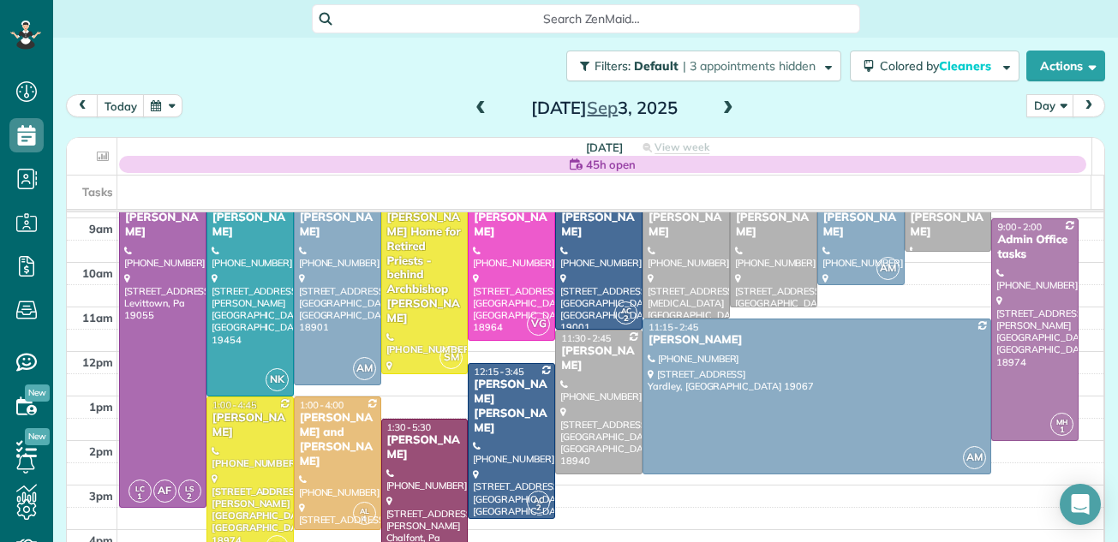
scroll to position [86, 0]
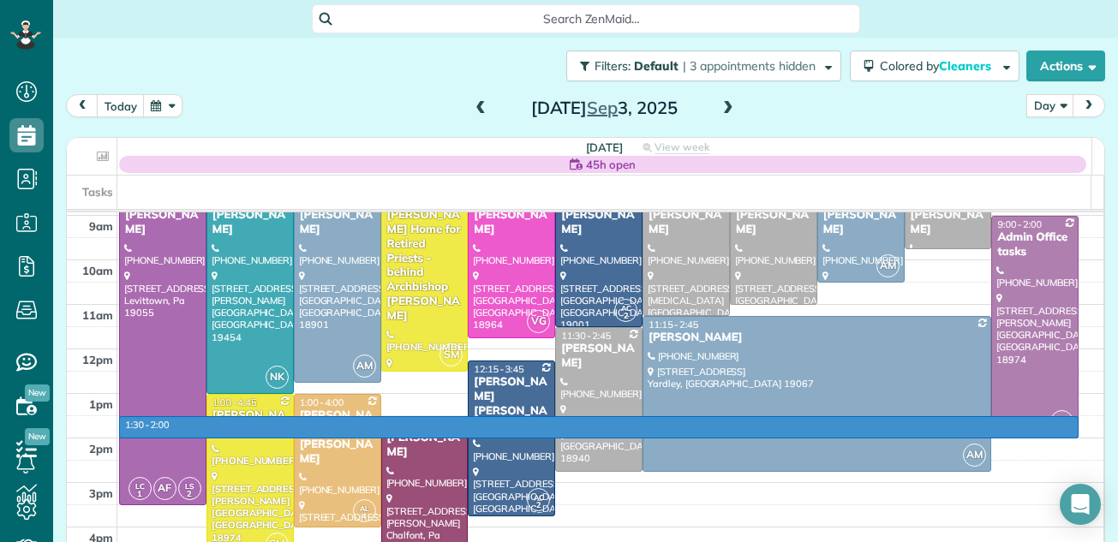
drag, startPoint x: 1074, startPoint y: 431, endPoint x: 1071, endPoint y: 410, distance: 21.7
click at [1071, 410] on tbody "7am 8am 9am 10am 11am 12pm 1pm 2pm 3pm 4pm 5pm 6pm 7pm 8pm" at bounding box center [585, 438] width 1037 height 623
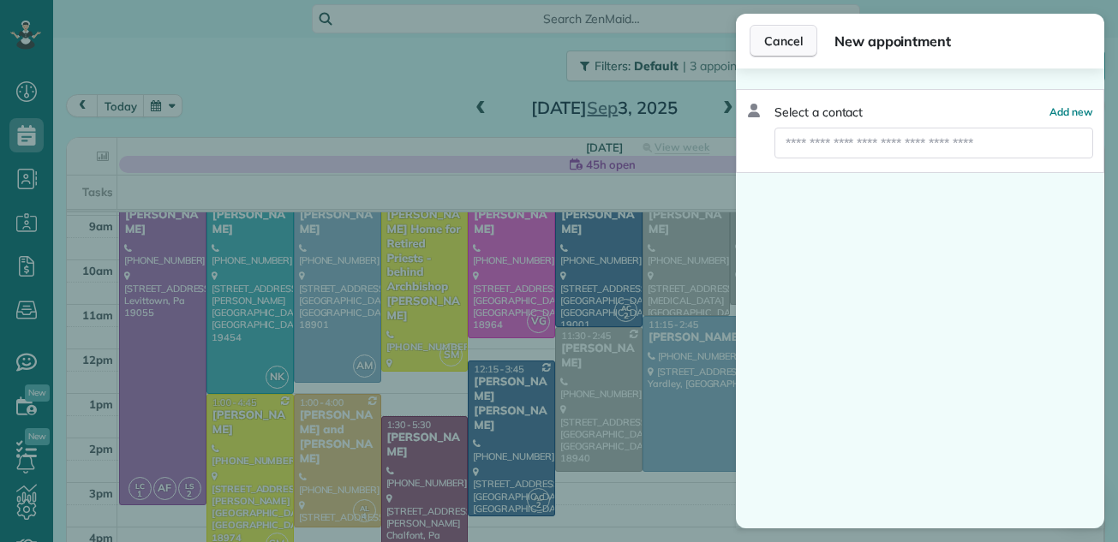
click at [770, 38] on span "Cancel" at bounding box center [783, 41] width 39 height 17
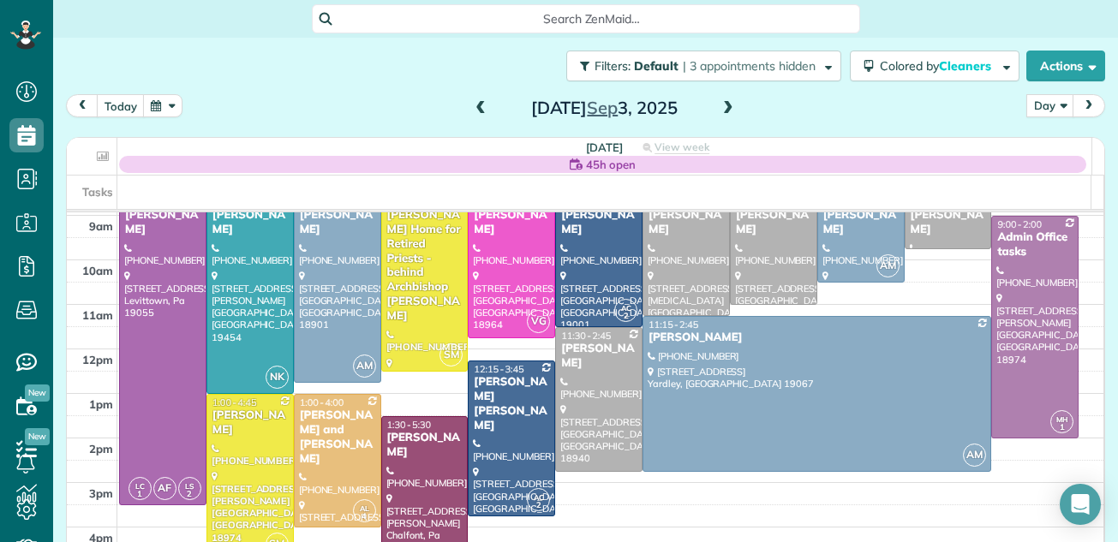
scroll to position [8, 0]
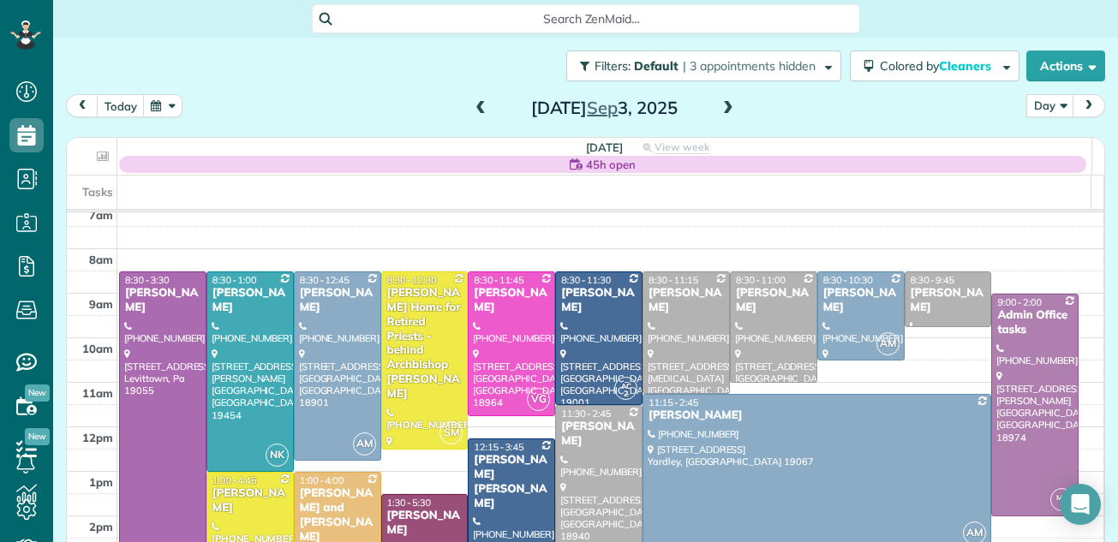
click at [242, 497] on div "[PERSON_NAME]" at bounding box center [250, 501] width 77 height 29
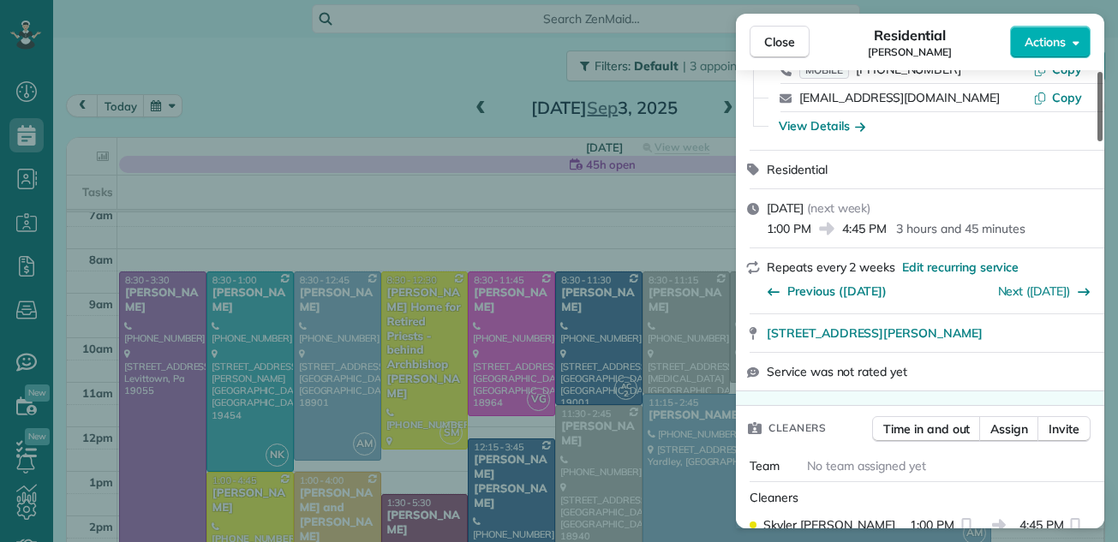
scroll to position [226, 0]
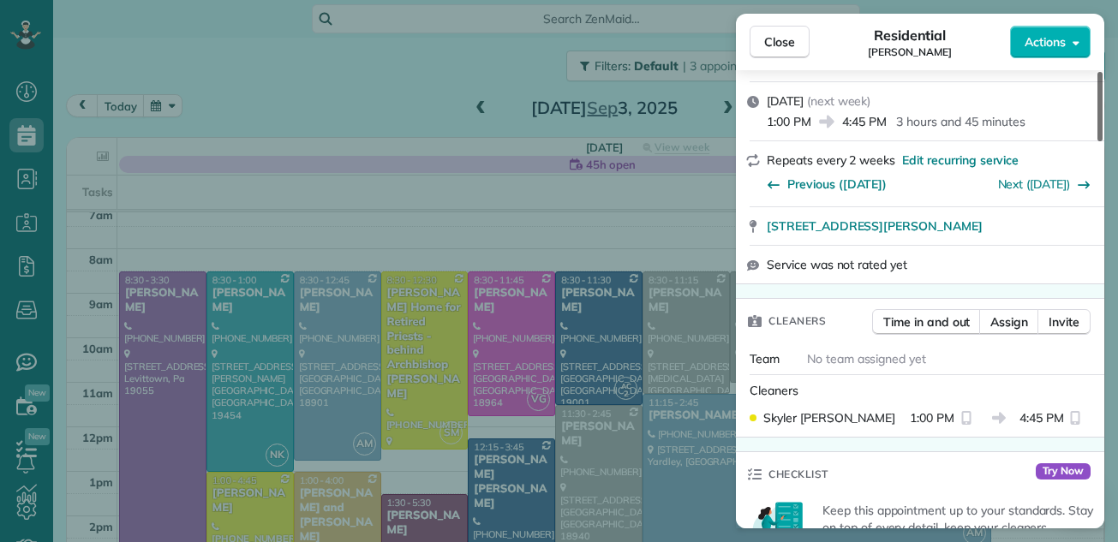
drag, startPoint x: 1098, startPoint y: 110, endPoint x: 1098, endPoint y: 144, distance: 34.3
click at [1098, 141] on div at bounding box center [1100, 106] width 5 height 69
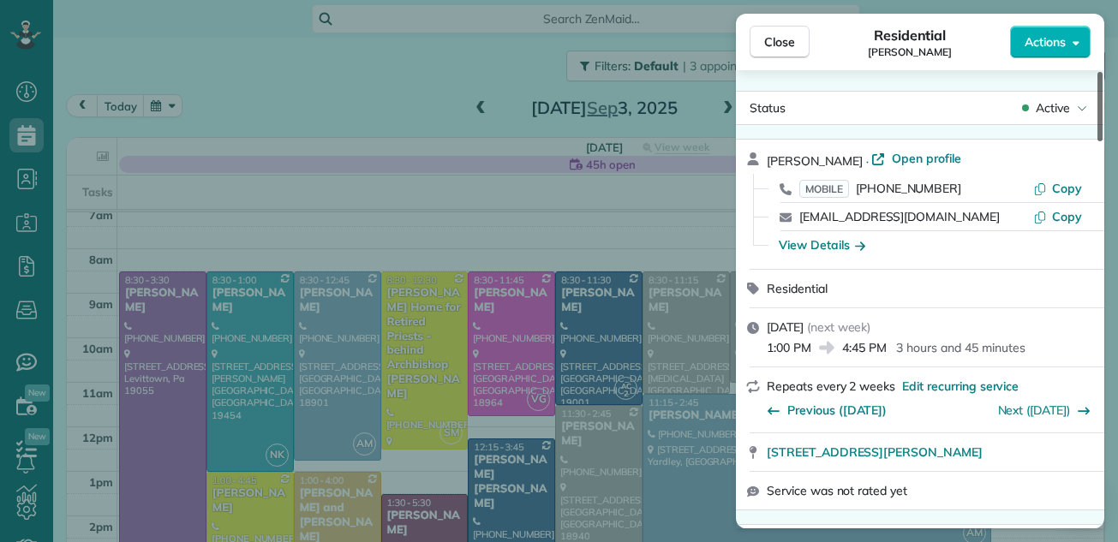
drag, startPoint x: 1101, startPoint y: 144, endPoint x: 1093, endPoint y: 77, distance: 67.3
click at [1098, 77] on div at bounding box center [1100, 106] width 5 height 69
click at [930, 160] on span "Open profile" at bounding box center [926, 158] width 69 height 17
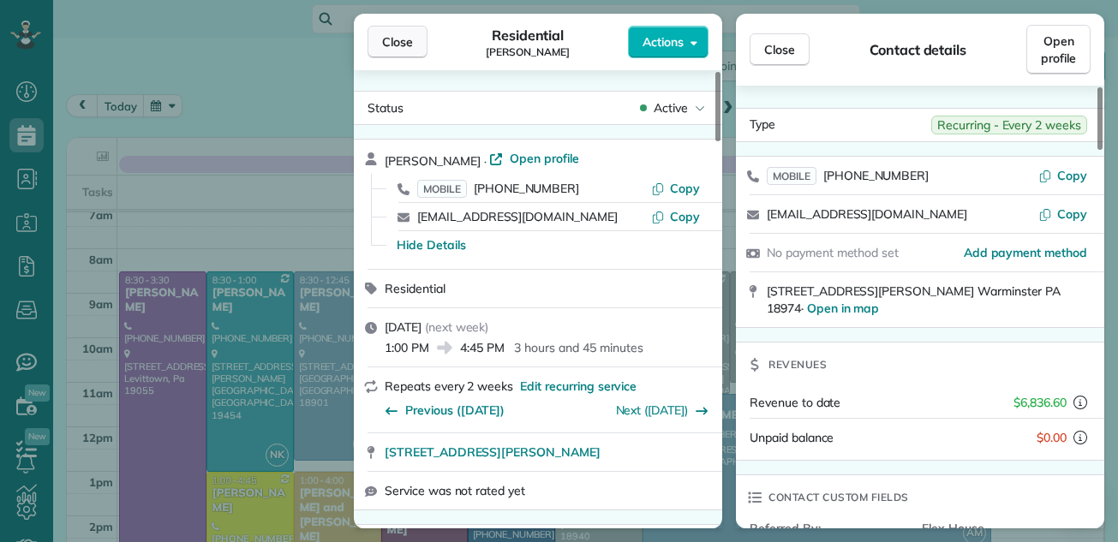
click at [398, 31] on button "Close" at bounding box center [398, 42] width 60 height 33
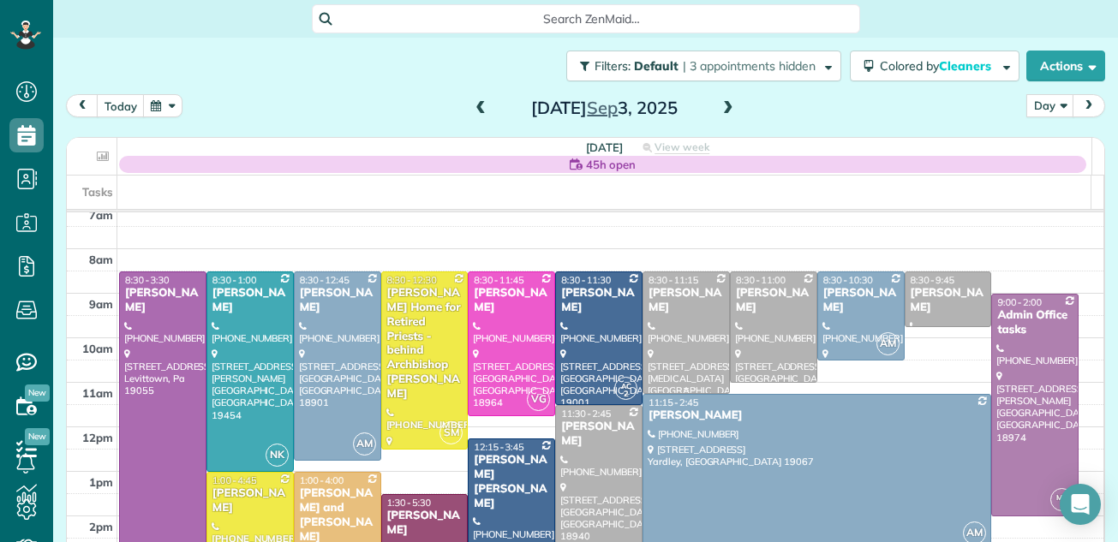
click at [685, 314] on div at bounding box center [686, 332] width 86 height 121
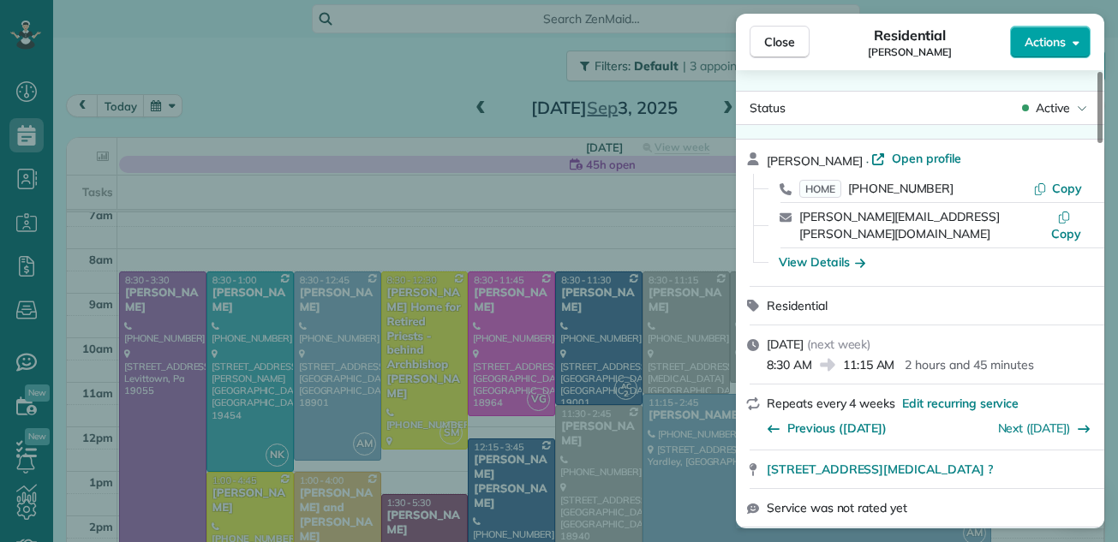
click at [1049, 40] on span "Actions" at bounding box center [1045, 41] width 41 height 17
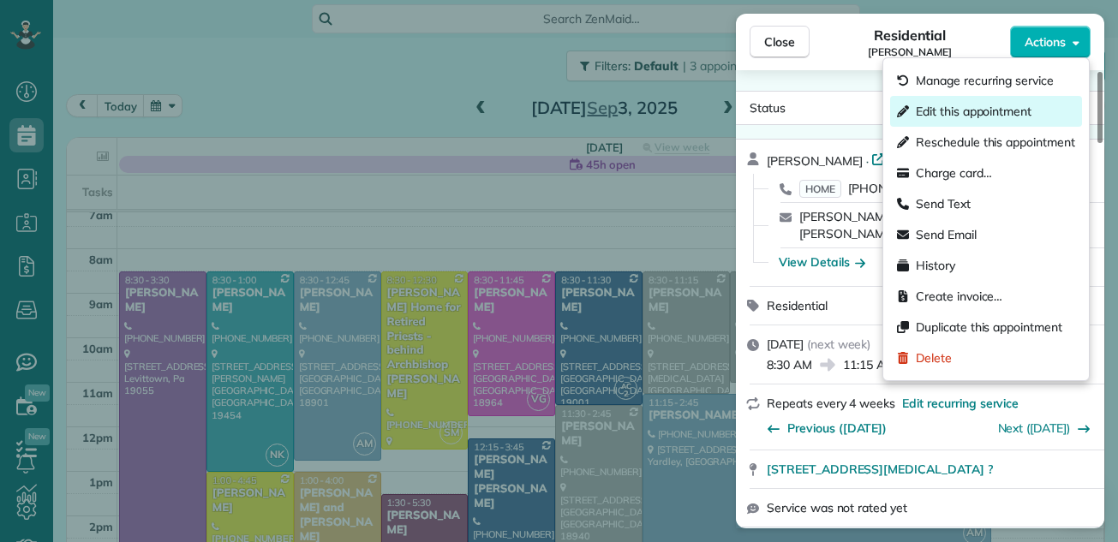
click at [1027, 99] on div "Edit this appointment" at bounding box center [986, 111] width 192 height 31
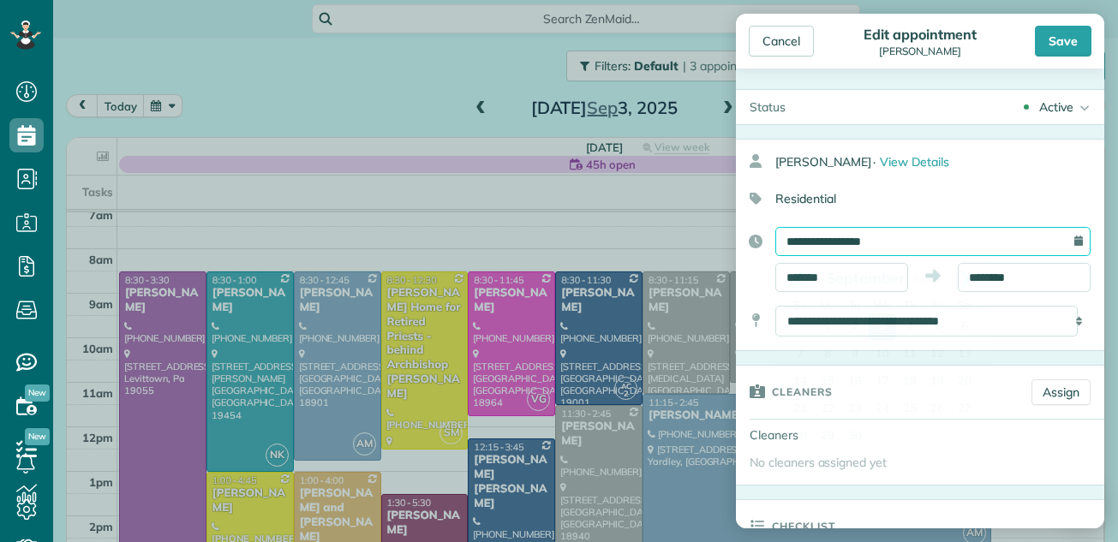
click at [943, 236] on input "**********" at bounding box center [932, 241] width 315 height 29
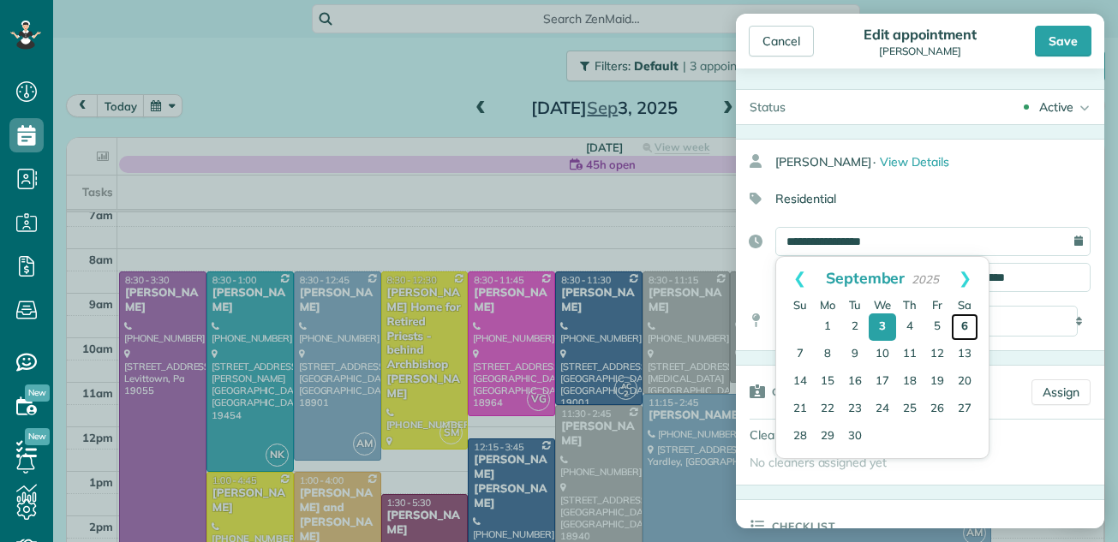
click at [962, 323] on link "6" at bounding box center [964, 327] width 27 height 27
type input "**********"
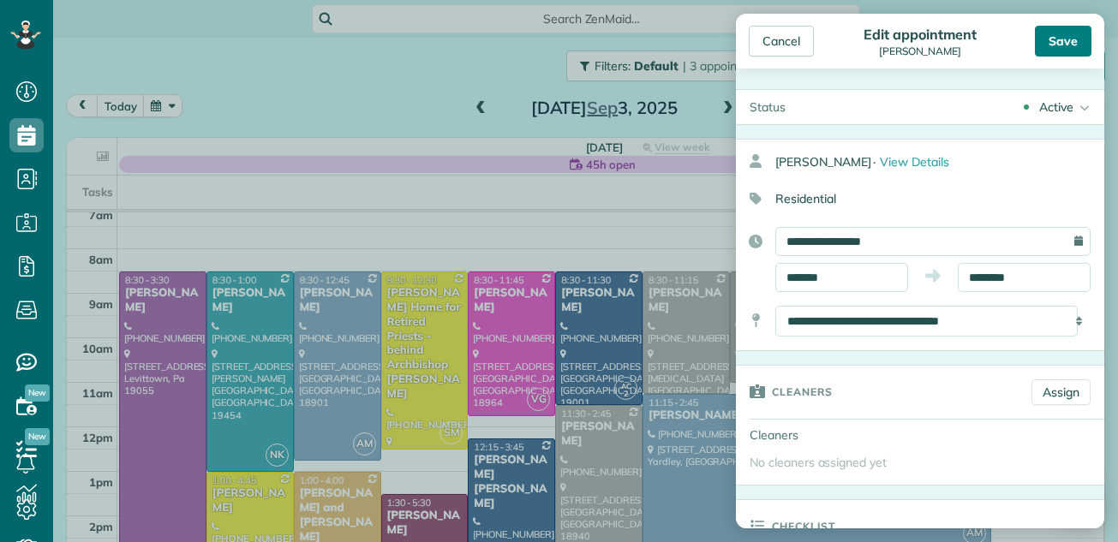
click at [1056, 33] on div "Save" at bounding box center [1063, 41] width 57 height 31
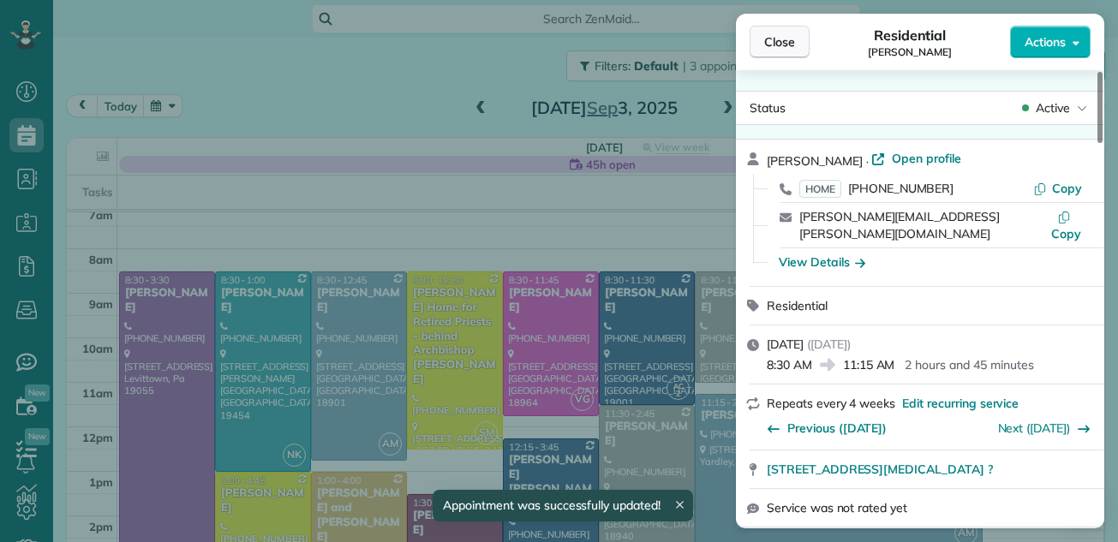
click at [792, 33] on span "Close" at bounding box center [779, 41] width 31 height 17
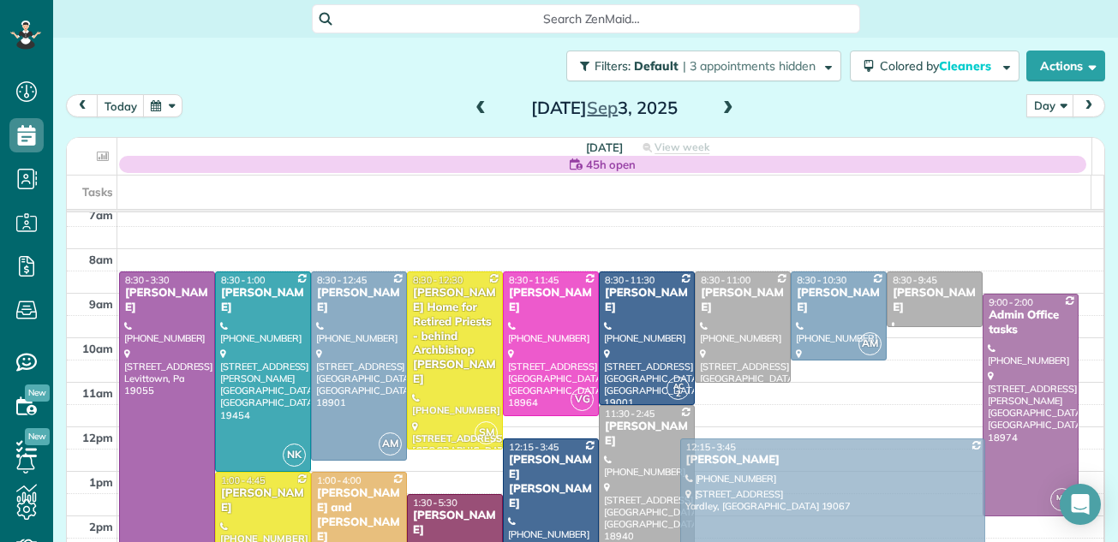
drag, startPoint x: 840, startPoint y: 404, endPoint x: 836, endPoint y: 444, distance: 39.6
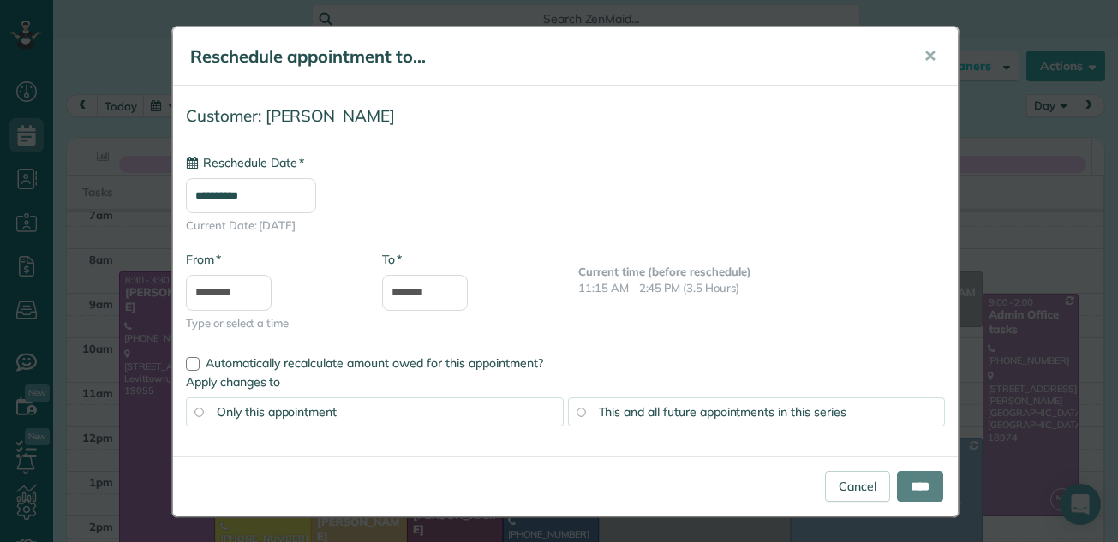
type input "**********"
click at [856, 473] on link "Cancel" at bounding box center [857, 486] width 65 height 31
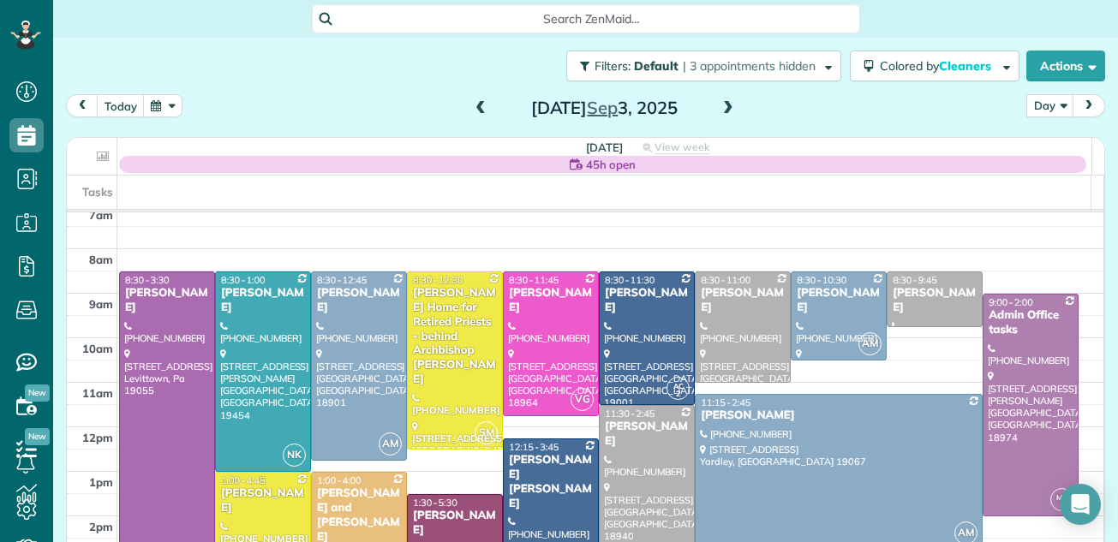
click at [720, 108] on span at bounding box center [728, 108] width 19 height 15
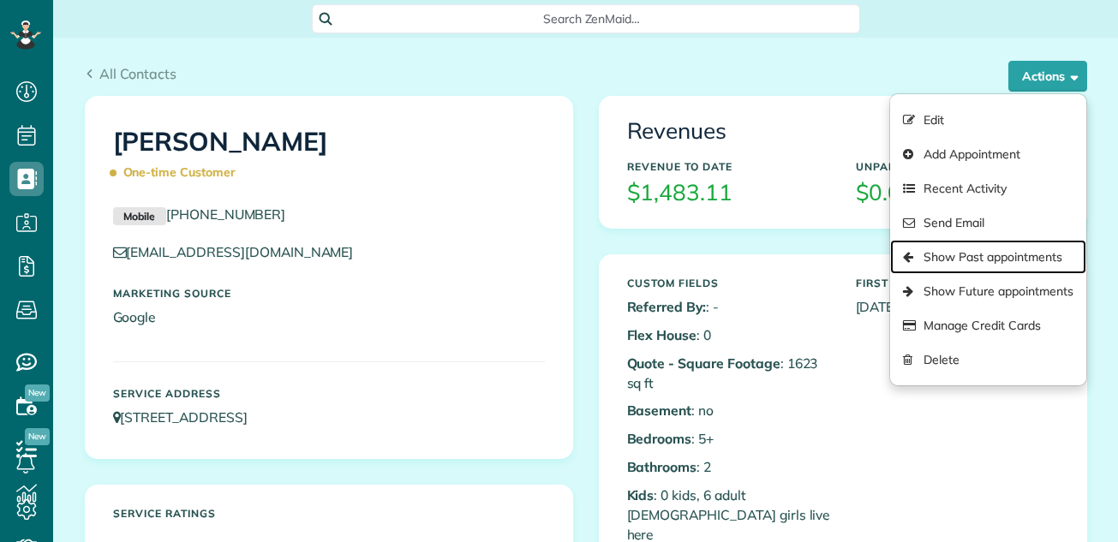
click at [1006, 254] on link "Show Past appointments" at bounding box center [987, 257] width 195 height 34
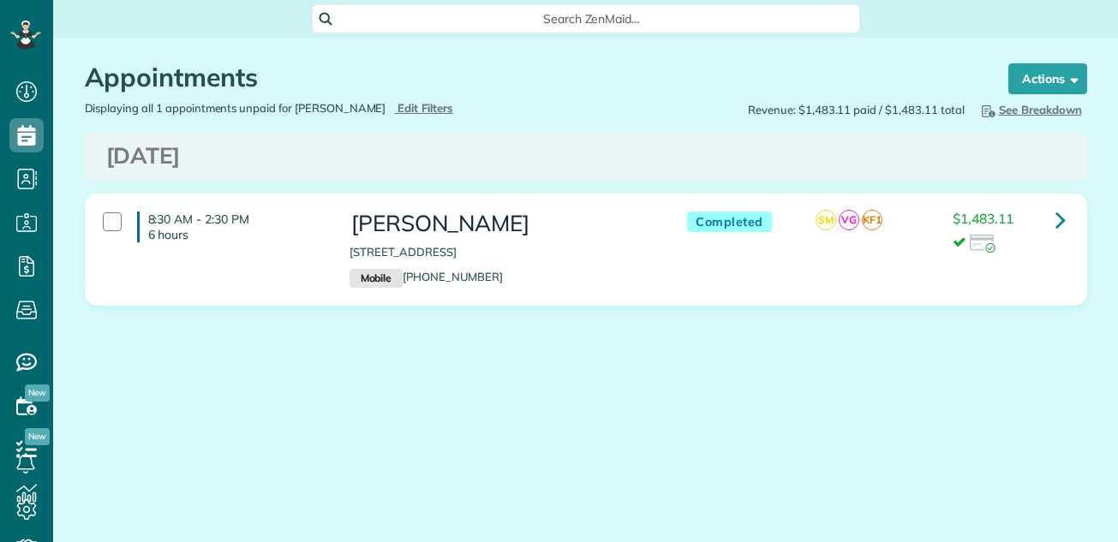
scroll to position [8, 8]
click at [1062, 210] on icon at bounding box center [1061, 220] width 10 height 30
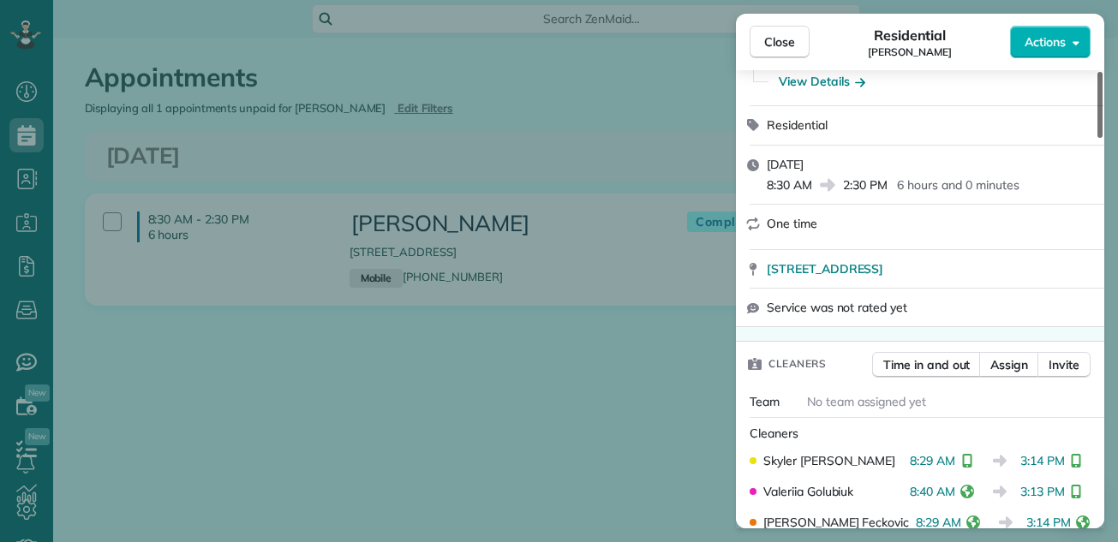
scroll to position [380, 0]
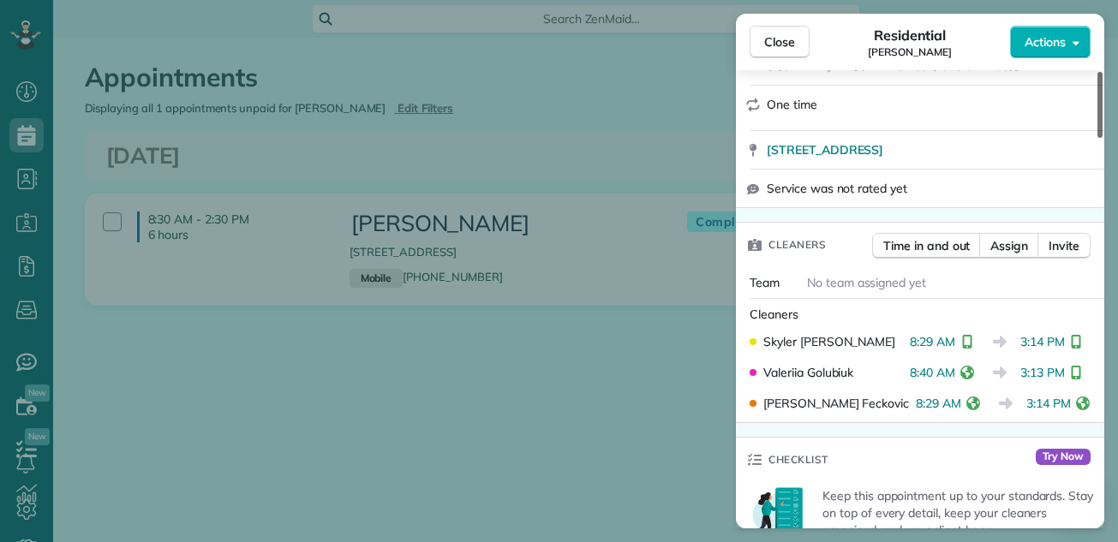
drag, startPoint x: 1101, startPoint y: 123, endPoint x: 1097, endPoint y: 178, distance: 55.0
click at [1098, 138] on div at bounding box center [1100, 105] width 5 height 66
click at [789, 40] on span "Close" at bounding box center [779, 41] width 31 height 17
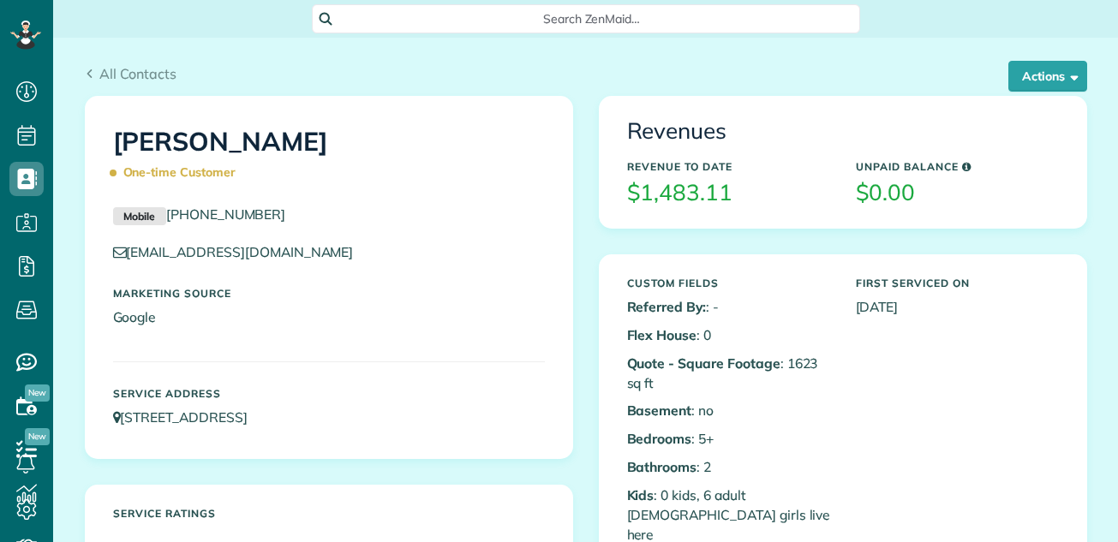
scroll to position [8, 8]
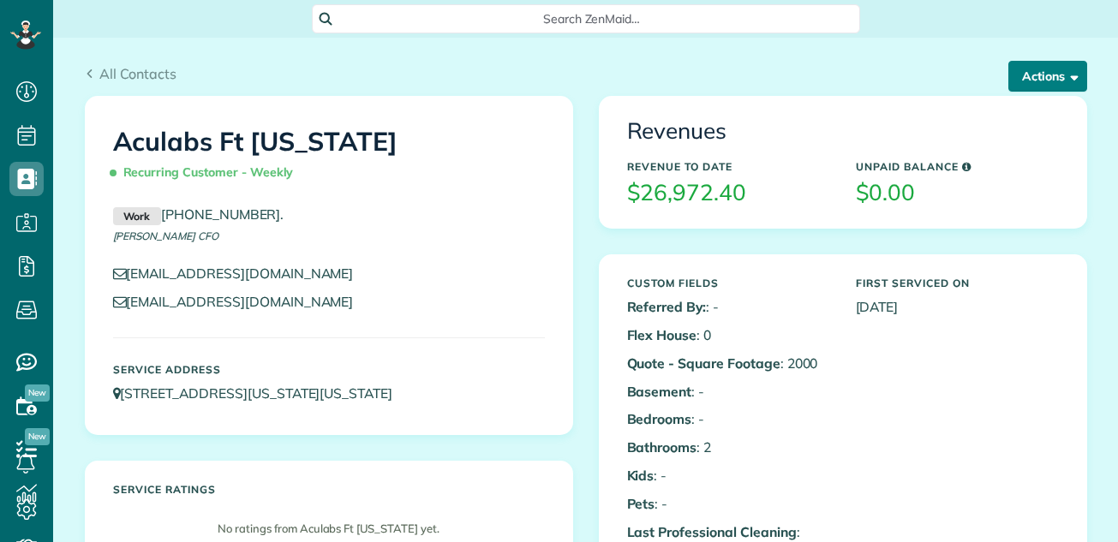
scroll to position [8, 8]
click at [1030, 69] on button "Actions" at bounding box center [1047, 76] width 79 height 31
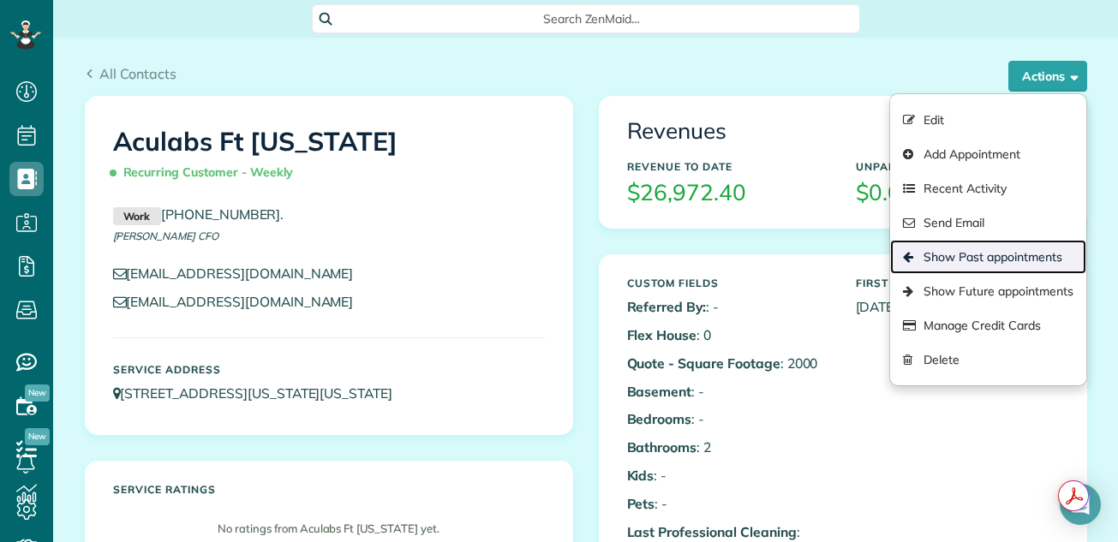
click at [973, 241] on link "Show Past appointments" at bounding box center [987, 257] width 195 height 34
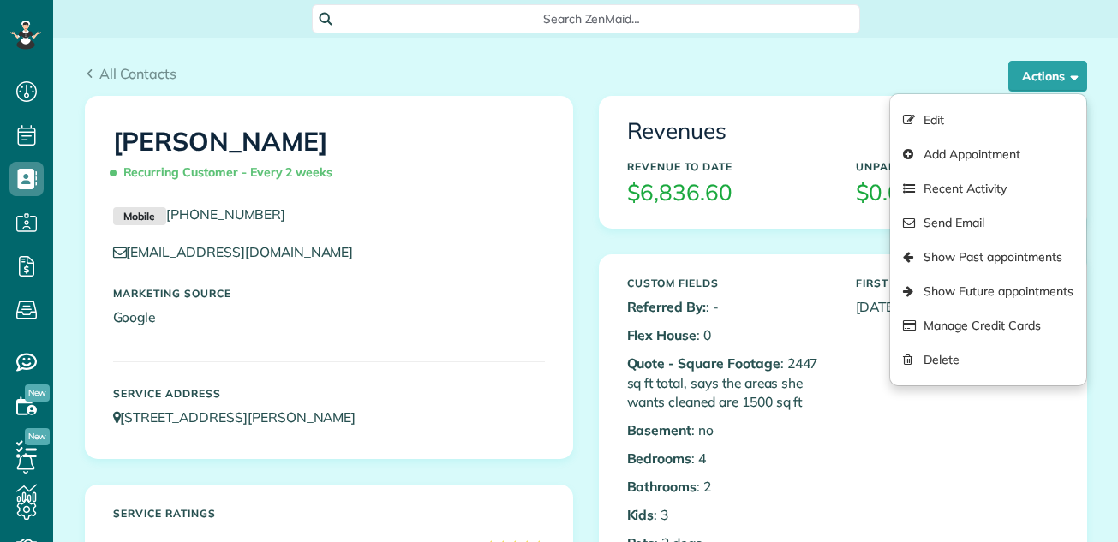
click at [969, 249] on link "Show Past appointments" at bounding box center [987, 257] width 195 height 34
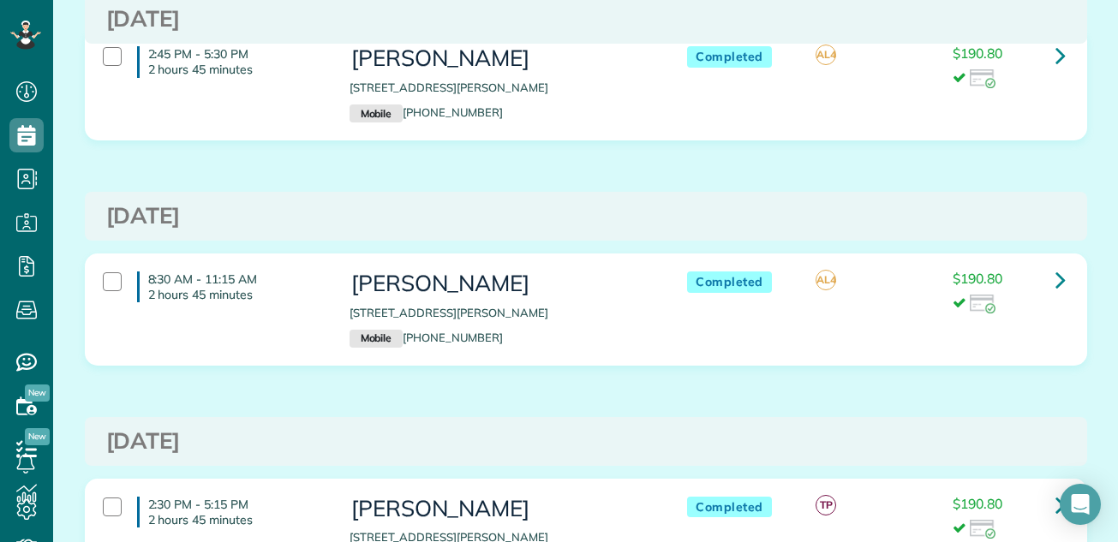
scroll to position [827, 0]
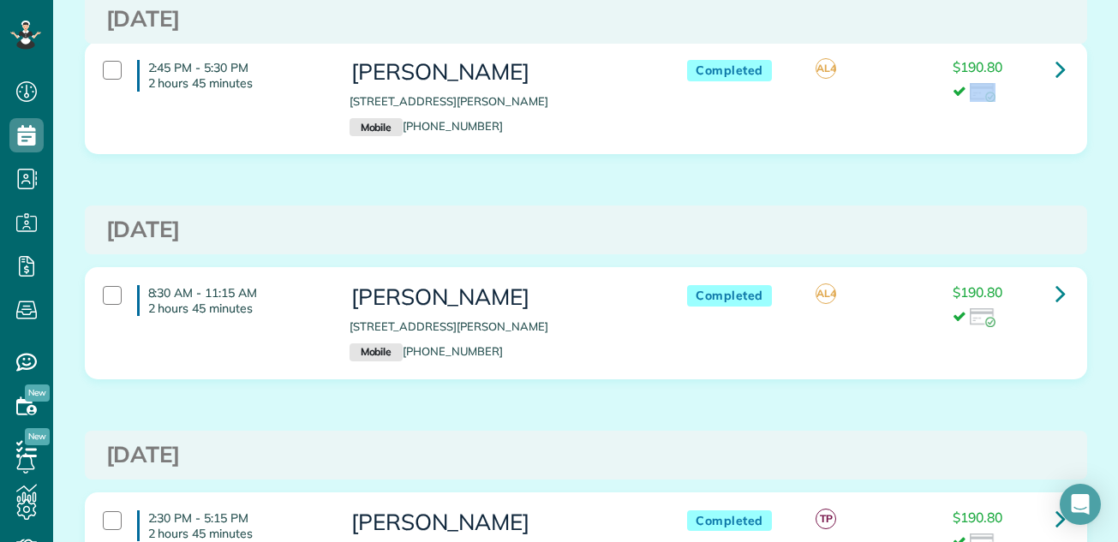
drag, startPoint x: 1100, startPoint y: 81, endPoint x: 1100, endPoint y: 96, distance: 14.6
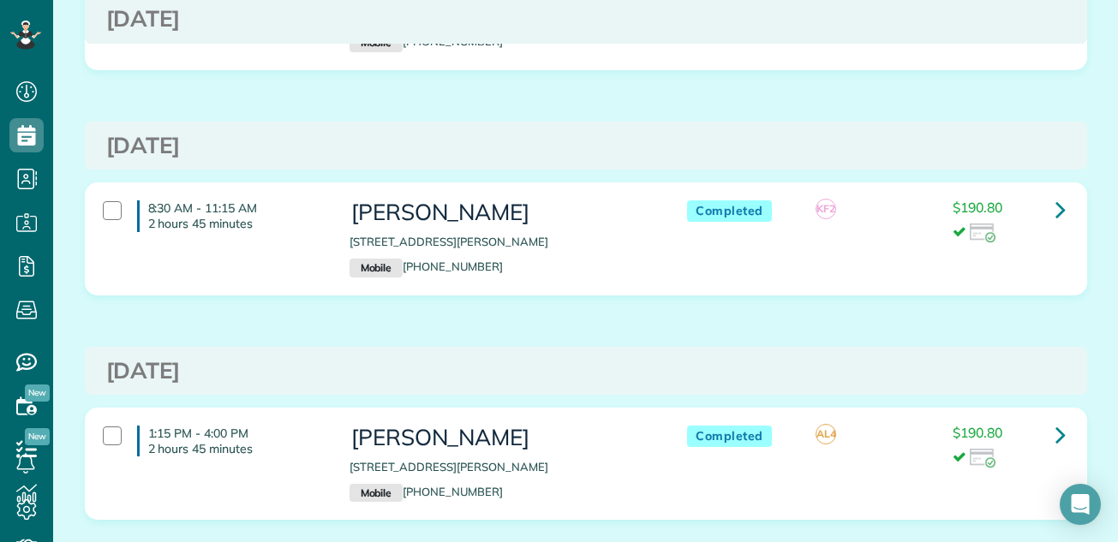
scroll to position [3348, 0]
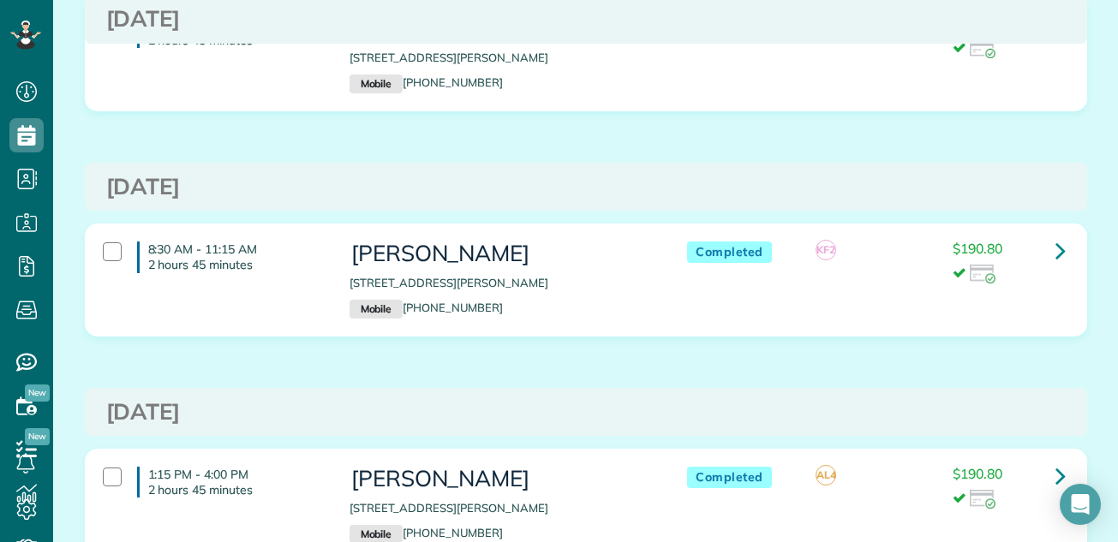
drag, startPoint x: 1098, startPoint y: 237, endPoint x: 1098, endPoint y: 258, distance: 20.6
drag, startPoint x: 1098, startPoint y: 258, endPoint x: 1098, endPoint y: 278, distance: 20.6
